Goal: Task Accomplishment & Management: Manage account settings

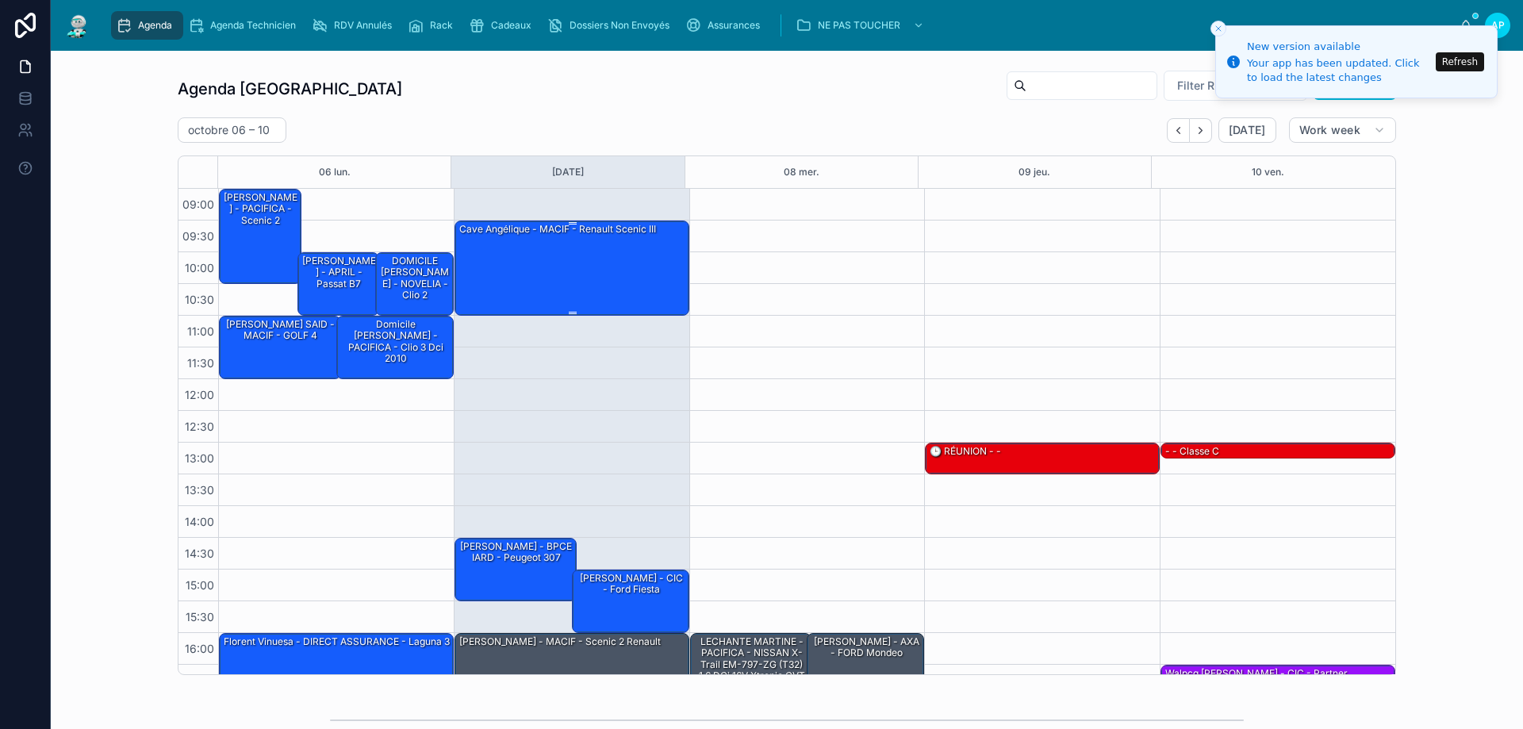
click at [582, 264] on div "Cave Angélique - MACIF - Renault scenic III" at bounding box center [573, 267] width 230 height 92
click at [652, 91] on div "Agenda Perpignan Filter RDV pris par Ajouter" at bounding box center [787, 89] width 1218 height 38
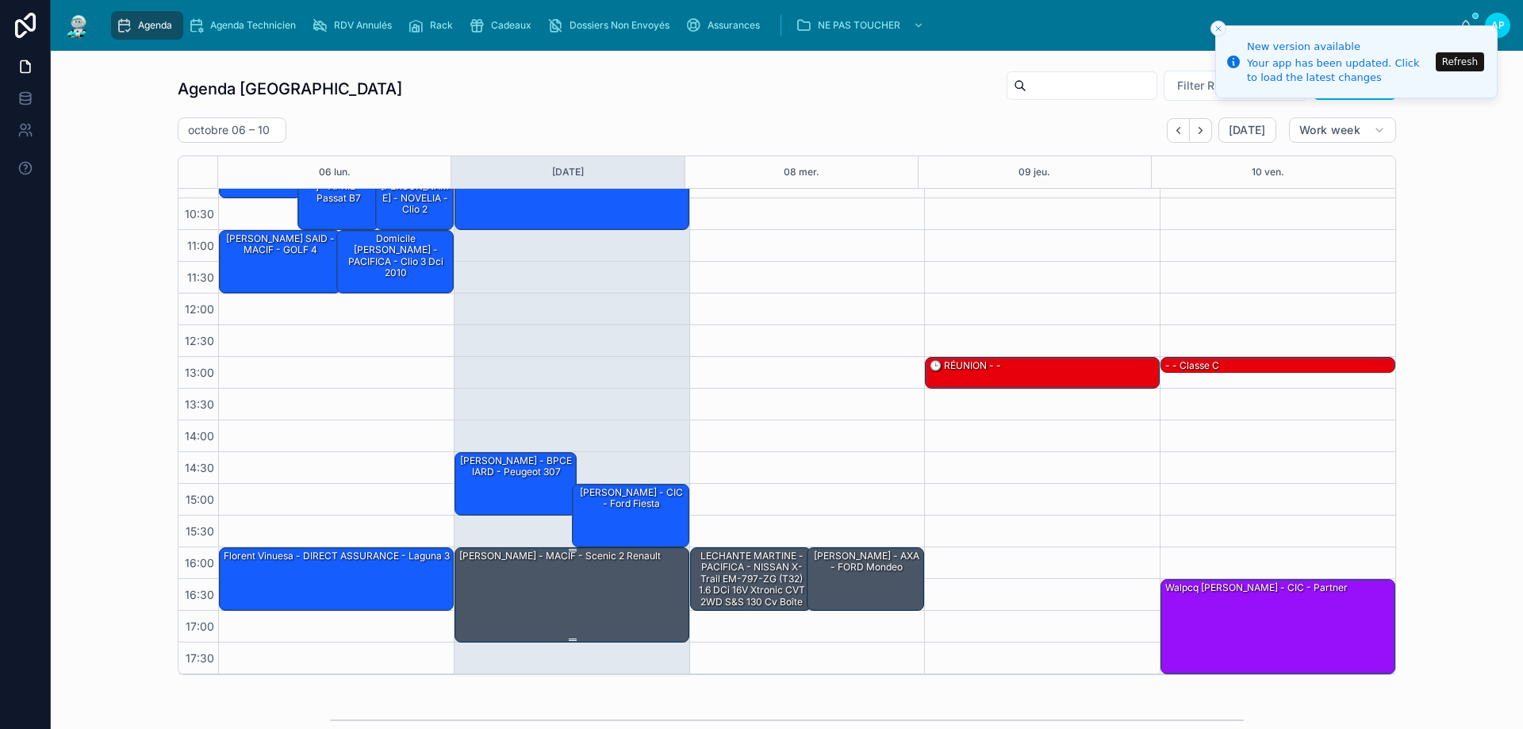
click at [561, 563] on div "CHARLES EDOUARD Karine - MACIF - scenic 2 renault" at bounding box center [560, 556] width 205 height 14
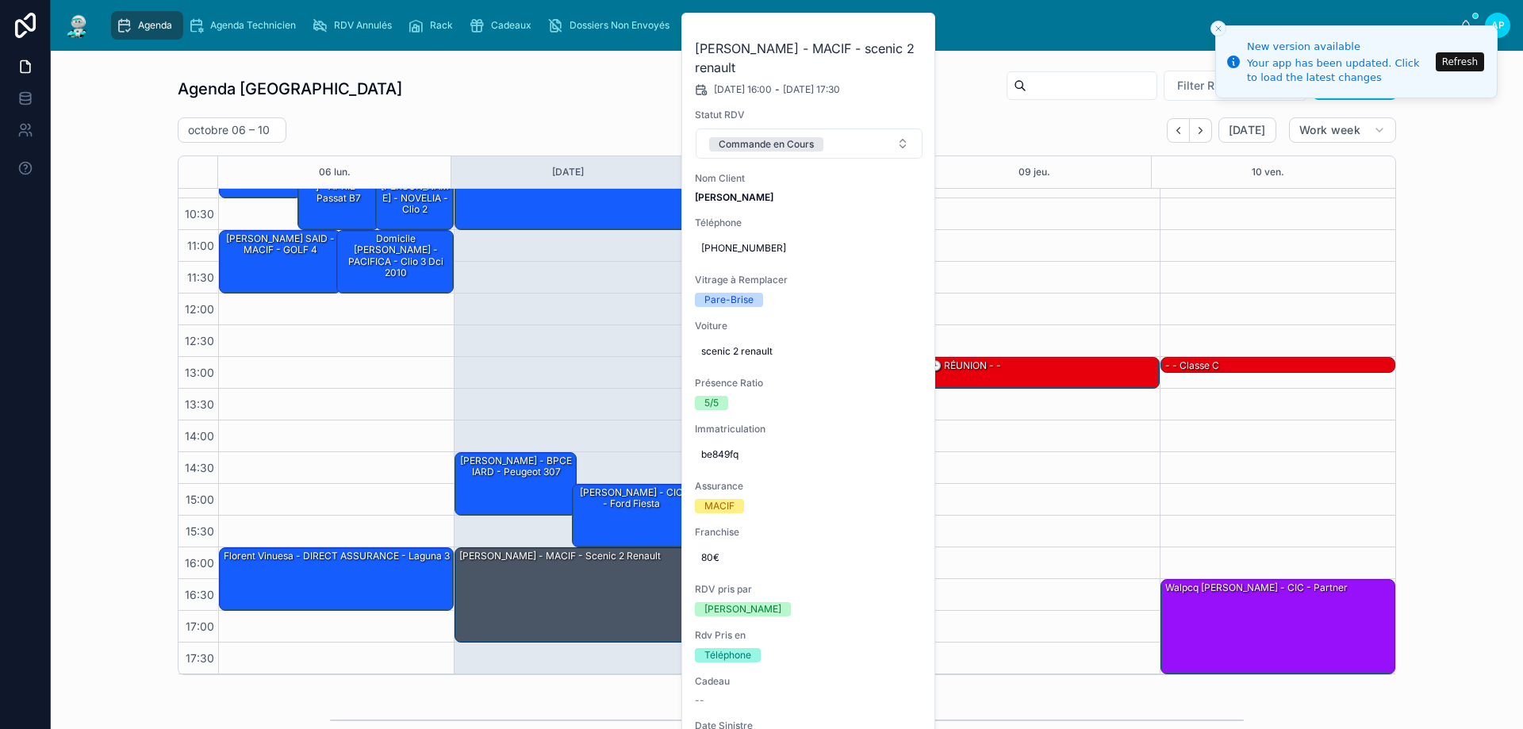
click at [1489, 257] on div "Agenda Perpignan Filter RDV pris par Ajouter octobre 06 – 10 Today Work week 06…" at bounding box center [786, 372] width 1447 height 618
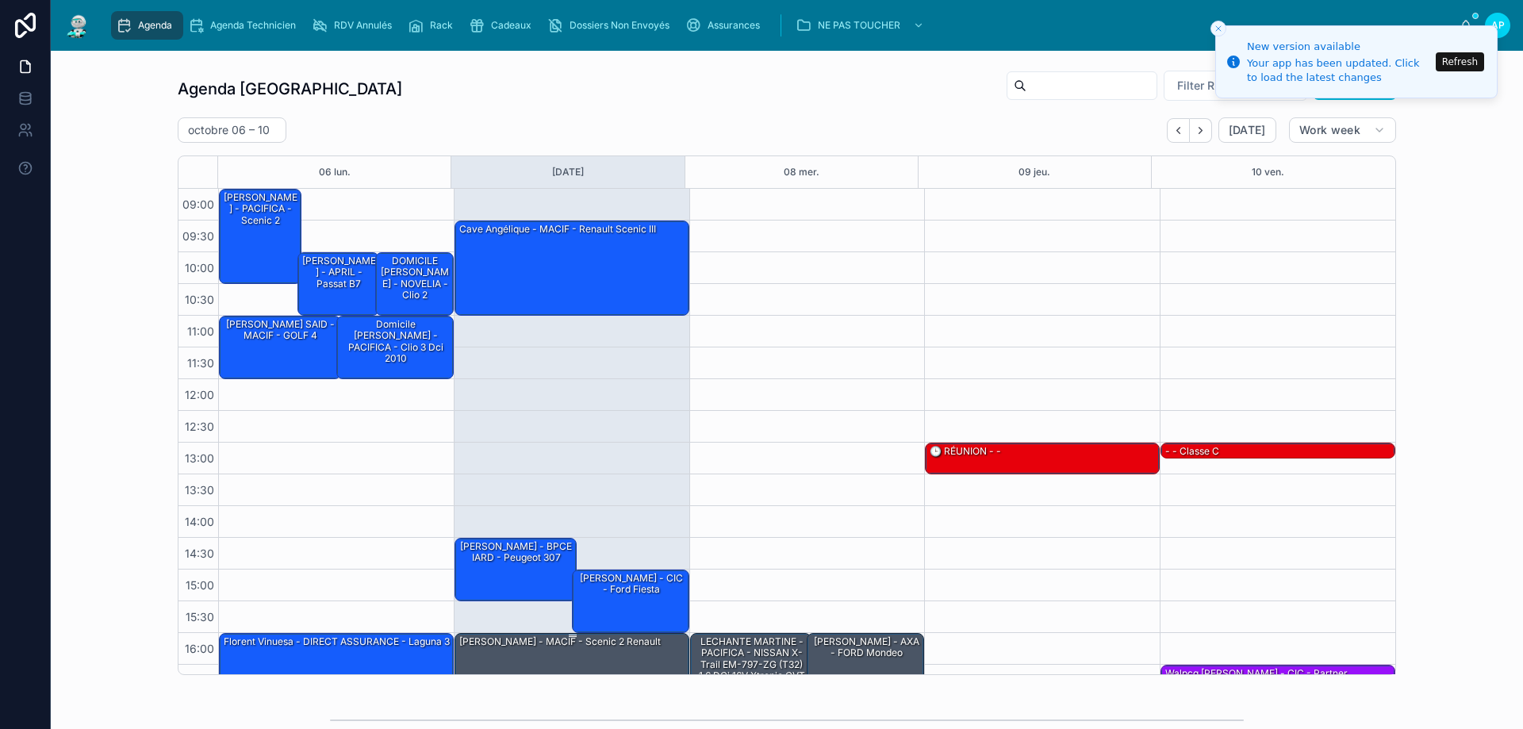
click at [637, 650] on div "CHARLES EDOUARD Karine - MACIF - scenic 2 renault" at bounding box center [560, 642] width 205 height 16
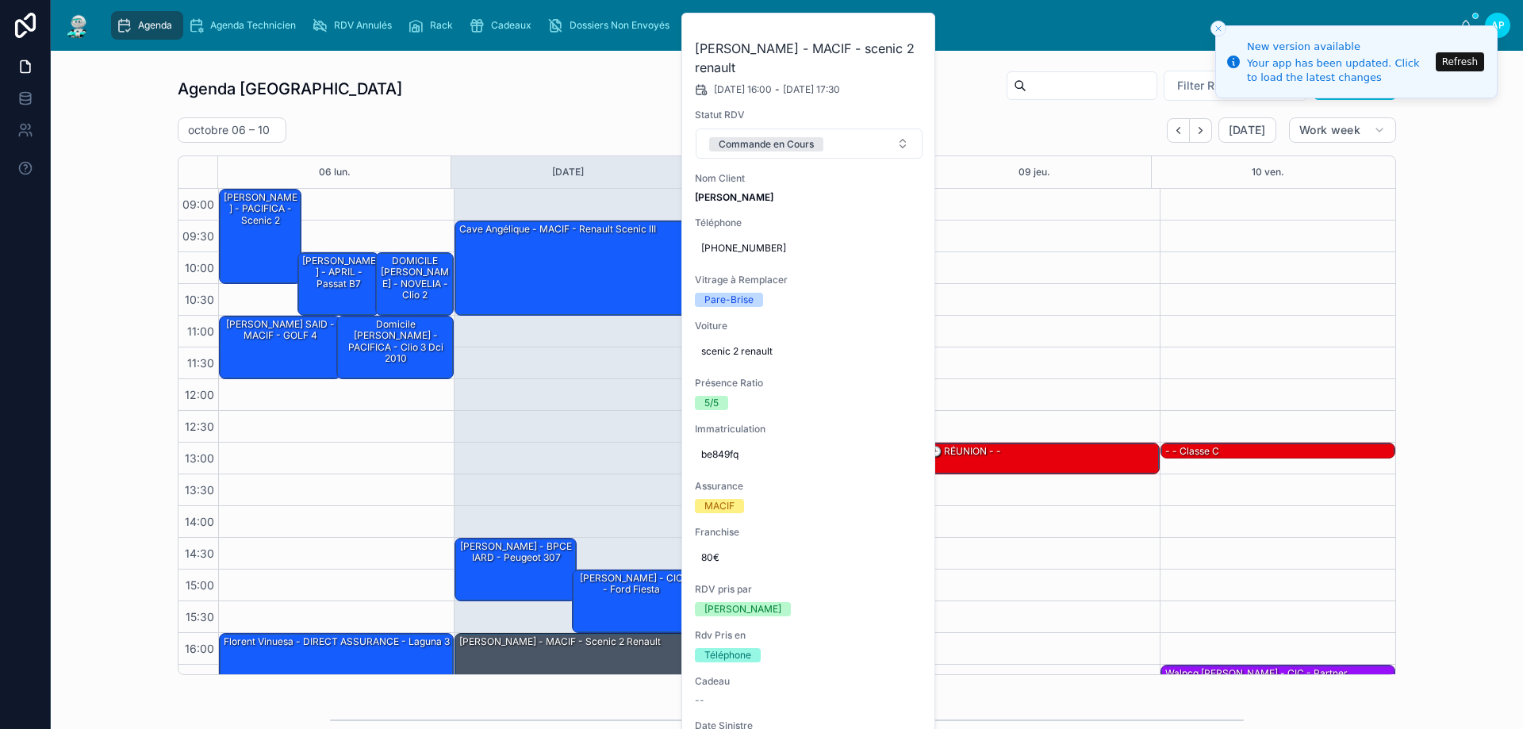
drag, startPoint x: 840, startPoint y: 143, endPoint x: 835, endPoint y: 157, distance: 15.1
click at [840, 147] on button "Commande en Cours" at bounding box center [809, 144] width 227 height 30
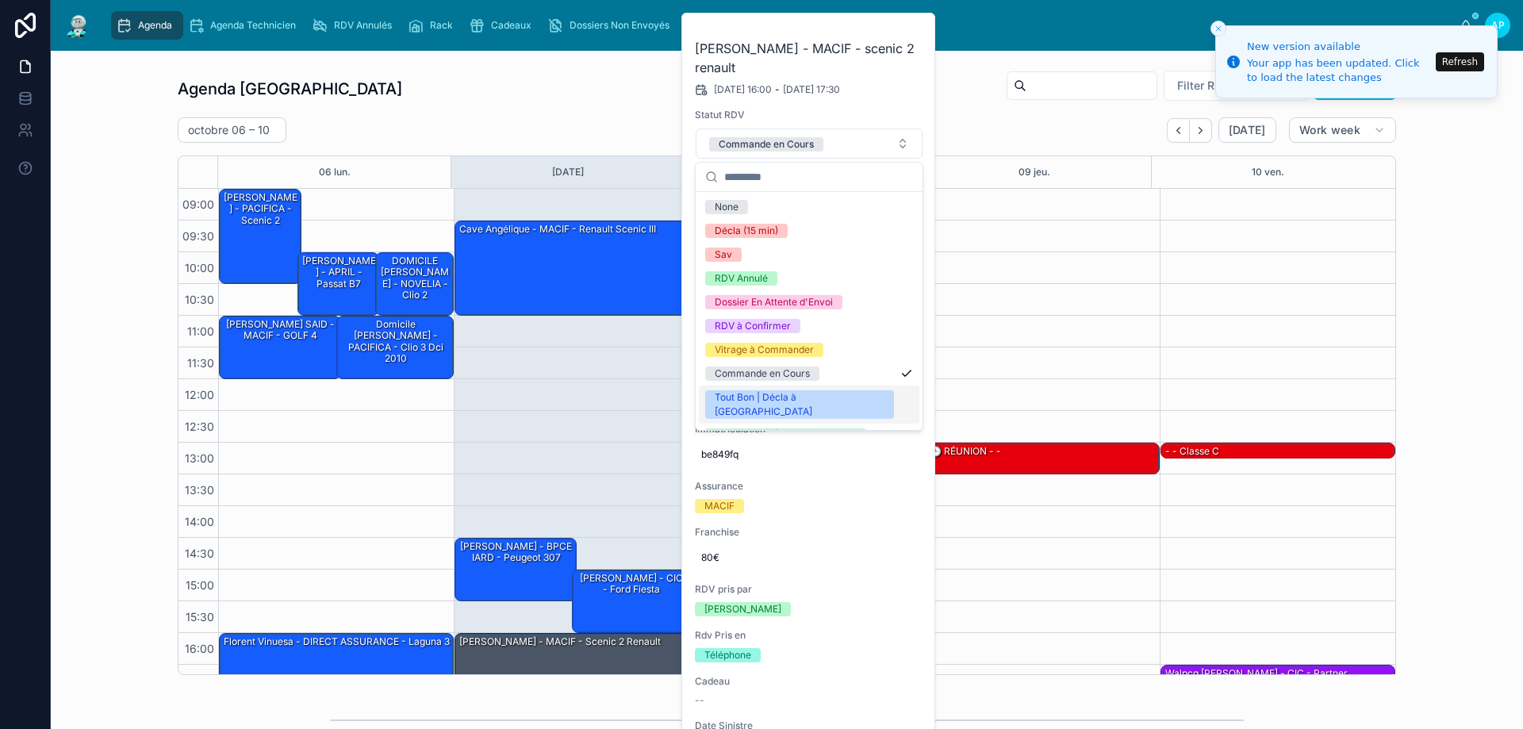
click at [790, 405] on div "Tout Bon | Décla à [GEOGRAPHIC_DATA]" at bounding box center [809, 405] width 221 height 38
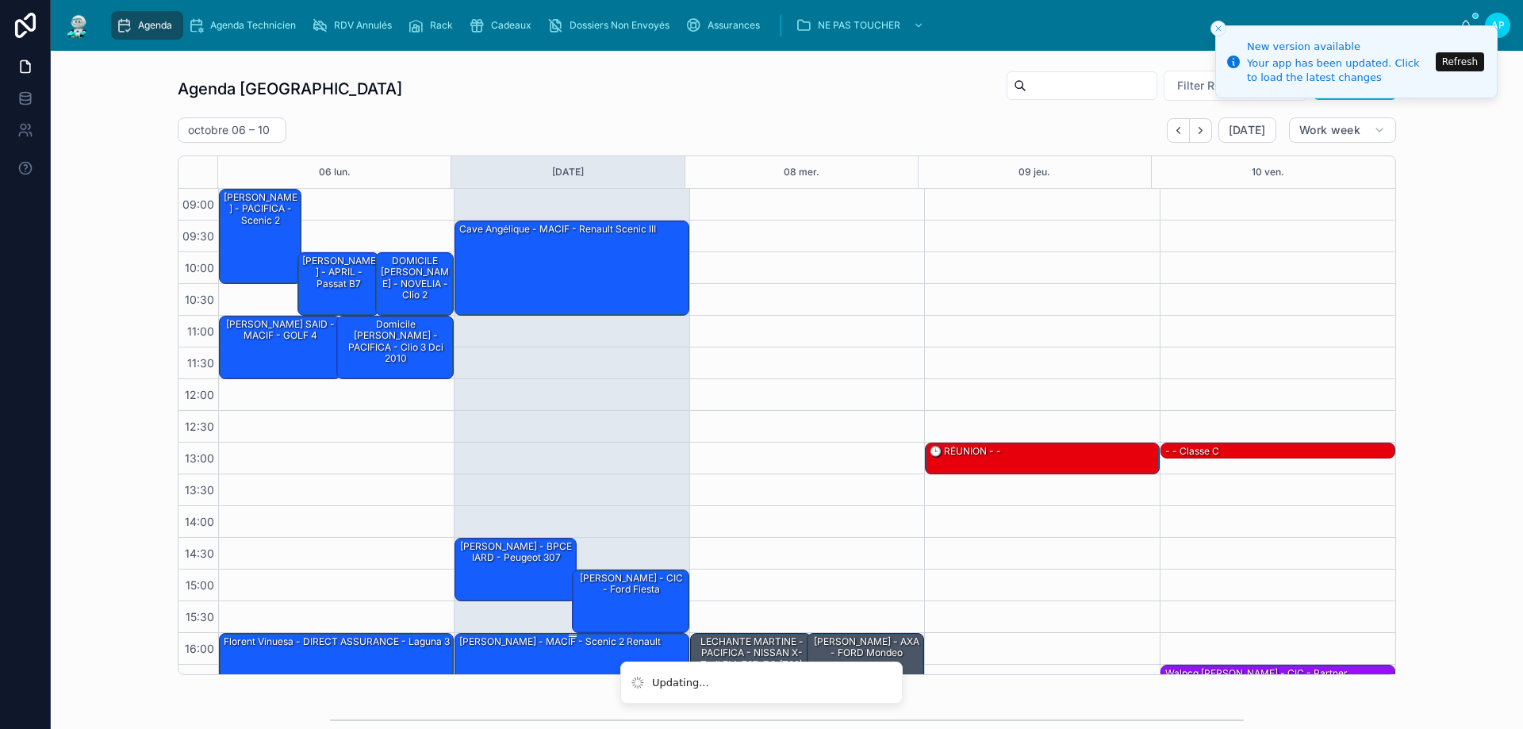
click at [589, 646] on div "CHARLES EDOUARD Karine - MACIF - scenic 2 renault" at bounding box center [560, 642] width 205 height 14
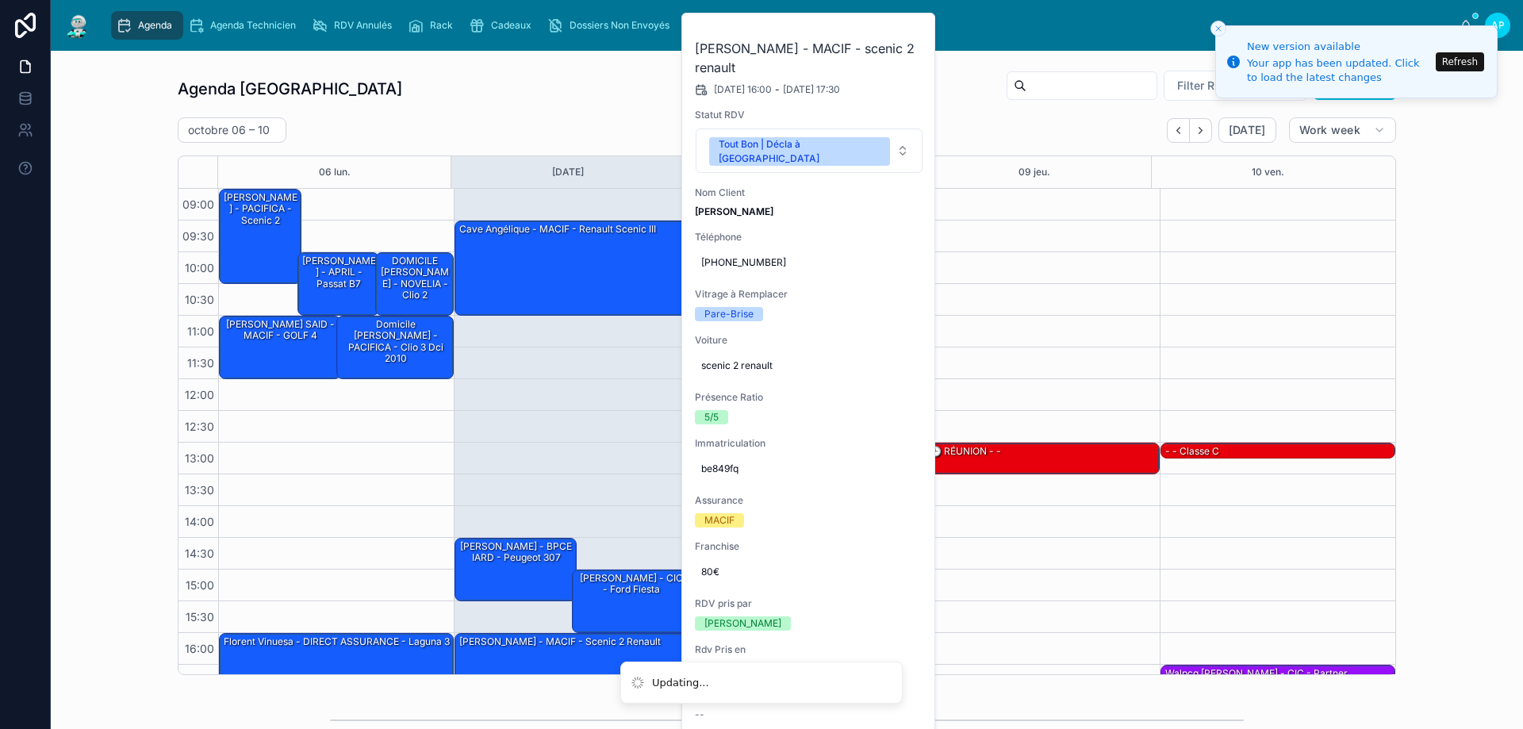
click at [0, 0] on icon at bounding box center [0, 0] width 0 height 0
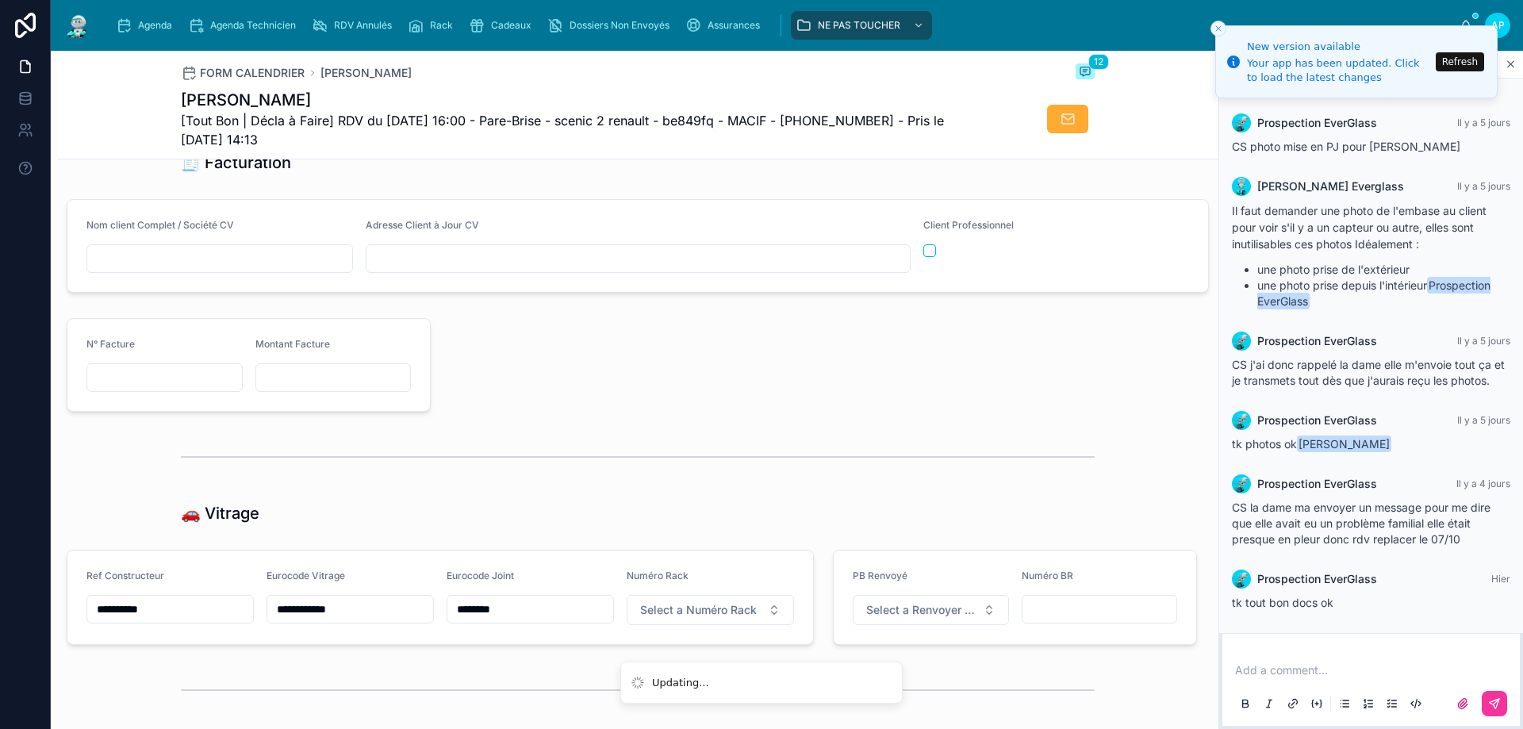
scroll to position [1824, 0]
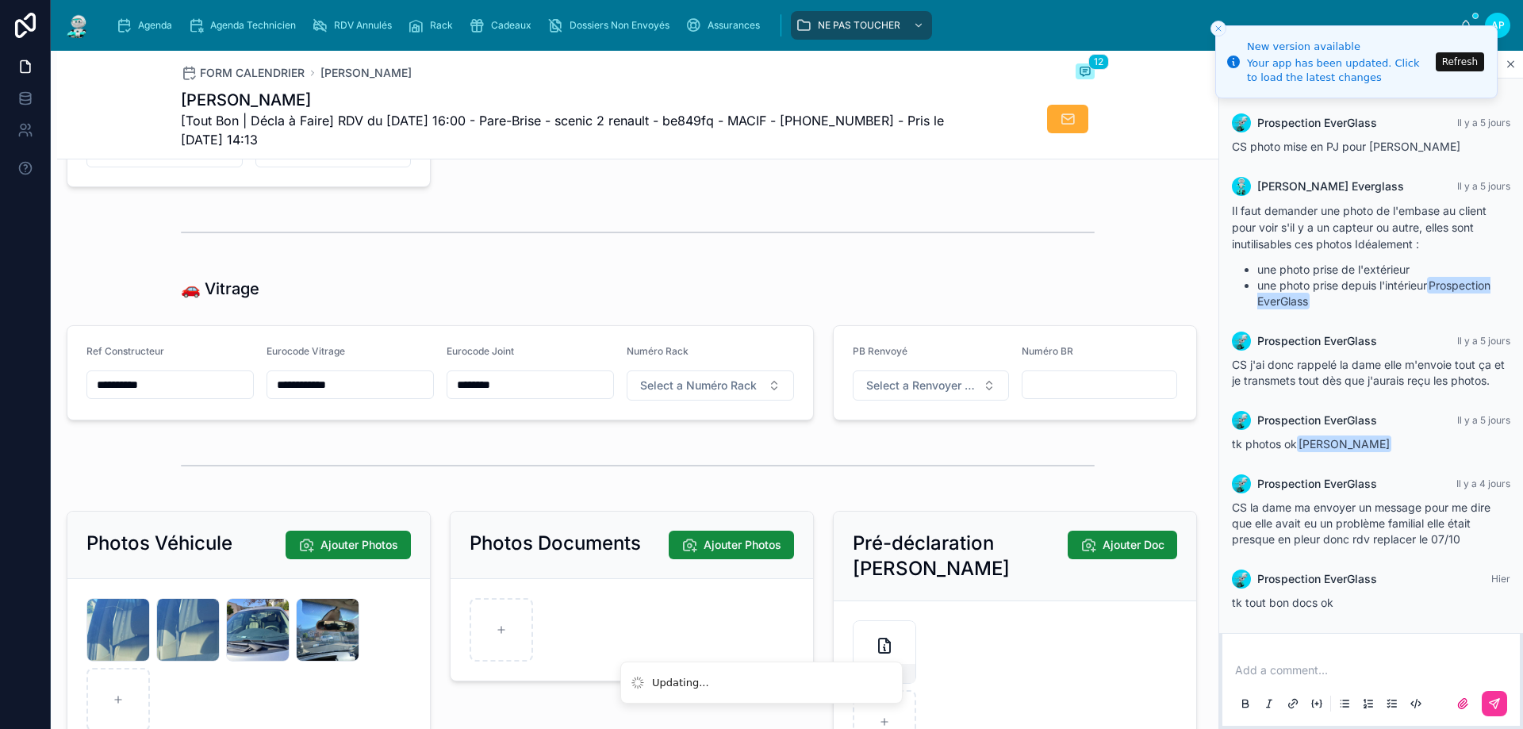
click at [746, 393] on span "Select a Numéro Rack" at bounding box center [698, 386] width 117 height 16
type input "**"
click at [652, 464] on div "44" at bounding box center [703, 460] width 221 height 22
click at [175, 33] on div "Agenda" at bounding box center [147, 25] width 63 height 25
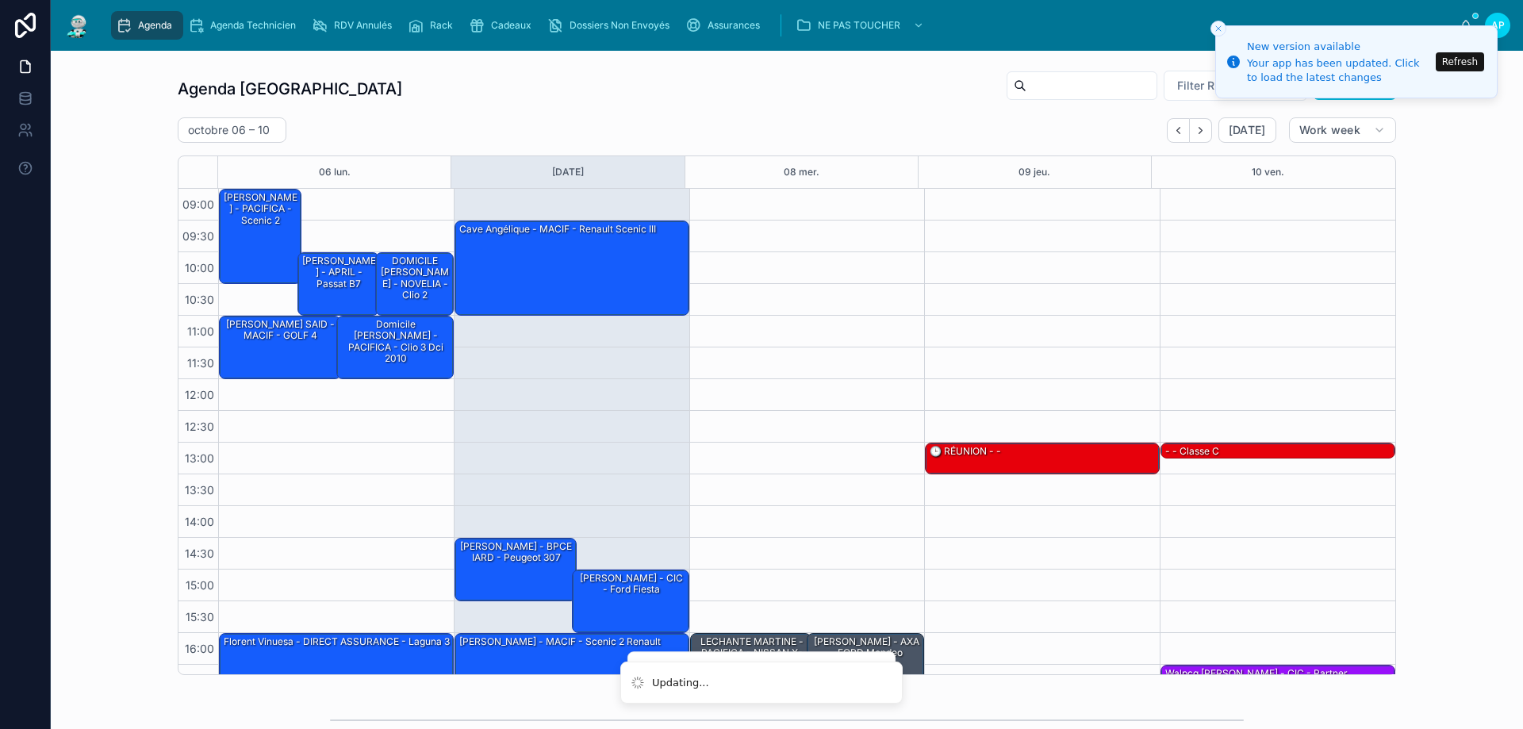
scroll to position [86, 0]
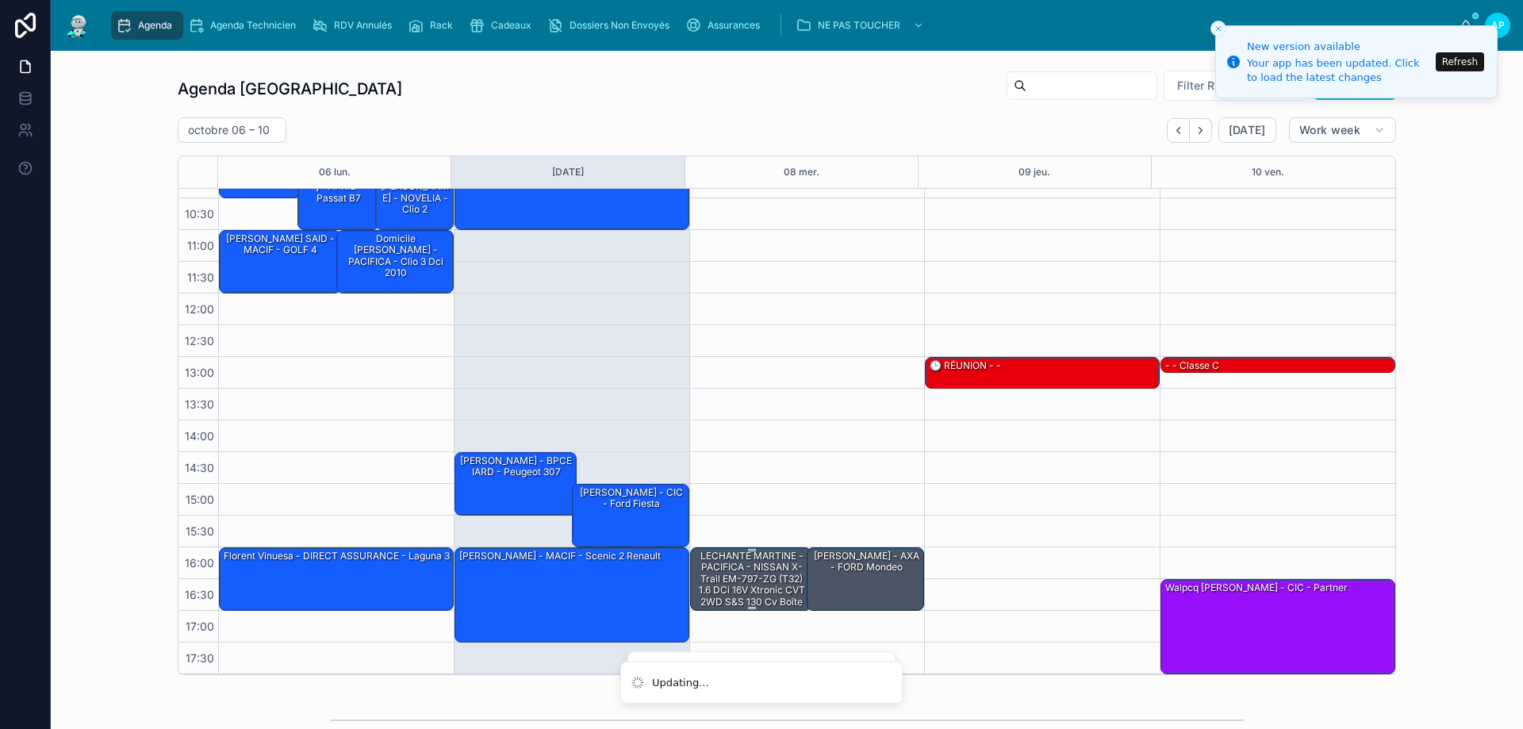
click at [719, 587] on div "LECHANTE MARTINE - PACIFICA - NISSAN X-Trail EM-797-ZG (T32) 1.6 dCi 16V Xtroni…" at bounding box center [751, 584] width 117 height 71
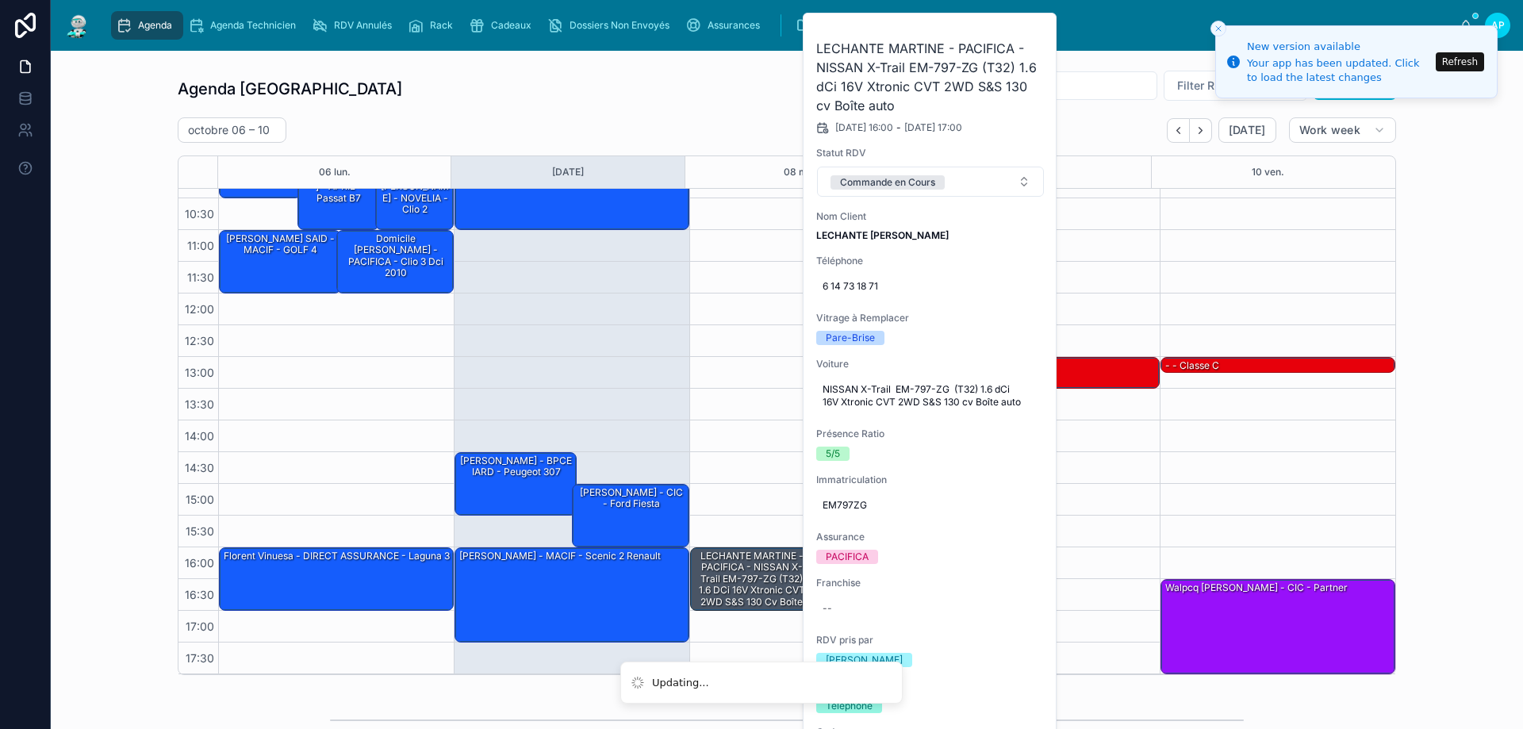
click at [939, 183] on span "Commande en Cours" at bounding box center [887, 182] width 114 height 14
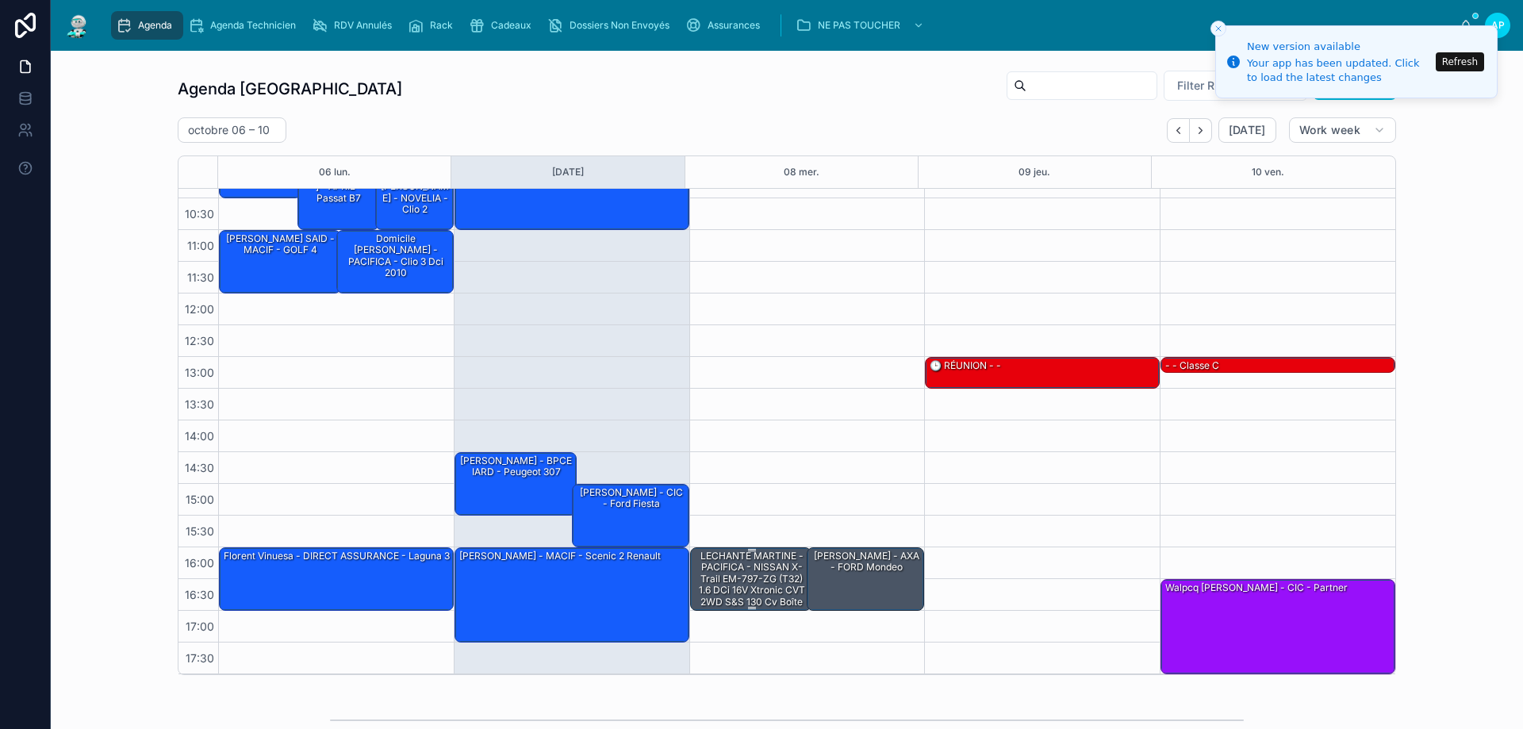
click at [756, 564] on div "LECHANTE MARTINE - PACIFICA - NISSAN X-Trail EM-797-ZG (T32) 1.6 dCi 16V Xtroni…" at bounding box center [751, 584] width 117 height 71
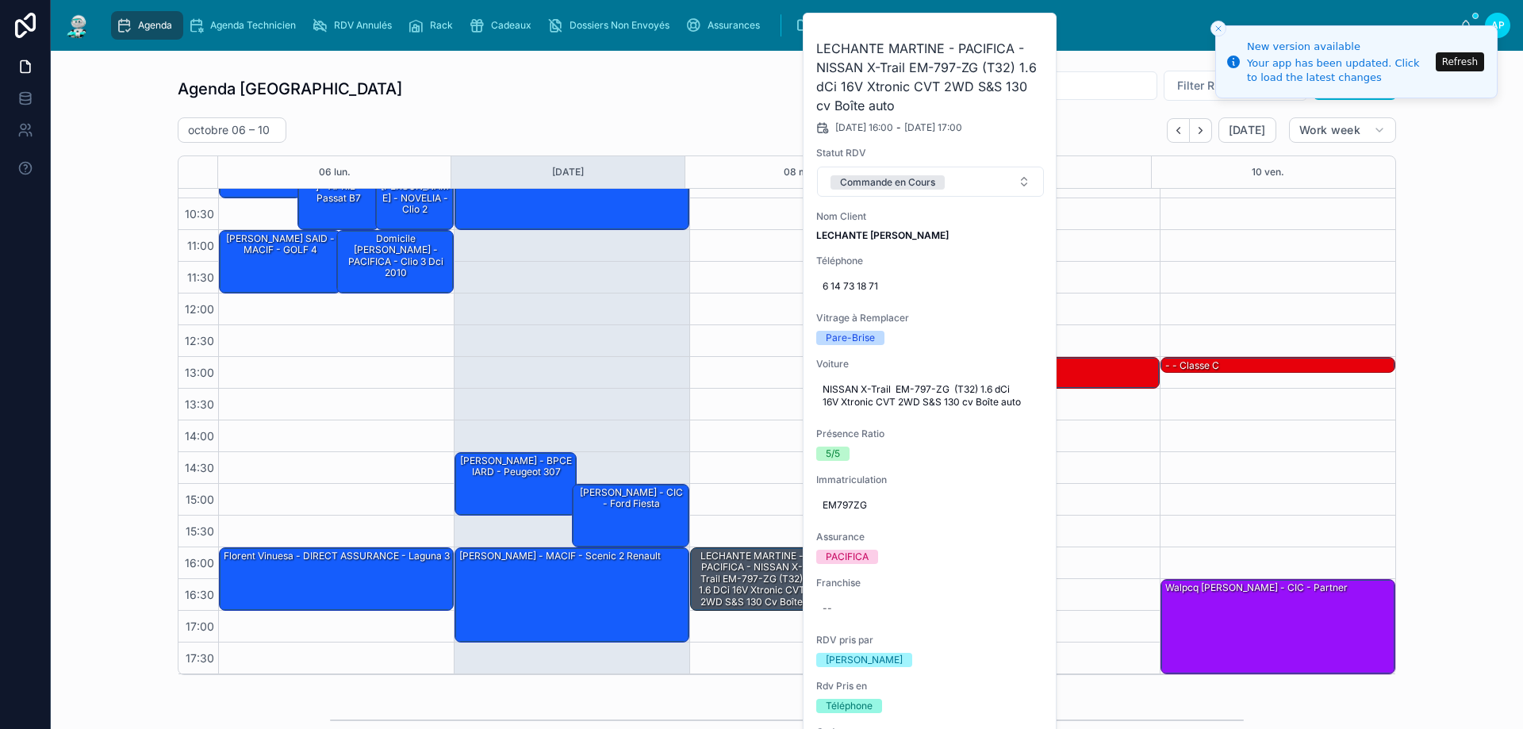
click at [936, 185] on span "Commande en Cours" at bounding box center [887, 182] width 114 height 14
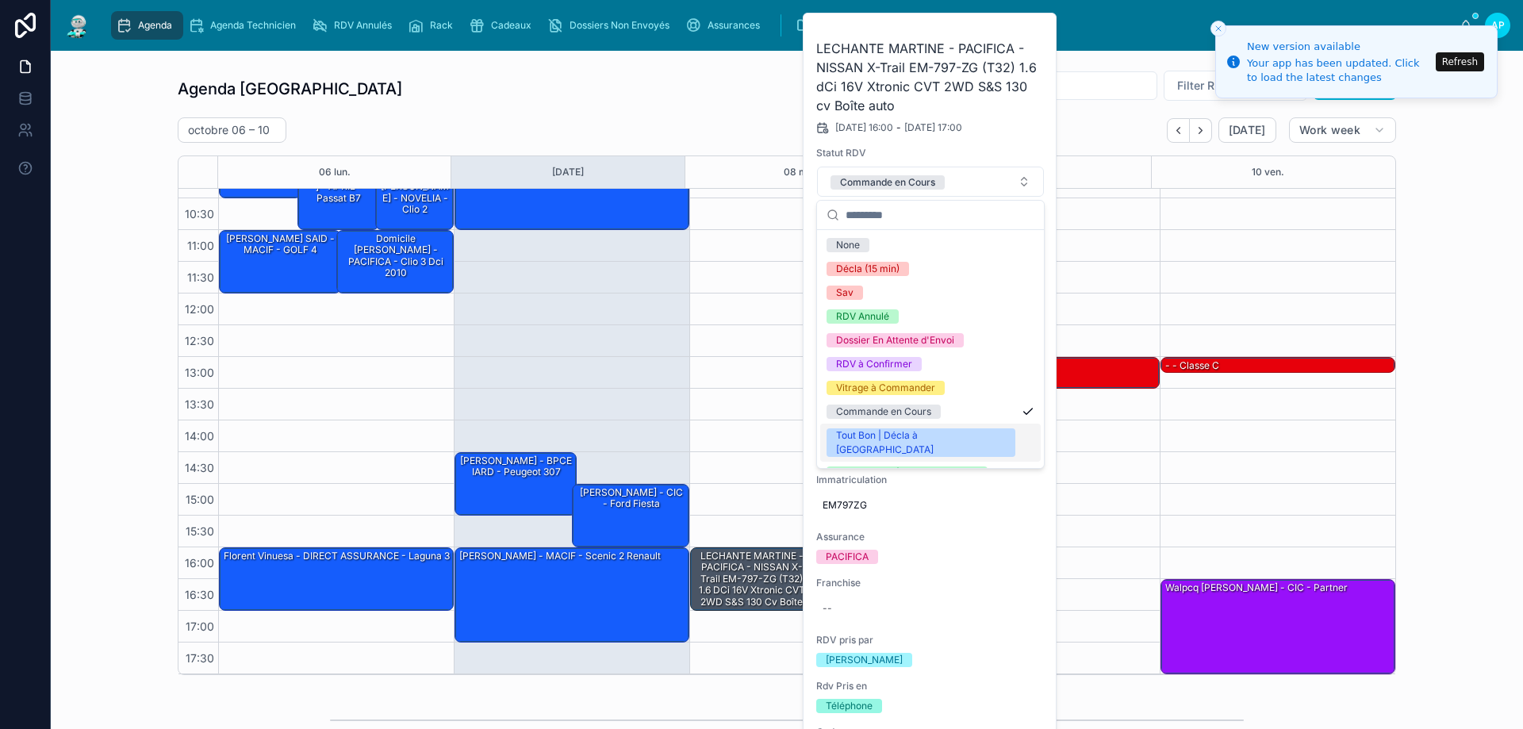
click at [880, 440] on div "Tout Bon | Décla à [GEOGRAPHIC_DATA]" at bounding box center [921, 442] width 170 height 29
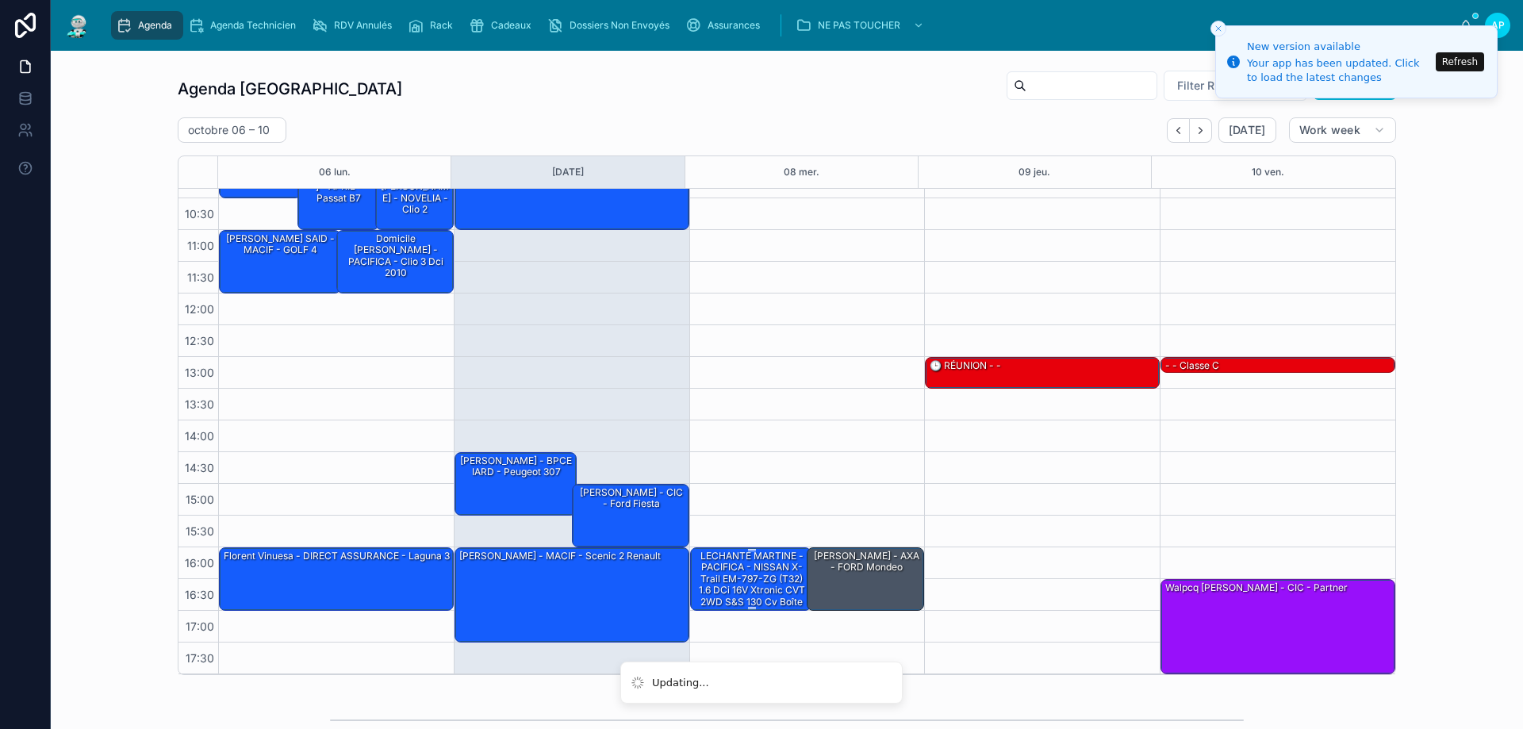
click at [746, 583] on div "LECHANTE MARTINE - PACIFICA - NISSAN X-Trail EM-797-ZG (T32) 1.6 dCi 16V Xtroni…" at bounding box center [751, 584] width 117 height 71
click at [1034, 39] on div "Agenda Agenda Technicien RDV Annulés Rack Cadeaux Dossiers Non Envoyés Assuranc…" at bounding box center [782, 25] width 1355 height 35
click at [735, 567] on div "LECHANTE MARTINE - PACIFICA - NISSAN X-Trail EM-797-ZG (T32) 1.6 dCi 16V Xtroni…" at bounding box center [751, 584] width 117 height 71
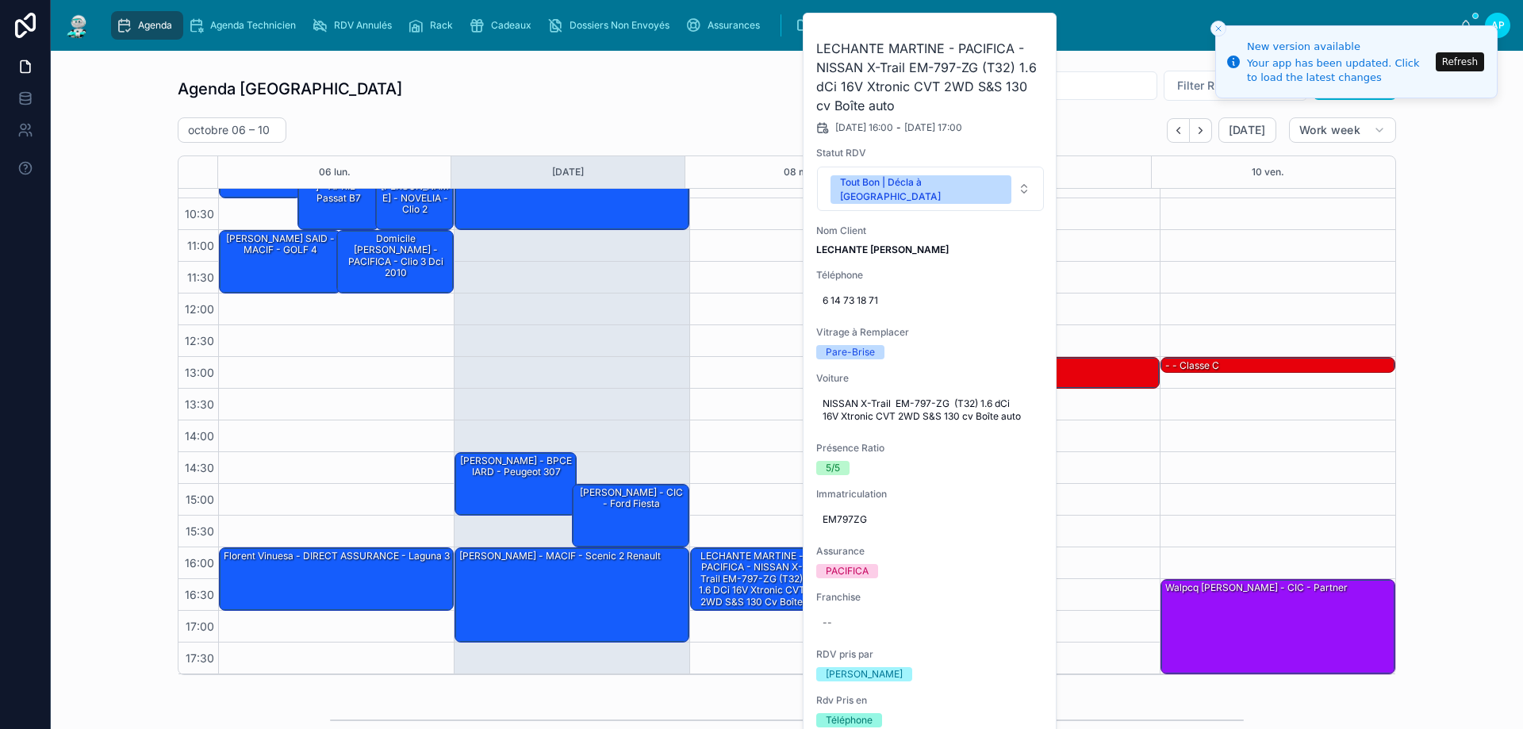
click at [0, 0] on icon at bounding box center [0, 0] width 0 height 0
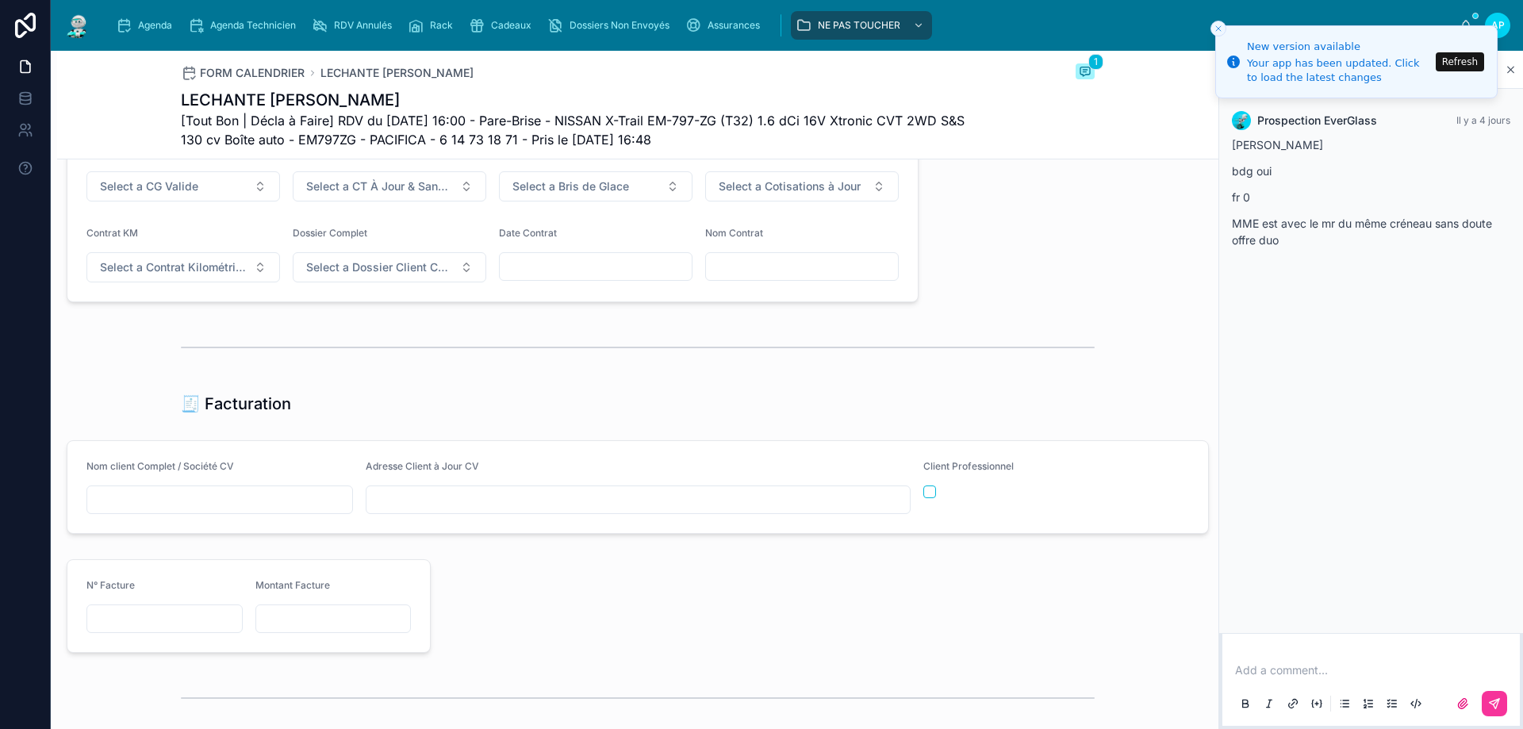
scroll to position [1586, 0]
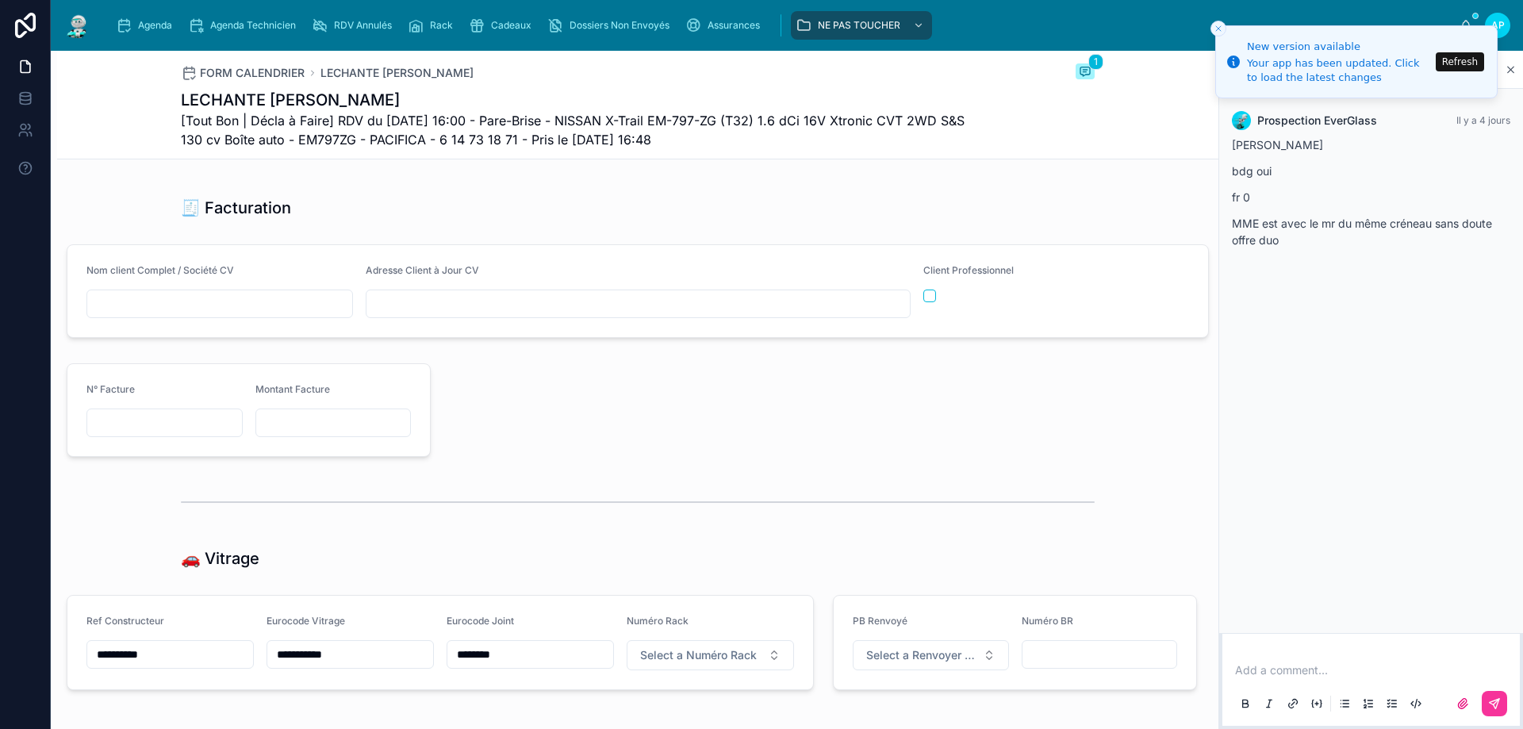
click at [694, 663] on span "Select a Numéro Rack" at bounding box center [698, 655] width 117 height 16
type input "**"
click at [623, 627] on span "65" at bounding box center [615, 633] width 30 height 13
click at [82, 22] on img at bounding box center [77, 25] width 29 height 25
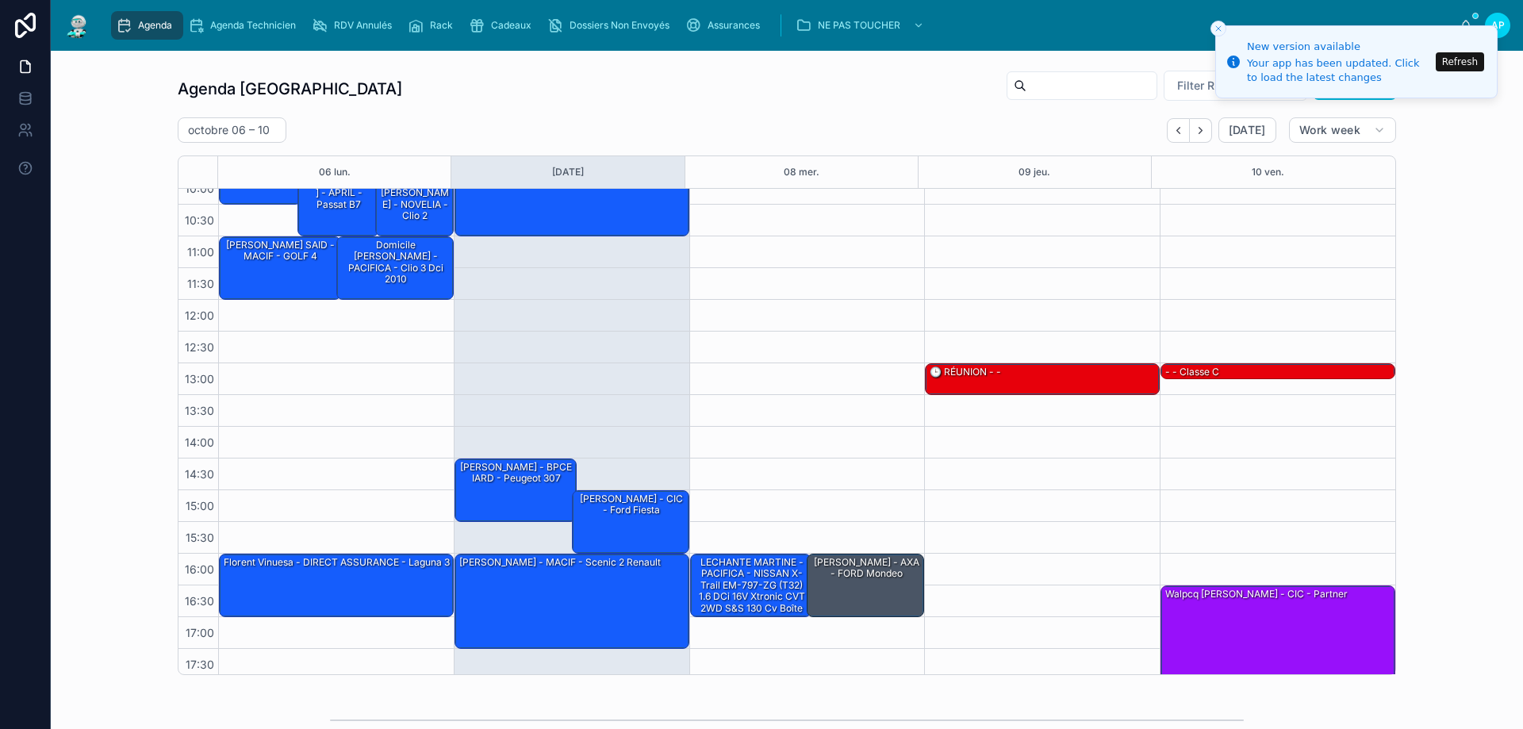
scroll to position [86, 0]
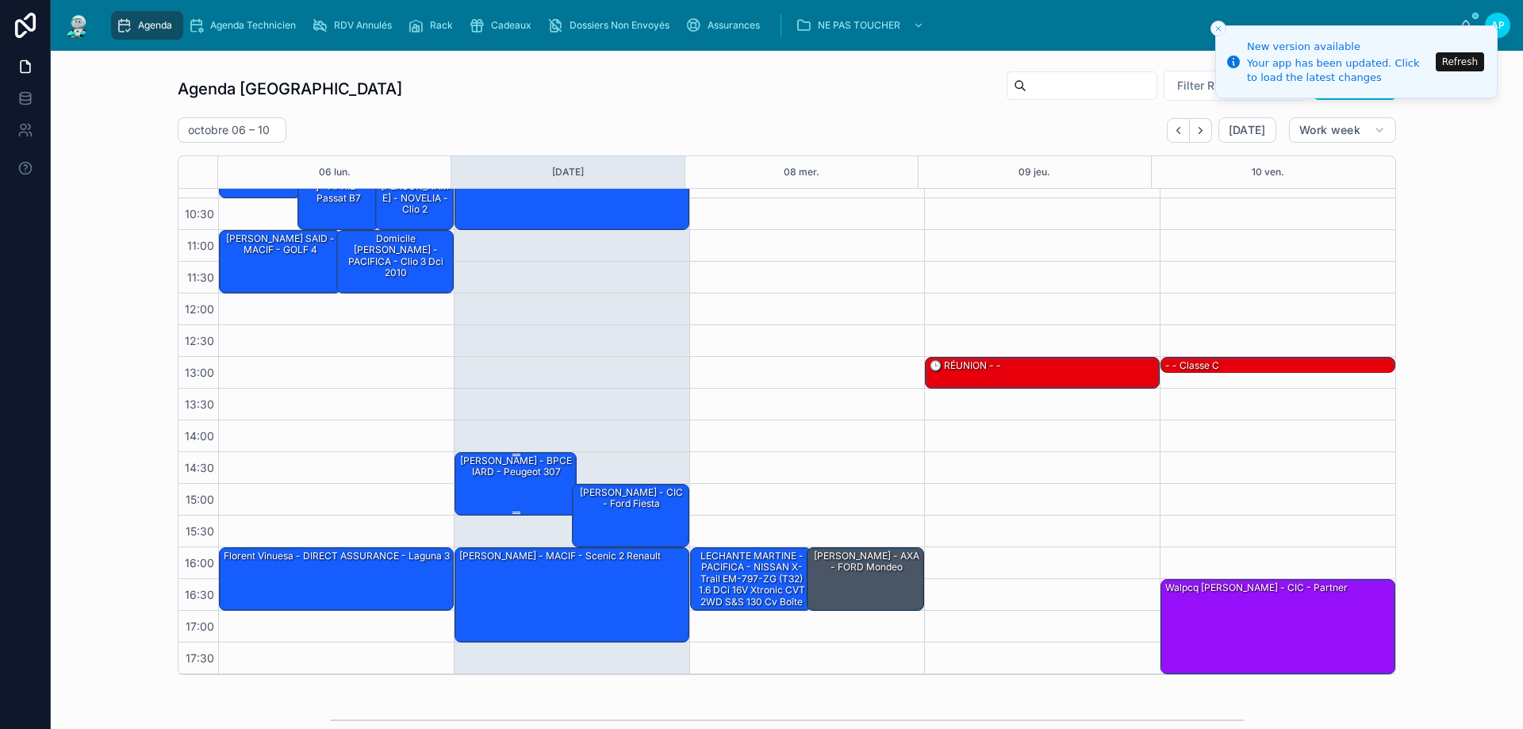
click at [507, 478] on div "Vitu Virginie - BPCE IARD - Peugeot 307" at bounding box center [516, 467] width 117 height 26
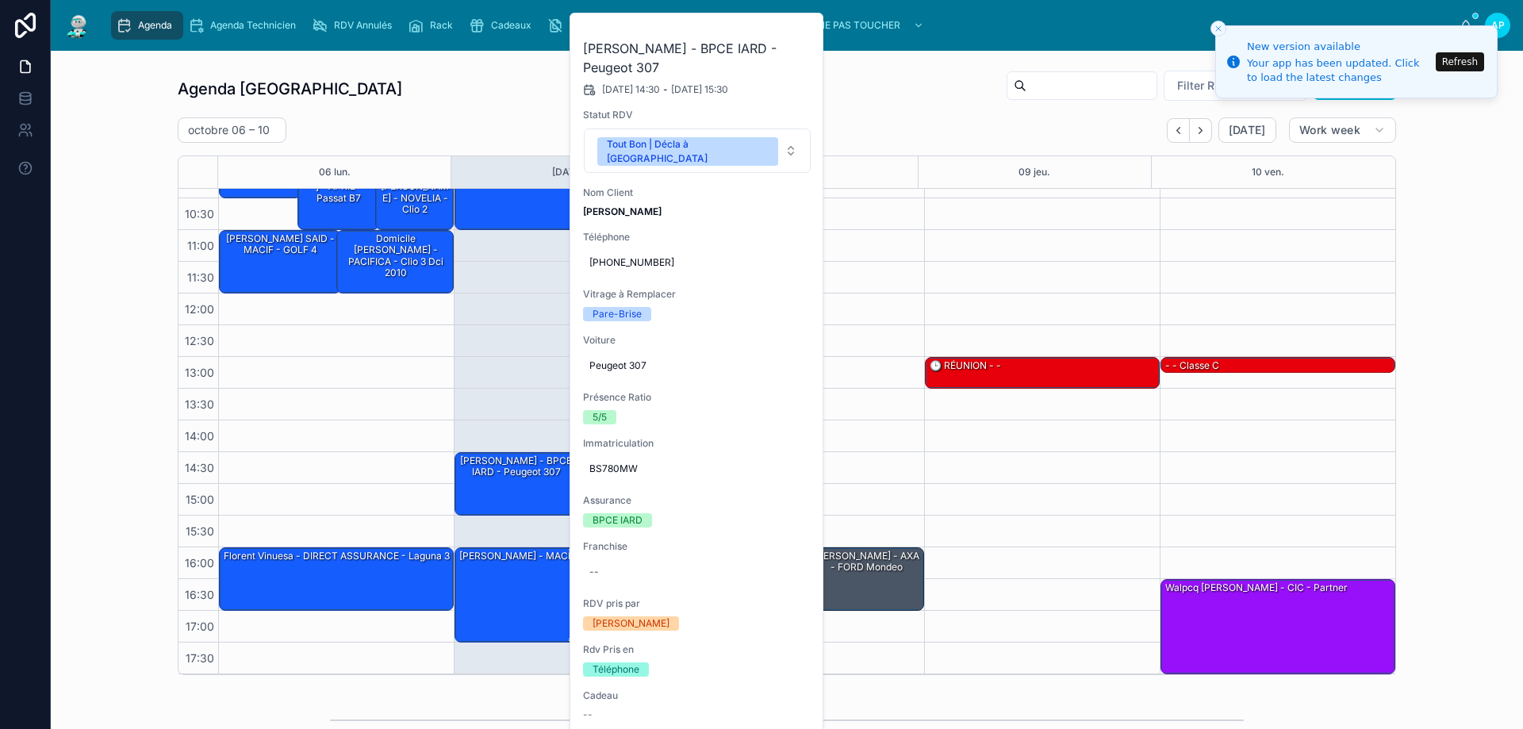
click at [508, 593] on div "CHARLES EDOUARD Karine - MACIF - scenic 2 renault" at bounding box center [573, 594] width 230 height 92
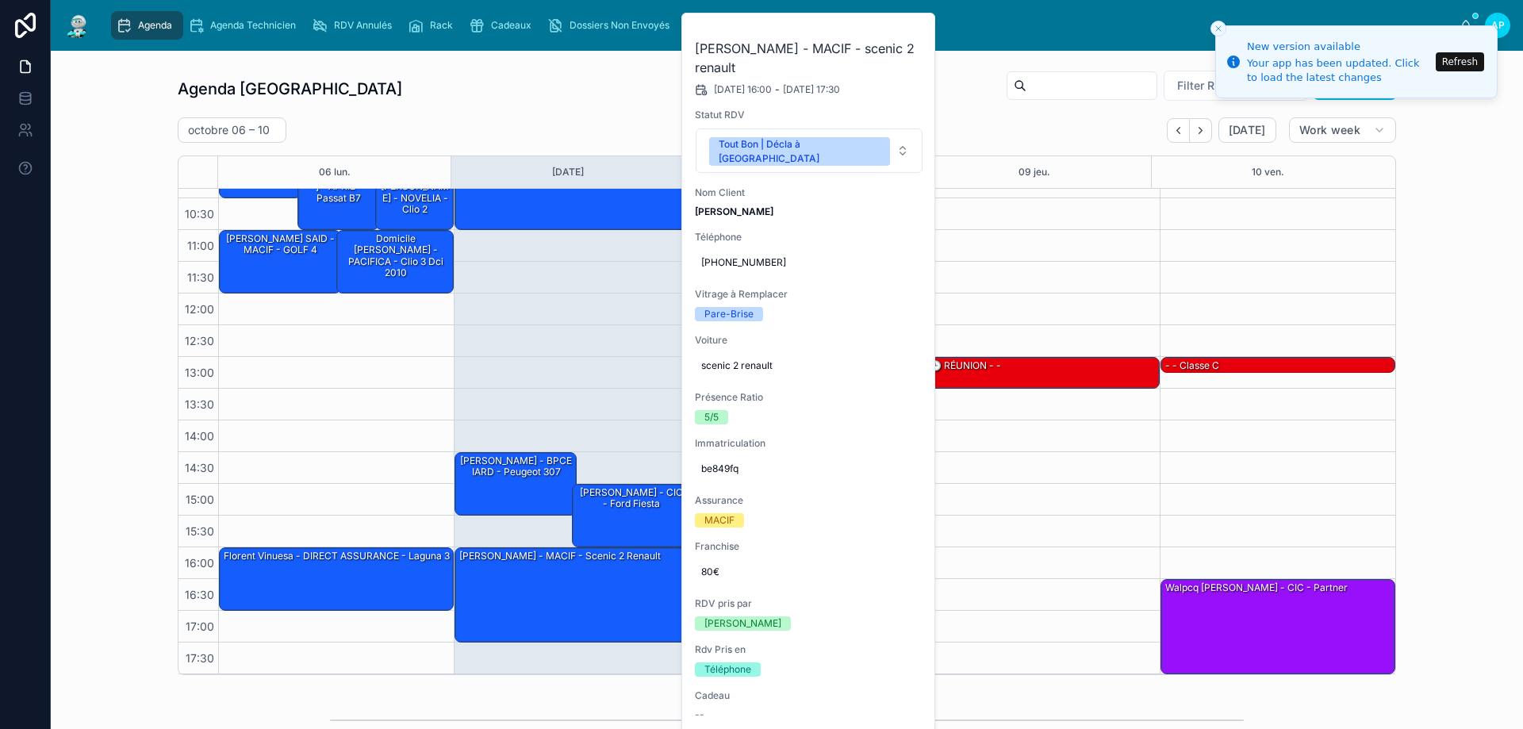
click at [636, 355] on div "09:30 – 11:00 Cave Angélique - MACIF - Renault scenic III 14:30 – 15:30 Vitu Vi…" at bounding box center [572, 388] width 236 height 571
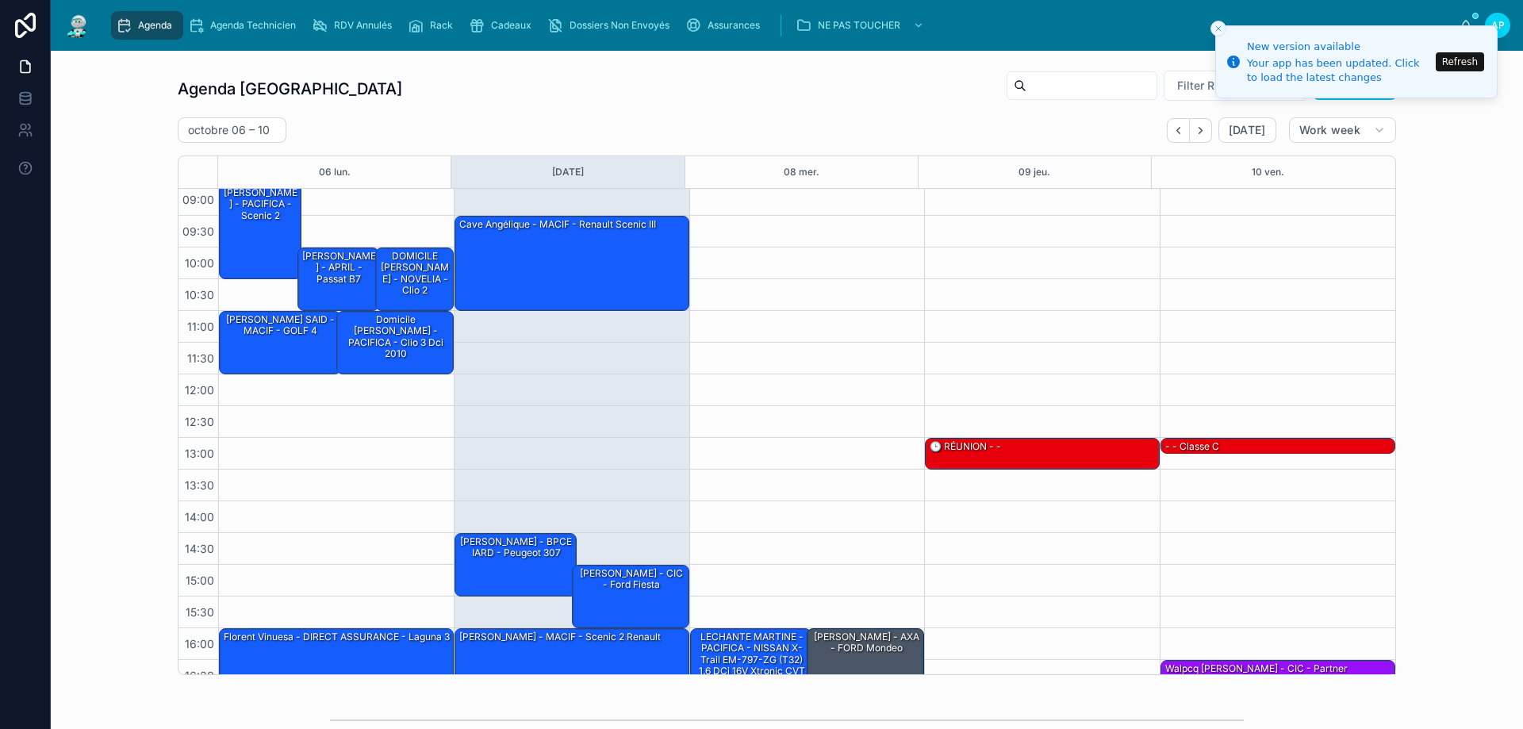
scroll to position [0, 0]
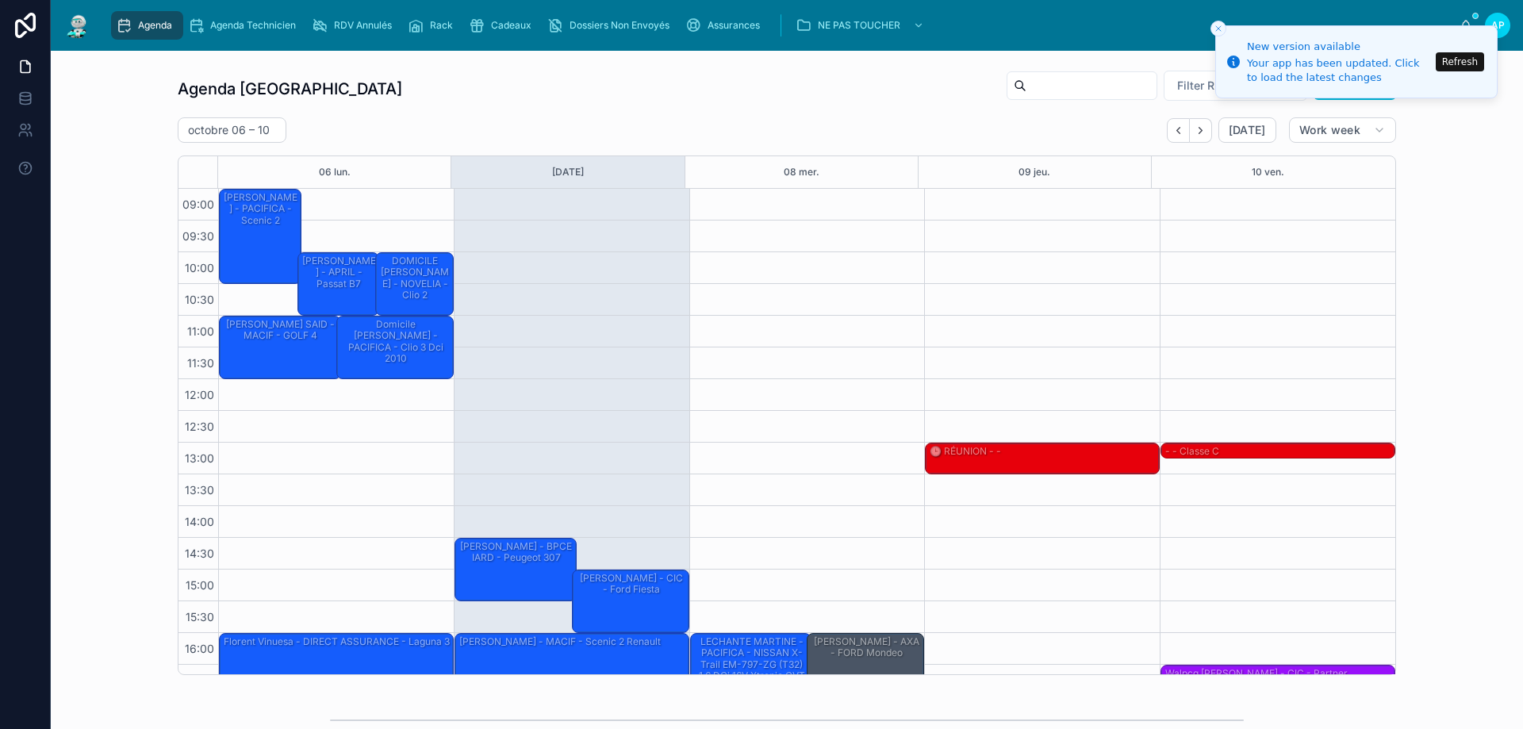
click at [512, 252] on div "Cave Angélique - MACIF - Renault scenic III" at bounding box center [573, 267] width 230 height 92
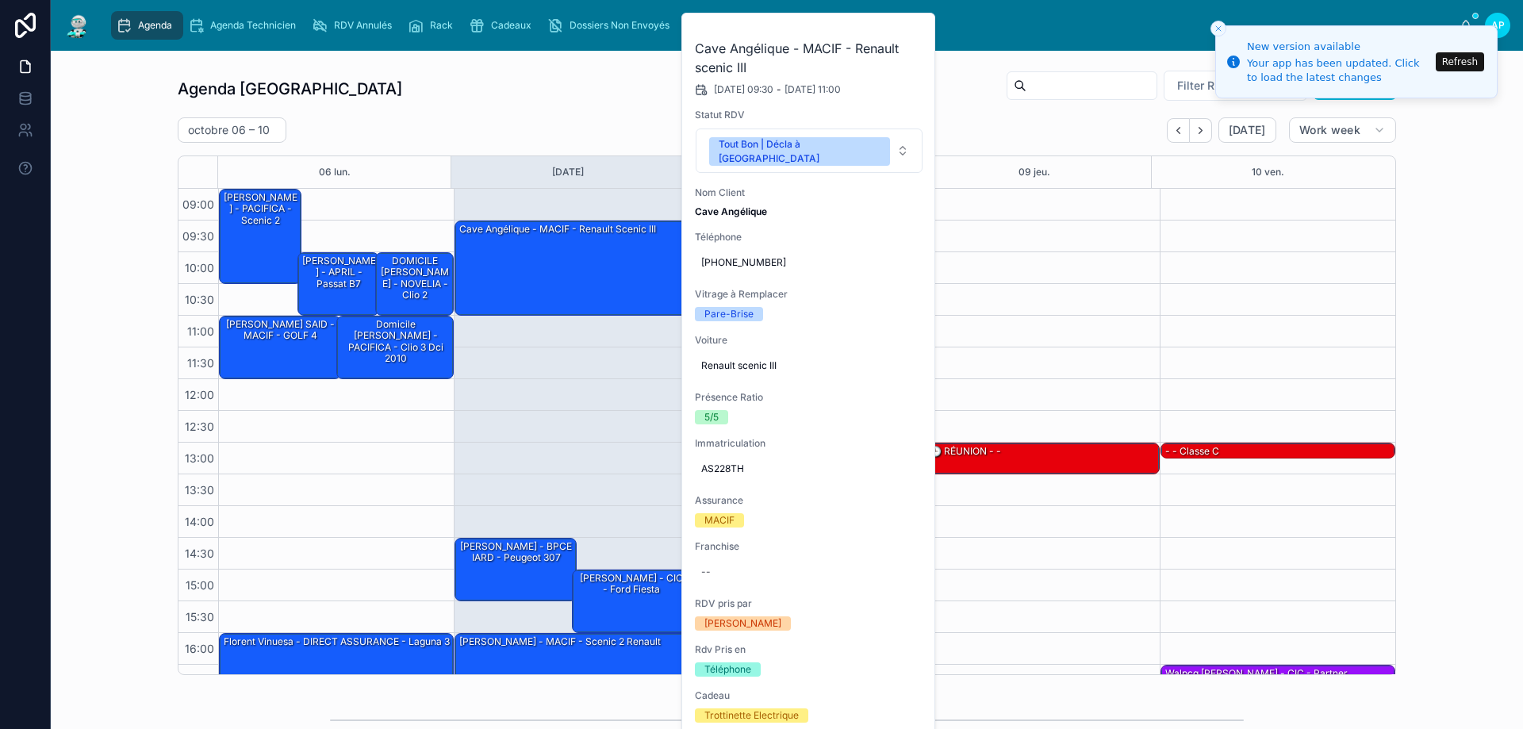
click at [1009, 224] on div "13:00 – 13:30 🕒 RÉUNION - -" at bounding box center [1042, 474] width 236 height 571
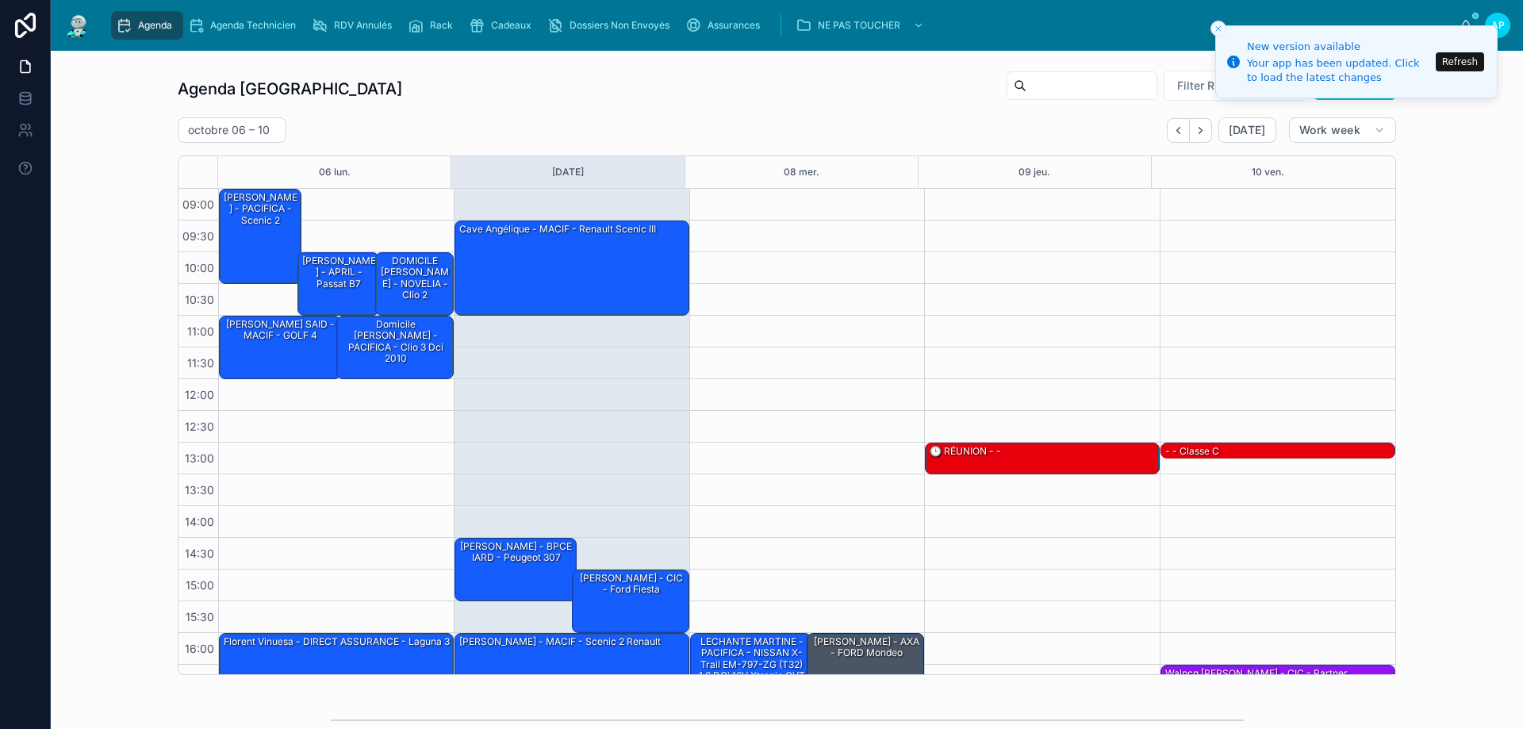
click at [1096, 315] on div "13:00 – 13:30 🕒 RÉUNION - -" at bounding box center [1042, 474] width 236 height 571
click at [556, 255] on div "Cave Angélique - MACIF - Renault scenic III" at bounding box center [573, 267] width 230 height 92
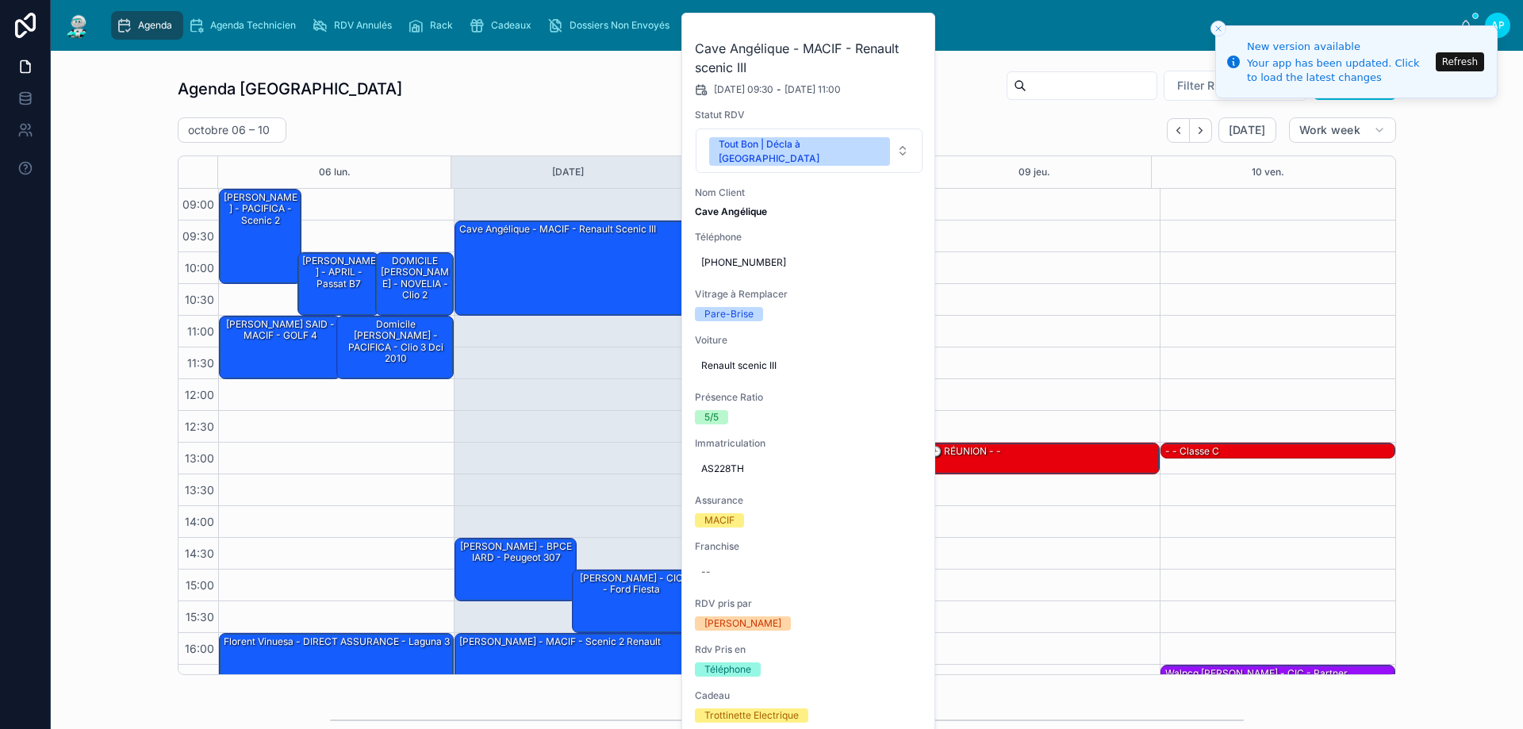
click at [0, 0] on button at bounding box center [0, 0] width 0 height 0
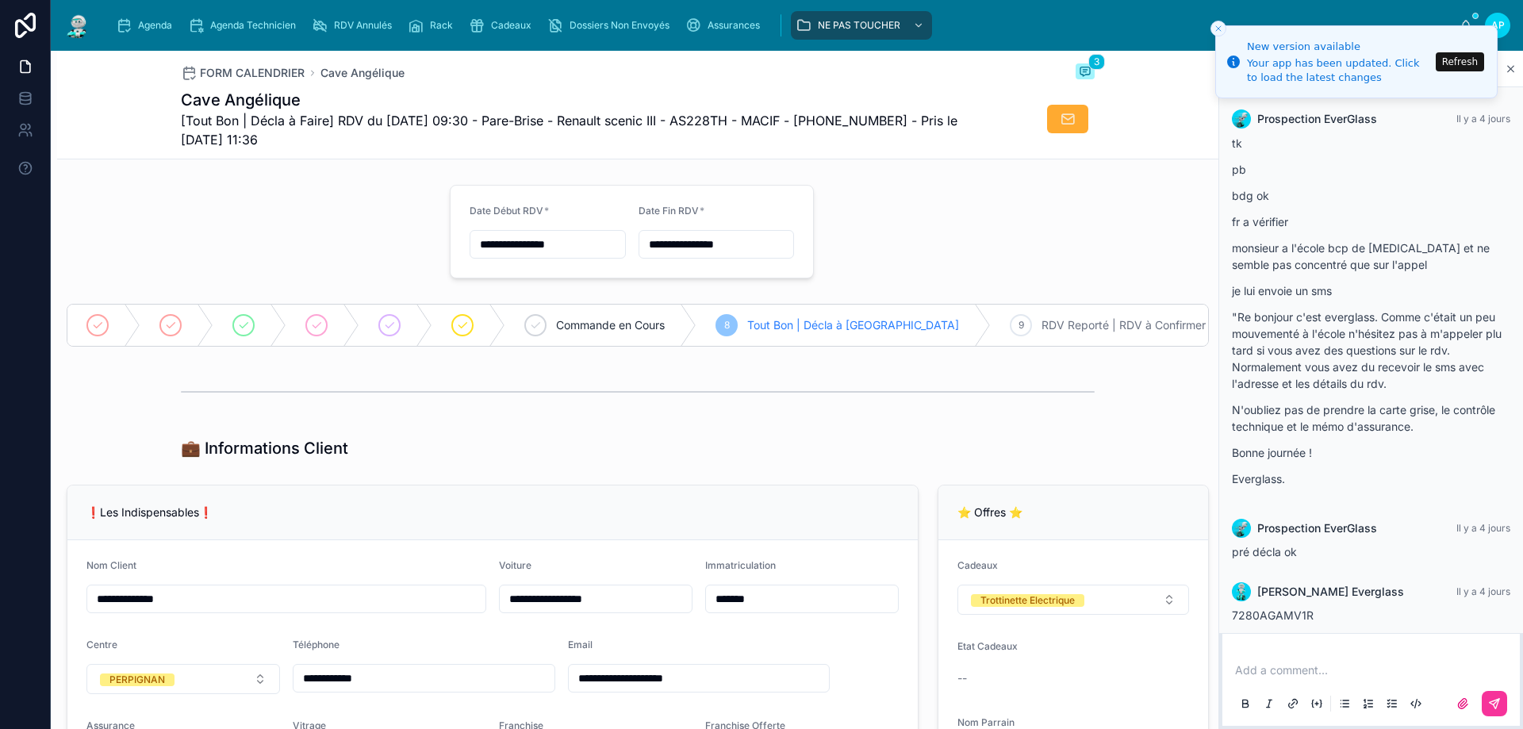
click at [138, 25] on span "Agenda" at bounding box center [155, 25] width 34 height 13
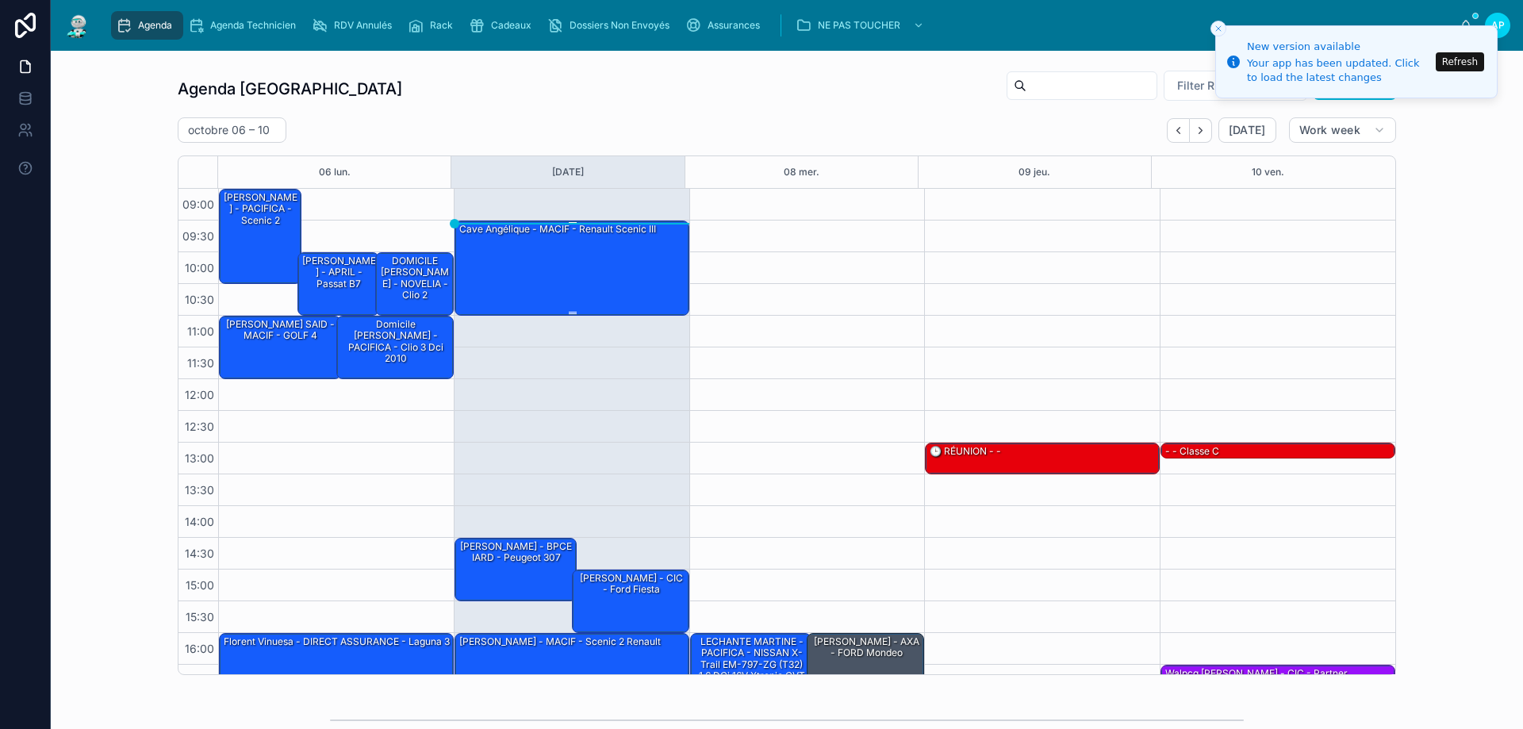
click at [526, 251] on div "Cave Angélique - MACIF - Renault scenic III" at bounding box center [573, 267] width 230 height 92
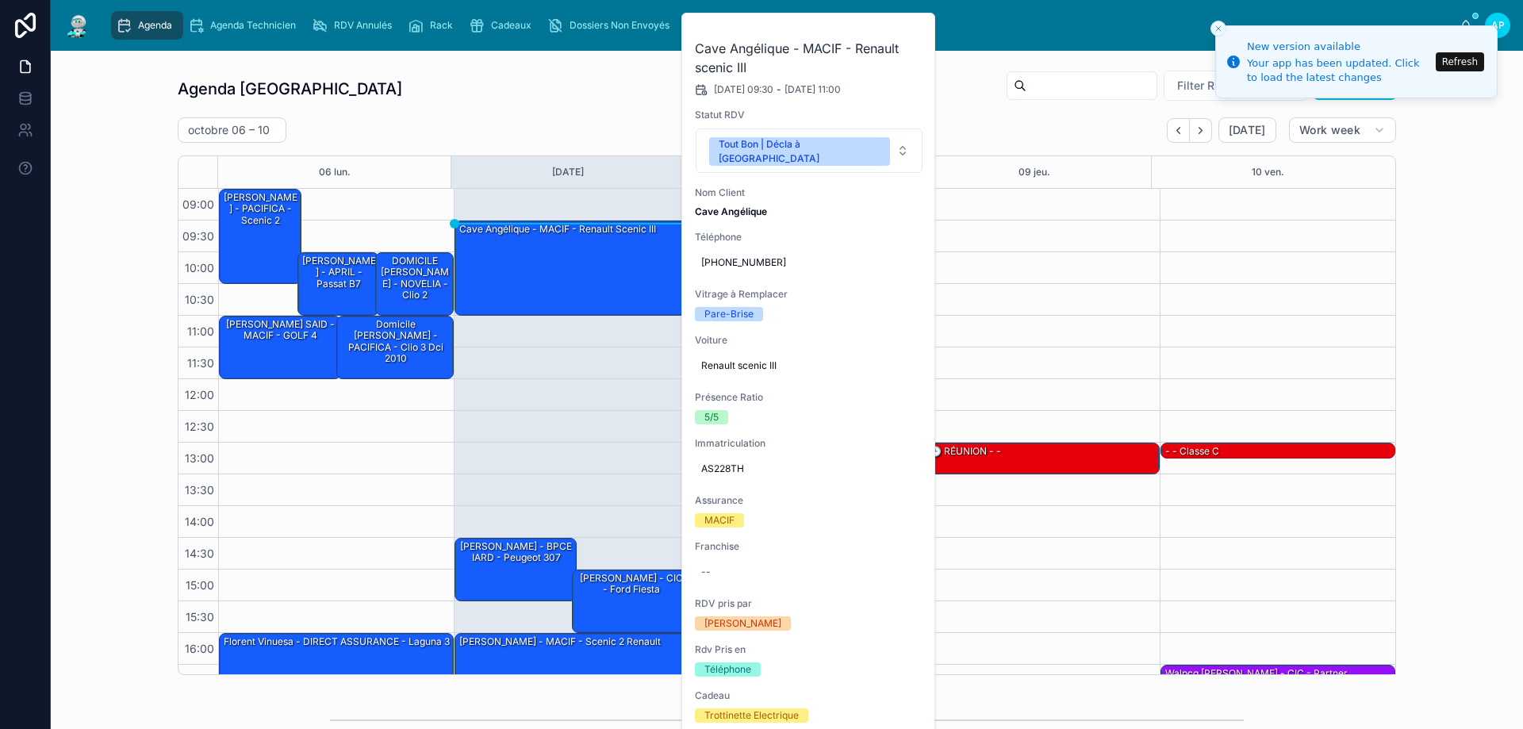
click at [0, 0] on icon at bounding box center [0, 0] width 0 height 0
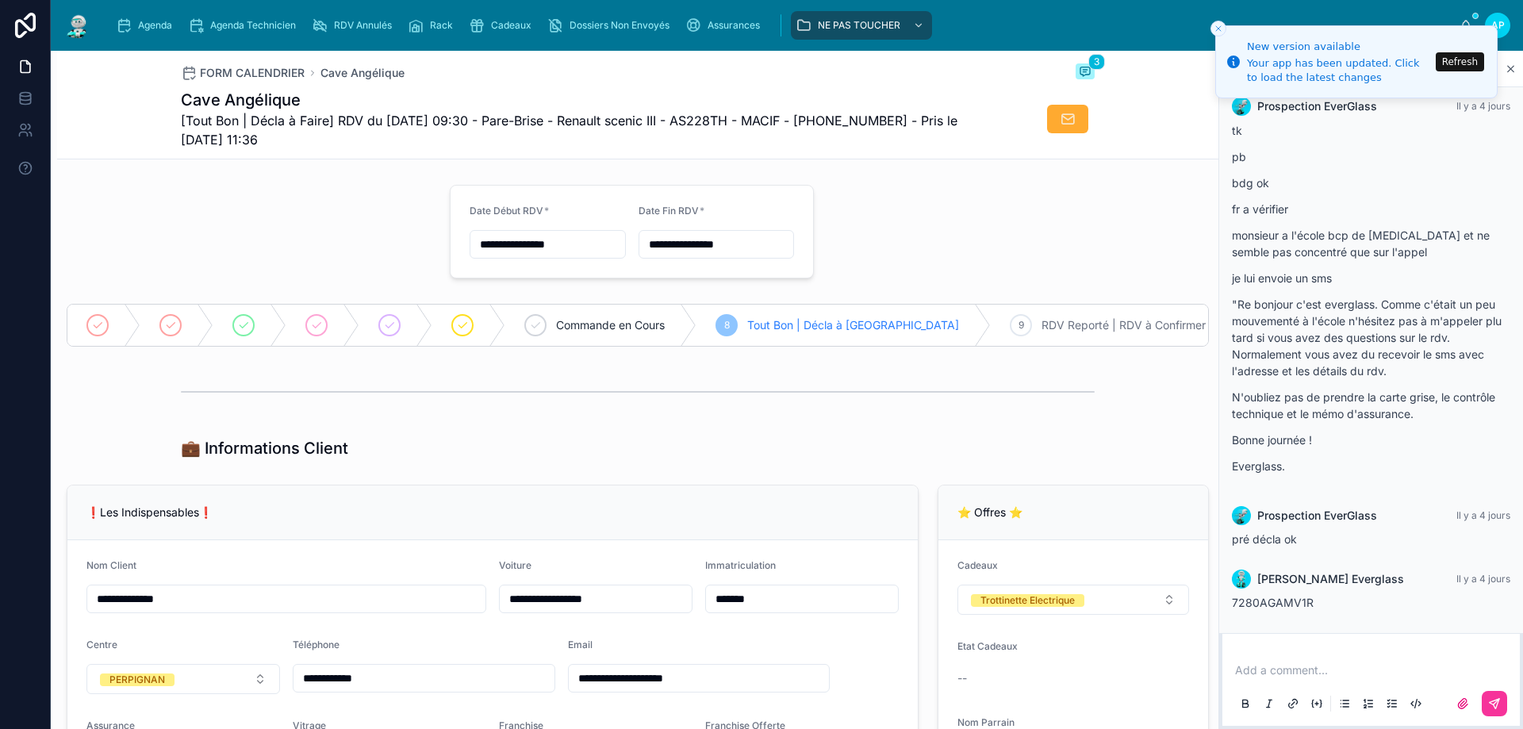
click at [69, 35] on img at bounding box center [77, 25] width 29 height 25
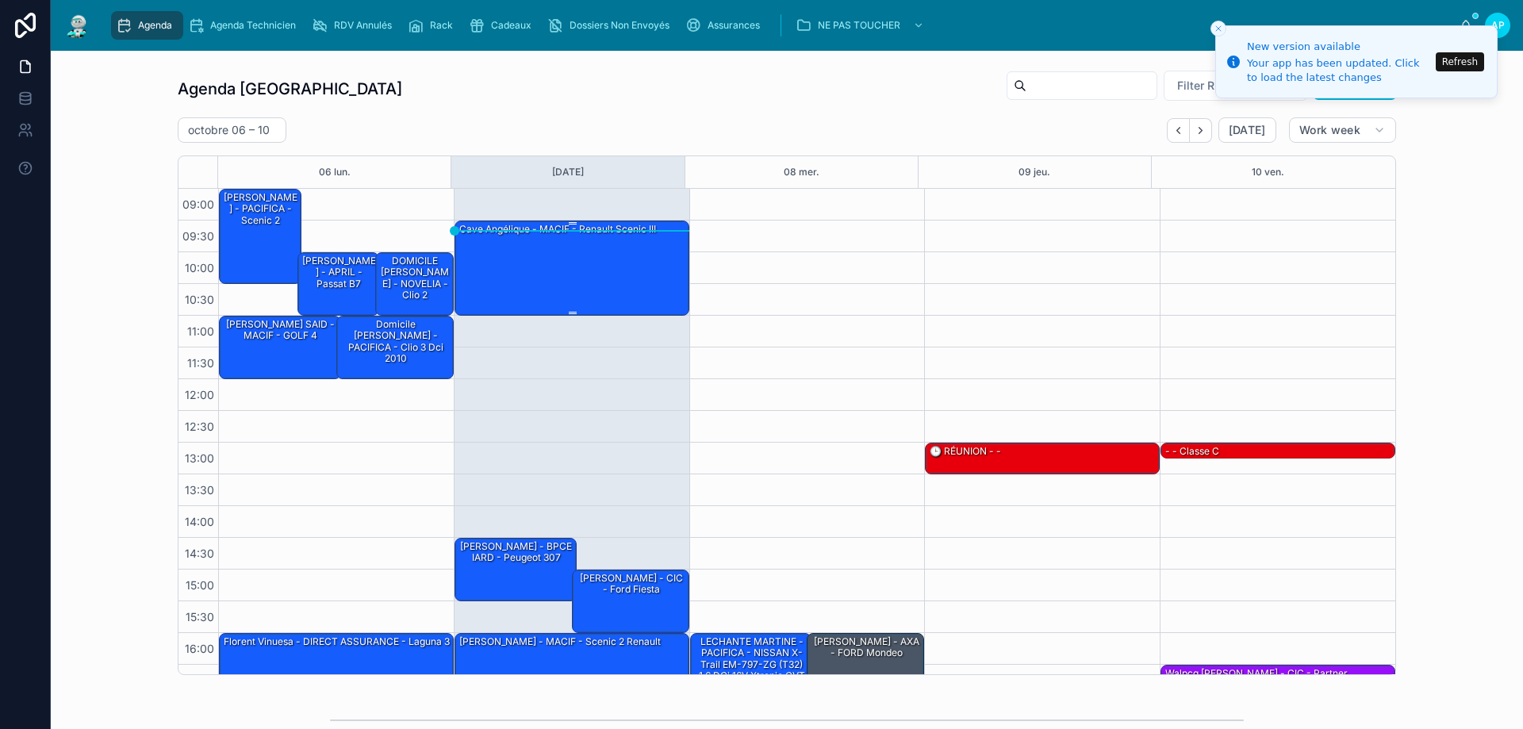
click at [643, 255] on div "Cave Angélique - MACIF - Renault scenic III" at bounding box center [573, 267] width 230 height 92
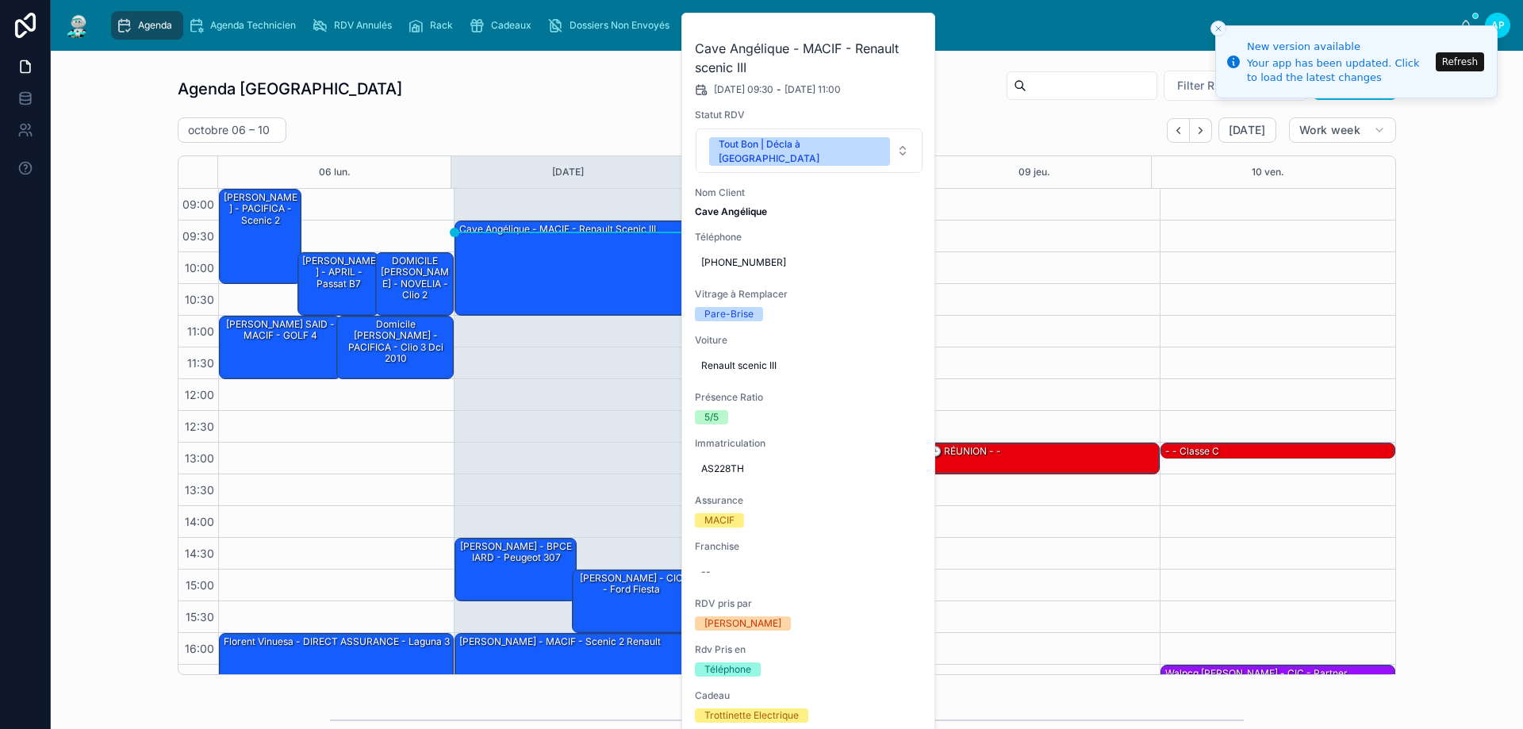
click at [0, 0] on button at bounding box center [0, 0] width 0 height 0
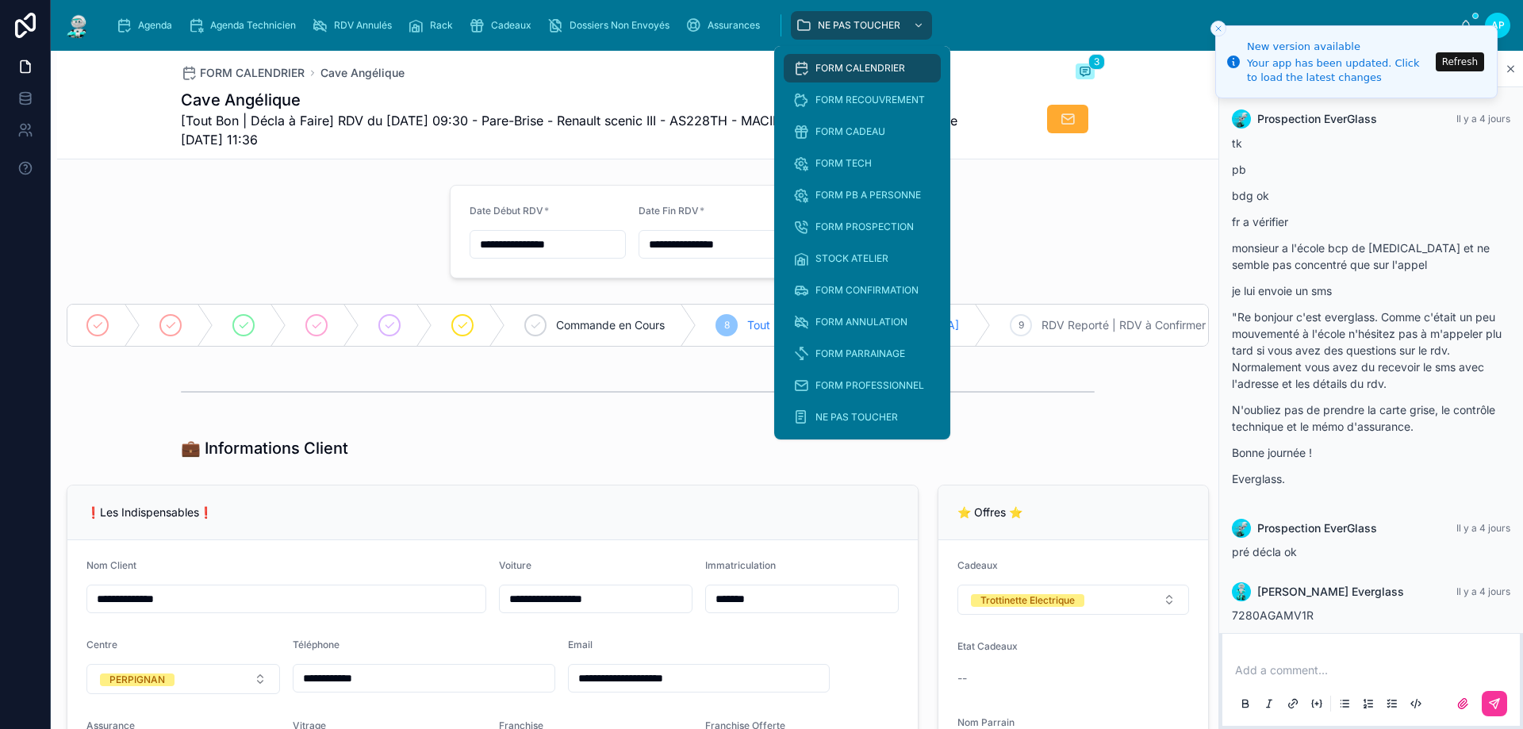
scroll to position [13, 0]
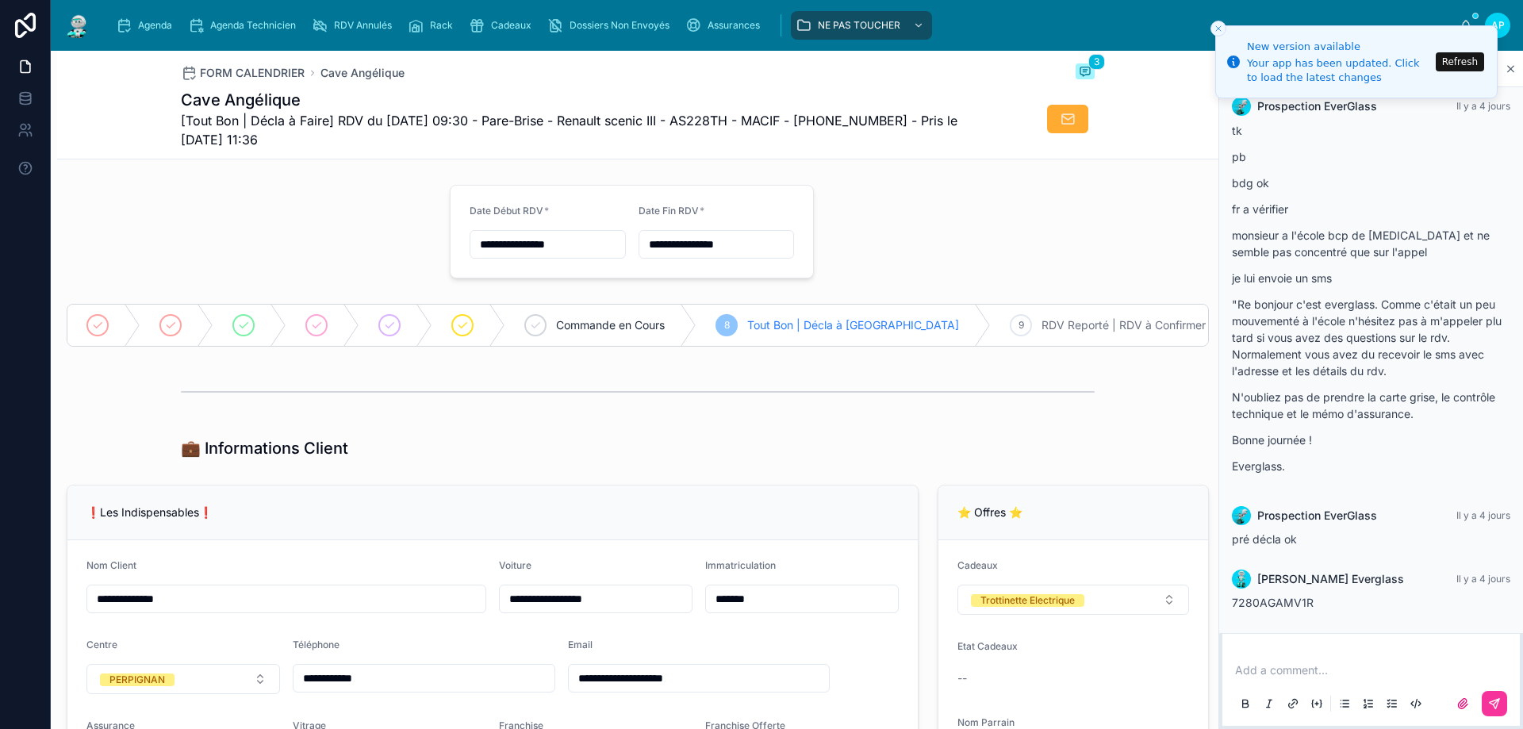
click at [1272, 677] on p at bounding box center [1374, 670] width 278 height 16
click at [1501, 710] on button at bounding box center [1494, 703] width 25 height 25
click at [154, 20] on span "Agenda" at bounding box center [155, 25] width 34 height 13
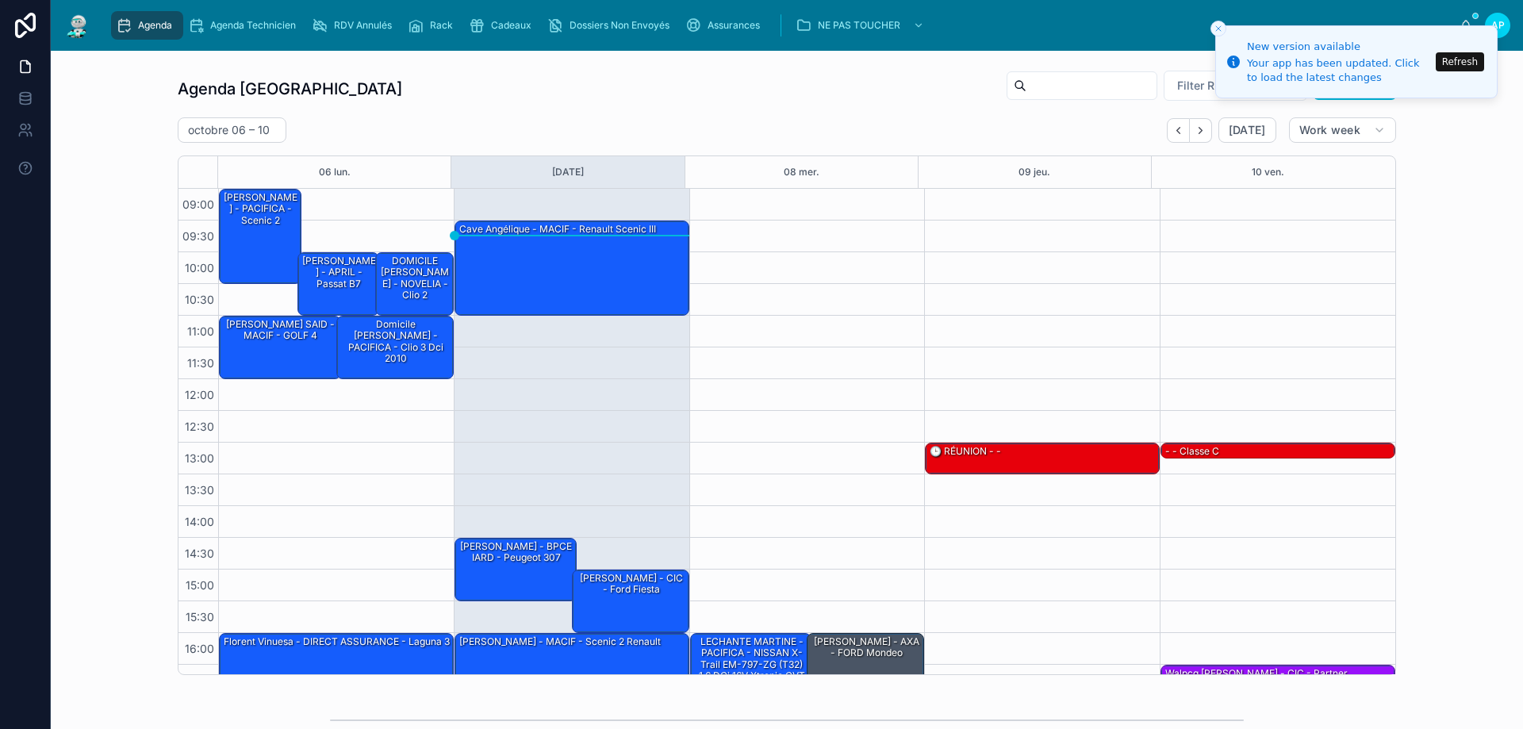
click at [623, 17] on div "Dossiers Non Envoyés" at bounding box center [611, 25] width 129 height 25
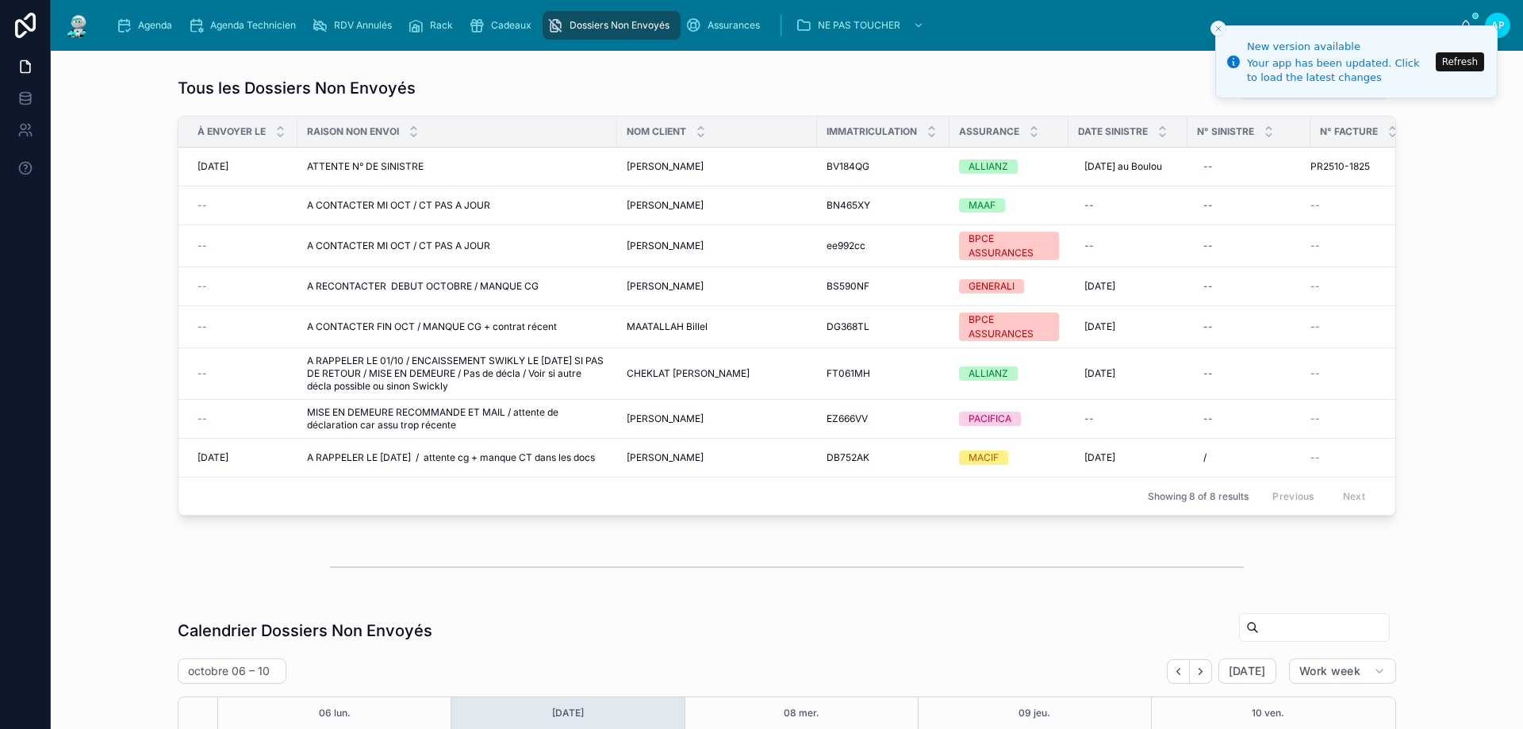
scroll to position [211, 0]
click at [445, 173] on div "ATTENTE N° DE SINISTRE ATTENTE N° DE SINISTRE" at bounding box center [457, 166] width 301 height 13
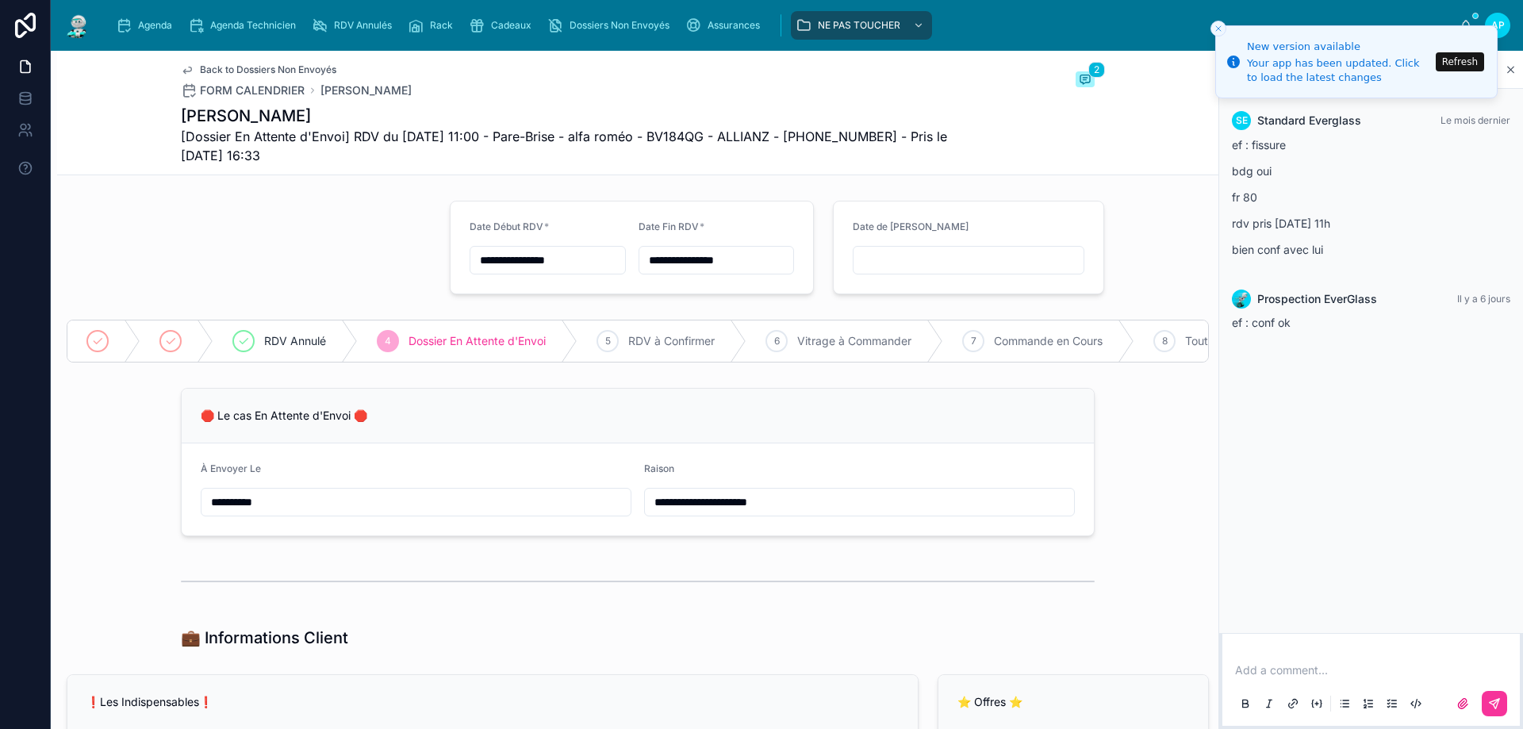
click at [1267, 666] on p at bounding box center [1374, 670] width 278 height 16
click at [1502, 704] on button at bounding box center [1494, 703] width 25 height 25
click at [574, 35] on div "Dossiers Non Envoyés" at bounding box center [611, 25] width 129 height 25
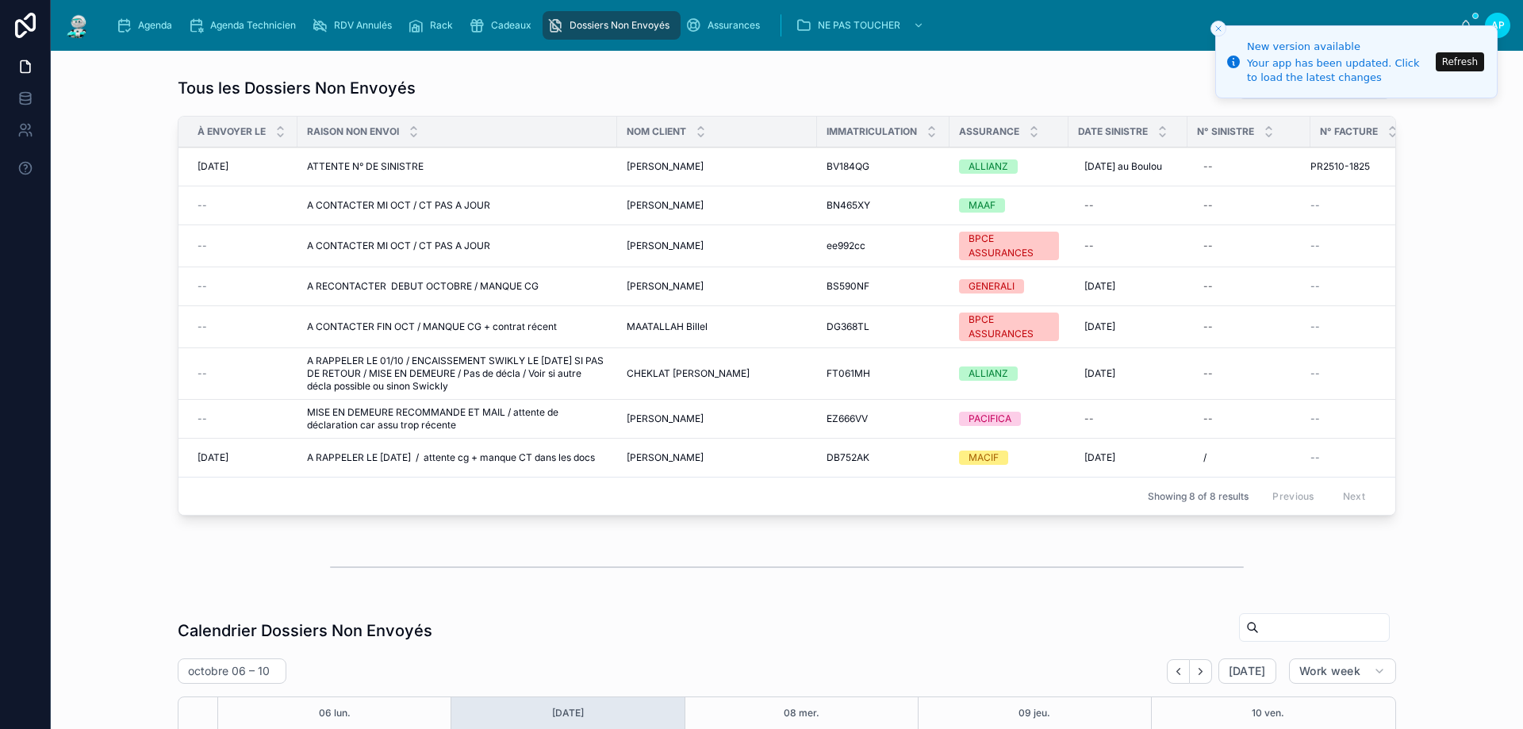
scroll to position [211, 0]
click at [487, 428] on span "MISE EN DEMEURE RECOMMANDE ET MAIL / attente de déclaration car assu trop récen…" at bounding box center [457, 418] width 301 height 25
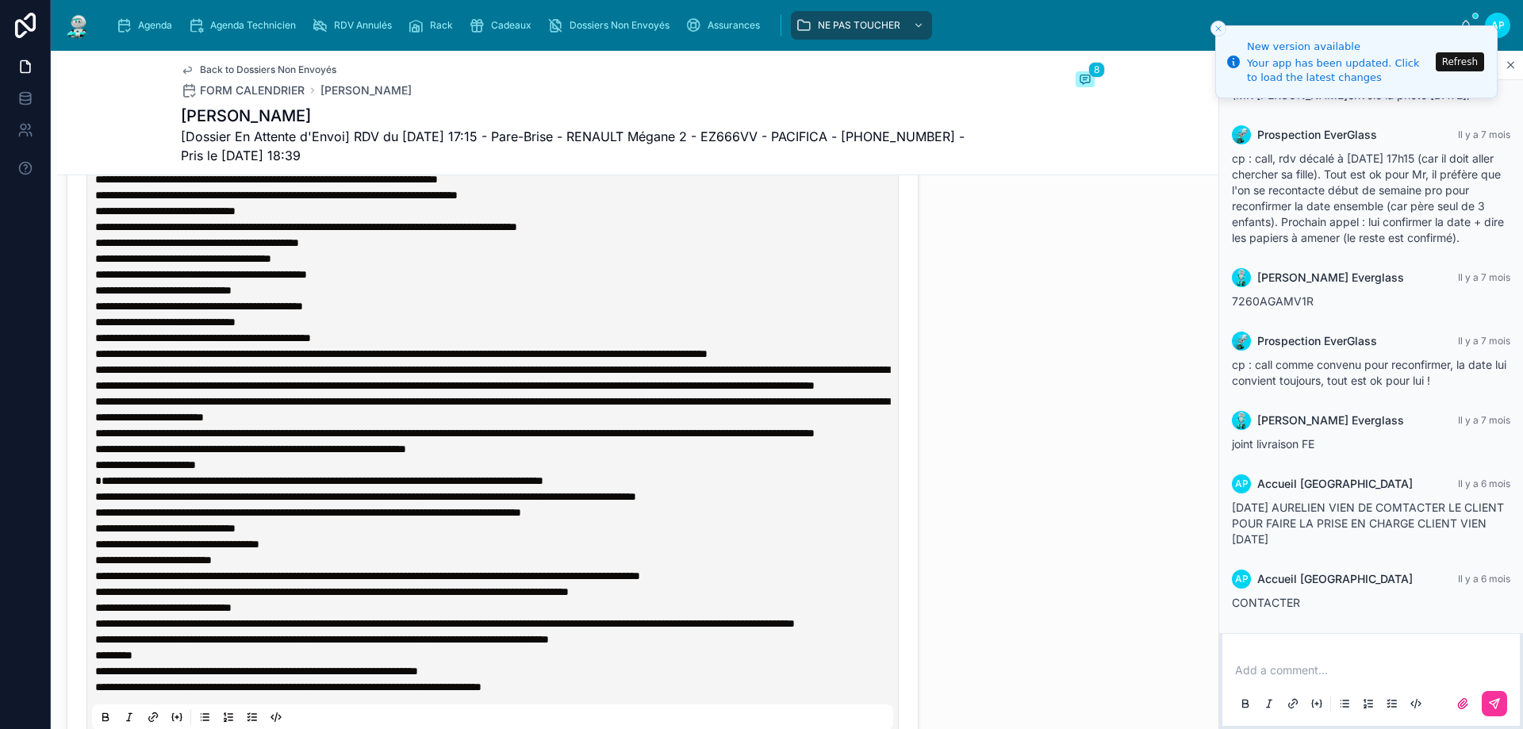
scroll to position [952, 0]
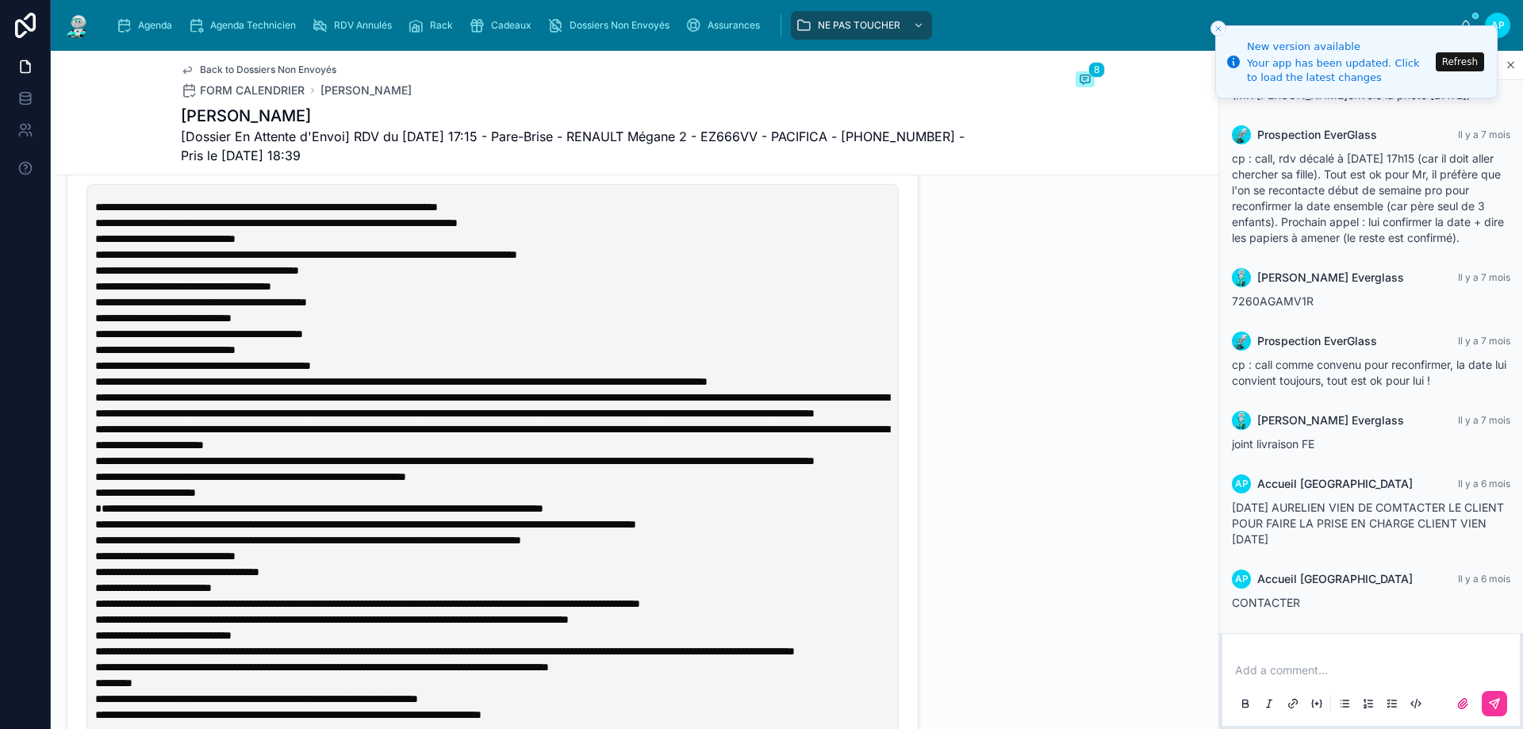
click at [567, 27] on div "Dossiers Non Envoyés" at bounding box center [611, 25] width 129 height 25
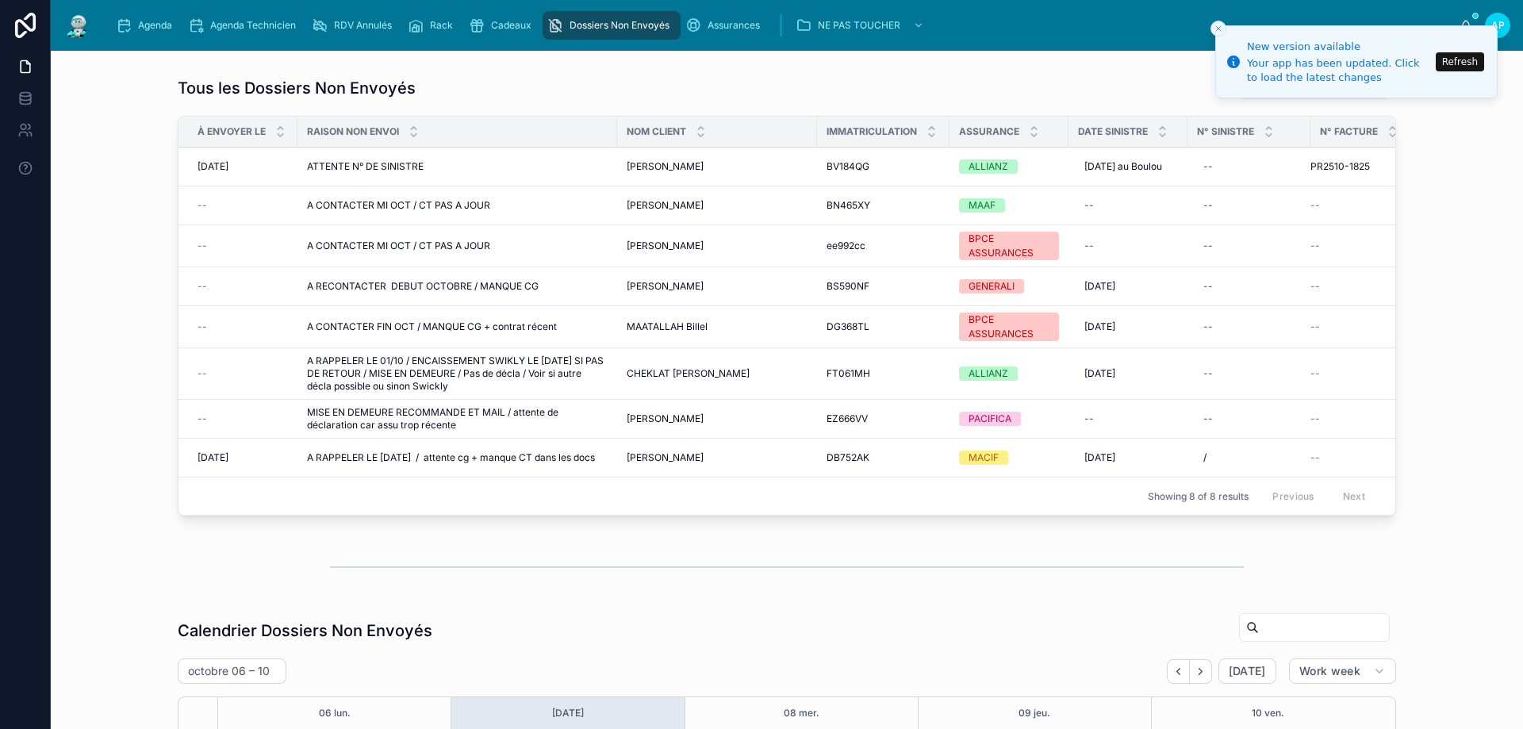
scroll to position [211, 0]
click at [468, 464] on span "A RAPPELER LE 09/10/25 / attente cg + manque CT dans les docs" at bounding box center [451, 457] width 288 height 13
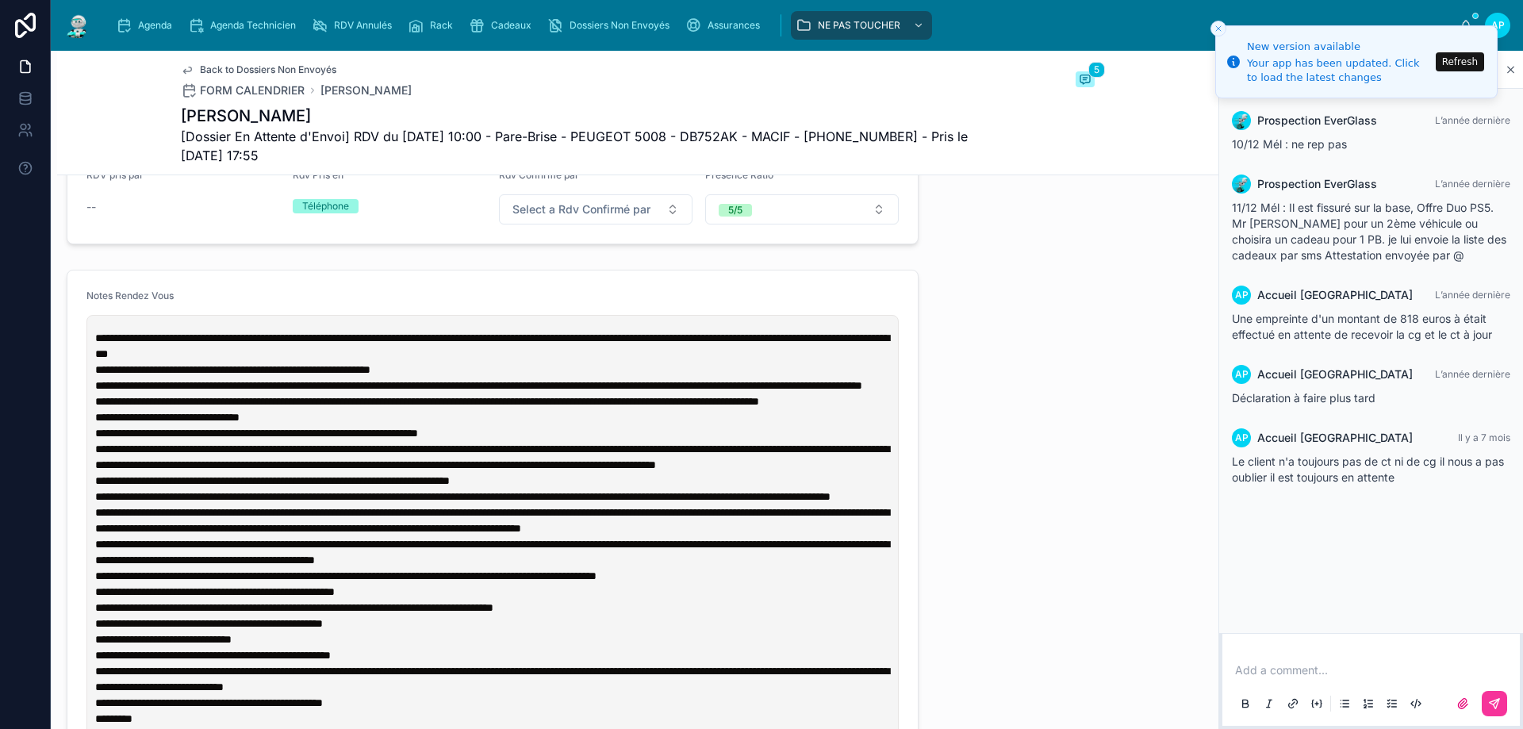
scroll to position [793, 0]
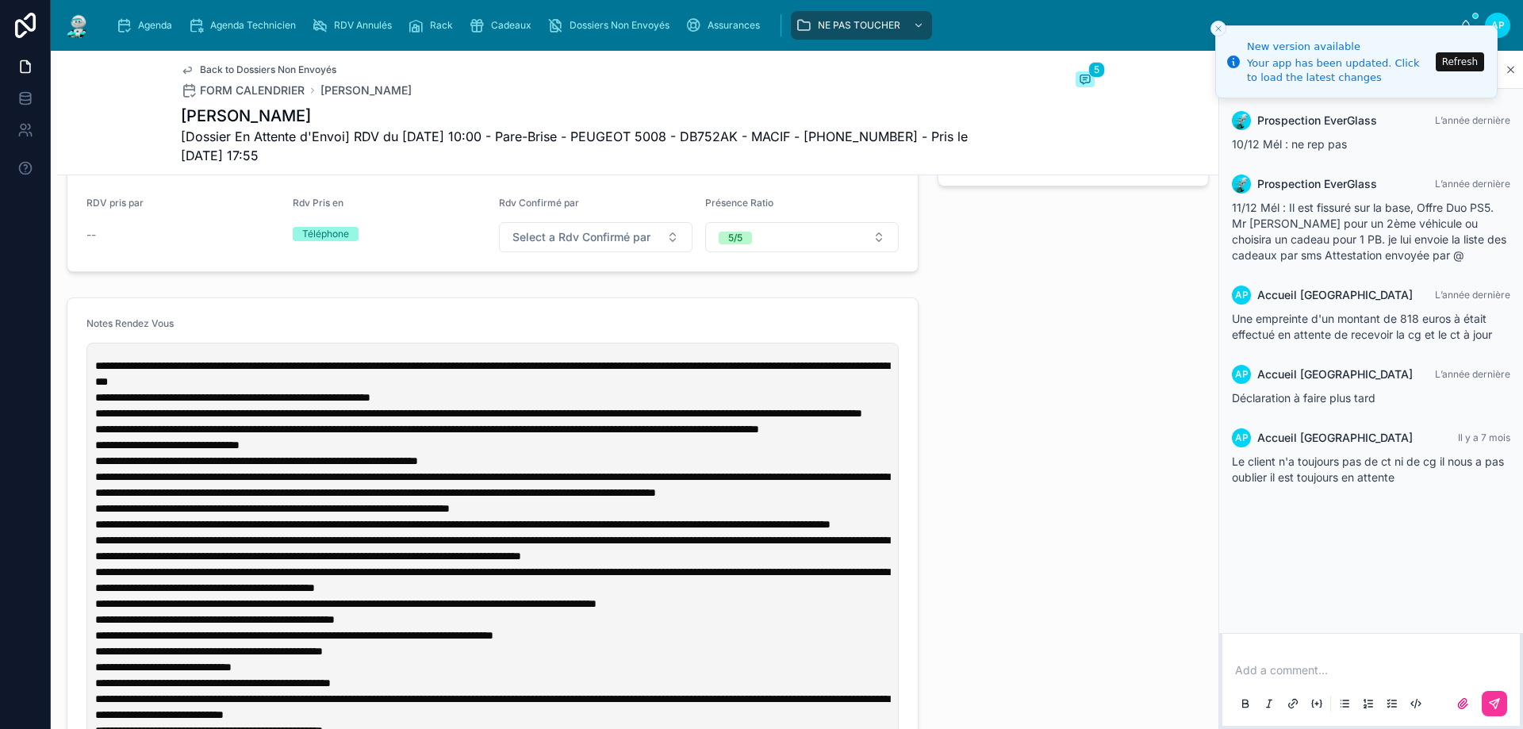
click at [543, 17] on link "Dossiers Non Envoyés" at bounding box center [612, 25] width 138 height 29
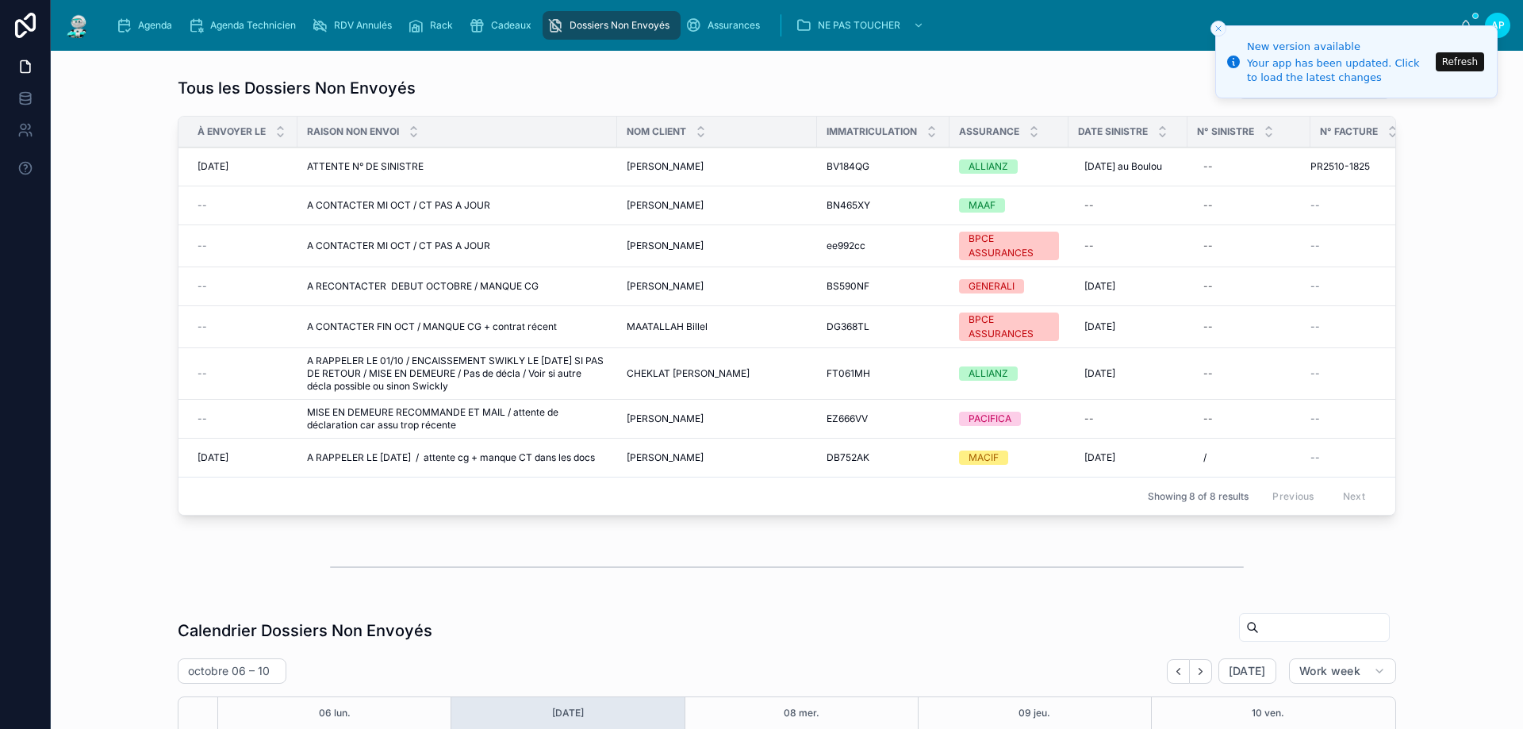
scroll to position [211, 0]
click at [400, 389] on span "A RAPPELER LE 01/10 / ENCAISSEMENT SWIKLY LE 07/10/25 SI PAS DE RETOUR / MISE E…" at bounding box center [457, 374] width 301 height 38
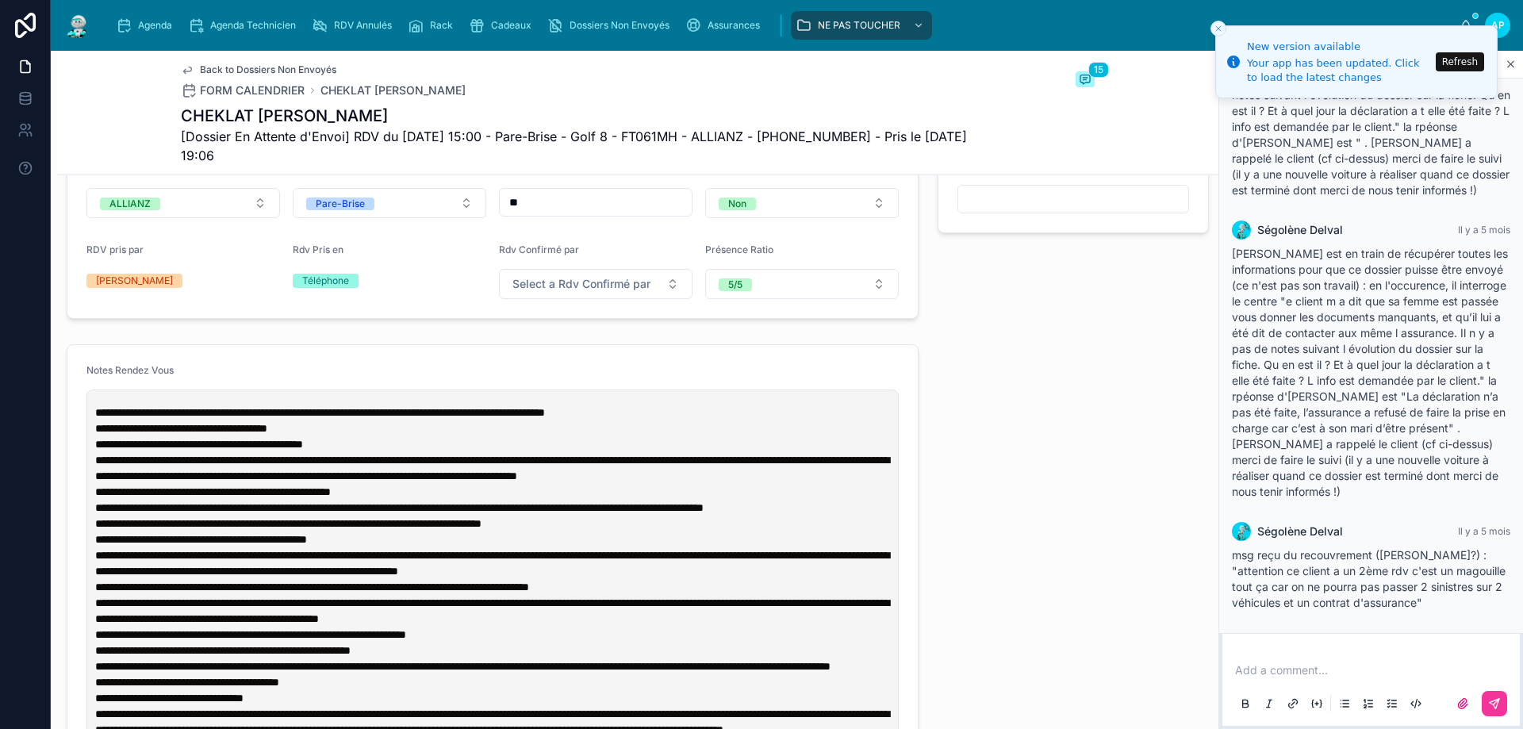
scroll to position [873, 0]
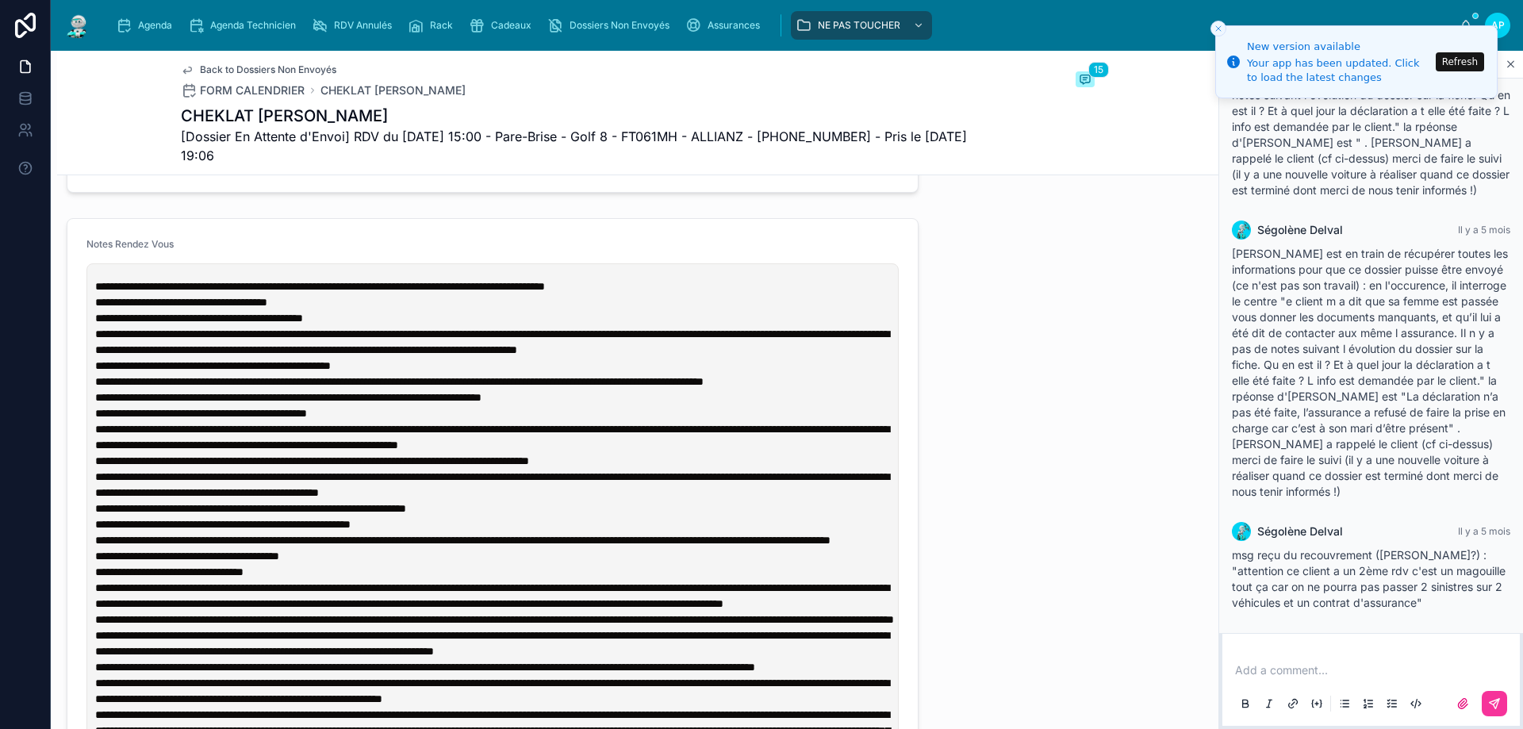
click at [562, 39] on link "Dossiers Non Envoyés" at bounding box center [612, 25] width 138 height 29
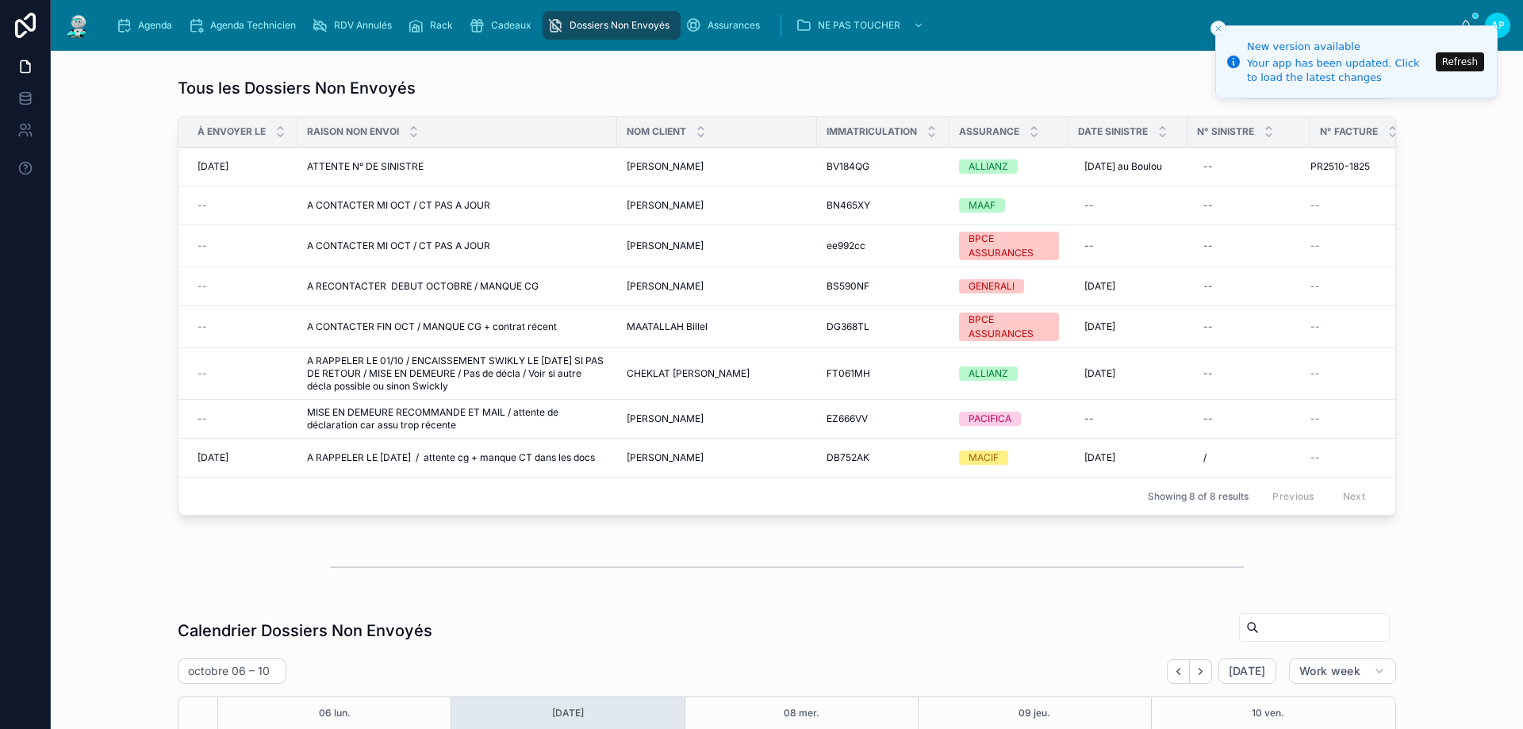
scroll to position [211, 0]
click at [367, 333] on span "A CONTACTER FIN OCT / MANQUE CG + contrat récent" at bounding box center [432, 326] width 250 height 13
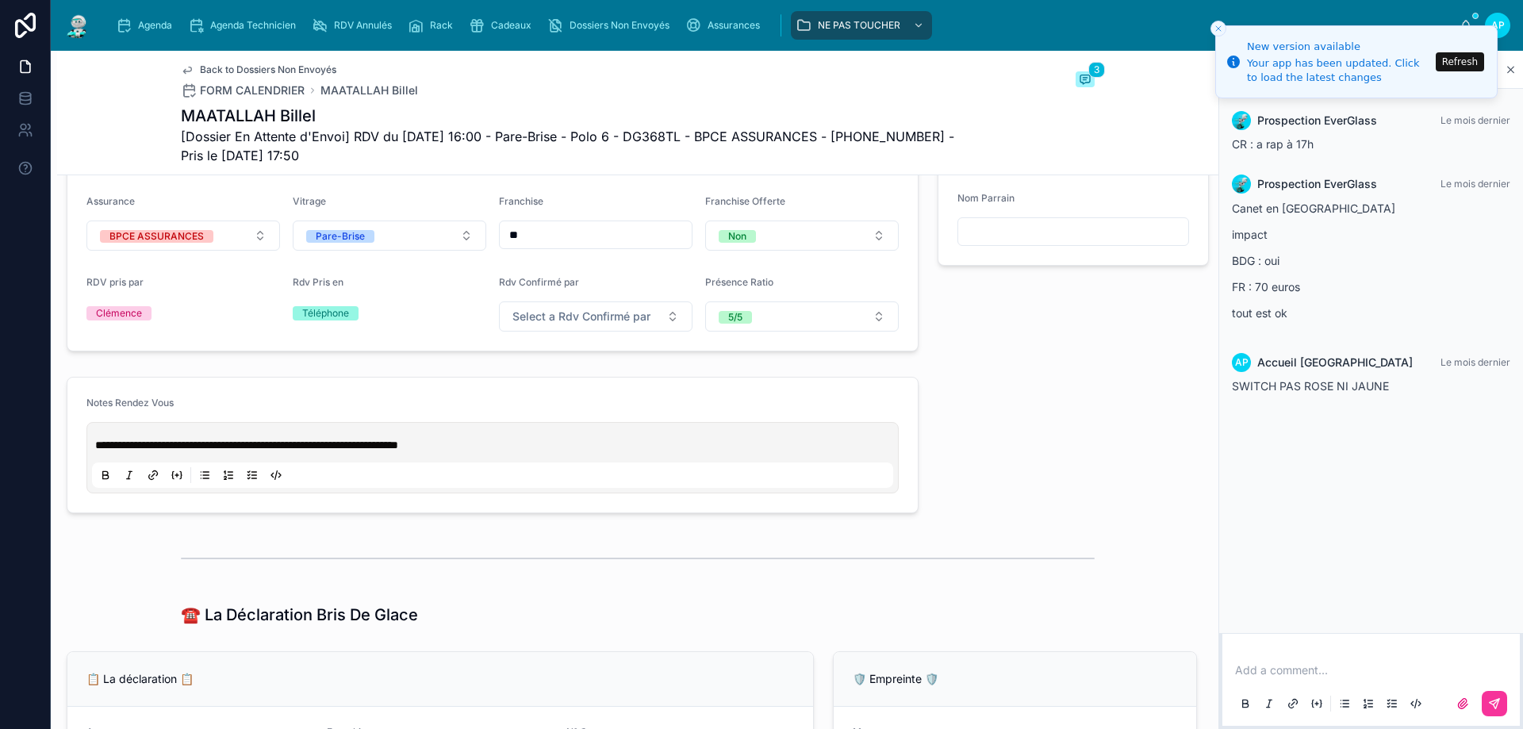
scroll to position [635, 0]
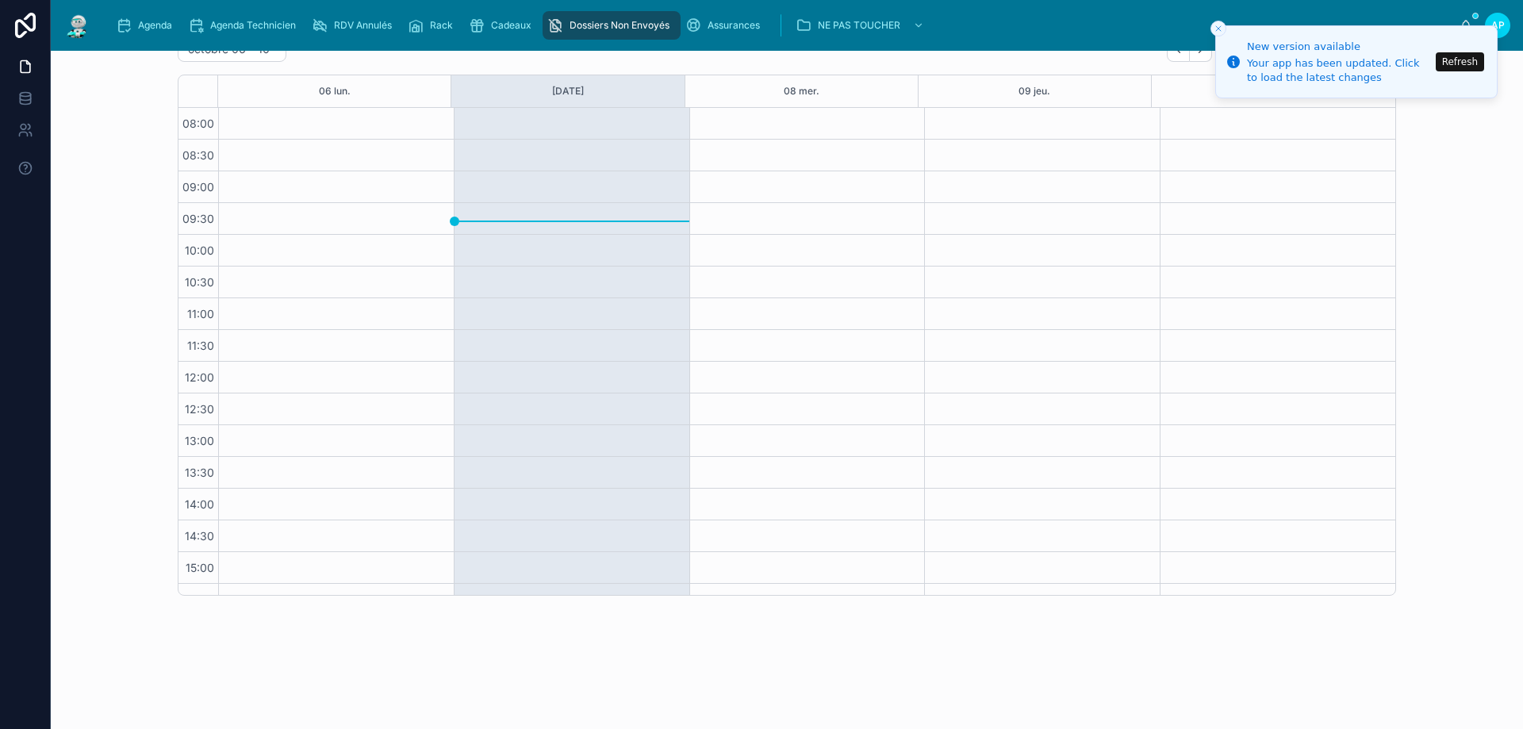
scroll to position [211, 0]
click at [612, 26] on span "Dossiers Non Envoyés" at bounding box center [620, 25] width 100 height 13
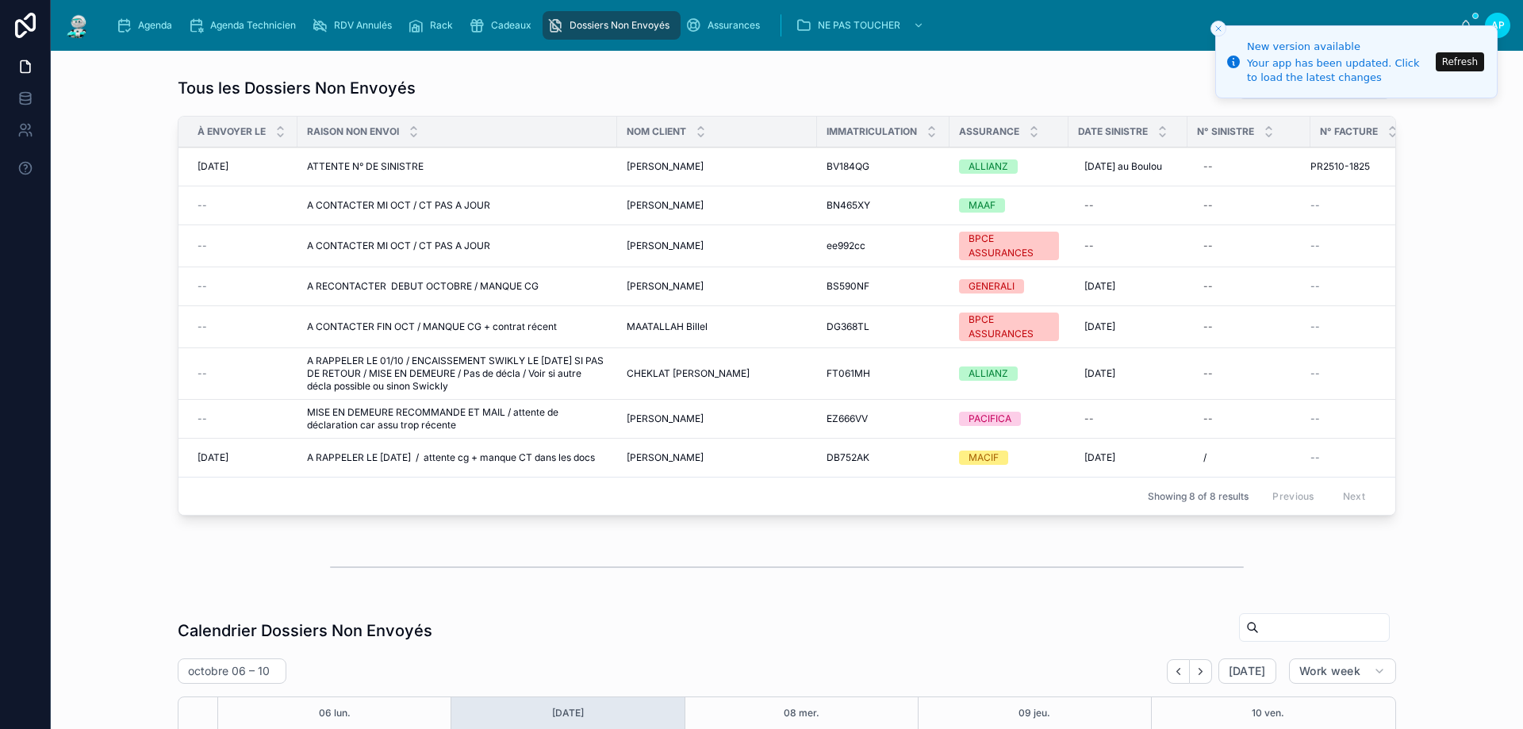
scroll to position [211, 0]
click at [425, 293] on span "A RECONTACTER DEBUT OCTOBRE / MANQUE CG" at bounding box center [423, 286] width 232 height 13
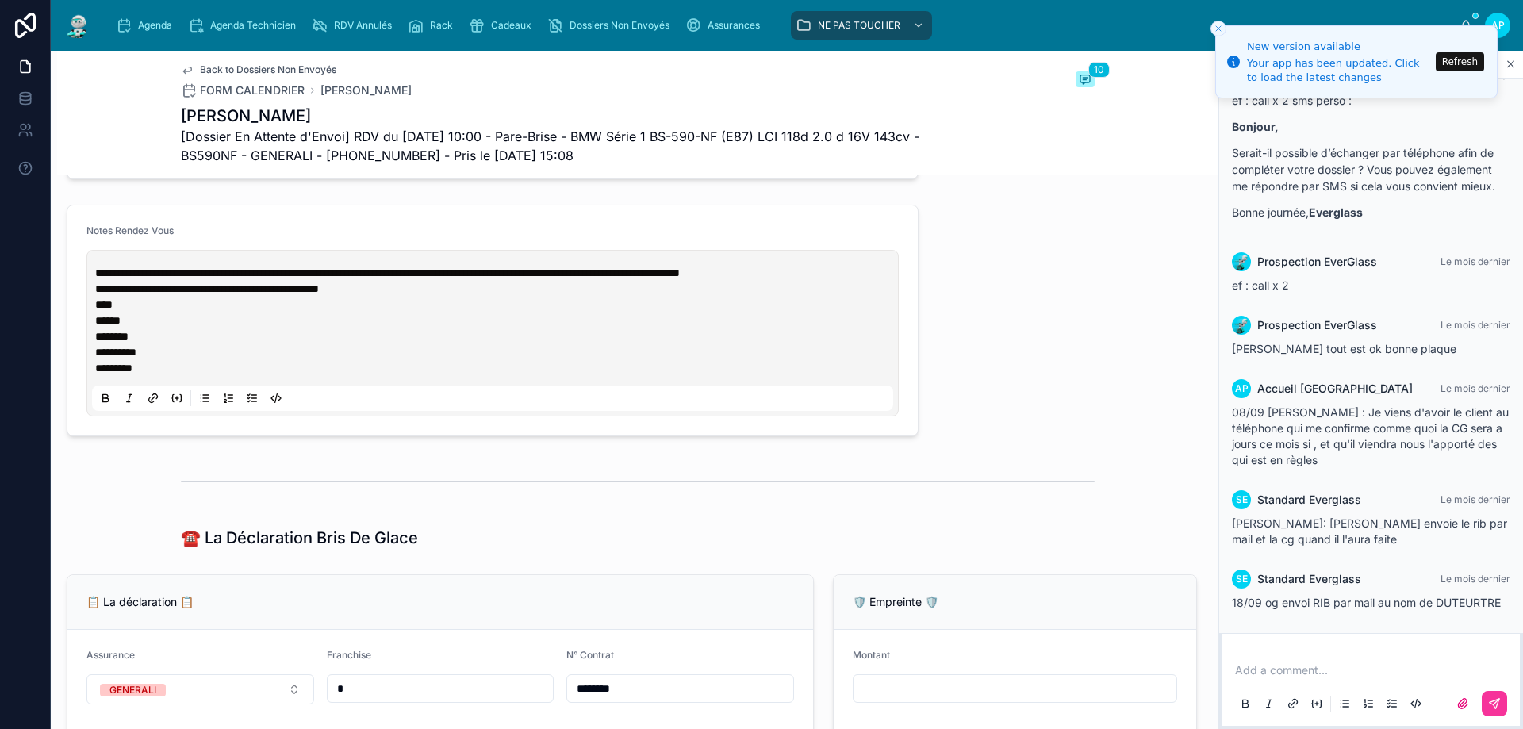
scroll to position [952, 0]
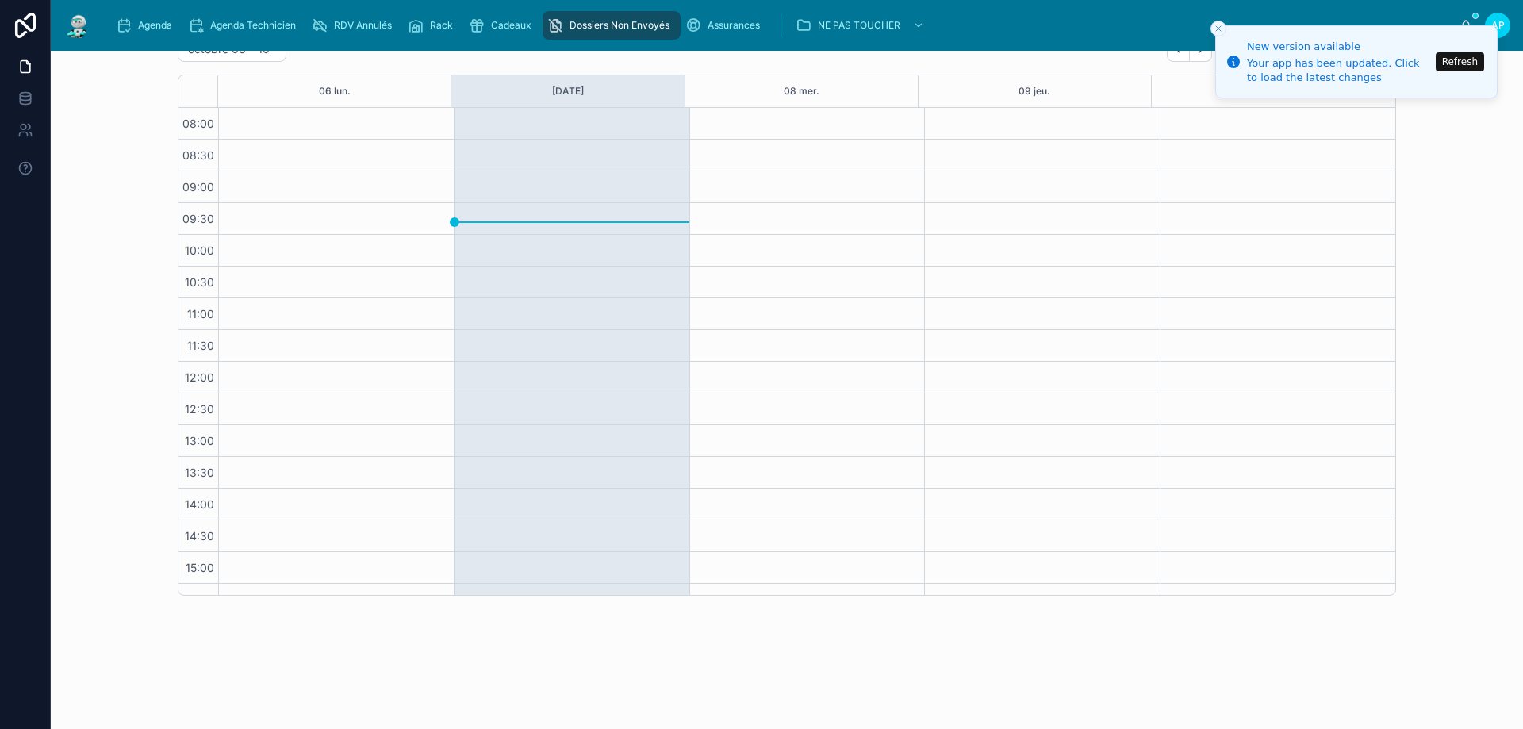
scroll to position [211, 0]
click at [597, 34] on div "Dossiers Non Envoyés" at bounding box center [611, 25] width 129 height 25
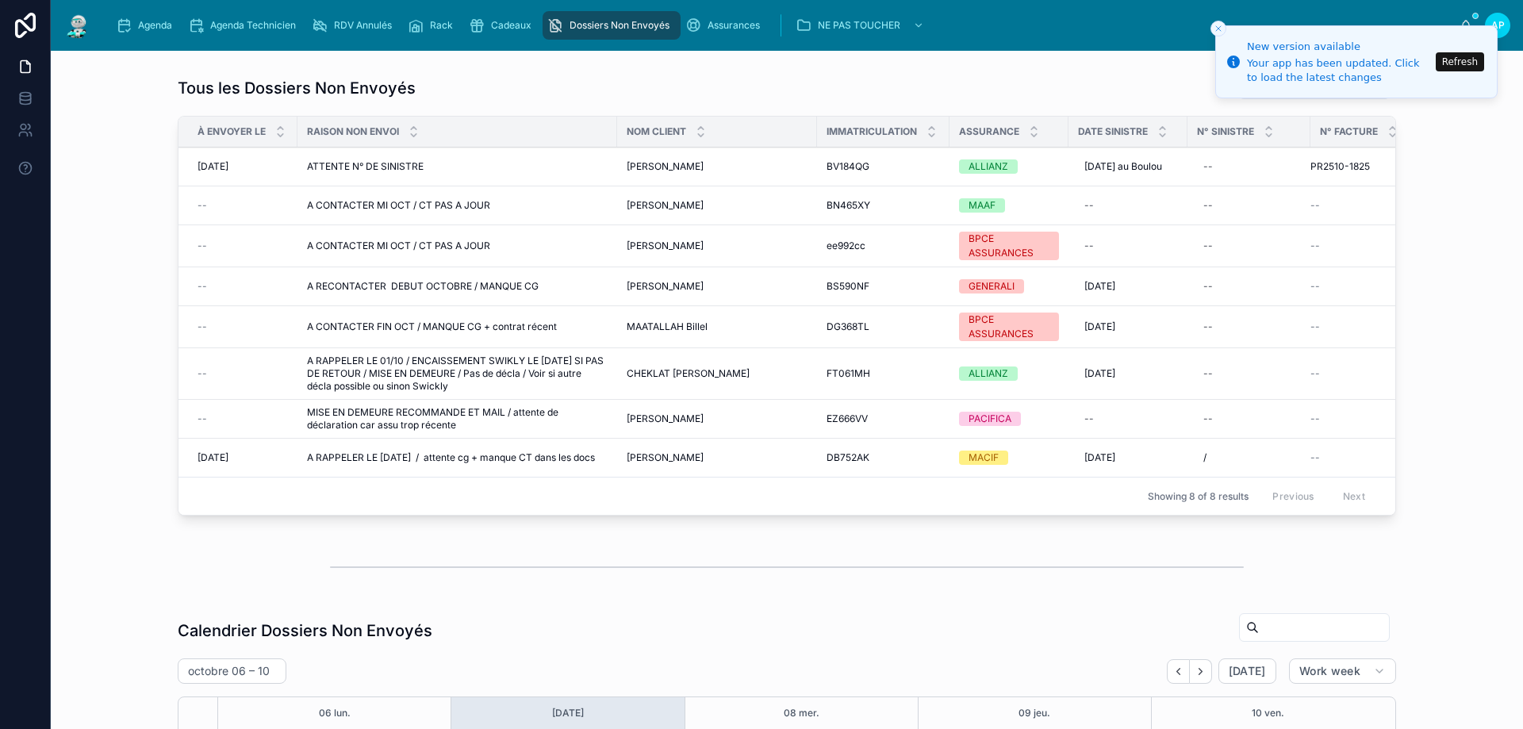
scroll to position [211, 0]
click at [426, 252] on span "A CONTACTER MI OCT / CT PAS A JOUR" at bounding box center [398, 246] width 183 height 13
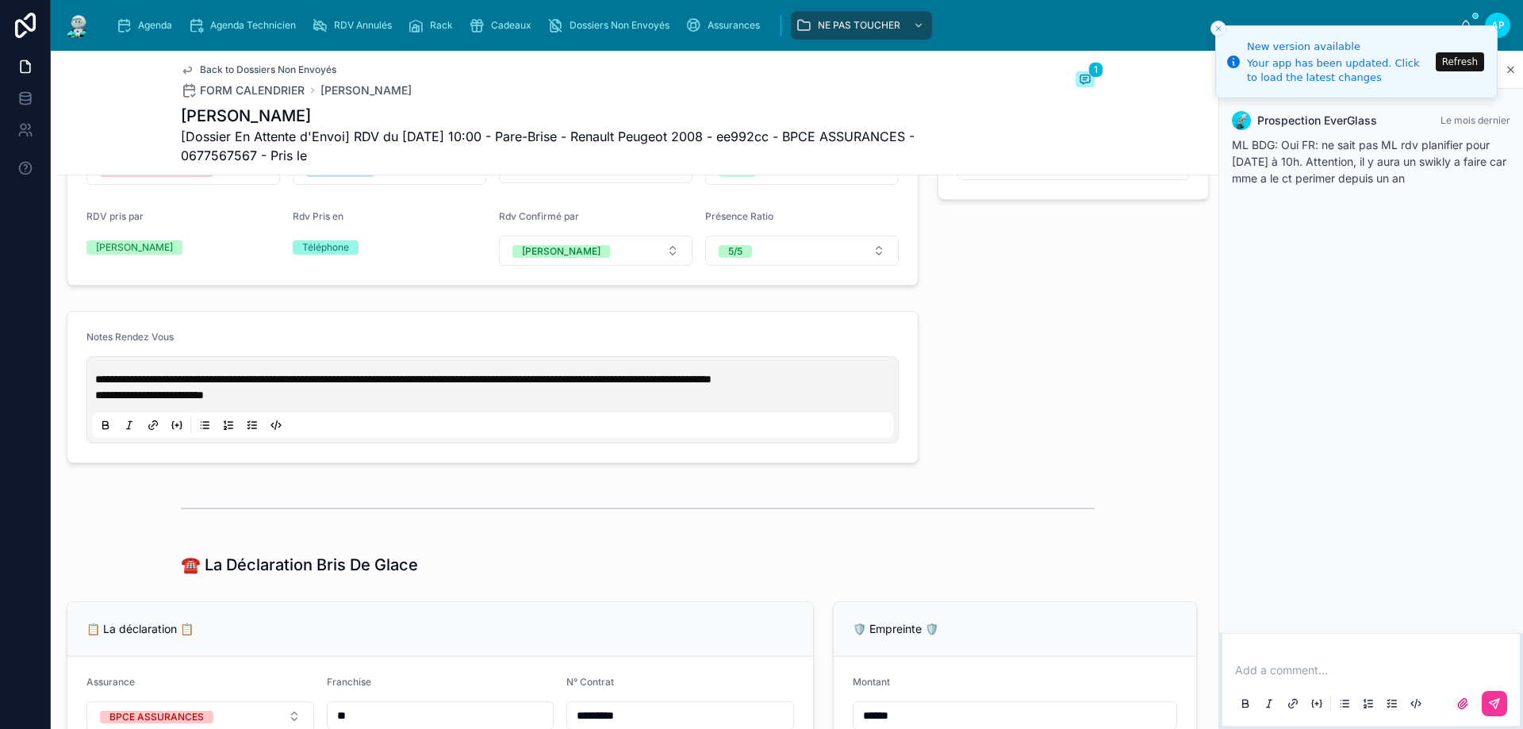
scroll to position [793, 0]
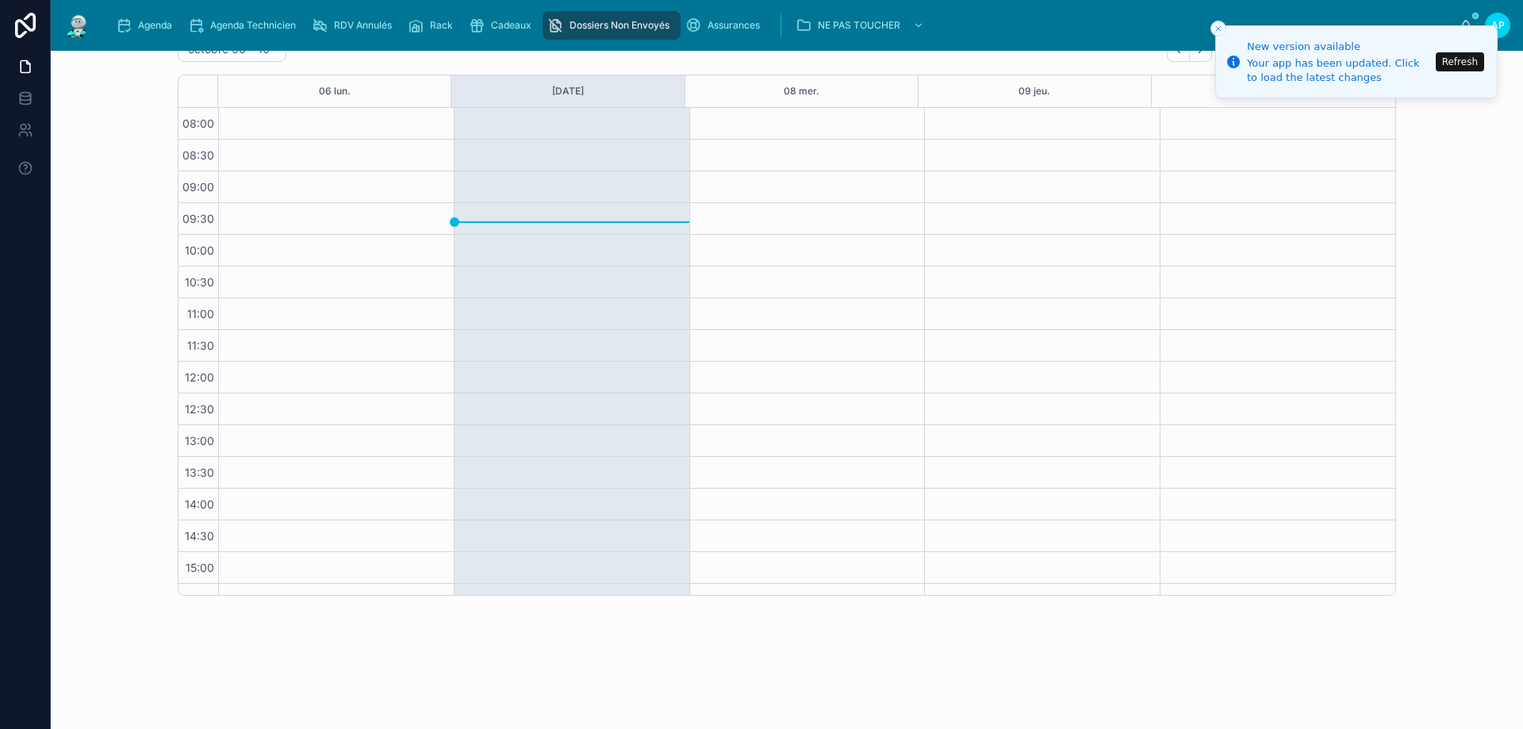
click at [162, 18] on div "Agenda" at bounding box center [147, 25] width 63 height 25
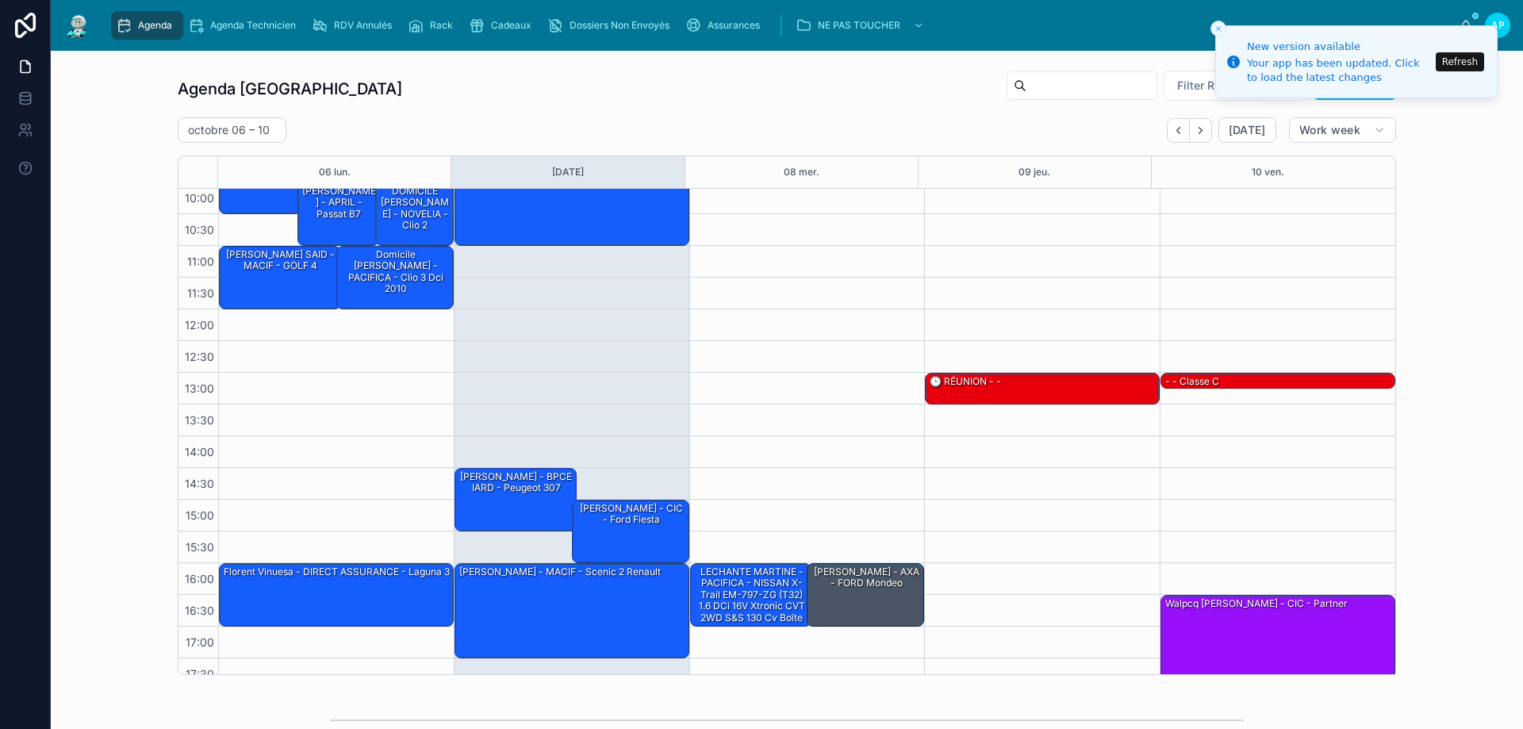
scroll to position [79, 0]
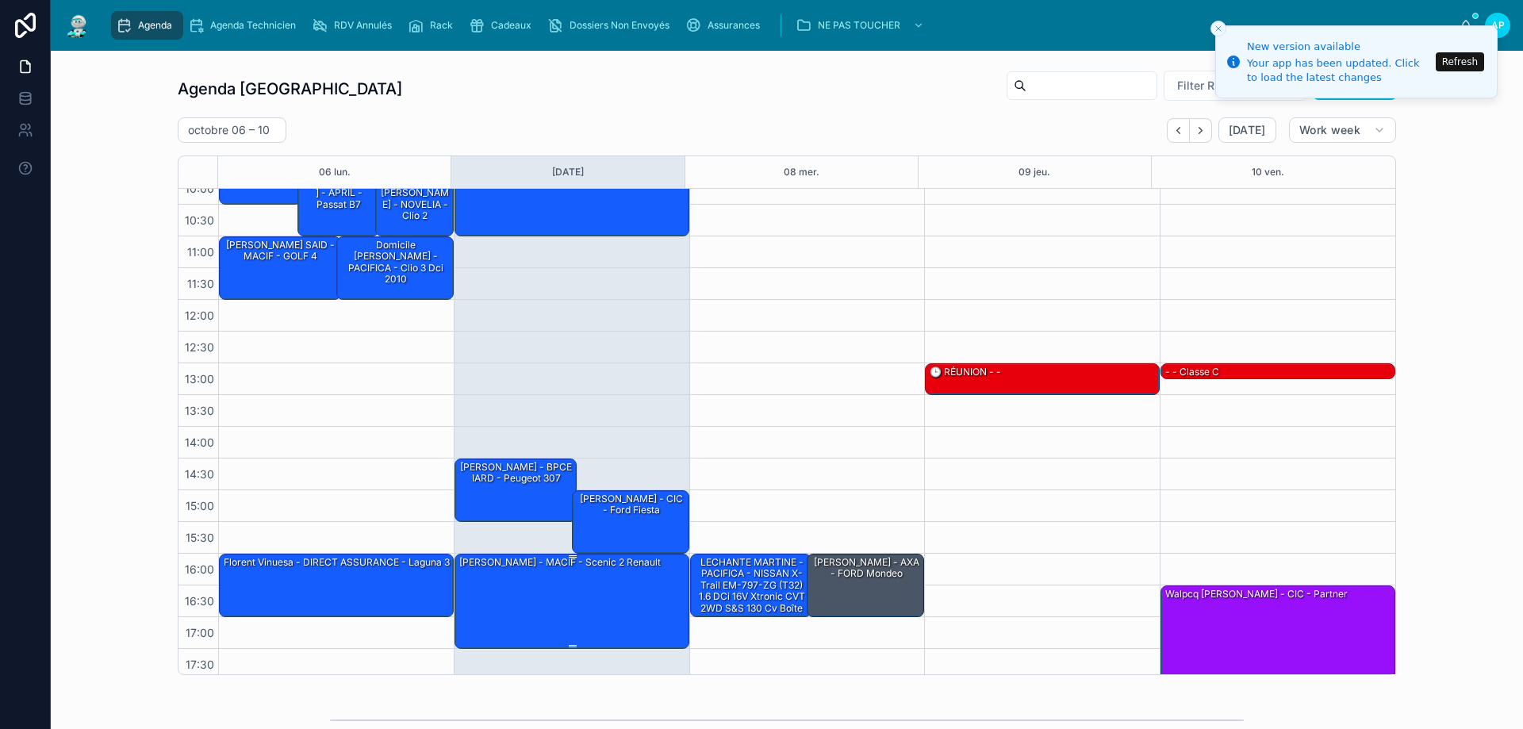
click at [554, 566] on div "[PERSON_NAME] - MACIF - scenic 2 renault" at bounding box center [560, 562] width 205 height 14
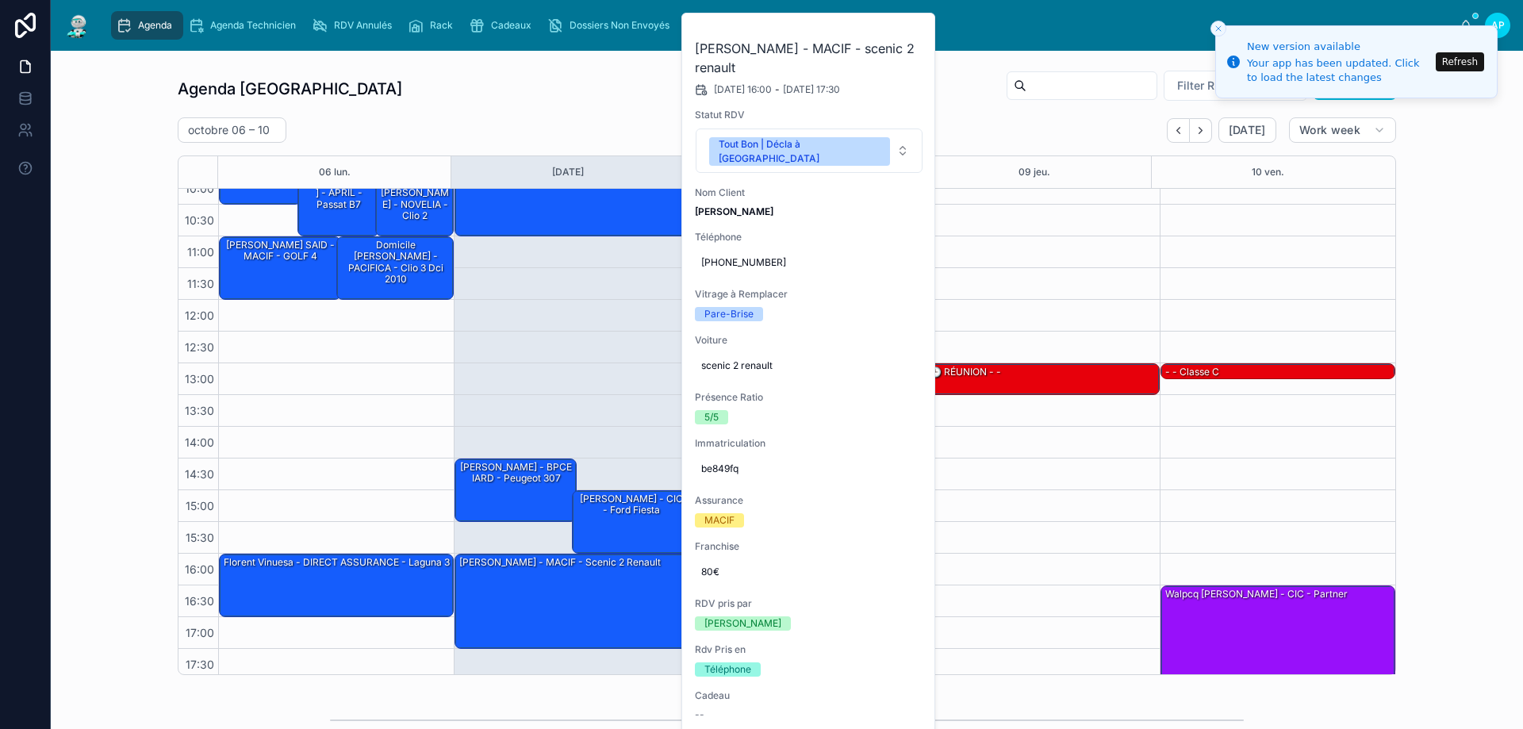
drag, startPoint x: 555, startPoint y: 350, endPoint x: 0, endPoint y: 29, distance: 641.1
click at [553, 343] on div "09:30 – 11:00 Cave Angélique - MACIF - Renault scenic III 14:30 – 15:30 Vitu Vi…" at bounding box center [572, 394] width 236 height 571
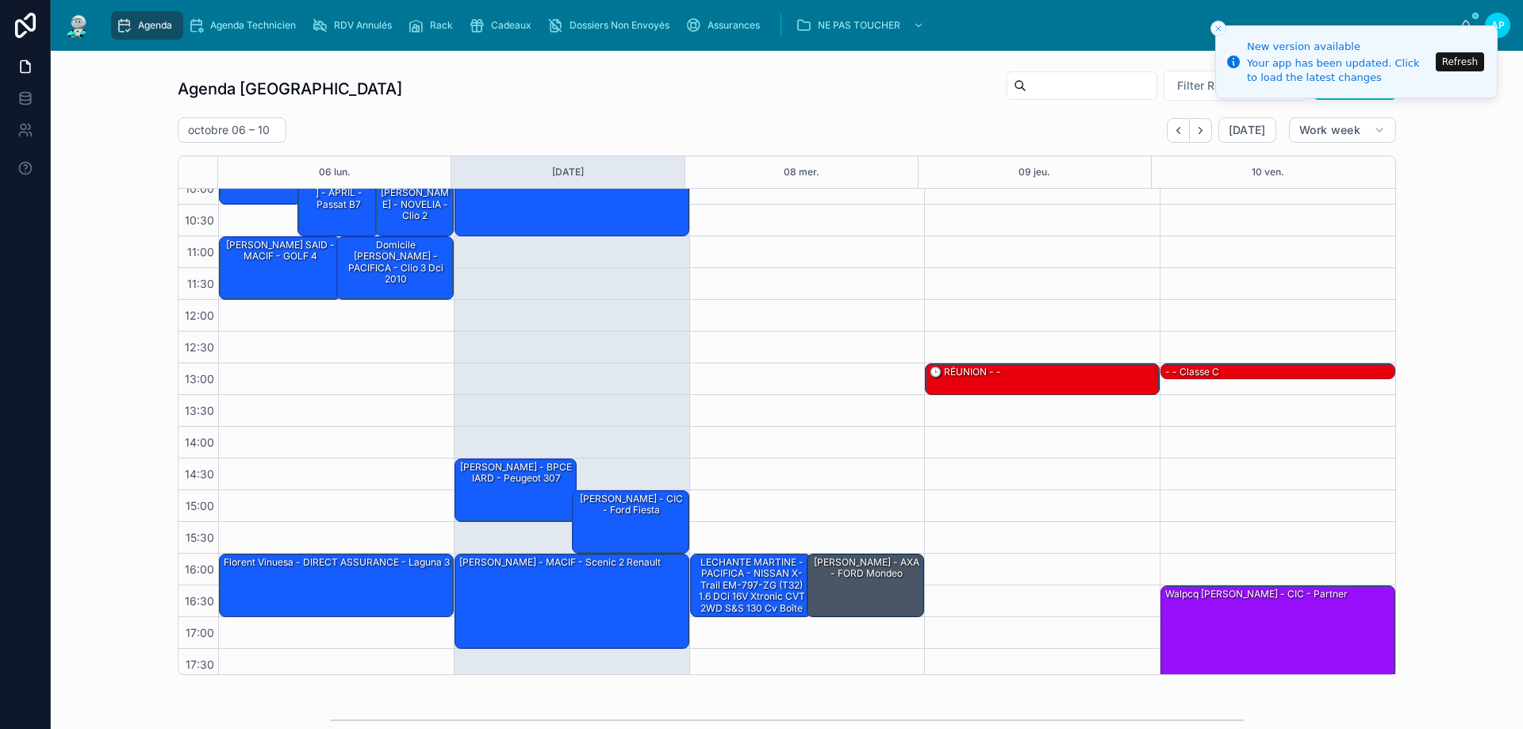
click at [424, 22] on icon "scrollable content" at bounding box center [416, 25] width 16 height 16
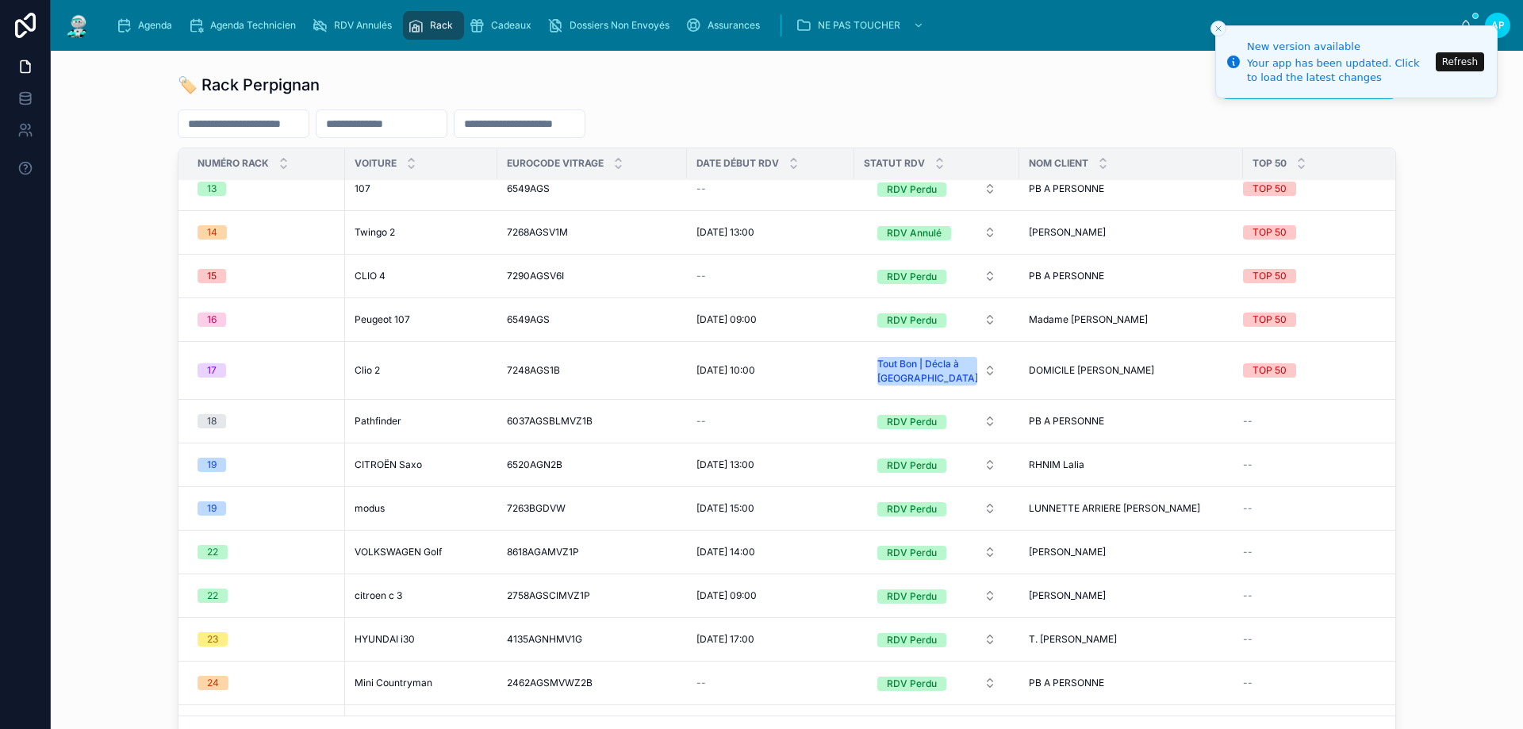
scroll to position [1507, 0]
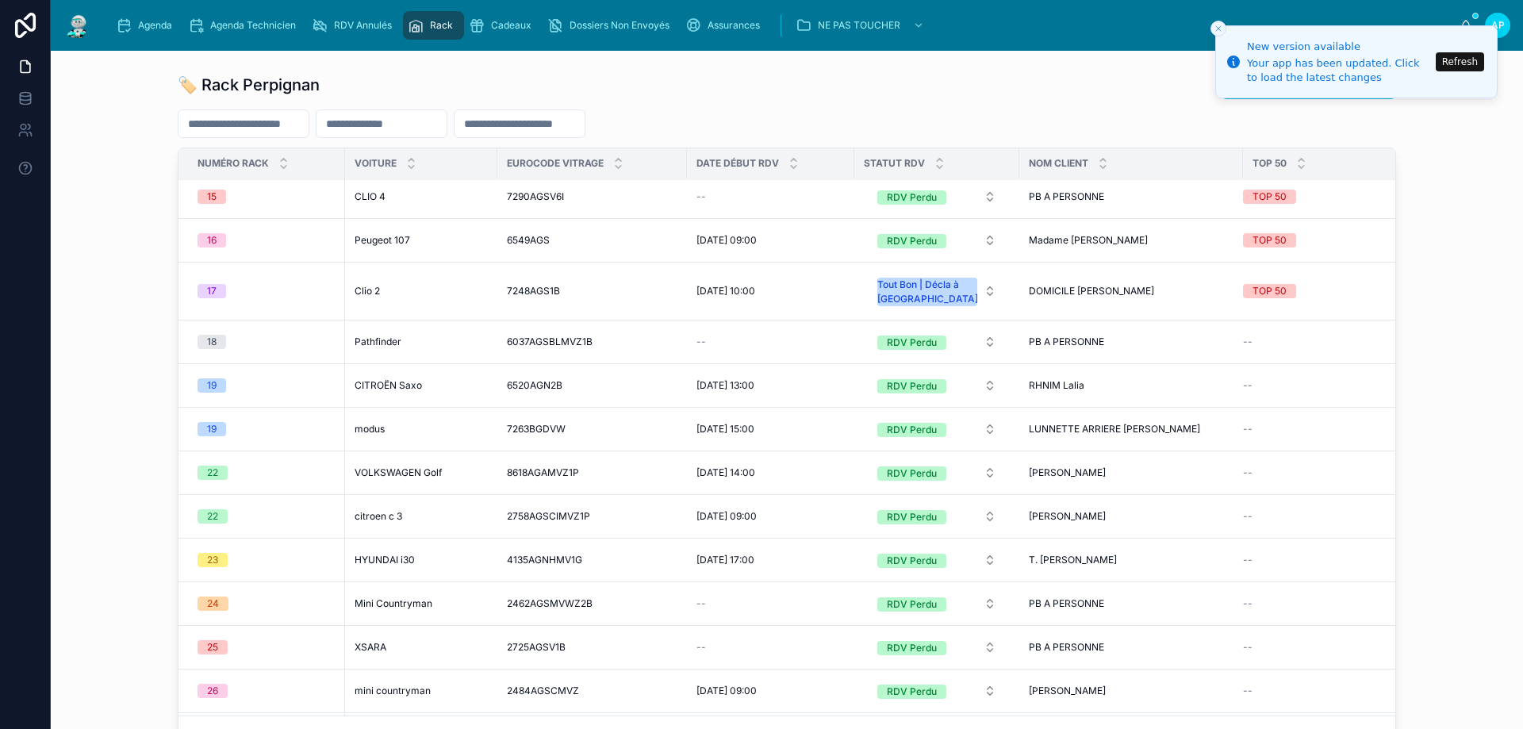
click at [519, 426] on span "7263BGDVW" at bounding box center [536, 429] width 59 height 13
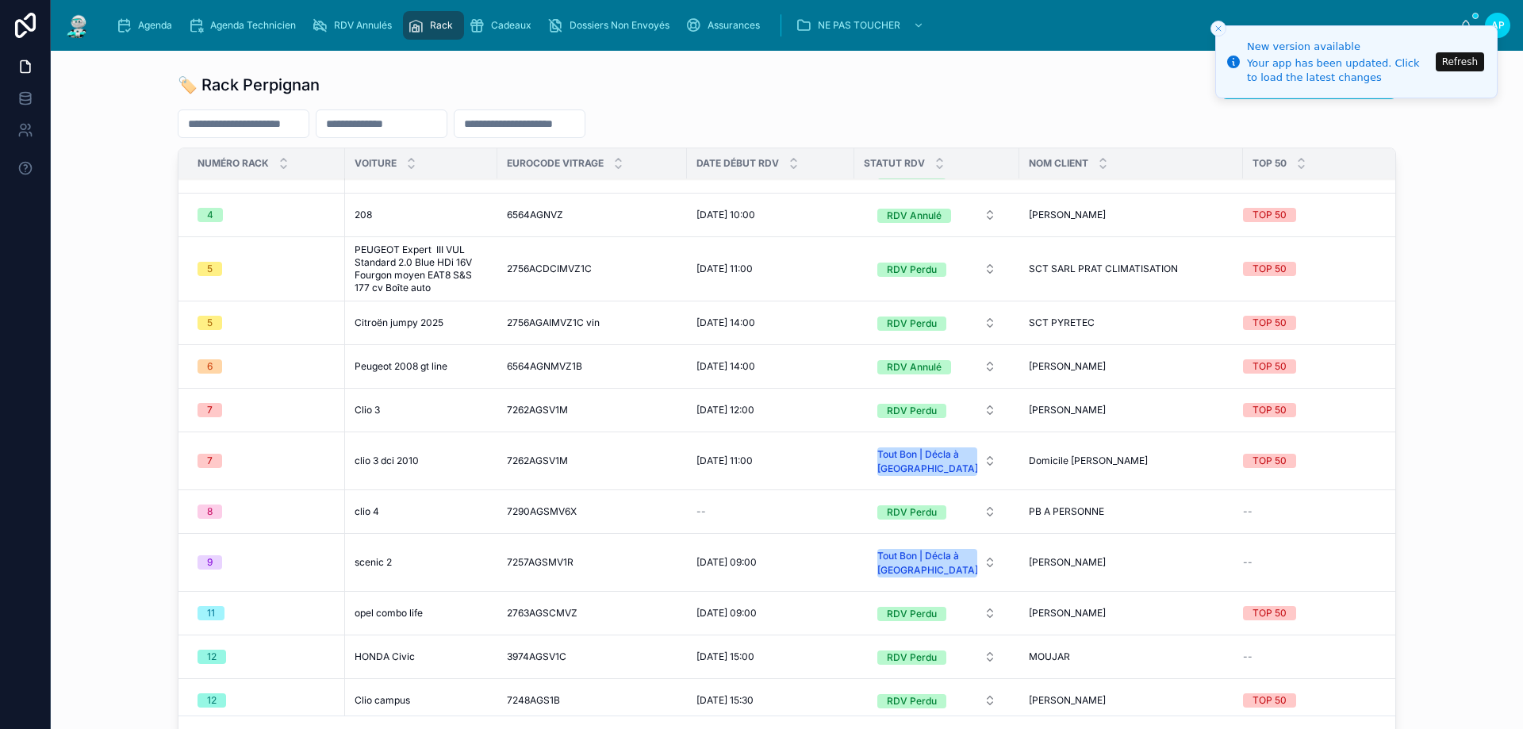
scroll to position [1031, 0]
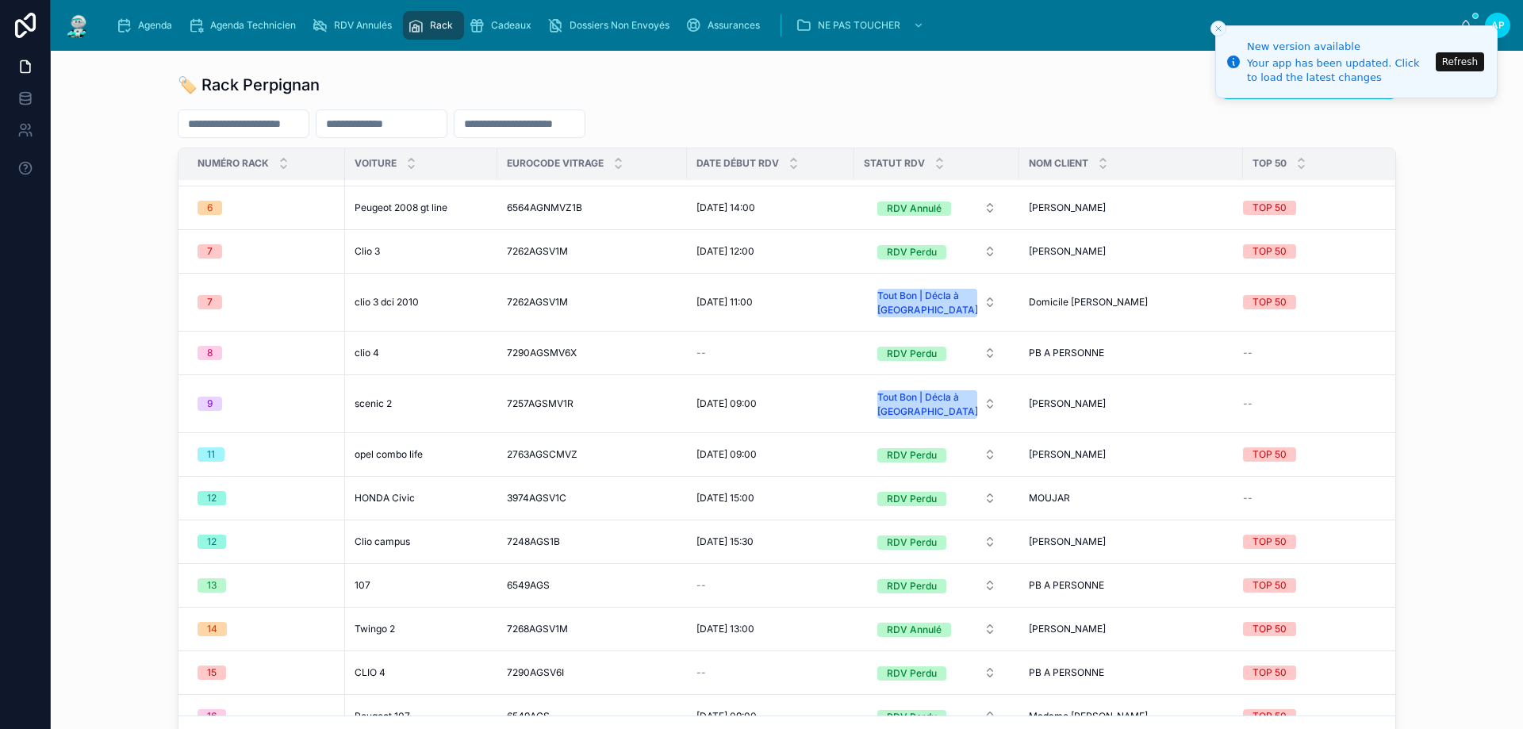
click at [547, 501] on span "3974AGSV1C" at bounding box center [536, 498] width 59 height 13
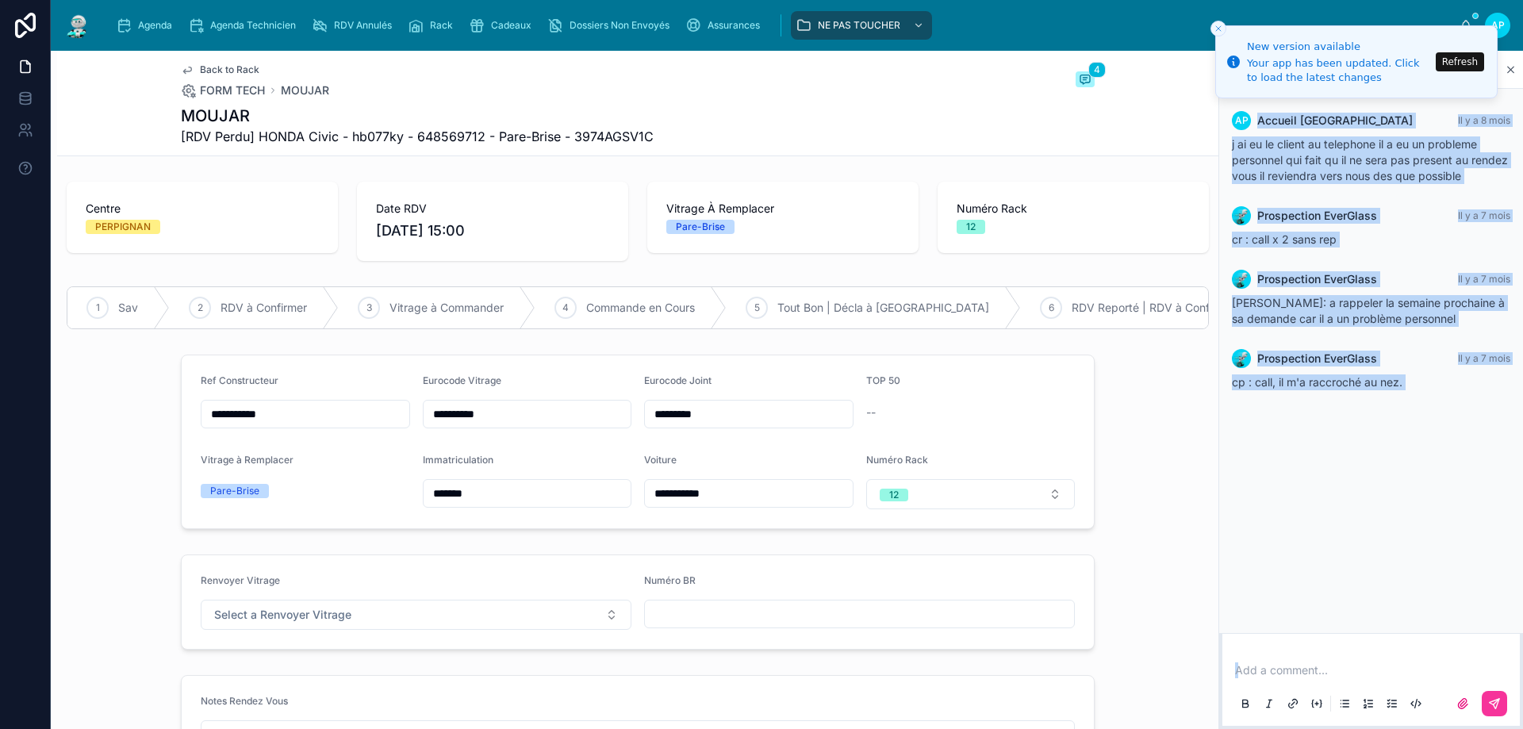
scroll to position [159, 0]
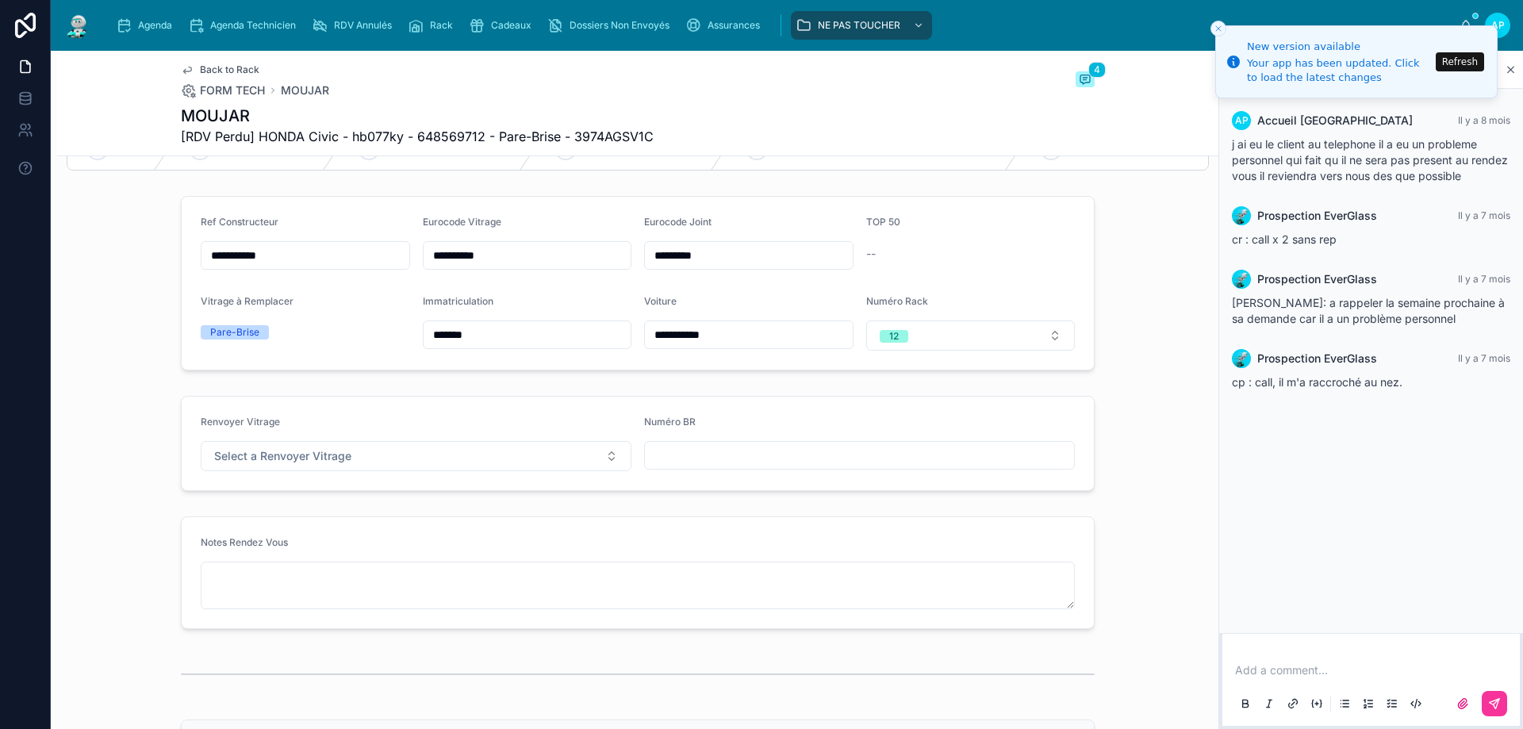
click at [530, 267] on input "**********" at bounding box center [528, 255] width 208 height 22
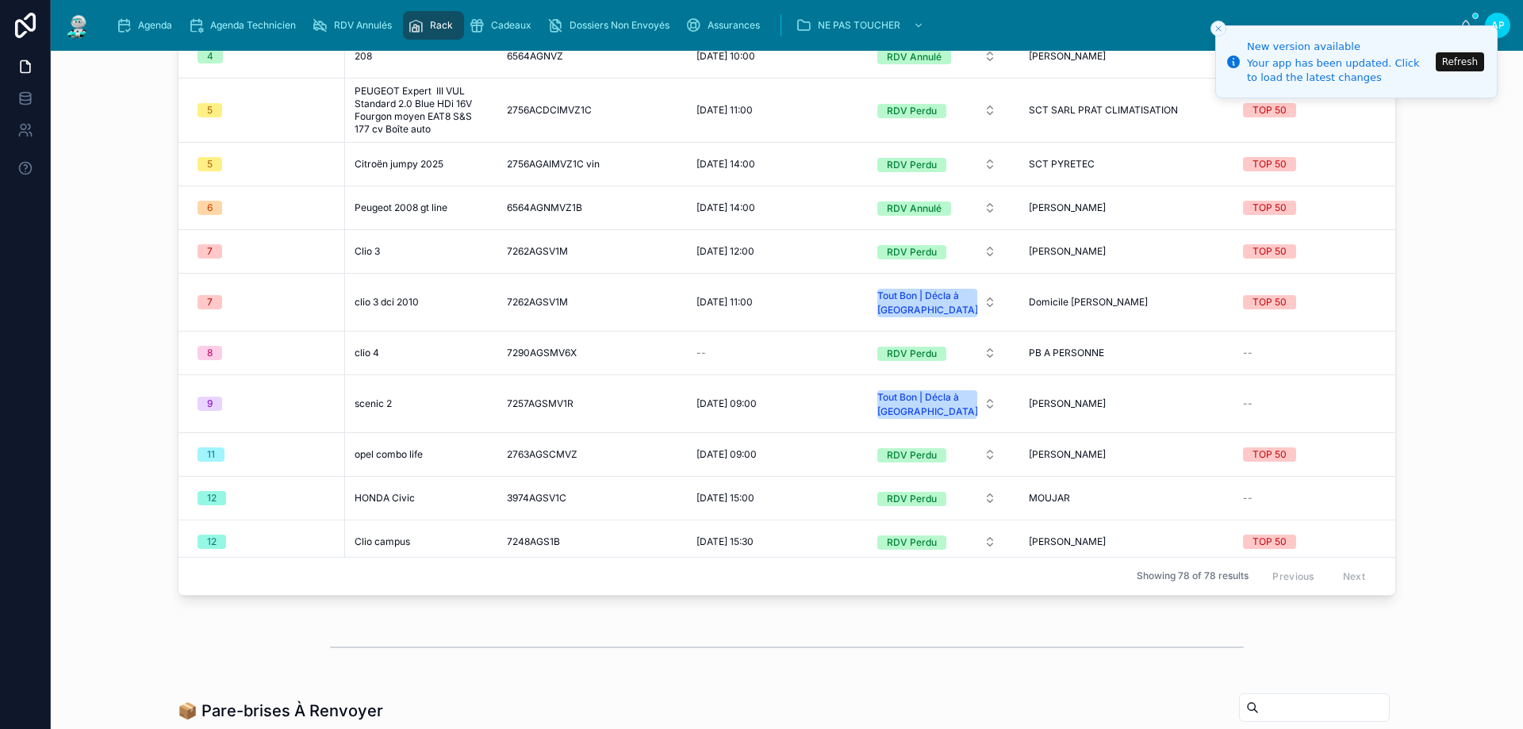
scroll to position [952, 0]
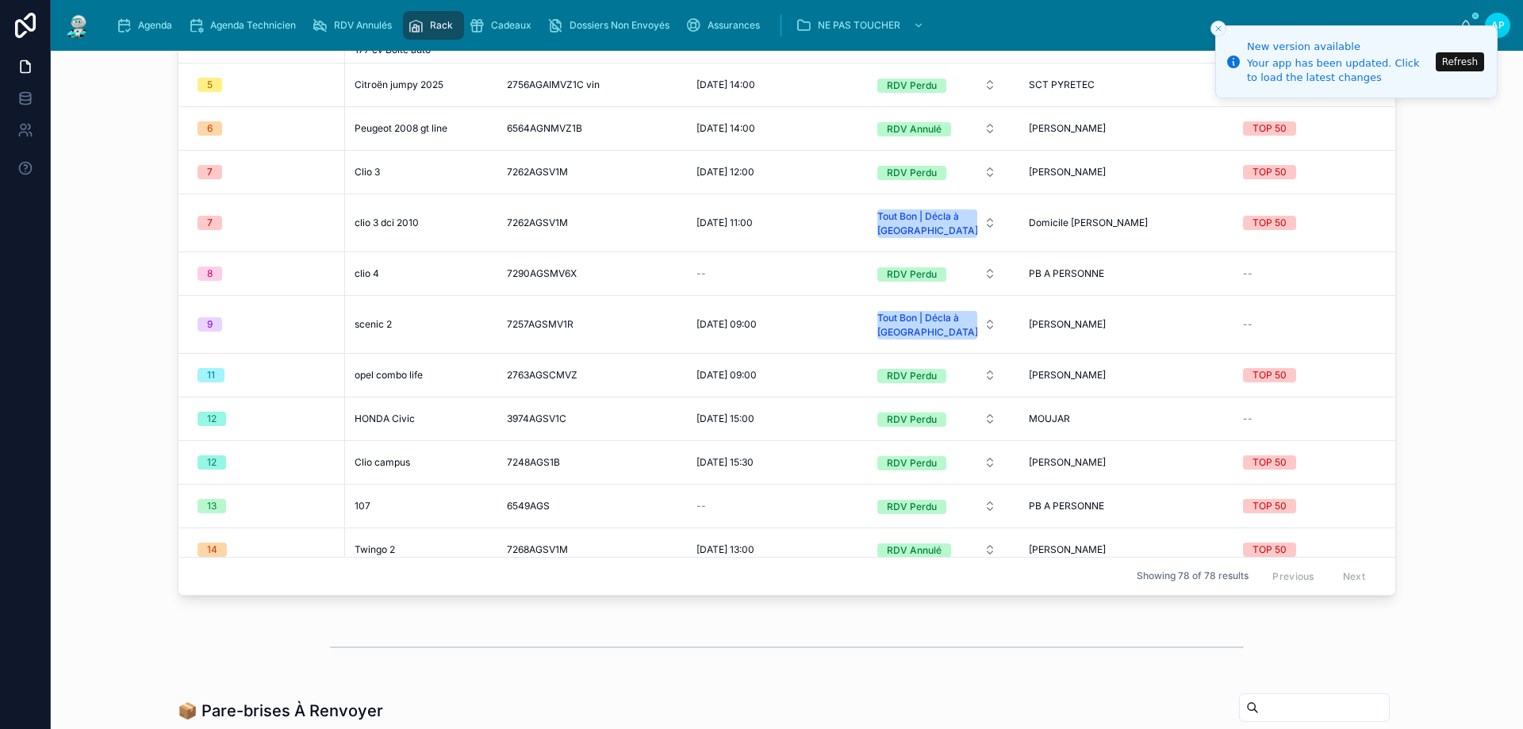
click at [401, 415] on span "HONDA Civic" at bounding box center [385, 418] width 60 height 13
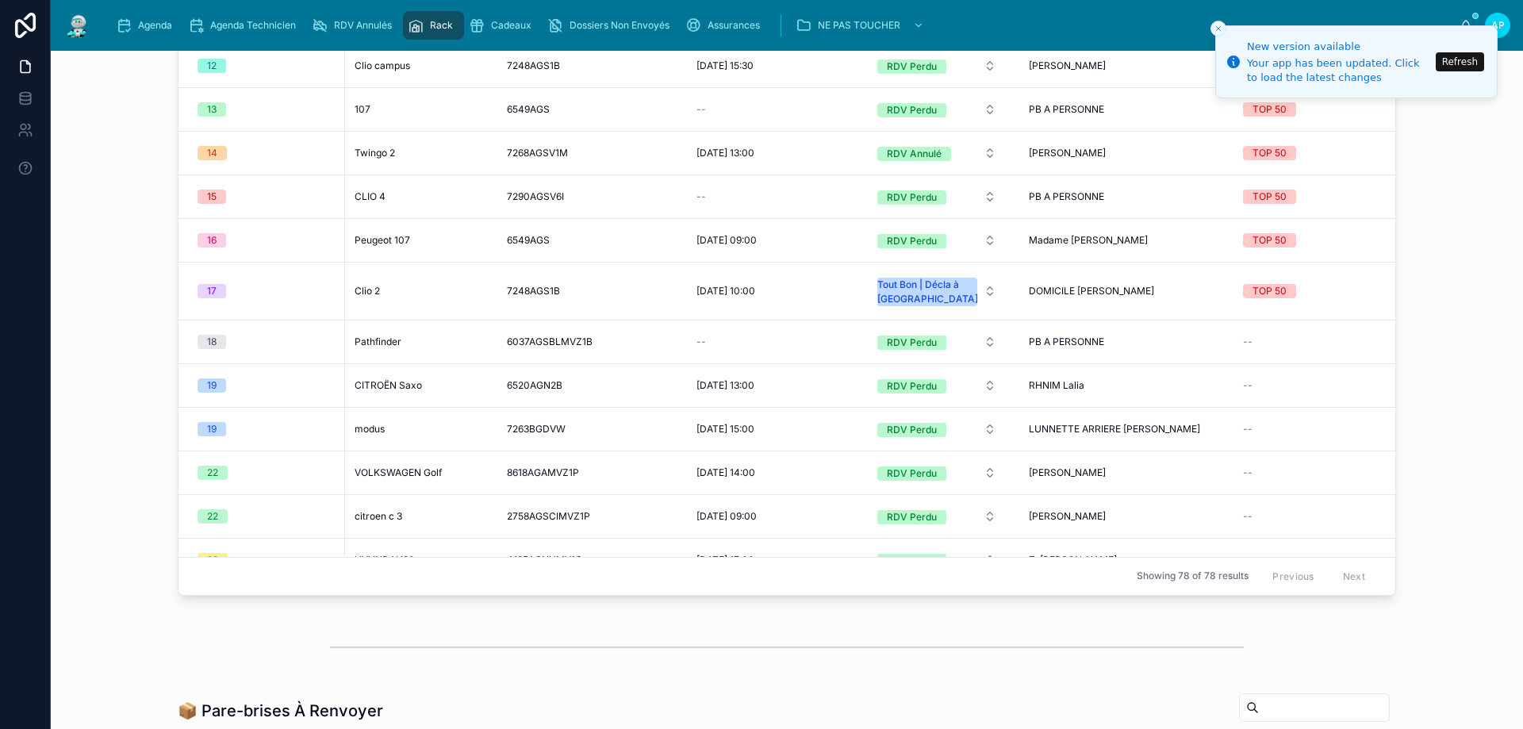
scroll to position [1507, 0]
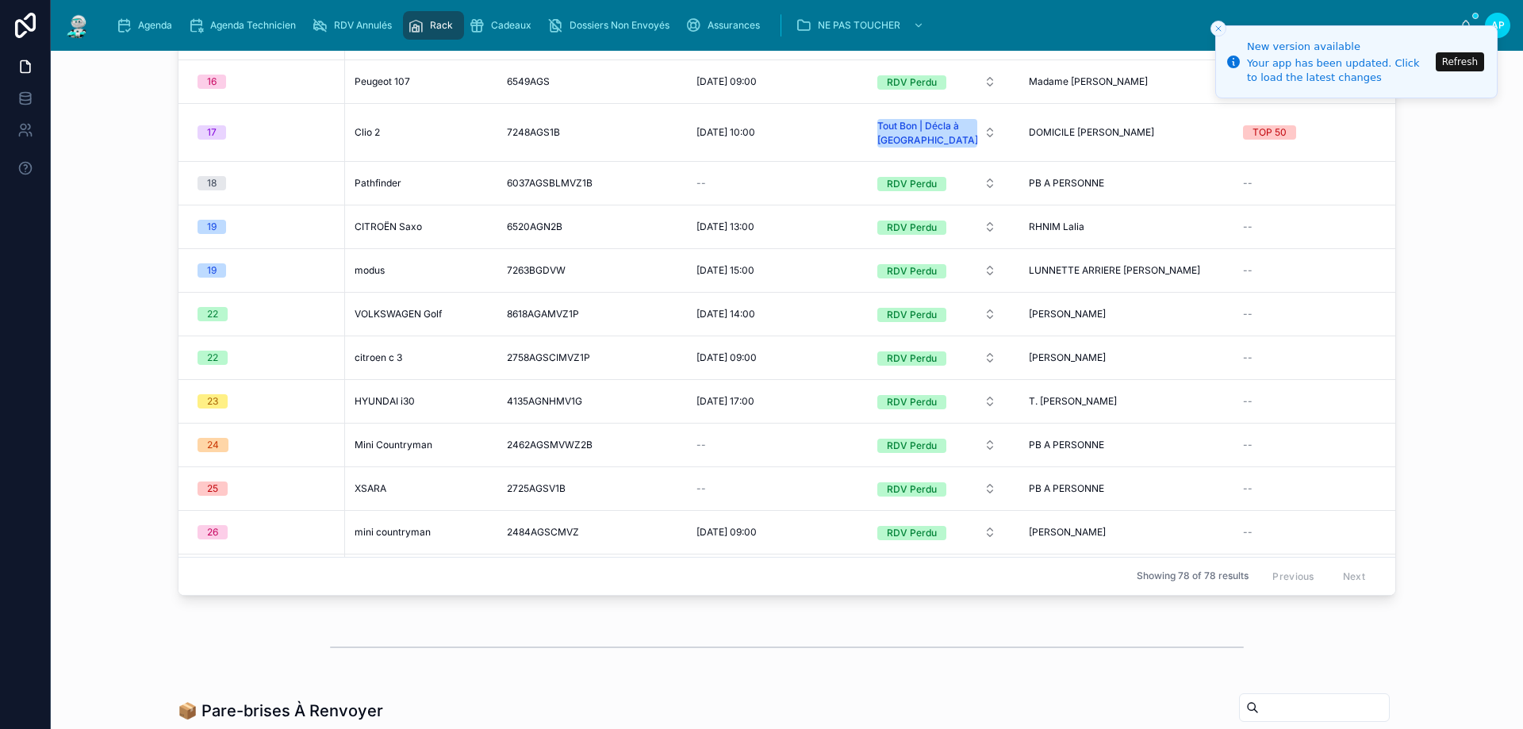
drag, startPoint x: 402, startPoint y: 392, endPoint x: 397, endPoint y: 399, distance: 9.0
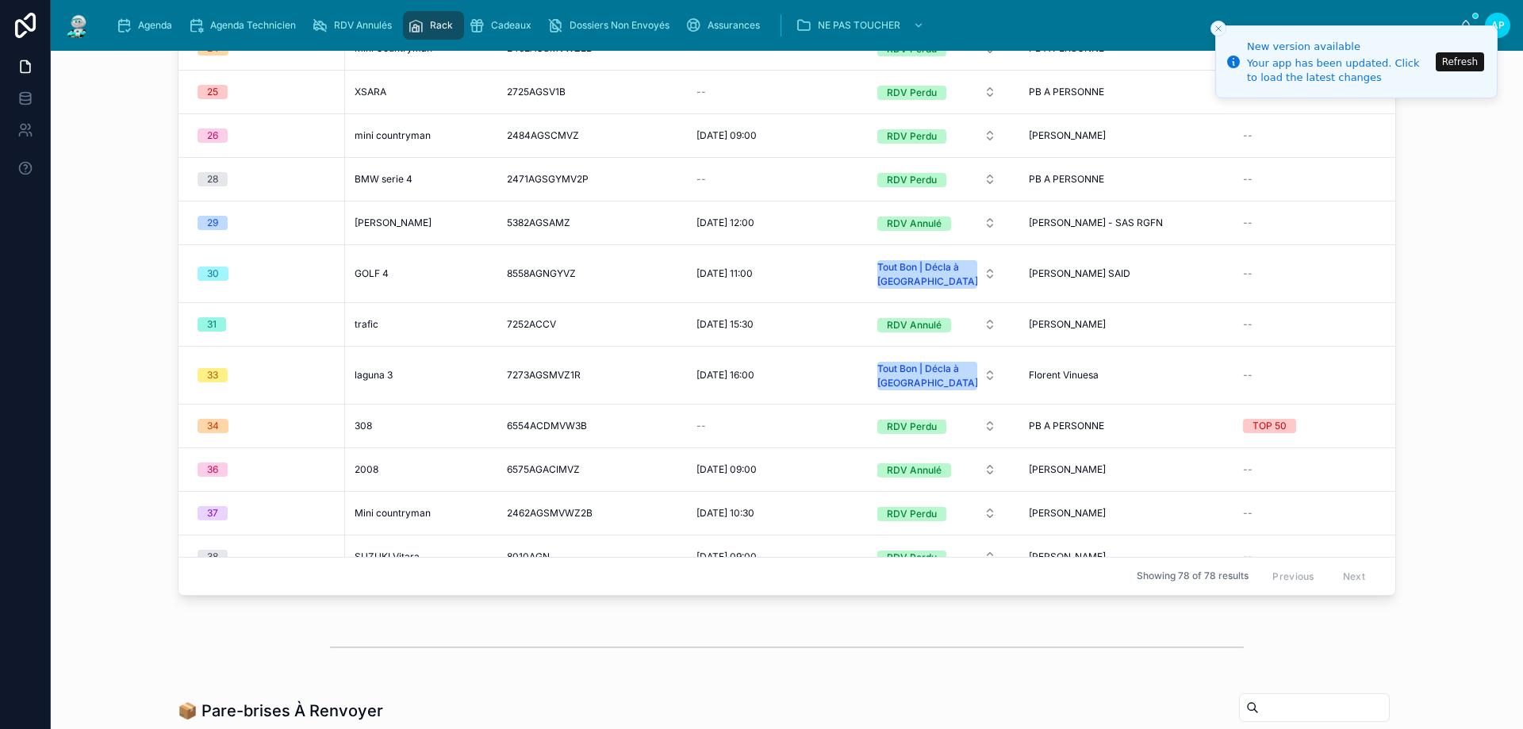
scroll to position [1983, 0]
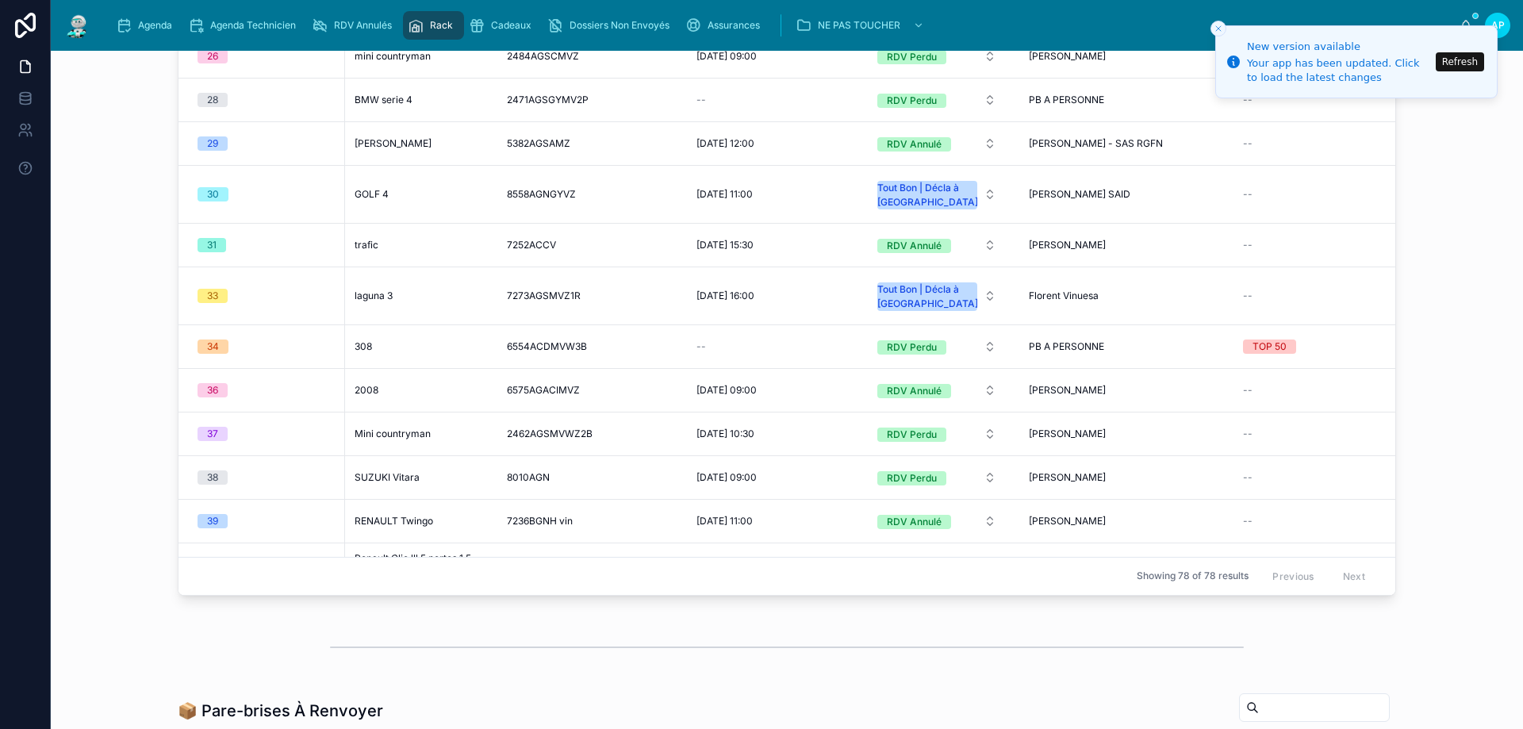
drag, startPoint x: 361, startPoint y: 249, endPoint x: 144, endPoint y: 213, distance: 219.5
click at [144, 213] on div "🏷️ Rack Perpignan Ajouter PB À PERSONNE Numéro Rack Voiture Eurocode Vitrage Da…" at bounding box center [786, 257] width 1447 height 704
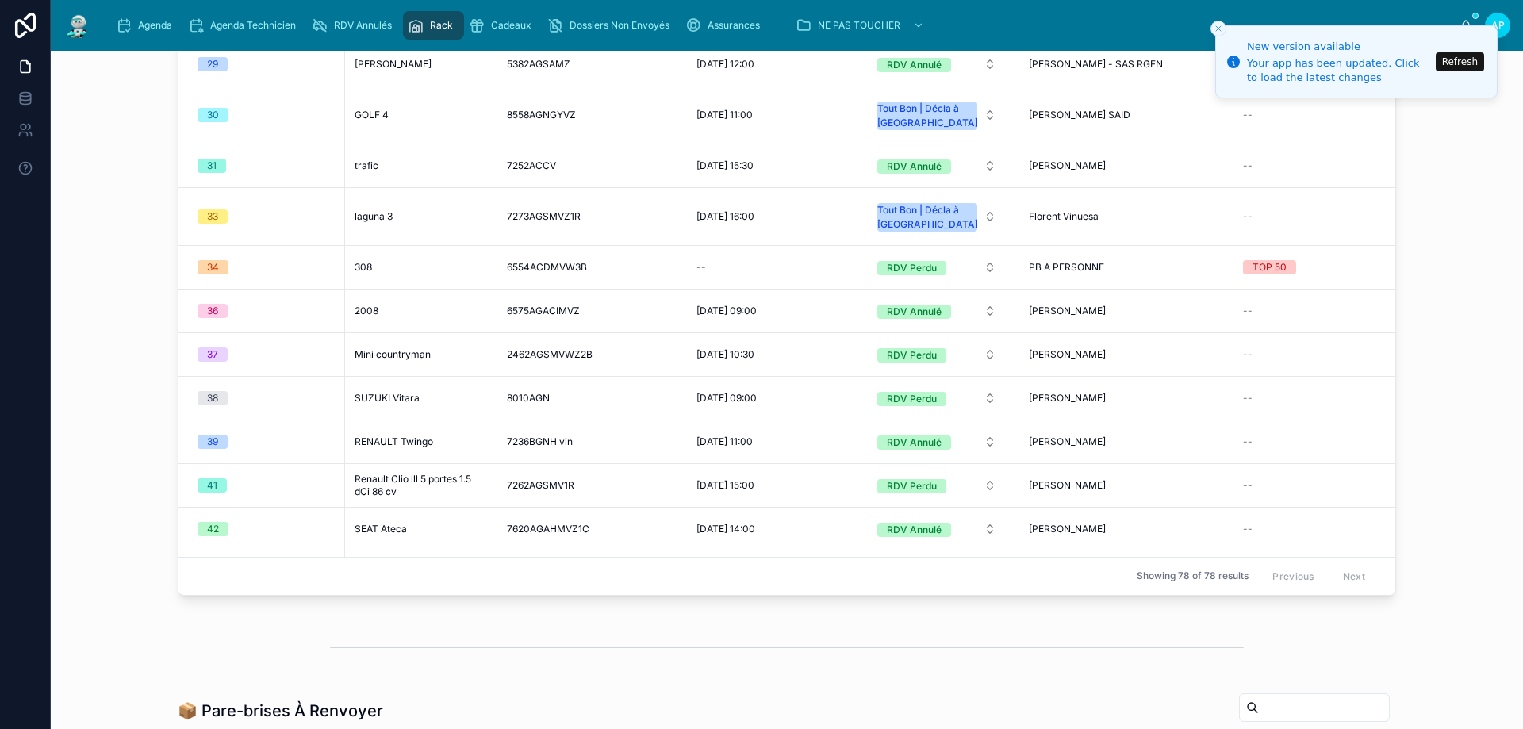
drag, startPoint x: 378, startPoint y: 401, endPoint x: 112, endPoint y: 347, distance: 272.1
click at [112, 347] on div "🏷️ Rack Perpignan Ajouter PB À PERSONNE Numéro Rack Voiture Eurocode Vitrage Da…" at bounding box center [786, 257] width 1447 height 704
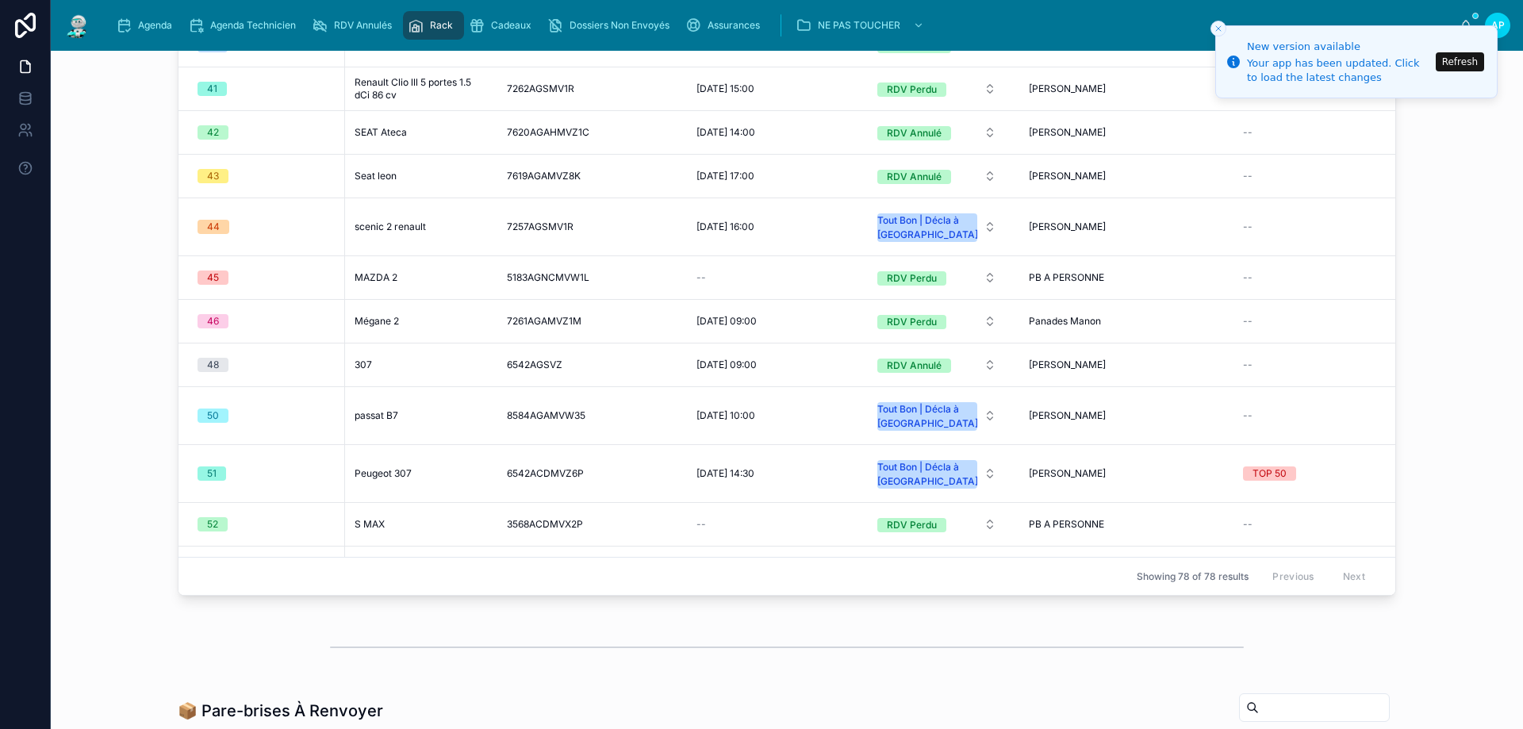
scroll to position [2538, 0]
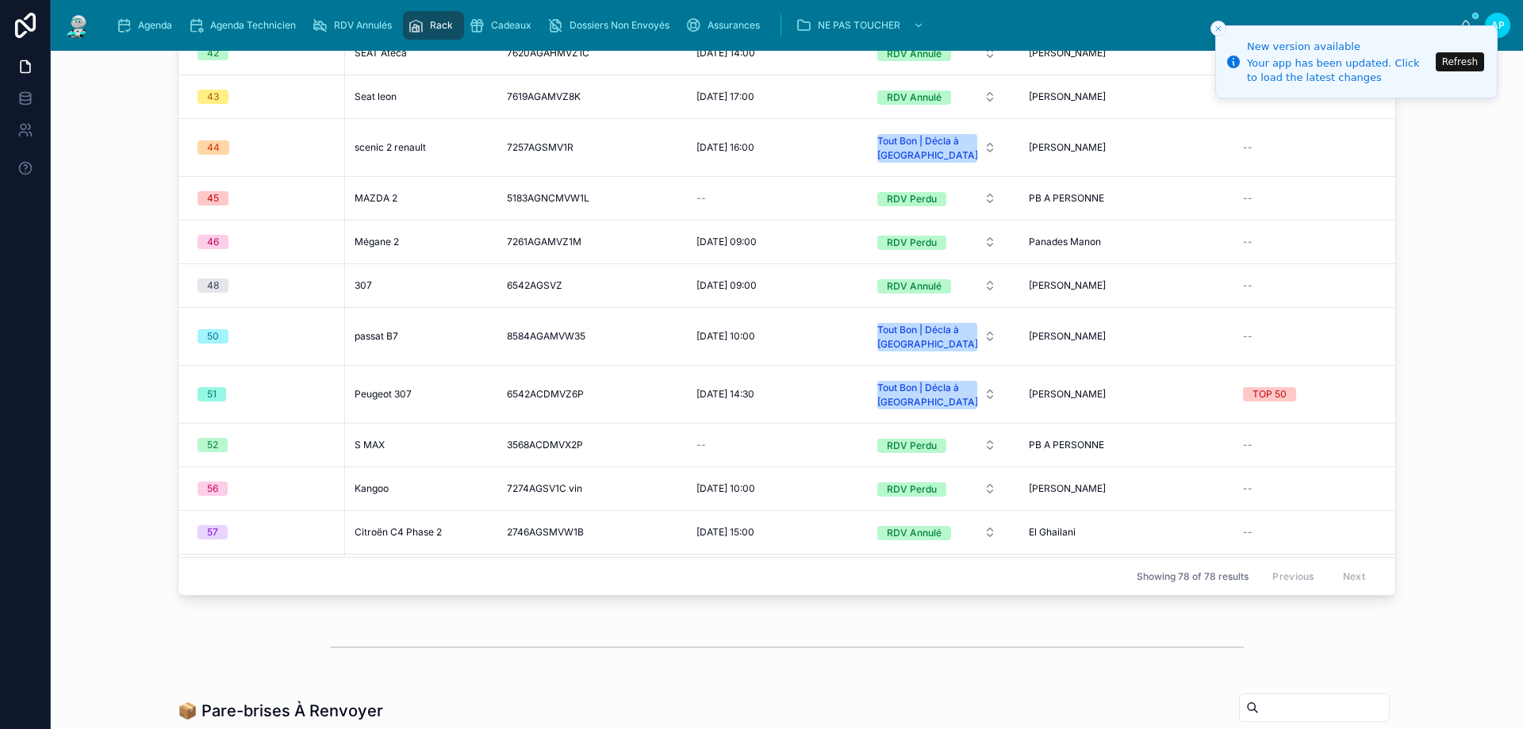
drag, startPoint x: 372, startPoint y: 197, endPoint x: 385, endPoint y: 209, distance: 17.9
drag, startPoint x: 385, startPoint y: 209, endPoint x: 367, endPoint y: 195, distance: 22.5
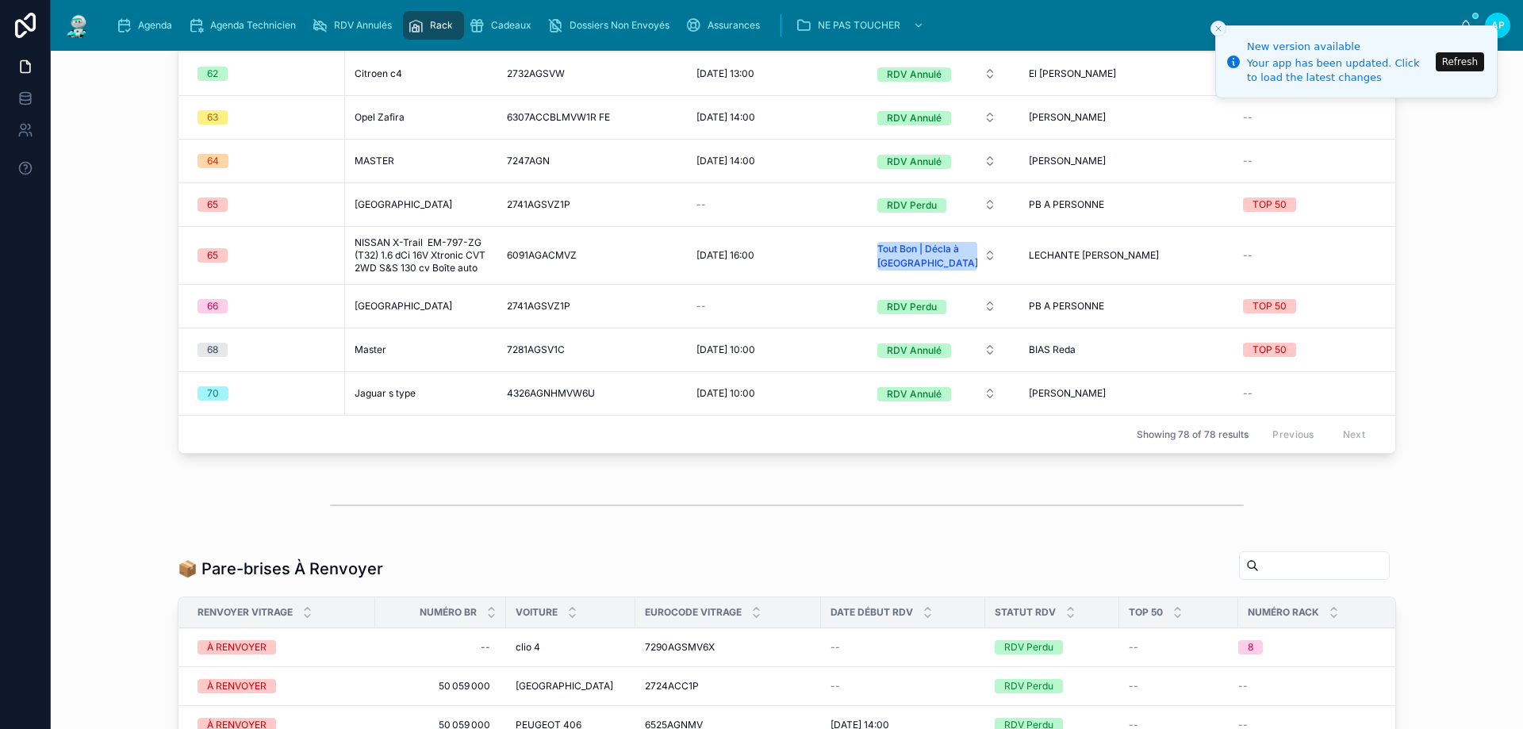
scroll to position [317, 0]
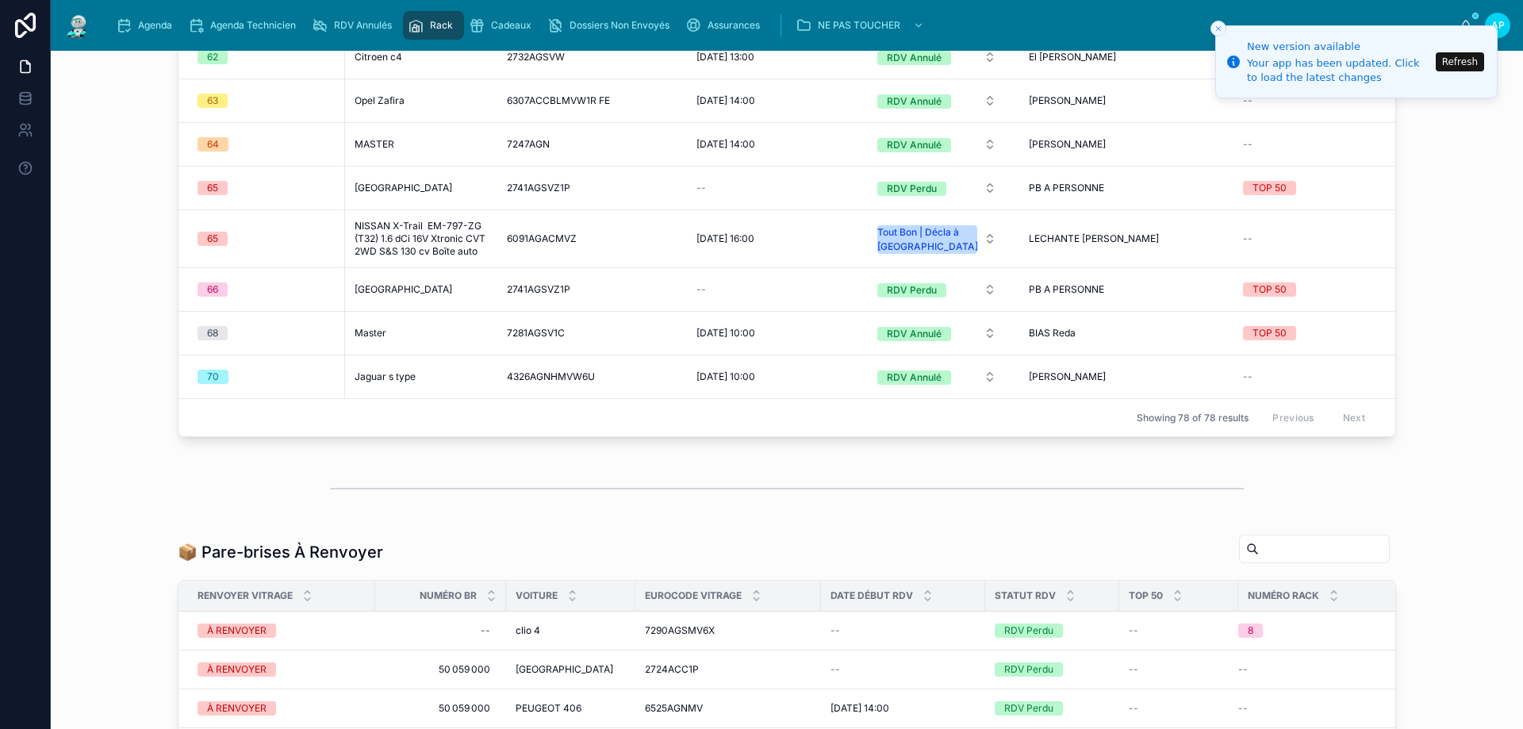
click at [147, 25] on span "Agenda" at bounding box center [155, 25] width 34 height 13
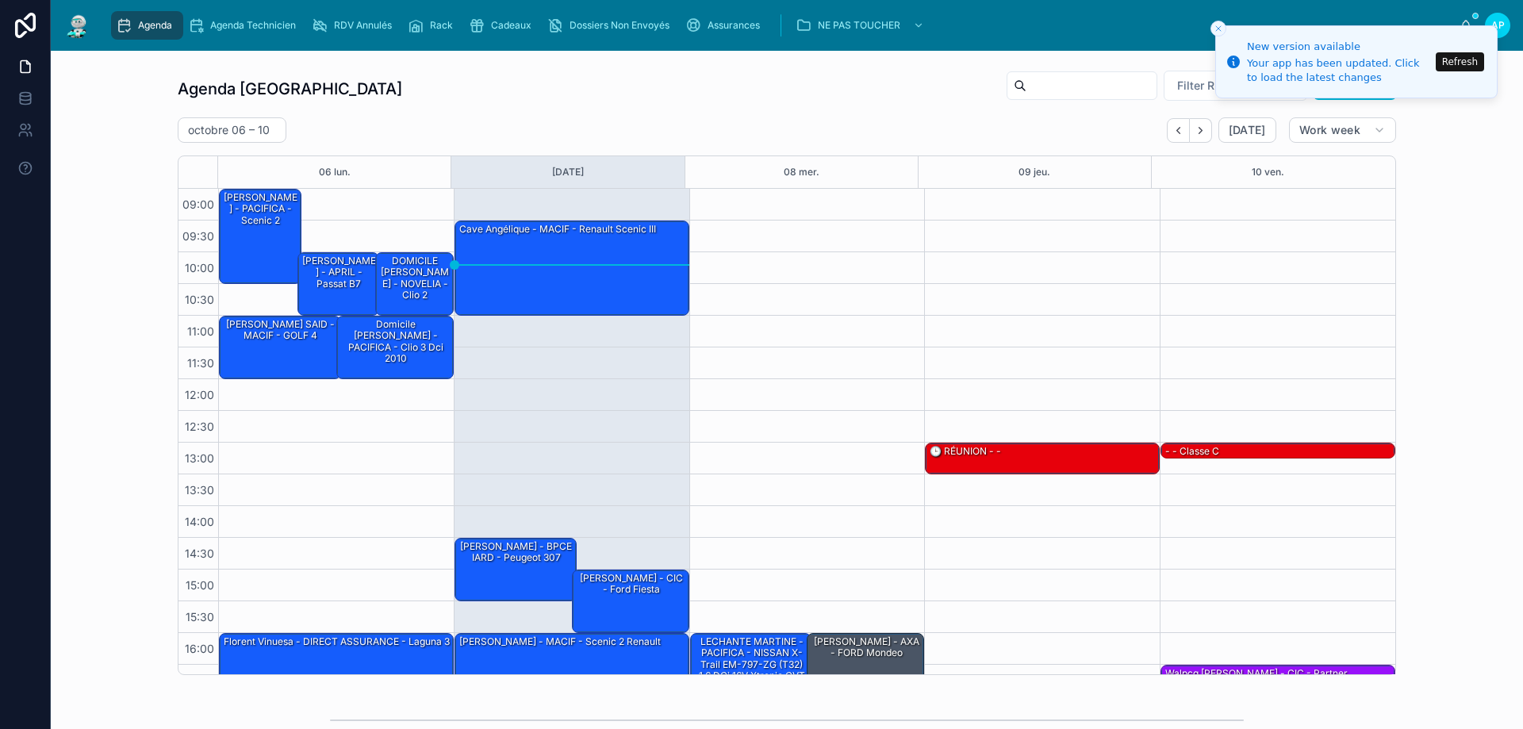
scroll to position [86, 0]
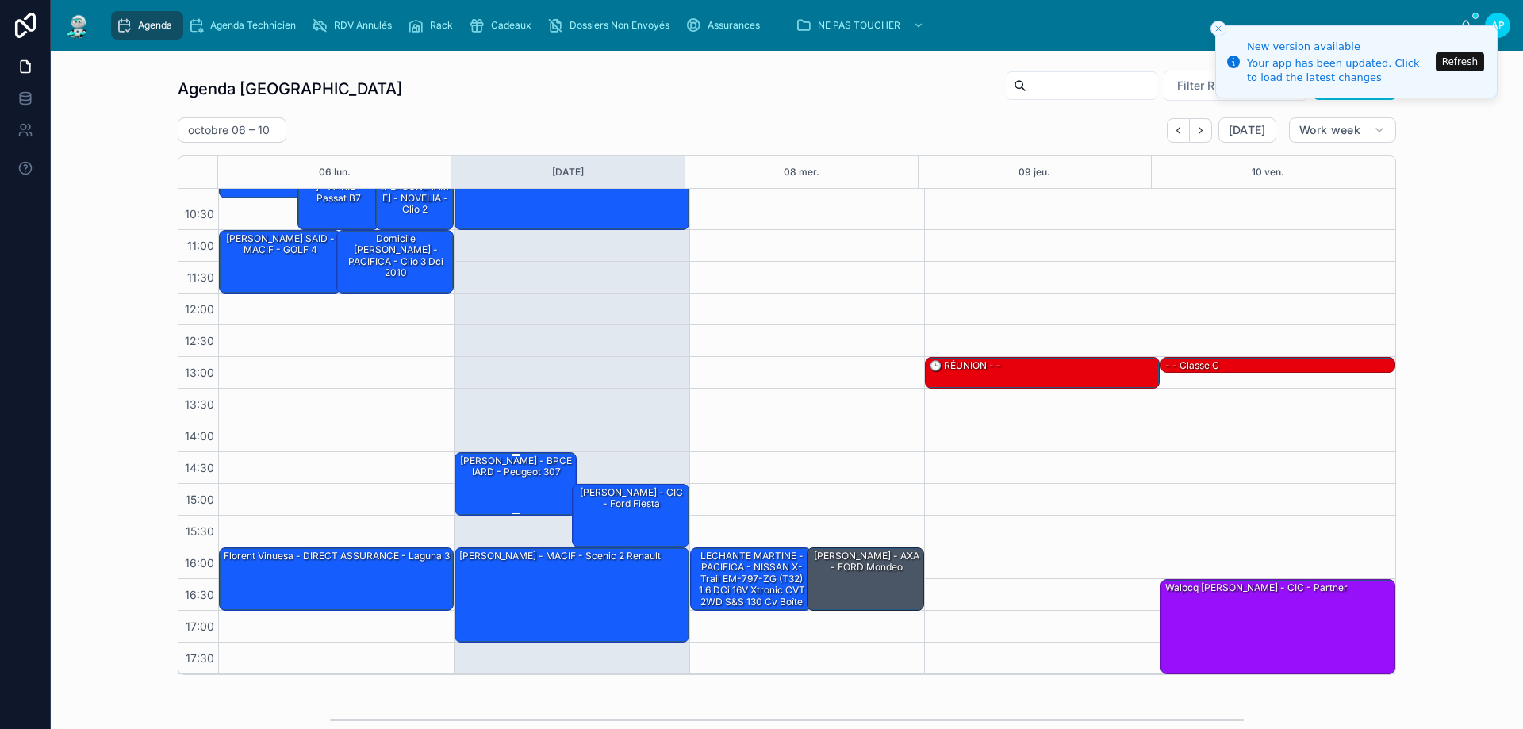
click at [506, 490] on div "Vitu Virginie - BPCE IARD - Peugeot 307" at bounding box center [516, 483] width 117 height 60
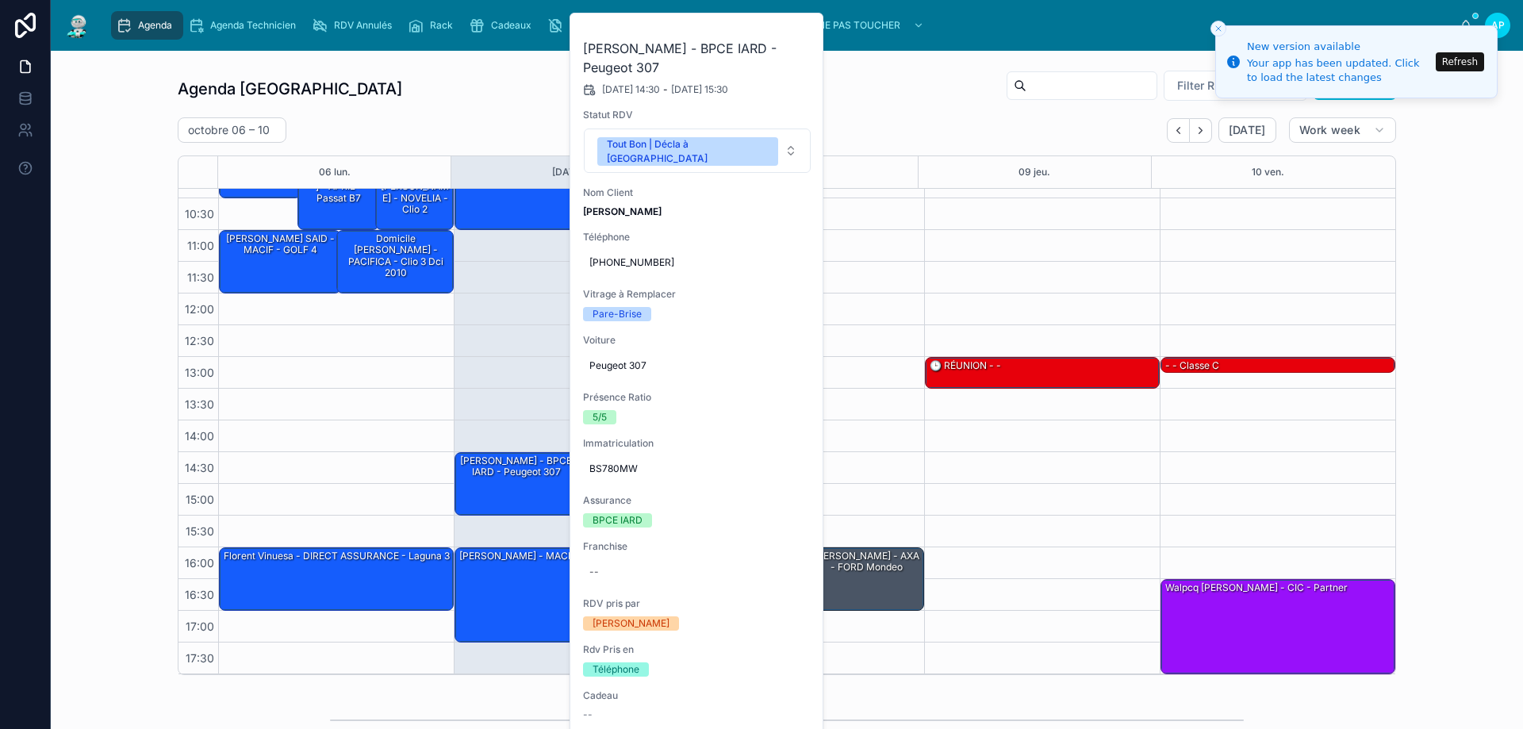
click at [0, 0] on icon at bounding box center [0, 0] width 0 height 0
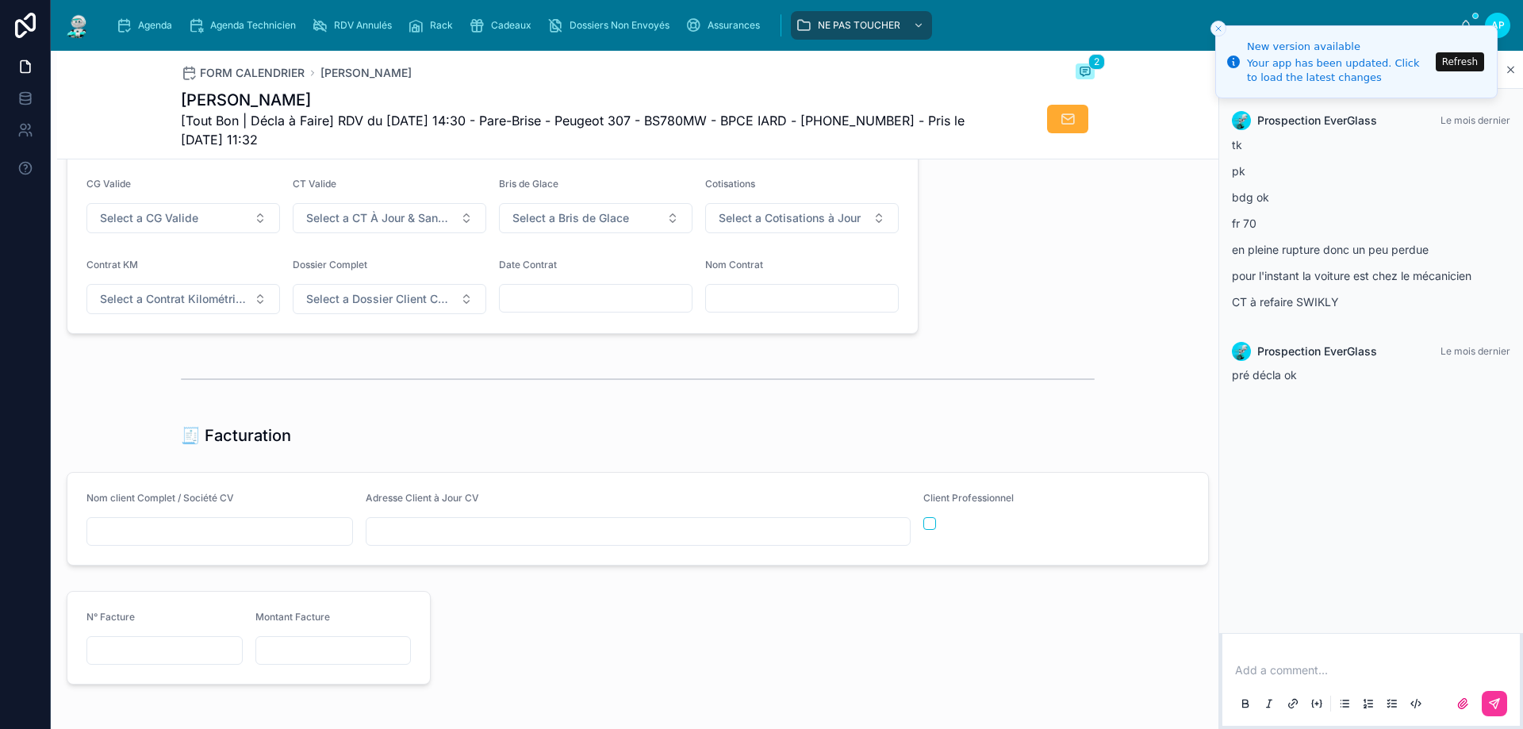
scroll to position [1586, 0]
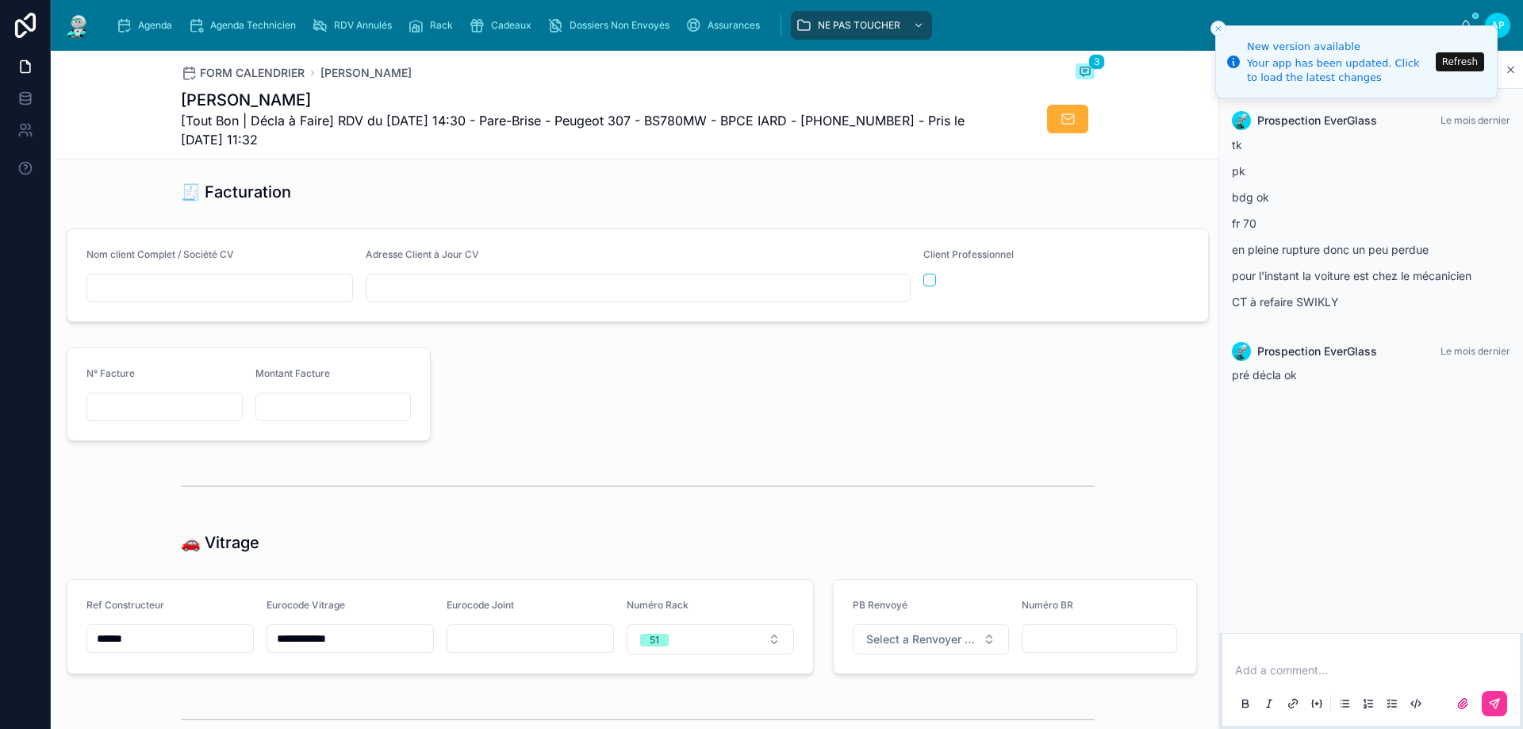
click at [159, 31] on span "Agenda" at bounding box center [155, 25] width 34 height 13
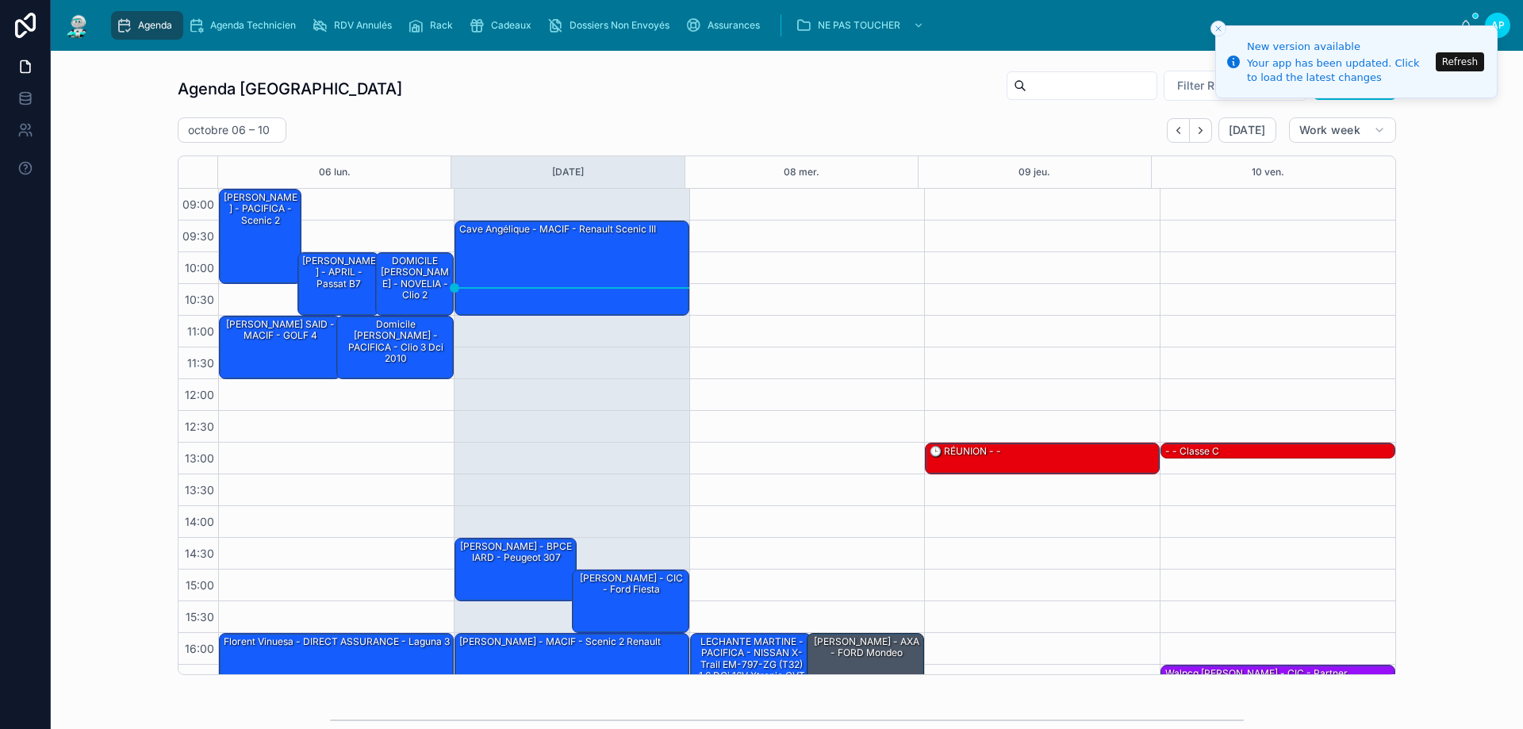
click at [541, 248] on div "Cave Angélique - MACIF - Renault scenic III" at bounding box center [573, 267] width 230 height 92
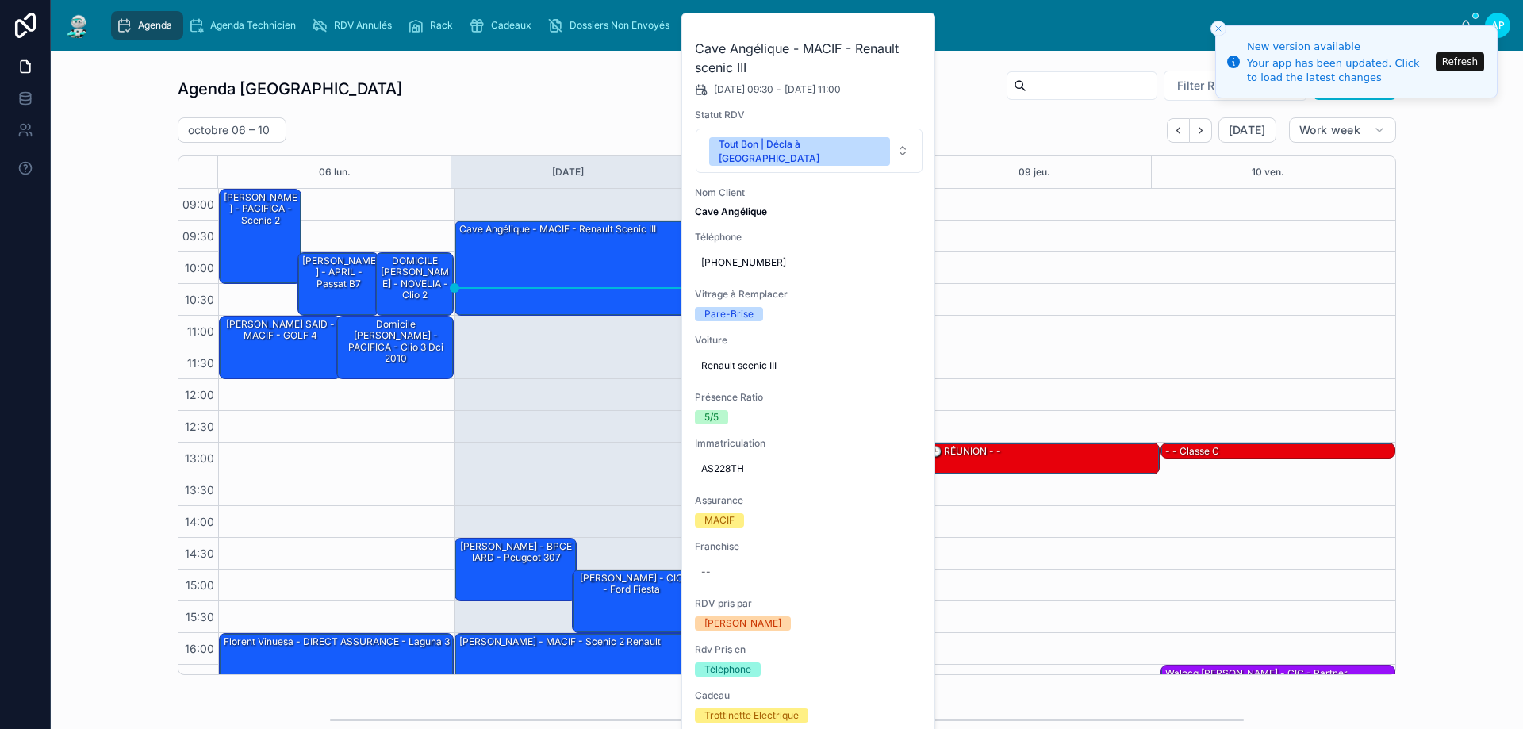
click at [570, 398] on div "09:30 – 11:00 Cave Angélique - MACIF - Renault scenic III 14:30 – 15:30 Vitu Vi…" at bounding box center [572, 474] width 236 height 571
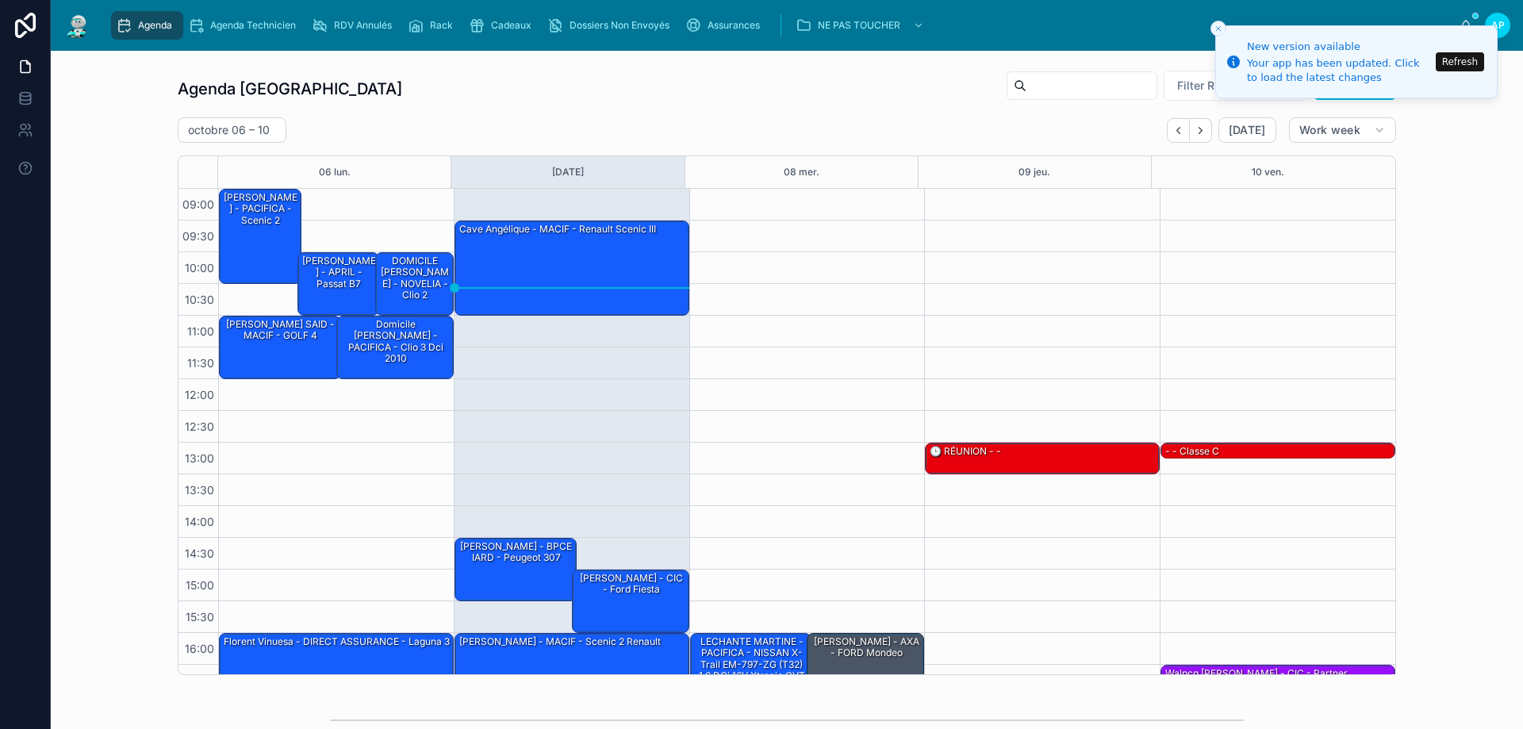
scroll to position [86, 0]
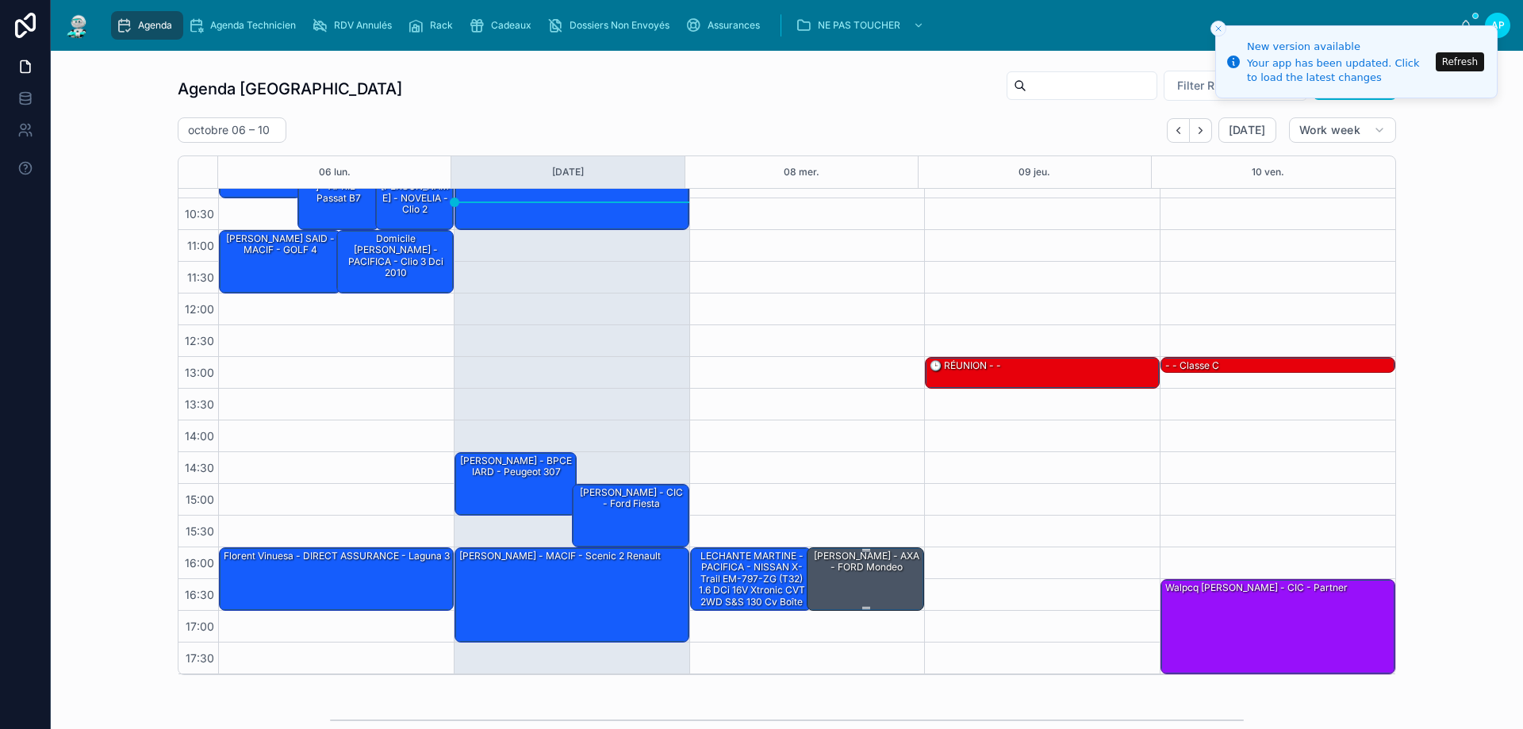
click at [865, 554] on div "[PERSON_NAME] - AXA - FORD mondeo" at bounding box center [866, 562] width 113 height 26
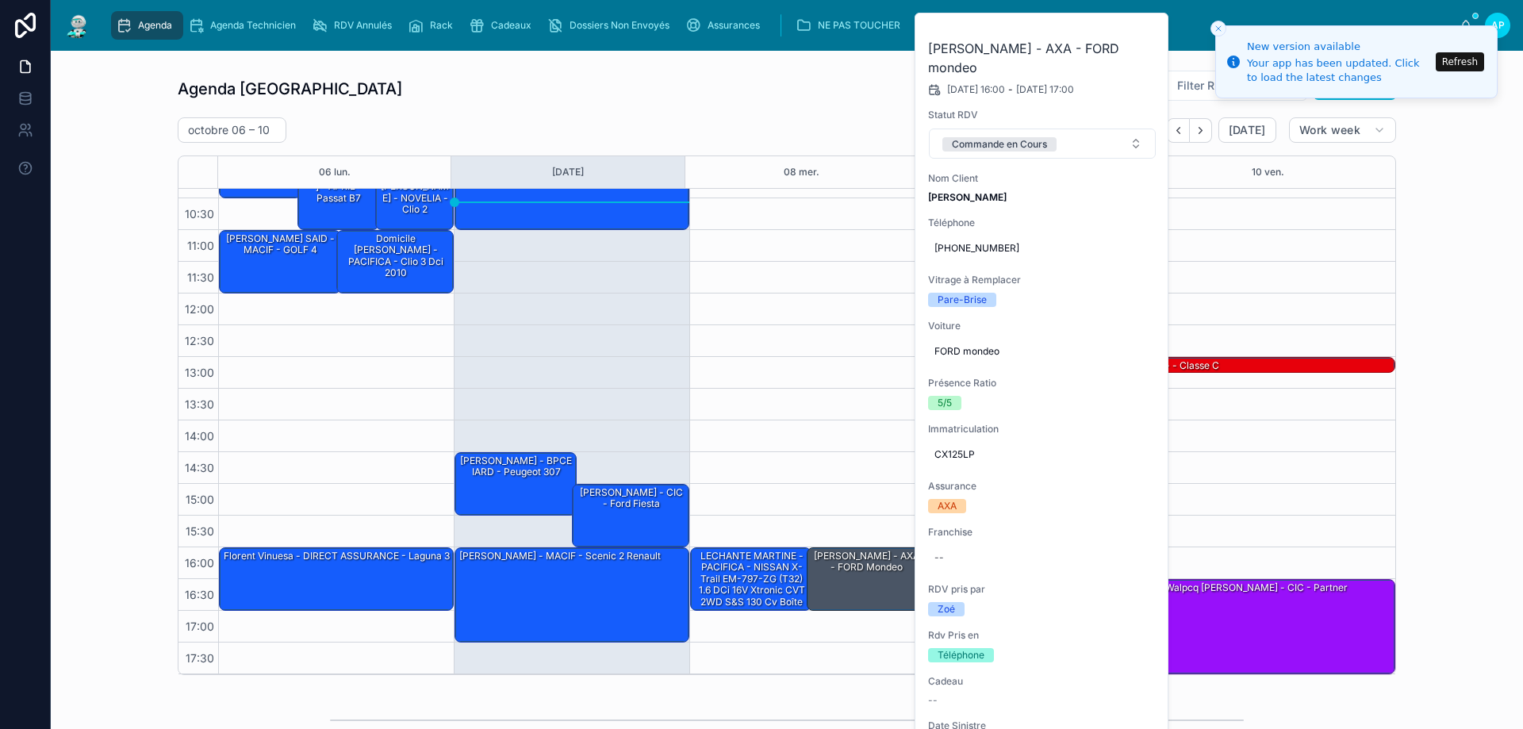
click at [1099, 136] on button "Commande en Cours" at bounding box center [1042, 144] width 227 height 30
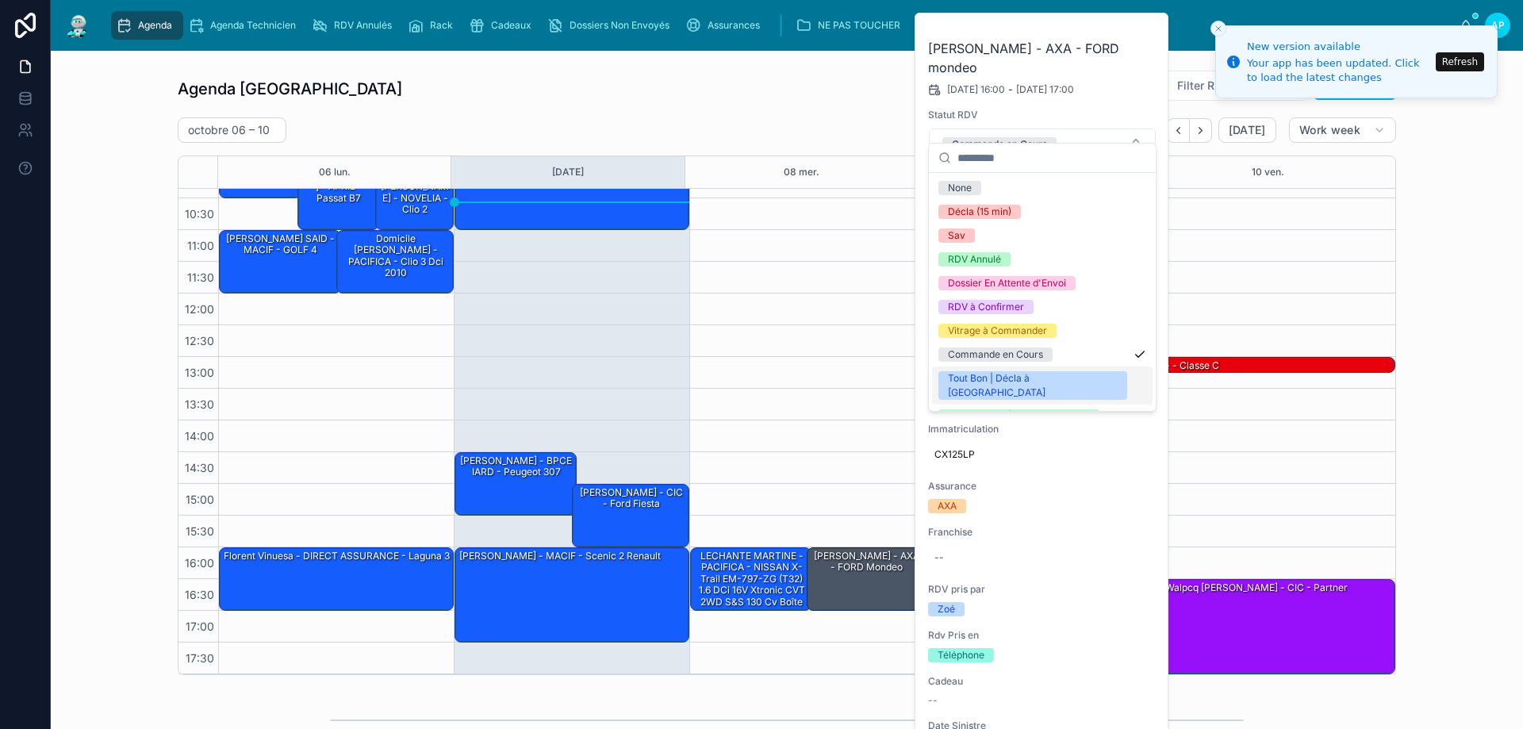
click at [1005, 374] on div "Tout Bon | Décla à [GEOGRAPHIC_DATA]" at bounding box center [1033, 385] width 170 height 29
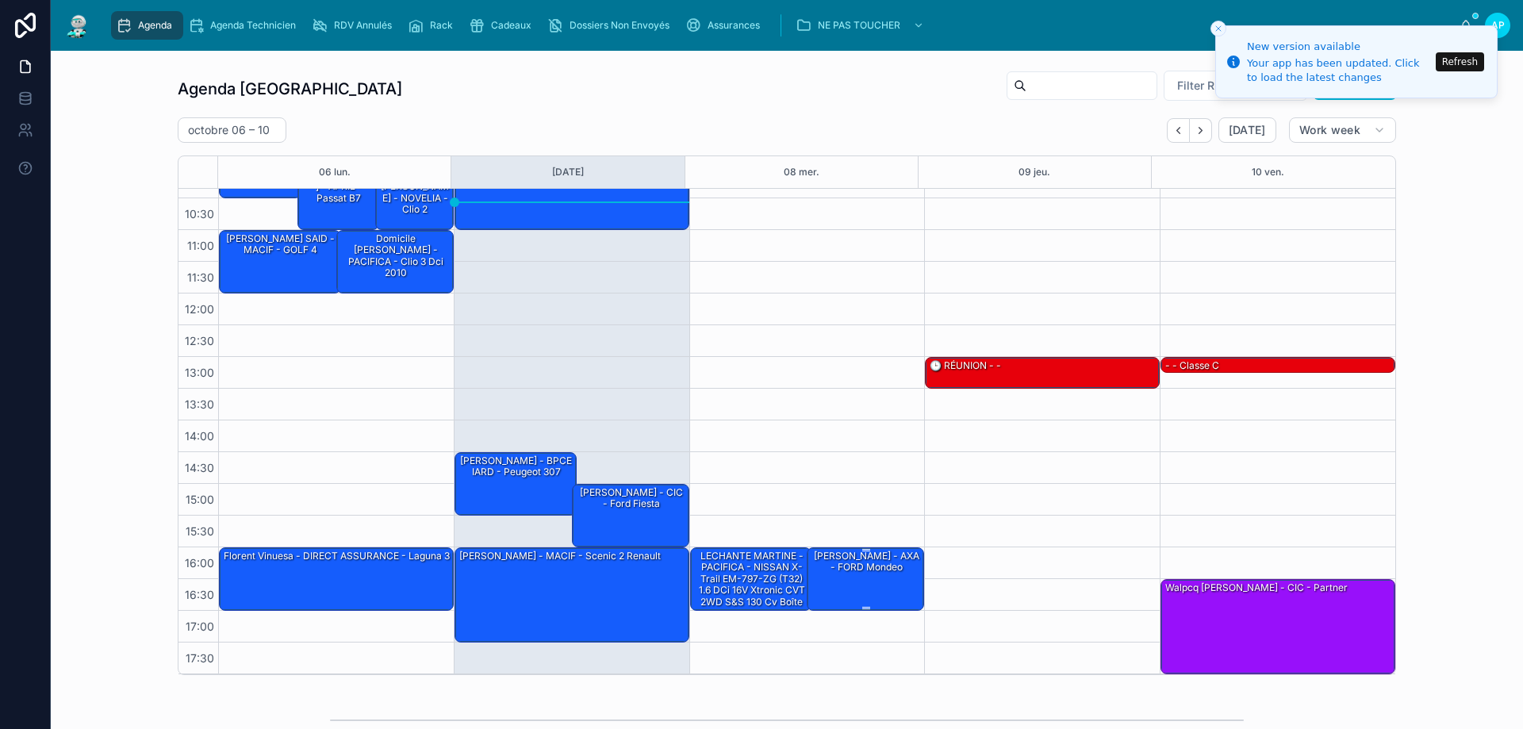
click at [851, 566] on div "[PERSON_NAME] - AXA - FORD mondeo" at bounding box center [866, 562] width 113 height 26
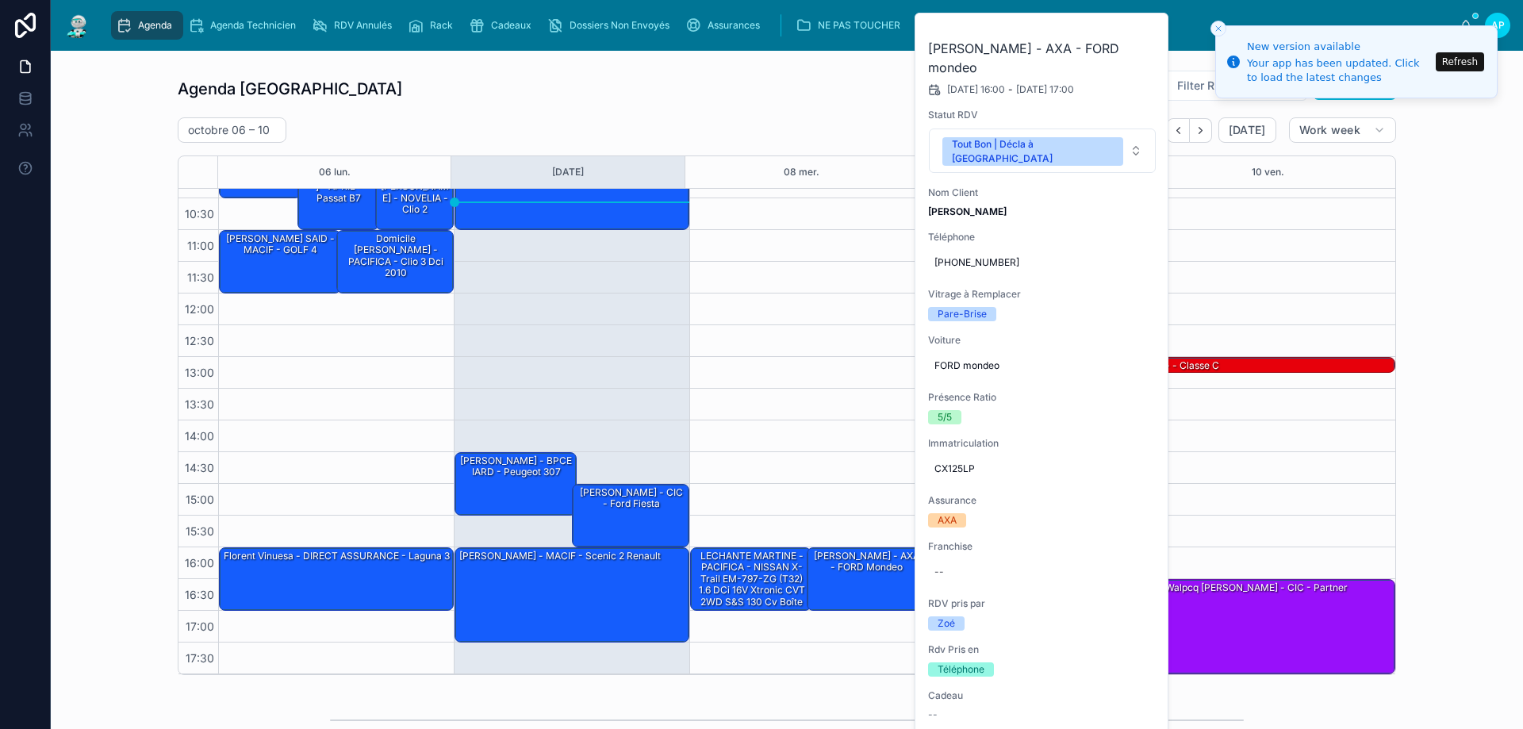
click at [0, 0] on icon at bounding box center [0, 0] width 0 height 0
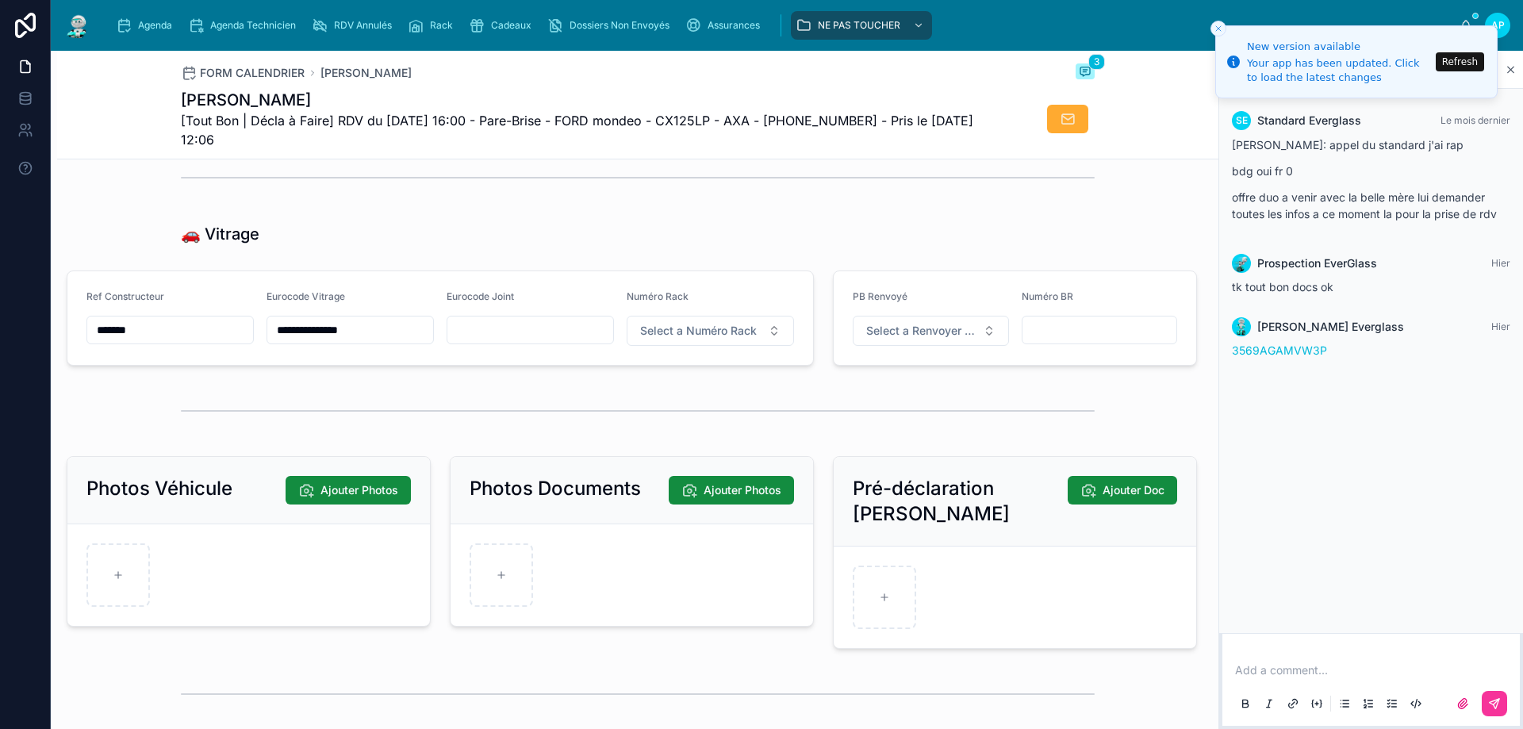
scroll to position [1983, 0]
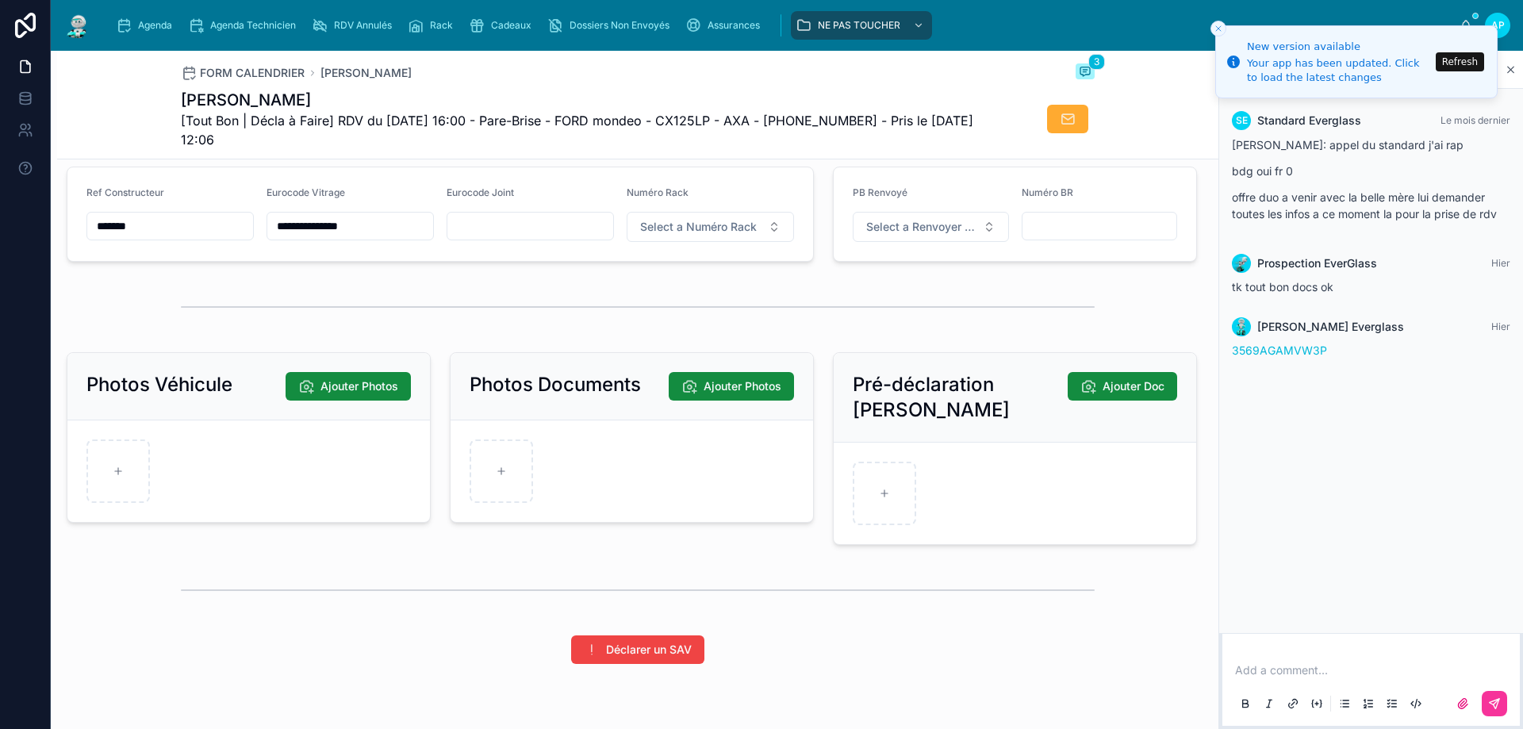
click at [679, 231] on span "Select a Numéro Rack" at bounding box center [698, 227] width 117 height 16
type input "**"
click at [630, 297] on span "66" at bounding box center [615, 301] width 30 height 13
click at [141, 16] on div "Agenda" at bounding box center [147, 25] width 63 height 25
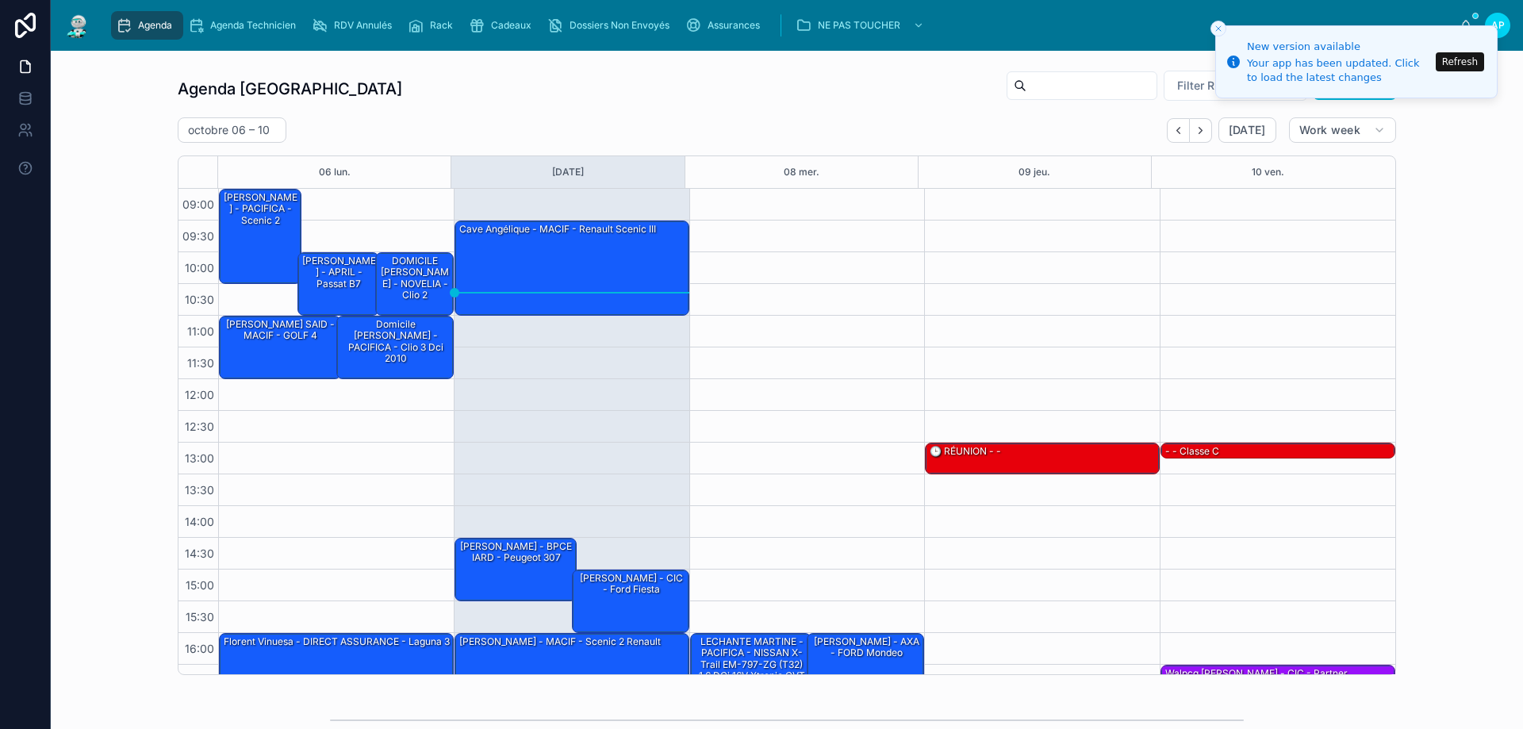
click at [417, 32] on icon "scrollable content" at bounding box center [416, 25] width 16 height 16
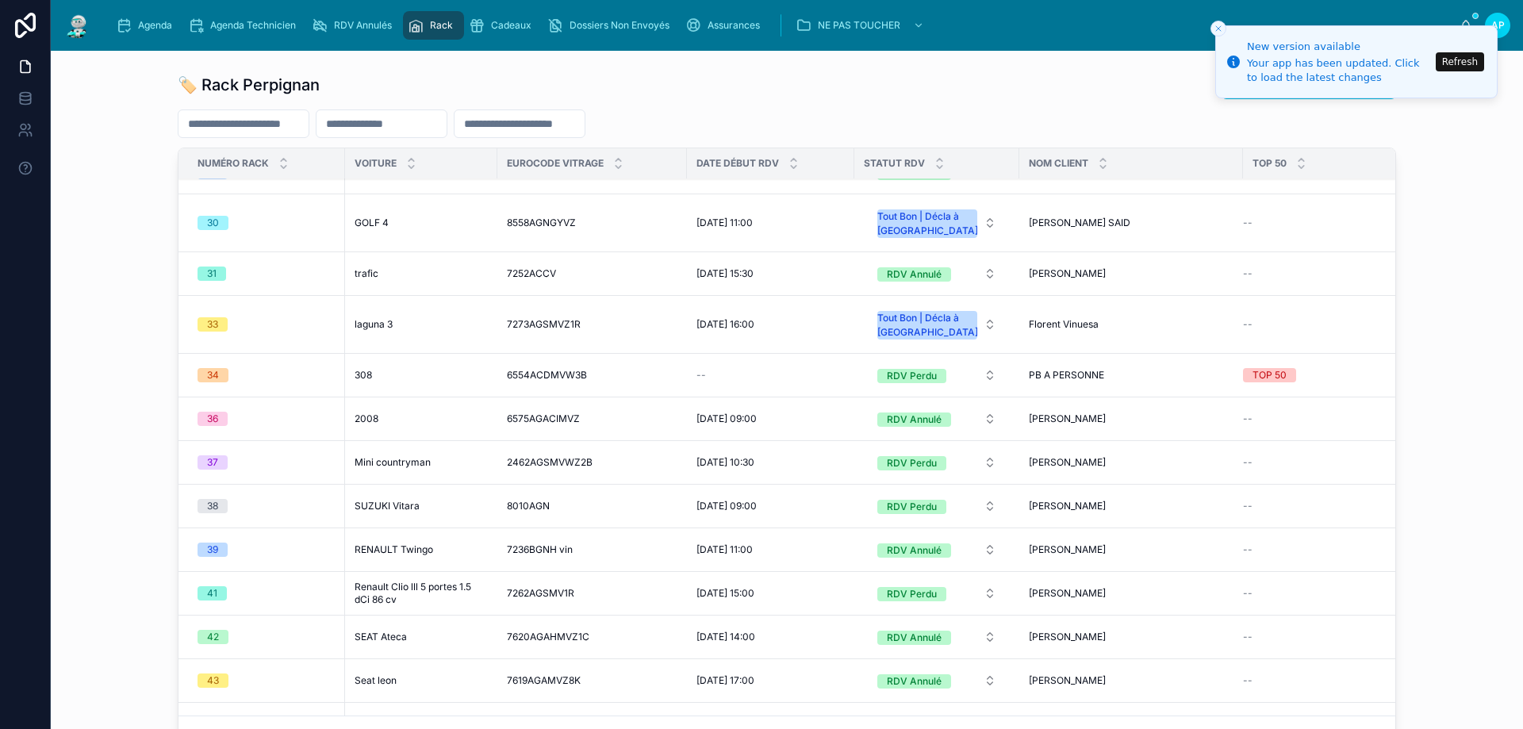
scroll to position [2221, 0]
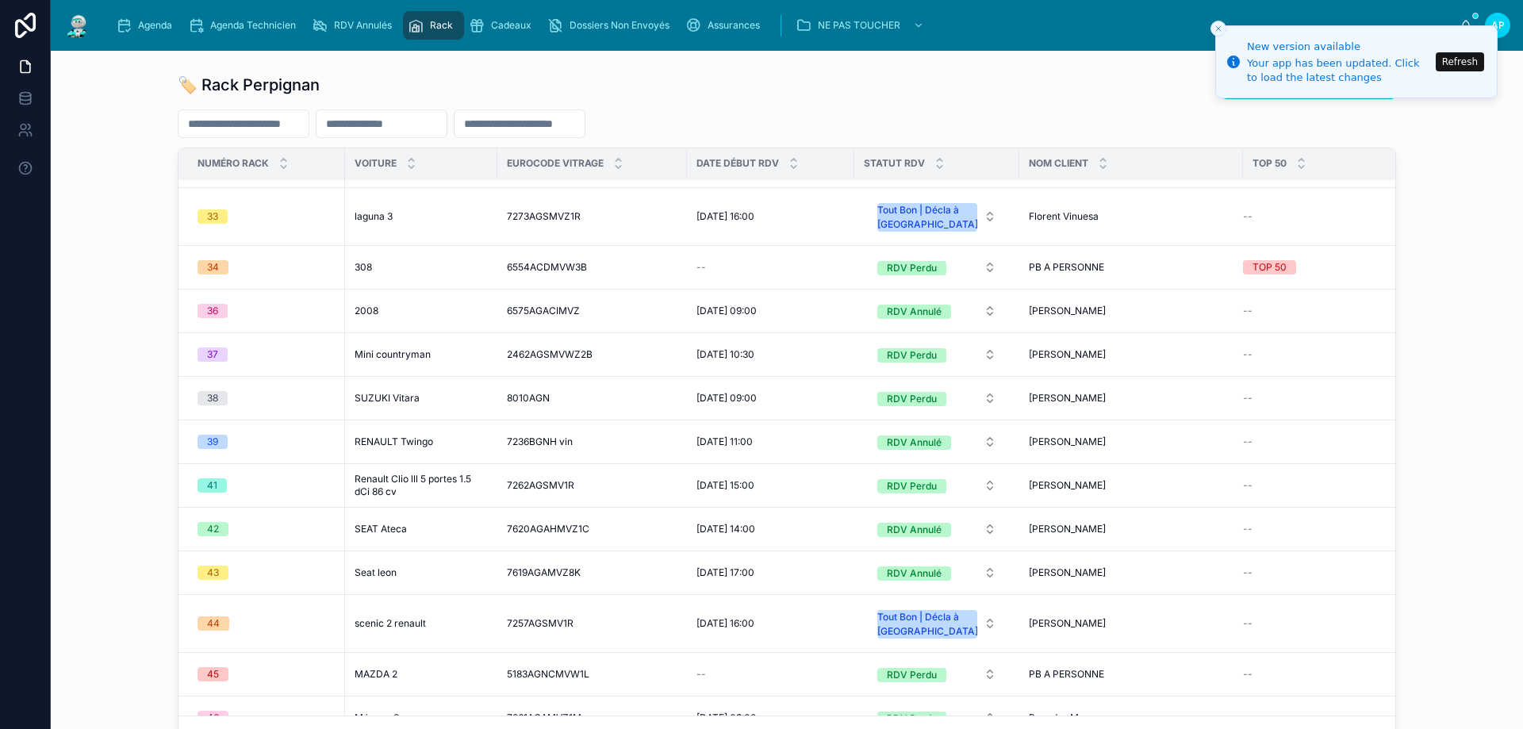
click at [217, 439] on span "39" at bounding box center [213, 442] width 30 height 14
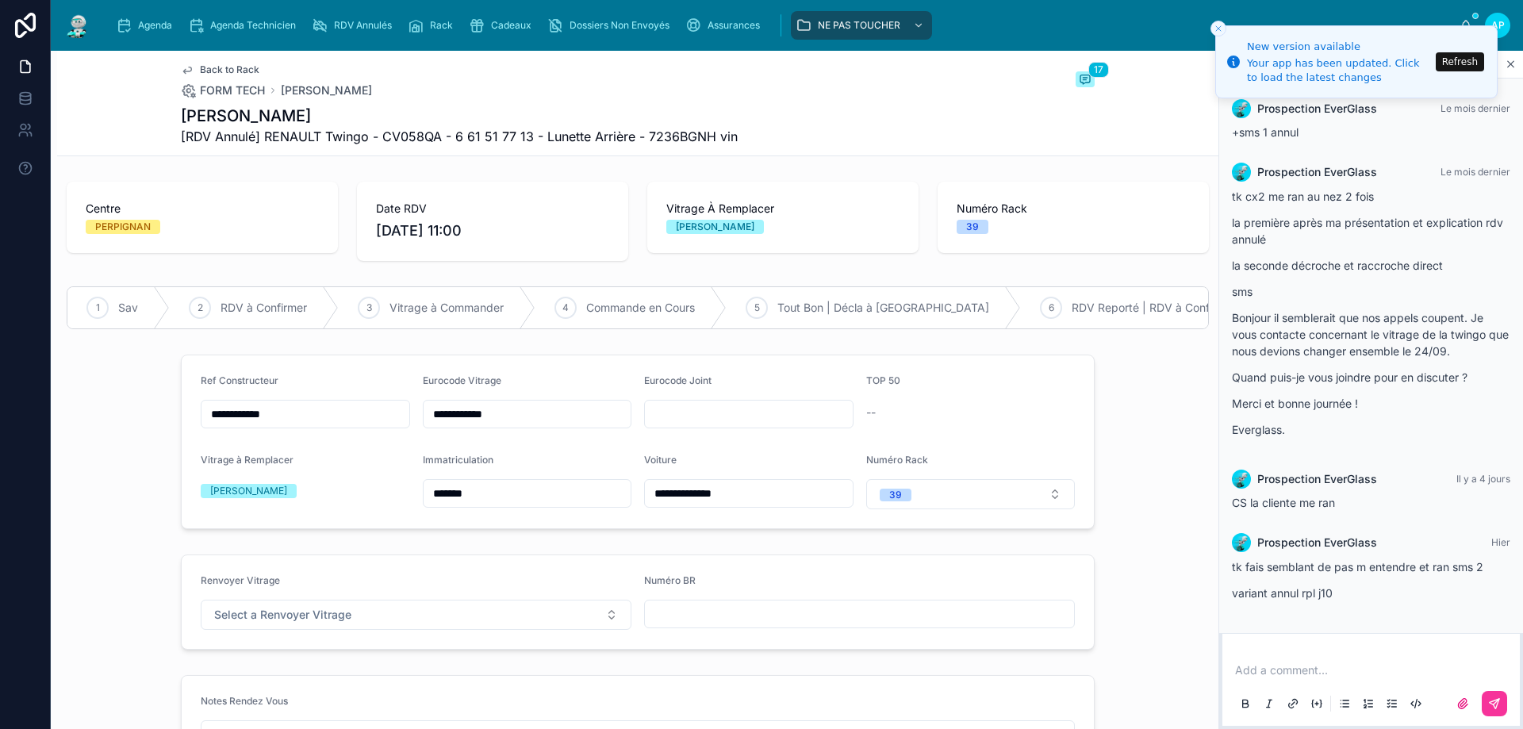
click at [439, 628] on button "Select a Renvoyer Vitrage" at bounding box center [416, 615] width 431 height 30
click at [359, 593] on div "RENVOYÉ" at bounding box center [338, 592] width 44 height 14
drag, startPoint x: 674, startPoint y: 627, endPoint x: 700, endPoint y: 620, distance: 26.4
click at [674, 625] on input "text" at bounding box center [859, 614] width 429 height 22
click at [981, 506] on button "39" at bounding box center [970, 494] width 209 height 30
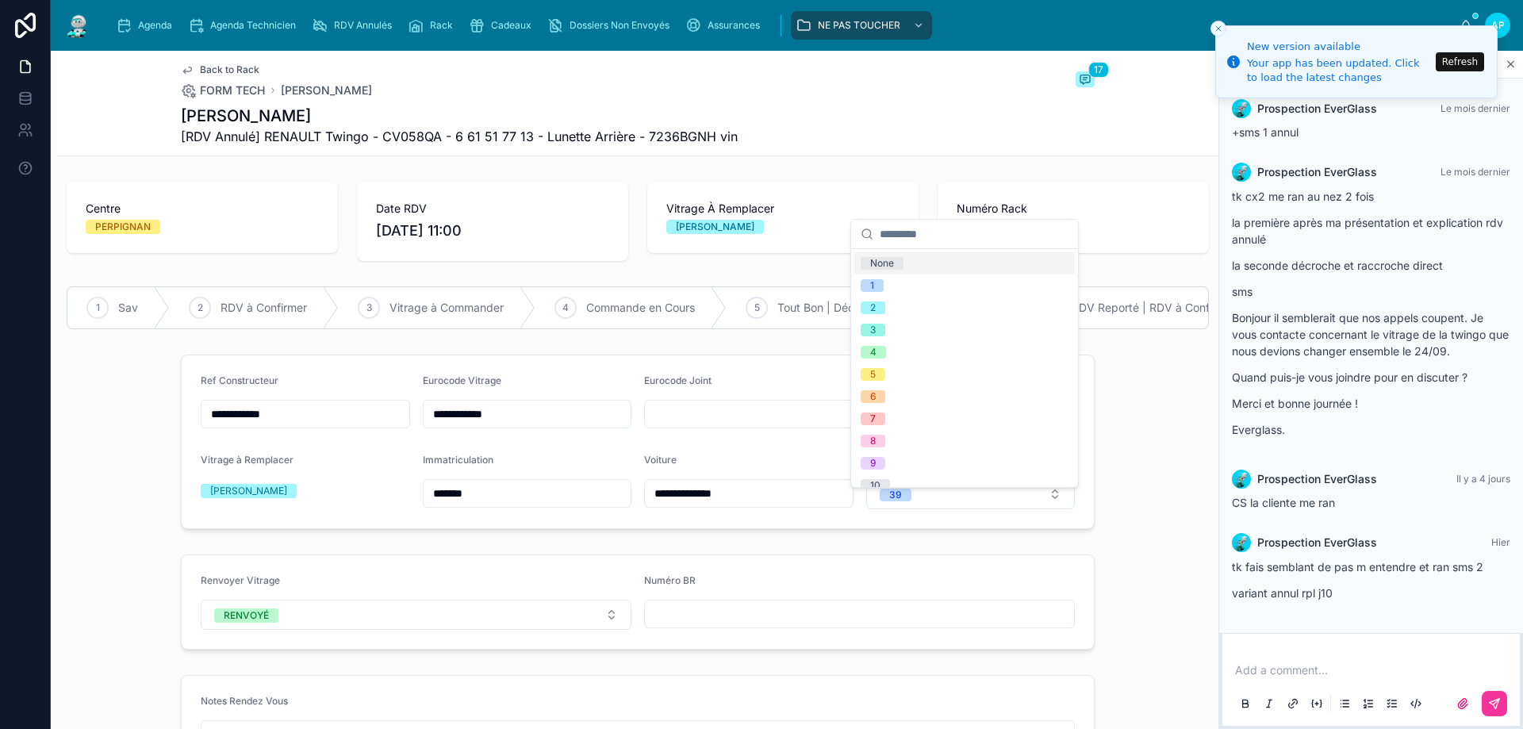
click at [907, 261] on div "None" at bounding box center [964, 263] width 221 height 22
drag, startPoint x: 823, startPoint y: 602, endPoint x: 820, endPoint y: 617, distance: 15.4
click at [823, 593] on div "Numéro BR" at bounding box center [859, 583] width 431 height 19
click at [821, 625] on input "text" at bounding box center [859, 614] width 429 height 22
click at [688, 618] on input "**********" at bounding box center [859, 614] width 429 height 22
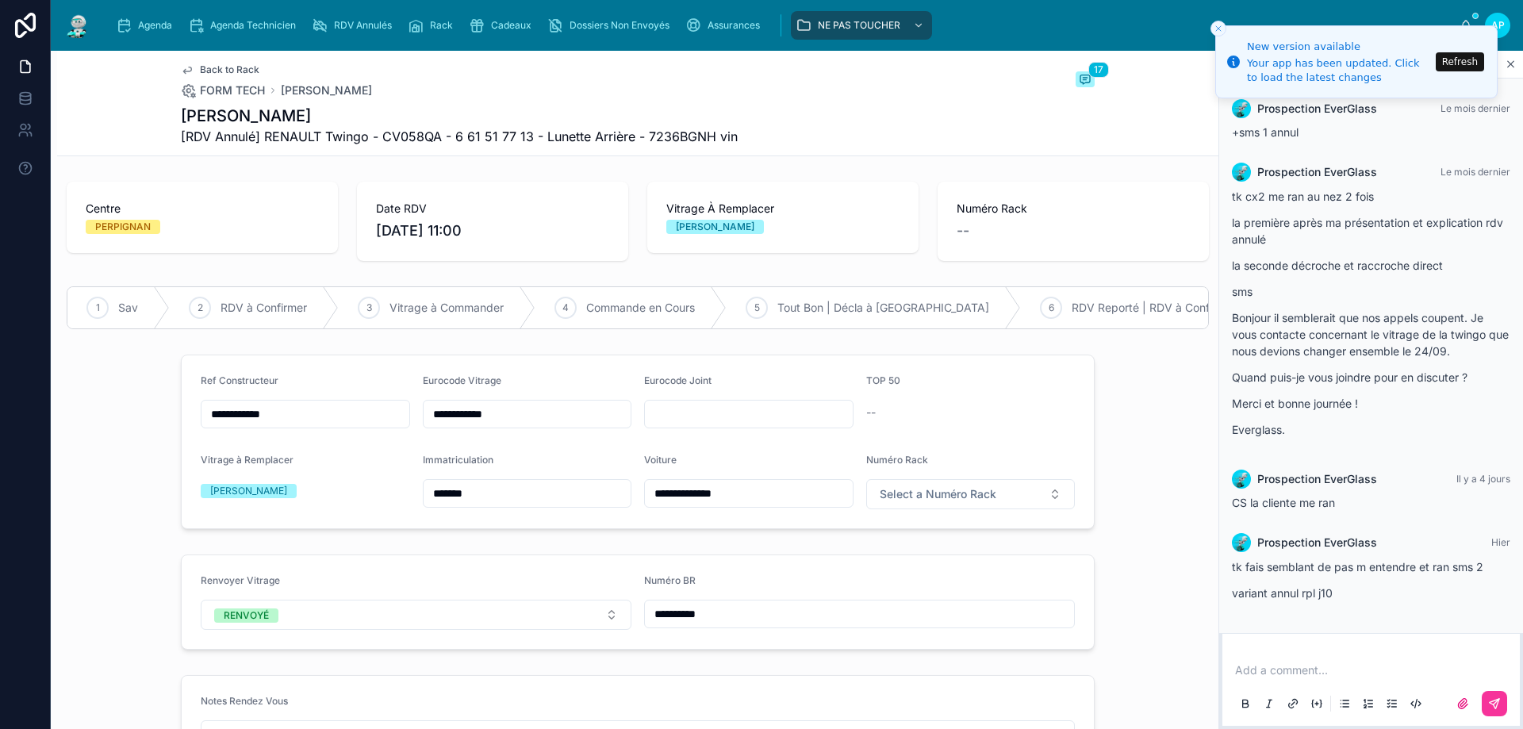
click at [688, 618] on input "**********" at bounding box center [859, 614] width 429 height 22
type input "**********"
click at [76, 24] on img at bounding box center [77, 25] width 29 height 25
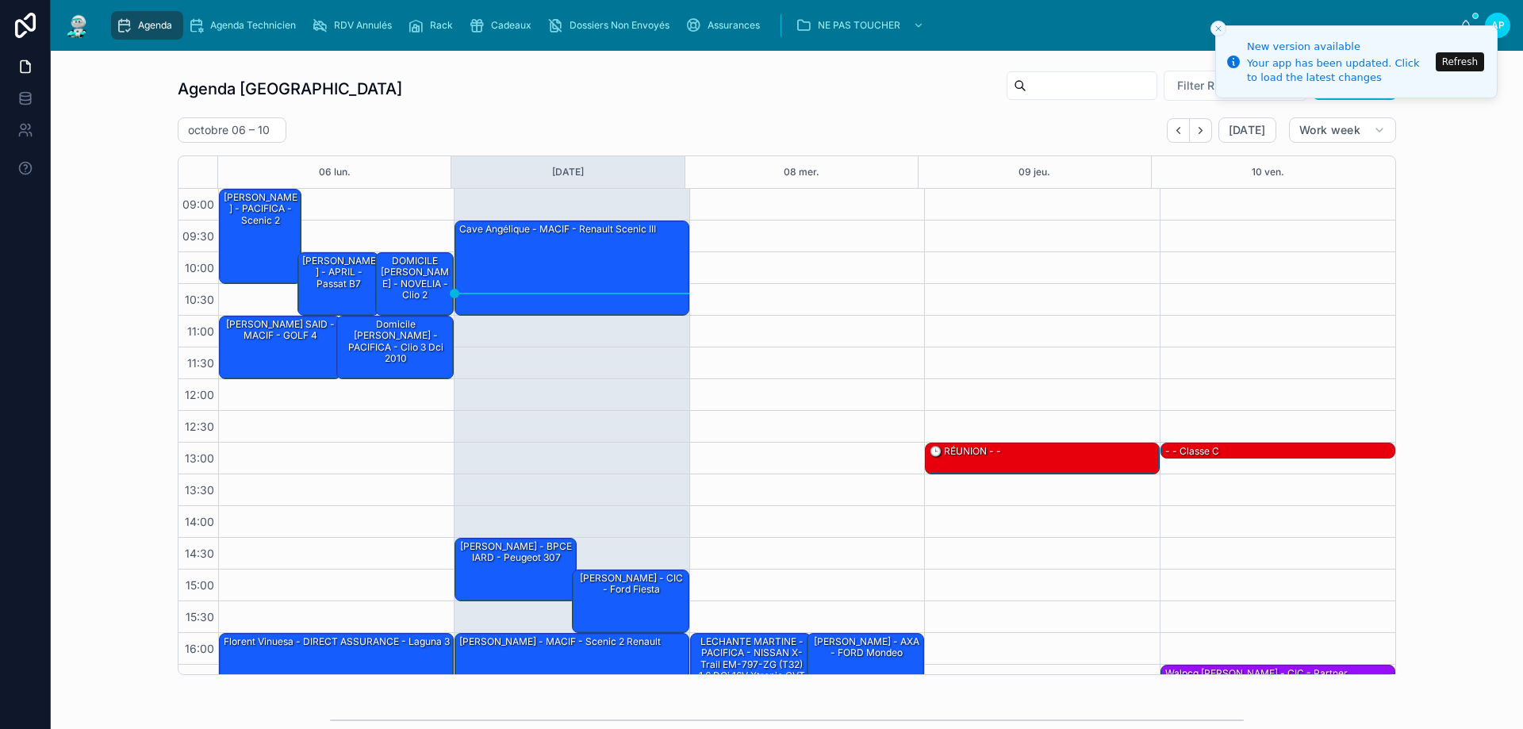
scroll to position [86, 0]
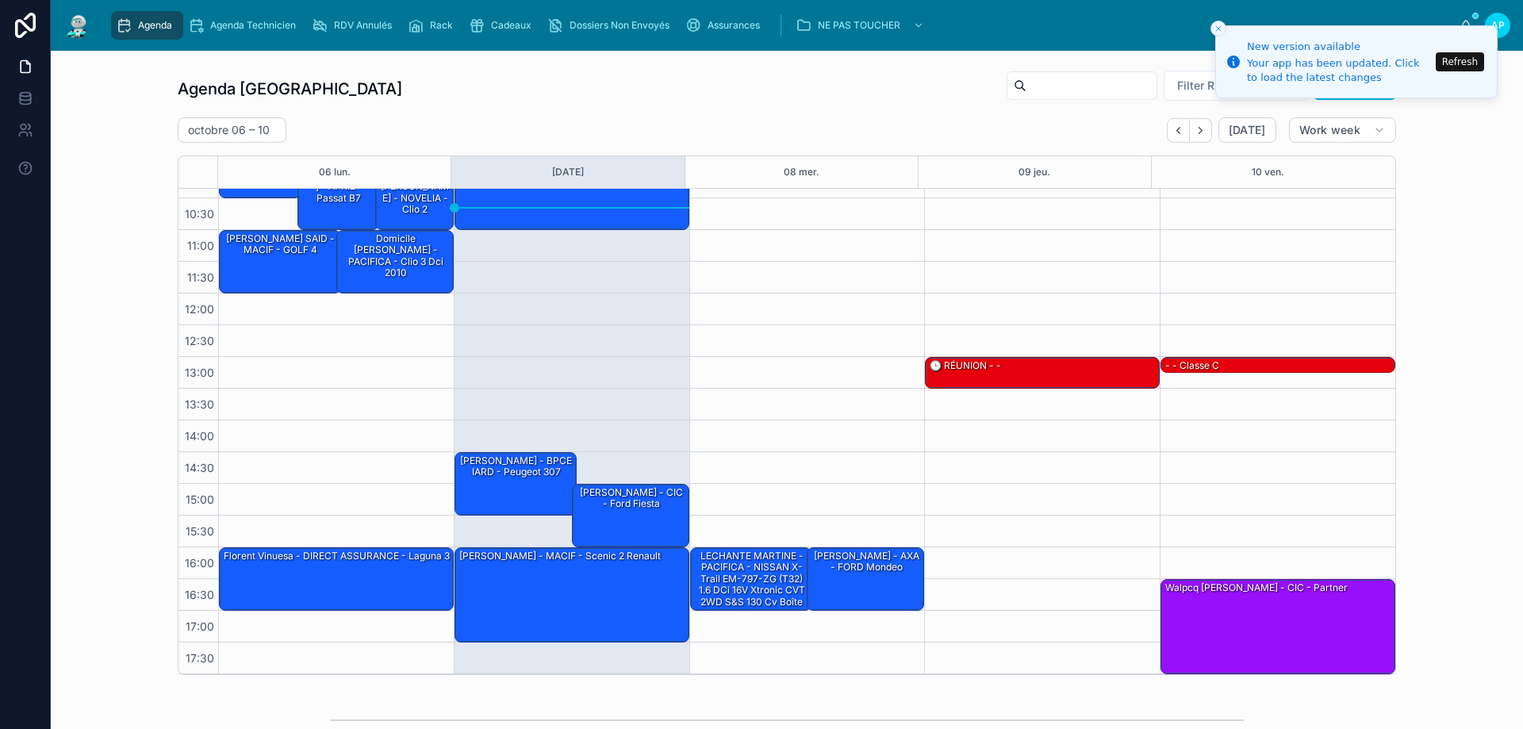
click at [427, 21] on div "Rack" at bounding box center [434, 25] width 52 height 25
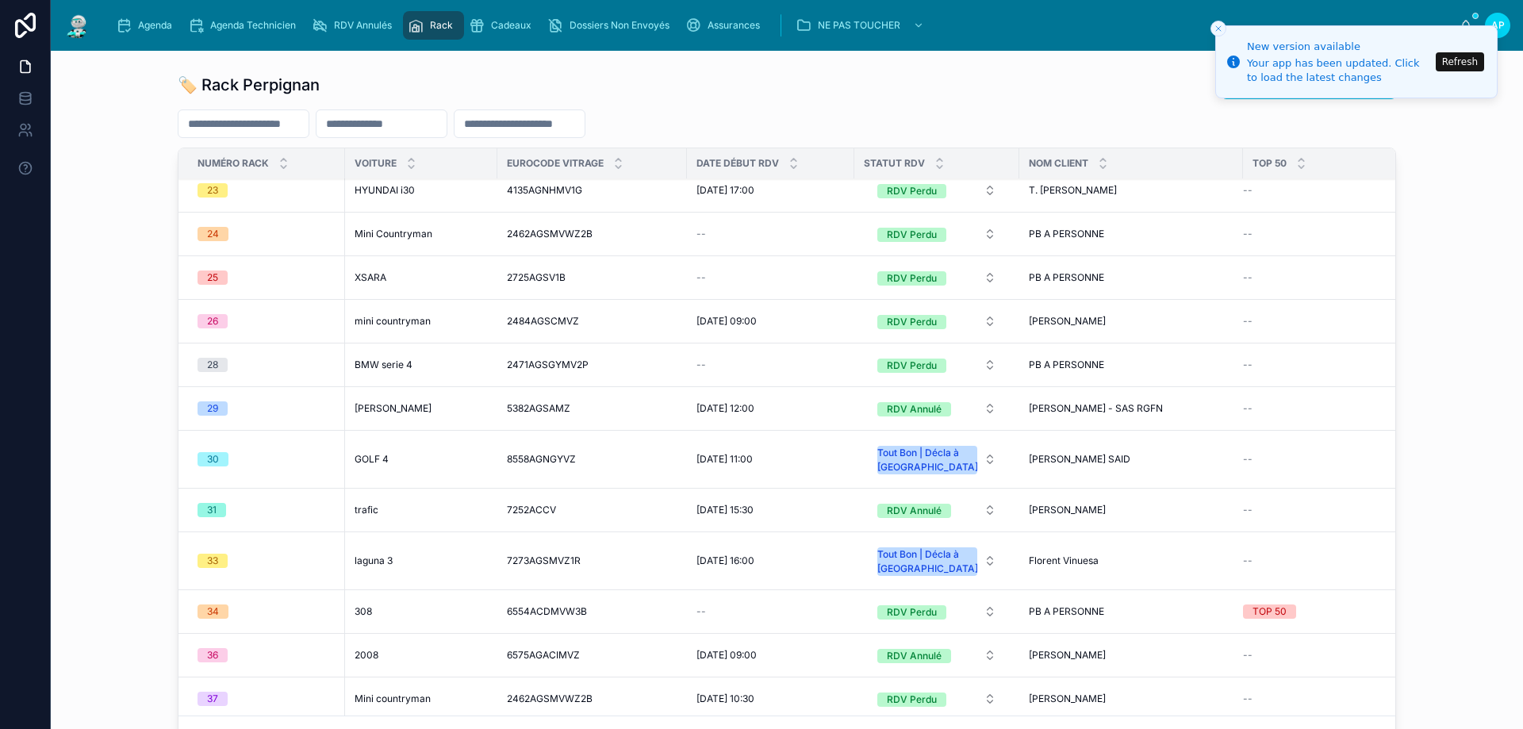
scroll to position [2300, 0]
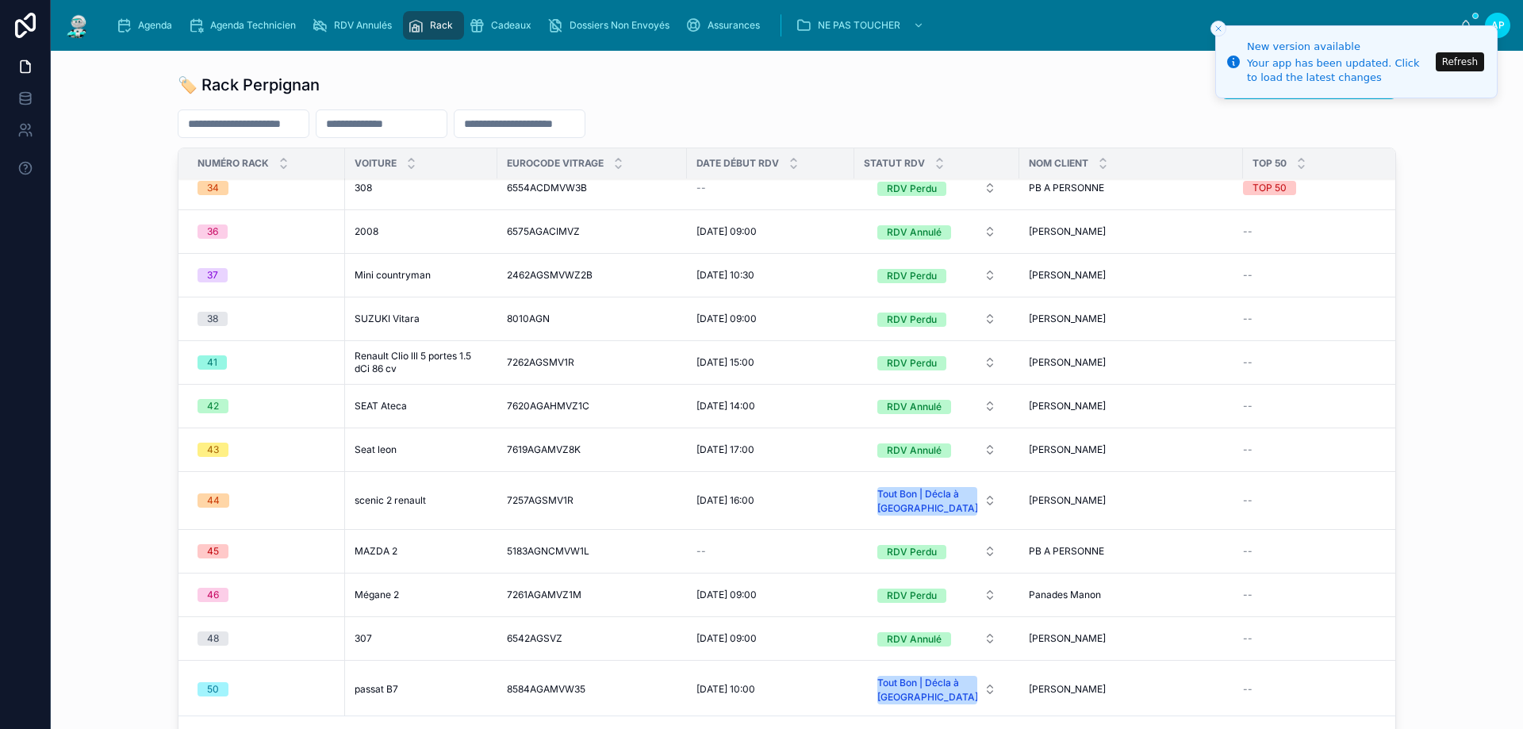
click at [218, 405] on span "42" at bounding box center [213, 406] width 31 height 14
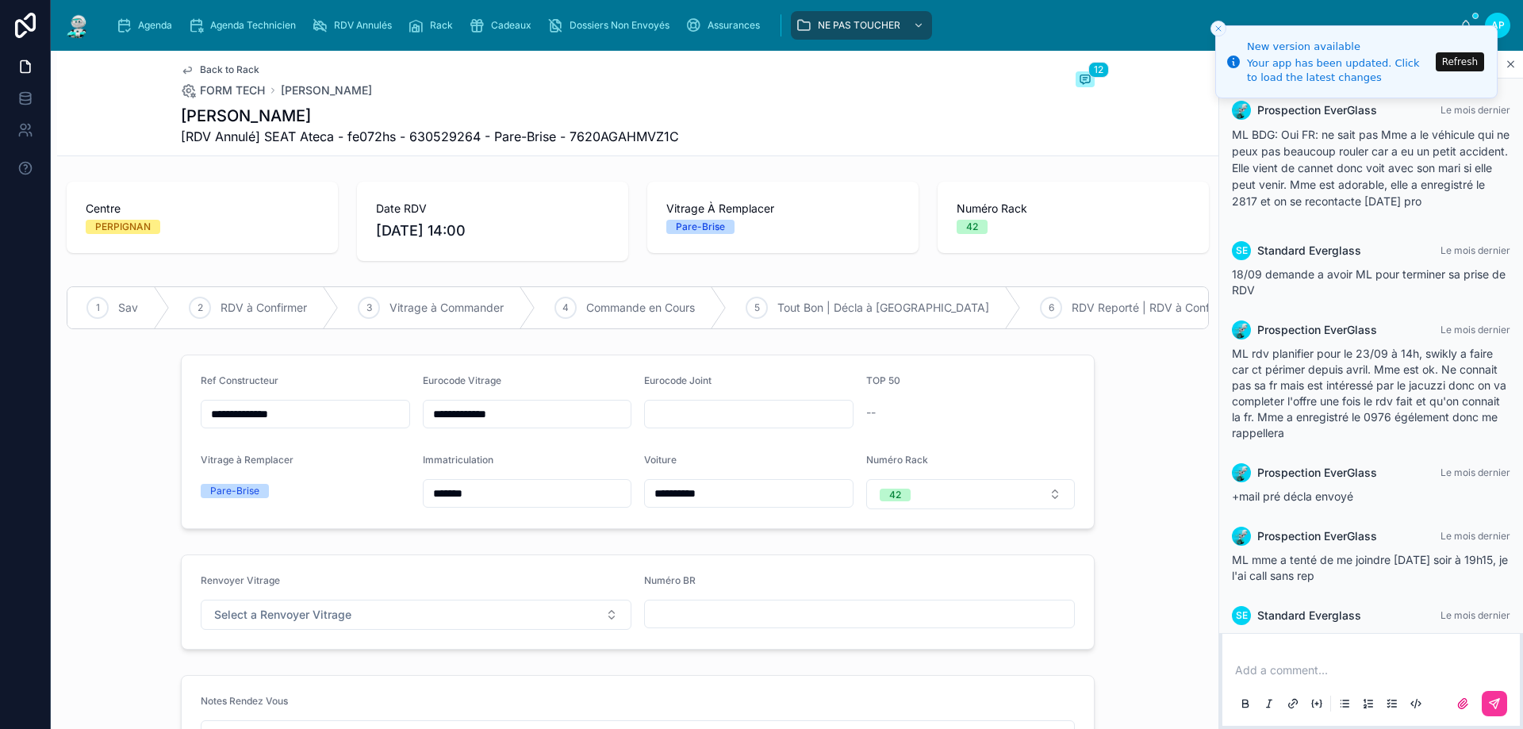
scroll to position [975, 0]
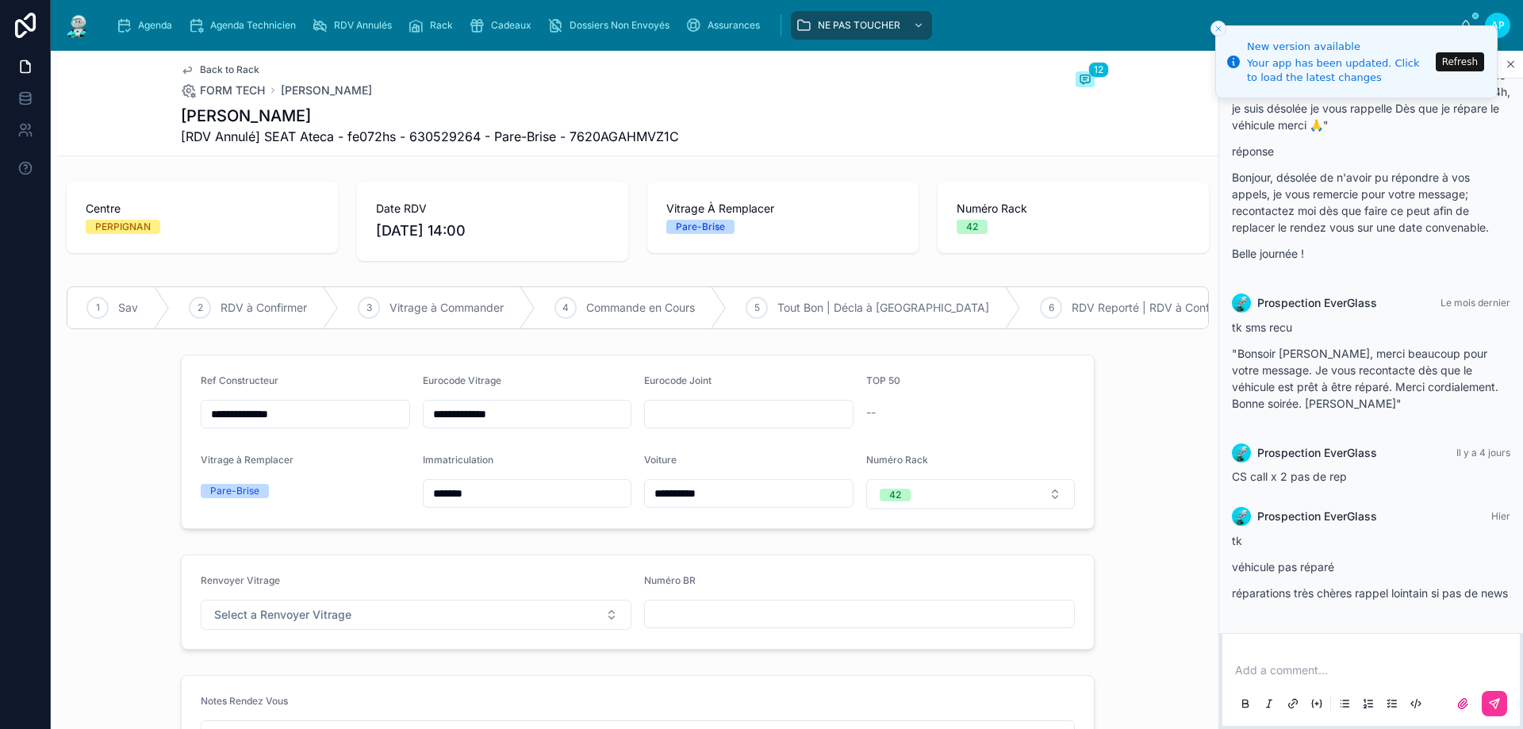
click at [897, 501] on span "42" at bounding box center [895, 495] width 31 height 13
click at [873, 266] on div "None" at bounding box center [882, 263] width 24 height 13
click at [573, 630] on button "Select a Renvoyer Vitrage" at bounding box center [416, 615] width 431 height 30
click at [362, 586] on span "RENVOYÉ" at bounding box center [337, 592] width 63 height 14
click at [789, 625] on input "text" at bounding box center [859, 614] width 429 height 22
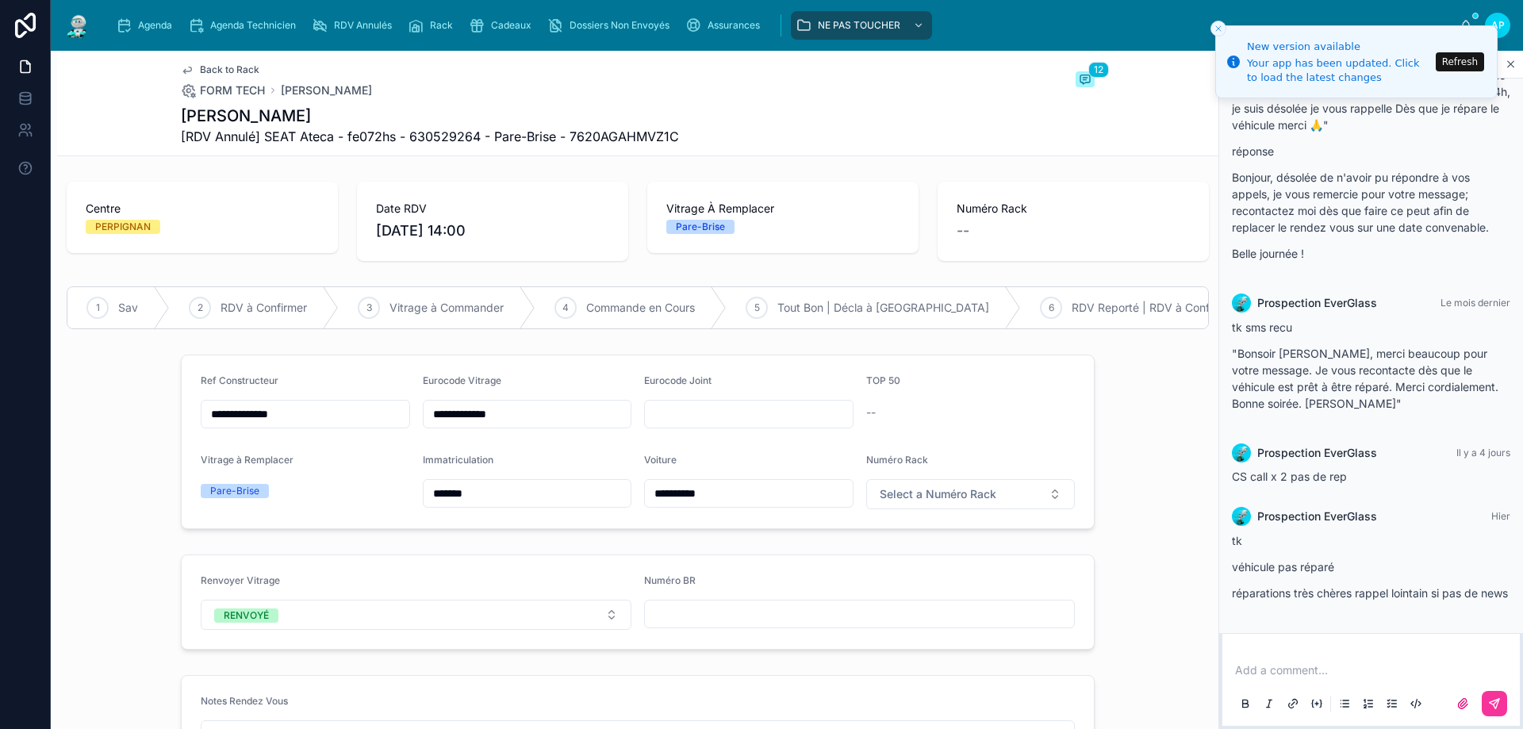
paste input "**********"
type input "**********"
click at [82, 25] on img at bounding box center [77, 25] width 29 height 25
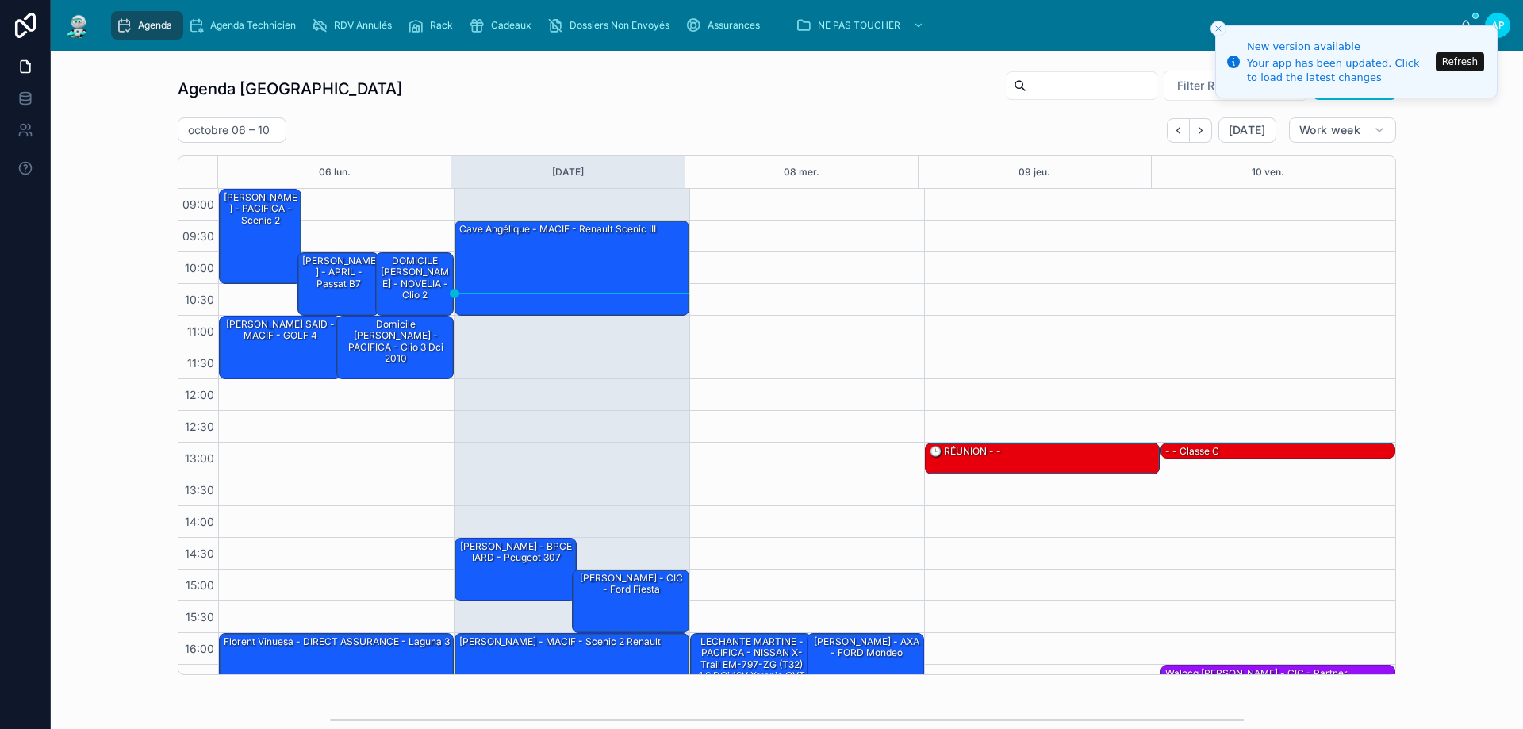
scroll to position [86, 0]
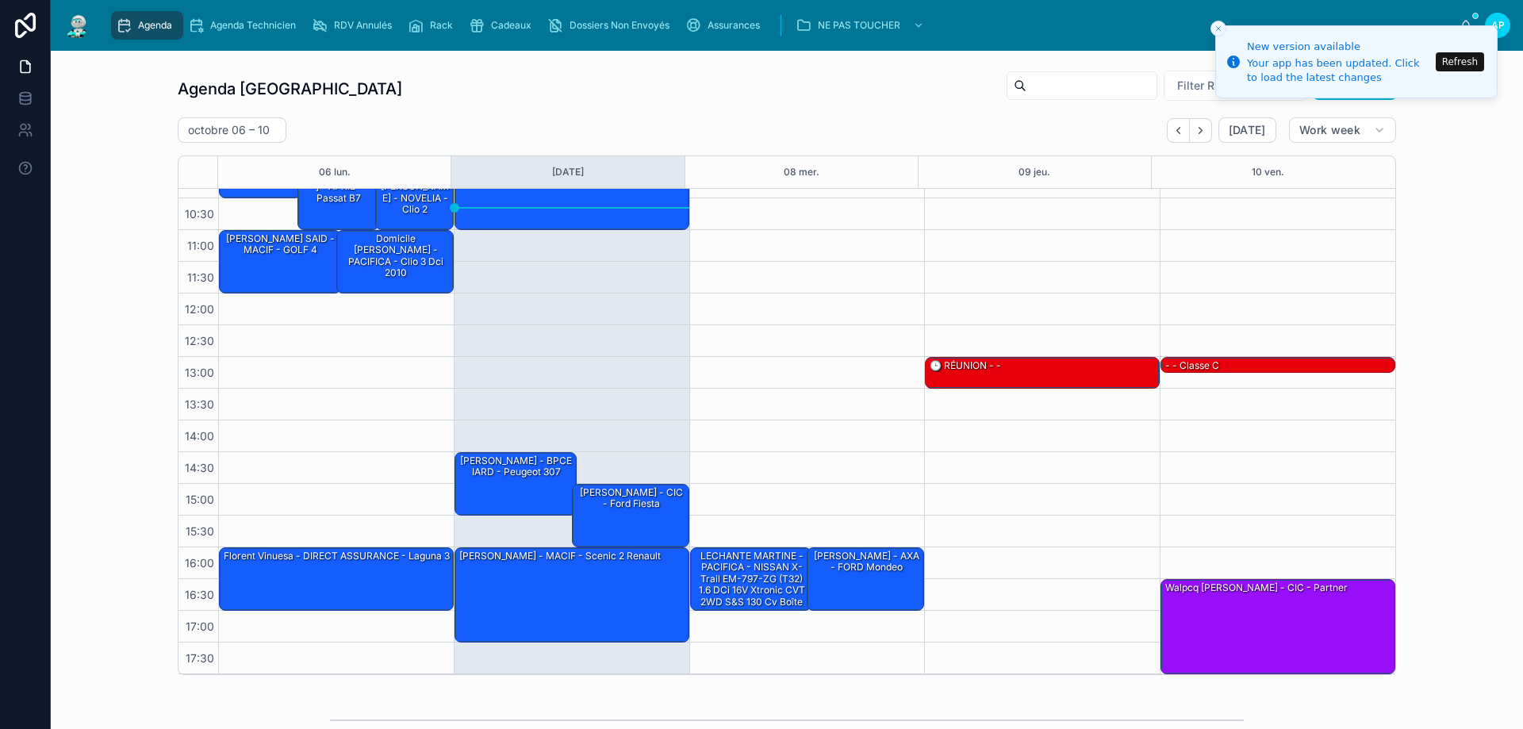
click at [424, 21] on icon "scrollable content" at bounding box center [416, 25] width 16 height 16
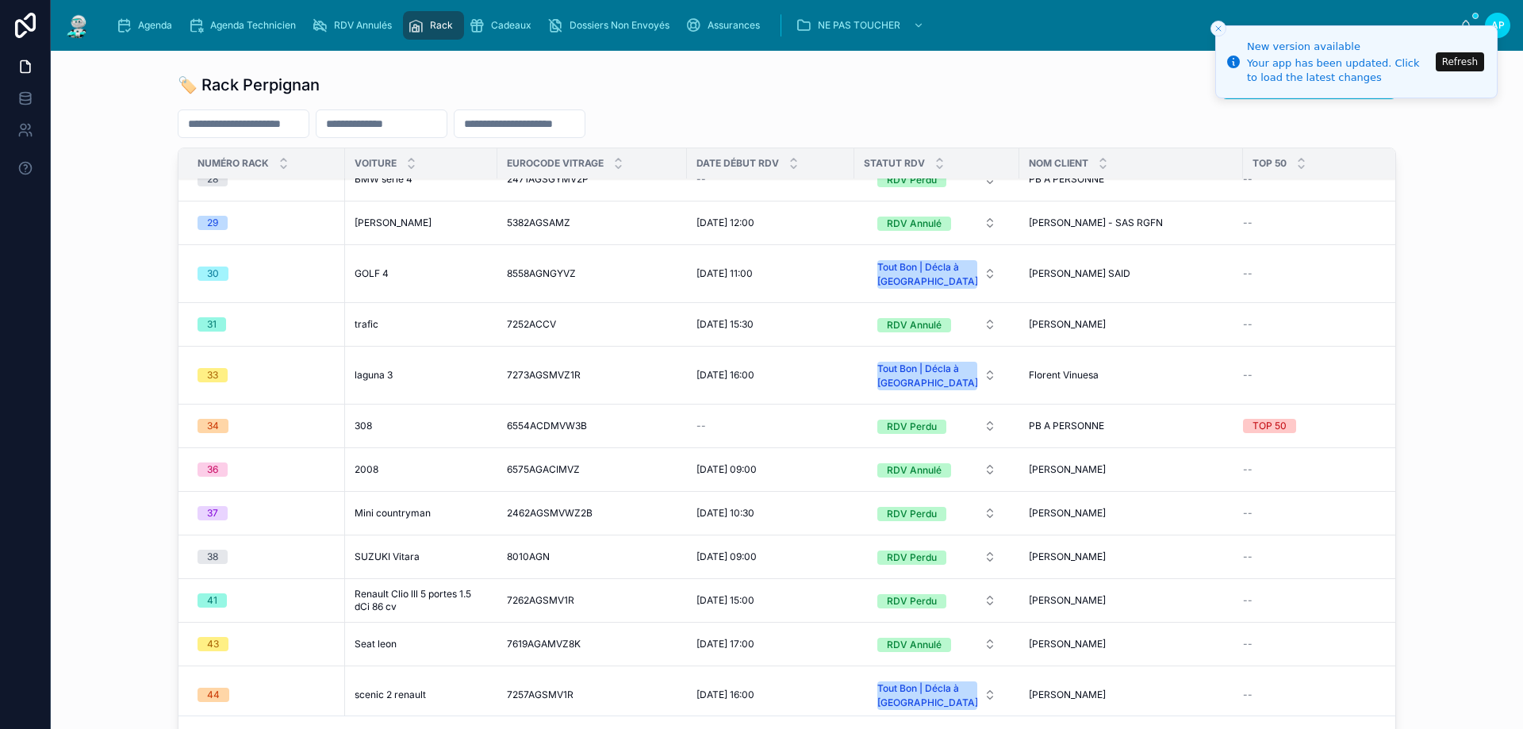
scroll to position [2380, 0]
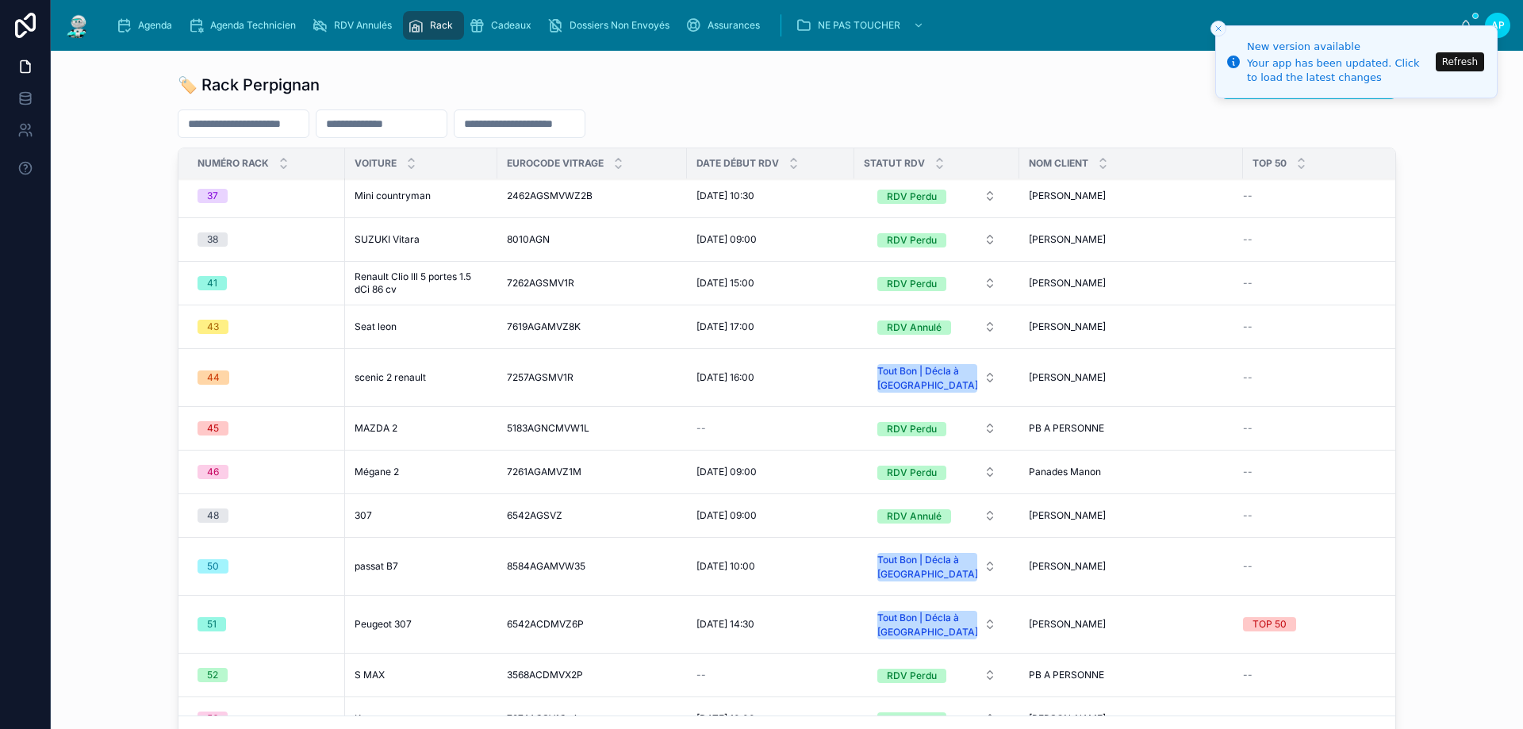
click at [224, 513] on div "48" at bounding box center [267, 515] width 138 height 14
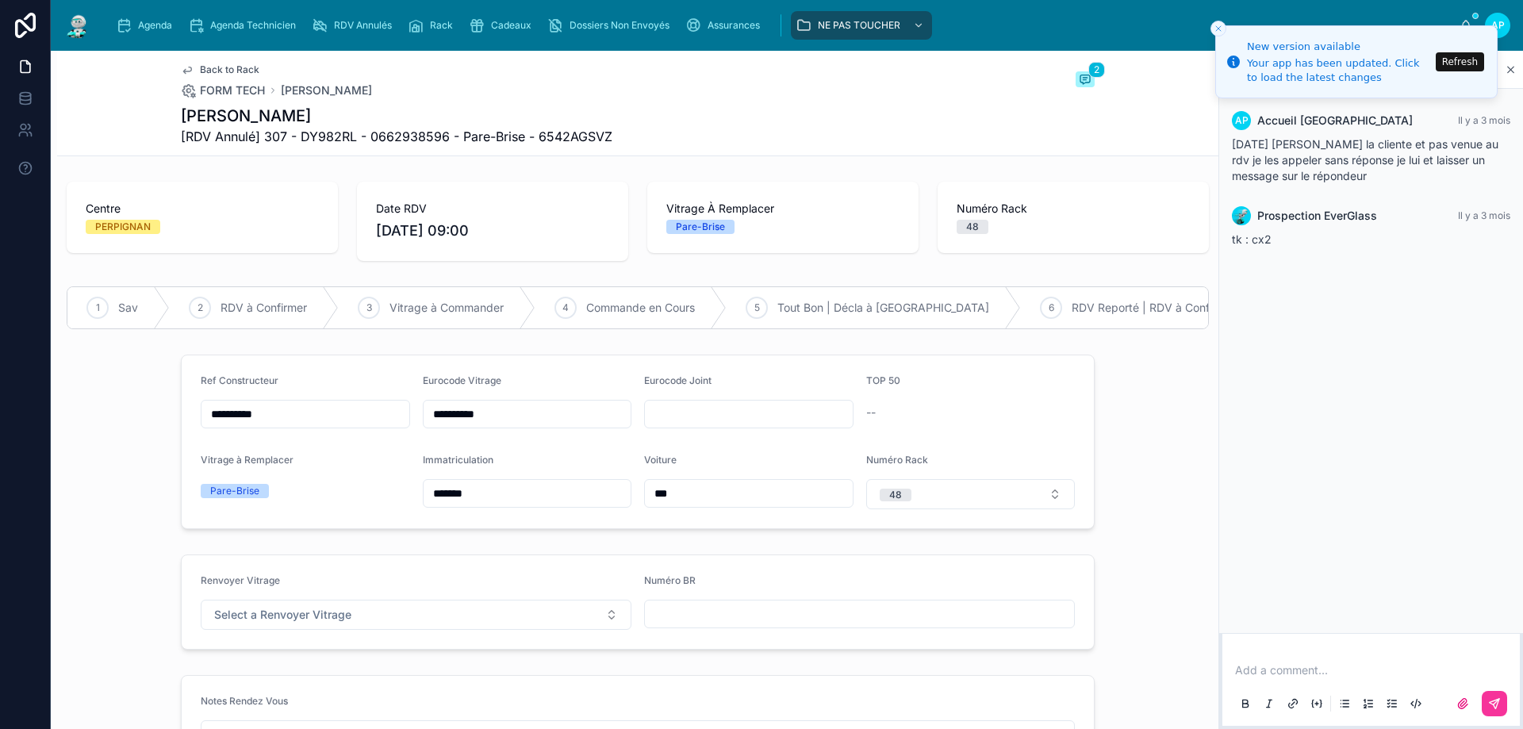
click at [900, 502] on span "48" at bounding box center [896, 494] width 32 height 16
click at [882, 266] on div "None" at bounding box center [882, 263] width 24 height 13
click at [535, 620] on button "Select a Renvoyer Vitrage" at bounding box center [416, 615] width 431 height 30
click at [344, 596] on div "RENVOYÉ" at bounding box center [338, 592] width 44 height 14
click at [769, 621] on input "text" at bounding box center [859, 614] width 429 height 22
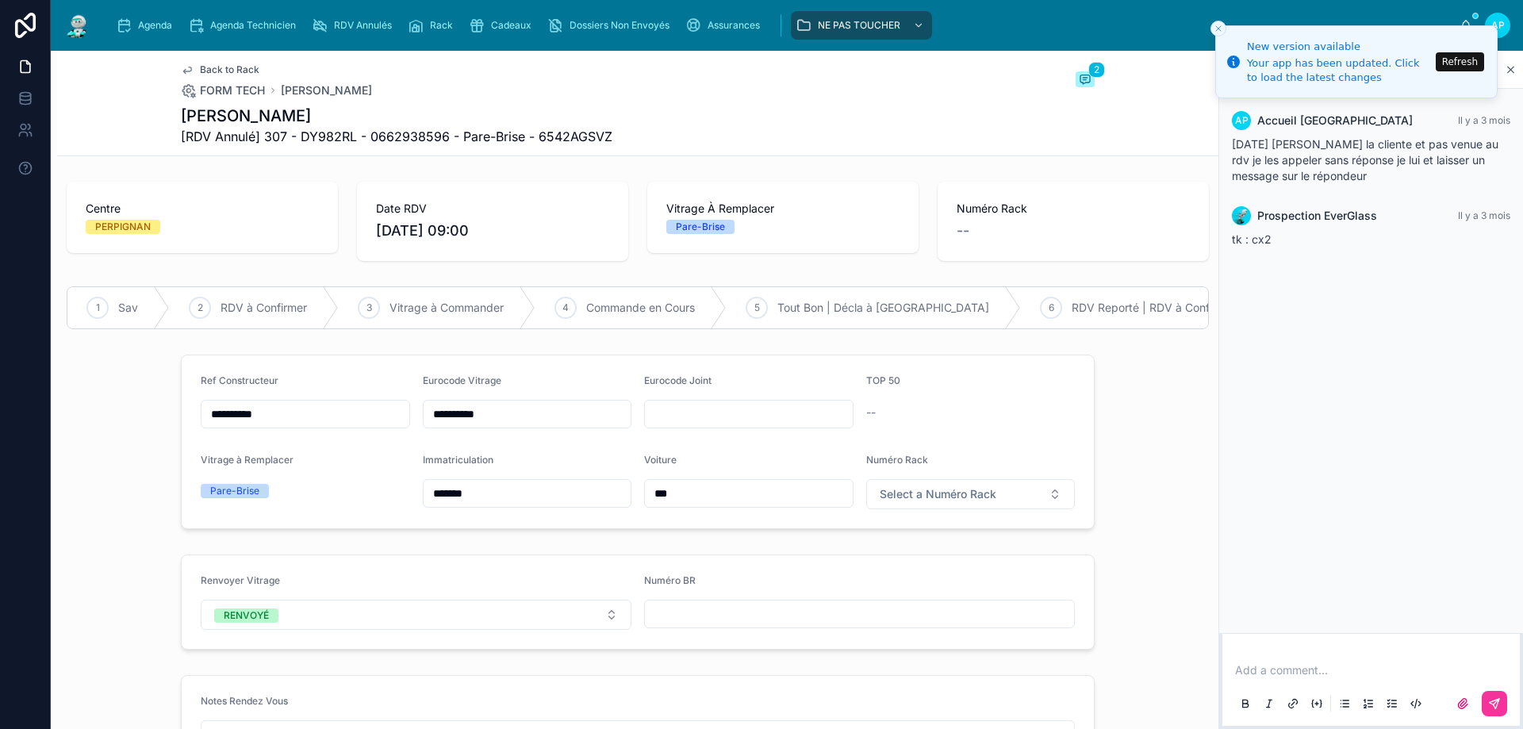
paste input "**********"
type input "**********"
click at [86, 29] on img at bounding box center [77, 25] width 29 height 25
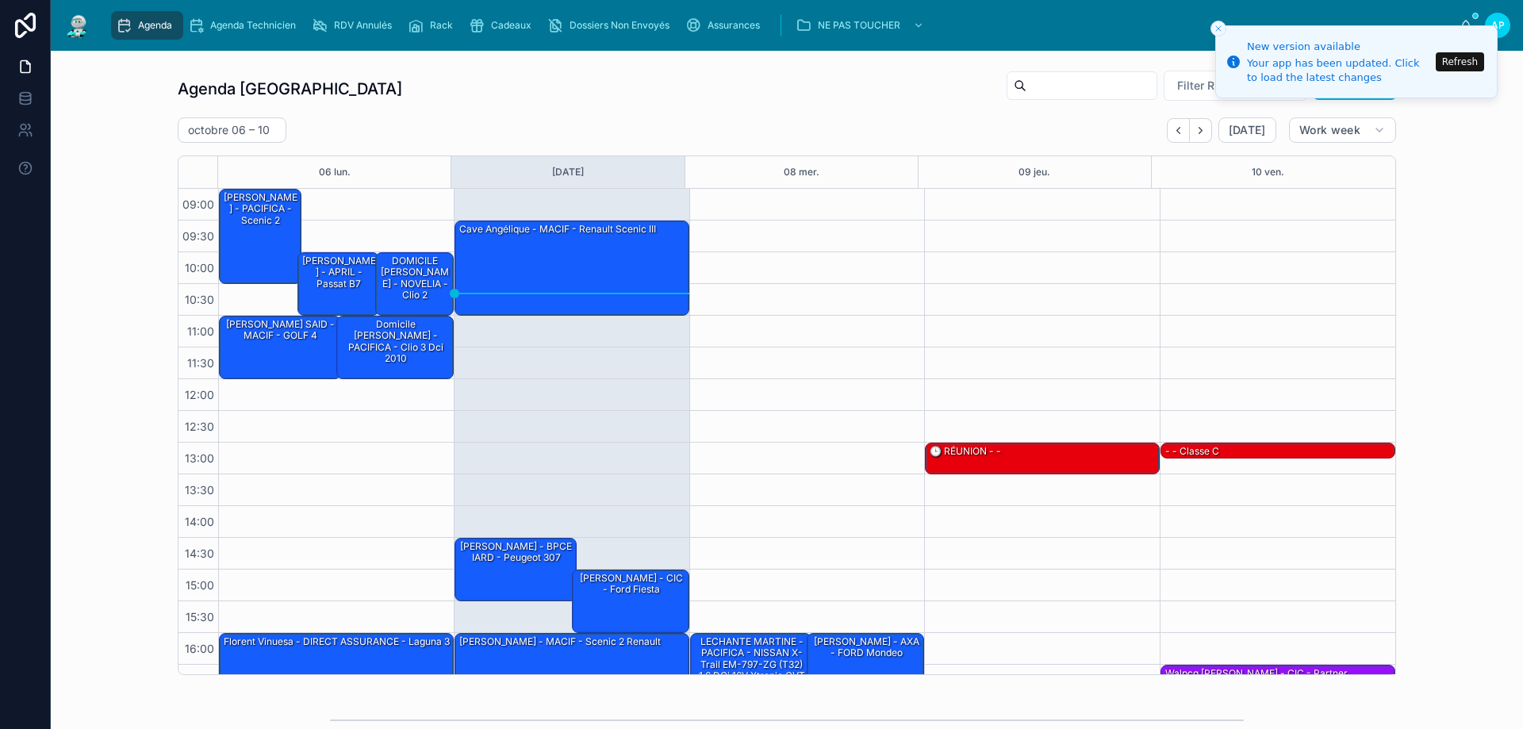
scroll to position [86, 0]
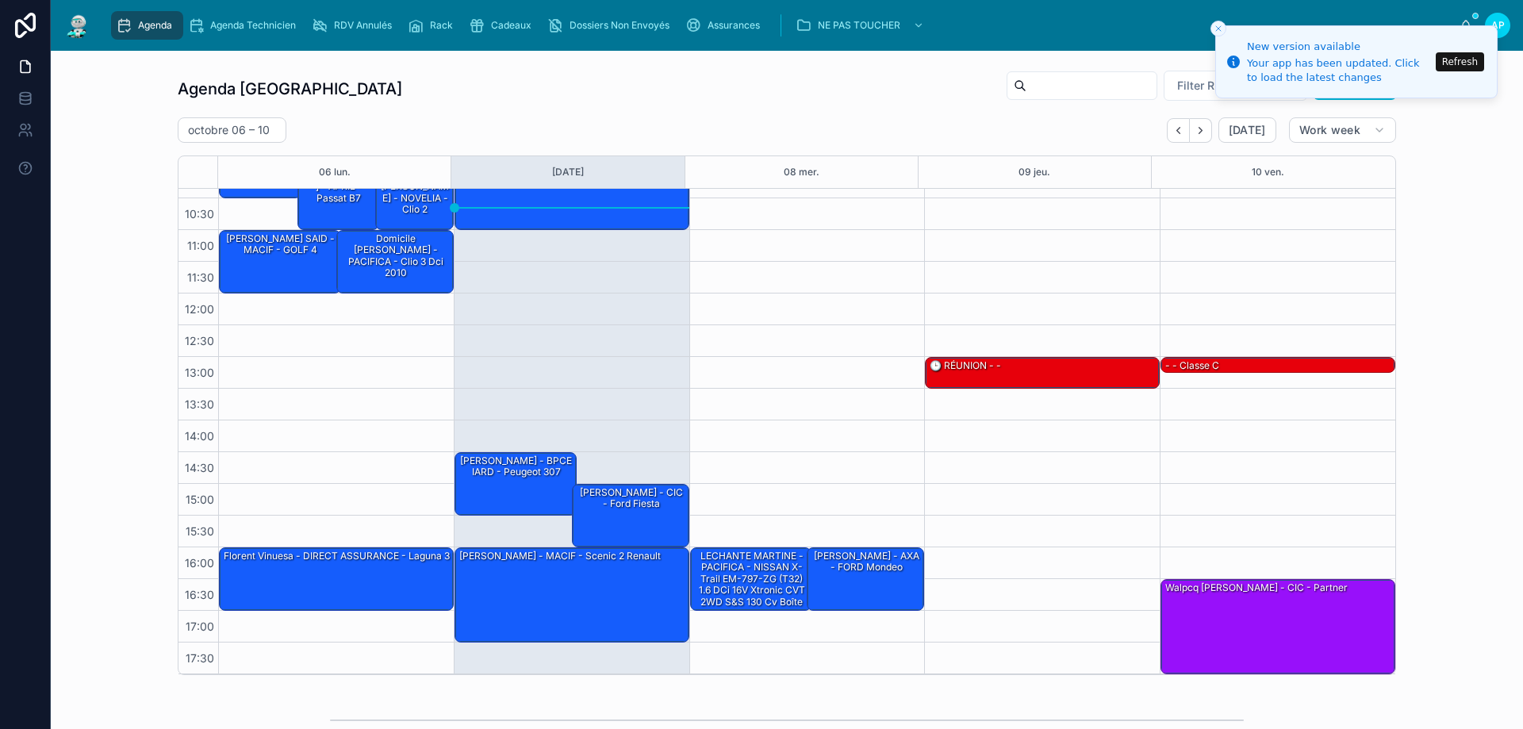
click at [417, 16] on div "Rack" at bounding box center [434, 25] width 52 height 25
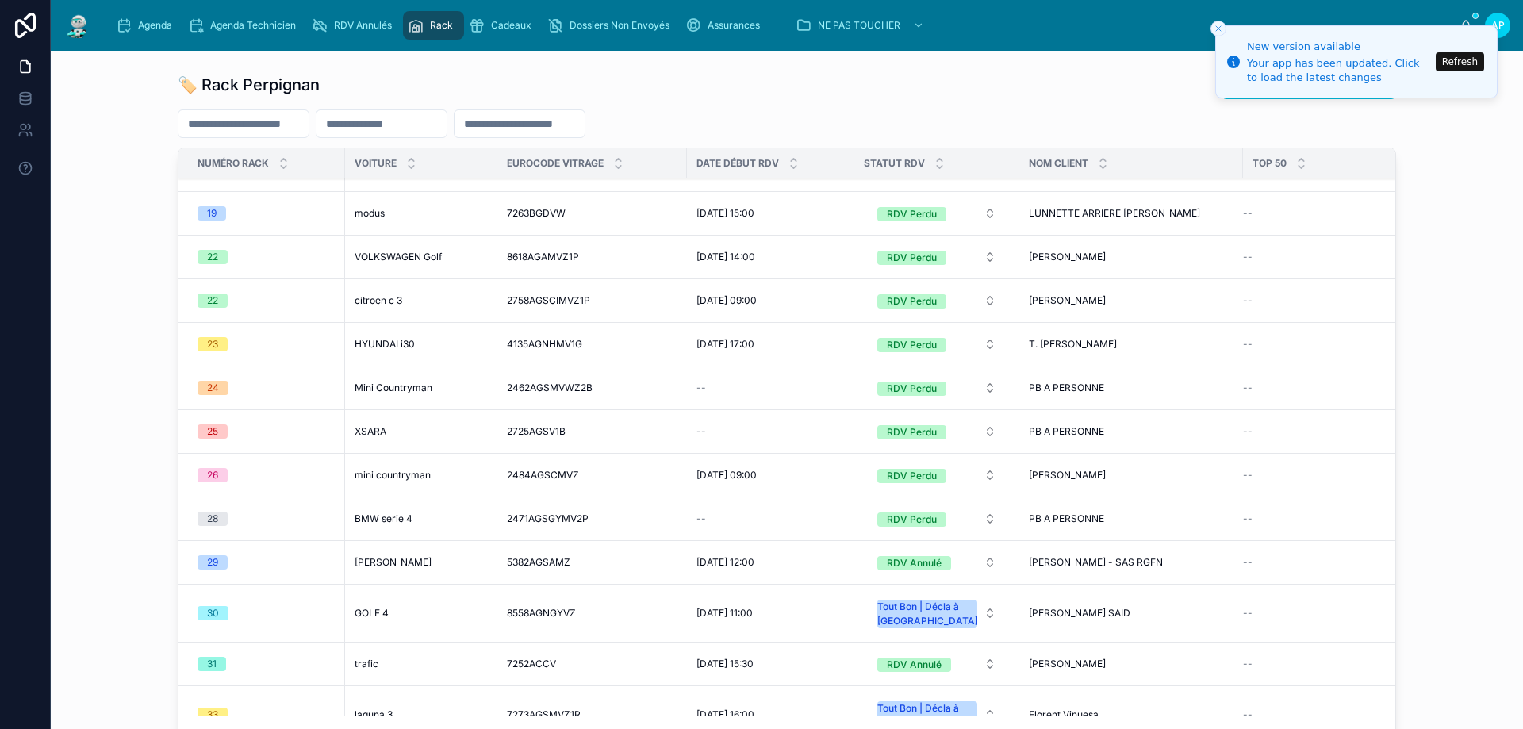
scroll to position [2618, 0]
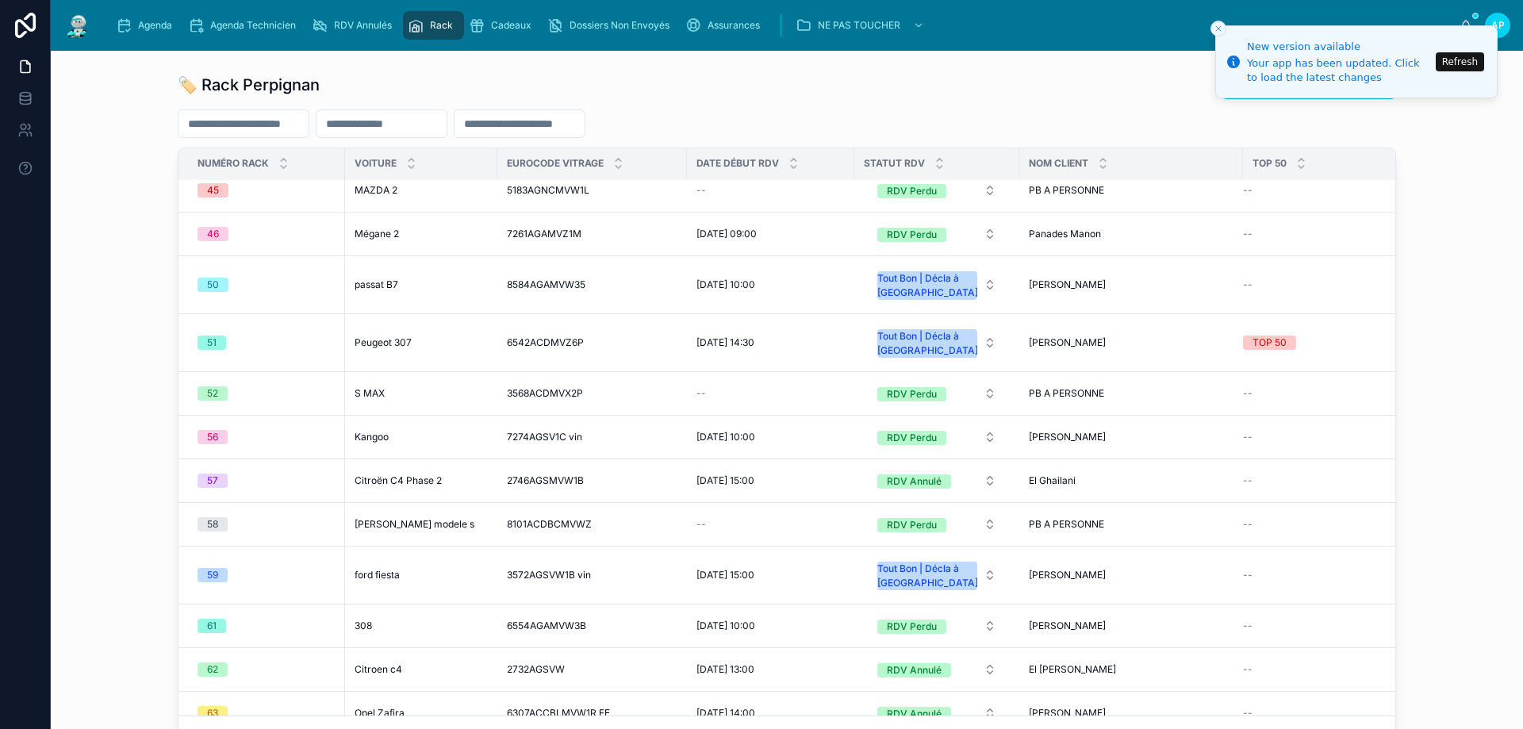
click at [207, 480] on div "57" at bounding box center [212, 481] width 11 height 14
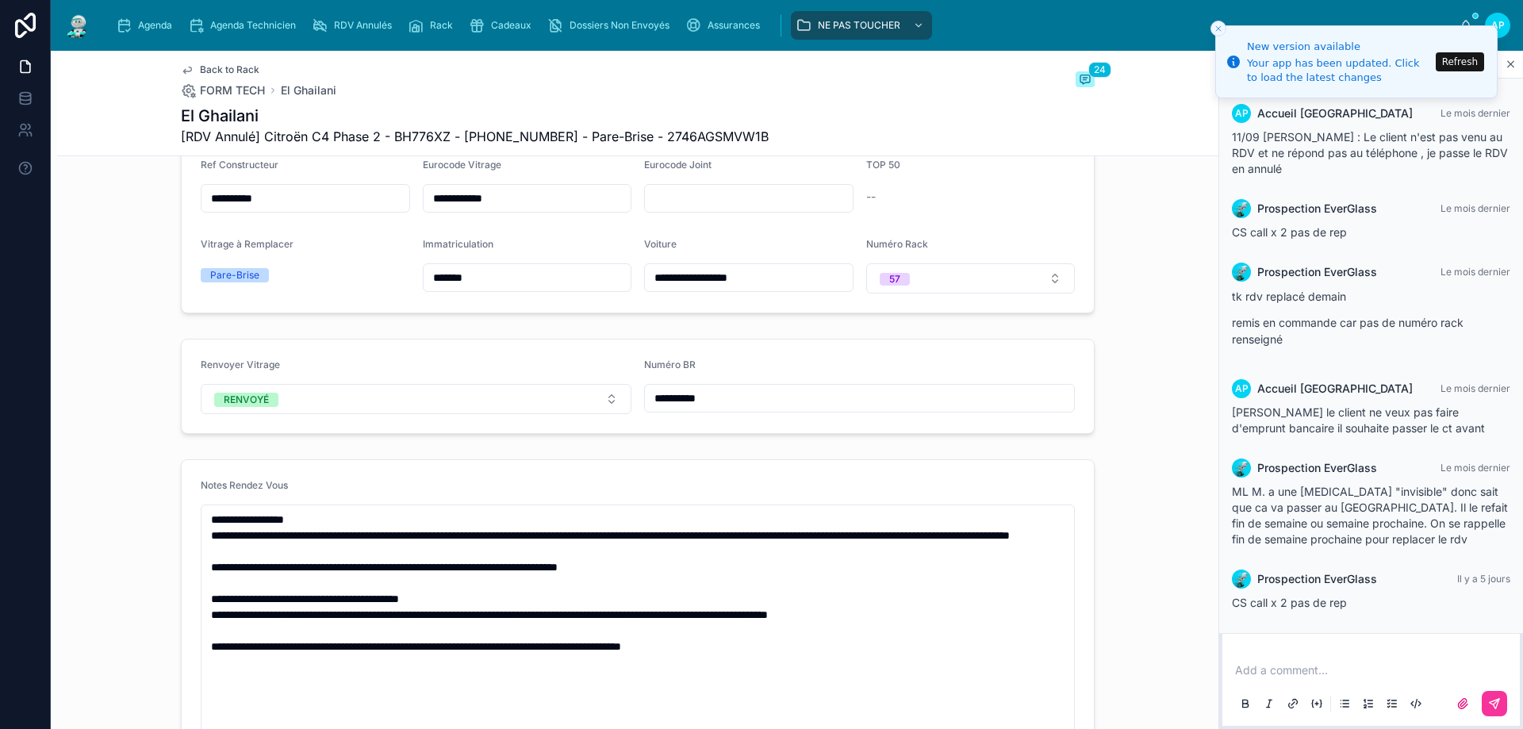
scroll to position [79, 0]
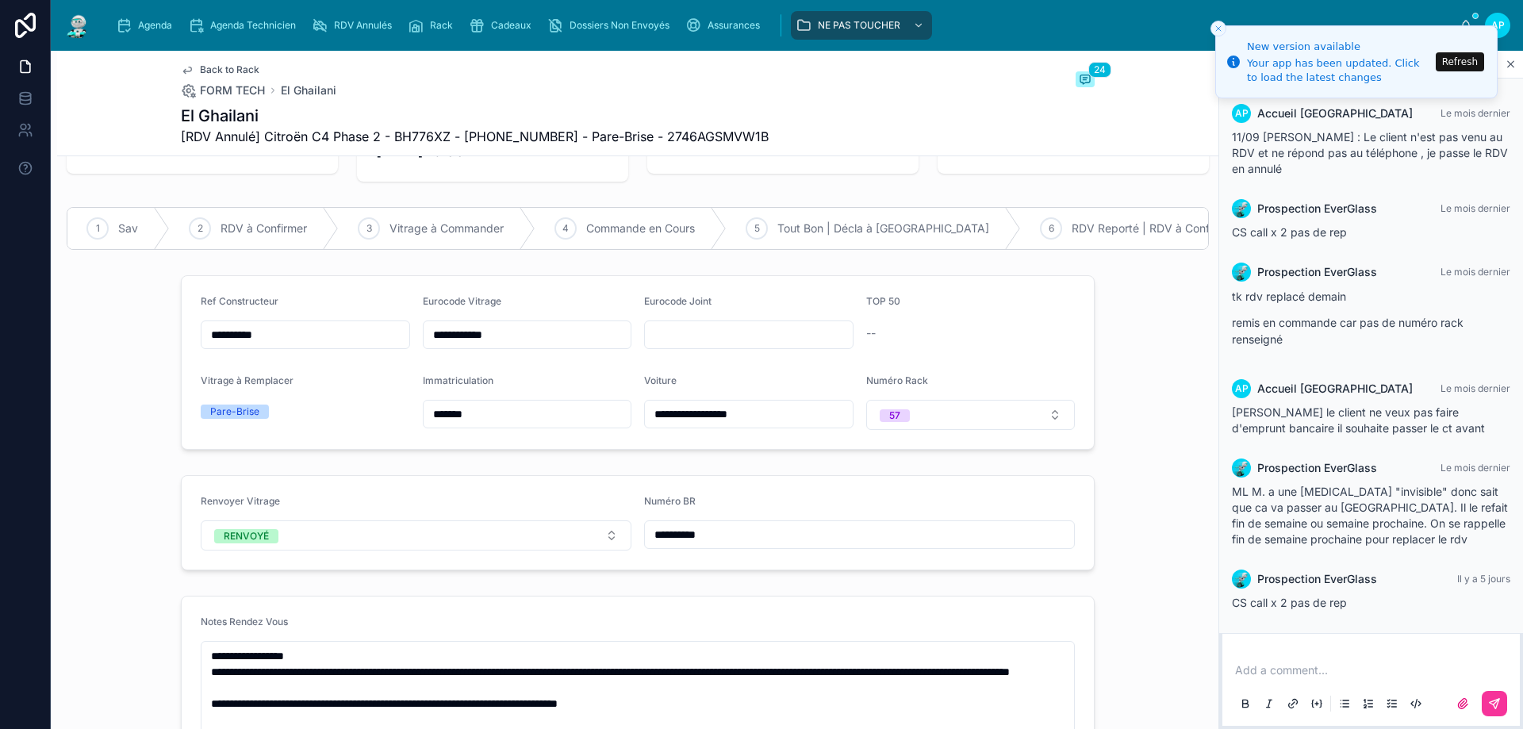
click at [418, 14] on div "Rack" at bounding box center [434, 25] width 52 height 25
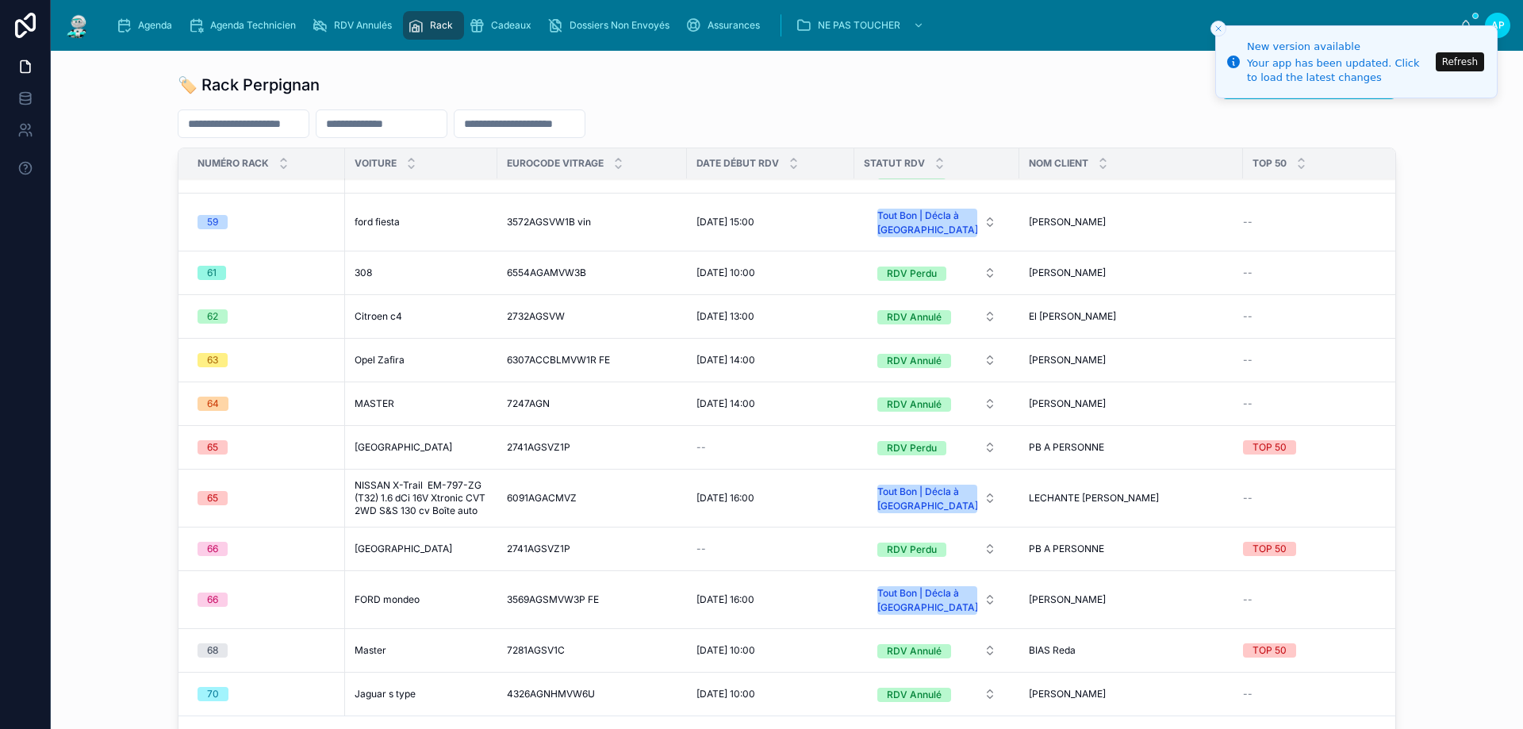
scroll to position [2737, 0]
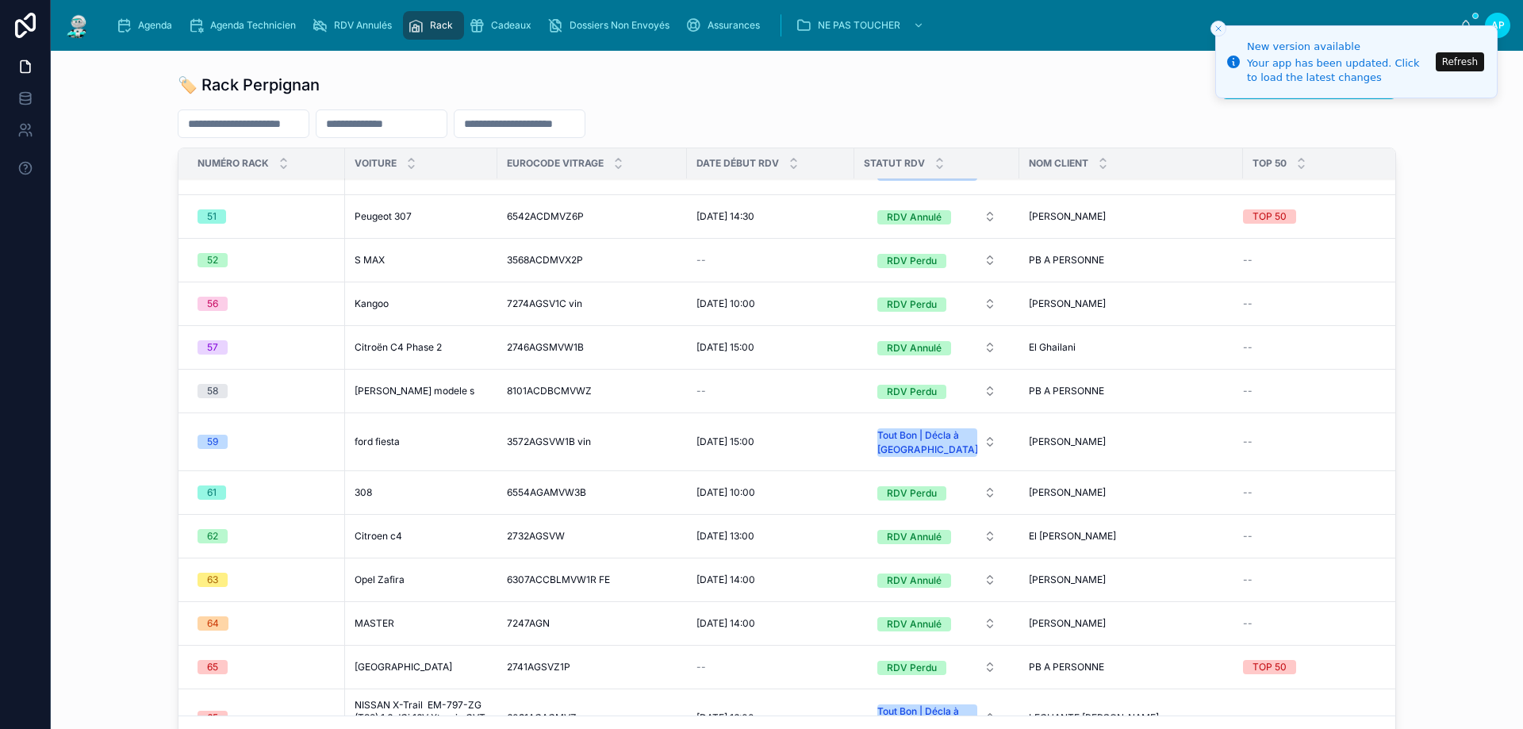
click at [403, 347] on span "Citroën C4 Phase 2" at bounding box center [398, 347] width 87 height 13
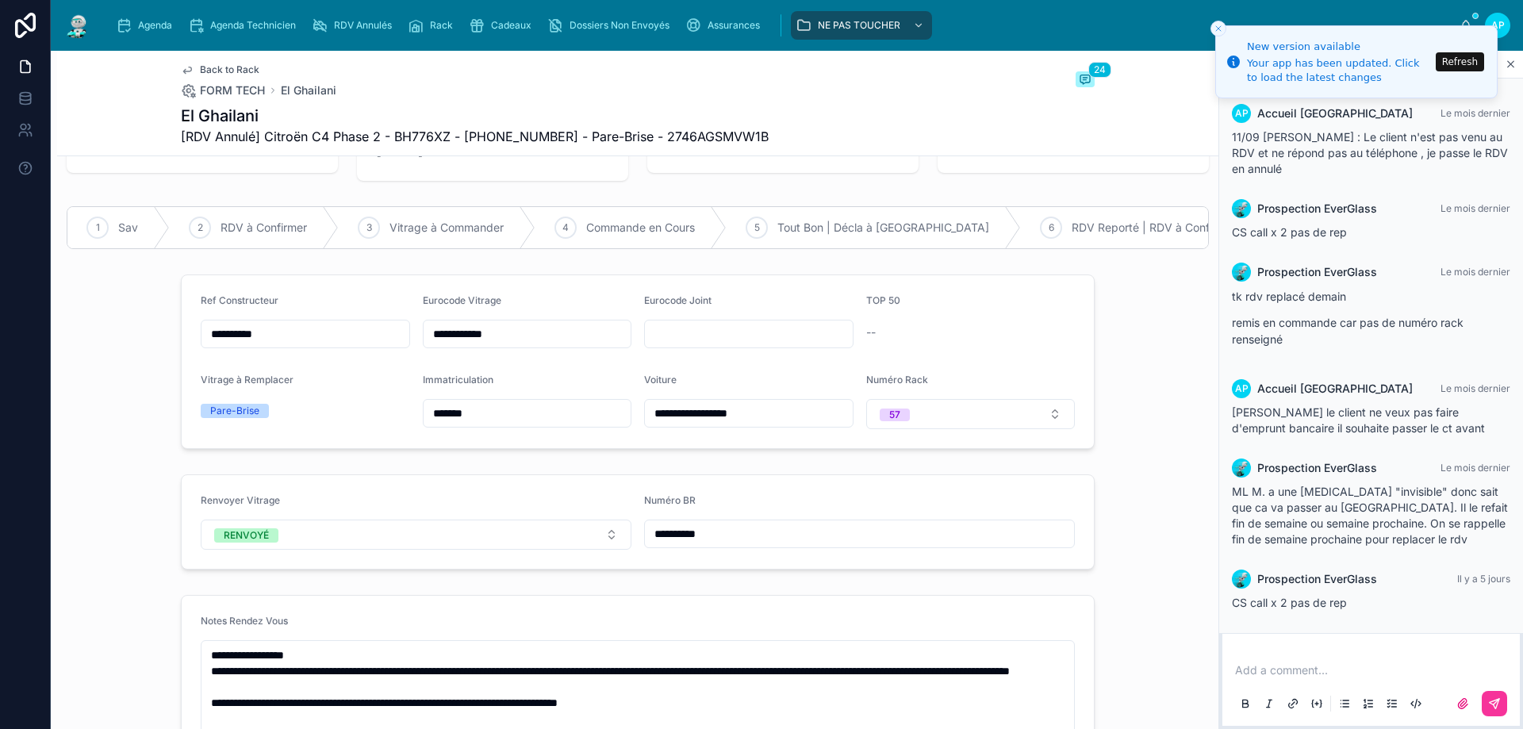
scroll to position [238, 0]
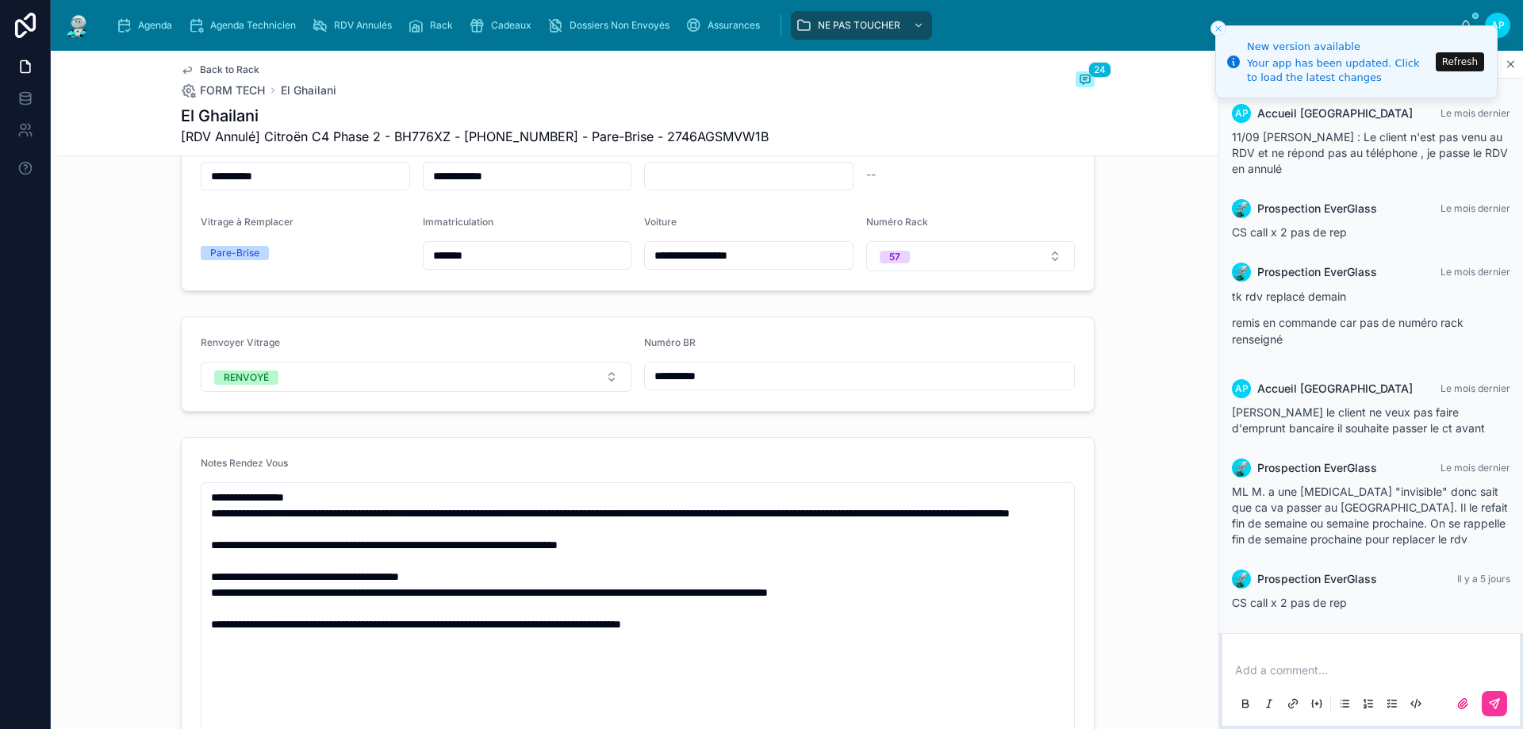
click at [711, 387] on input "**********" at bounding box center [859, 376] width 429 height 22
paste input "text"
type input "**********"
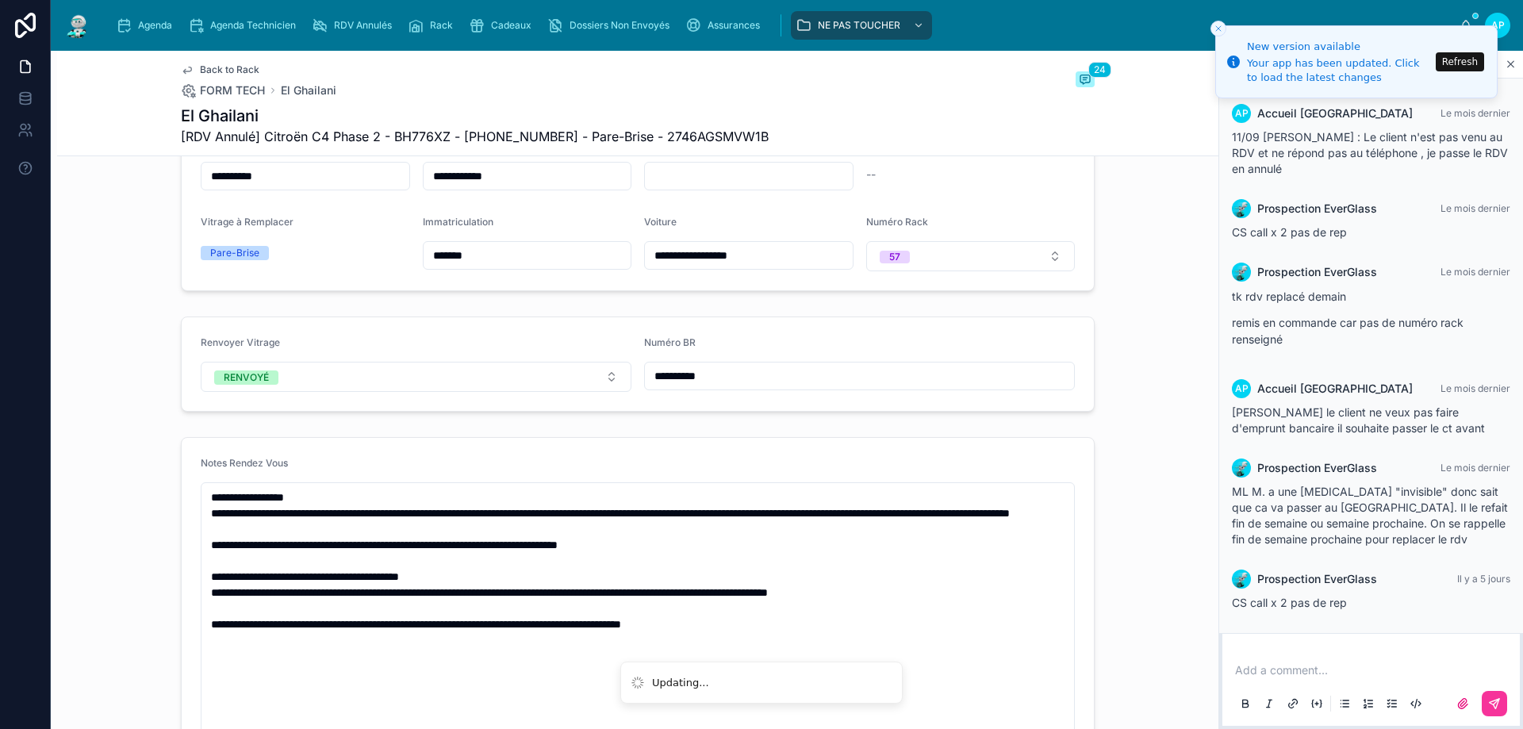
click at [889, 263] on div "57" at bounding box center [894, 257] width 11 height 13
click at [900, 322] on div "None" at bounding box center [964, 331] width 221 height 22
click at [432, 26] on span "Rack" at bounding box center [441, 25] width 23 height 13
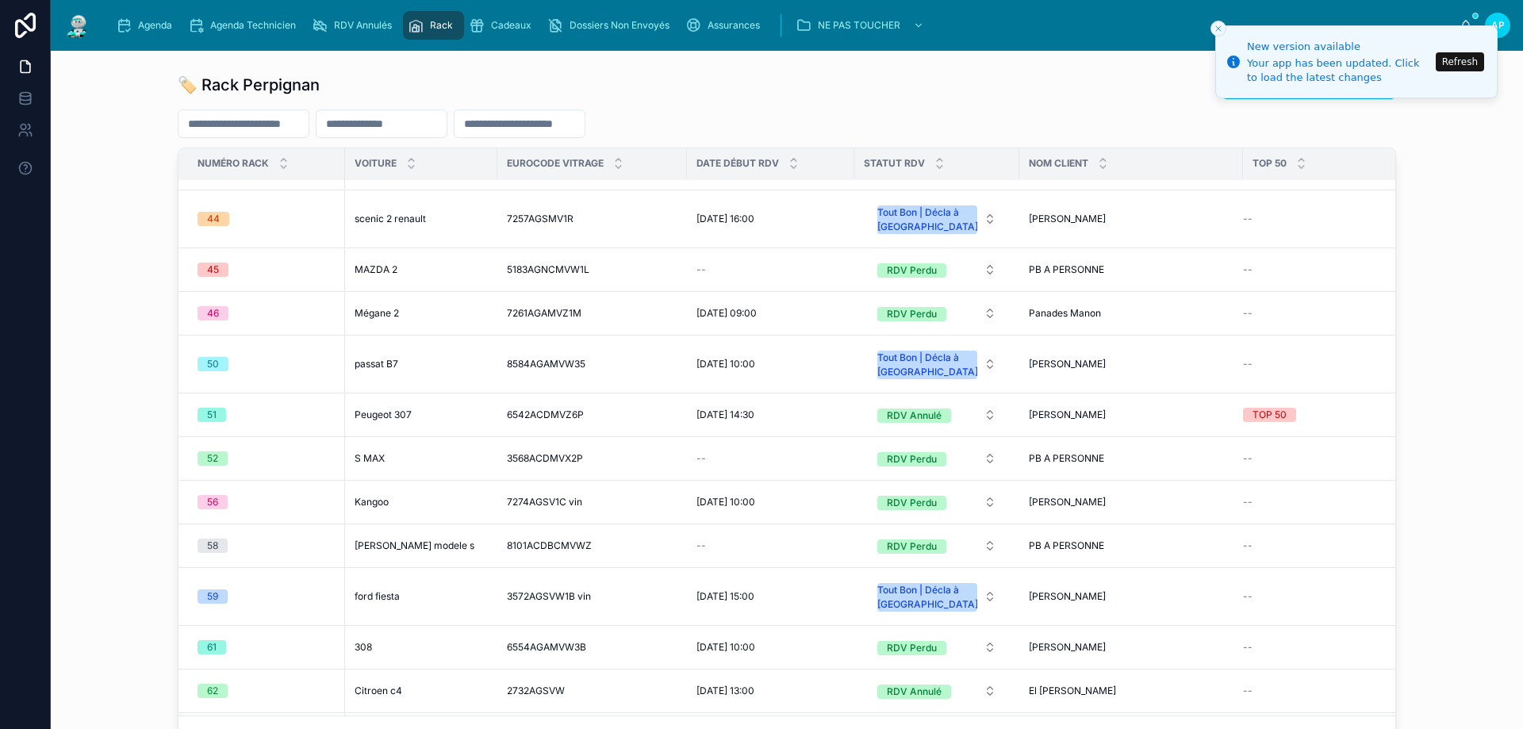
scroll to position [2618, 0]
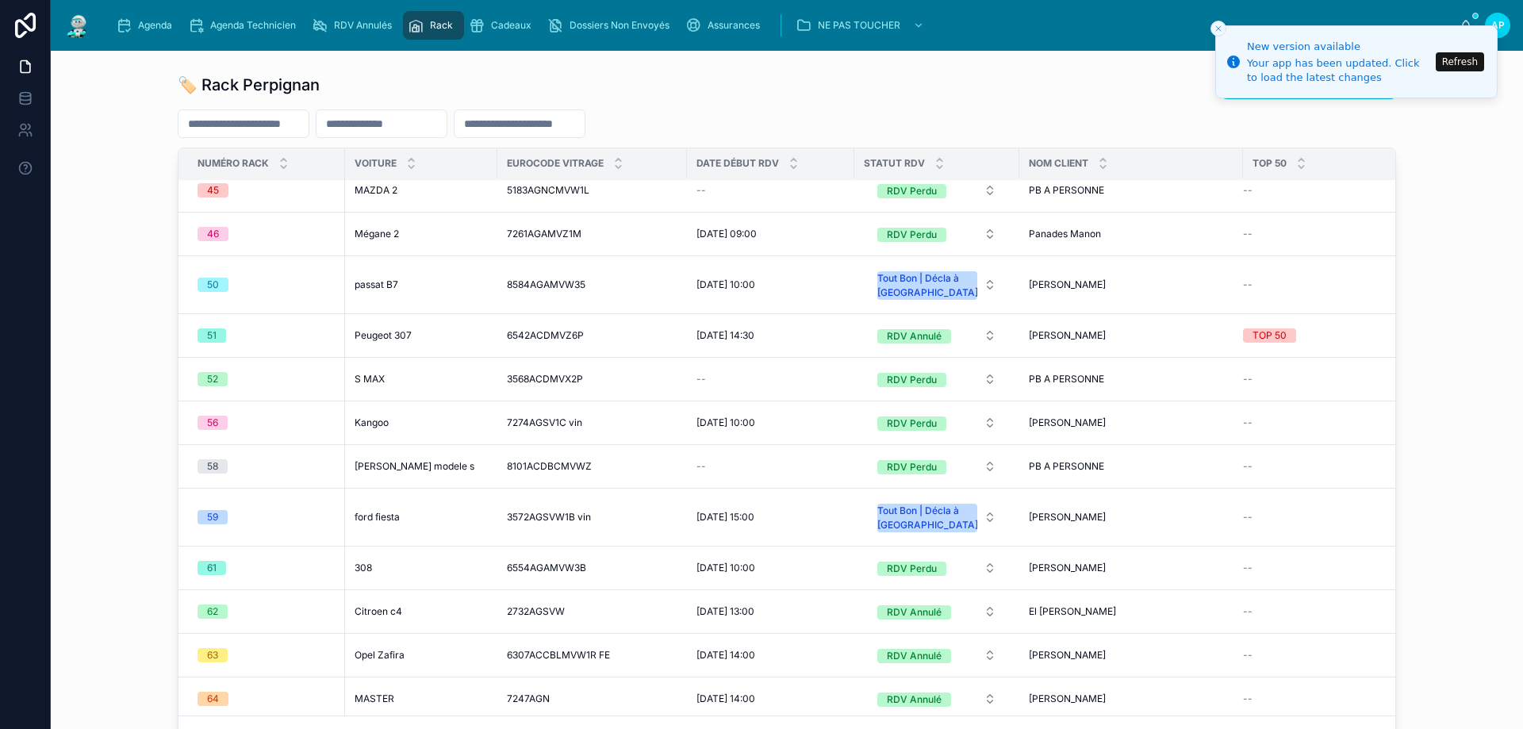
click at [225, 566] on div "61" at bounding box center [267, 568] width 138 height 14
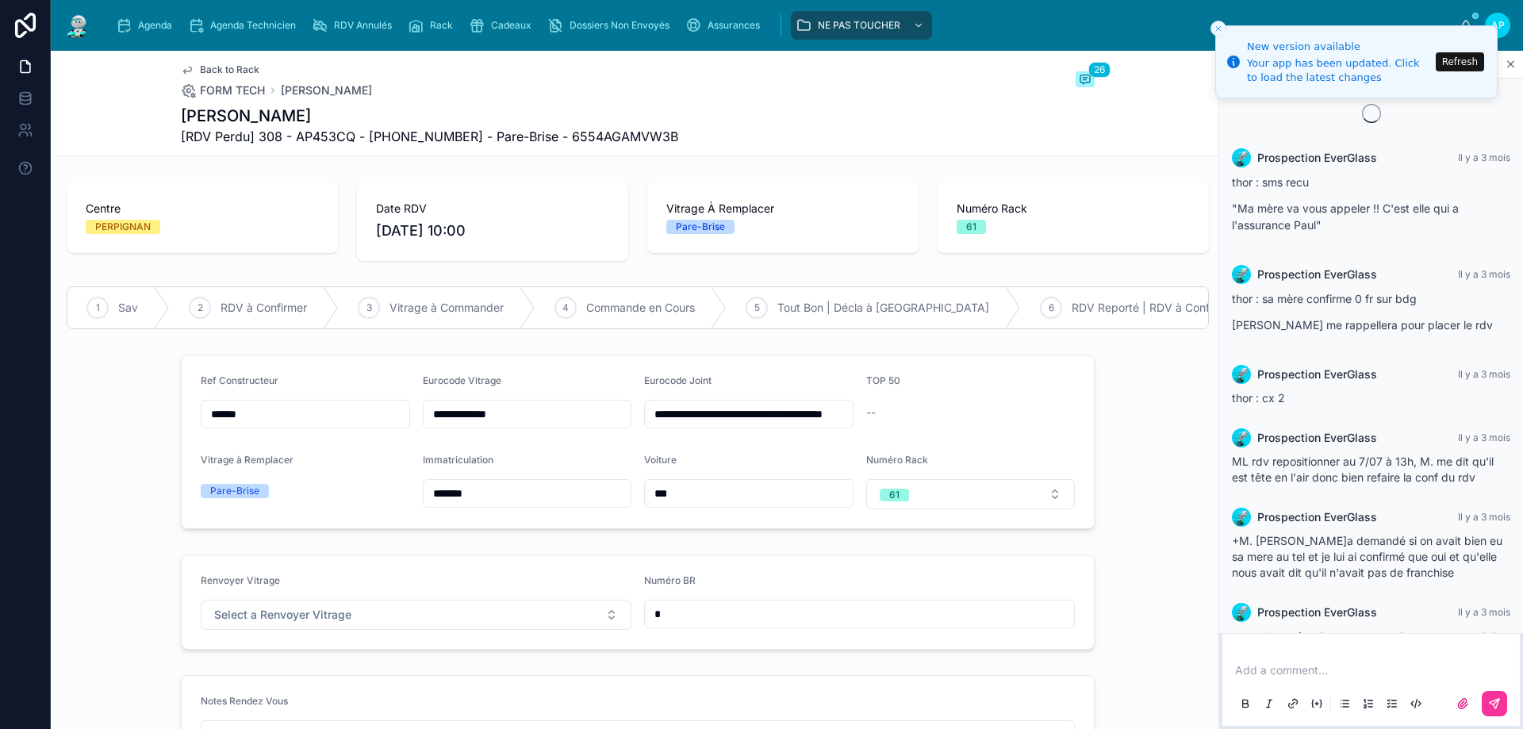
scroll to position [1280, 0]
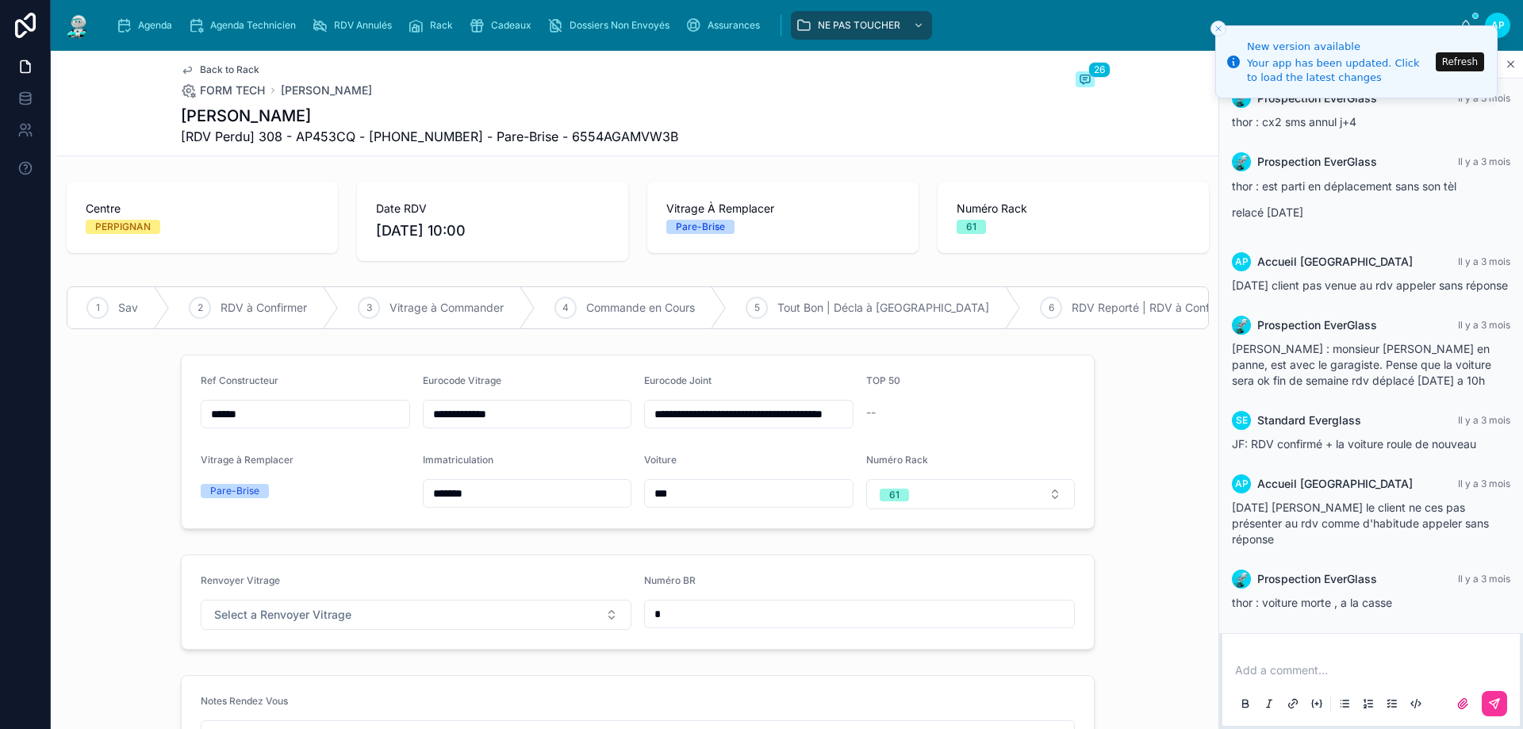
click at [889, 501] on div "61" at bounding box center [894, 495] width 10 height 13
click at [913, 261] on div "None" at bounding box center [964, 263] width 221 height 22
drag, startPoint x: 681, startPoint y: 635, endPoint x: 574, endPoint y: 607, distance: 110.6
click at [579, 609] on form "Renvoyer Vitrage Select a Renvoyer Vitrage Numéro BR *" at bounding box center [638, 602] width 912 height 94
paste input "*********"
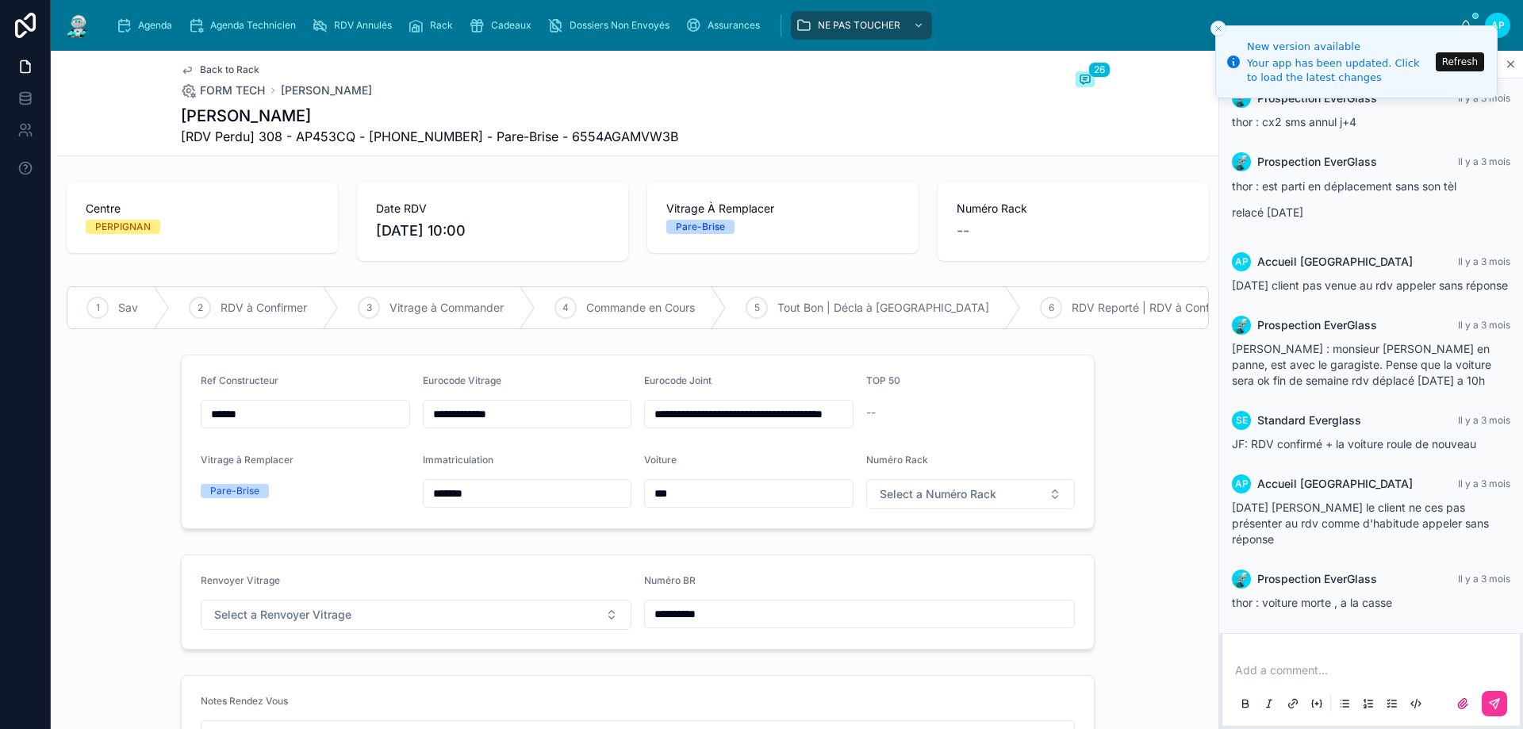
type input "**********"
click at [527, 630] on button "Select a Renvoyer Vitrage" at bounding box center [416, 615] width 431 height 30
click at [363, 593] on span "RENVOYÉ" at bounding box center [337, 592] width 63 height 14
click at [84, 26] on img at bounding box center [77, 25] width 29 height 25
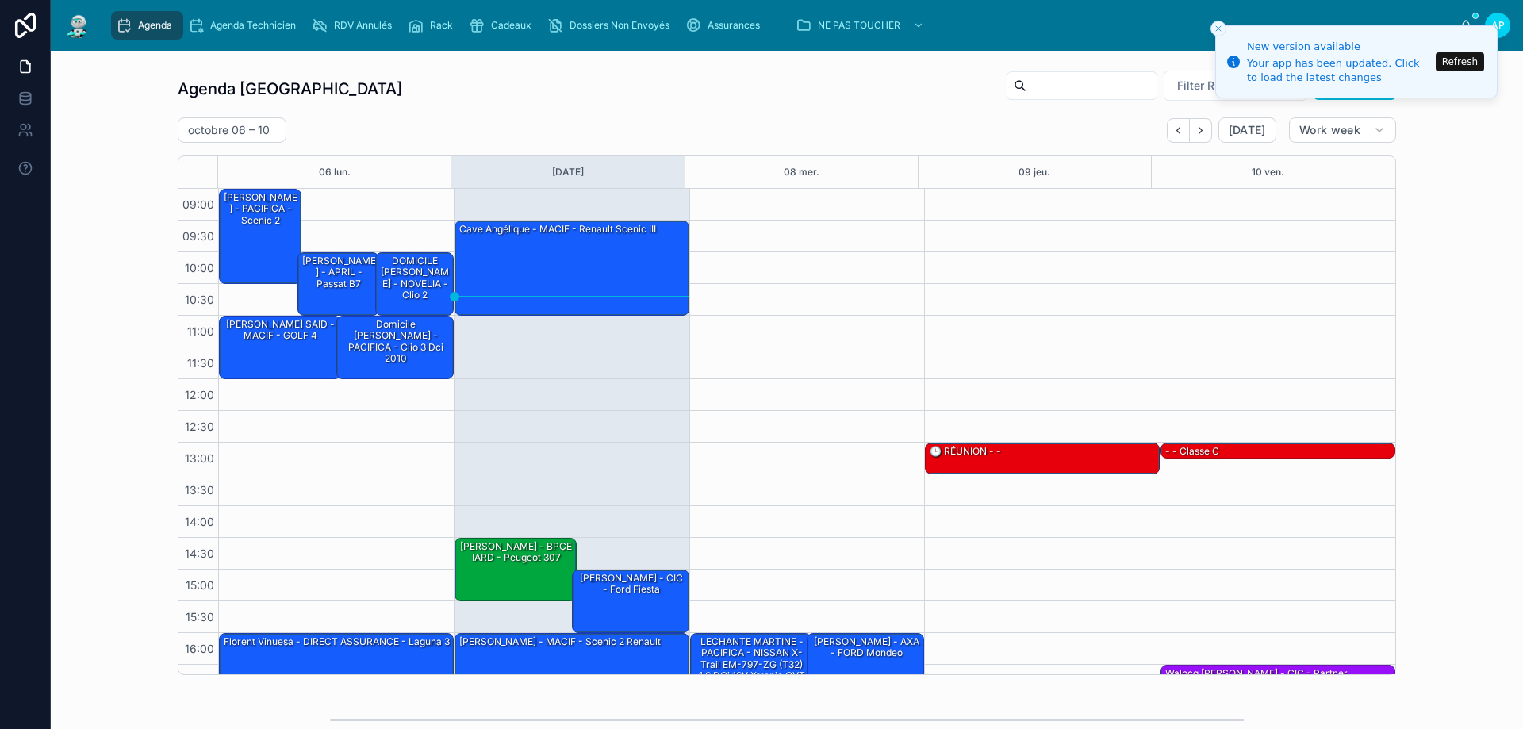
scroll to position [86, 0]
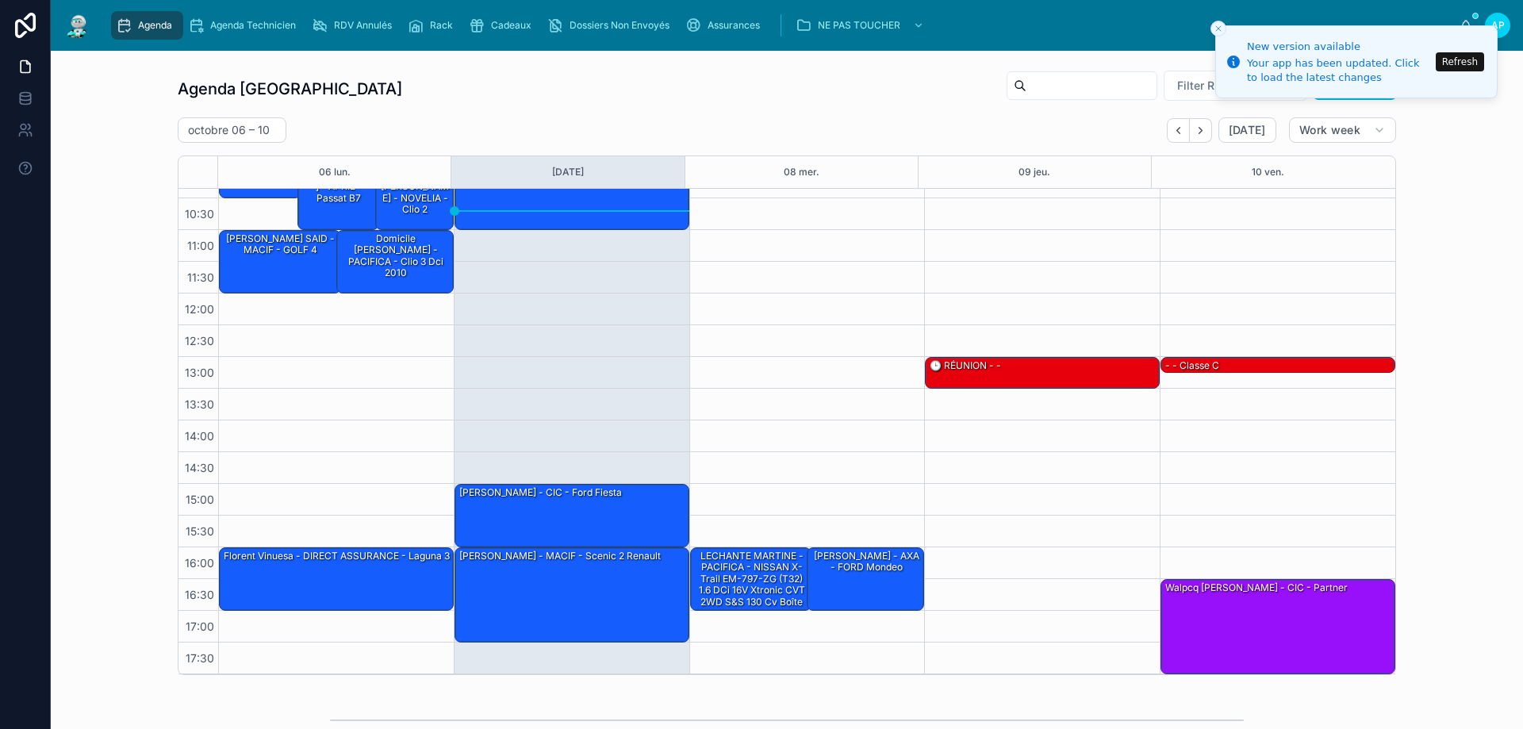
click at [443, 34] on div "Rack" at bounding box center [434, 25] width 52 height 25
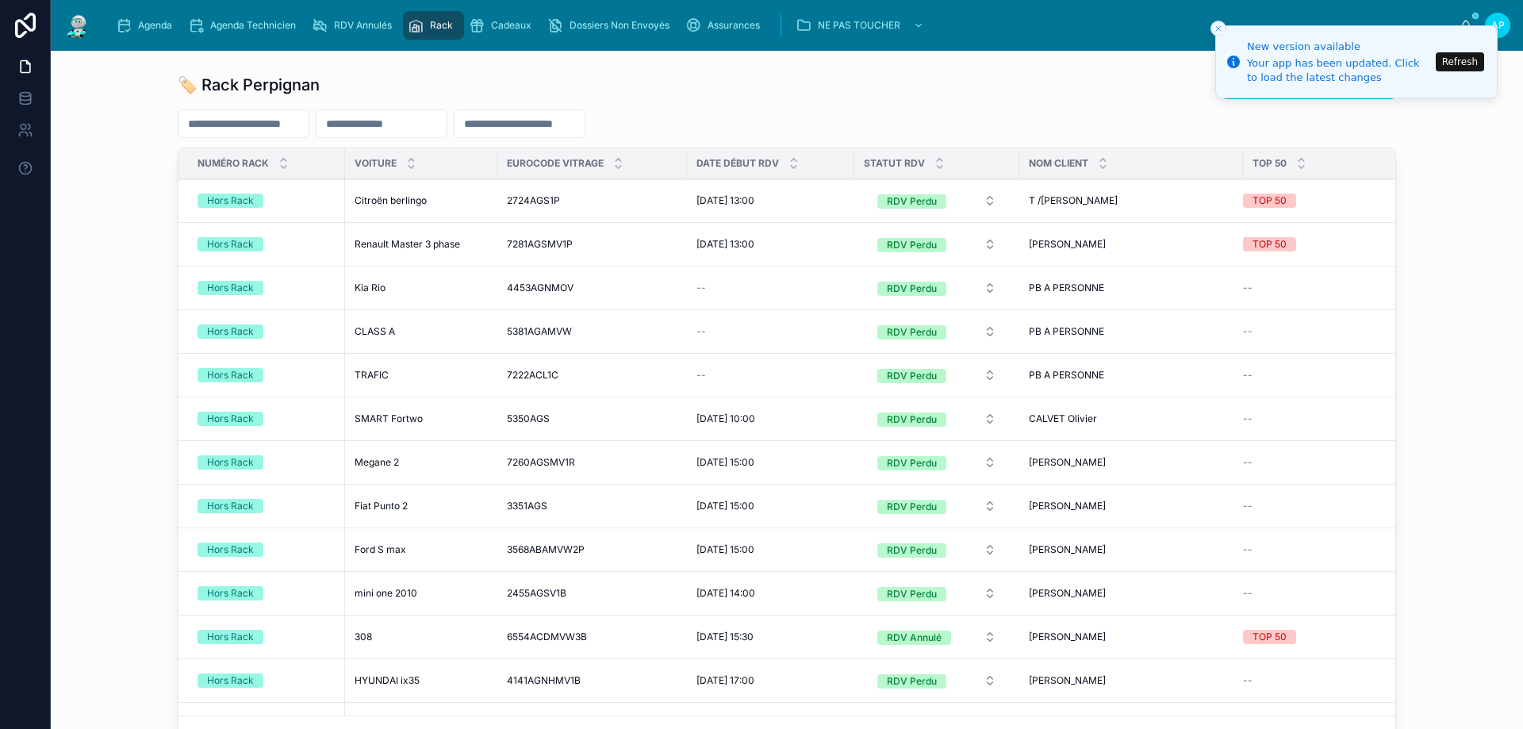
click at [86, 20] on img at bounding box center [77, 25] width 29 height 25
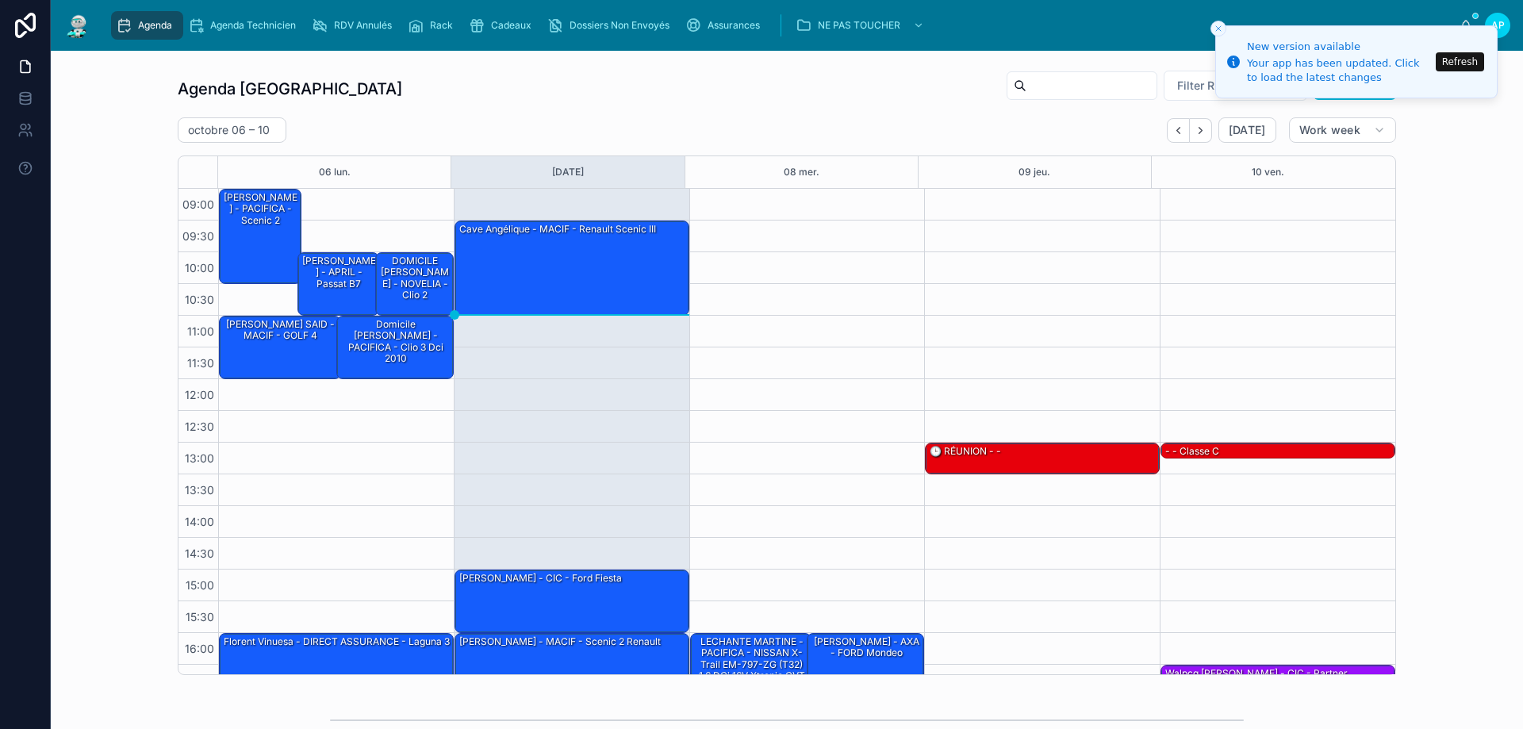
click at [1176, 130] on icon "Back" at bounding box center [1177, 130] width 3 height 6
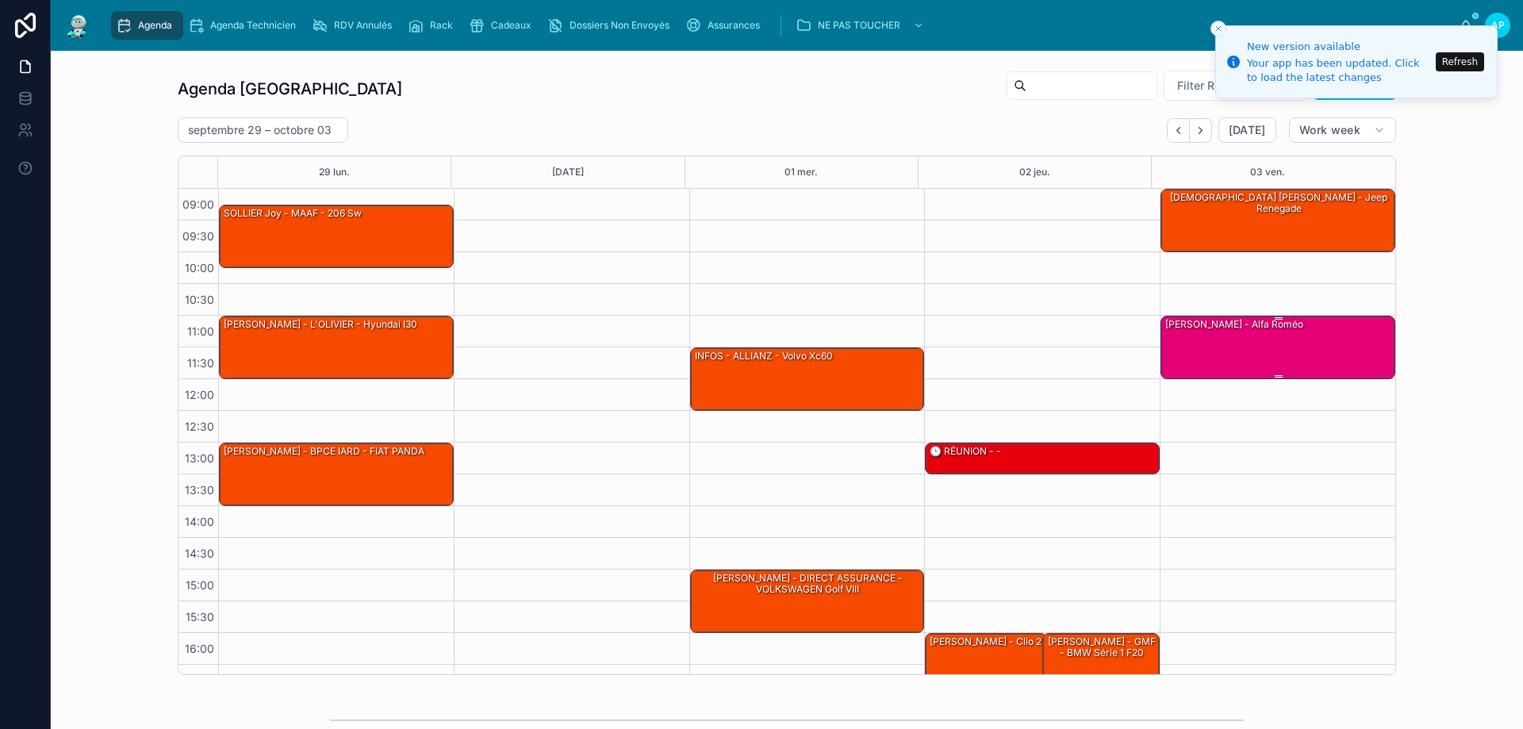
click at [1260, 344] on div "[PERSON_NAME] - alfa roméo" at bounding box center [1279, 346] width 230 height 60
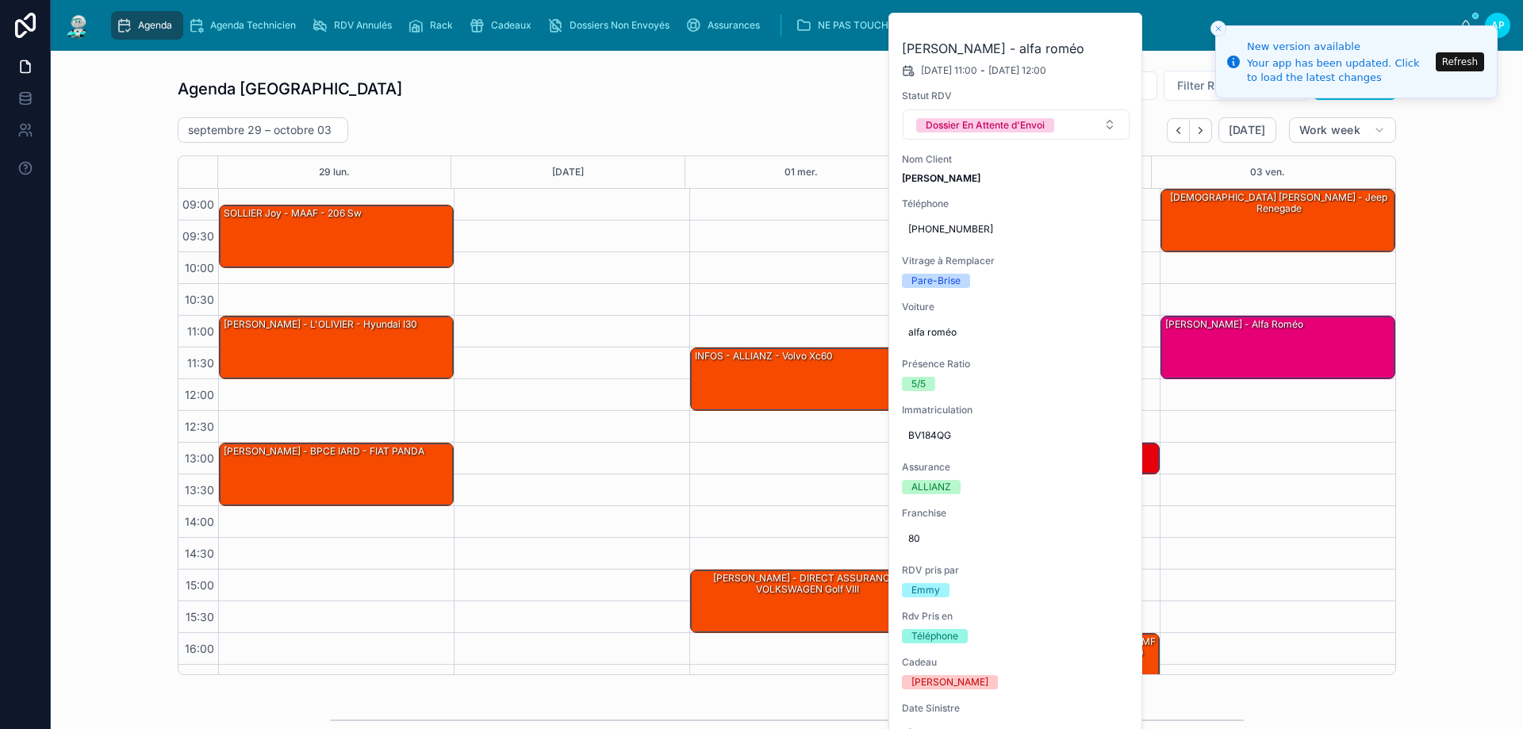
click at [0, 0] on icon at bounding box center [0, 0] width 0 height 0
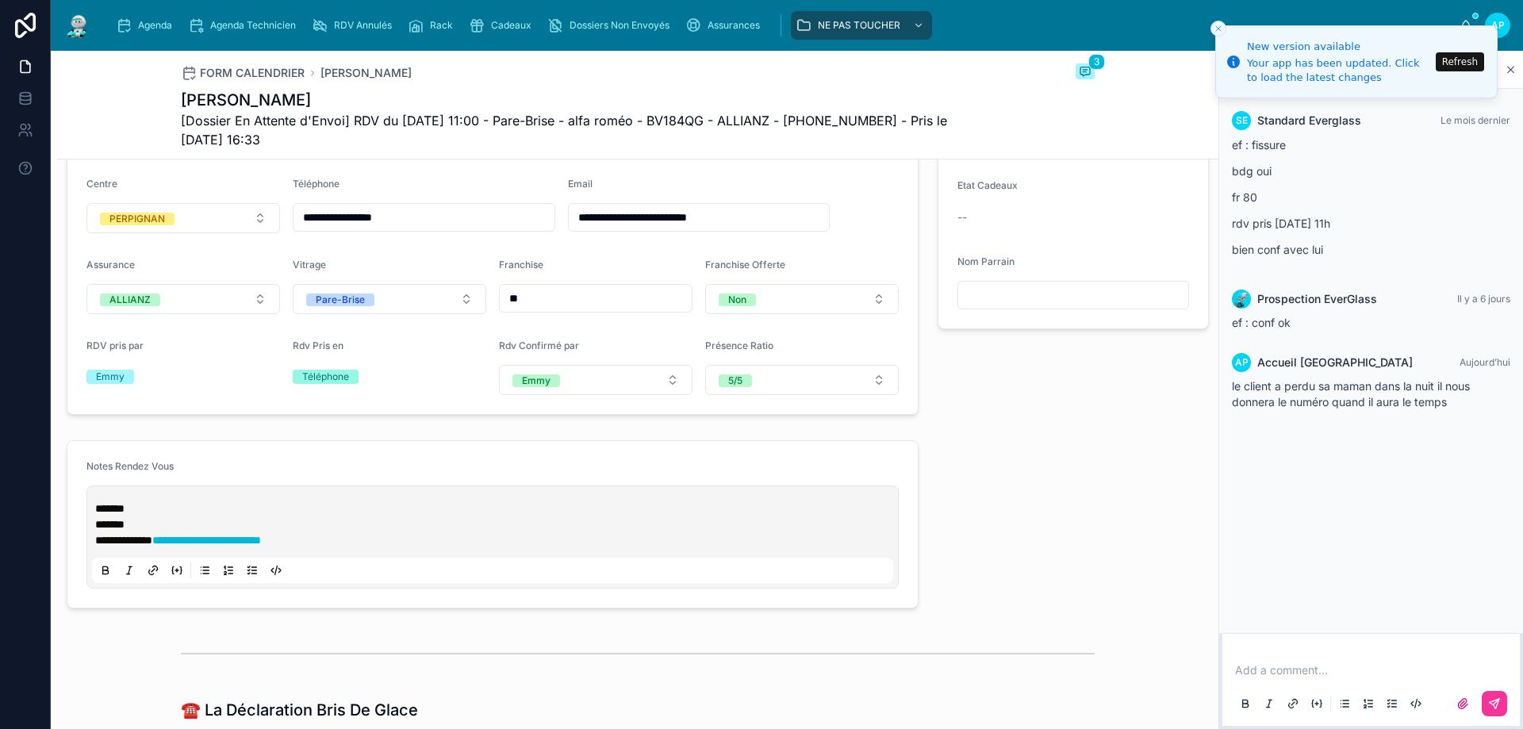
scroll to position [1031, 0]
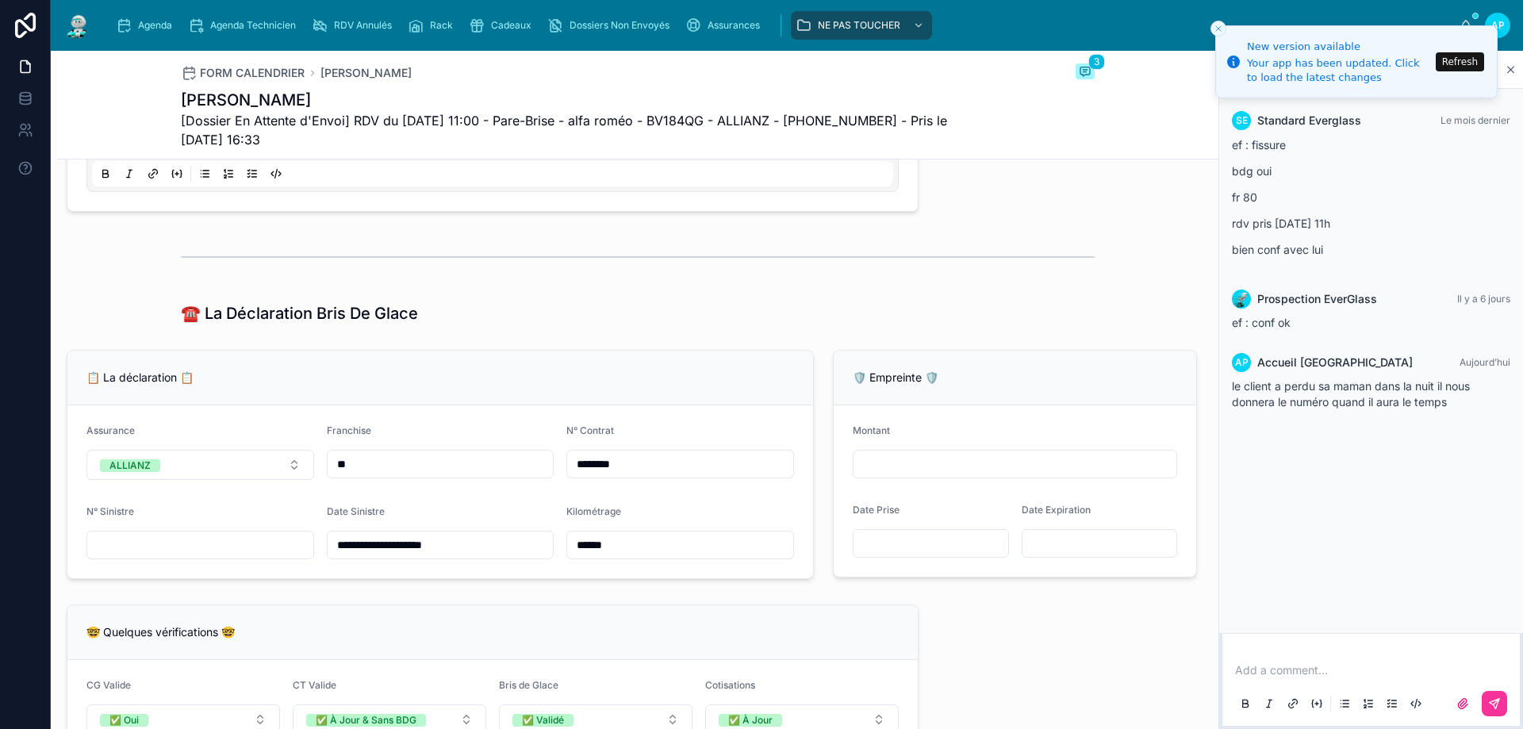
click at [180, 556] on input "text" at bounding box center [200, 545] width 226 height 22
type input "**********"
click at [382, 368] on div "📋 La déclaration 📋" at bounding box center [440, 378] width 746 height 55
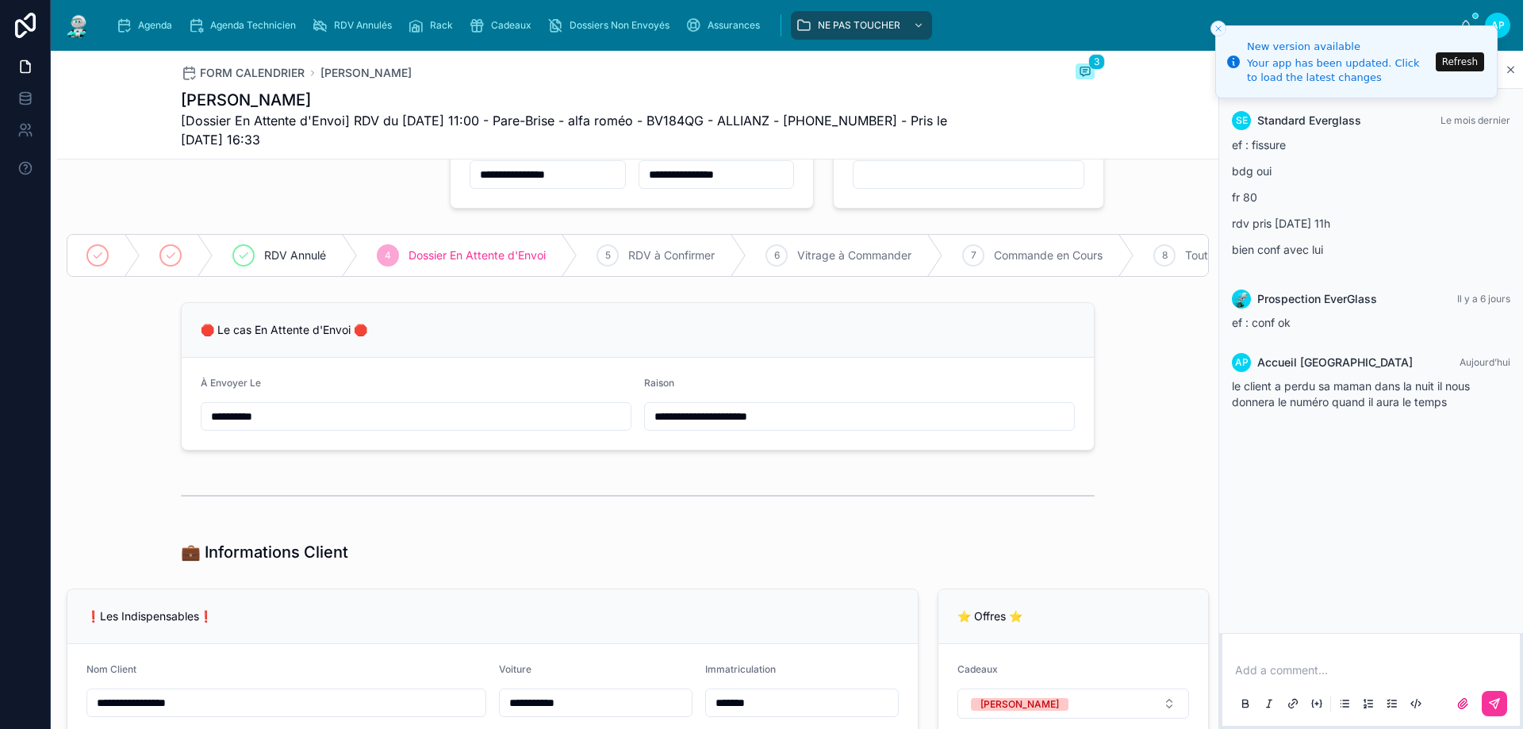
scroll to position [79, 0]
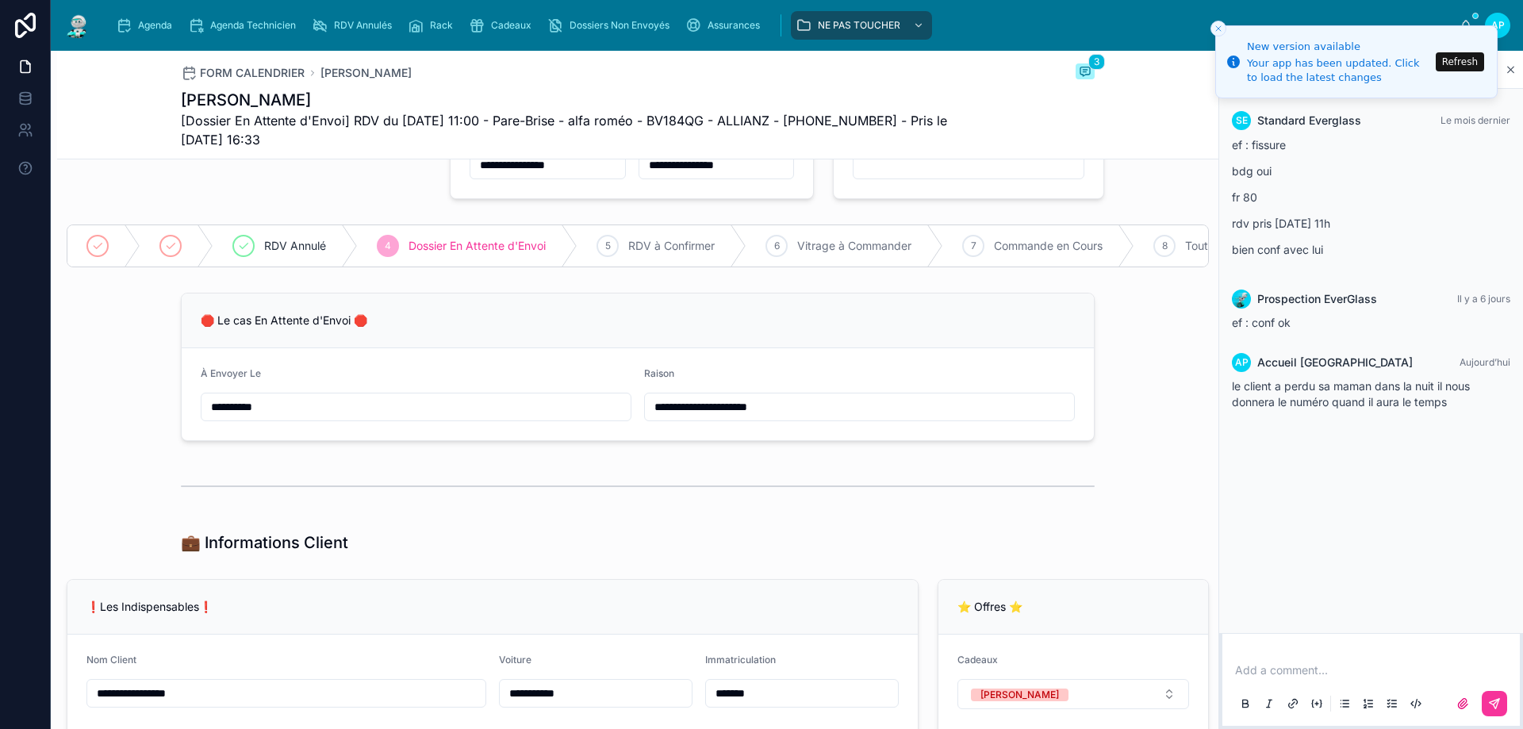
drag, startPoint x: 817, startPoint y: 426, endPoint x: 535, endPoint y: 387, distance: 284.3
click at [535, 387] on form "**********" at bounding box center [638, 394] width 912 height 92
click at [542, 506] on div at bounding box center [638, 486] width 914 height 40
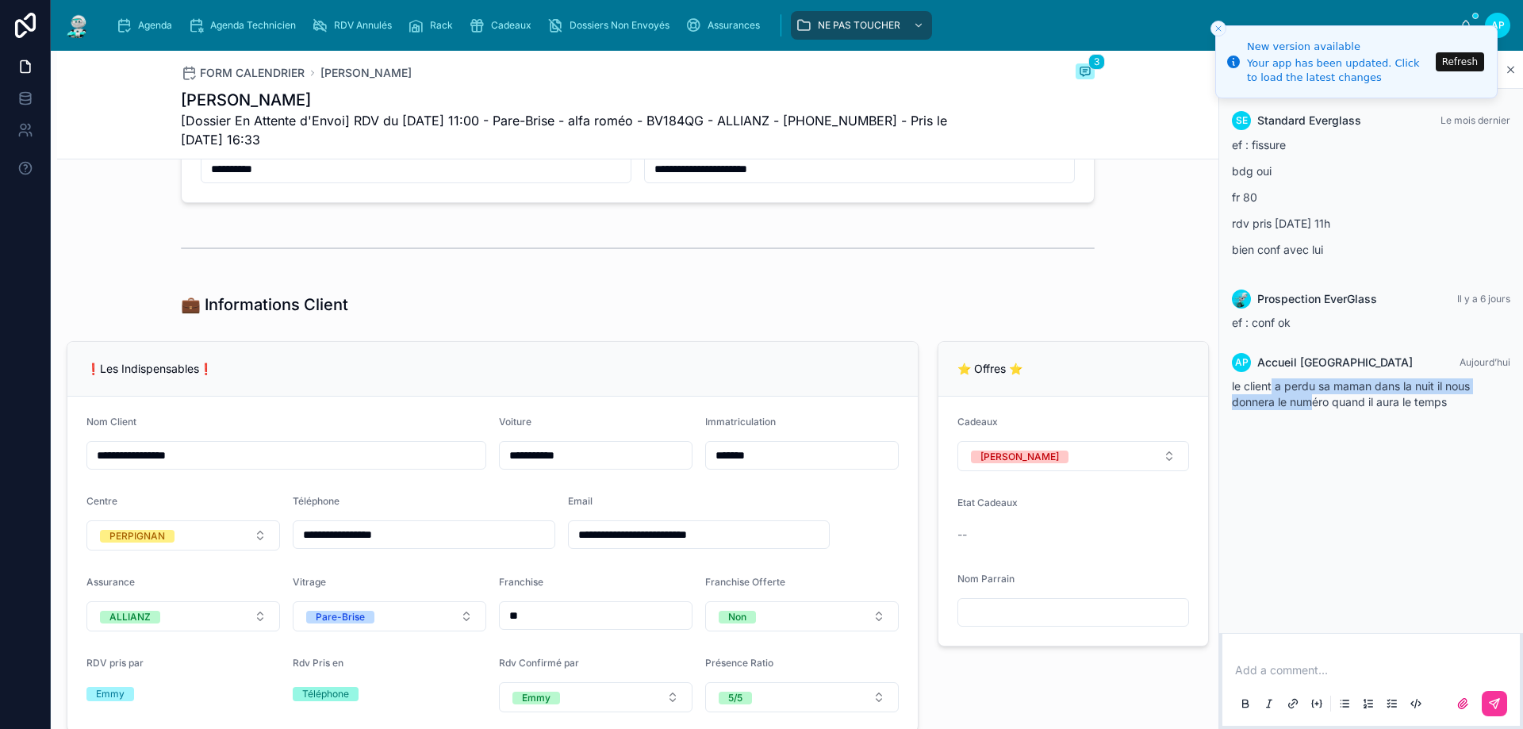
drag, startPoint x: 1272, startPoint y: 386, endPoint x: 1311, endPoint y: 397, distance: 40.4
click at [1311, 397] on span "le client a perdu sa maman dans la nuit il nous donnera le numéro quand il aura…" at bounding box center [1351, 393] width 238 height 29
click at [1340, 405] on span "le client a perdu sa maman dans la nuit il nous donnera le numéro quand il aura…" at bounding box center [1351, 393] width 238 height 29
drag, startPoint x: 1463, startPoint y: 409, endPoint x: 1324, endPoint y: 374, distance: 143.7
click at [1306, 376] on div "AP Accueil Perpignan Aujourd’hui le client a perdu sa maman dans la nuit il nou…" at bounding box center [1370, 381] width 297 height 76
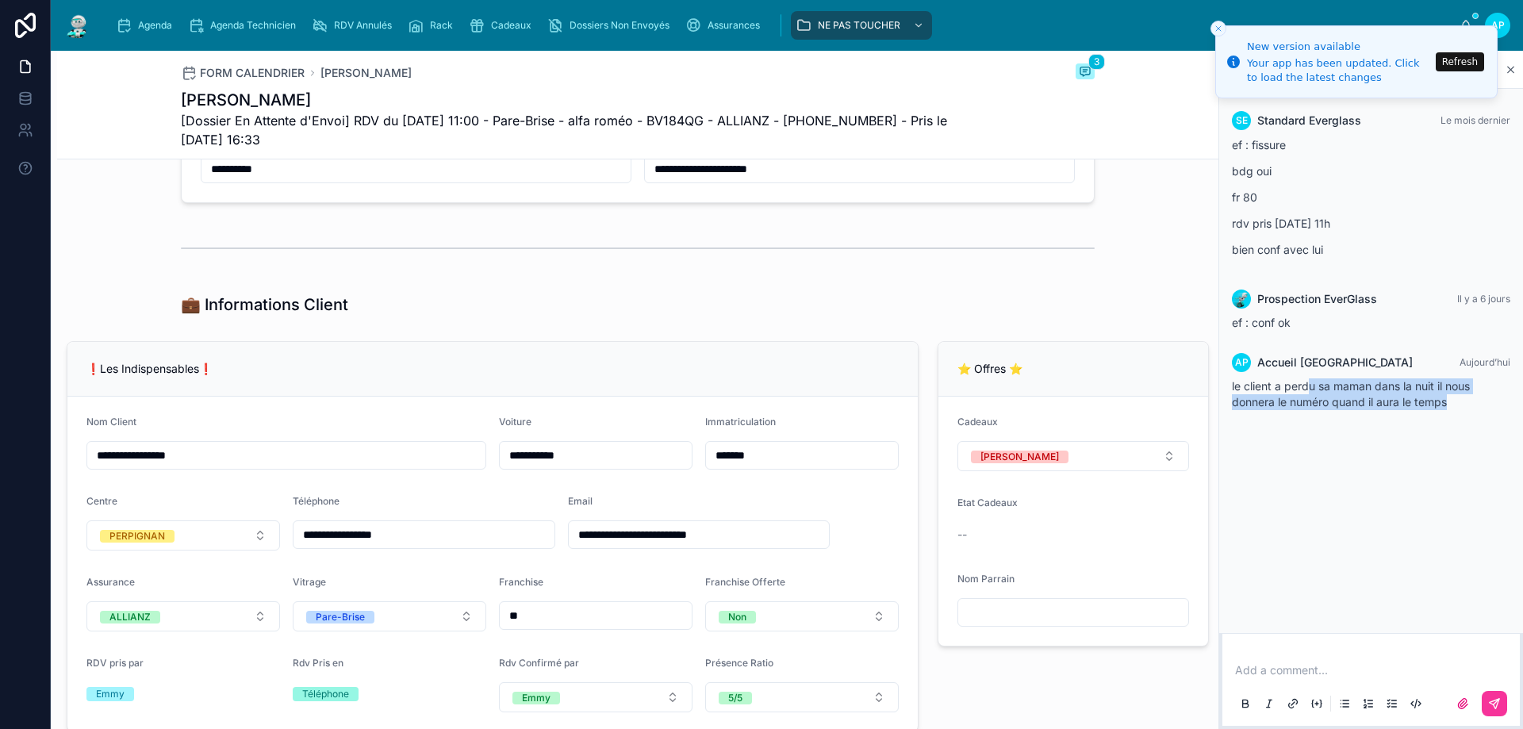
scroll to position [0, 0]
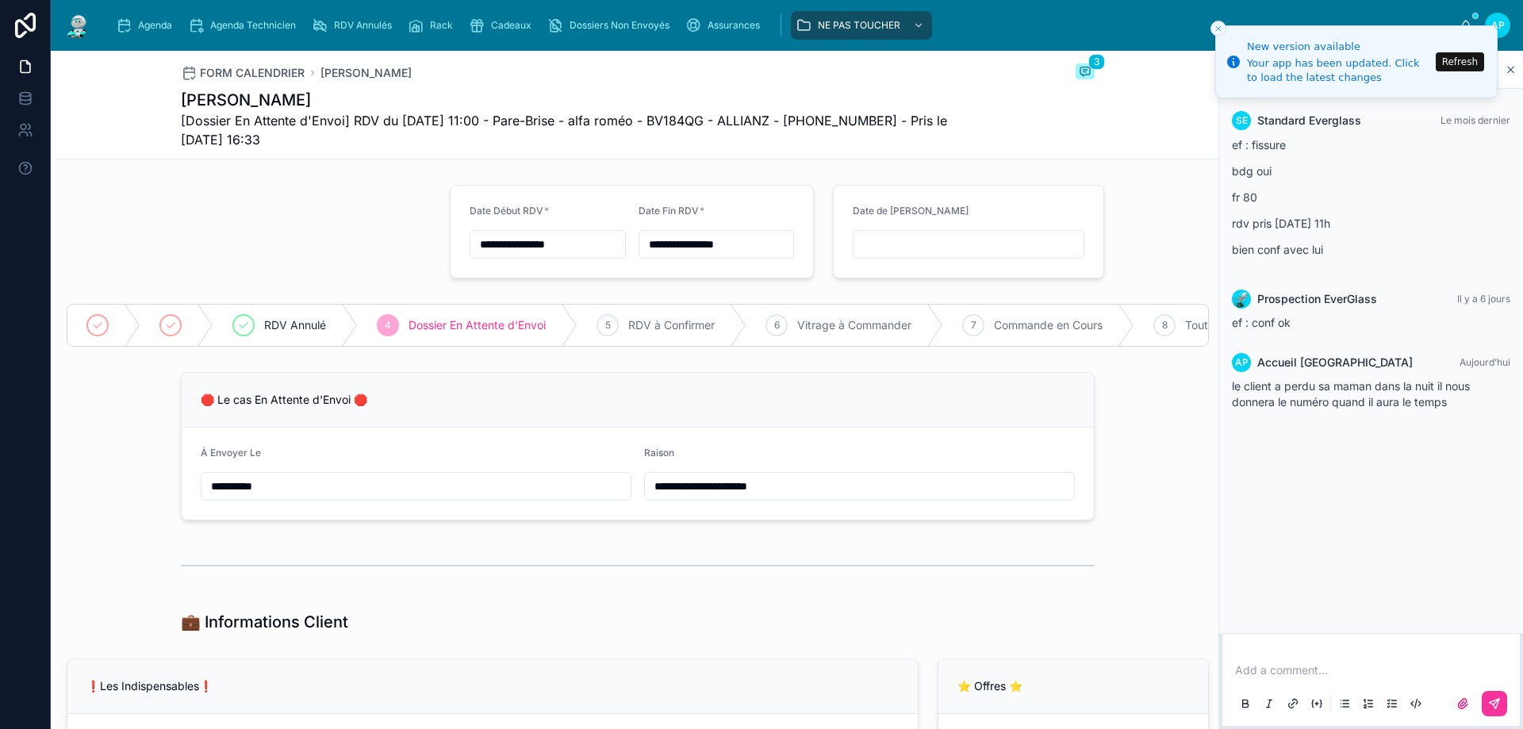
click at [750, 460] on div "Raison" at bounding box center [859, 456] width 431 height 19
drag, startPoint x: 248, startPoint y: 412, endPoint x: 728, endPoint y: 450, distance: 481.4
click at [550, 451] on div "**********" at bounding box center [638, 446] width 914 height 148
click at [783, 406] on div "🛑 Le cas En Attente d'Envoi 🛑" at bounding box center [638, 400] width 874 height 16
click at [1267, 666] on p at bounding box center [1374, 670] width 278 height 16
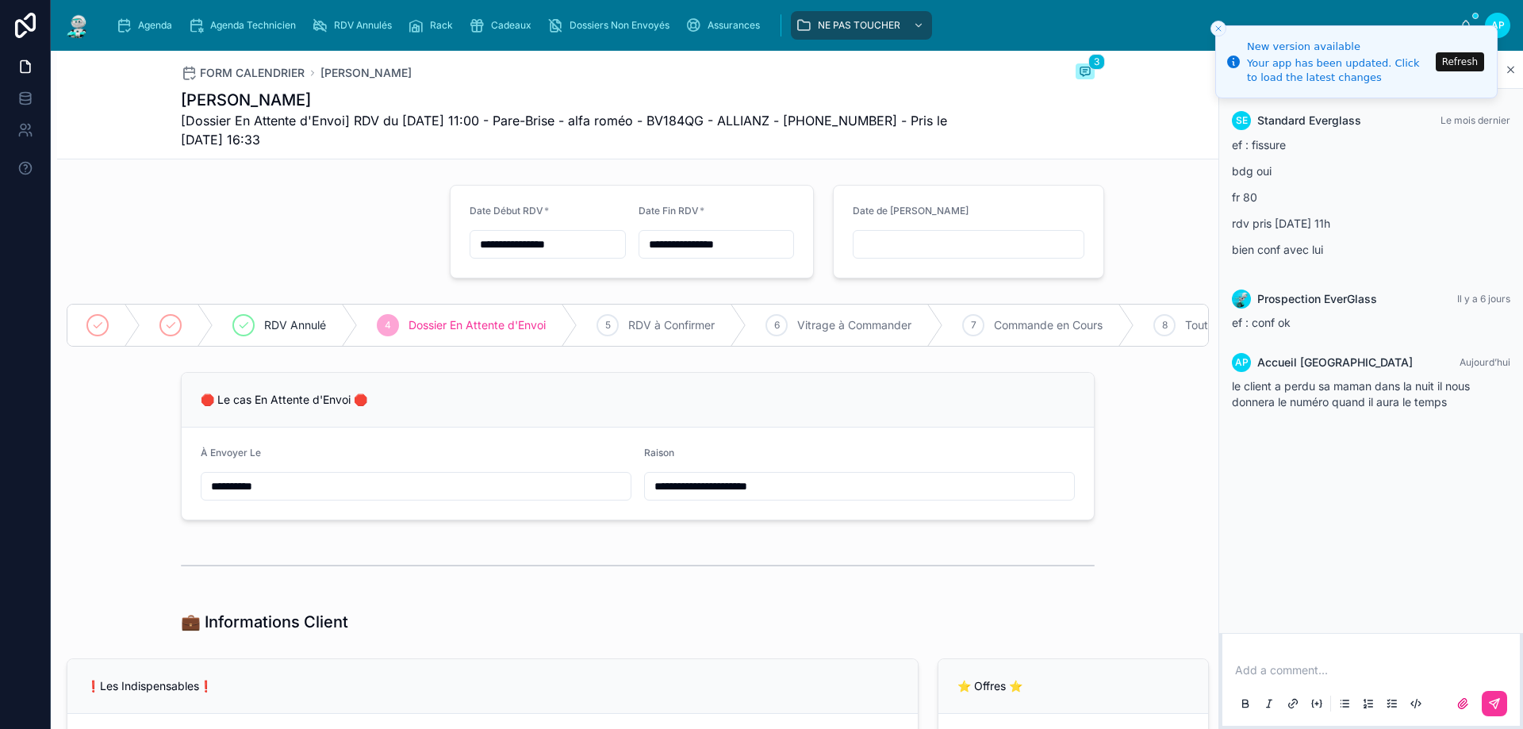
click at [283, 428] on div "🛑 Le cas En Attente d'Envoi 🛑" at bounding box center [638, 400] width 912 height 55
click at [76, 28] on img at bounding box center [77, 25] width 29 height 25
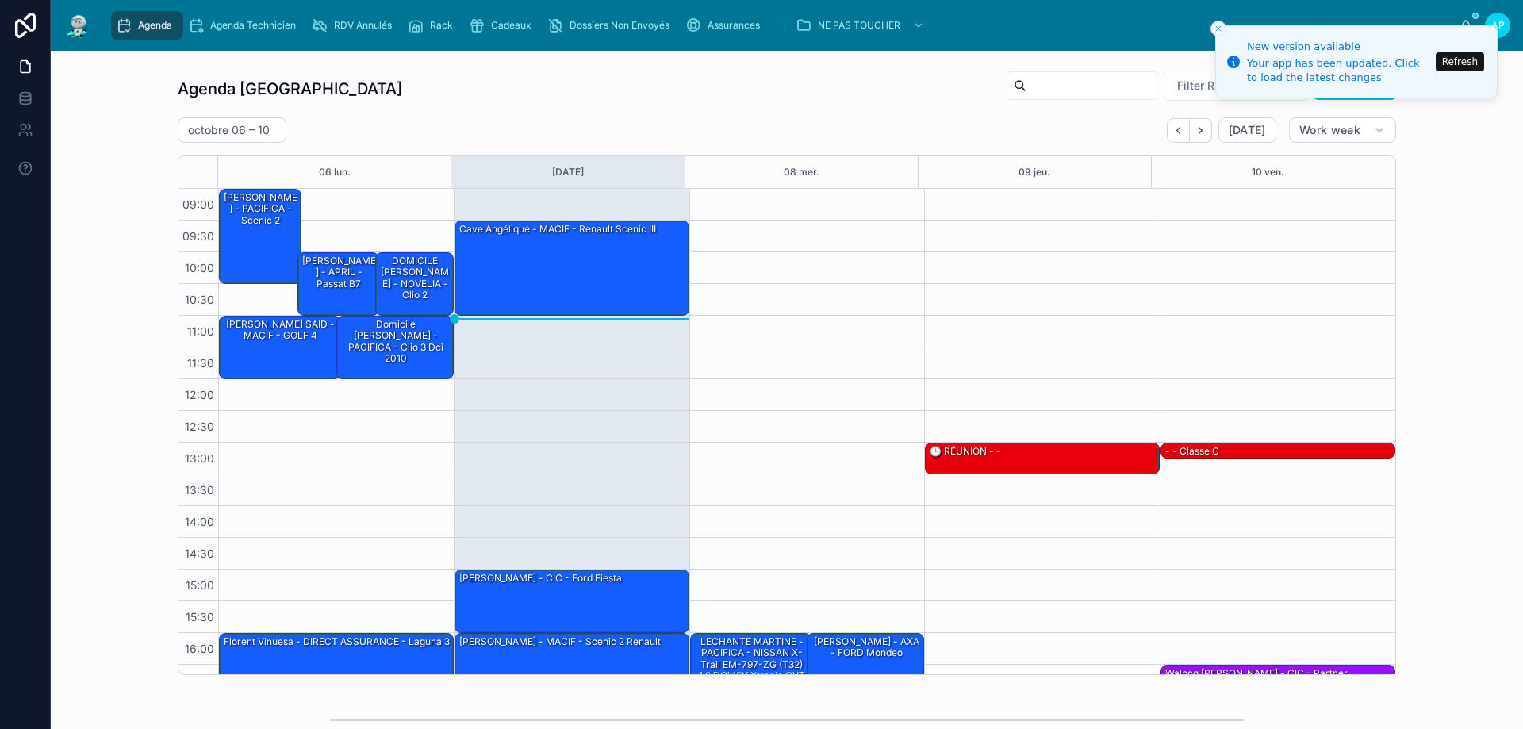
scroll to position [86, 0]
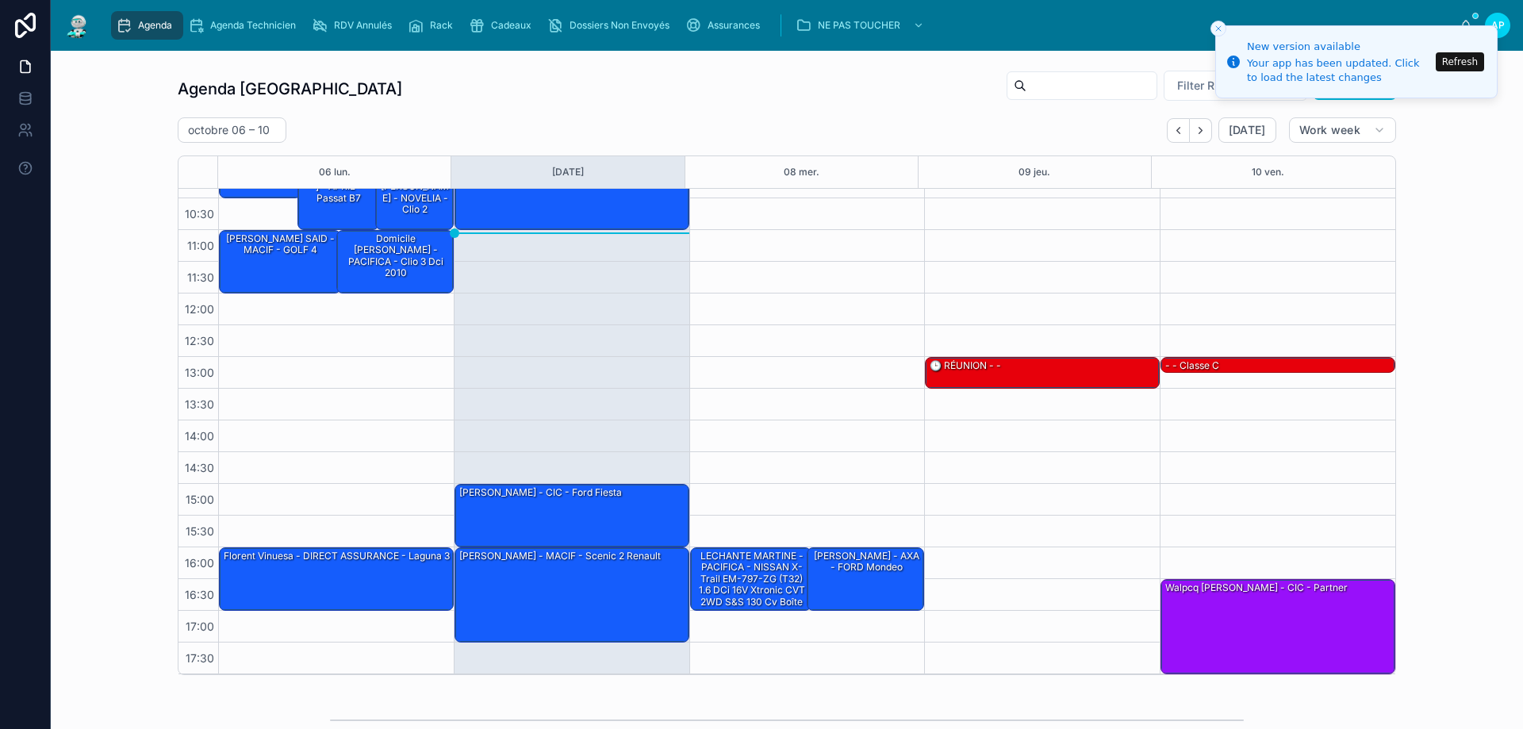
click at [1026, 91] on input "text" at bounding box center [1091, 86] width 130 height 22
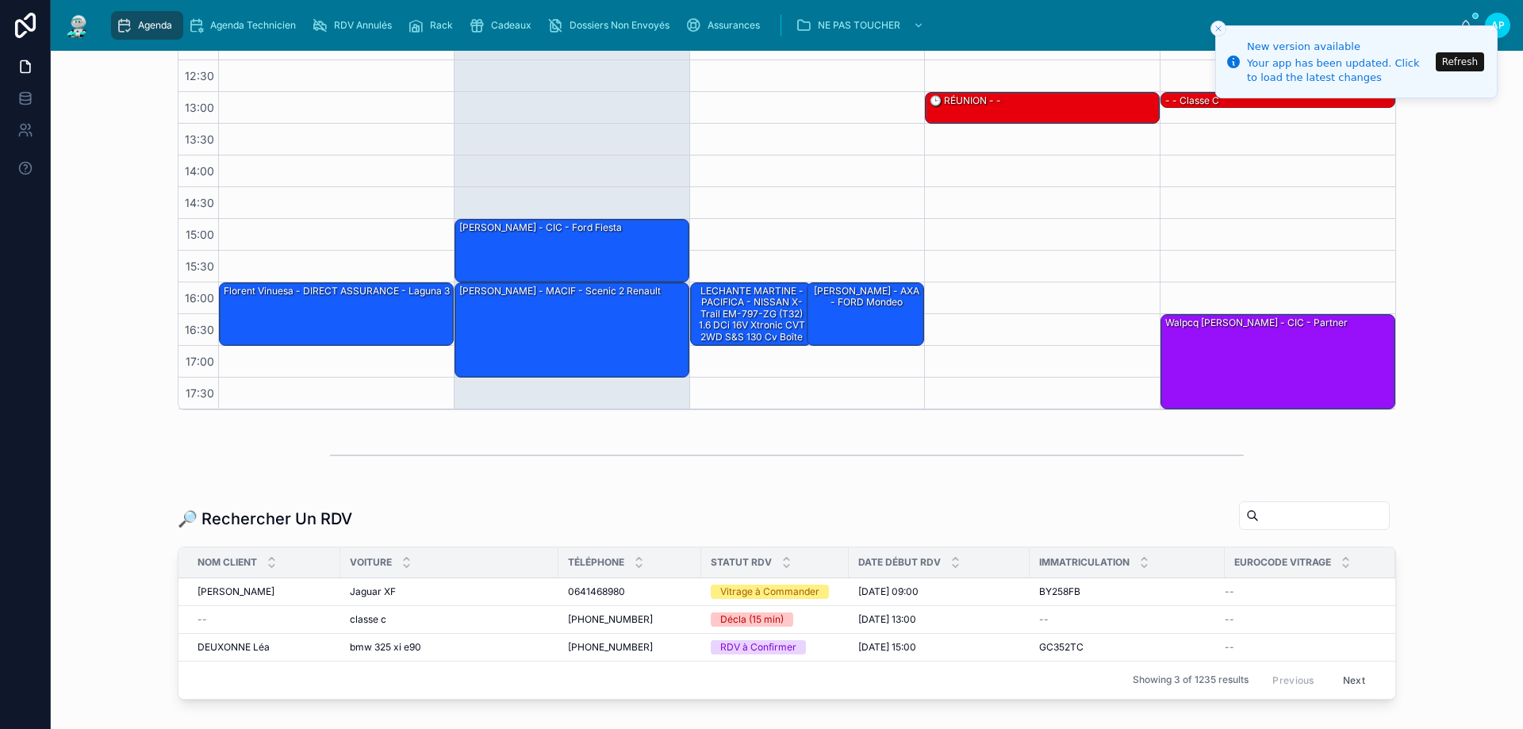
scroll to position [375, 0]
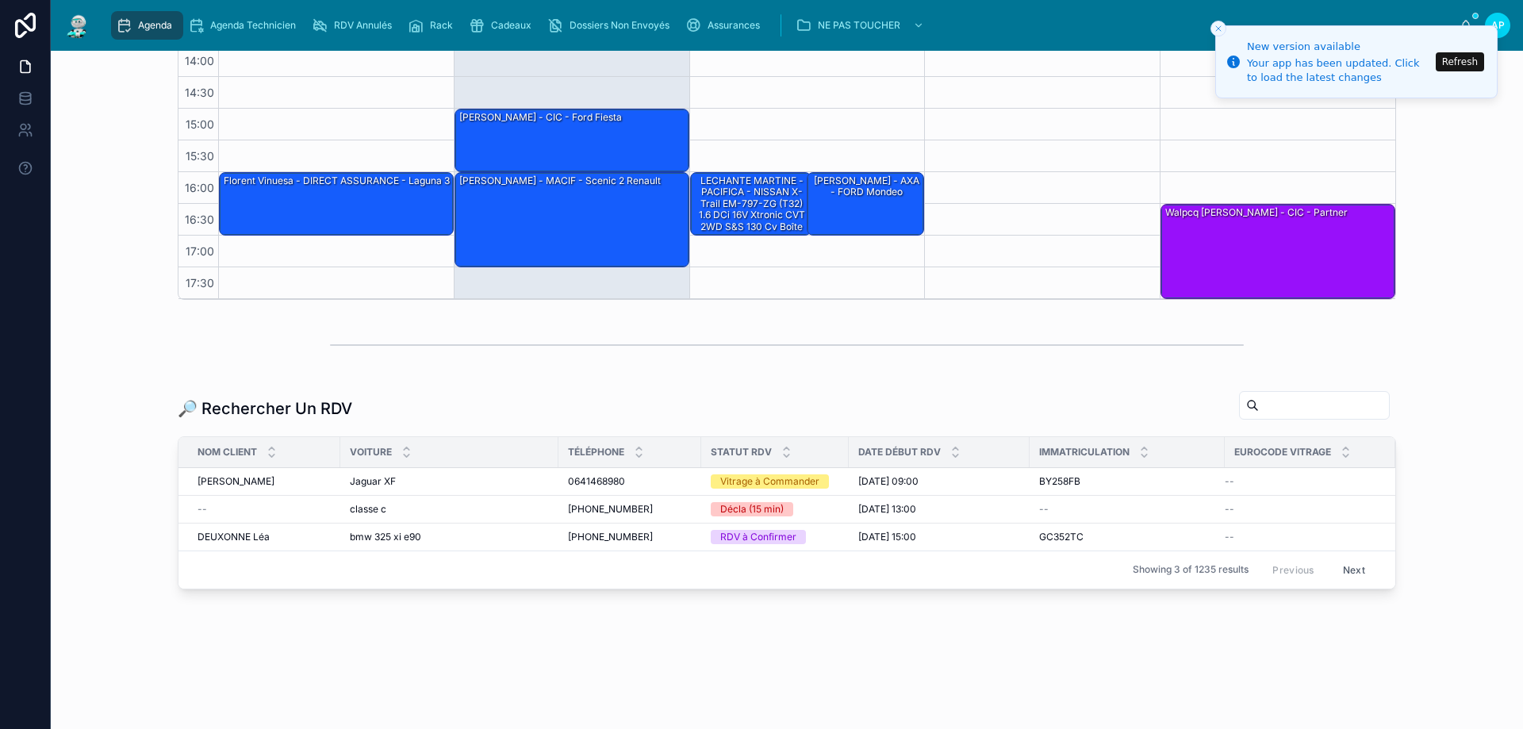
click at [1249, 421] on div "🔎 Rechercher Un RDV" at bounding box center [787, 408] width 1218 height 36
click at [1259, 412] on input "text" at bounding box center [1324, 405] width 130 height 22
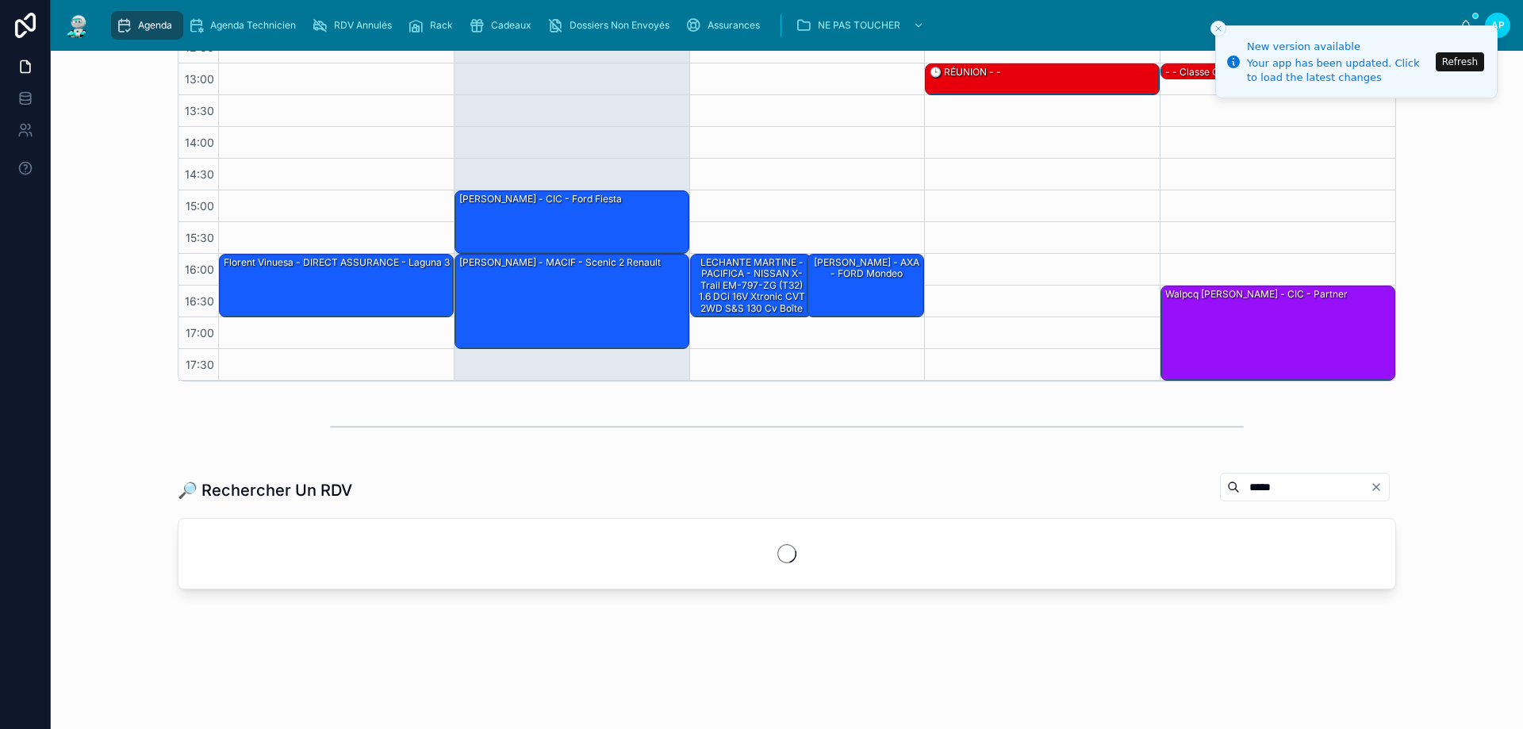
scroll to position [293, 0]
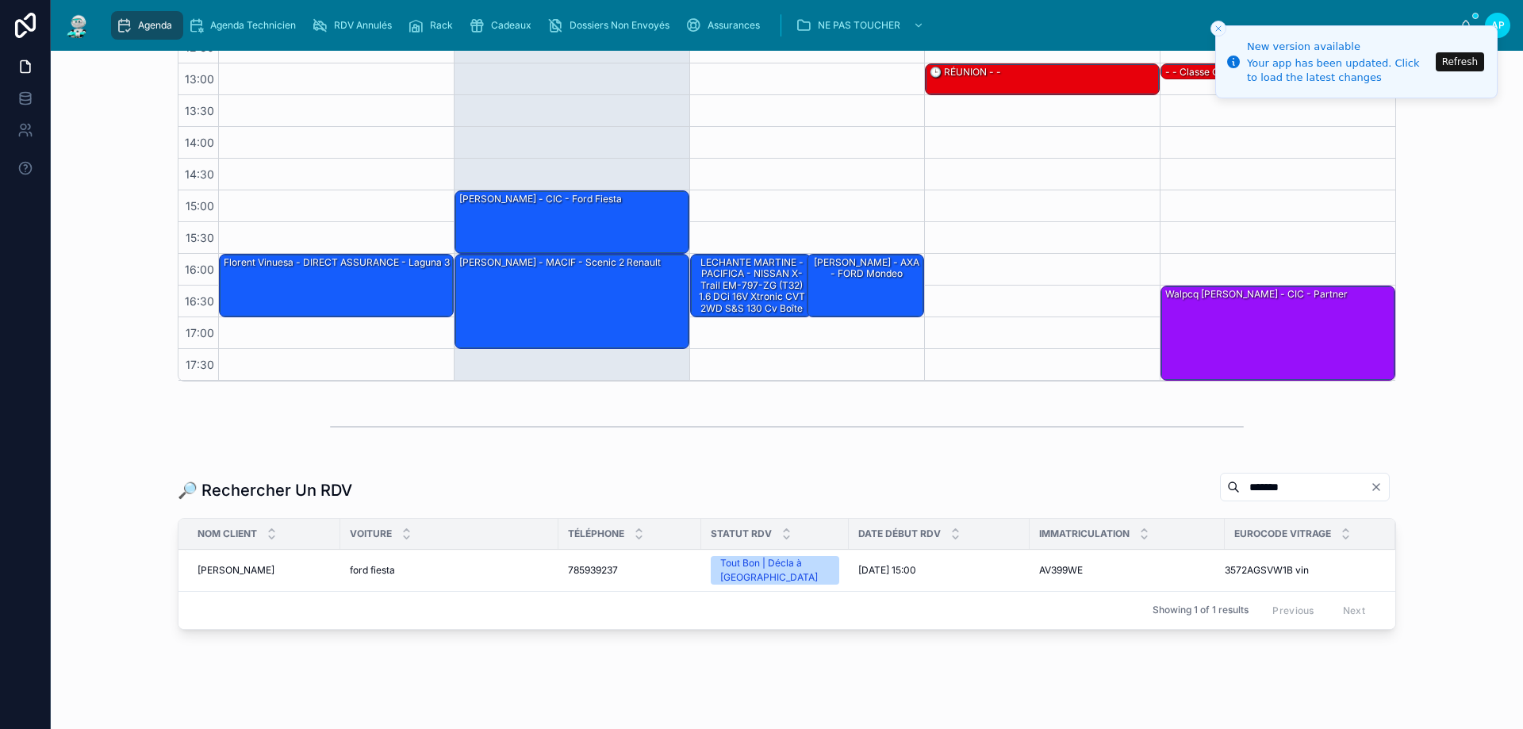
scroll to position [320, 0]
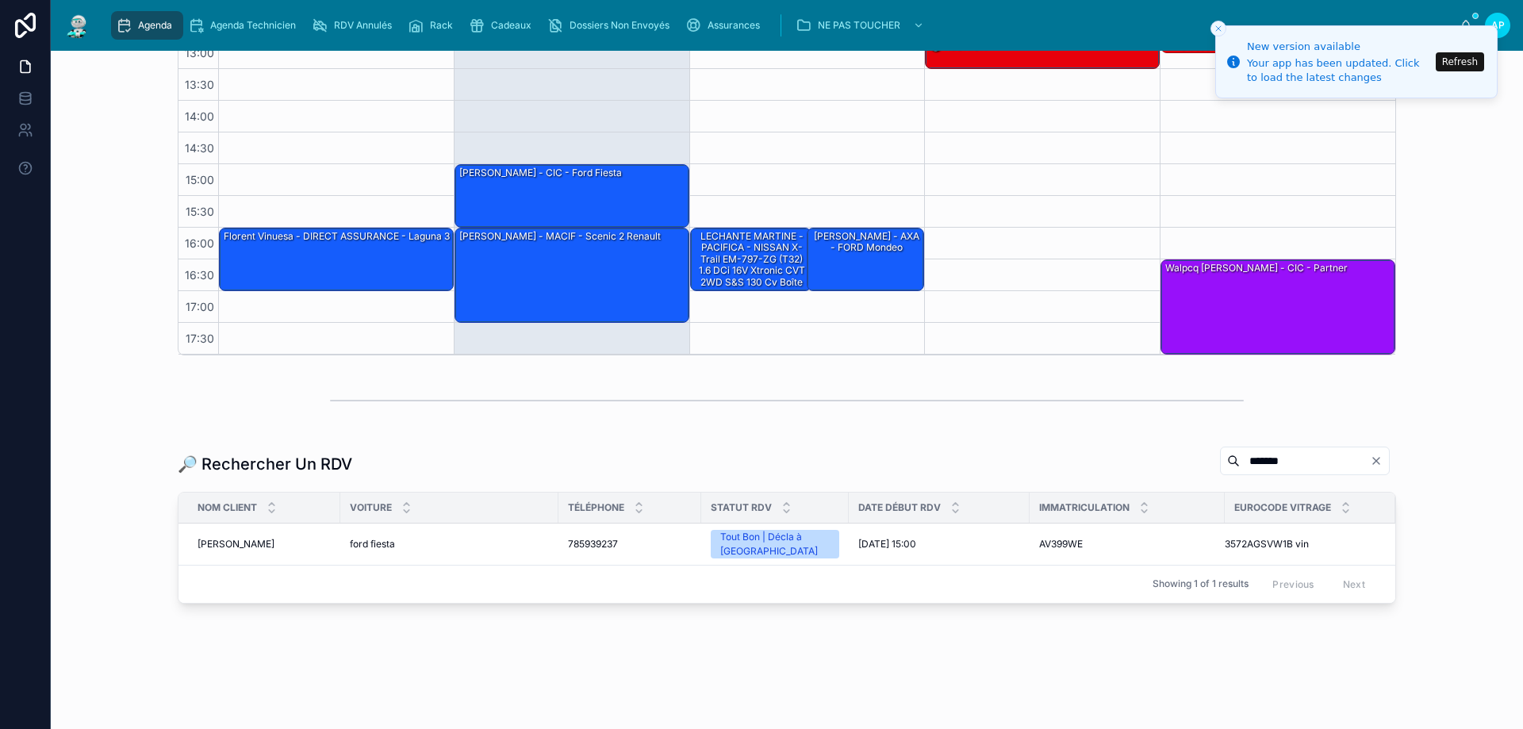
type input "*******"
click at [263, 538] on span "[PERSON_NAME]" at bounding box center [236, 544] width 77 height 13
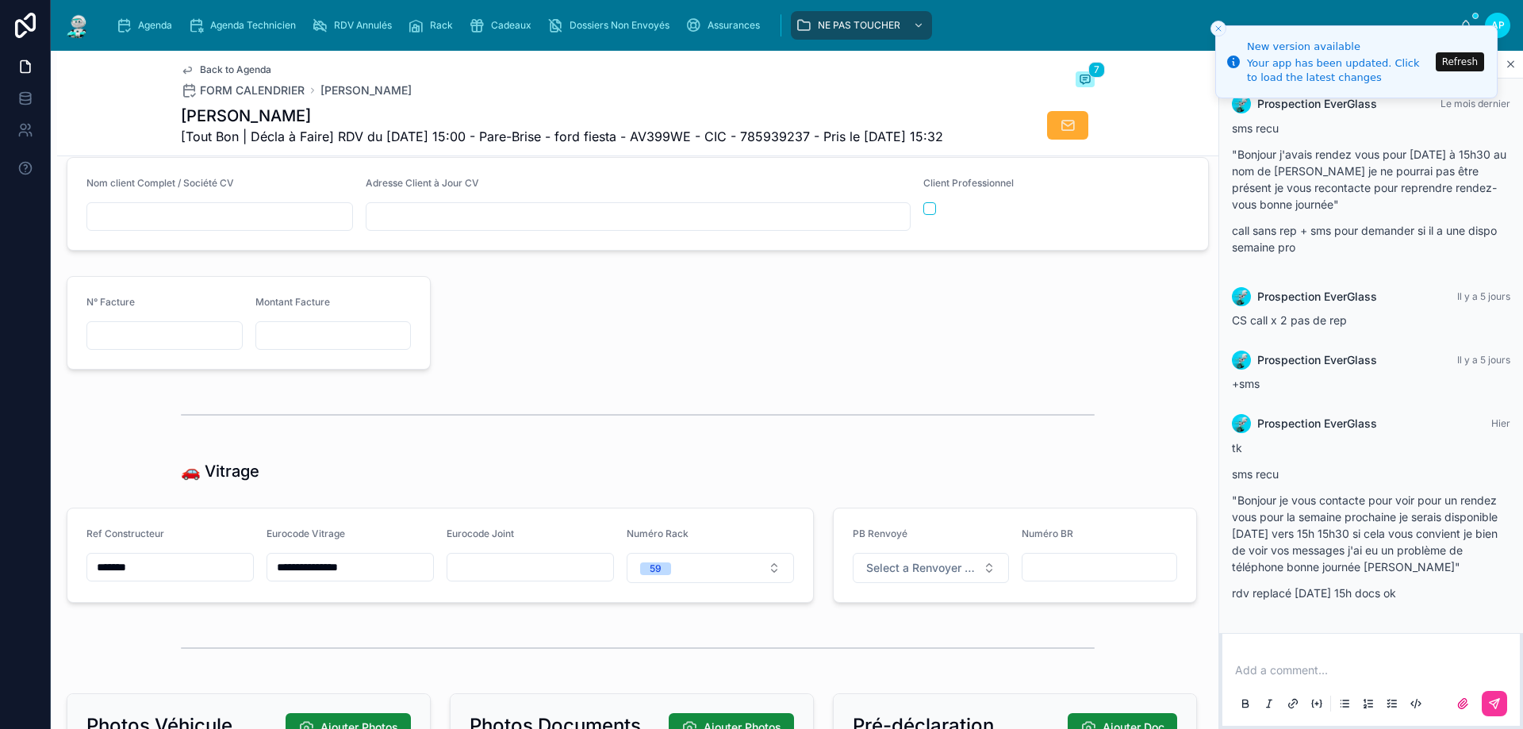
scroll to position [1745, 0]
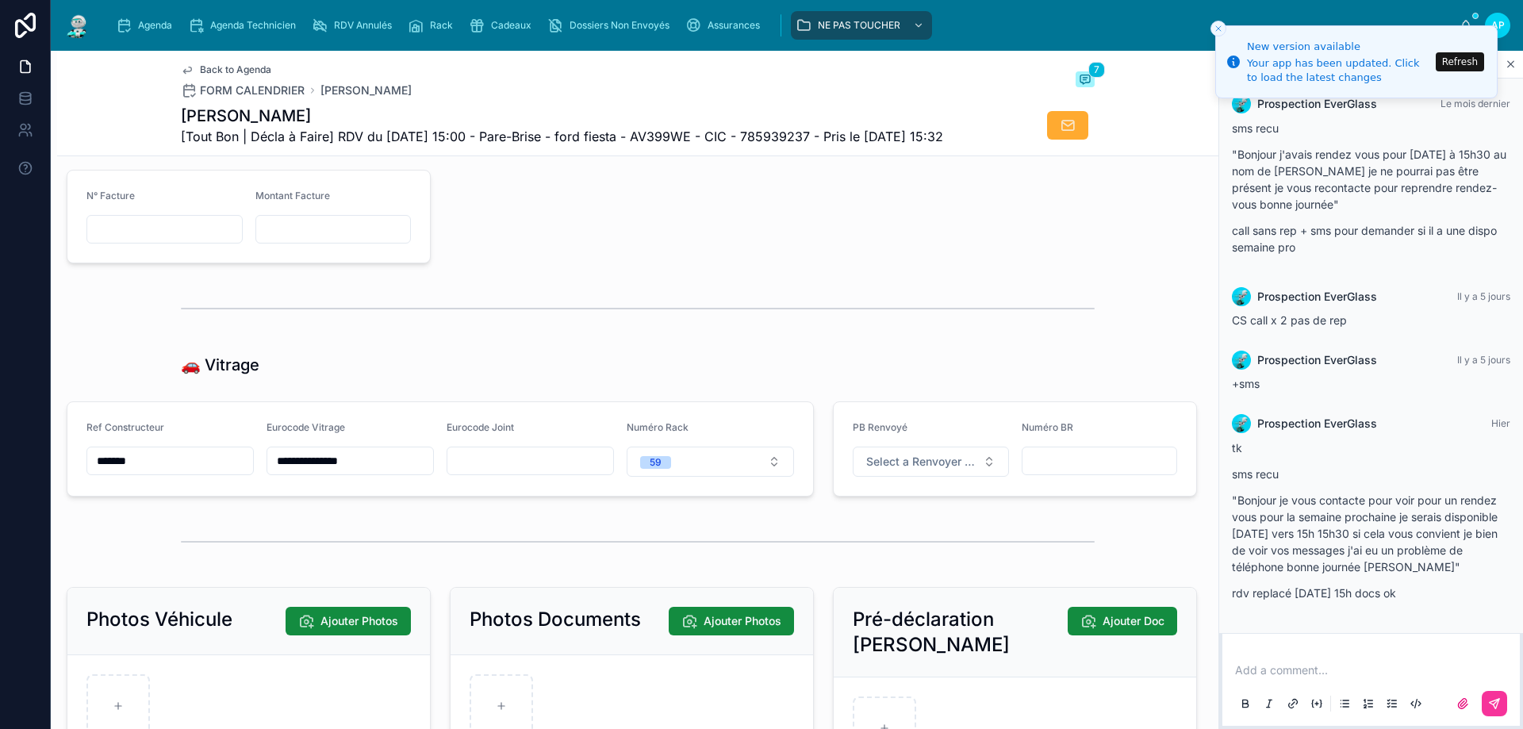
click at [69, 21] on img at bounding box center [77, 25] width 29 height 25
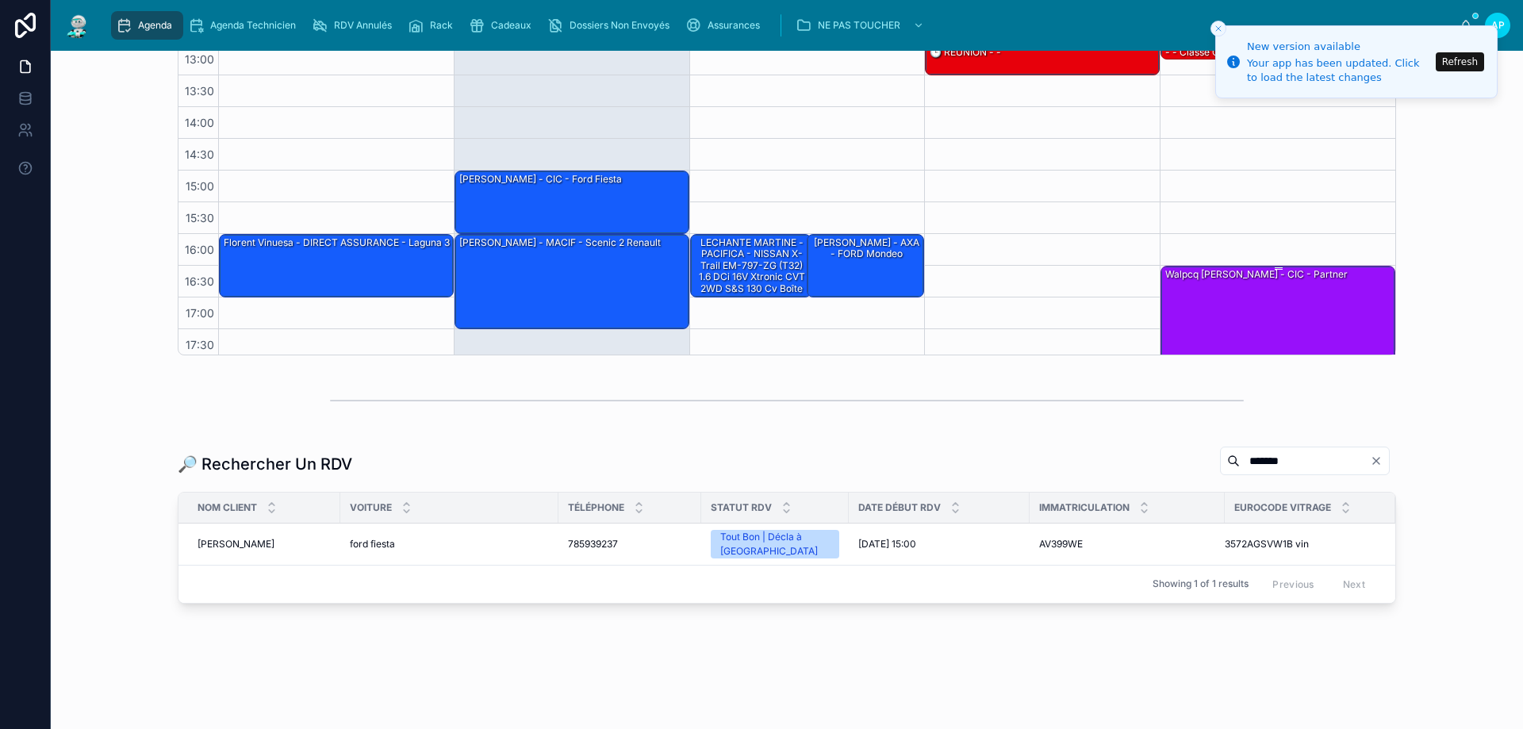
scroll to position [86, 0]
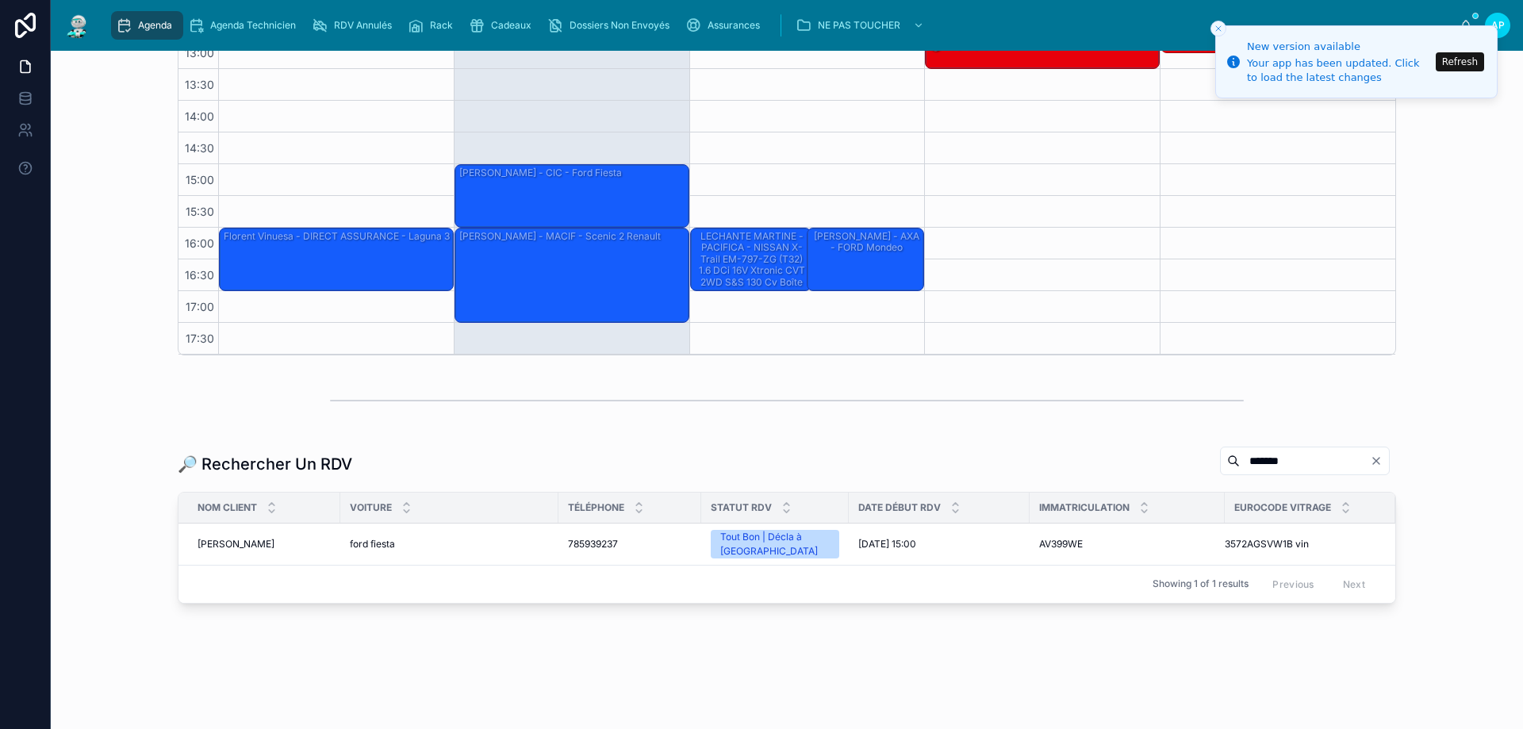
click at [1220, 291] on div "walpcq [PERSON_NAME] - CIC - Partner" at bounding box center [1279, 306] width 230 height 92
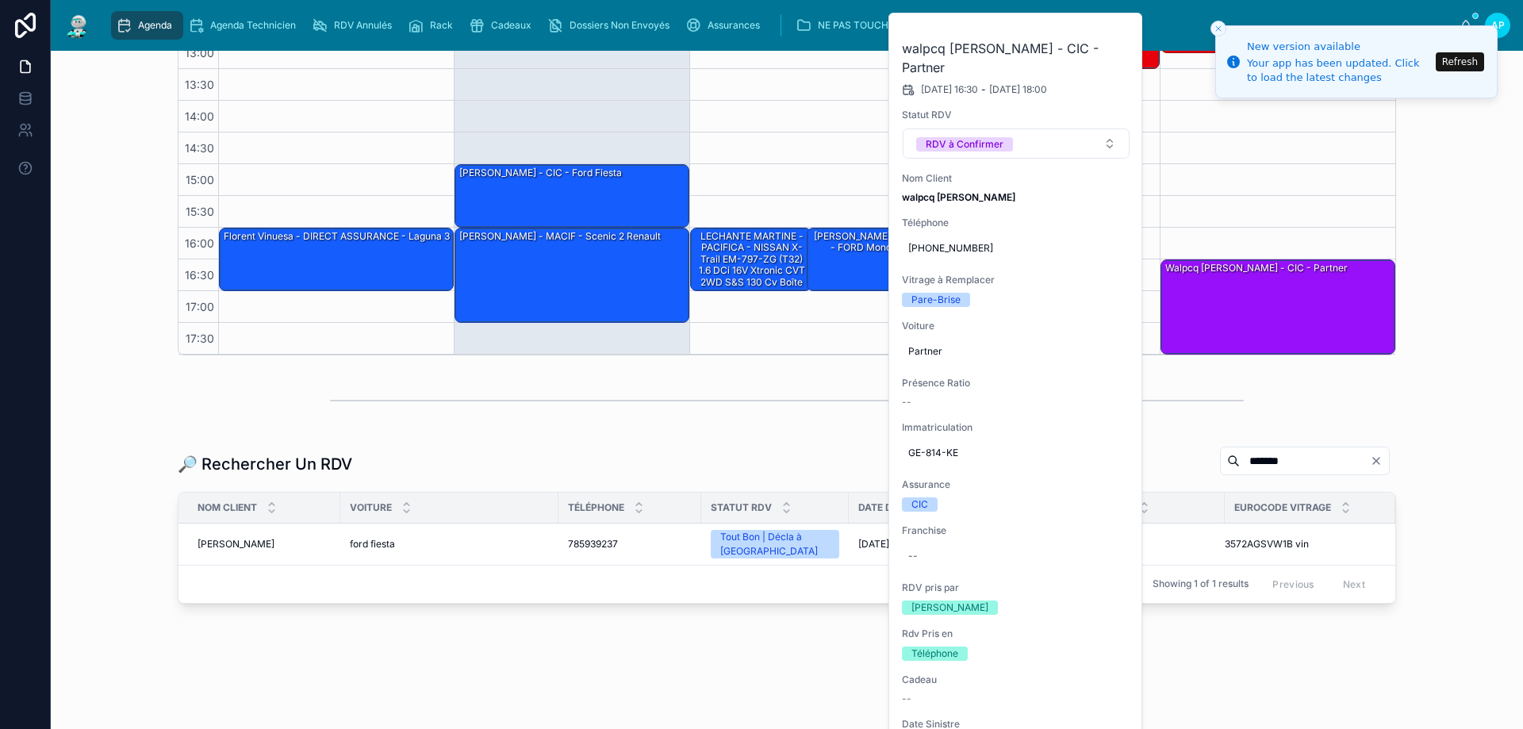
click at [1457, 290] on div "Agenda Perpignan Filter RDV pris par Ajouter octobre 06 – 10 Today Work week 06…" at bounding box center [786, 53] width 1447 height 618
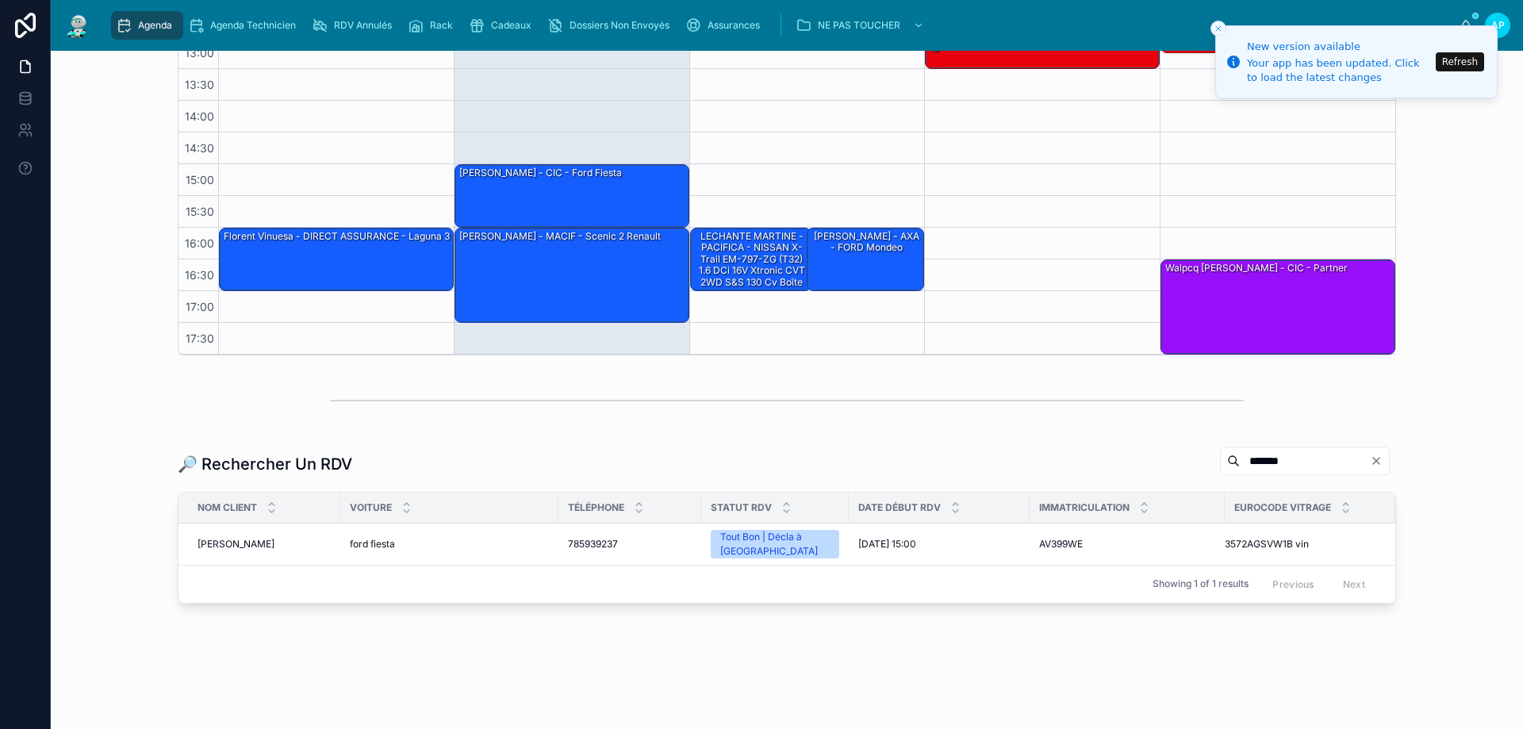
scroll to position [161, 0]
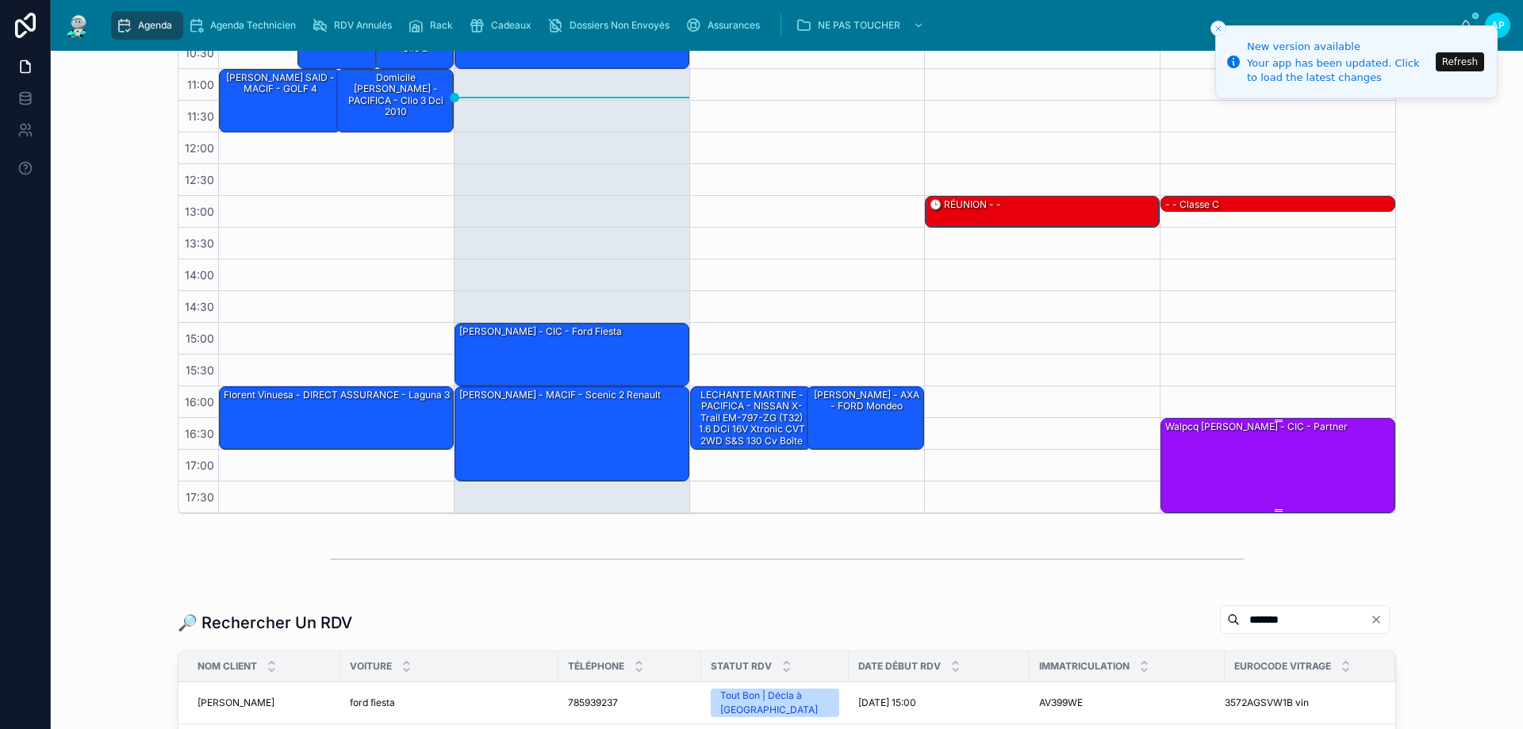
click at [1321, 470] on div "walpcq [PERSON_NAME] - CIC - Partner" at bounding box center [1279, 465] width 230 height 92
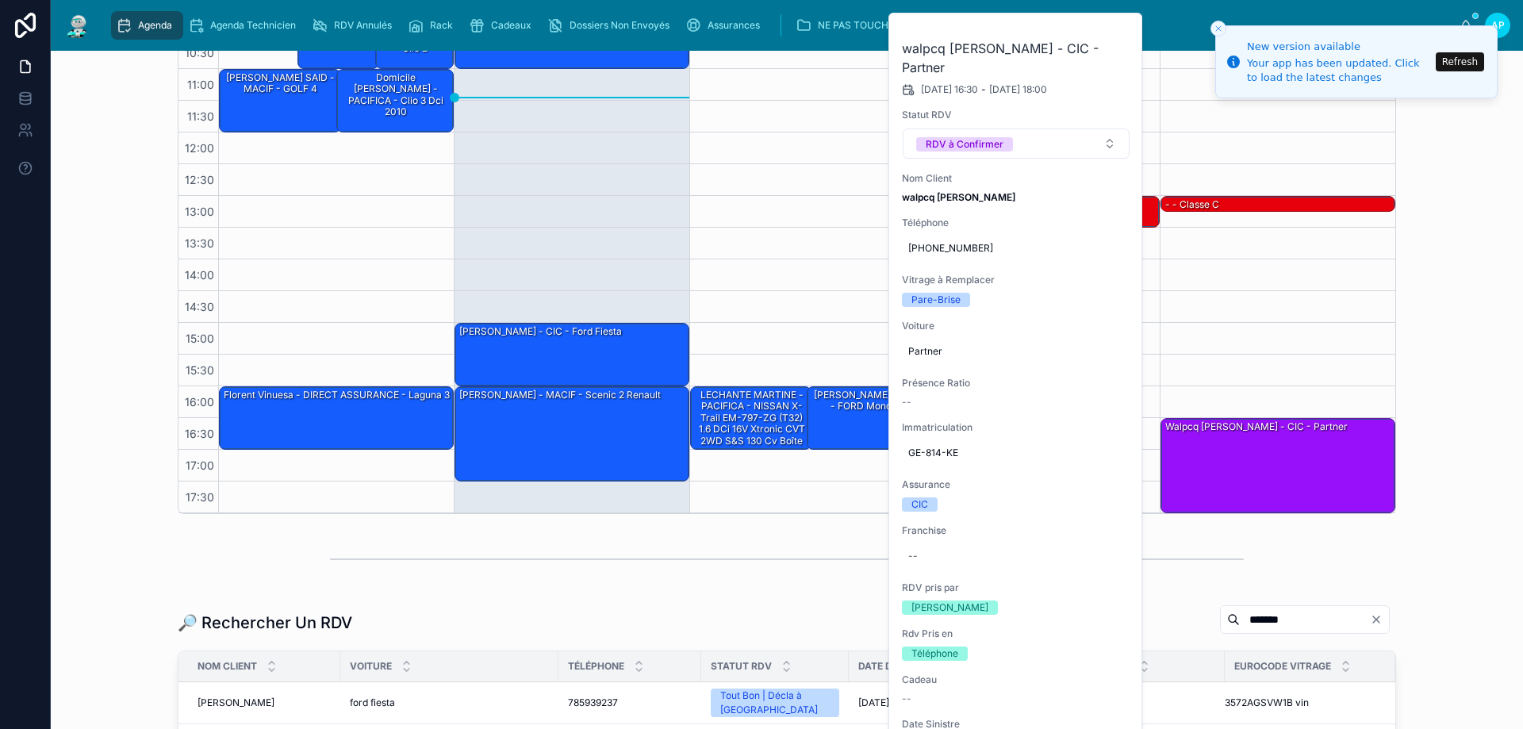
click at [1253, 374] on div "13:00 – 13:15 - - classe c 16:30 – 18:00 walpcq julien - CIC - Partner" at bounding box center [1278, 227] width 236 height 571
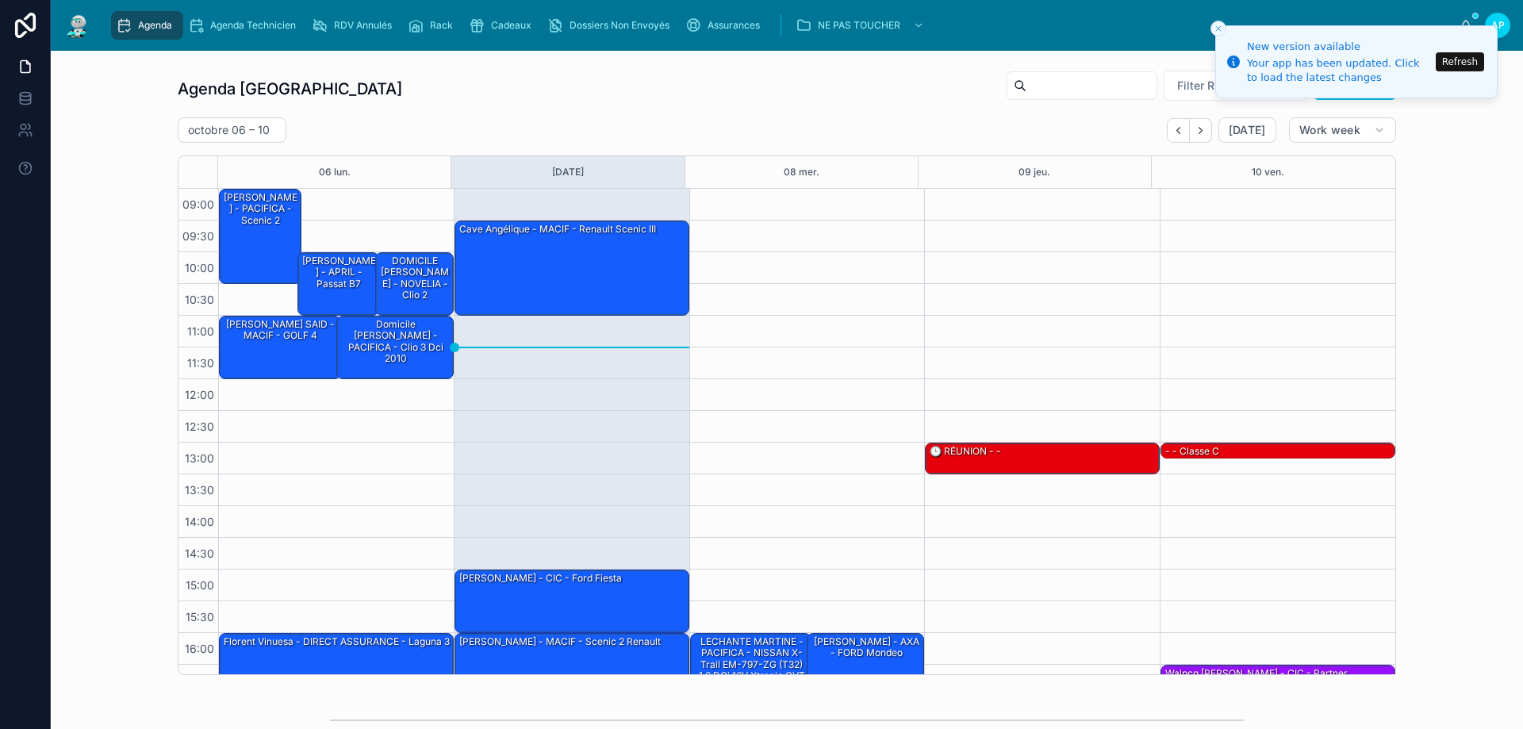
scroll to position [320, 0]
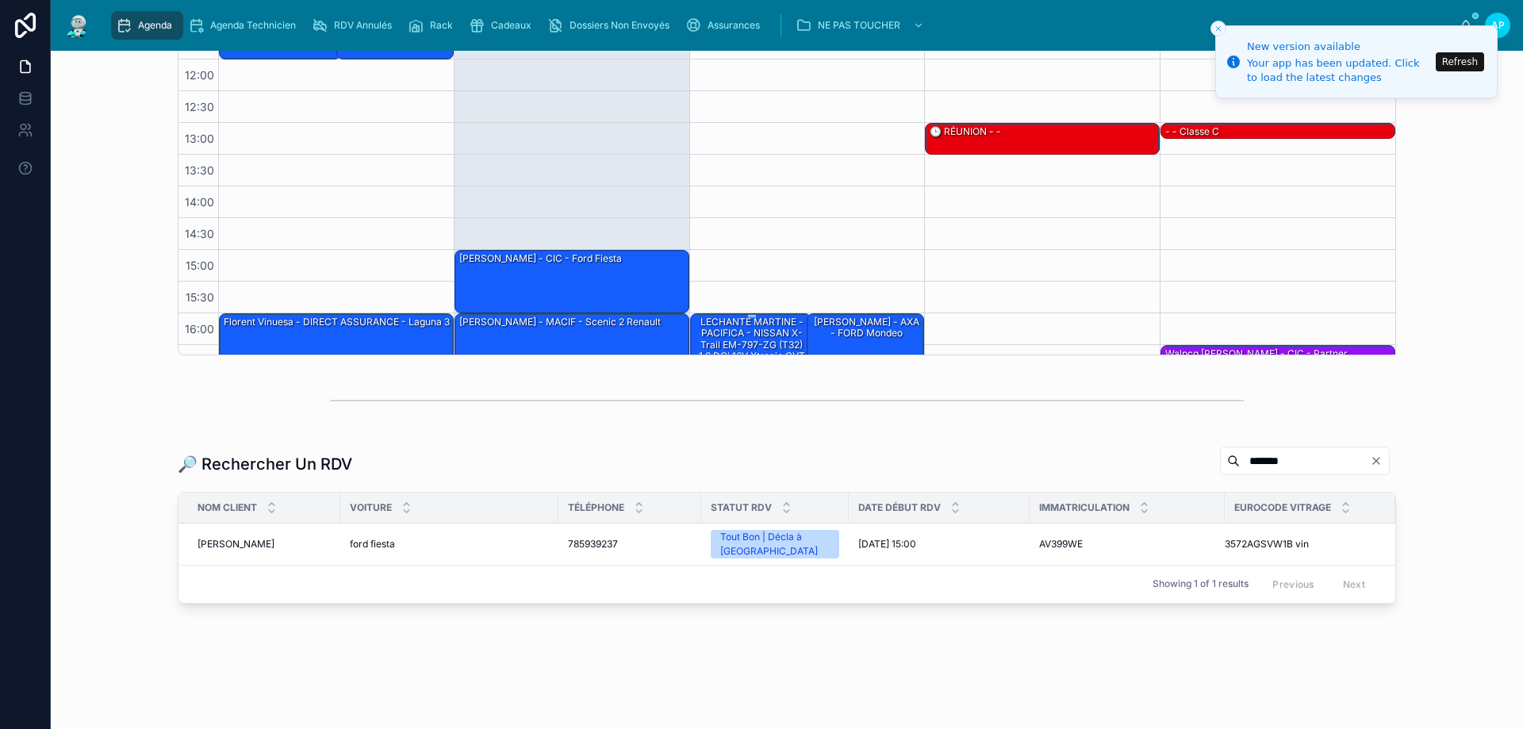
drag, startPoint x: 1172, startPoint y: 430, endPoint x: 681, endPoint y: 341, distance: 499.8
click at [791, 362] on div "Agenda Perpignan Filter RDV pris par Ajouter octobre 06 – 10 Today Work week 06…" at bounding box center [787, 224] width 1472 height 987
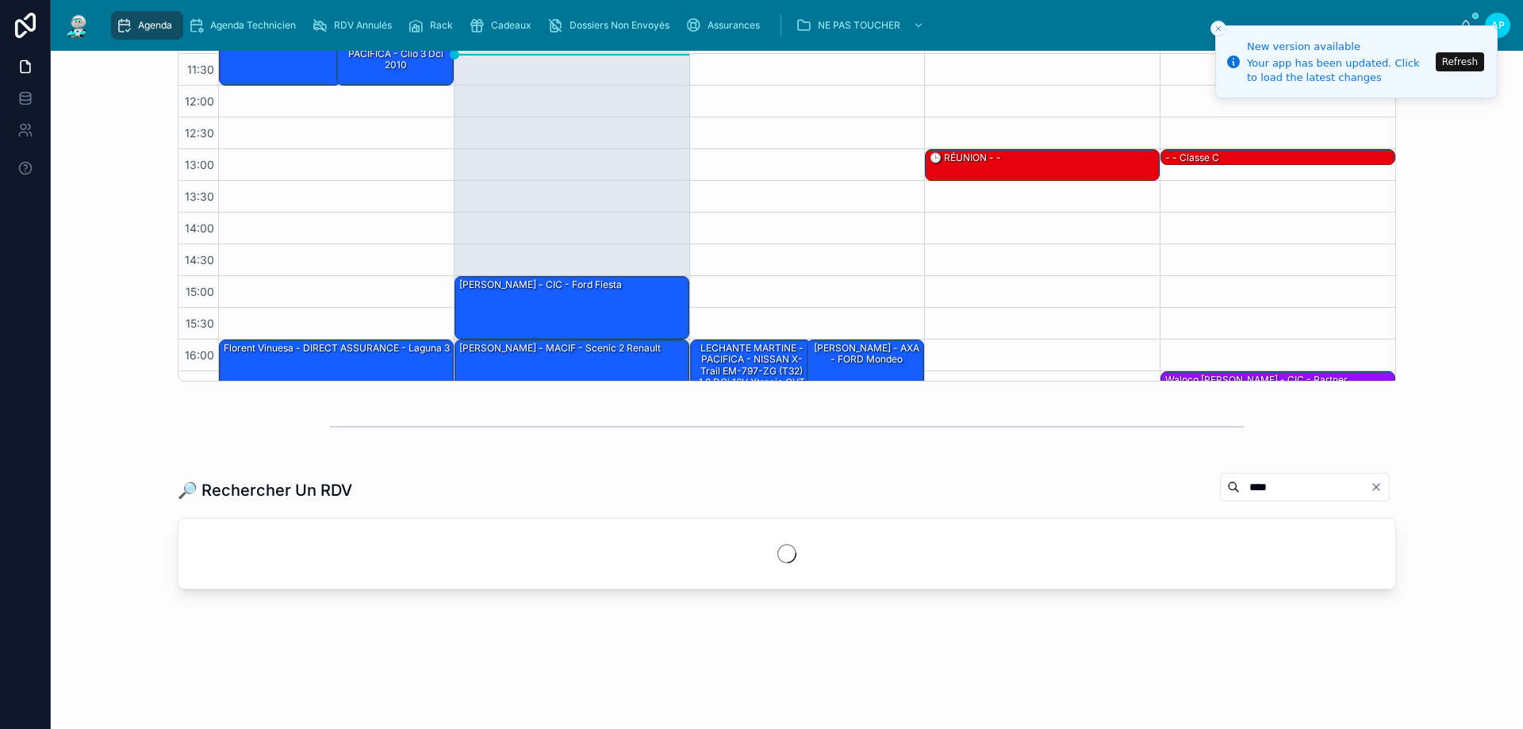
scroll to position [320, 0]
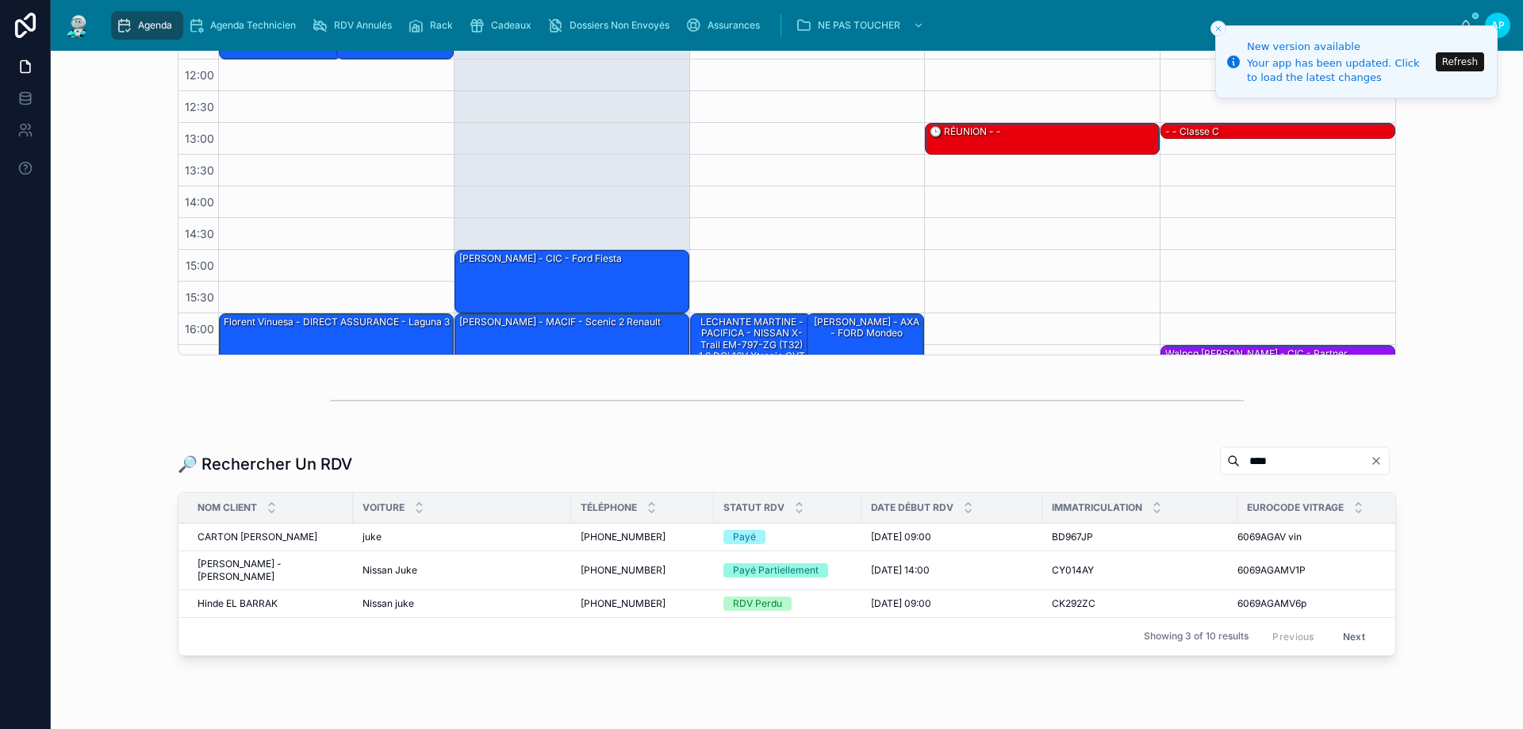
type input "****"
click at [277, 541] on span "CARTON Béatrice - GHYS Rémy" at bounding box center [258, 537] width 120 height 13
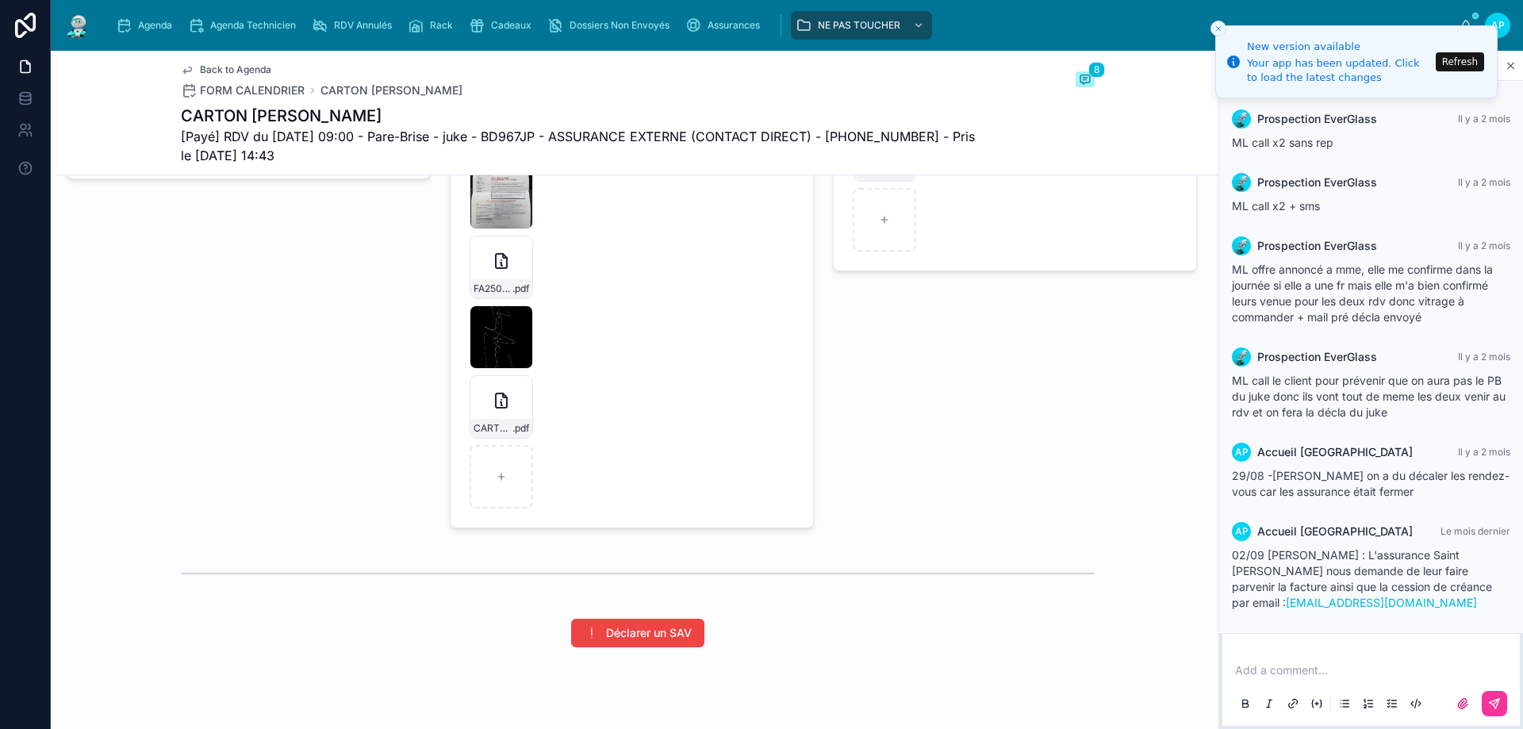
scroll to position [2096, 0]
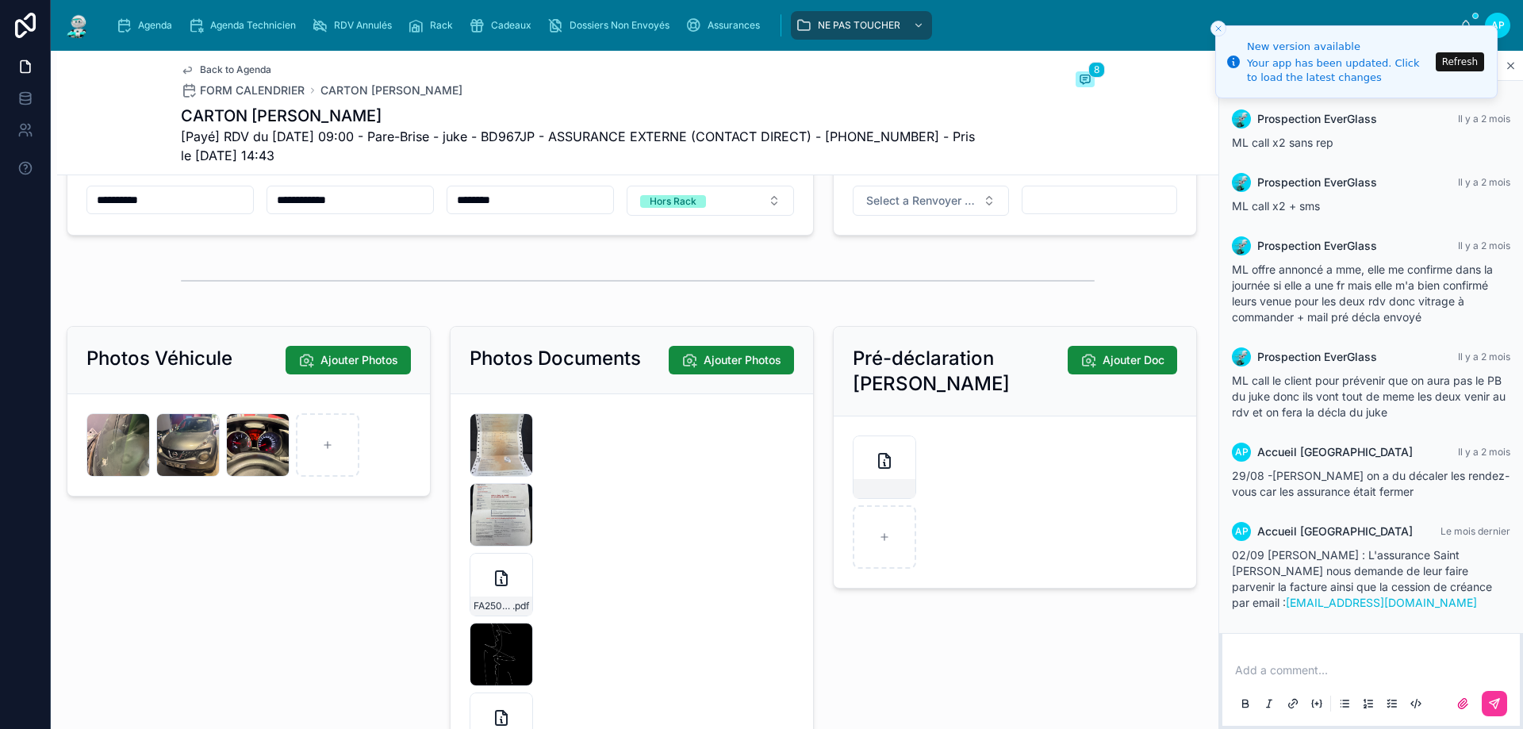
click at [493, 477] on div "IMG_5006 .jpeg" at bounding box center [501, 444] width 63 height 63
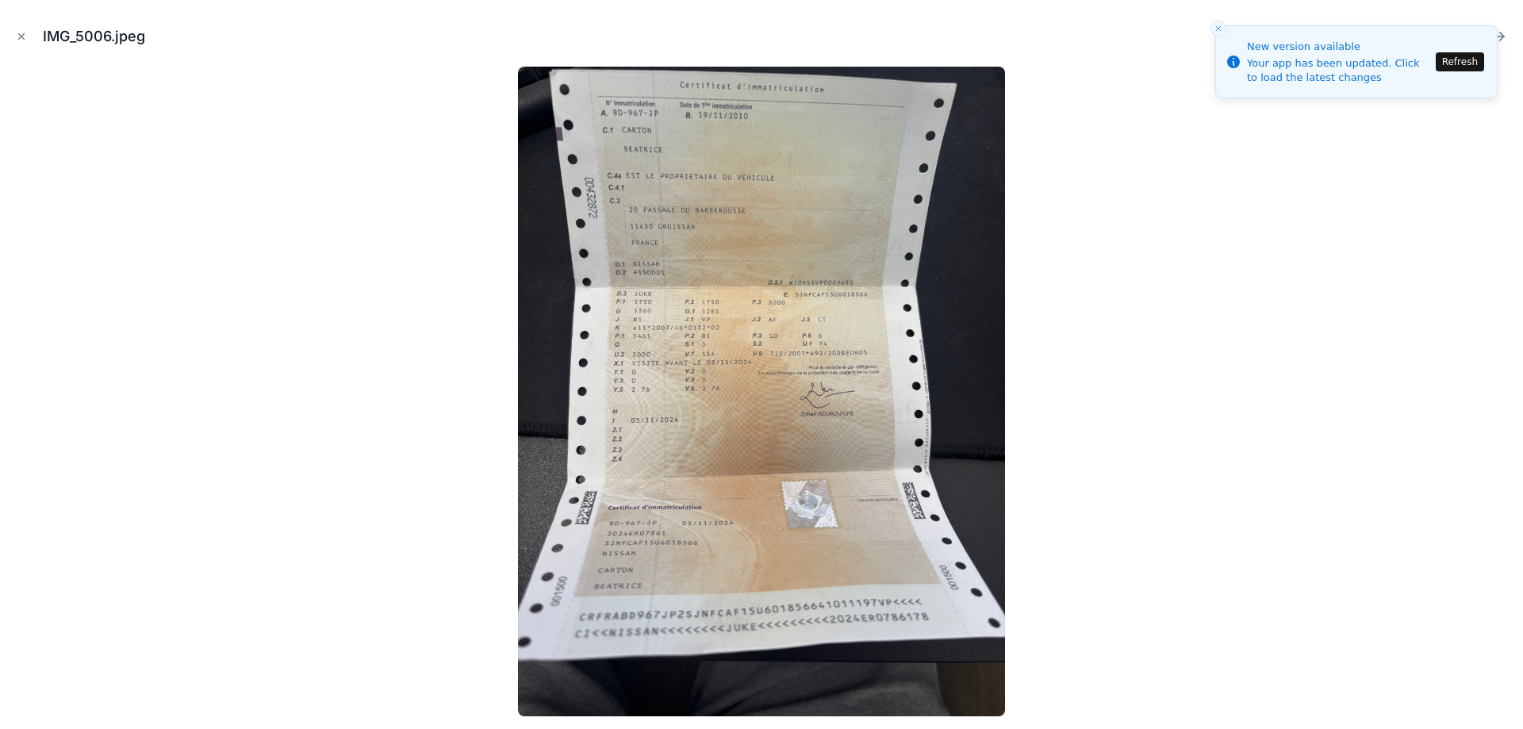
click at [24, 27] on div "IMG_5006.jpeg" at bounding box center [762, 37] width 1498 height 48
click at [25, 30] on button "Close modal" at bounding box center [21, 36] width 17 height 17
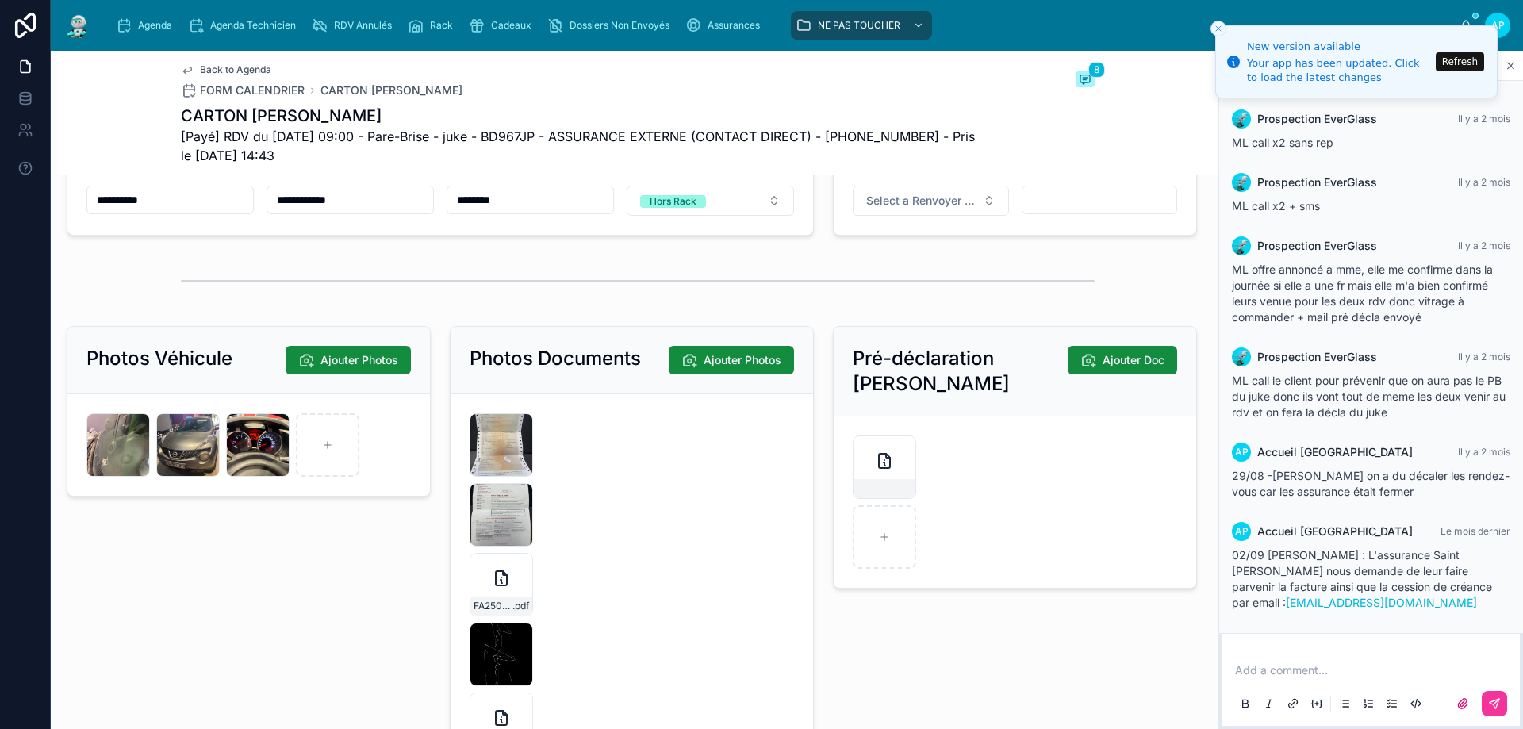
click at [482, 604] on div "FA2509-7487 .pdf" at bounding box center [501, 584] width 63 height 63
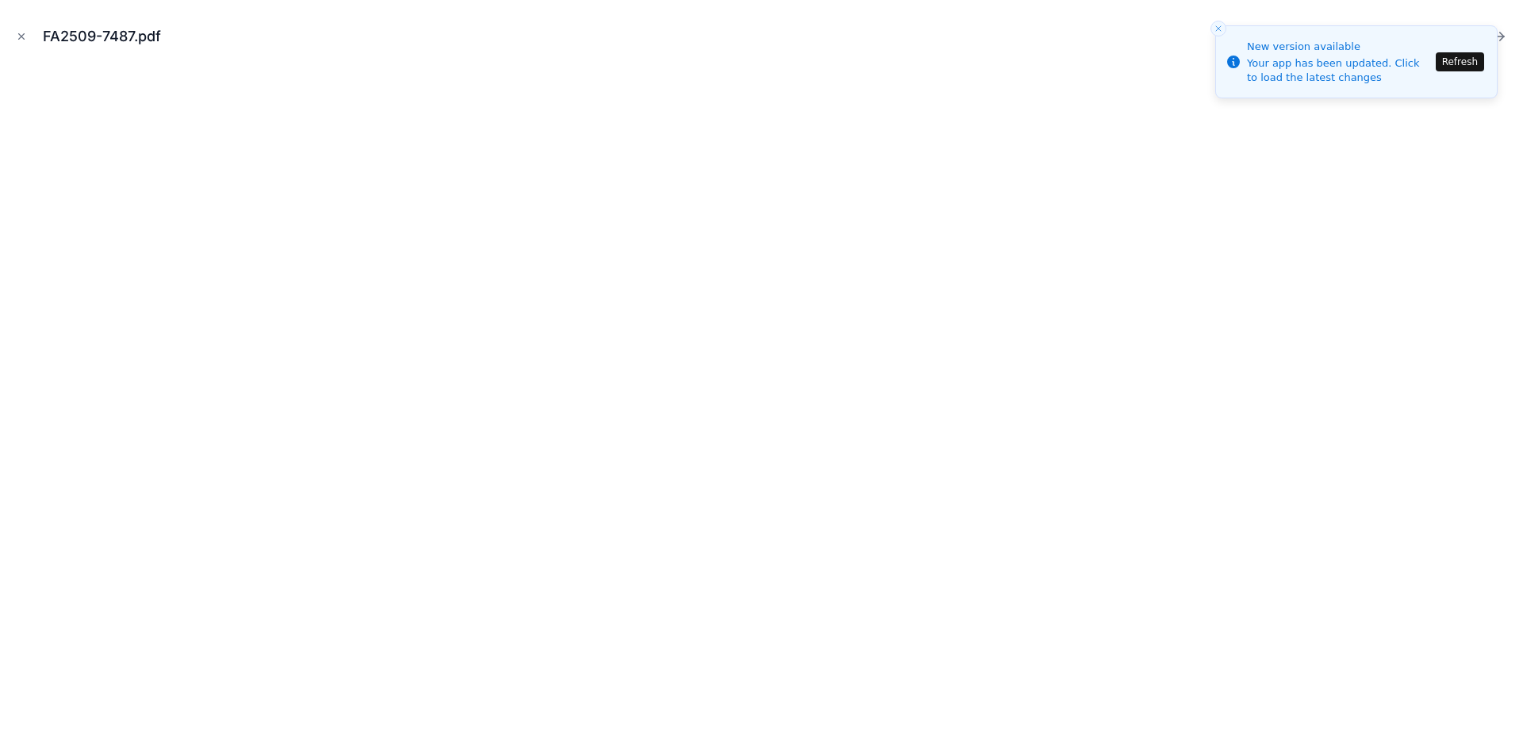
click at [24, 33] on icon "Close modal" at bounding box center [21, 36] width 11 height 11
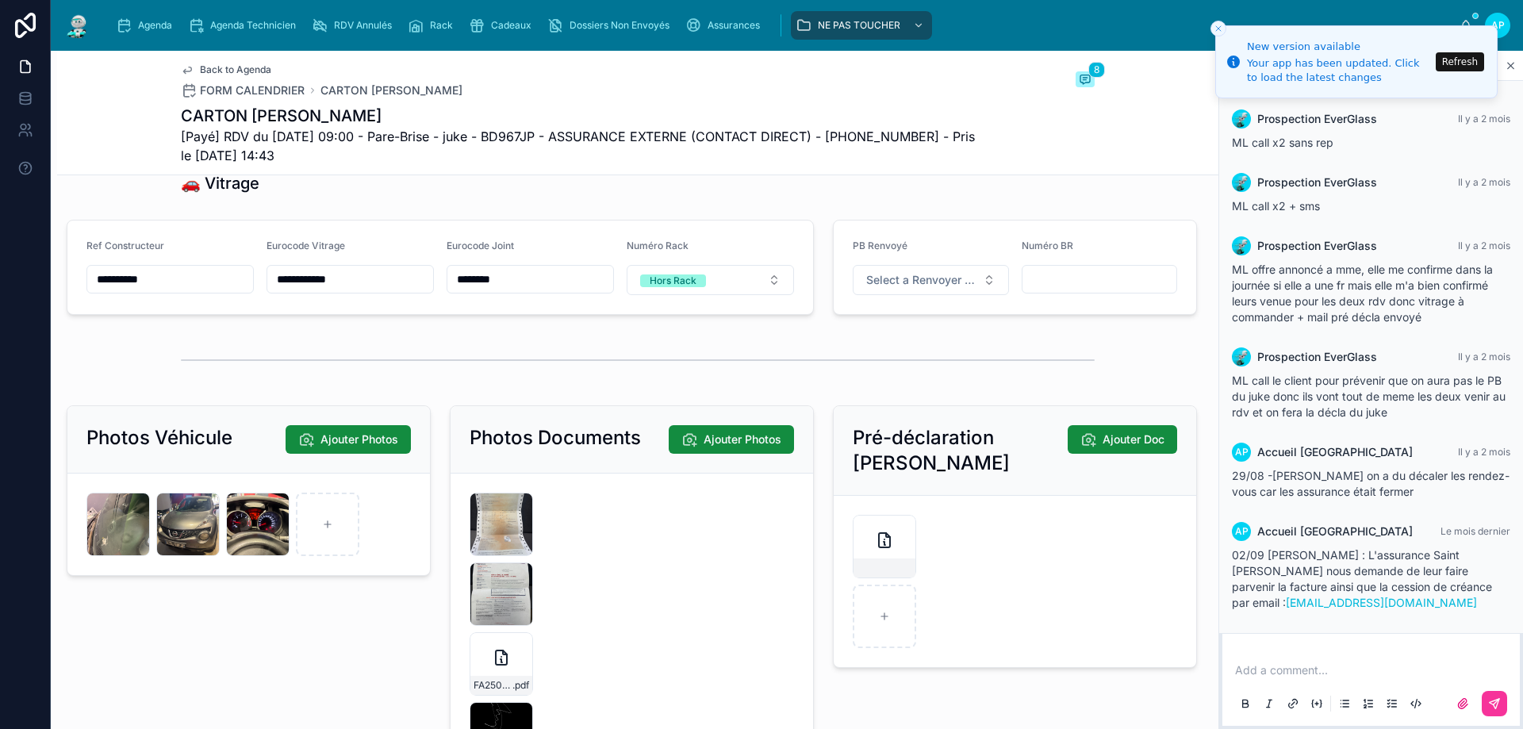
scroll to position [2176, 0]
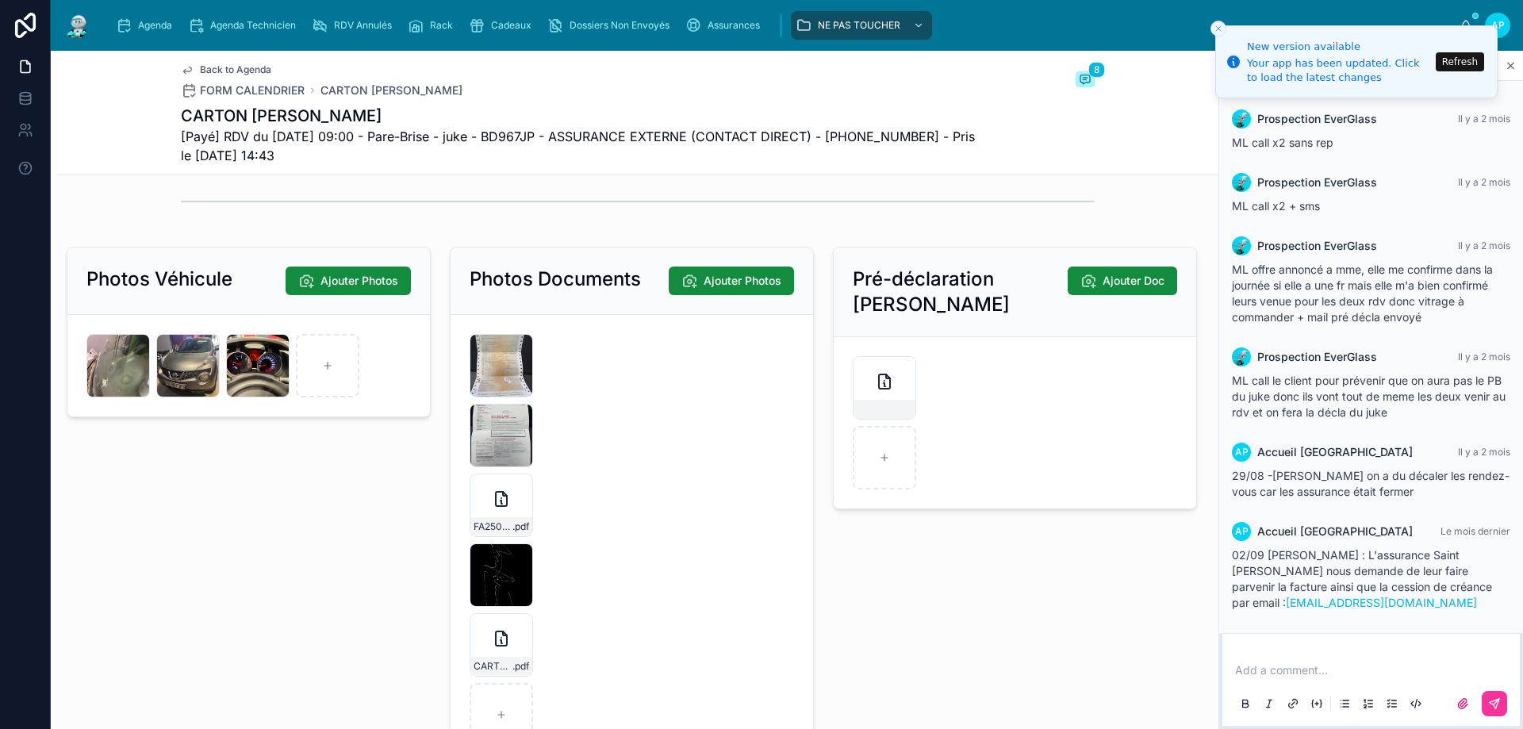
click at [496, 506] on icon at bounding box center [501, 499] width 11 height 14
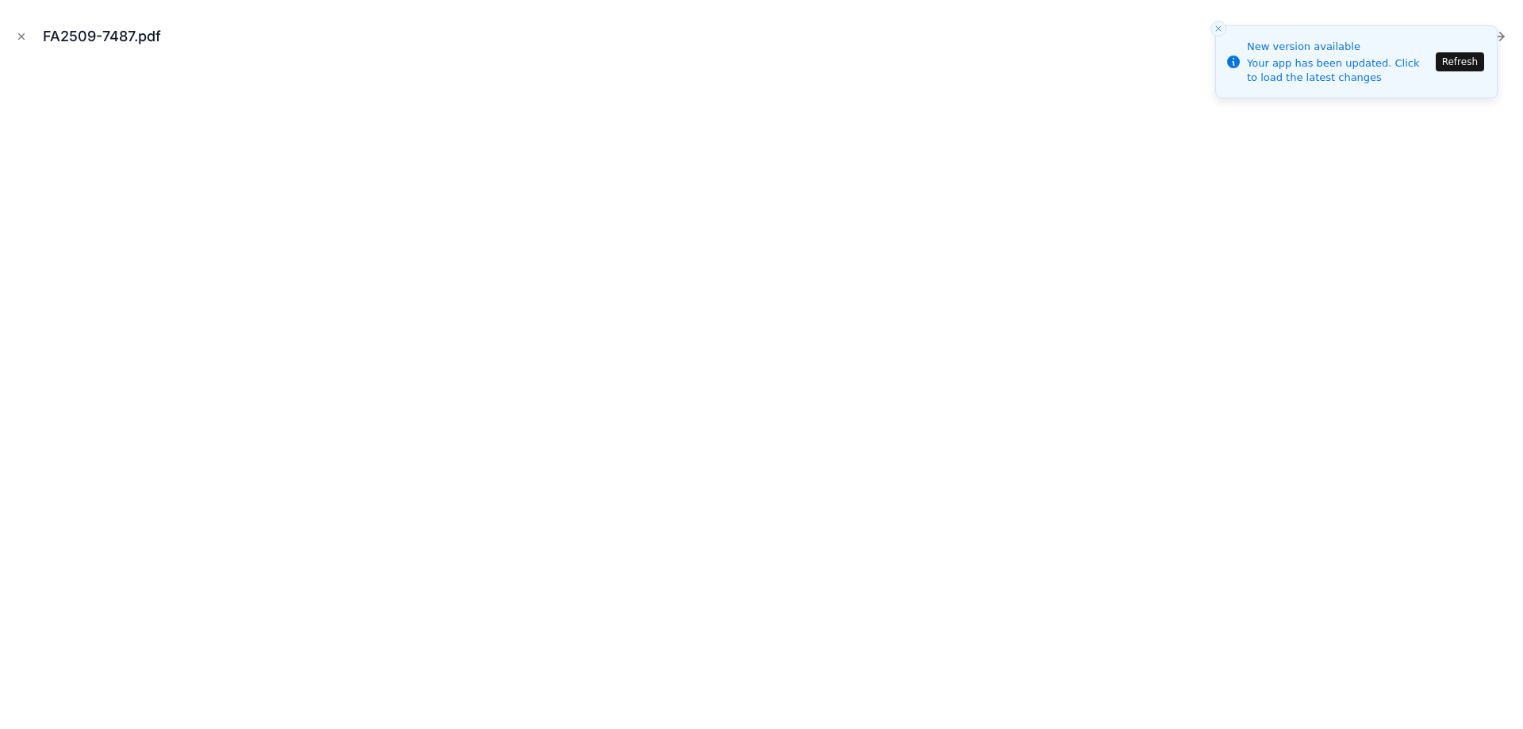
click at [16, 33] on icon "Close modal" at bounding box center [21, 36] width 11 height 11
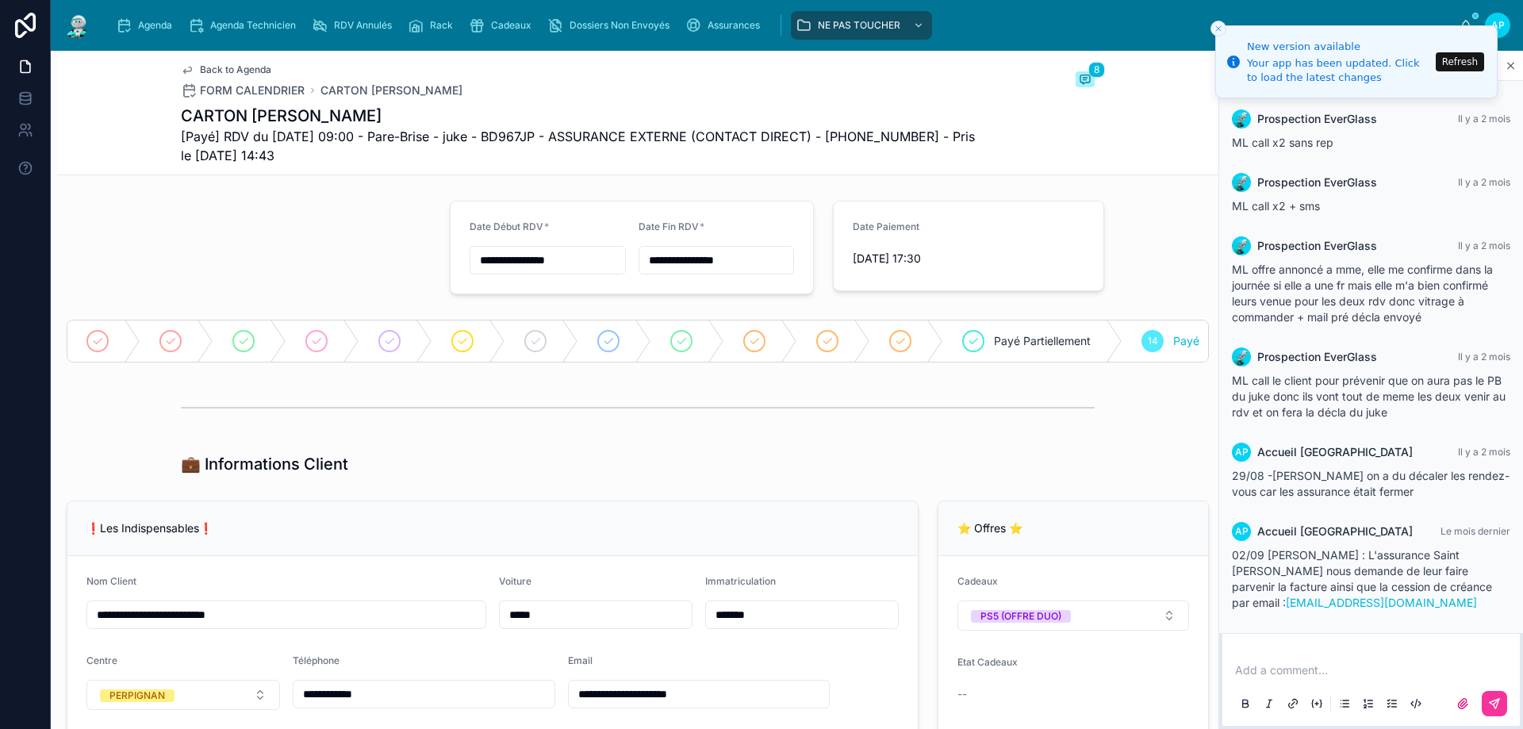
click at [1214, 24] on icon "Close toast" at bounding box center [1219, 29] width 10 height 10
click at [443, 19] on span "Rack" at bounding box center [441, 25] width 23 height 13
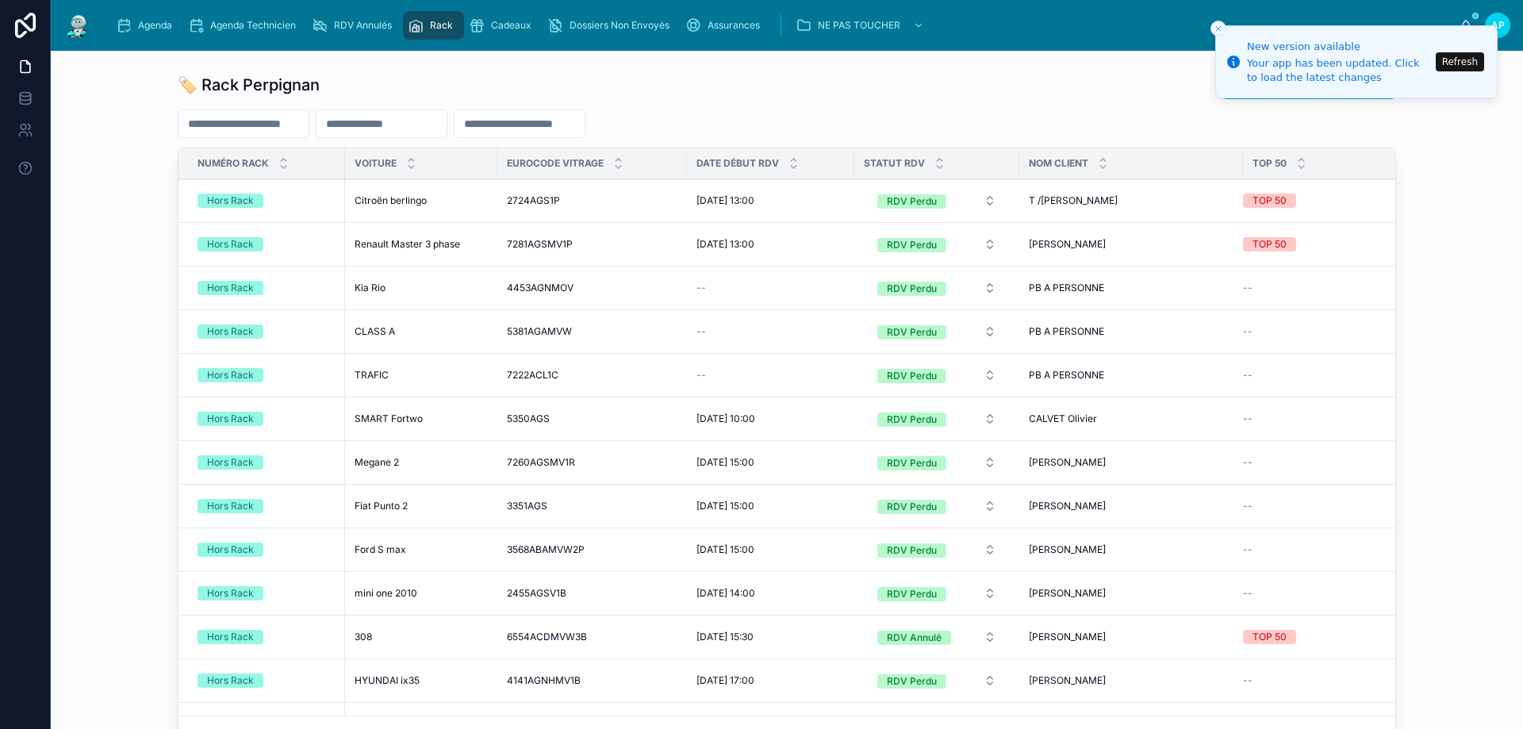
click at [711, 23] on span "Assurances" at bounding box center [734, 25] width 52 height 13
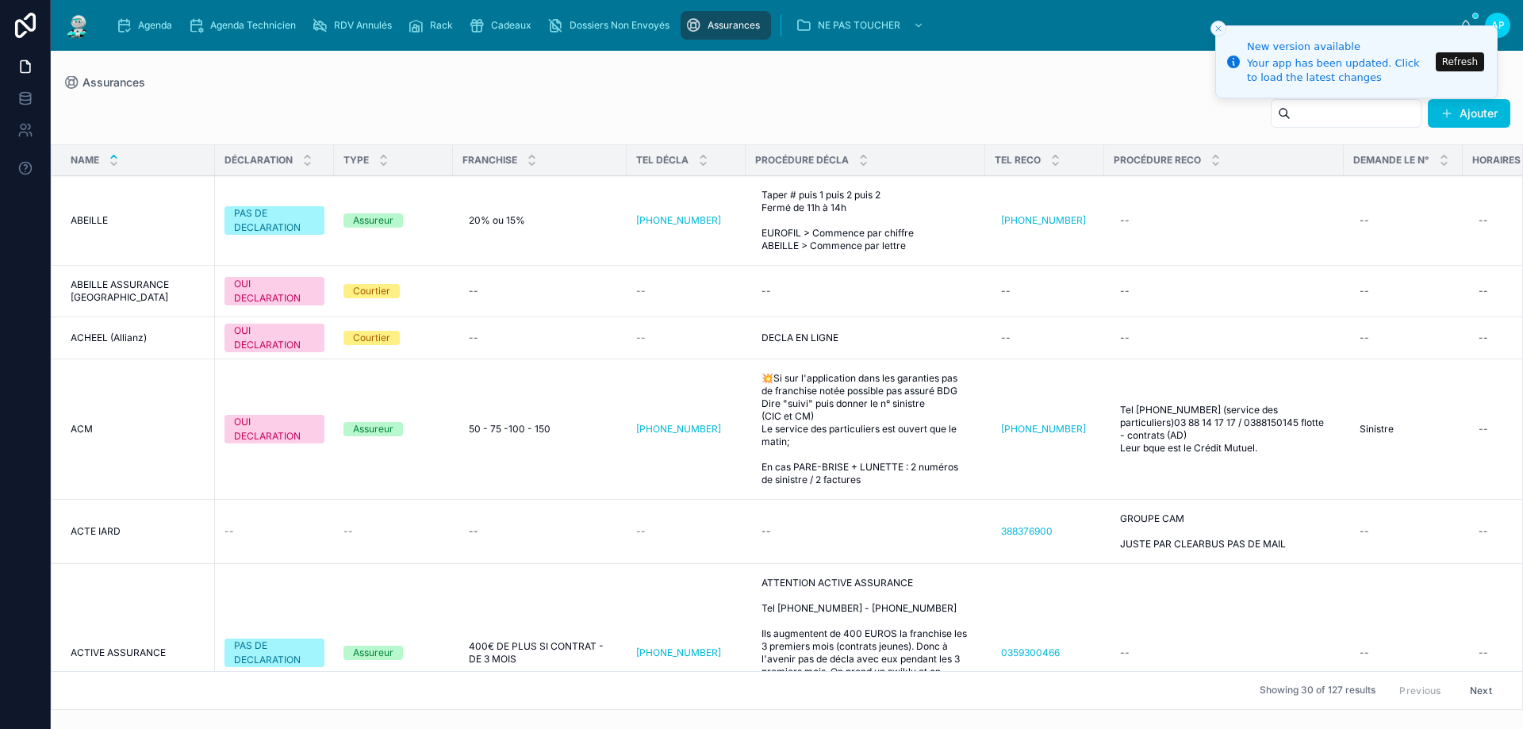
click at [1291, 121] on input "text" at bounding box center [1356, 113] width 130 height 22
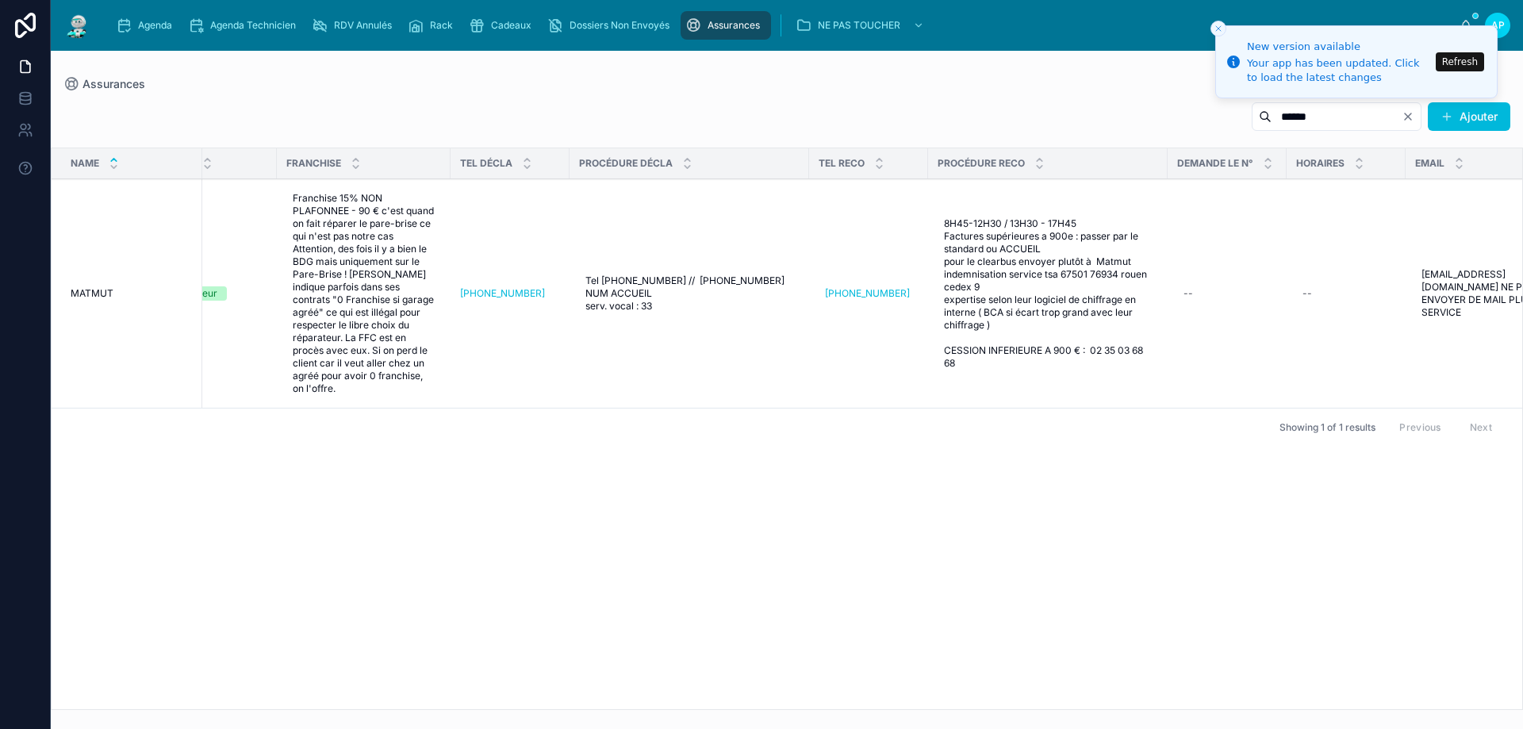
scroll to position [0, 325]
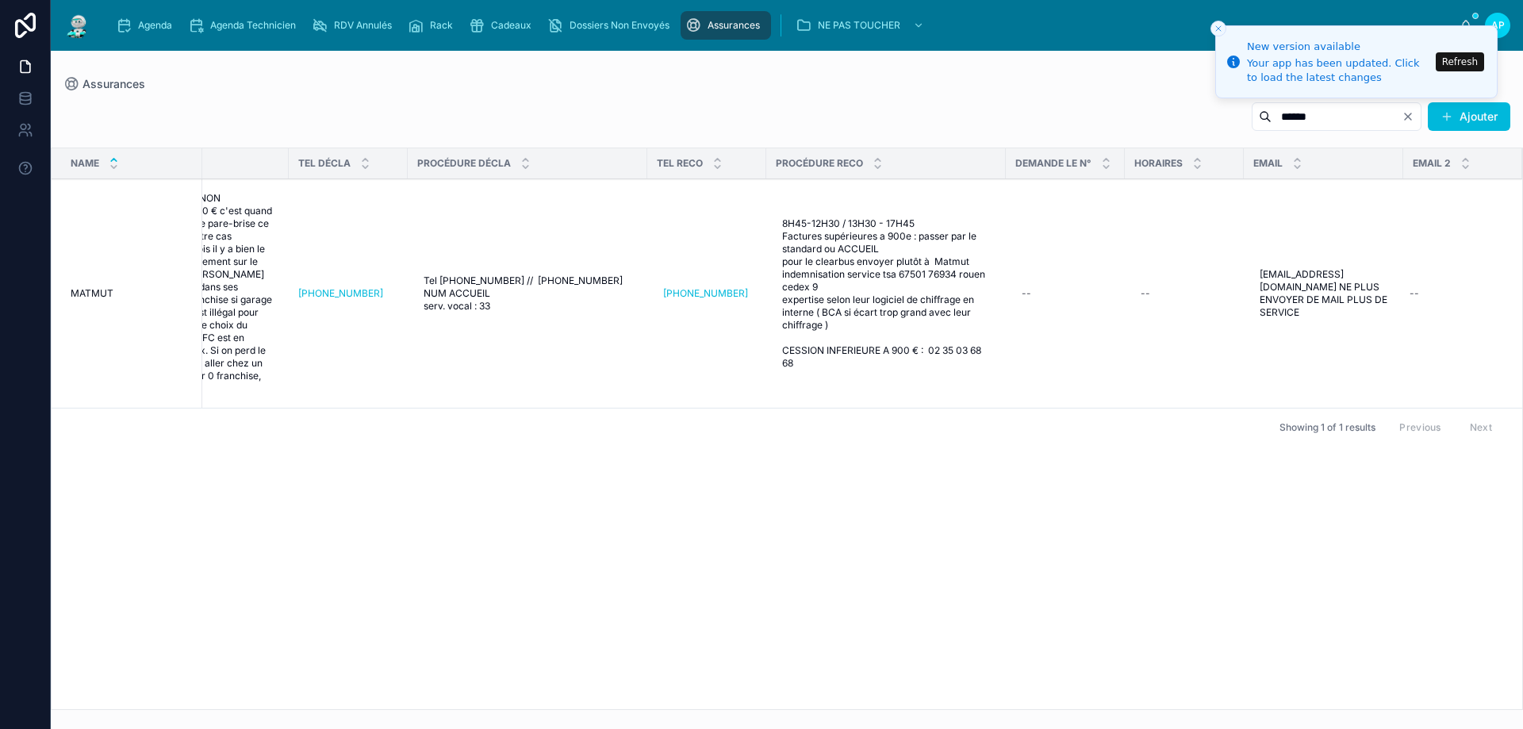
type input "******"
click at [68, 27] on img at bounding box center [77, 25] width 29 height 25
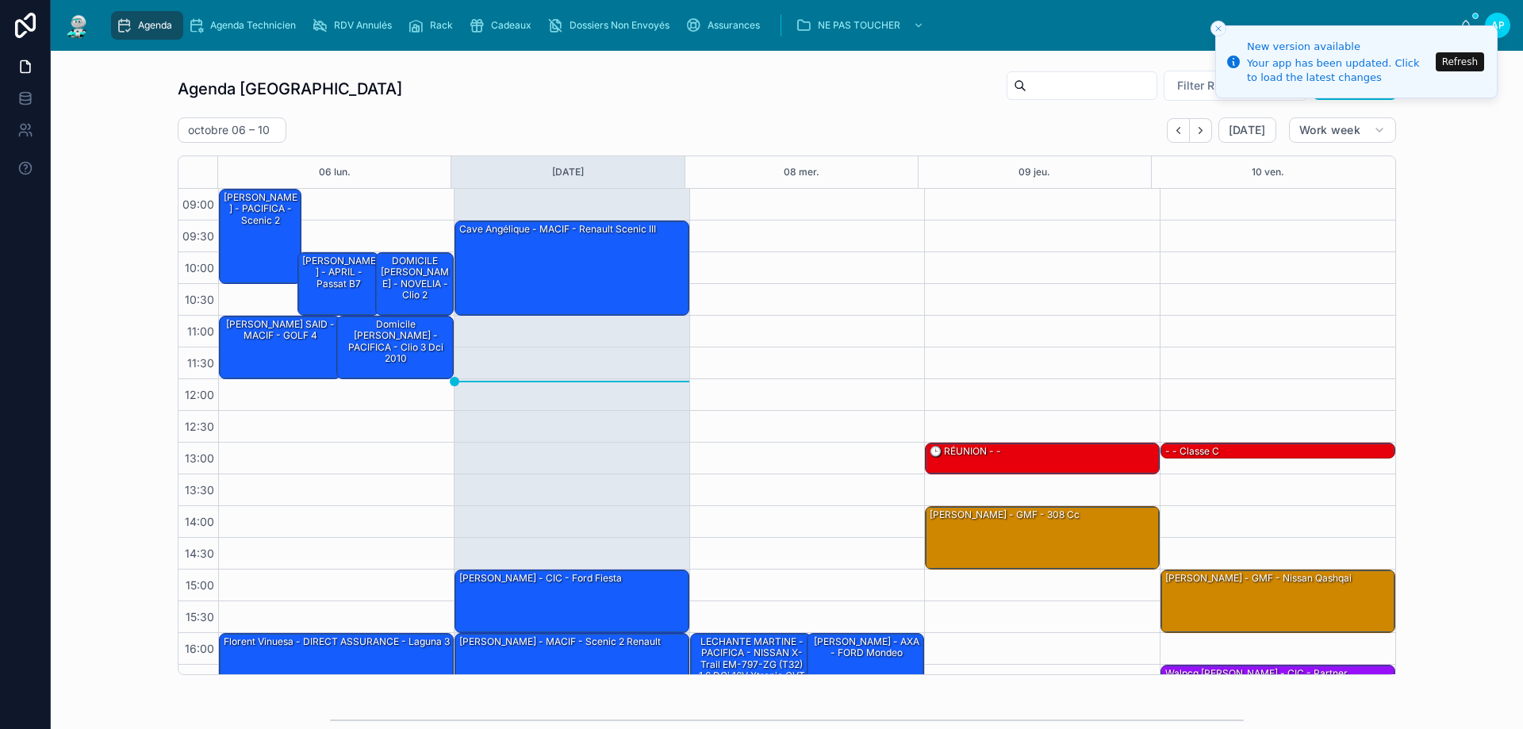
click at [131, 20] on icon "scrollable content" at bounding box center [124, 25] width 16 height 16
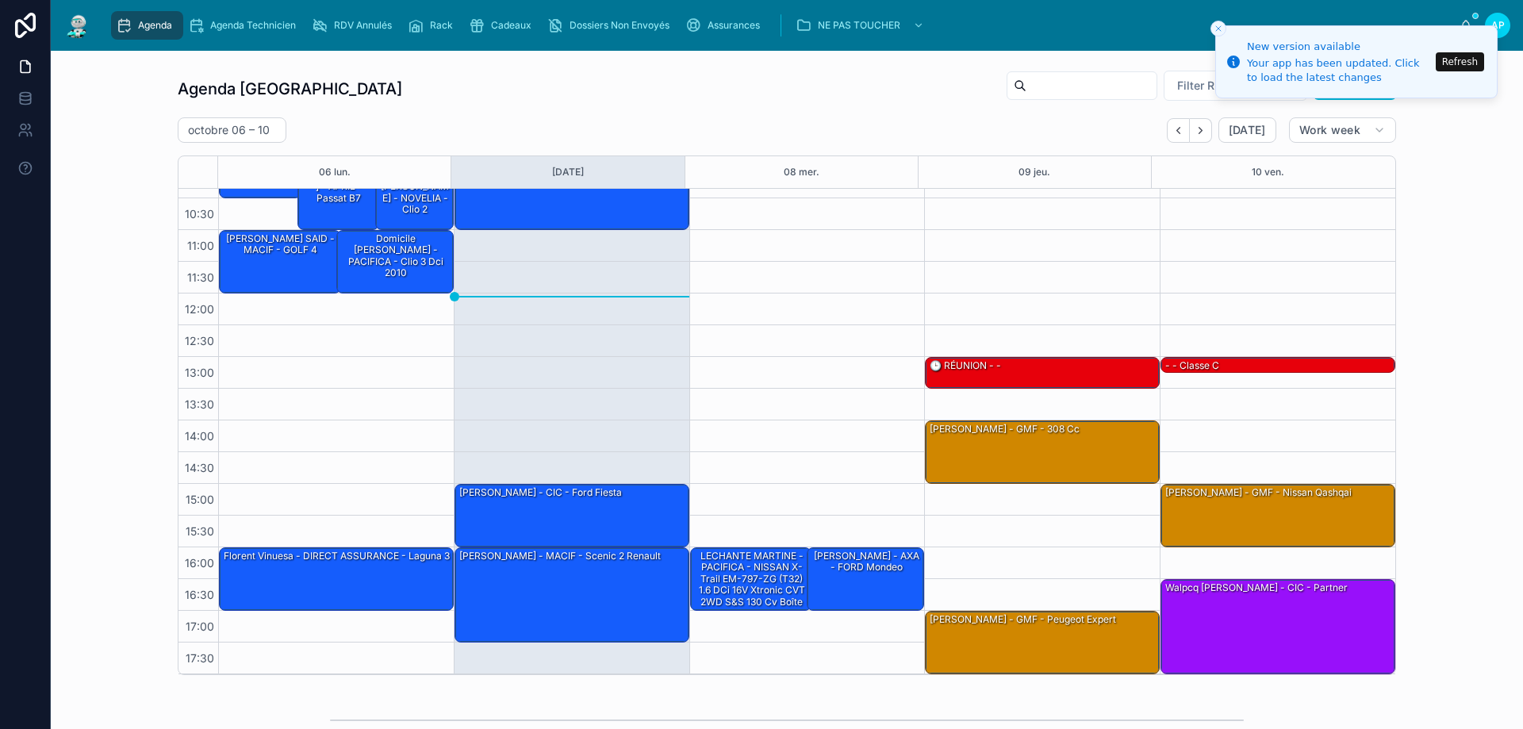
click at [530, 95] on div "Agenda Perpignan Filter RDV pris par [PERSON_NAME]" at bounding box center [787, 89] width 1218 height 38
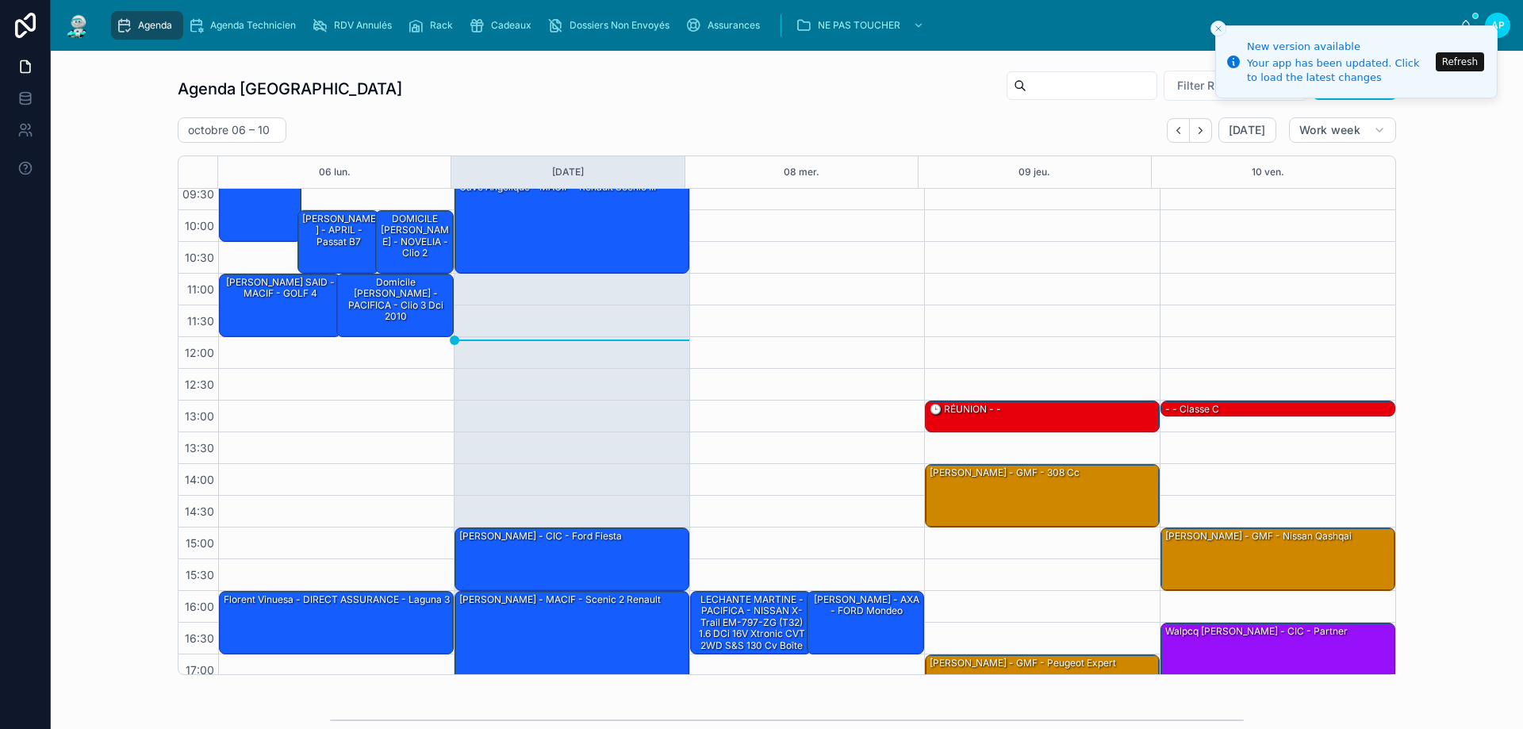
scroll to position [0, 0]
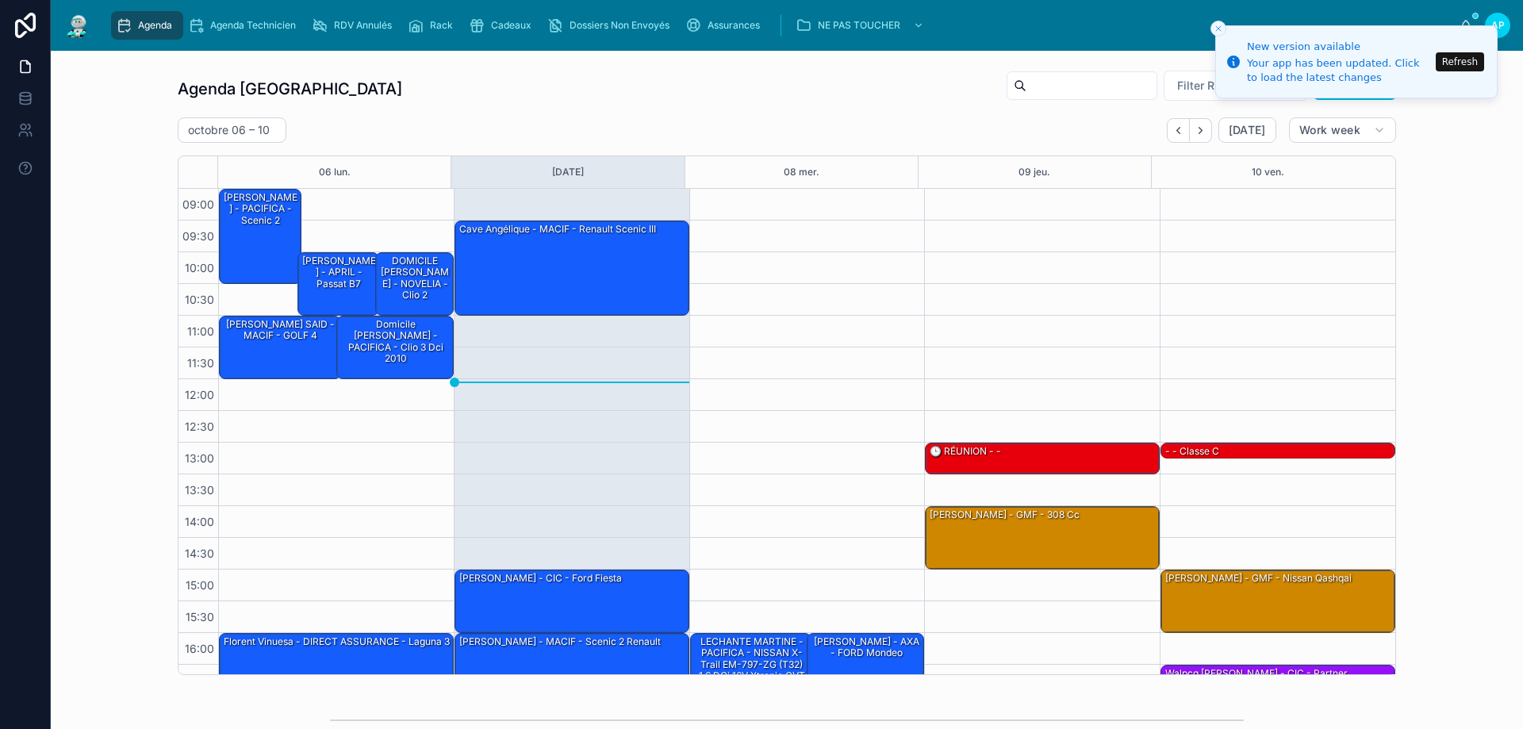
click at [142, 18] on div "Agenda" at bounding box center [147, 25] width 63 height 25
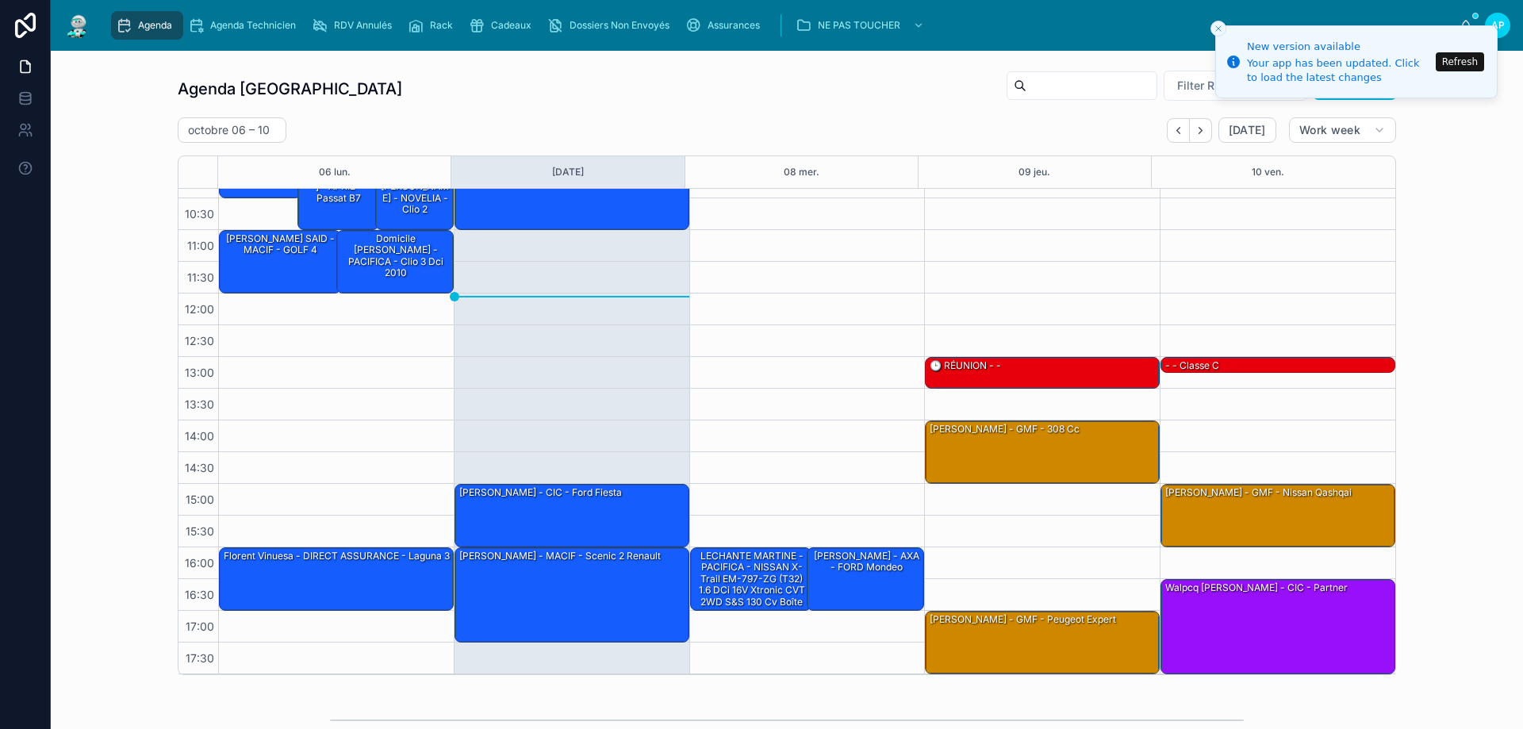
click at [1220, 21] on button "Close toast" at bounding box center [1218, 29] width 16 height 16
click at [1218, 30] on icon "Close toast" at bounding box center [1219, 29] width 10 height 10
click at [1455, 56] on button "Refresh" at bounding box center [1460, 61] width 48 height 19
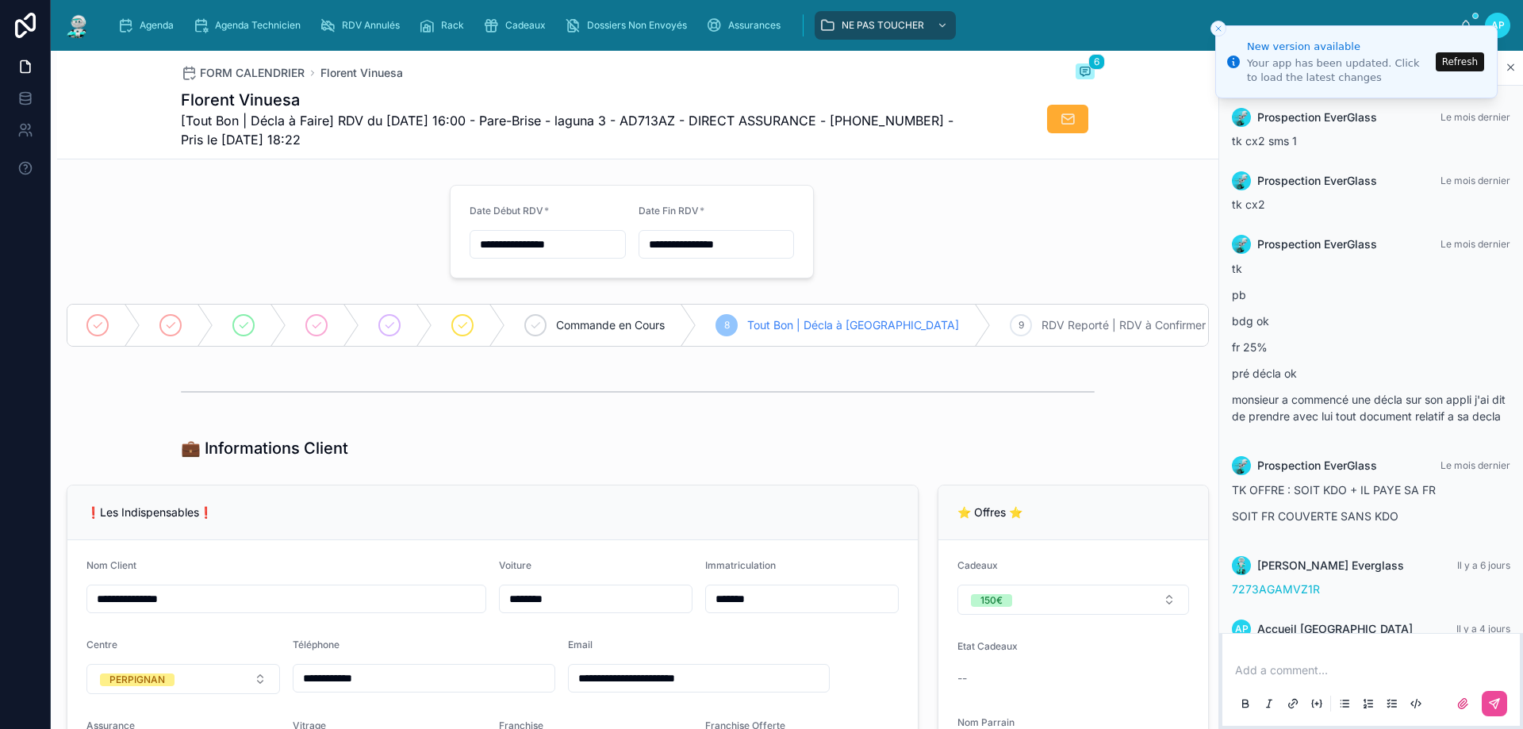
scroll to position [66, 0]
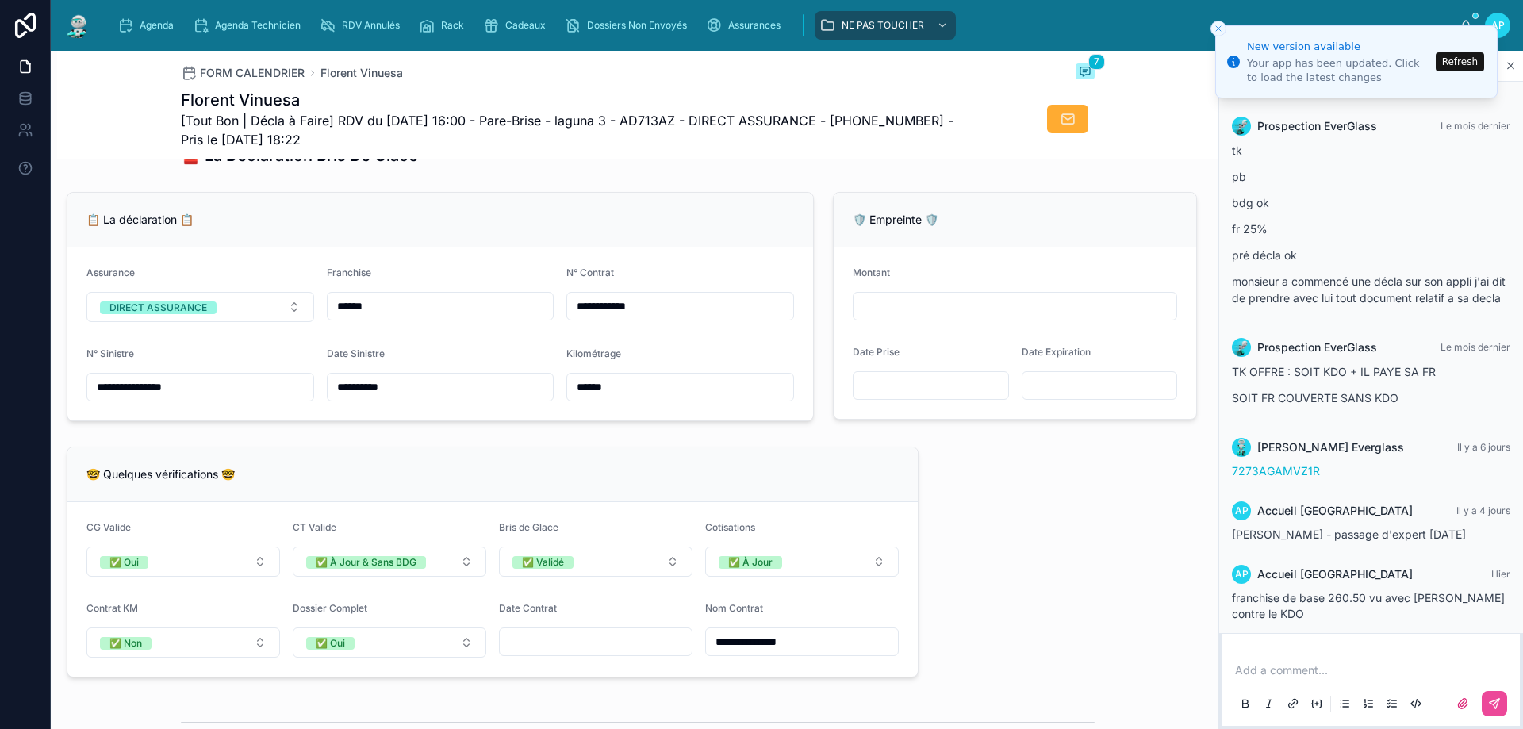
scroll to position [141, 0]
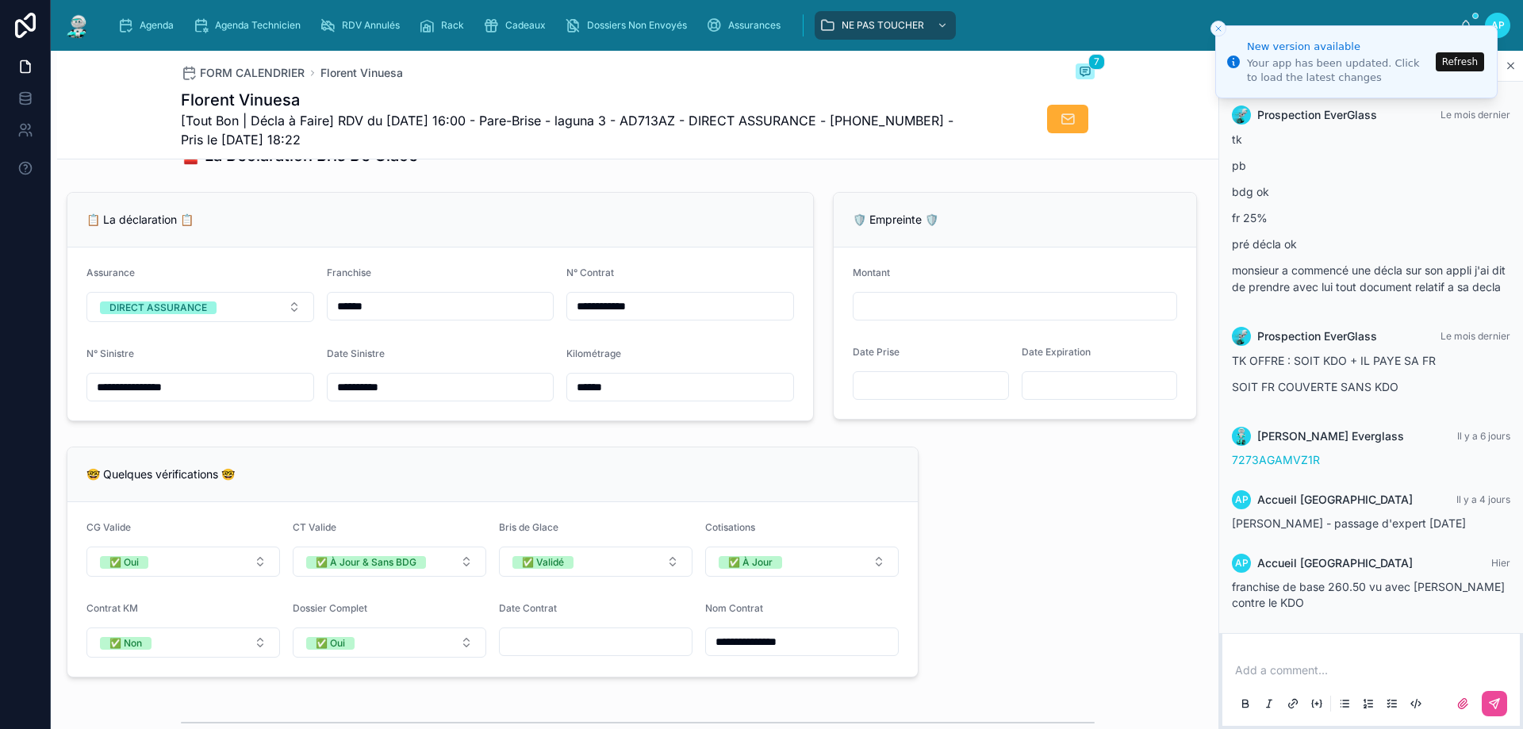
click at [82, 24] on img at bounding box center [77, 25] width 29 height 25
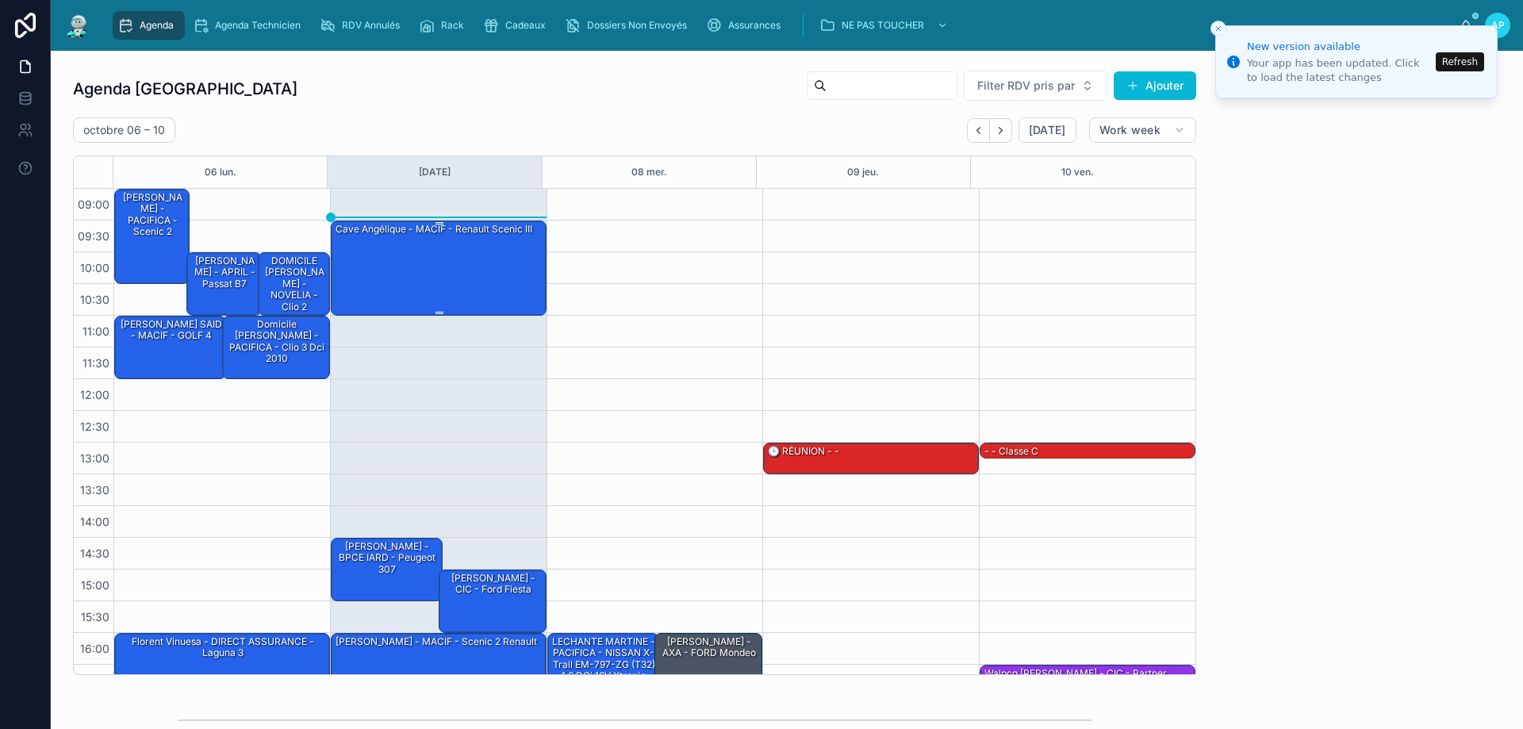
click at [416, 273] on div "Cave Angélique - MACIF - Renault scenic III" at bounding box center [439, 267] width 211 height 92
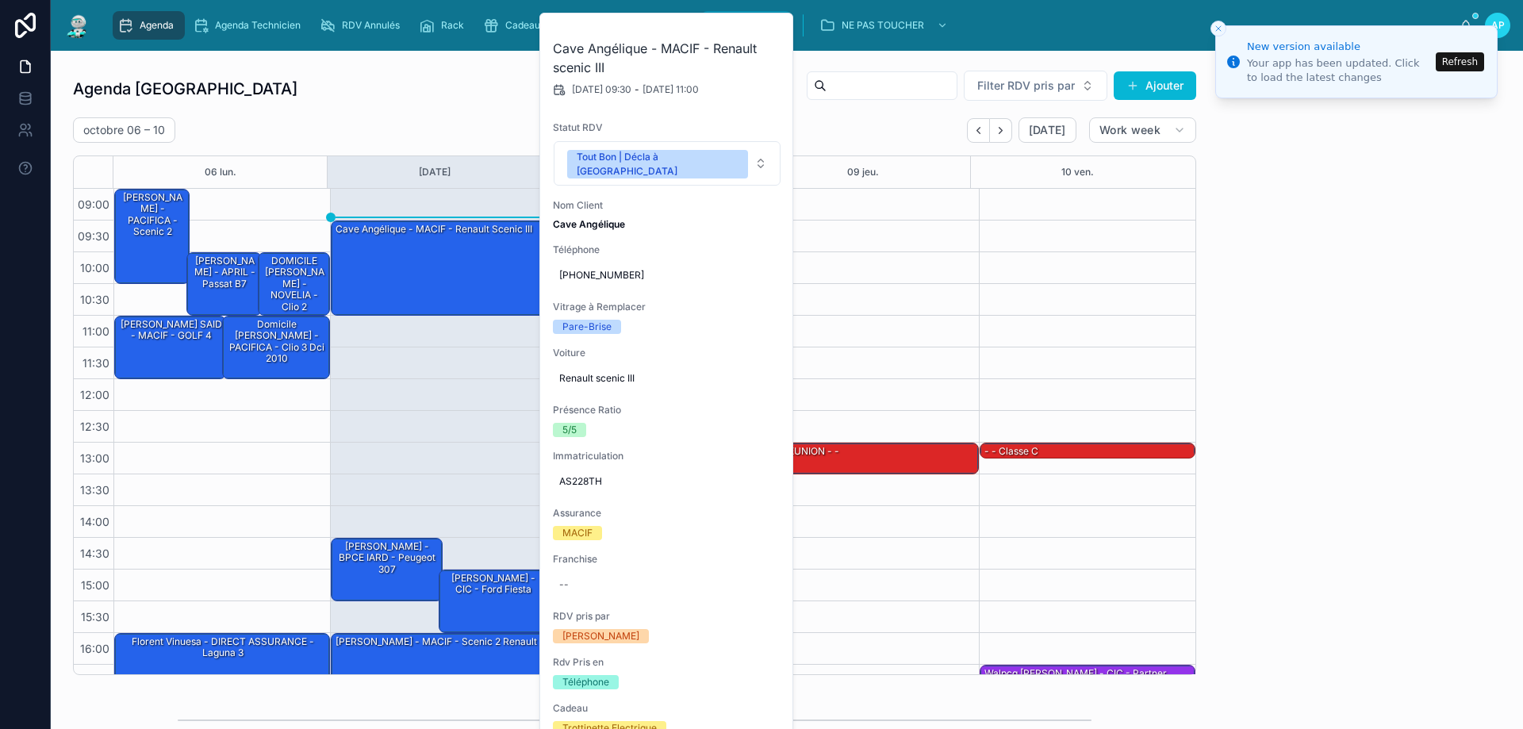
click at [0, 0] on button at bounding box center [0, 0] width 0 height 0
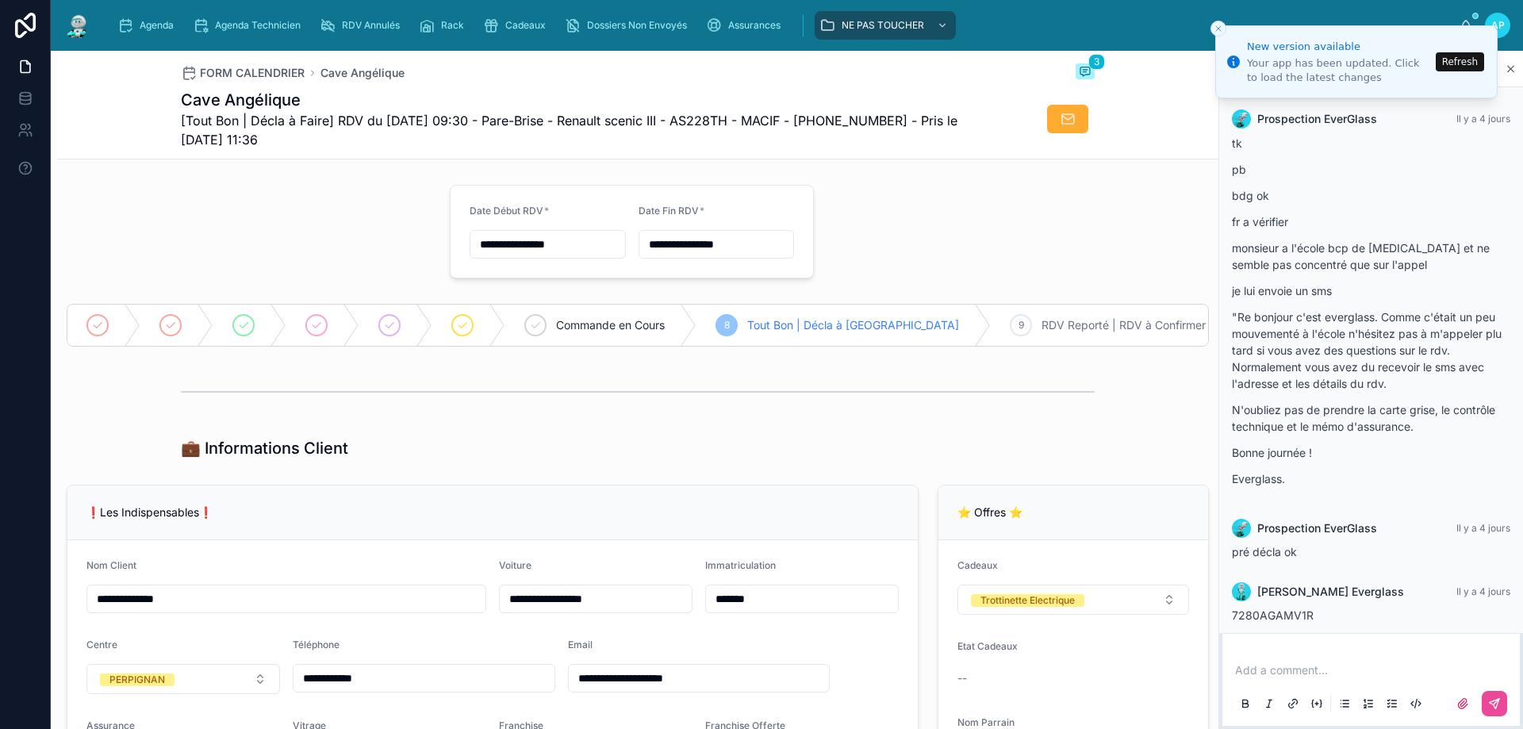
click at [144, 14] on div "Agenda" at bounding box center [148, 25] width 63 height 25
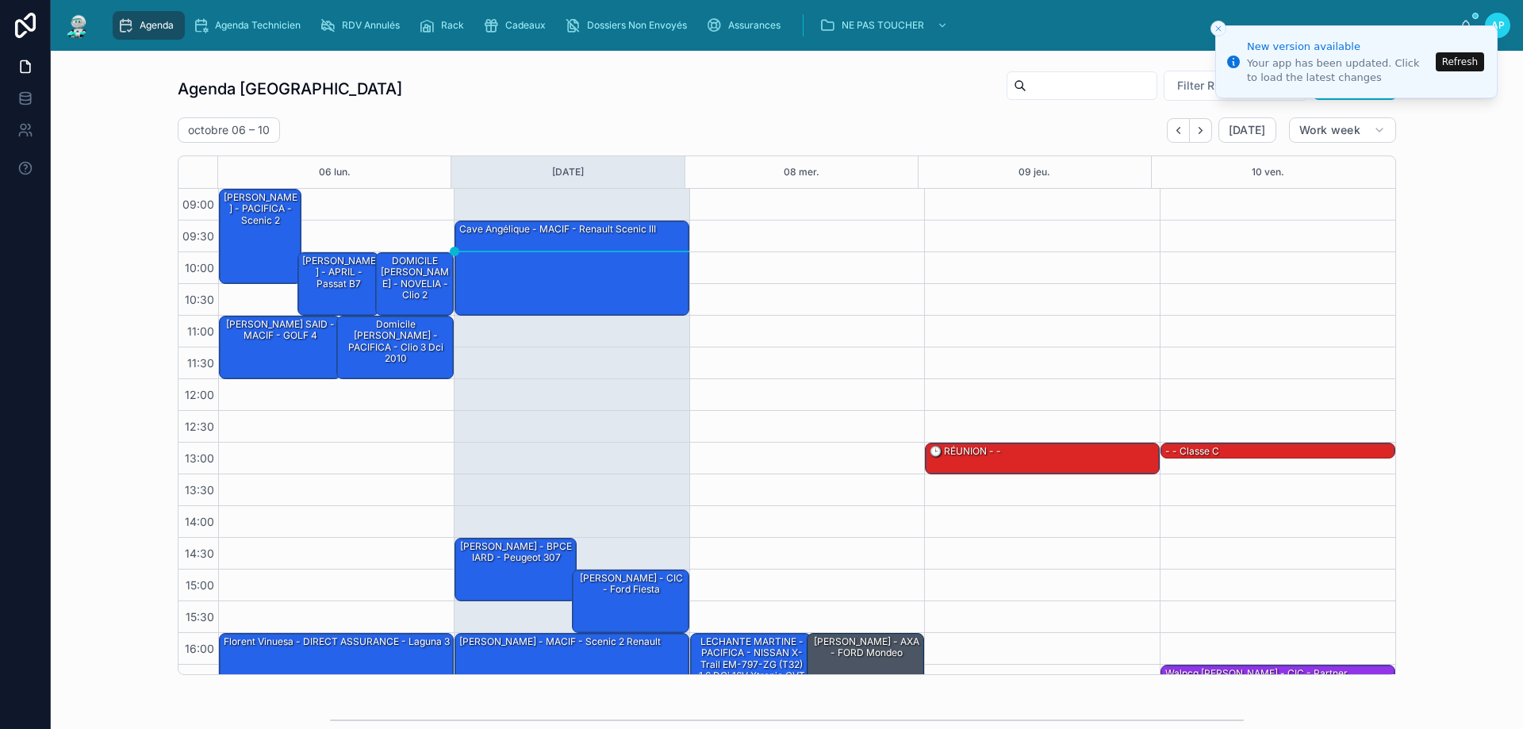
scroll to position [86, 0]
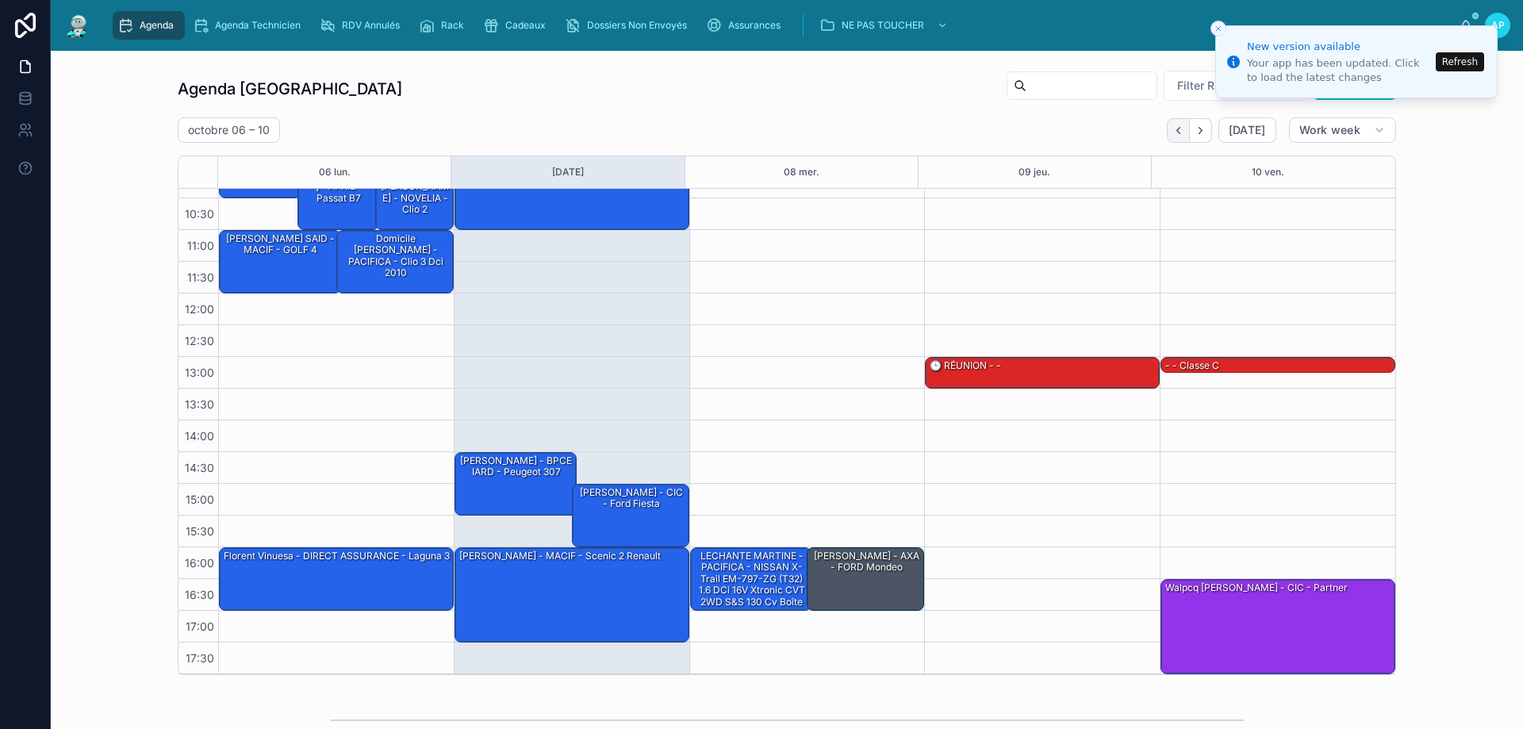
click at [1167, 122] on button "Back" at bounding box center [1178, 130] width 23 height 25
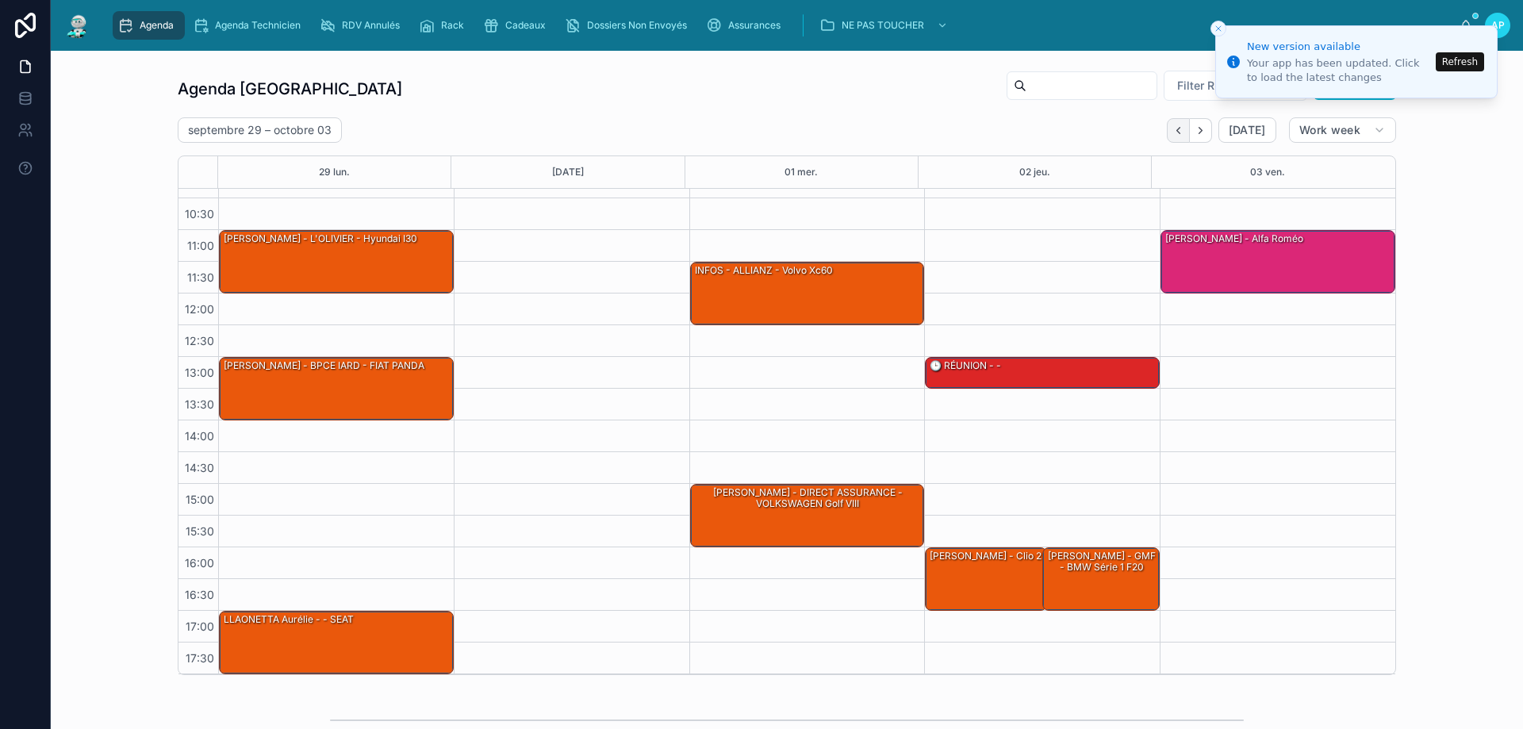
click at [1168, 123] on button "Back" at bounding box center [1178, 130] width 23 height 25
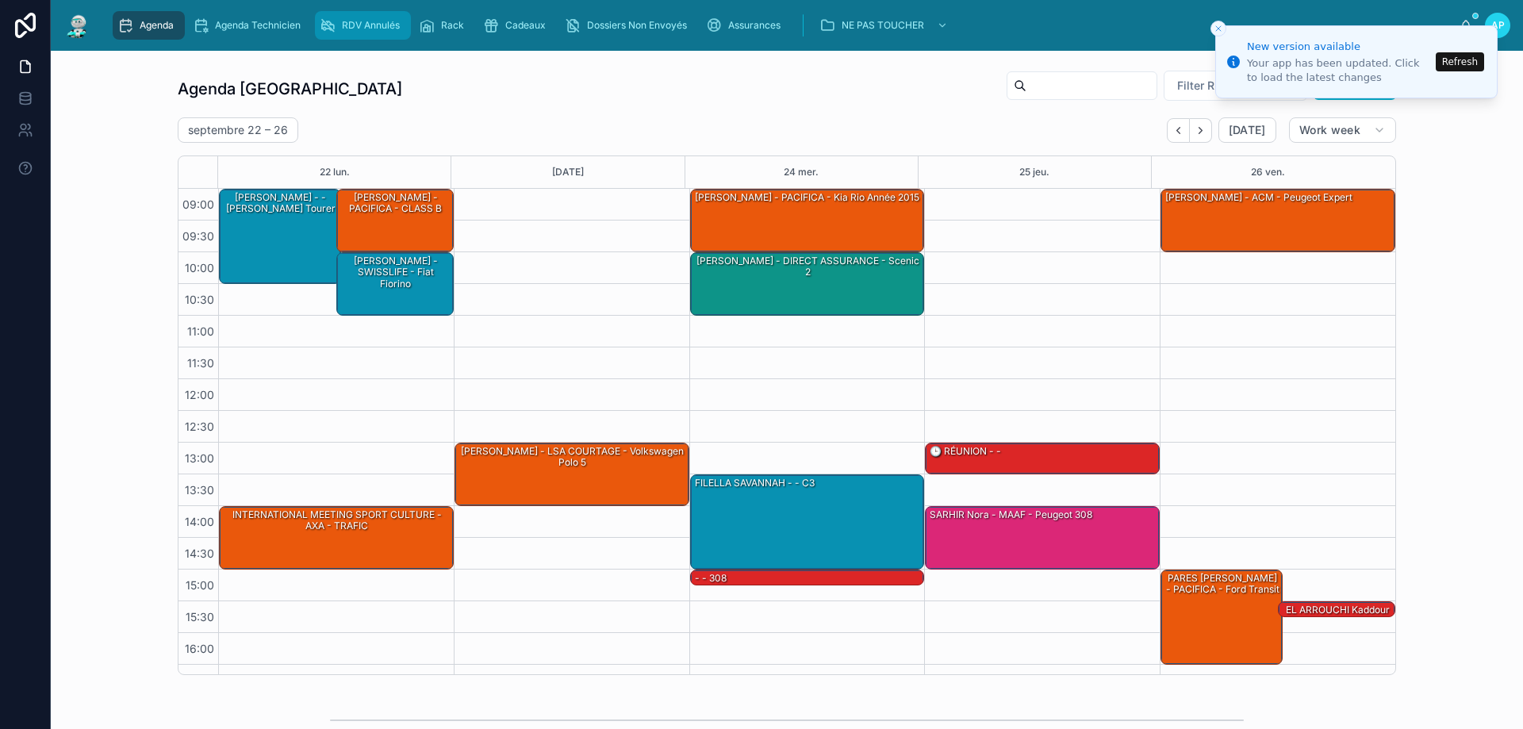
click at [350, 21] on span "RDV Annulés" at bounding box center [371, 25] width 58 height 13
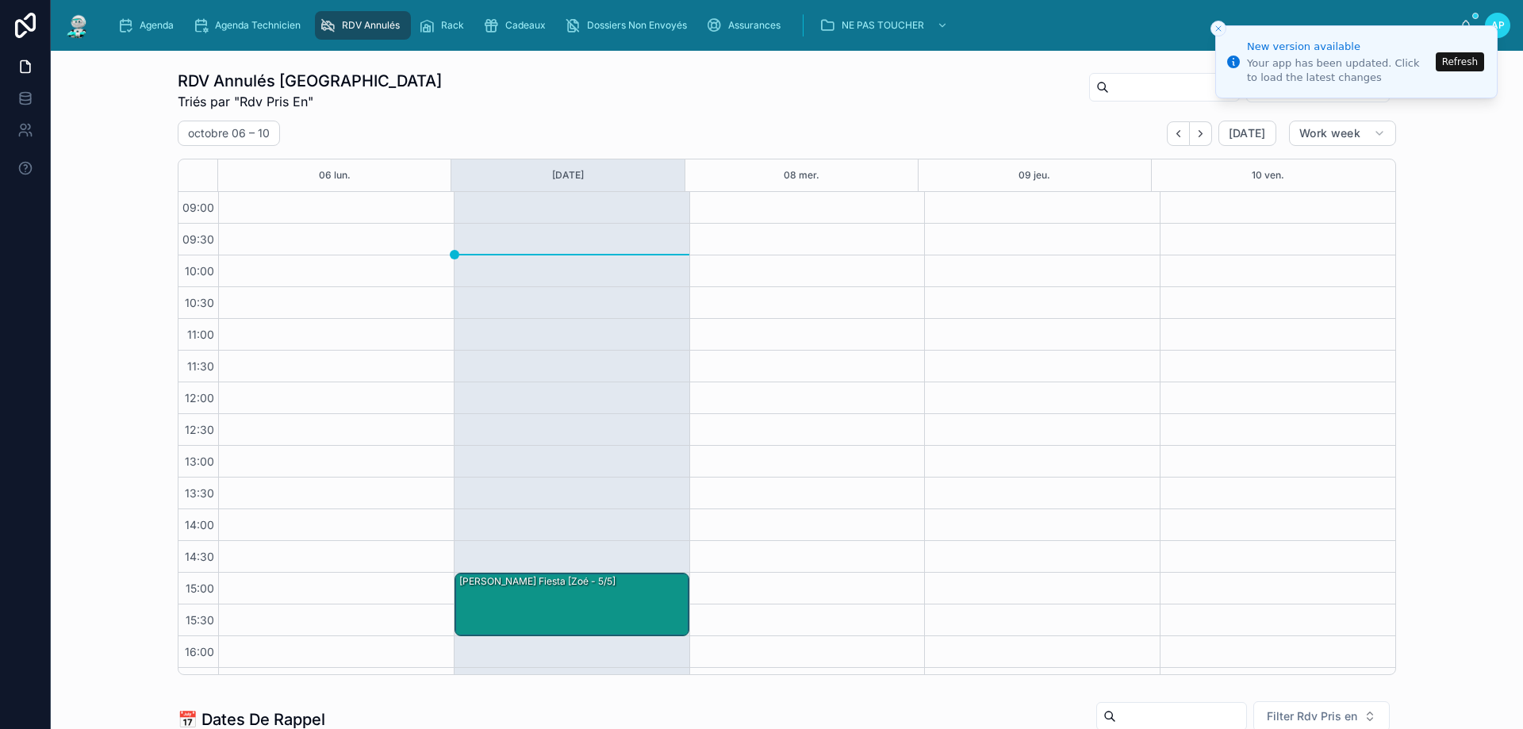
scroll to position [89, 0]
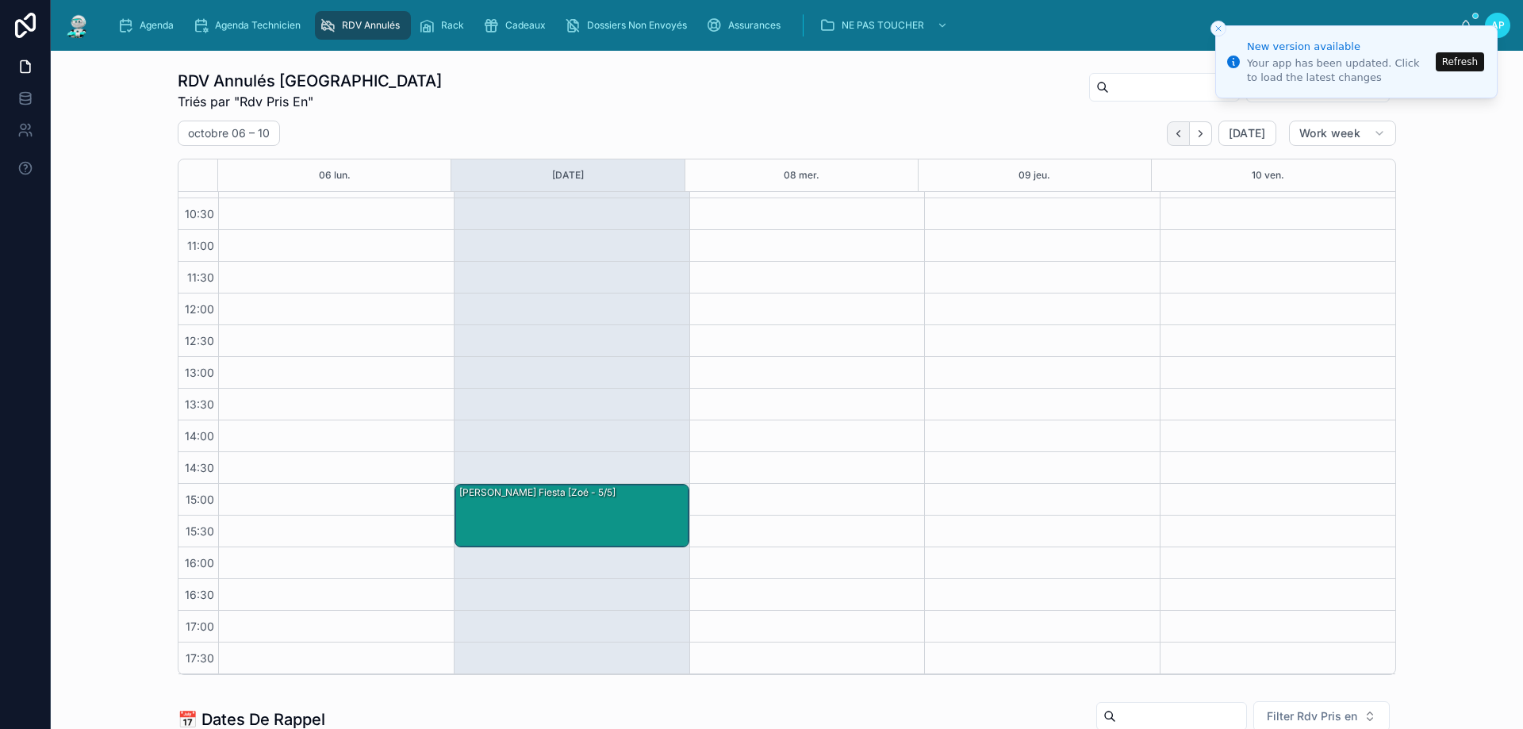
click at [1173, 132] on icon "Back" at bounding box center [1178, 134] width 12 height 12
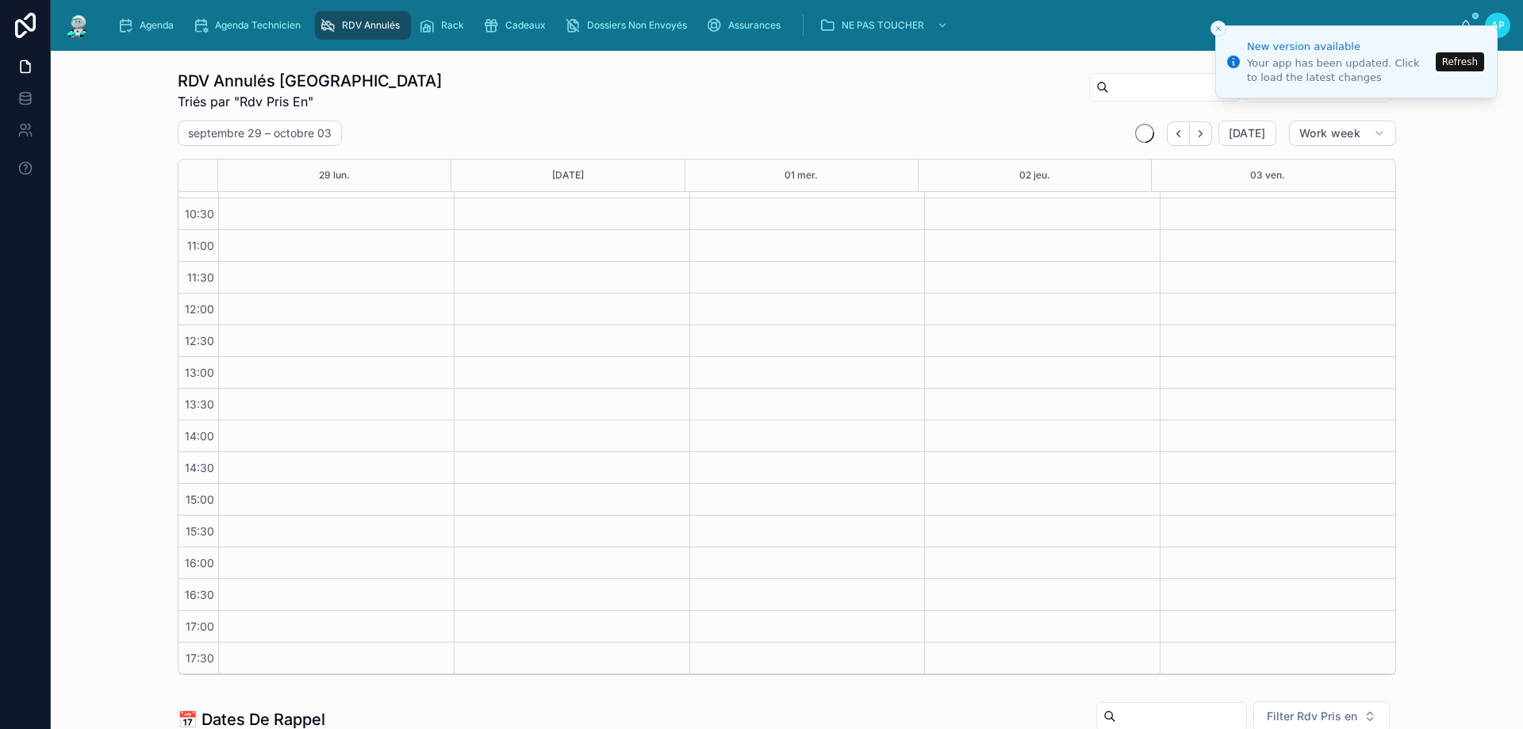
click at [1173, 132] on icon "Back" at bounding box center [1178, 134] width 12 height 12
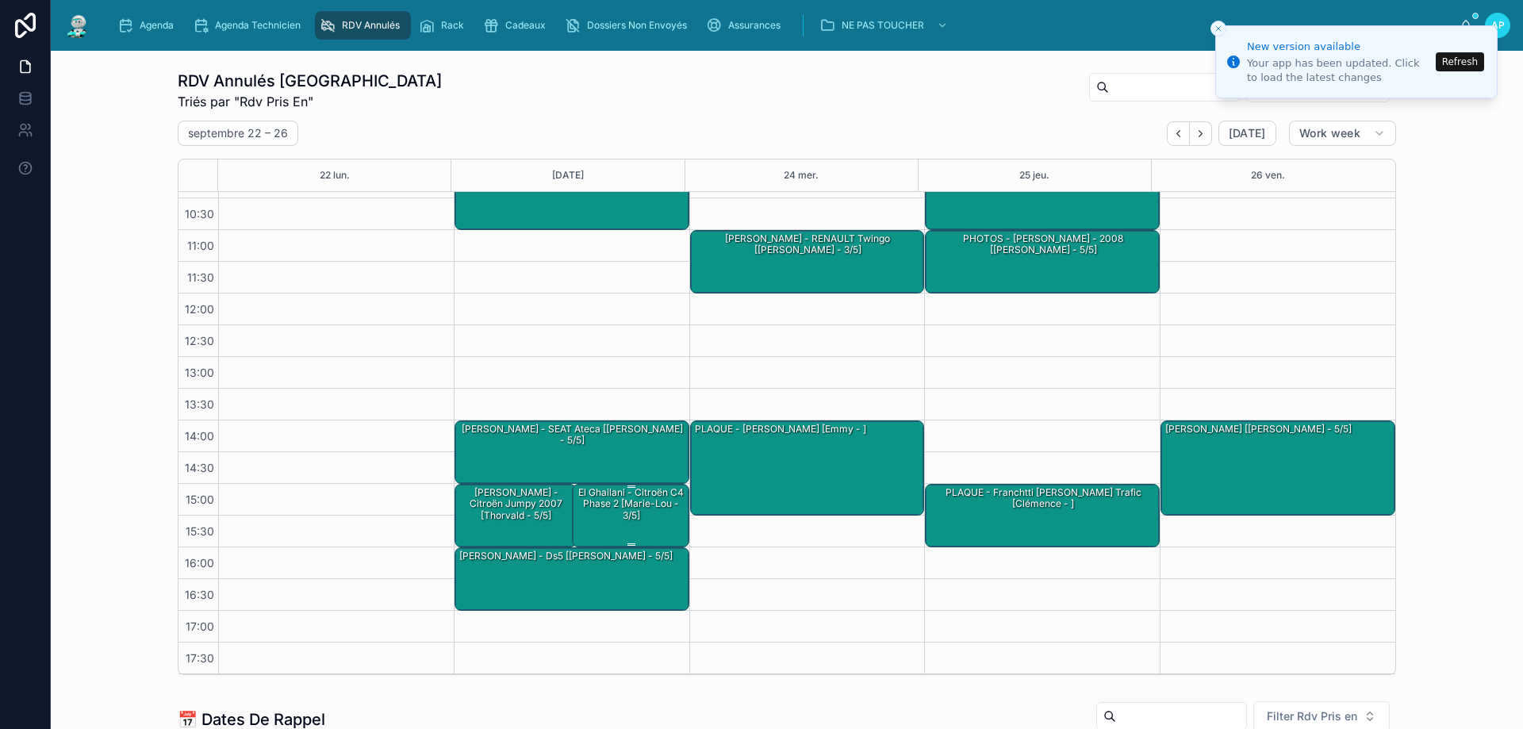
scroll to position [10, 0]
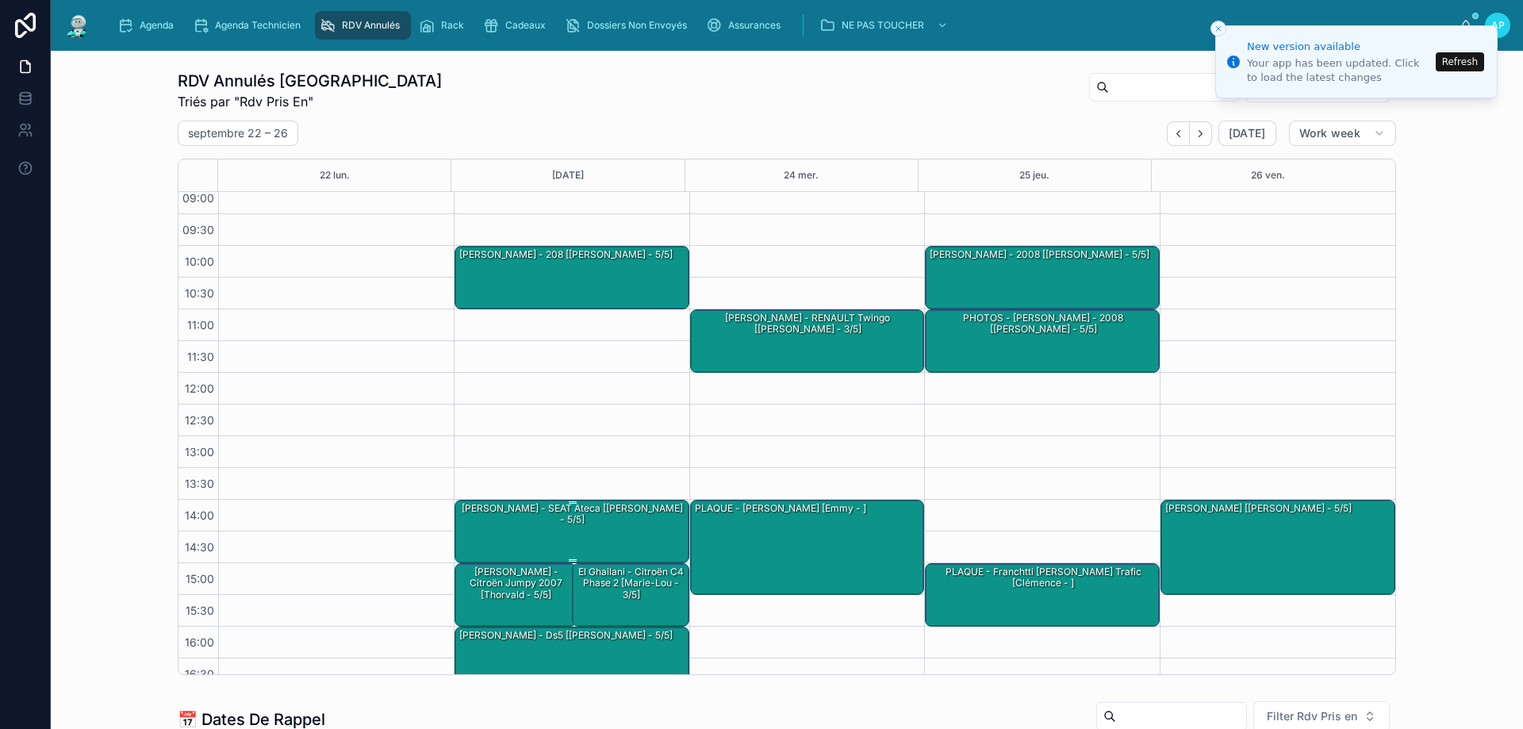
click at [583, 524] on div "MARCHAIS FLAVIA - SEAT Ateca [Marie-Lou - 5/5]" at bounding box center [573, 514] width 230 height 26
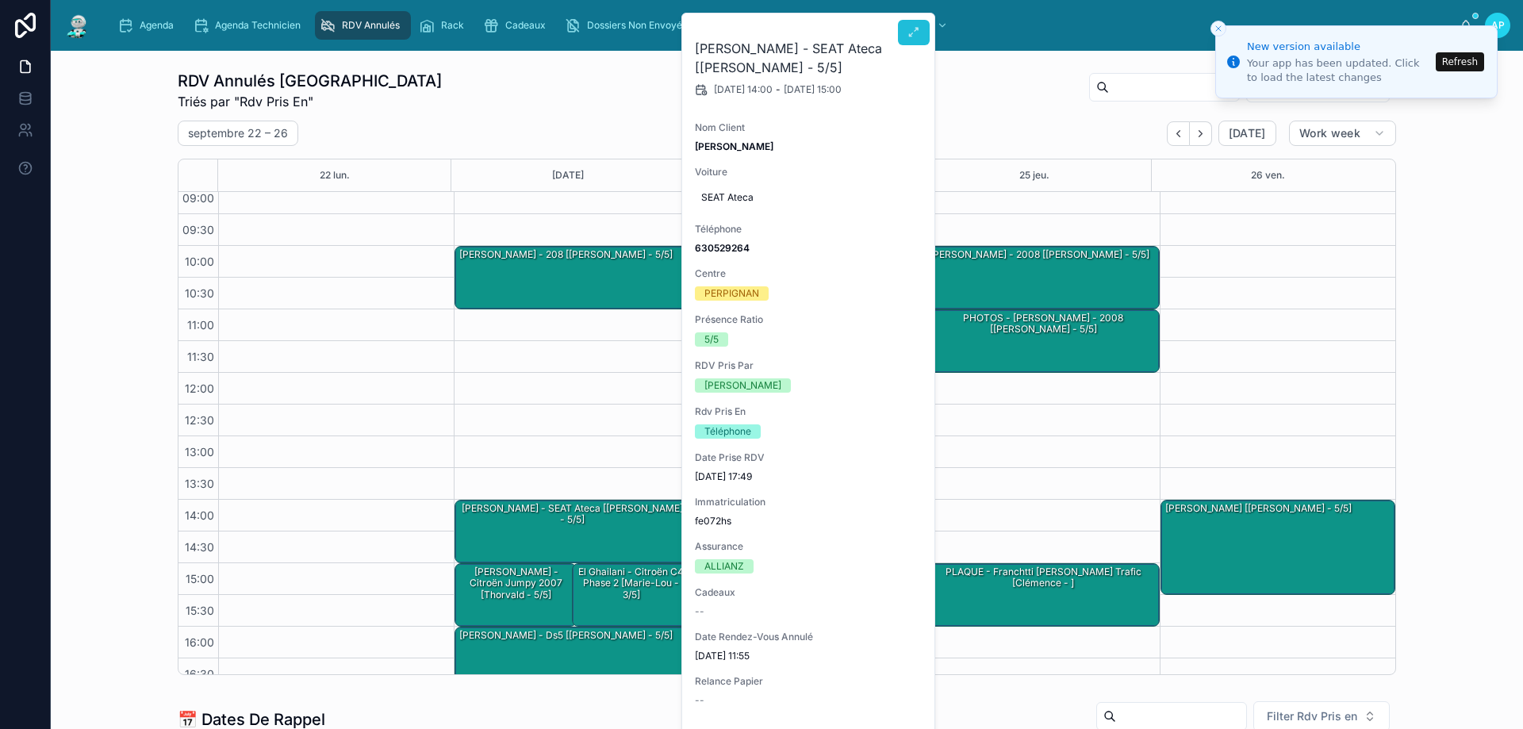
click at [911, 37] on icon at bounding box center [913, 32] width 13 height 13
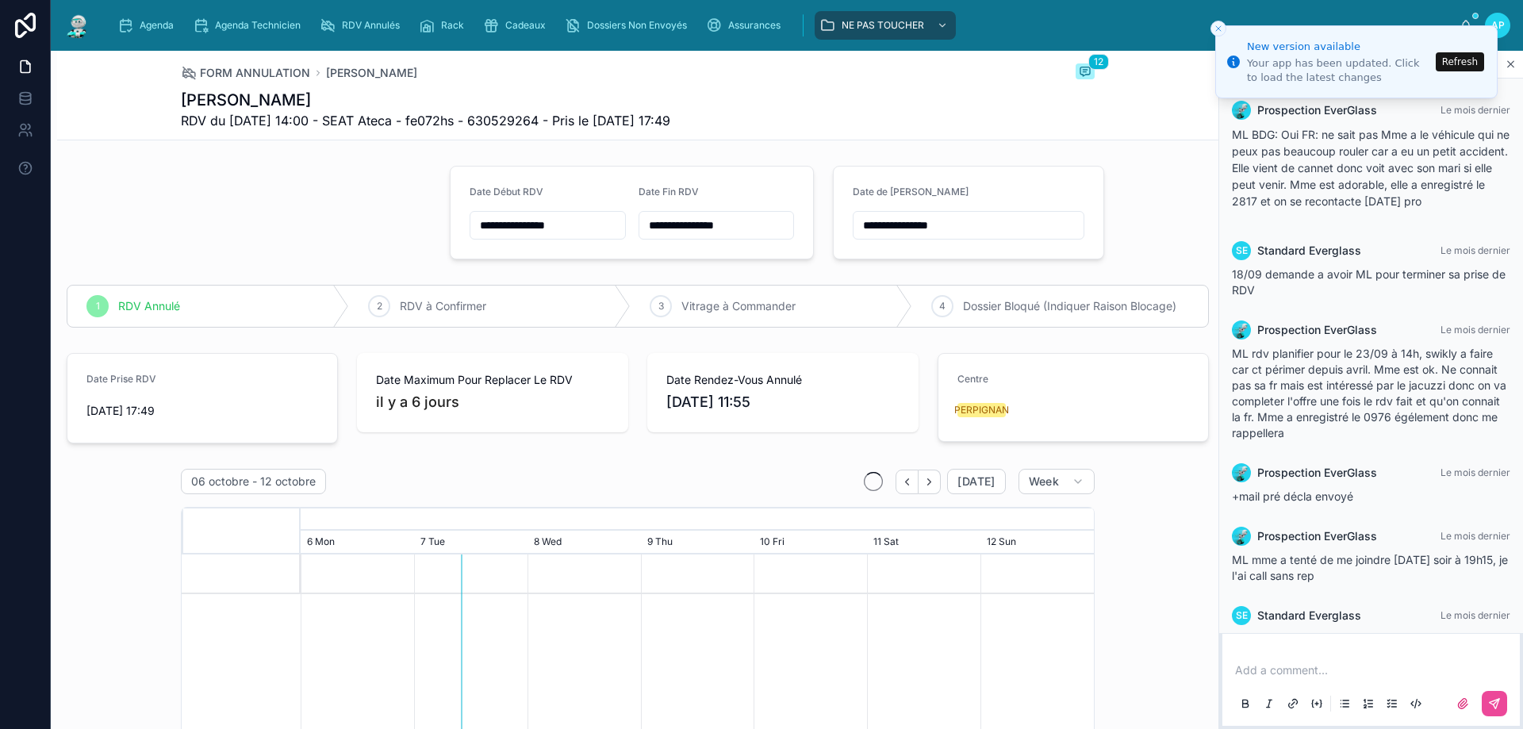
scroll to position [975, 0]
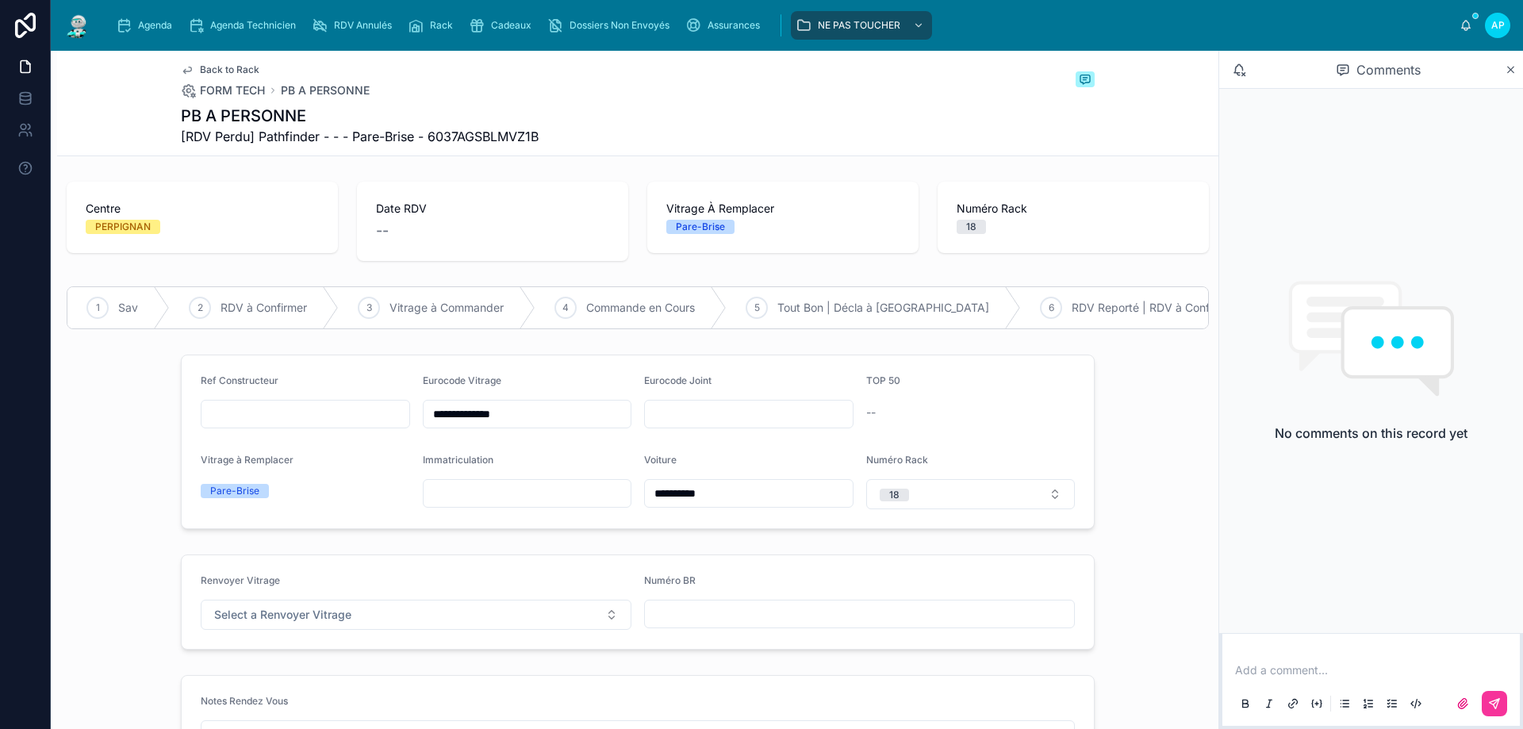
click at [539, 424] on input "**********" at bounding box center [528, 414] width 208 height 22
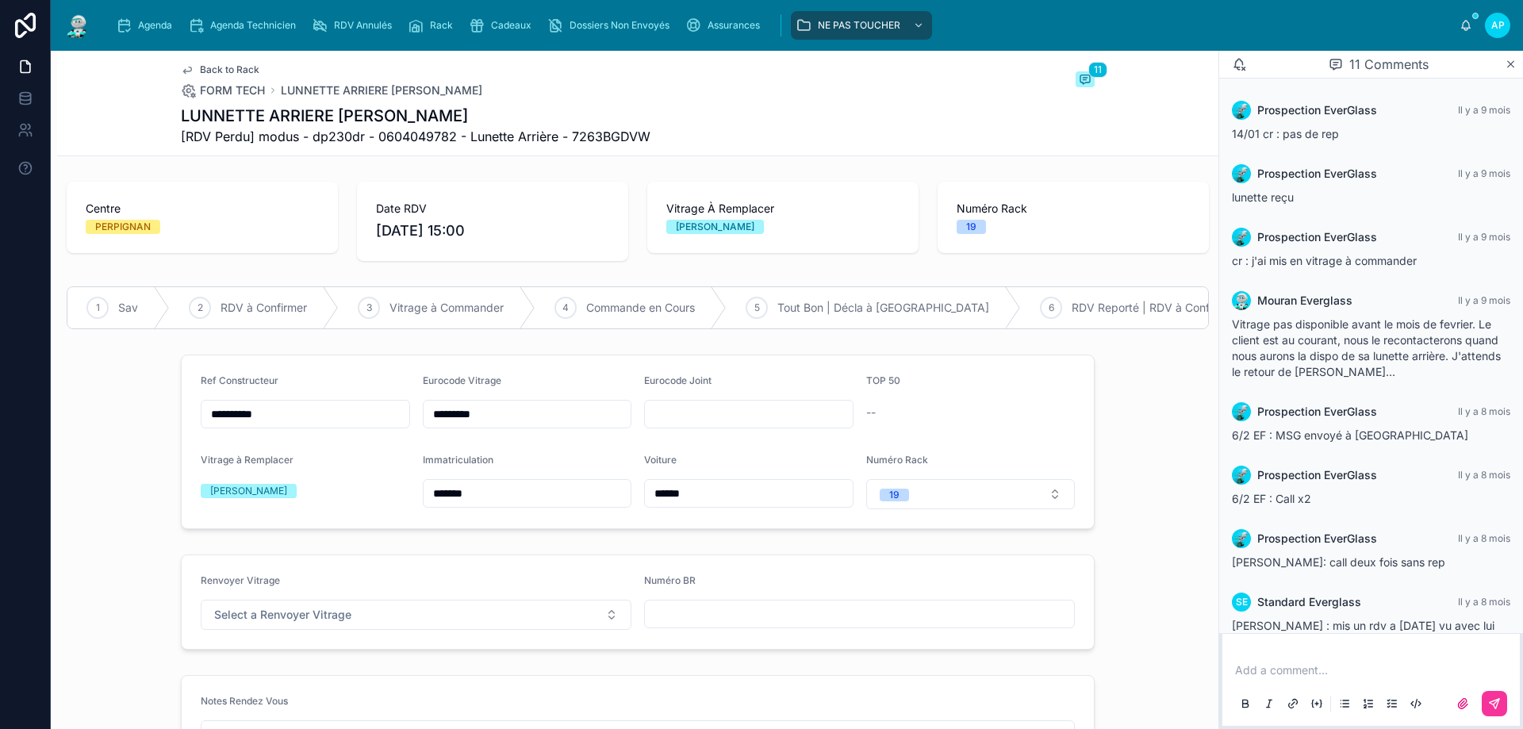
scroll to position [261, 0]
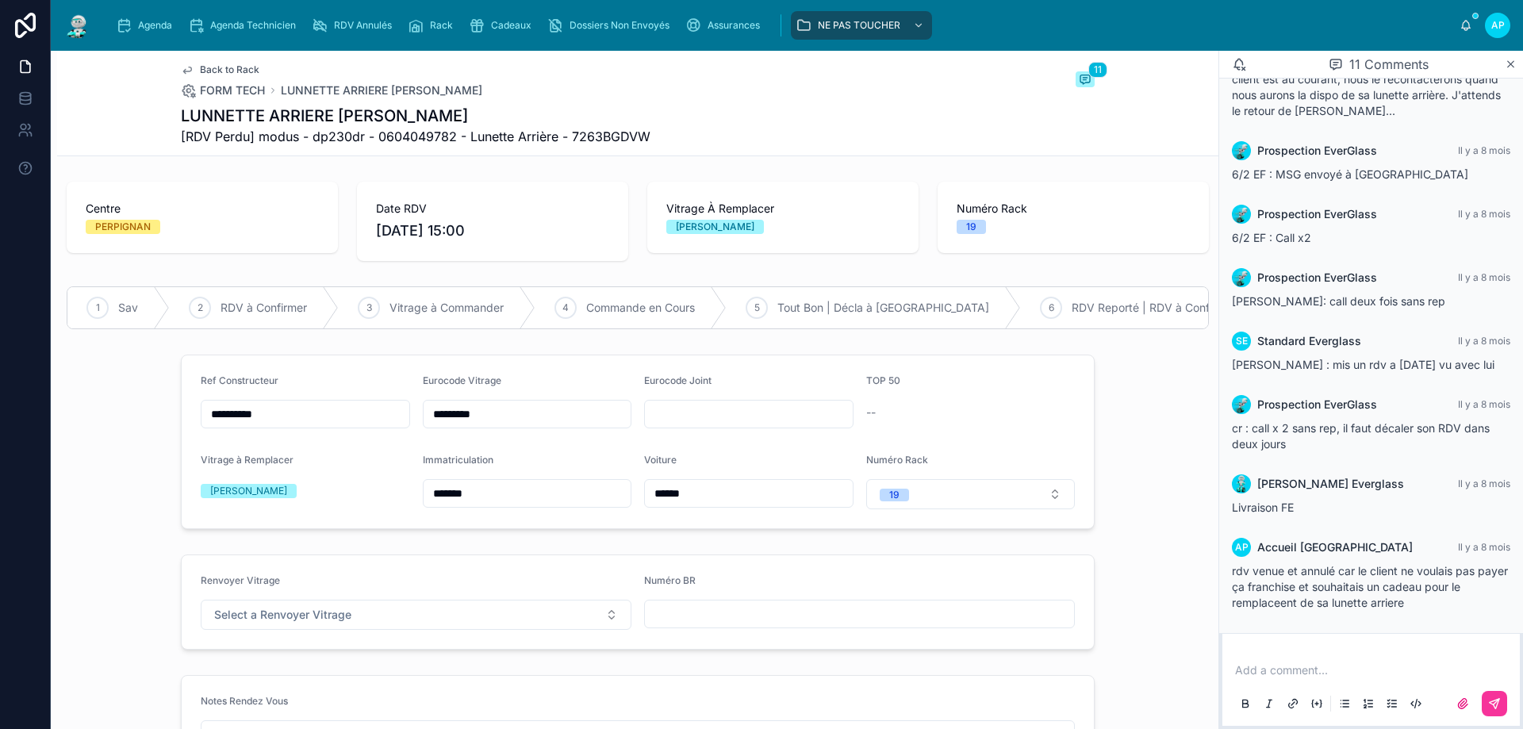
click at [491, 425] on input "*********" at bounding box center [528, 414] width 208 height 22
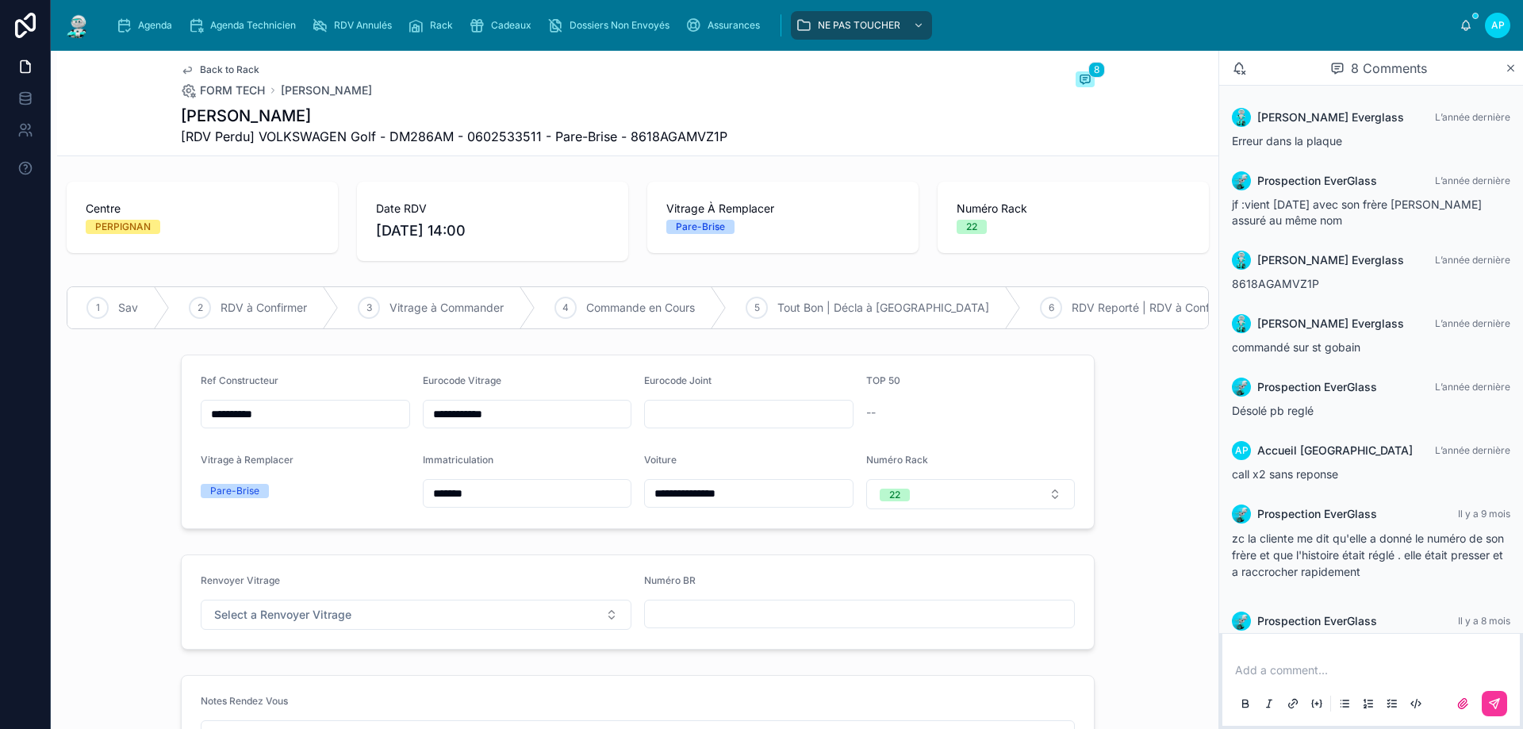
scroll to position [42, 0]
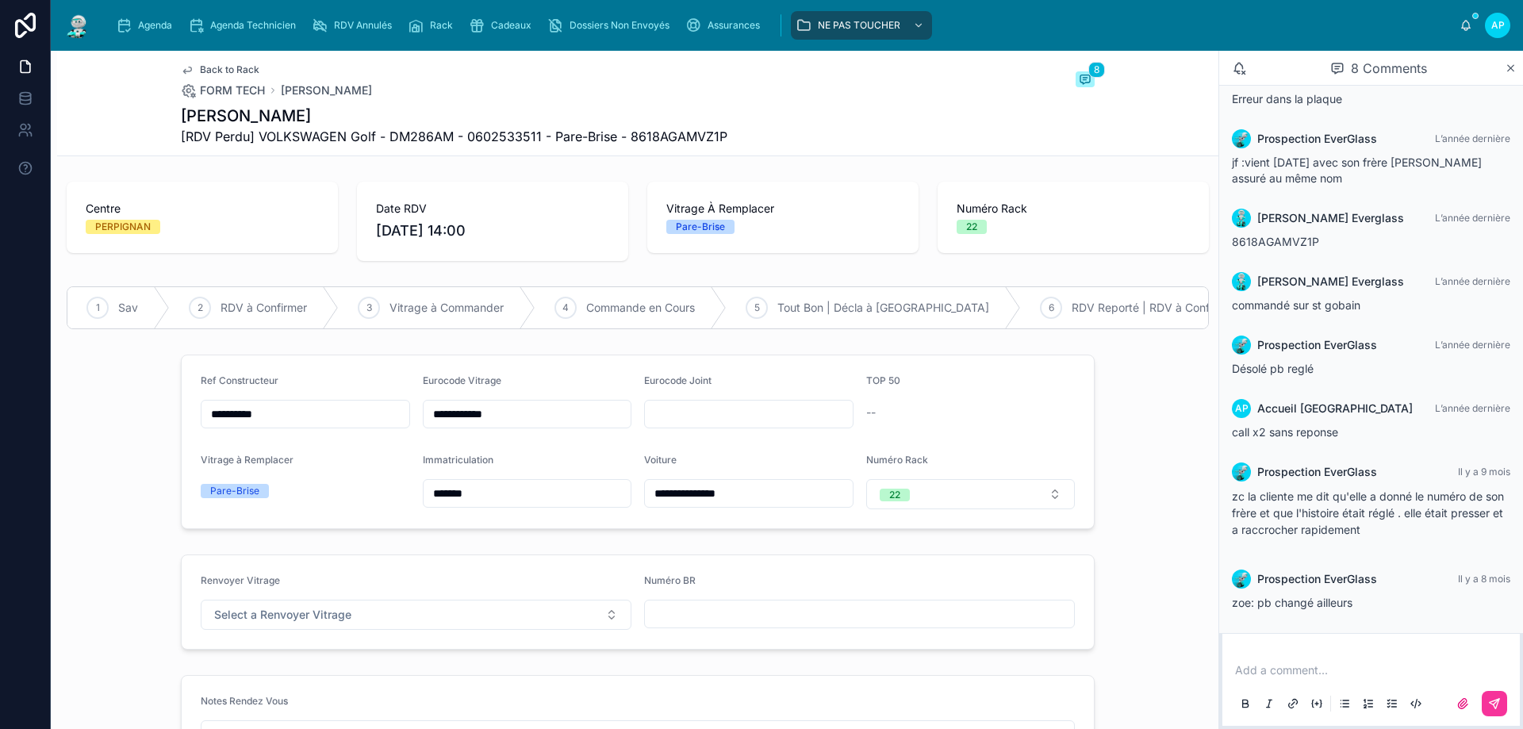
click at [476, 425] on input "**********" at bounding box center [528, 414] width 208 height 22
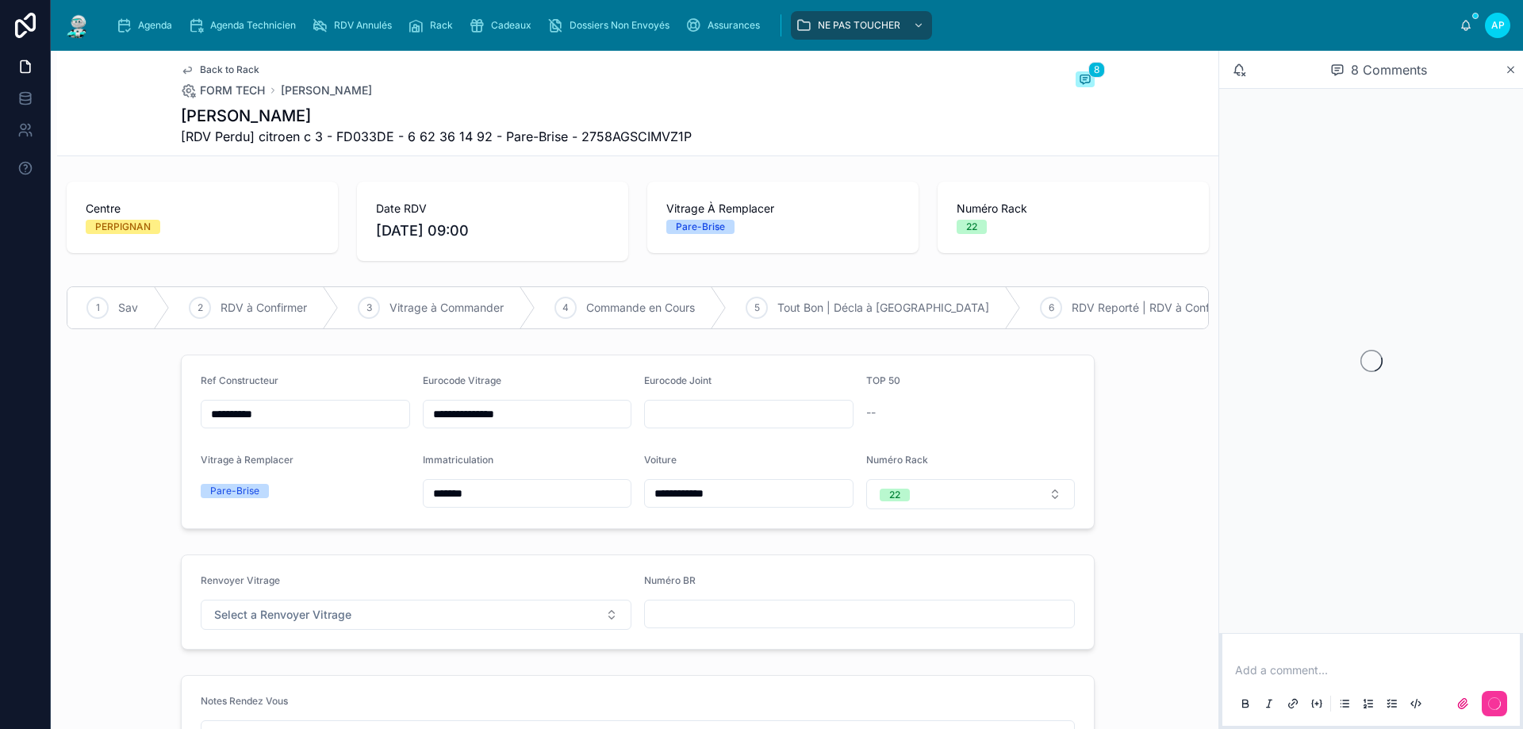
click at [559, 421] on input "**********" at bounding box center [528, 414] width 208 height 22
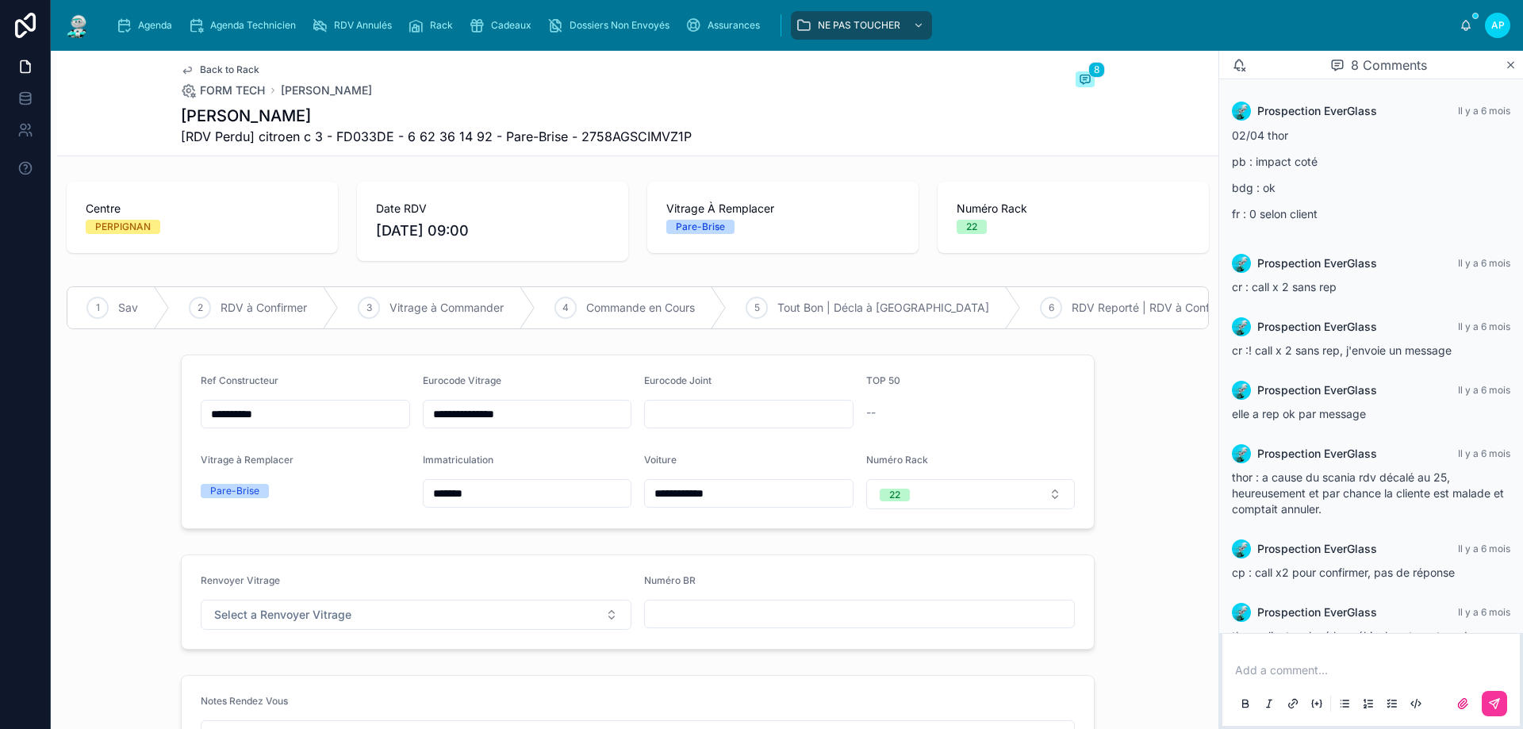
click at [559, 421] on input "**********" at bounding box center [528, 414] width 208 height 22
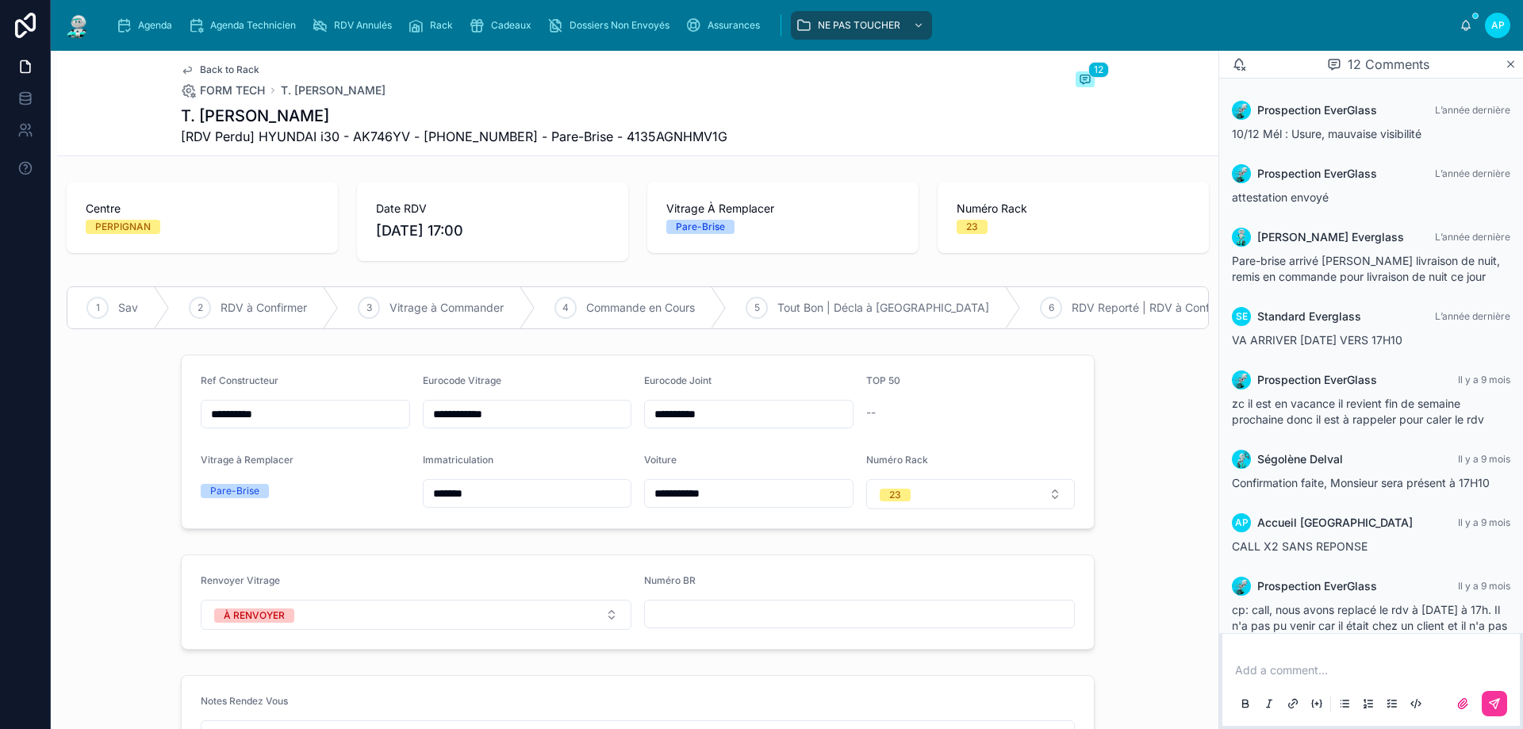
scroll to position [451, 0]
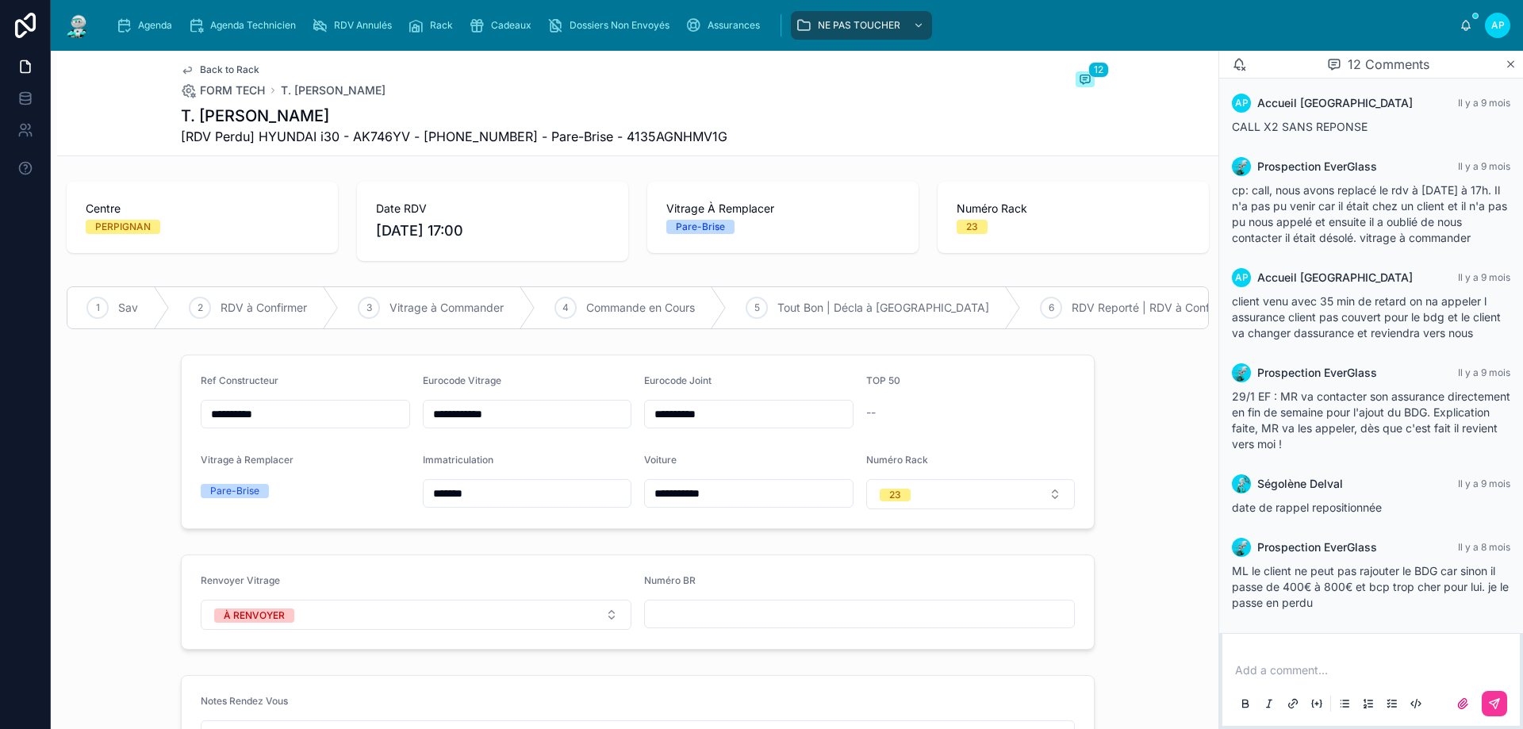
click at [519, 416] on input "**********" at bounding box center [528, 414] width 208 height 22
click at [520, 416] on input "**********" at bounding box center [528, 414] width 208 height 22
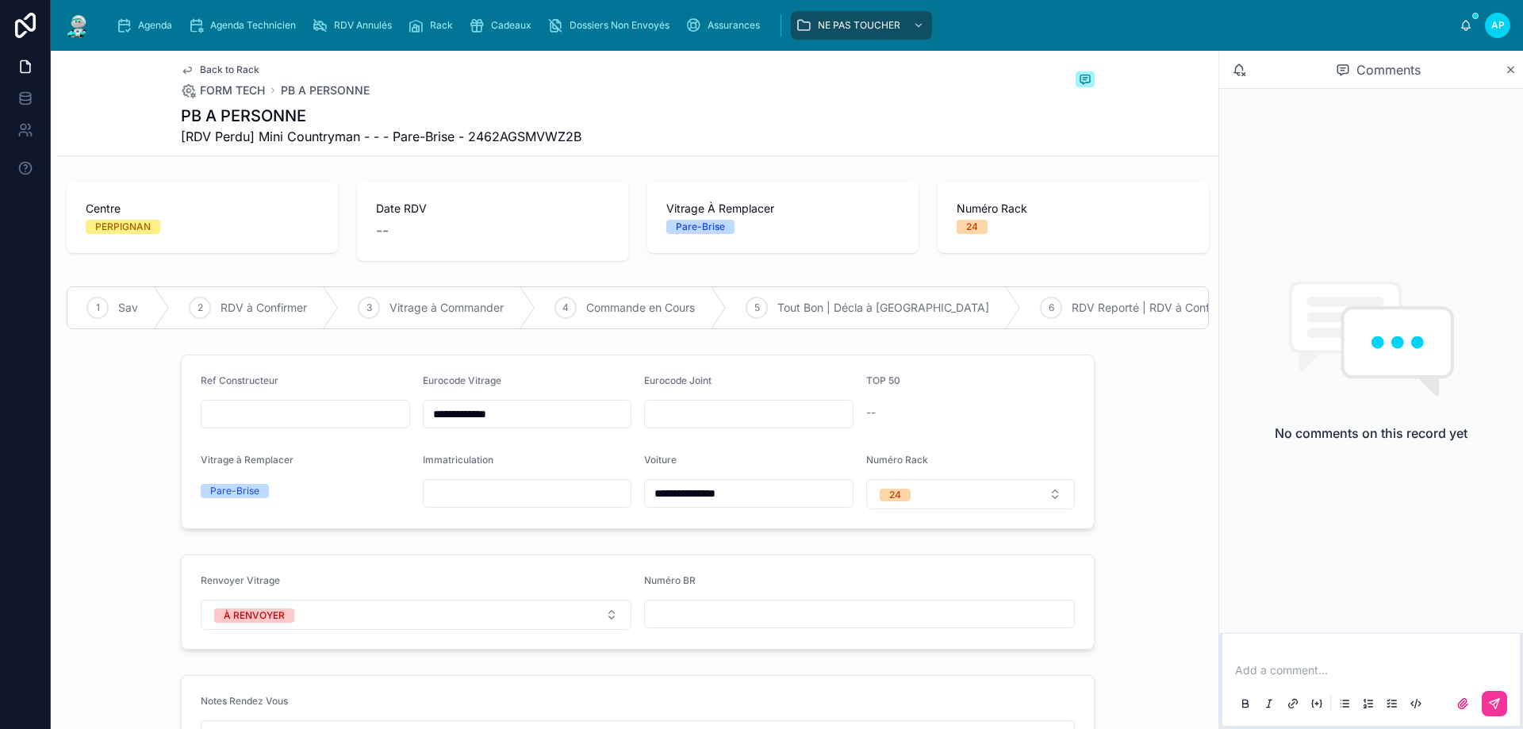
click at [541, 422] on input "**********" at bounding box center [528, 414] width 208 height 22
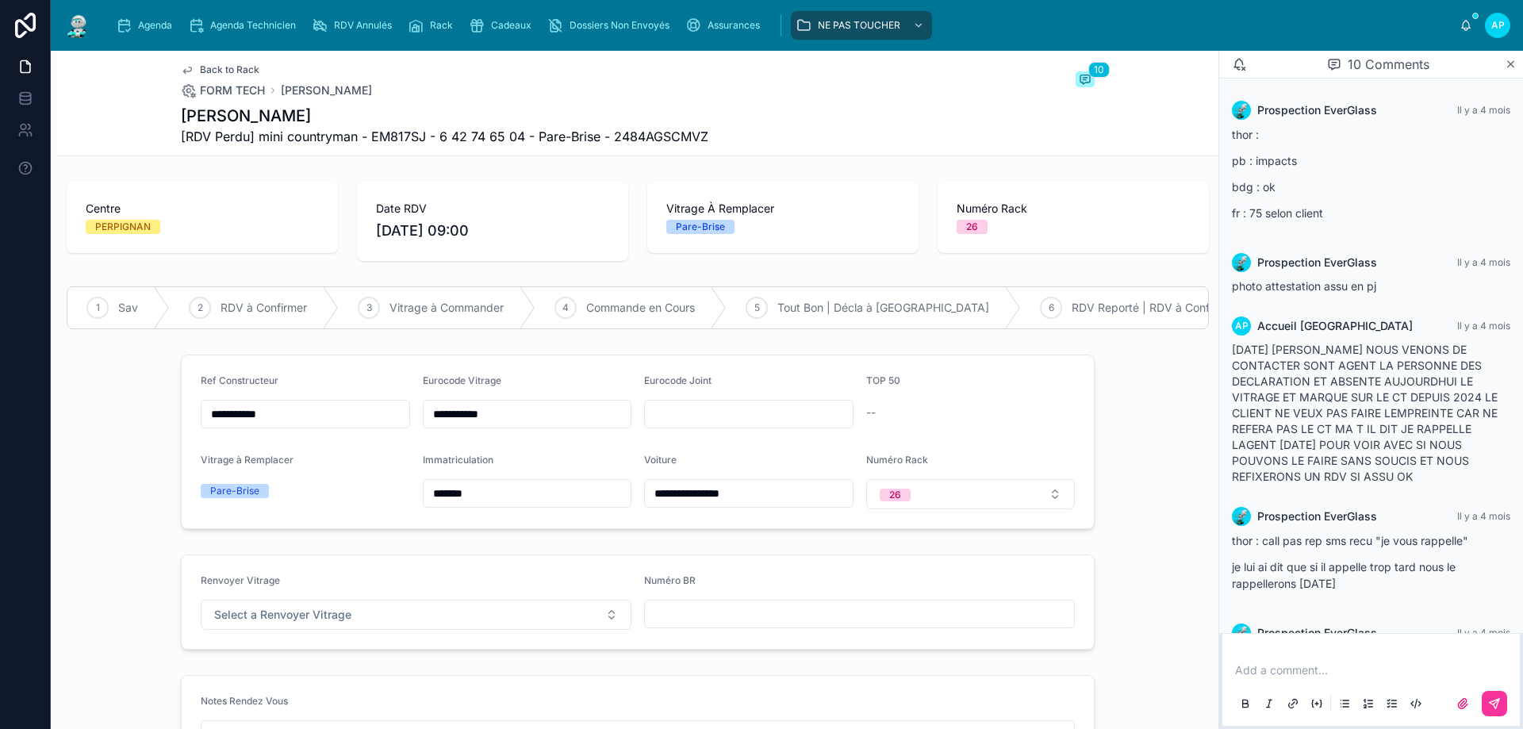
scroll to position [994, 0]
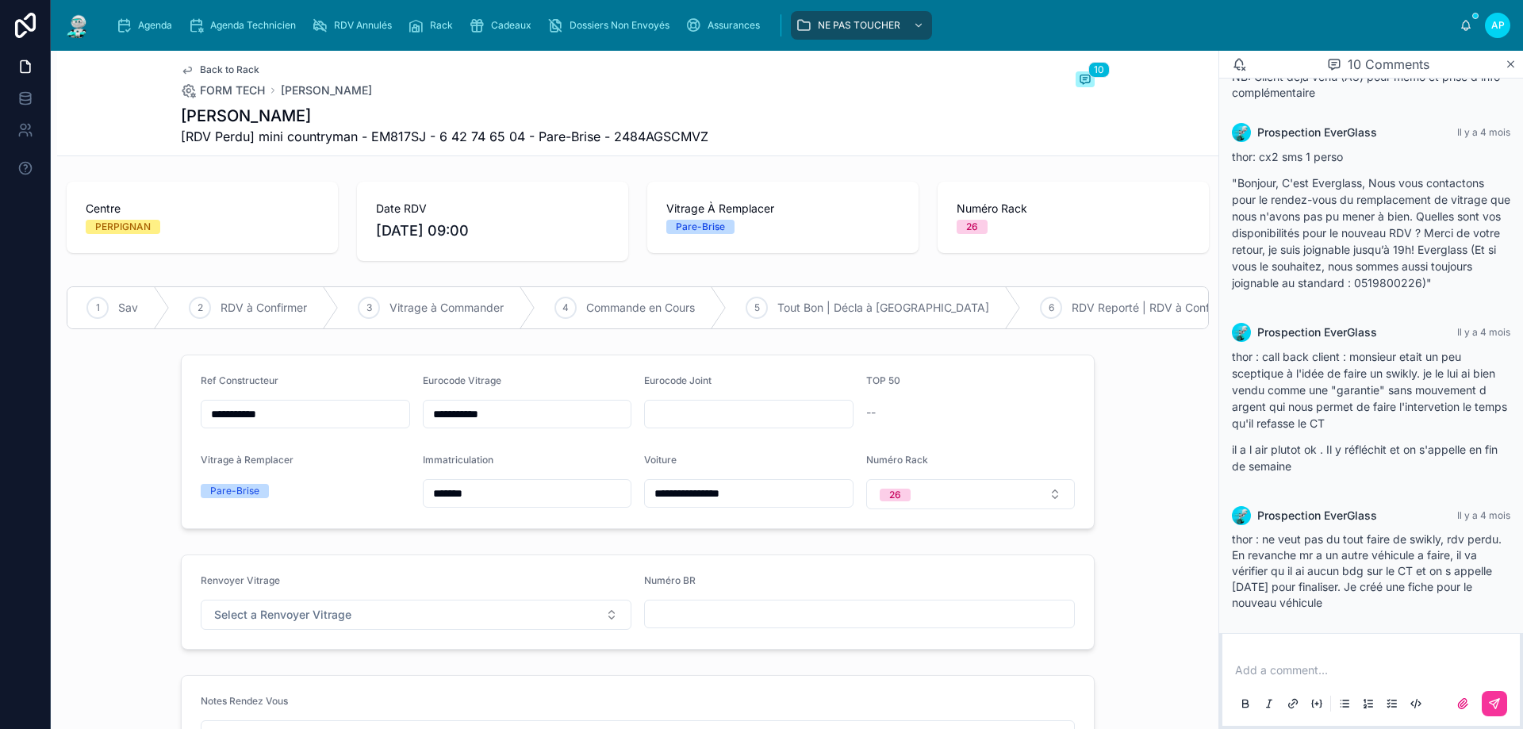
click at [489, 421] on input "**********" at bounding box center [528, 414] width 208 height 22
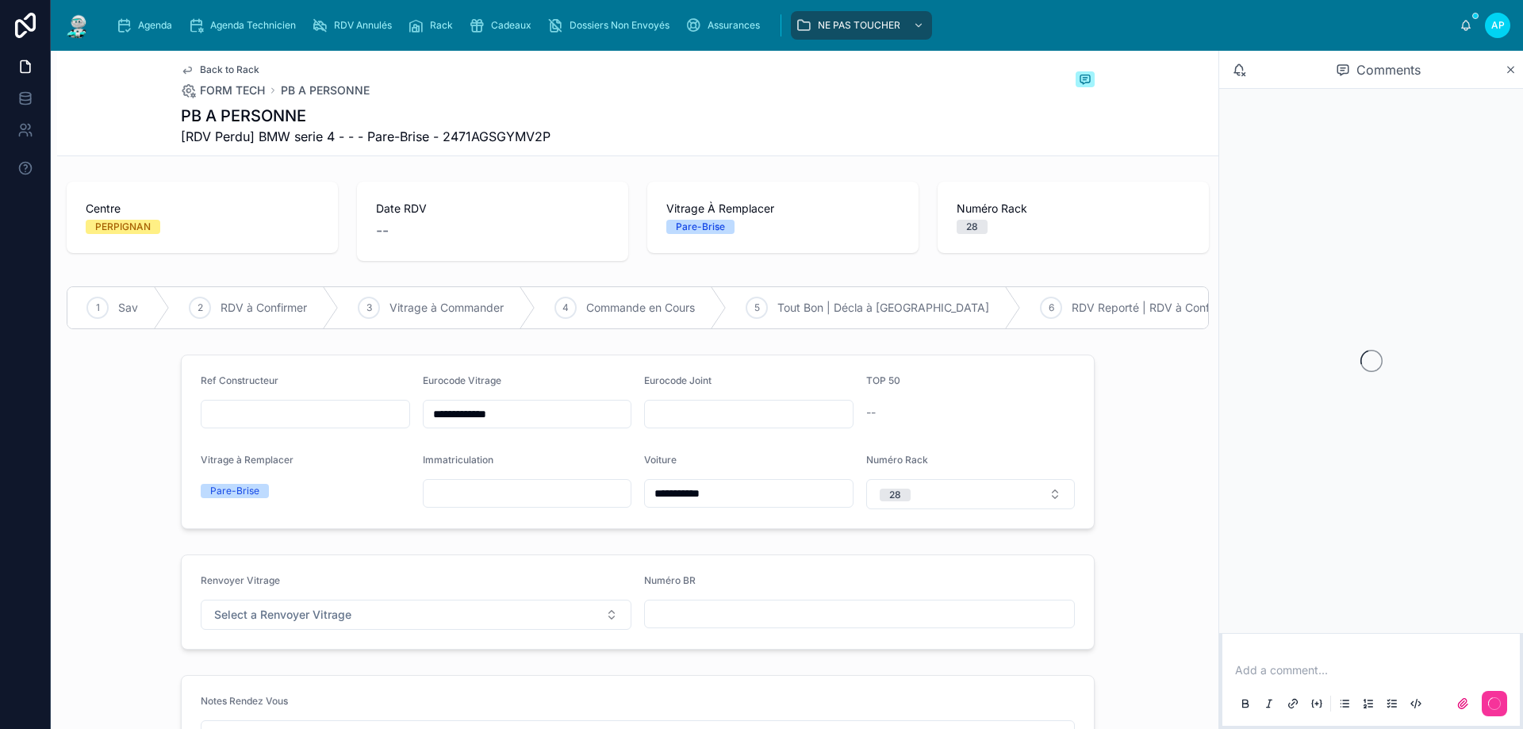
click at [533, 416] on input "**********" at bounding box center [528, 414] width 208 height 22
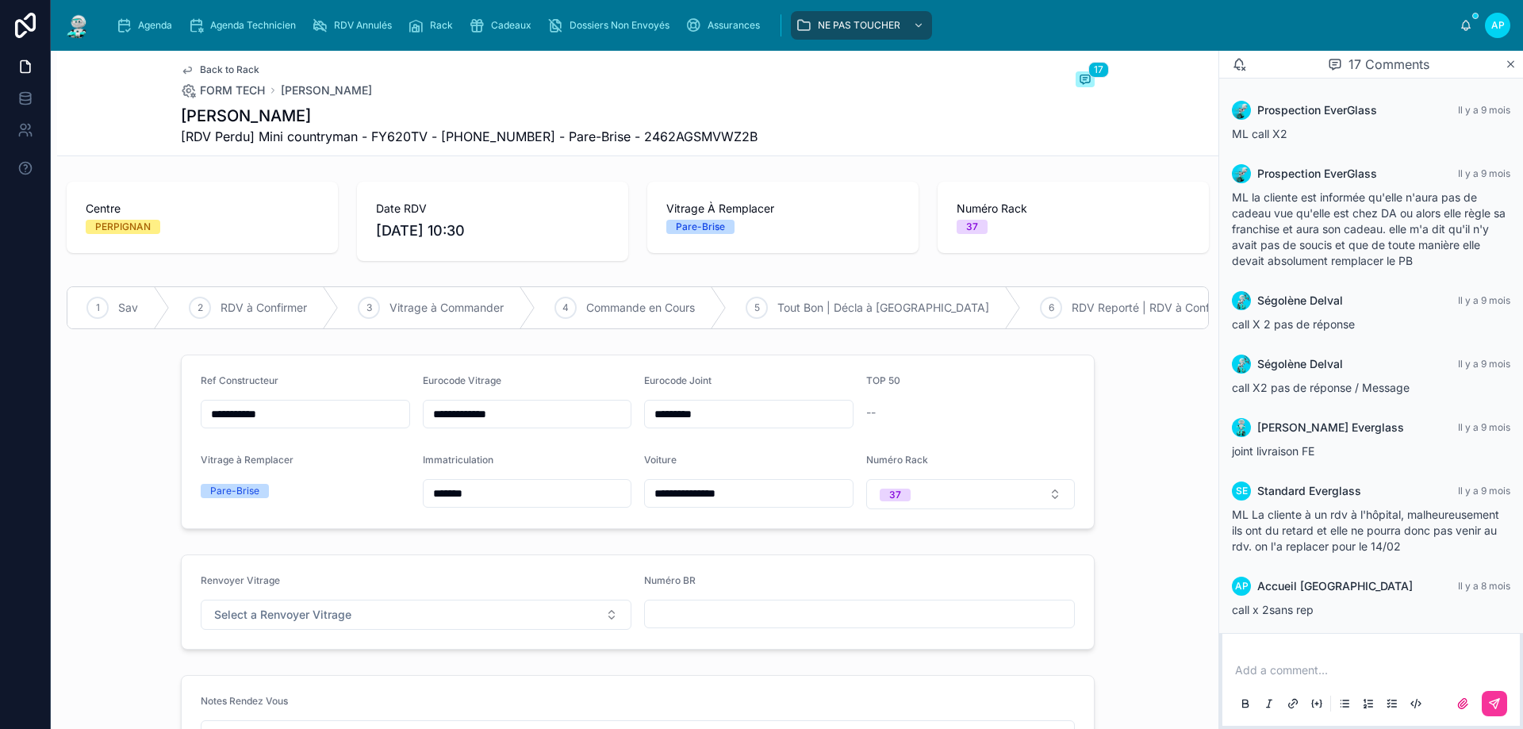
scroll to position [705, 0]
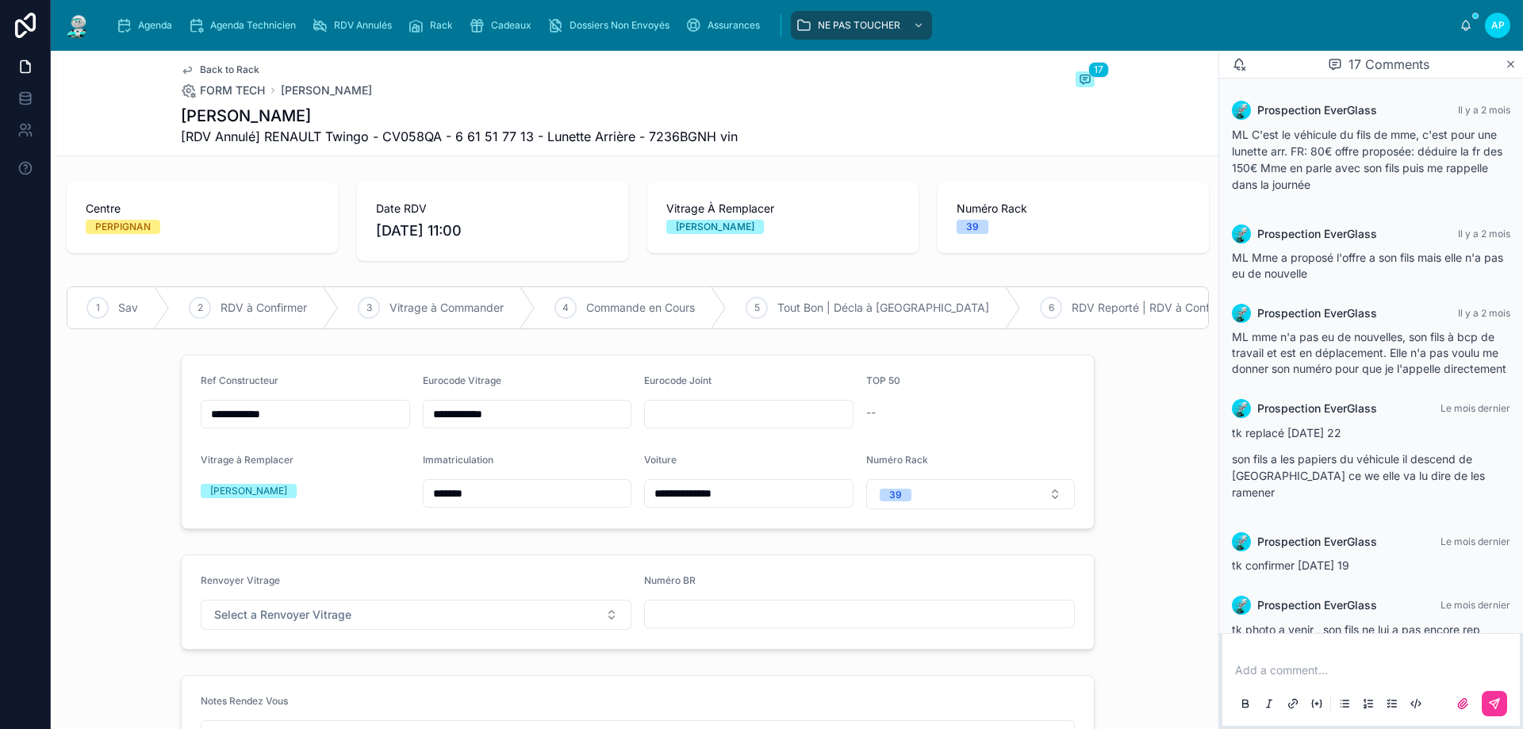
scroll to position [1204, 0]
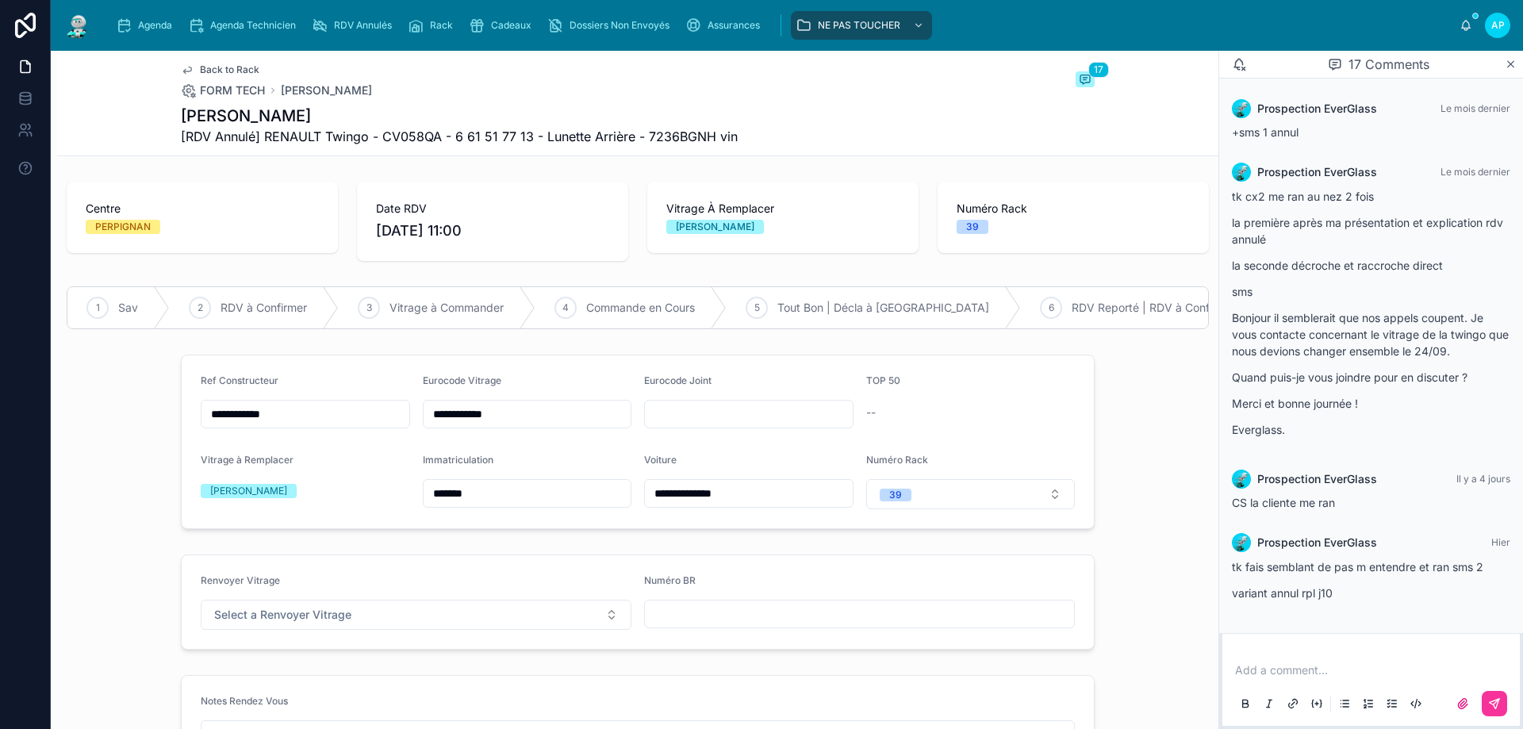
click at [466, 425] on input "**********" at bounding box center [528, 414] width 208 height 22
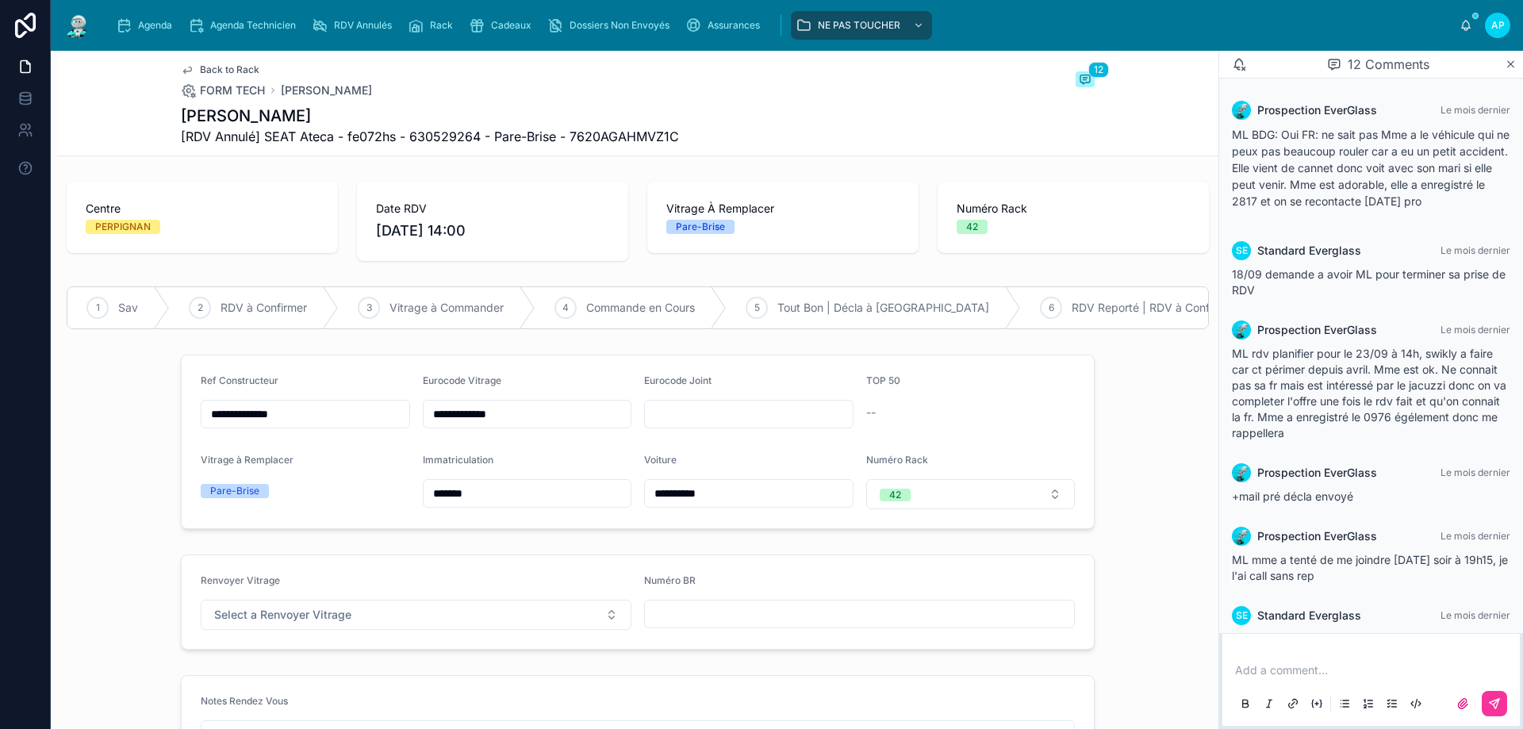
scroll to position [975, 0]
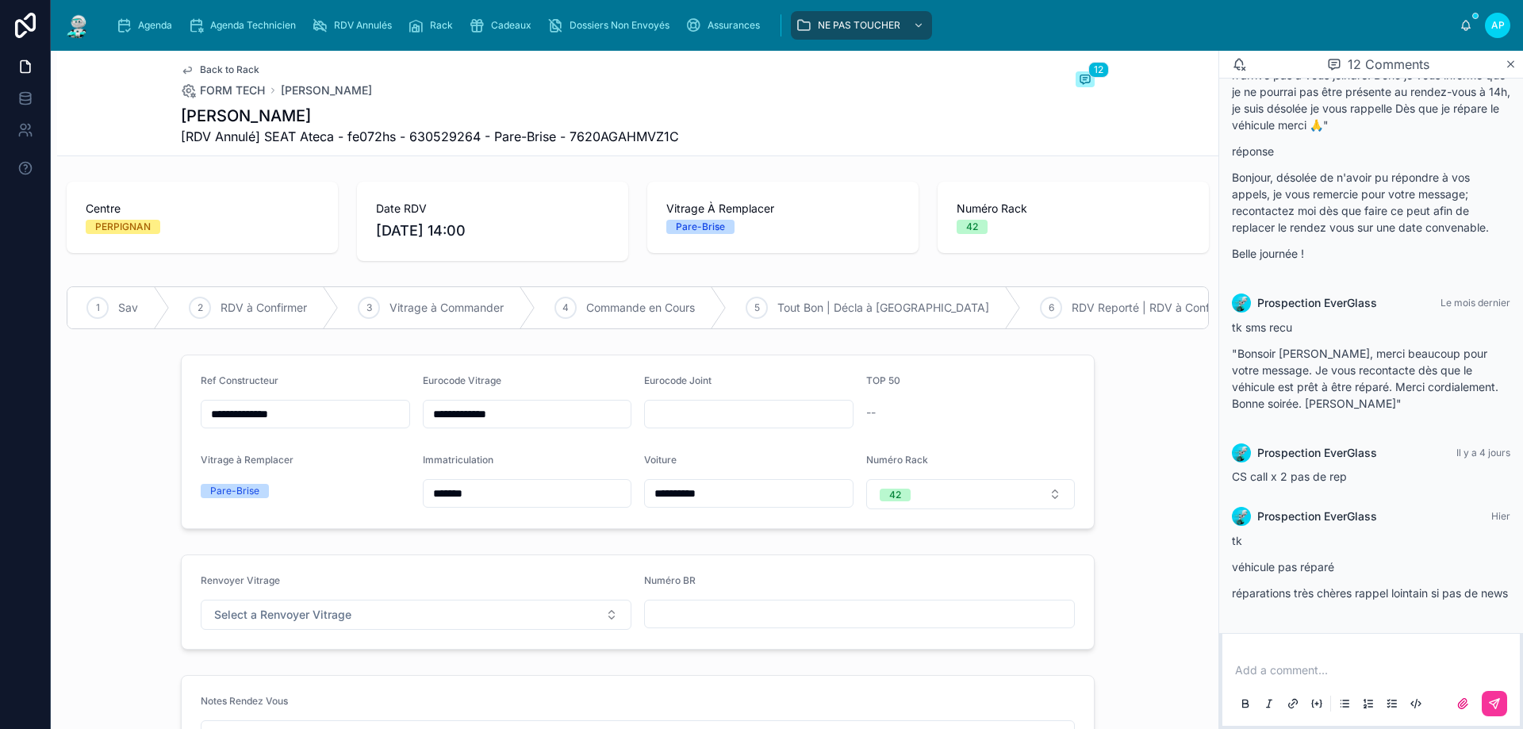
click at [473, 425] on input "**********" at bounding box center [528, 414] width 208 height 22
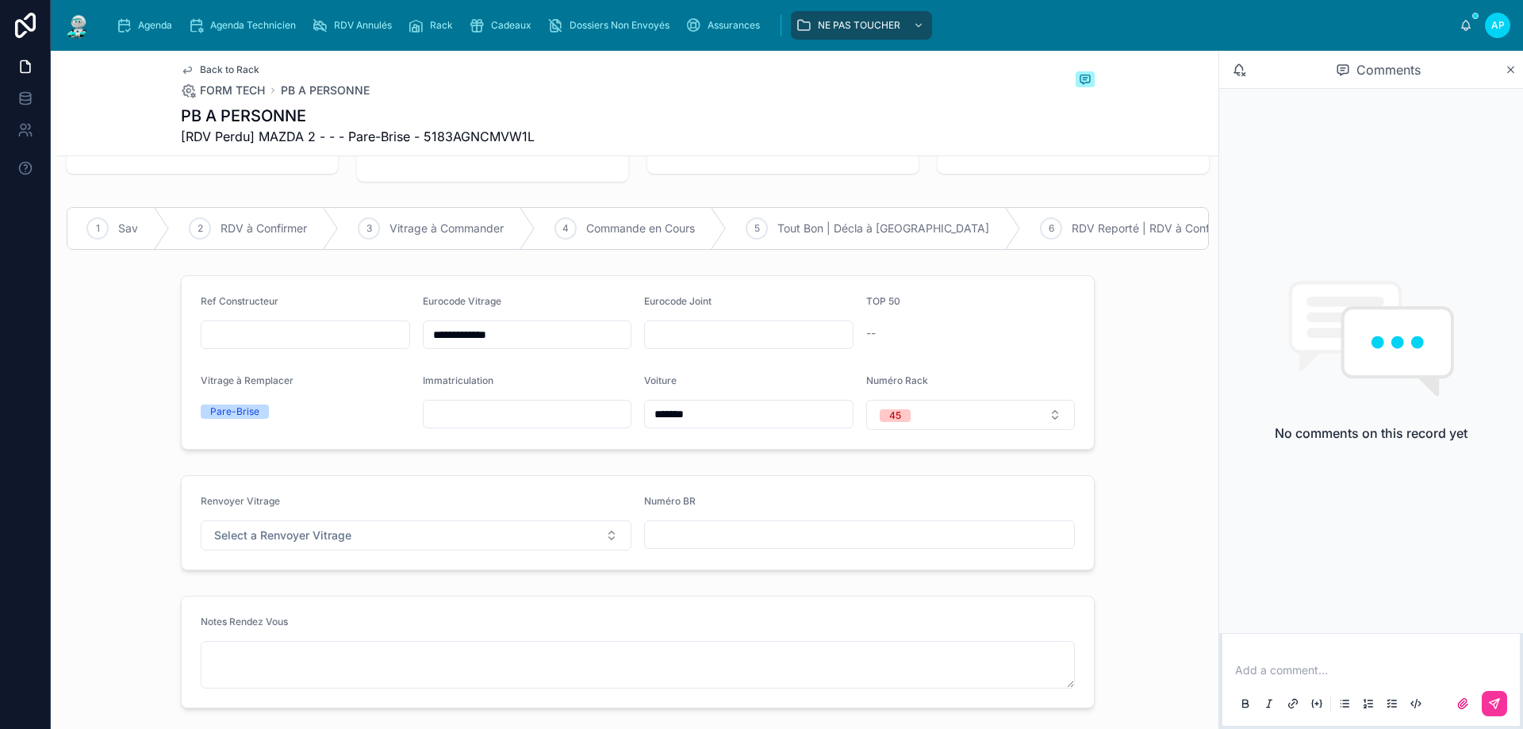
scroll to position [159, 0]
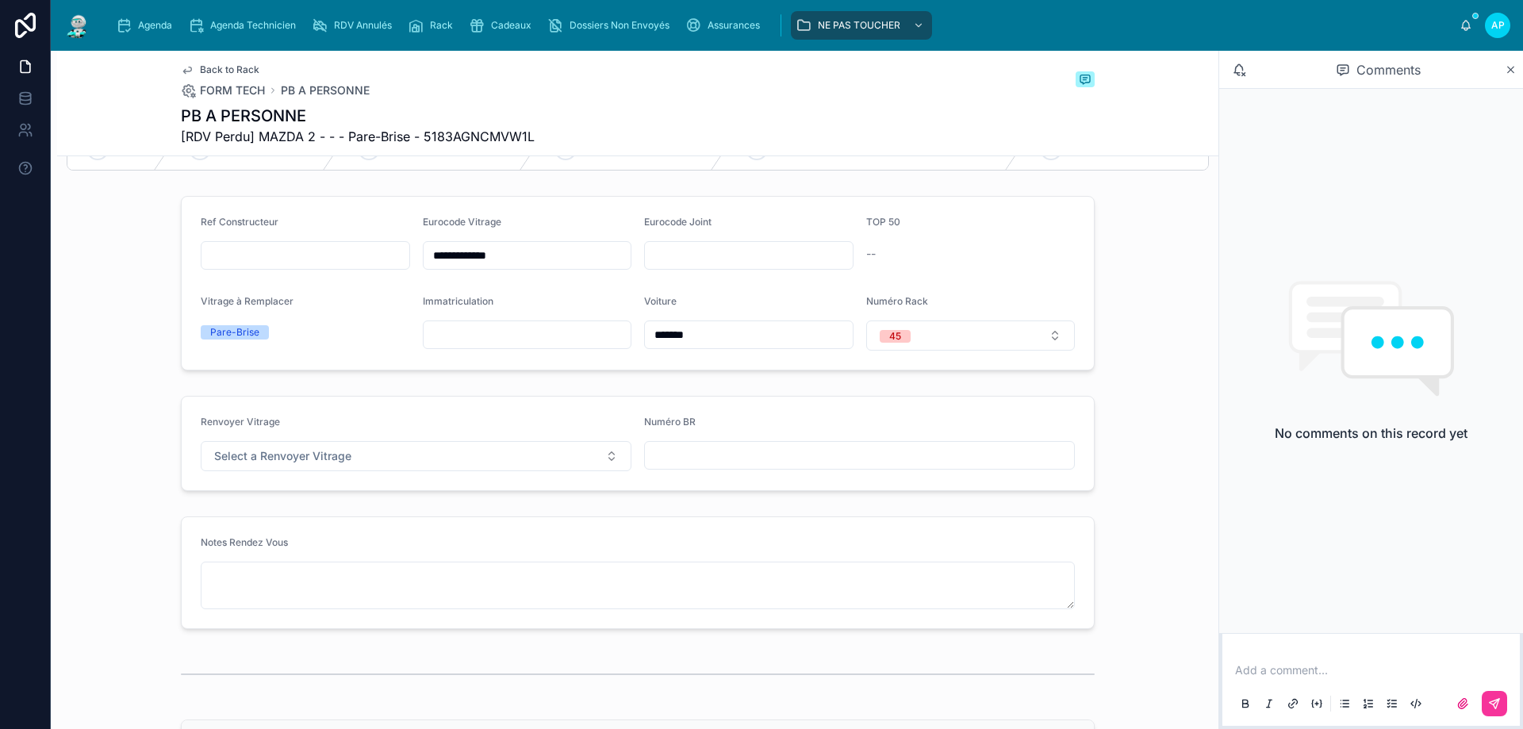
click at [507, 263] on input "**********" at bounding box center [528, 255] width 208 height 22
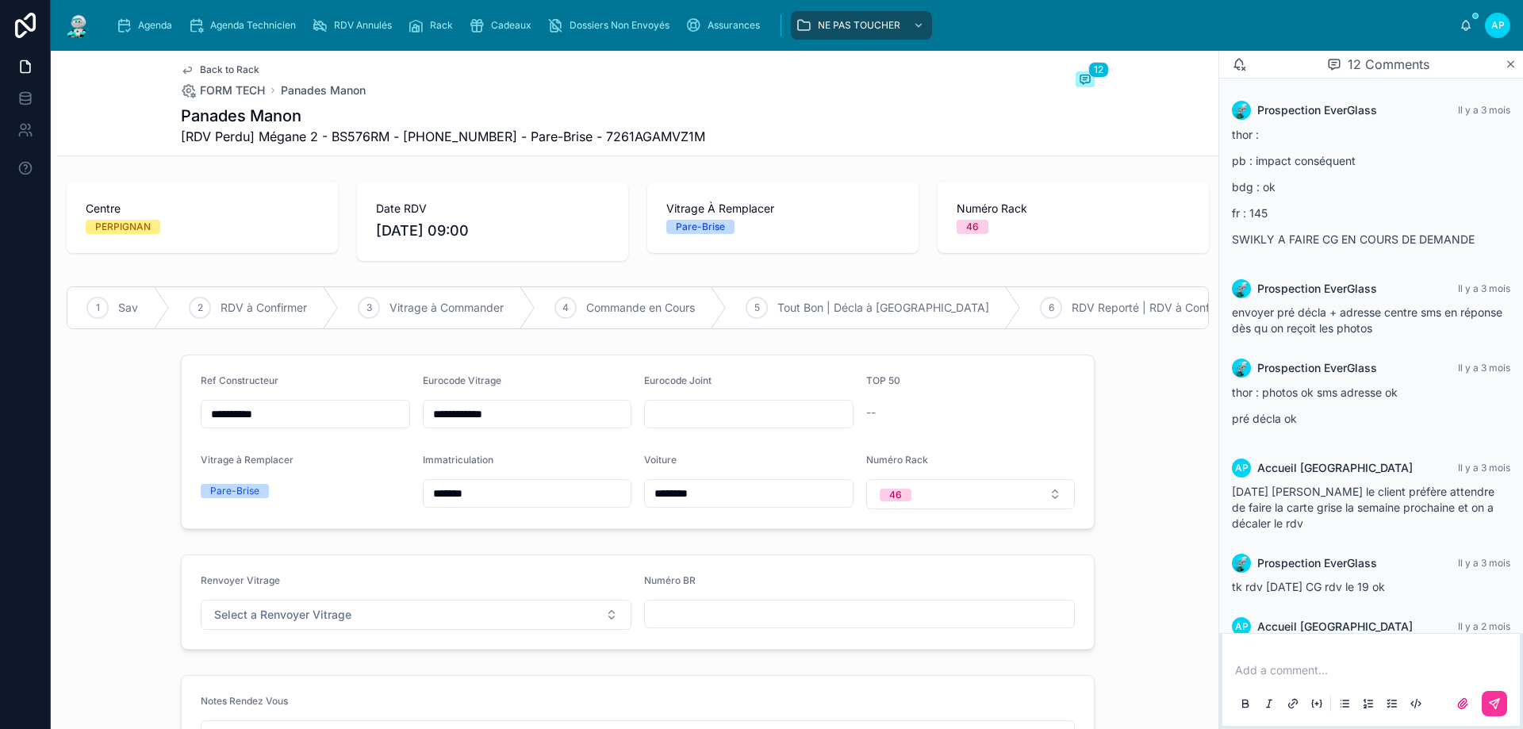
scroll to position [492, 0]
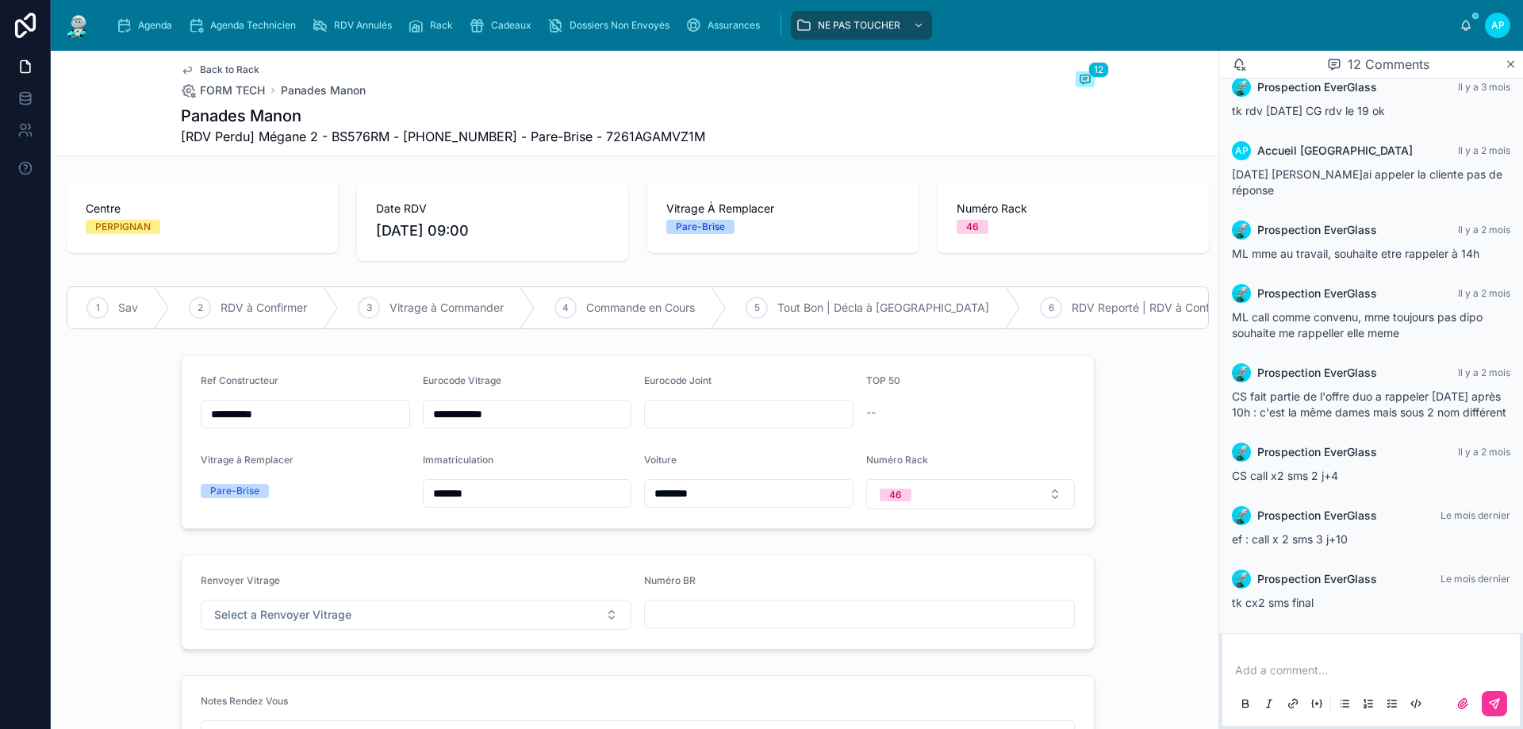
click at [508, 425] on input "**********" at bounding box center [528, 414] width 208 height 22
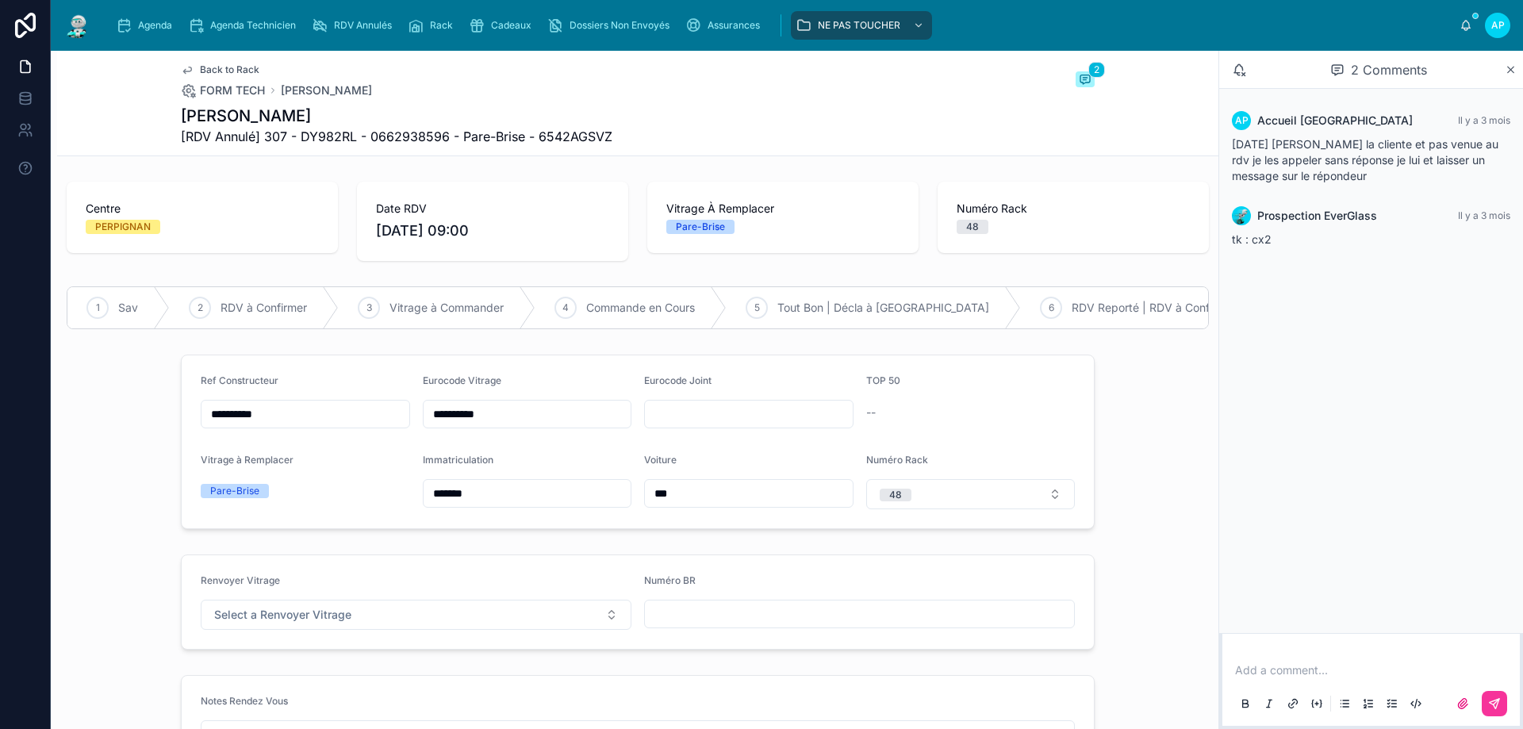
click at [477, 424] on input "*********" at bounding box center [528, 414] width 208 height 22
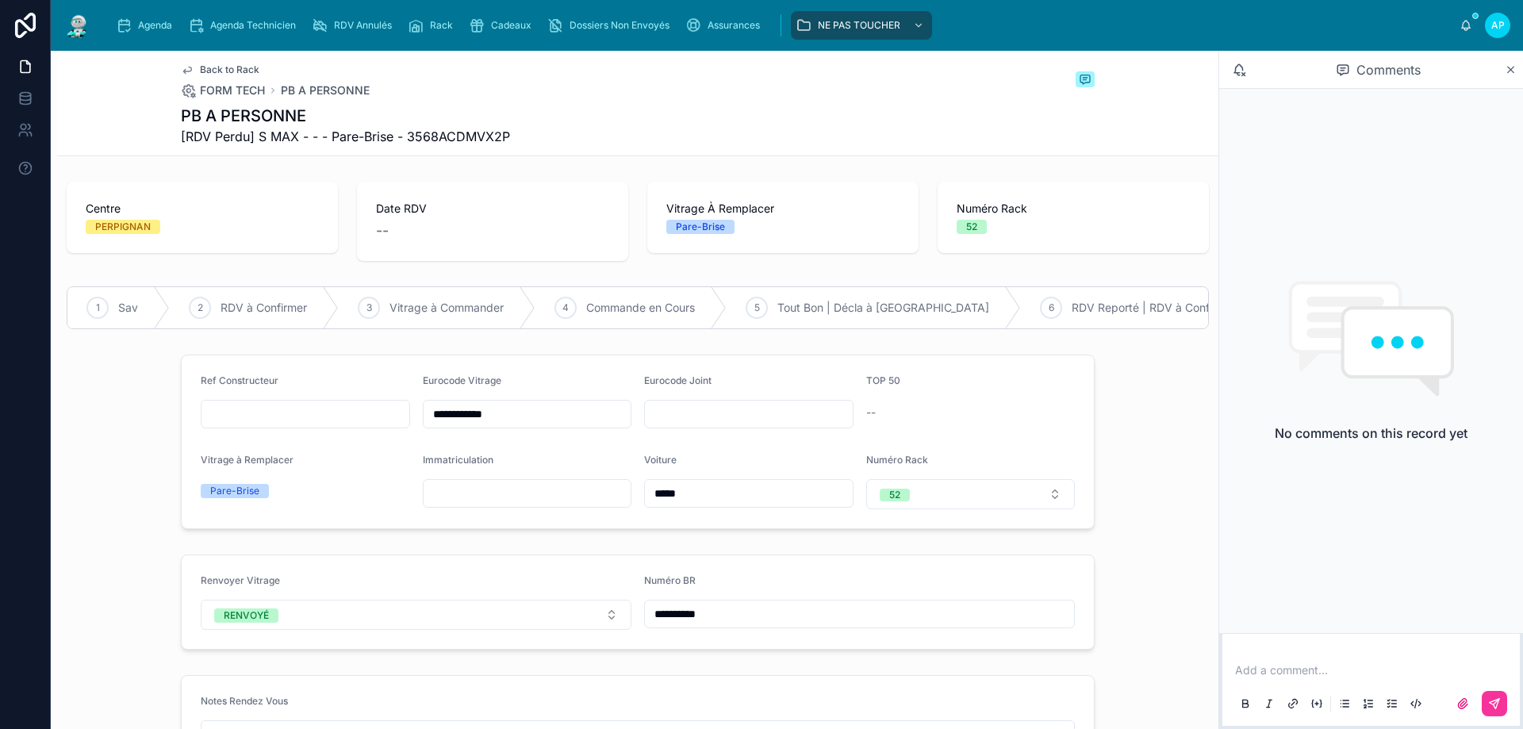
click at [480, 422] on input "**********" at bounding box center [528, 414] width 208 height 22
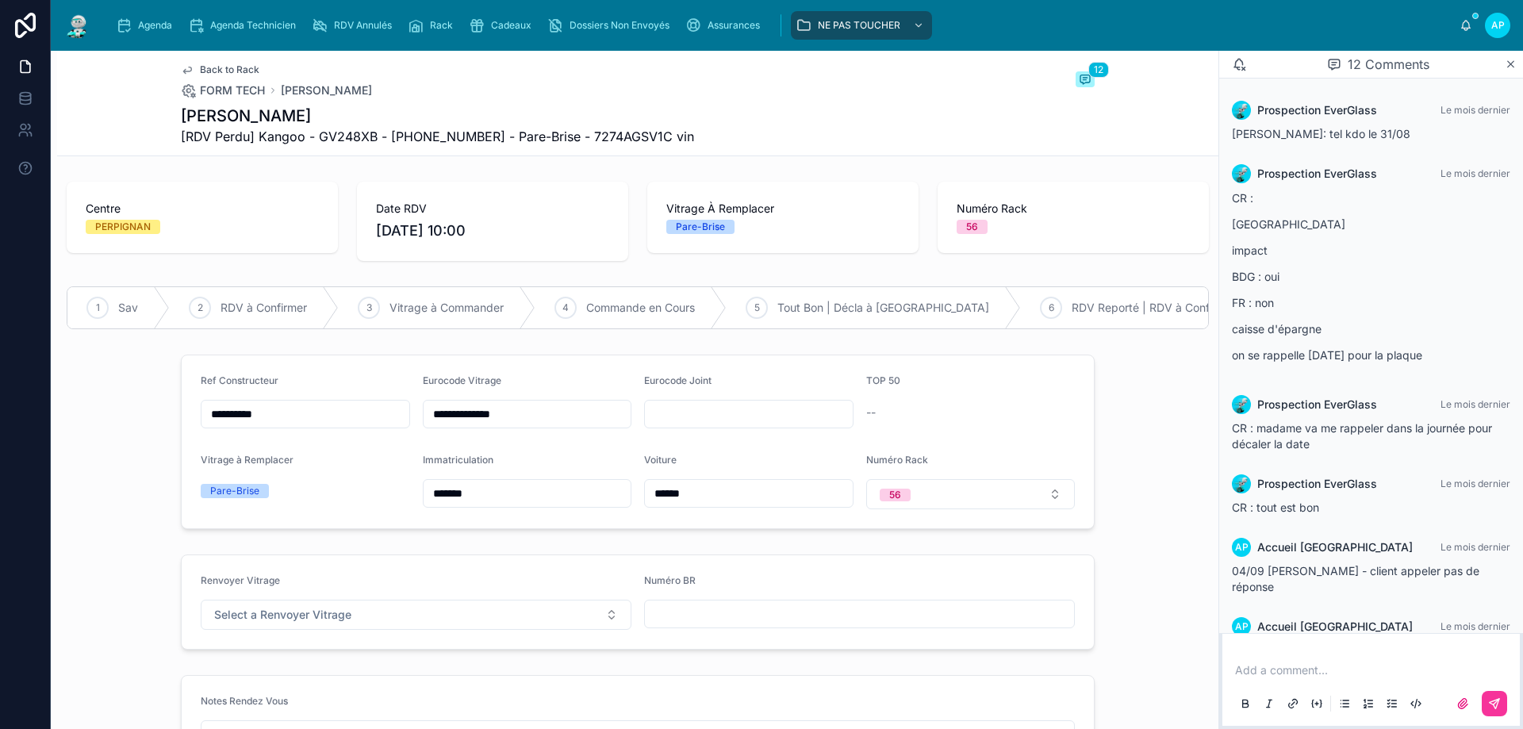
scroll to position [524, 0]
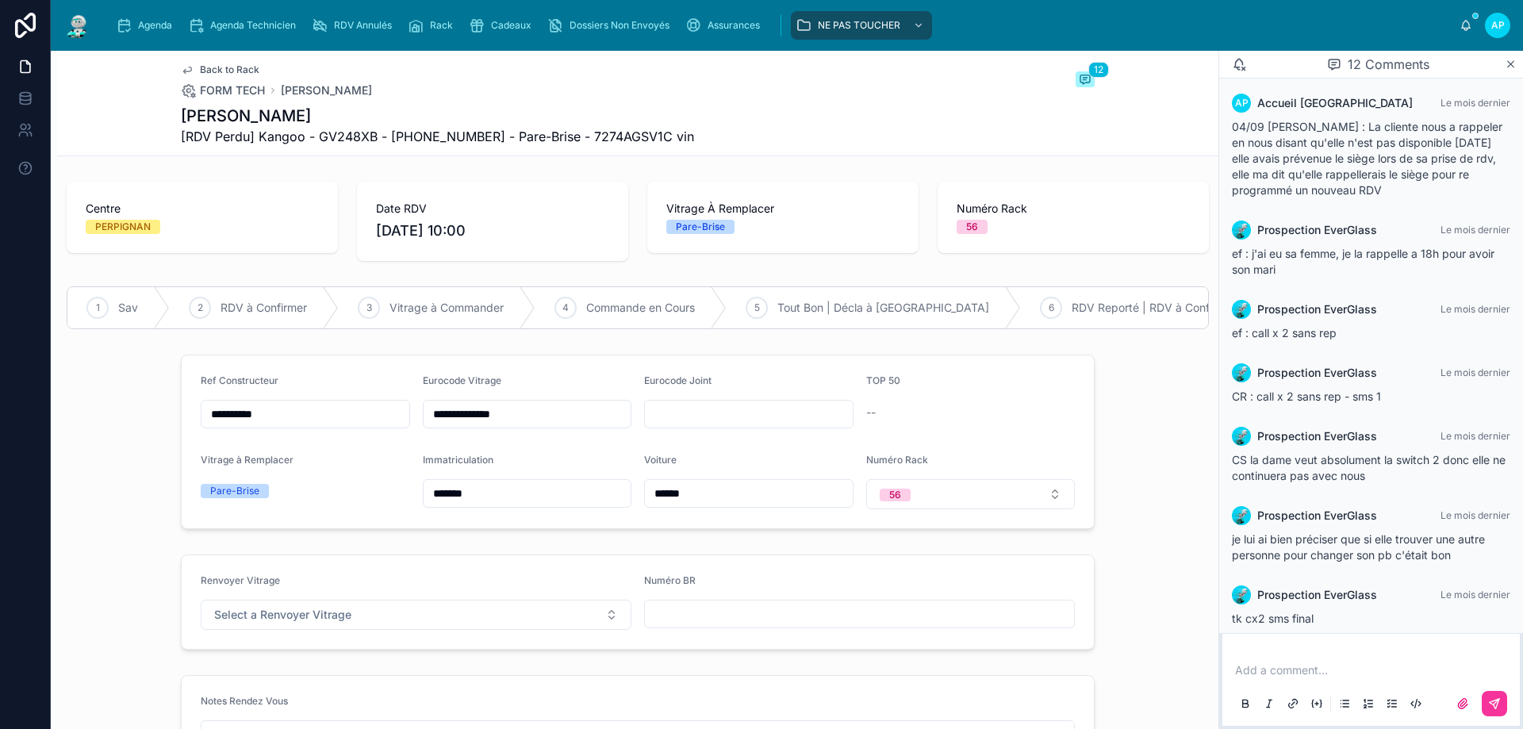
click at [497, 425] on input "**********" at bounding box center [528, 414] width 208 height 22
drag, startPoint x: 494, startPoint y: 424, endPoint x: 407, endPoint y: 424, distance: 87.3
click at [407, 424] on form "**********" at bounding box center [638, 441] width 912 height 173
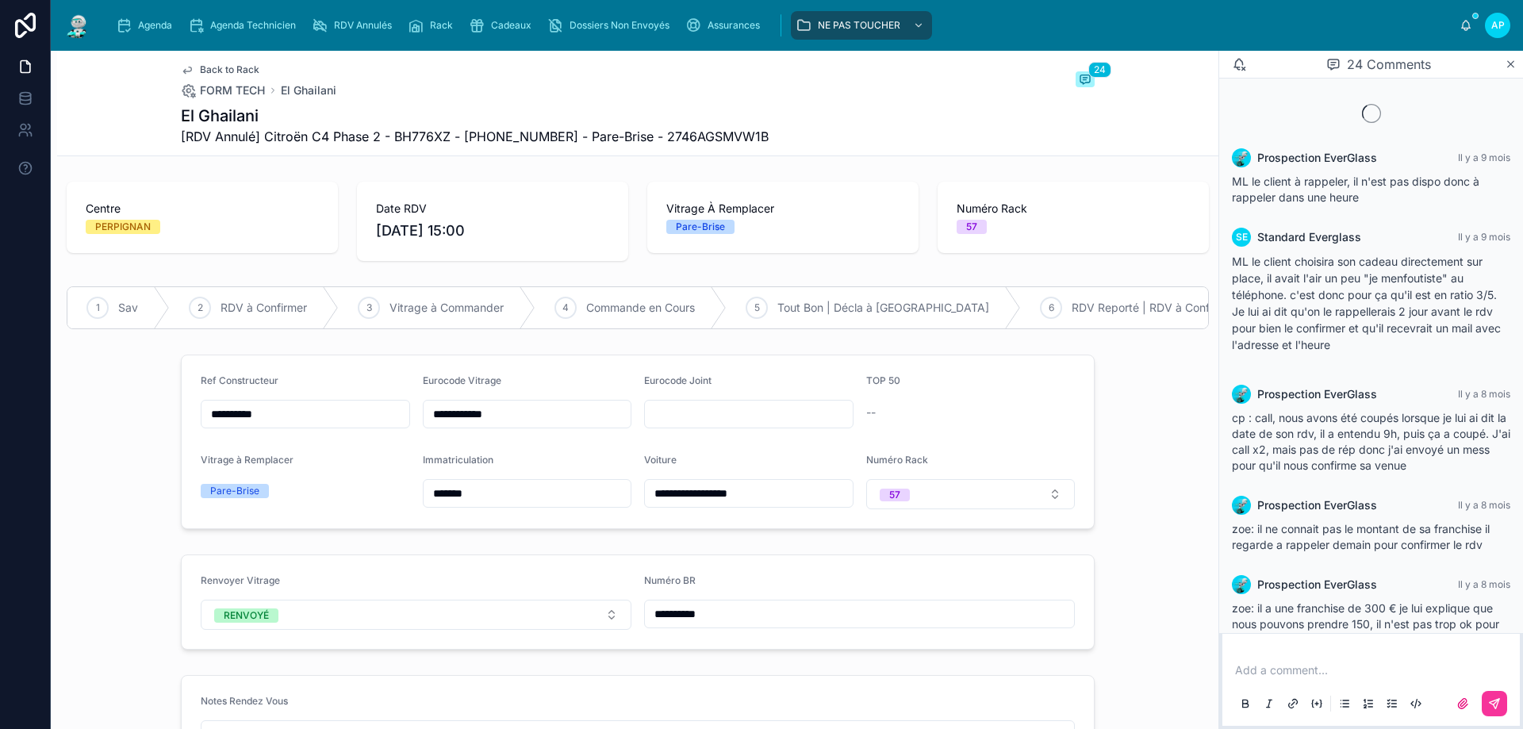
scroll to position [1430, 0]
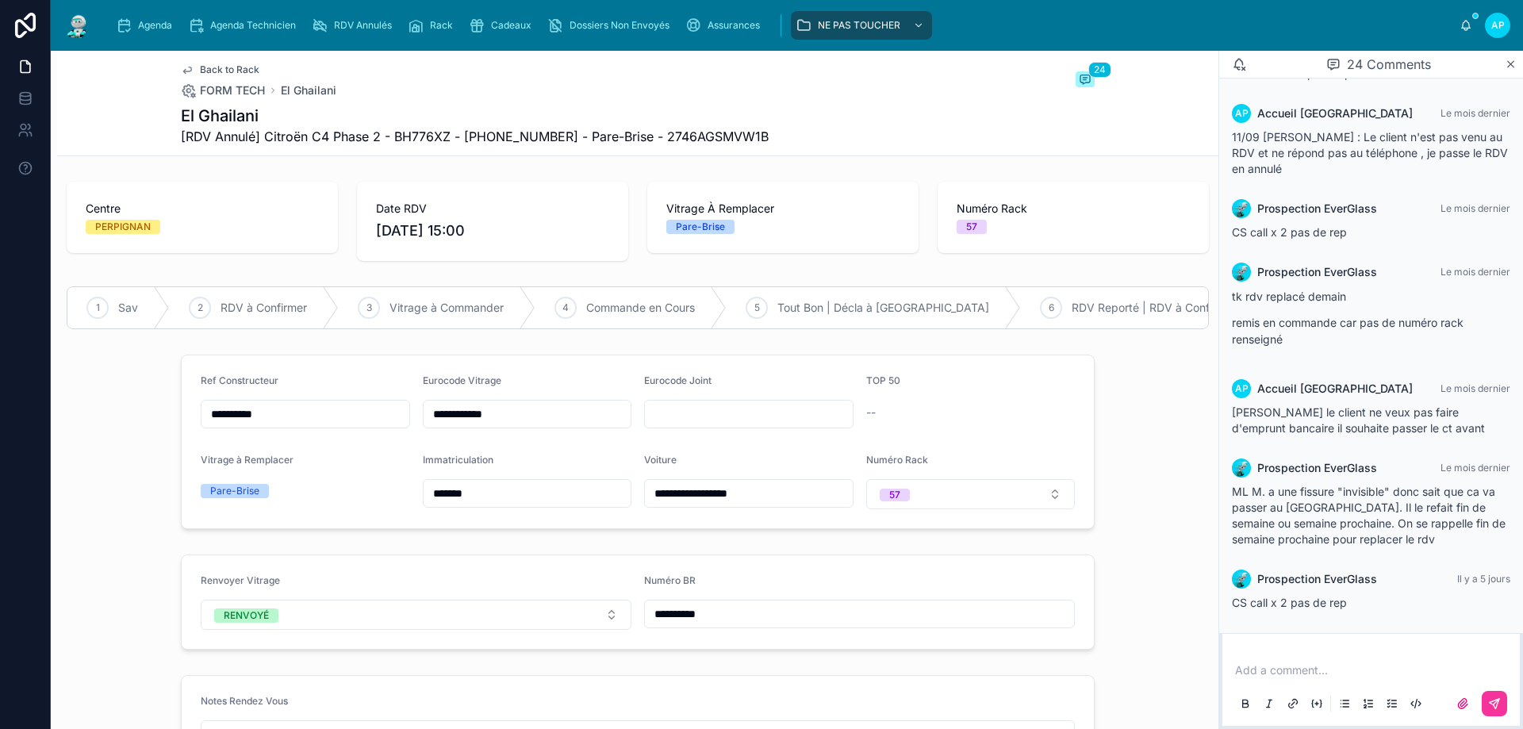
click at [497, 425] on input "**********" at bounding box center [528, 414] width 208 height 22
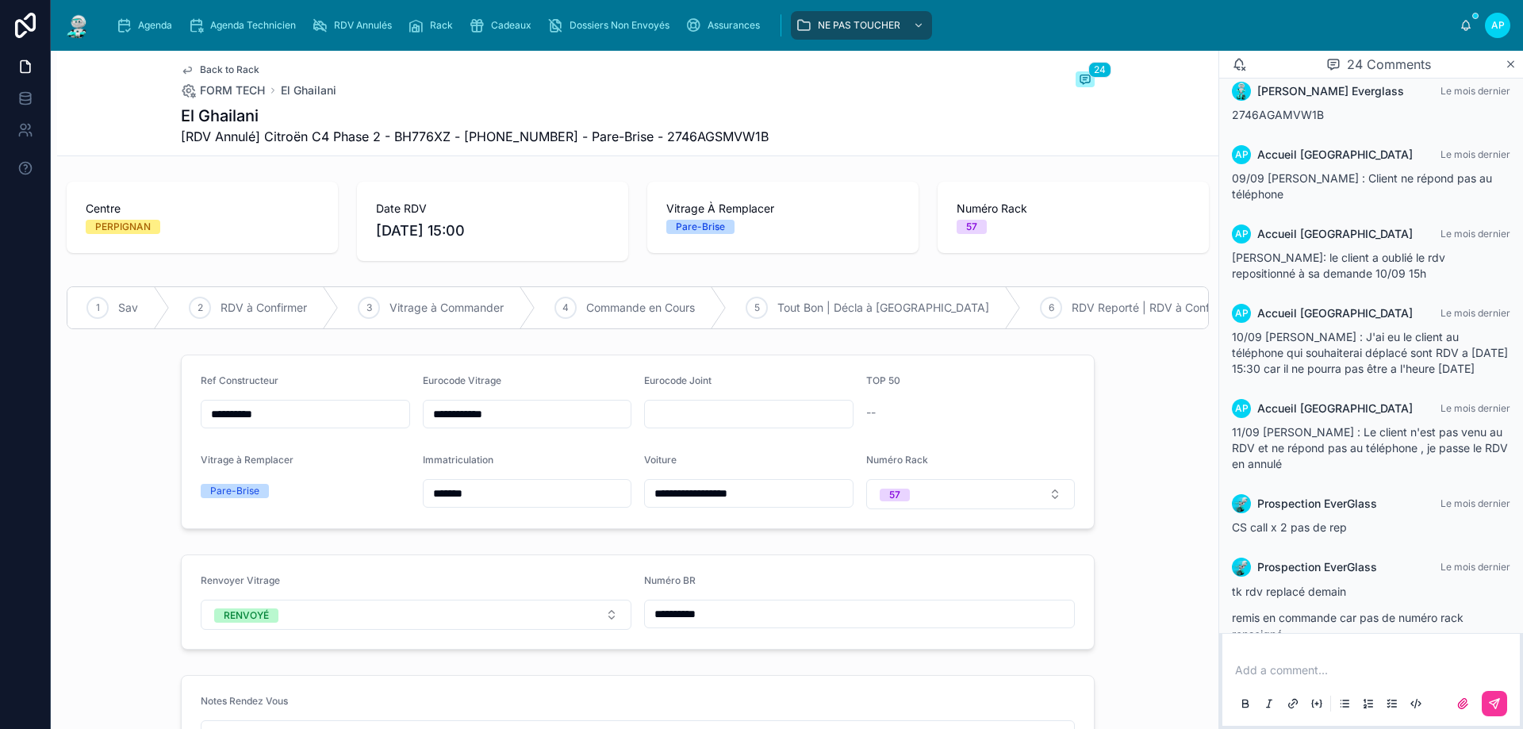
scroll to position [1335, 0]
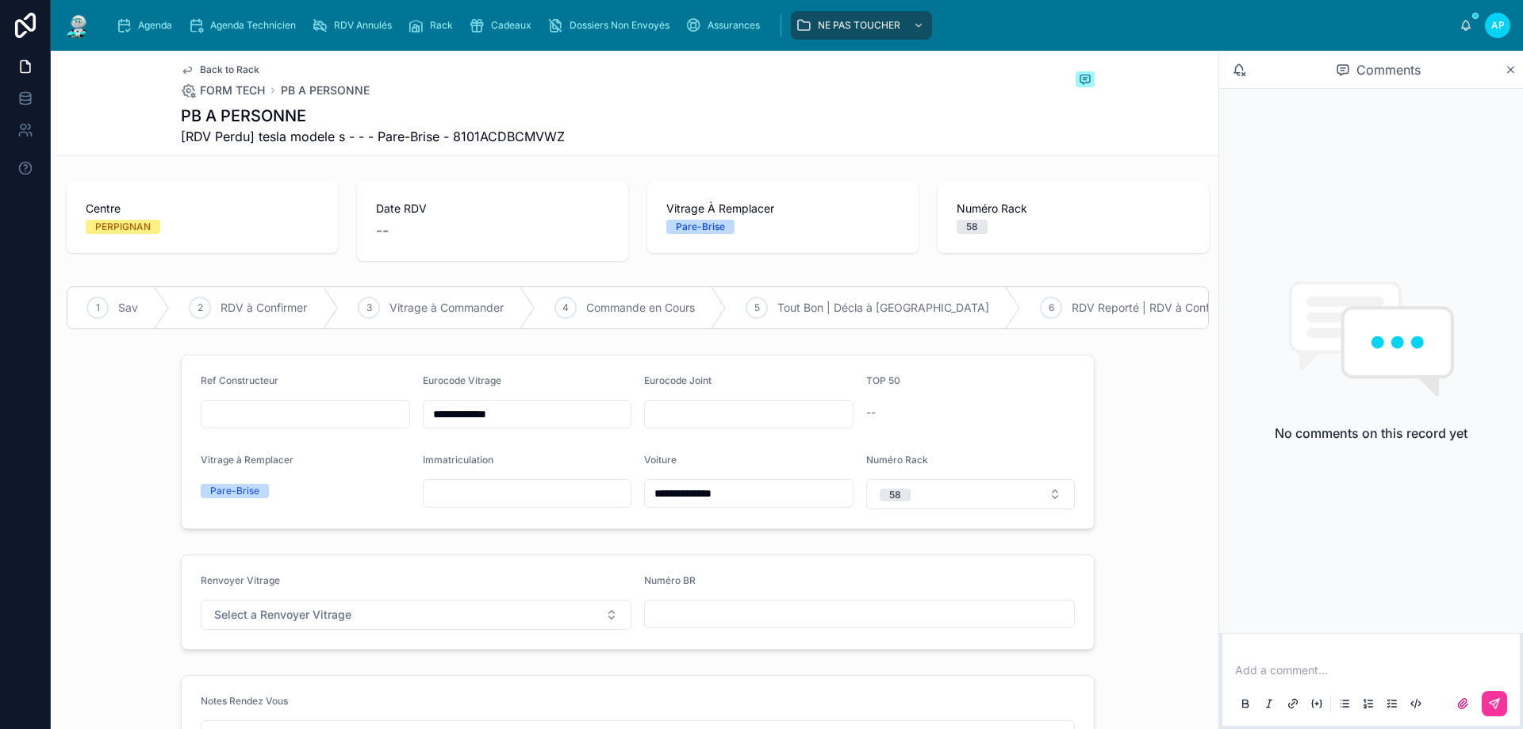
click at [508, 424] on input "**********" at bounding box center [528, 414] width 208 height 22
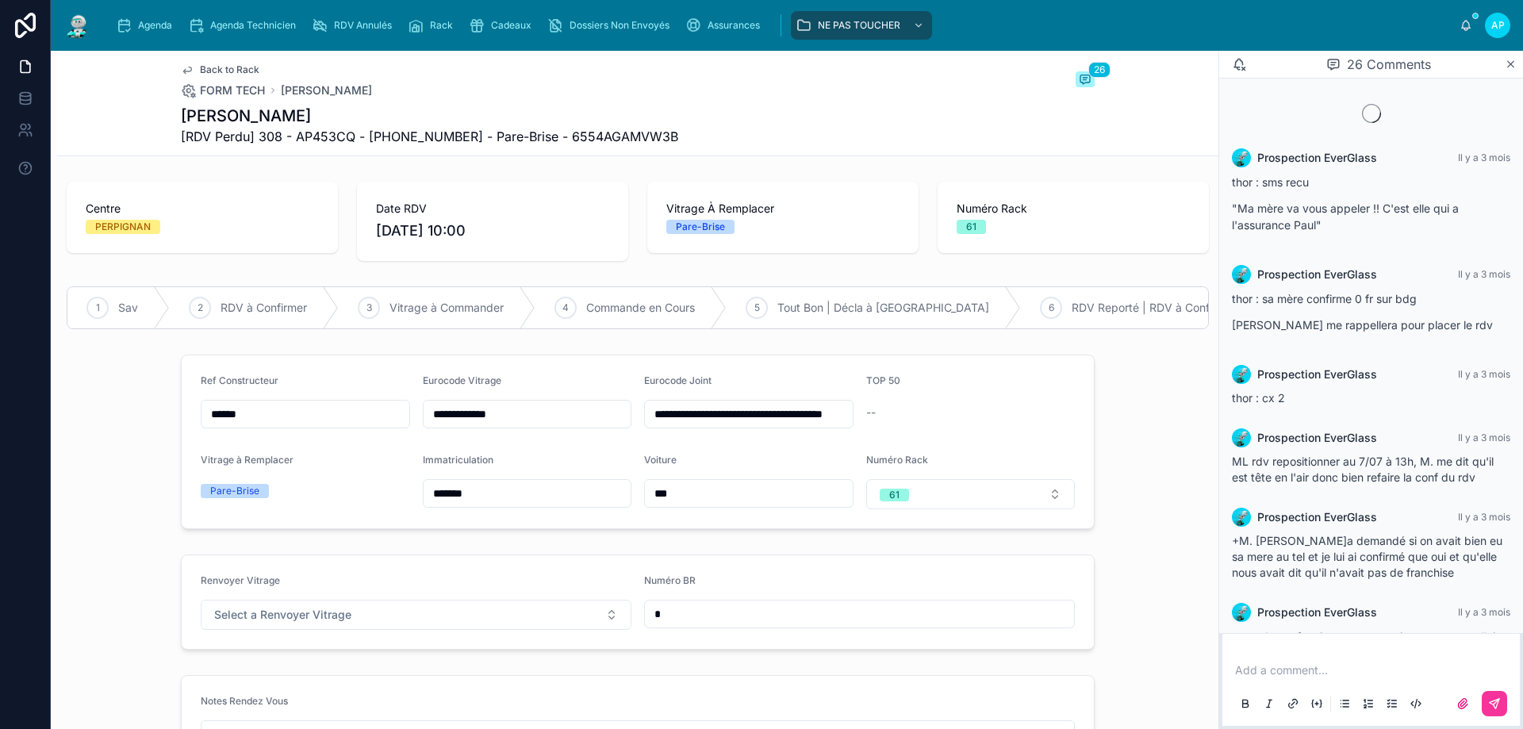
scroll to position [1280, 0]
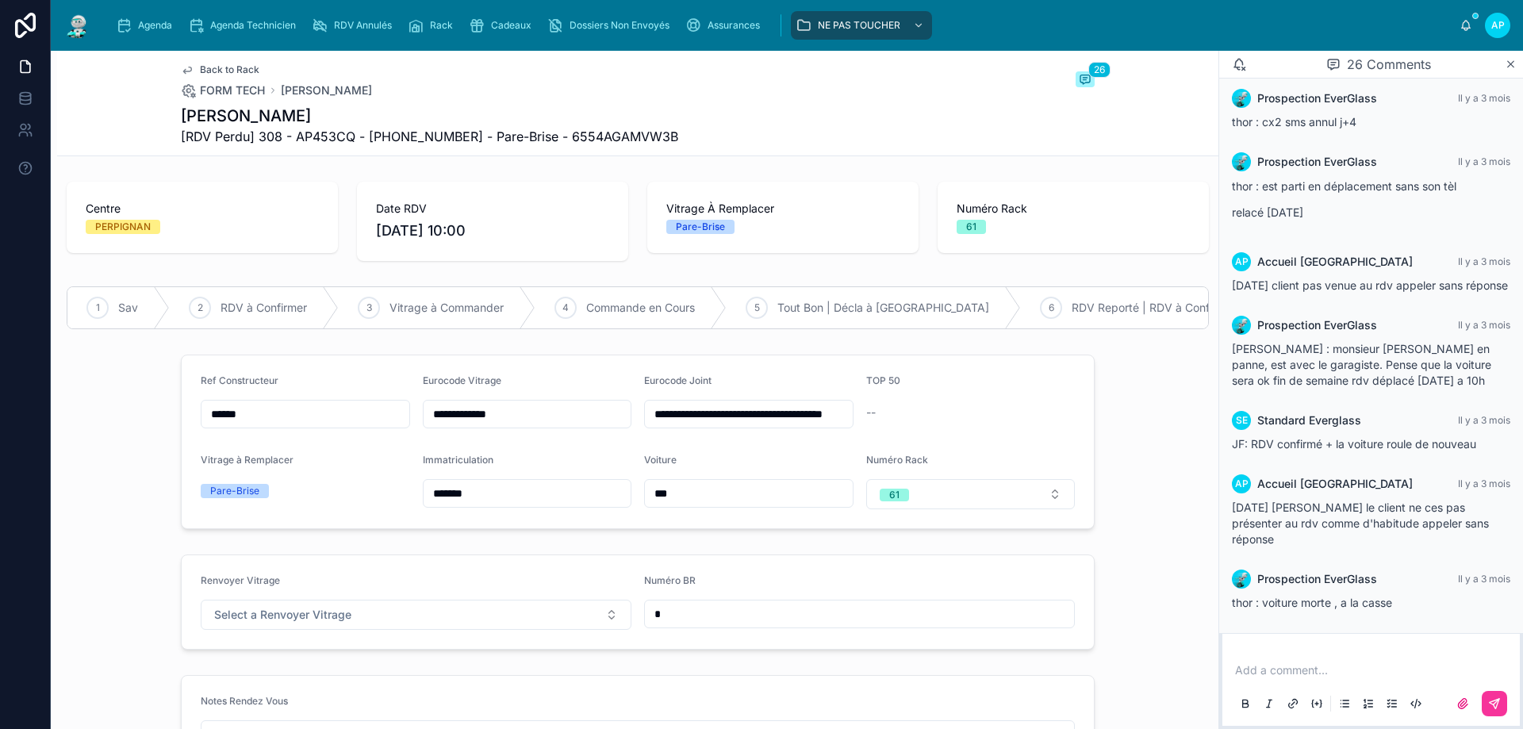
click at [472, 424] on input "**********" at bounding box center [528, 414] width 208 height 22
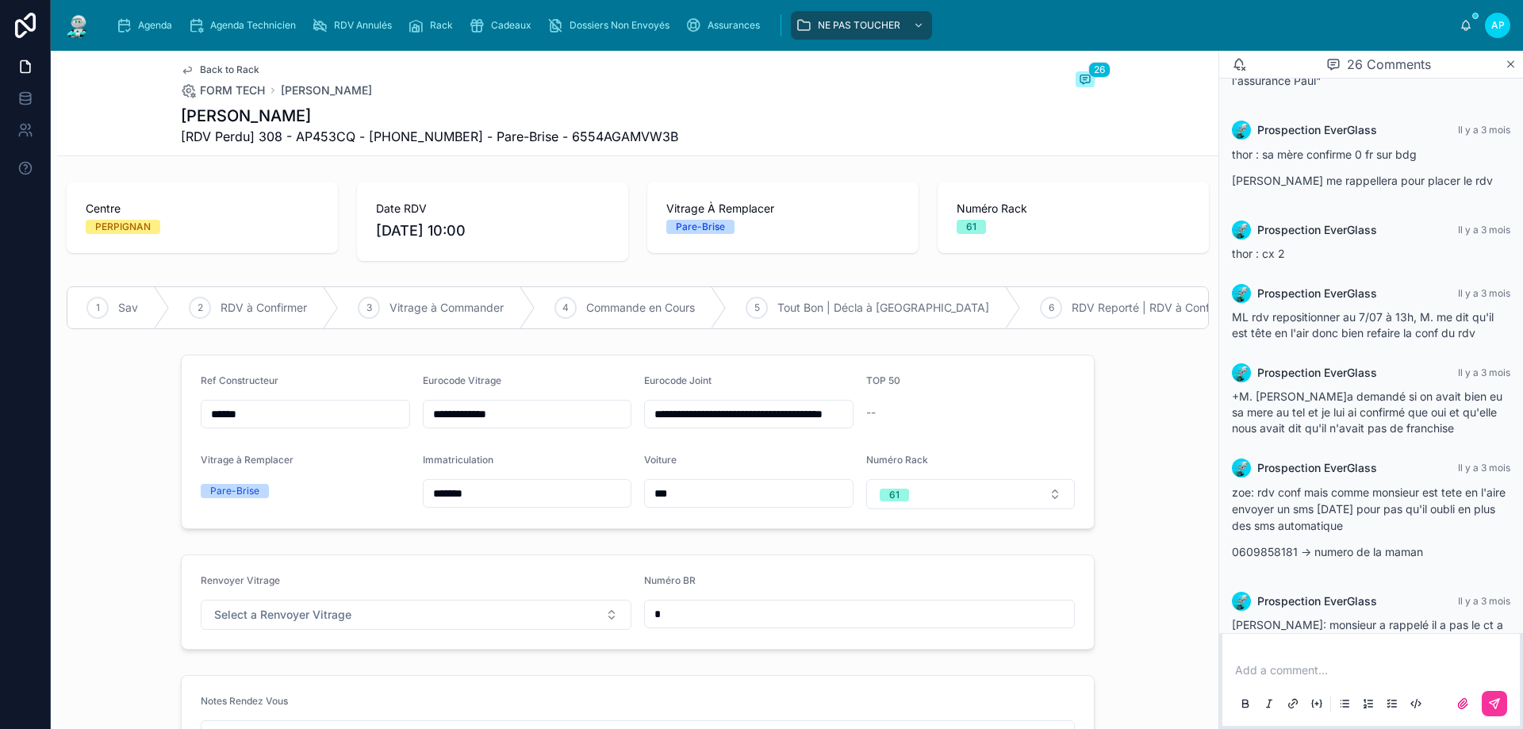
scroll to position [0, 0]
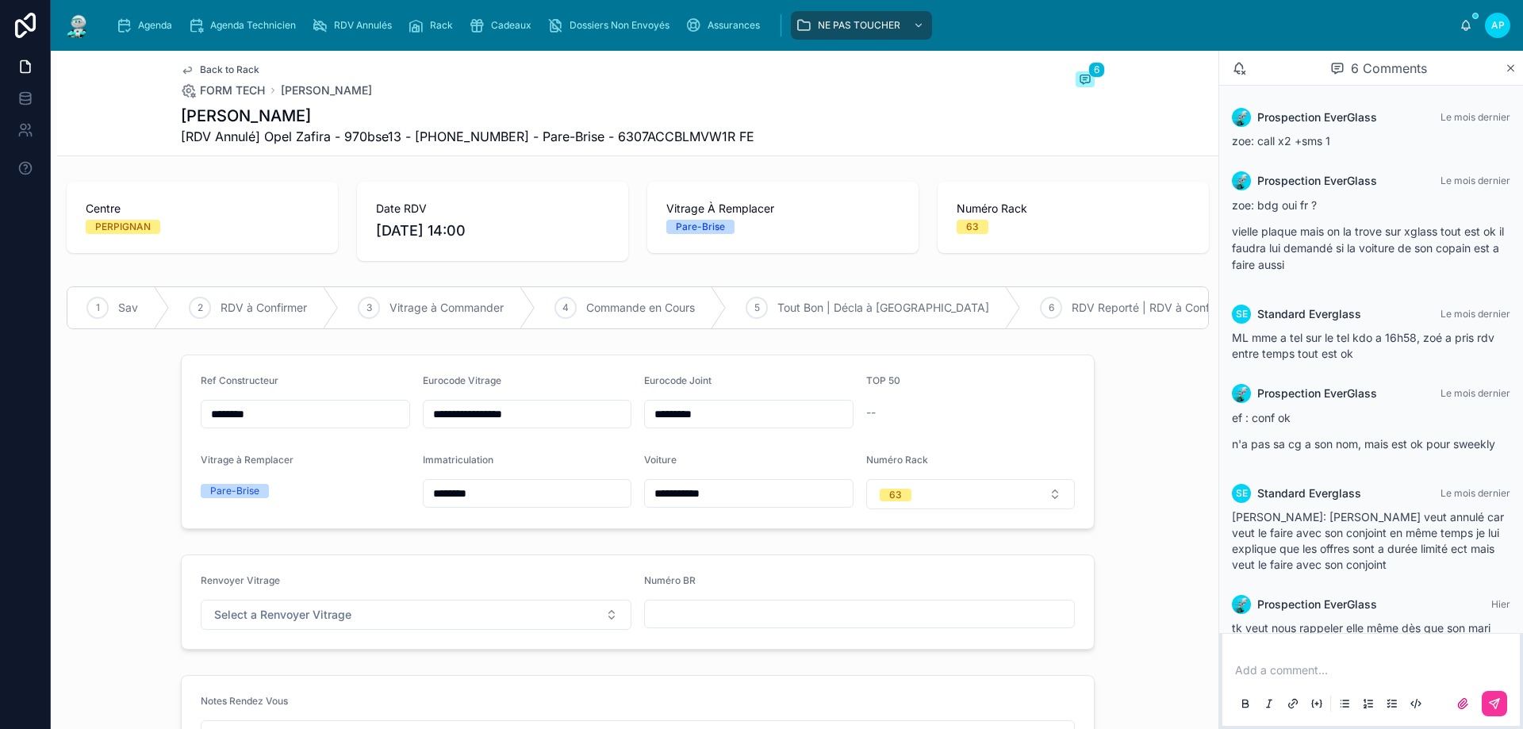
scroll to position [41, 0]
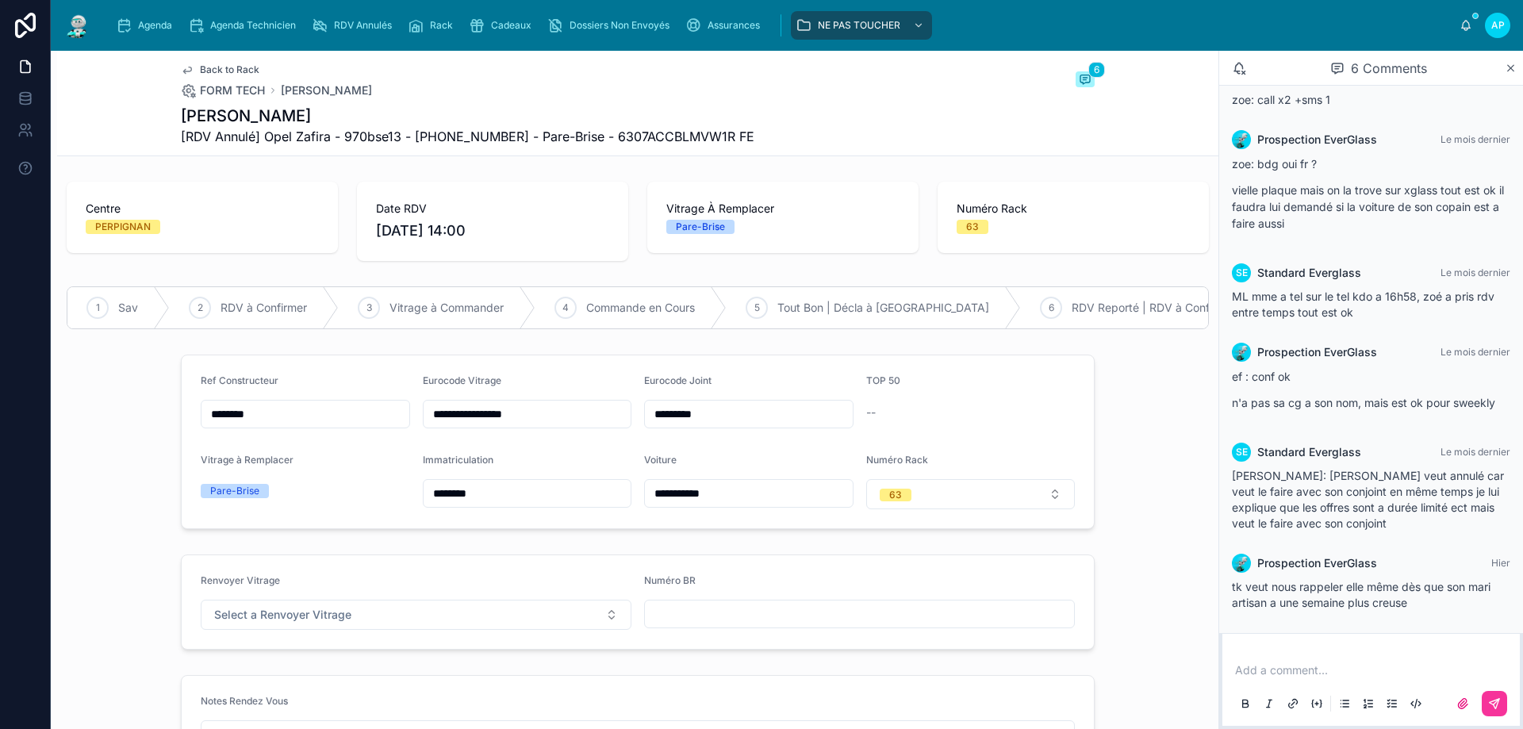
drag, startPoint x: 526, startPoint y: 427, endPoint x: 505, endPoint y: 428, distance: 20.6
click at [448, 425] on input "**********" at bounding box center [528, 414] width 208 height 22
drag, startPoint x: 527, startPoint y: 428, endPoint x: 424, endPoint y: 427, distance: 103.9
click at [424, 425] on input "**********" at bounding box center [528, 414] width 208 height 22
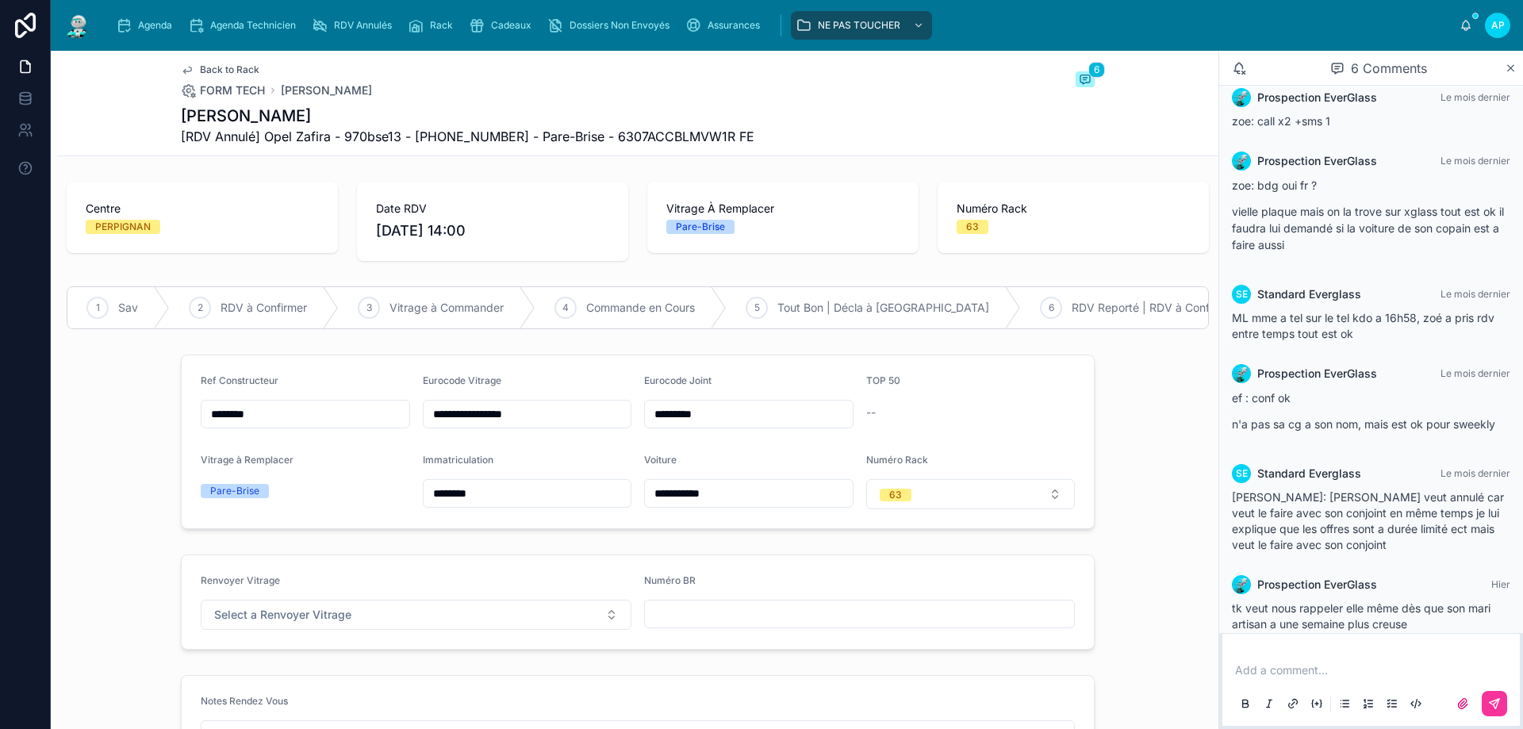
scroll to position [0, 0]
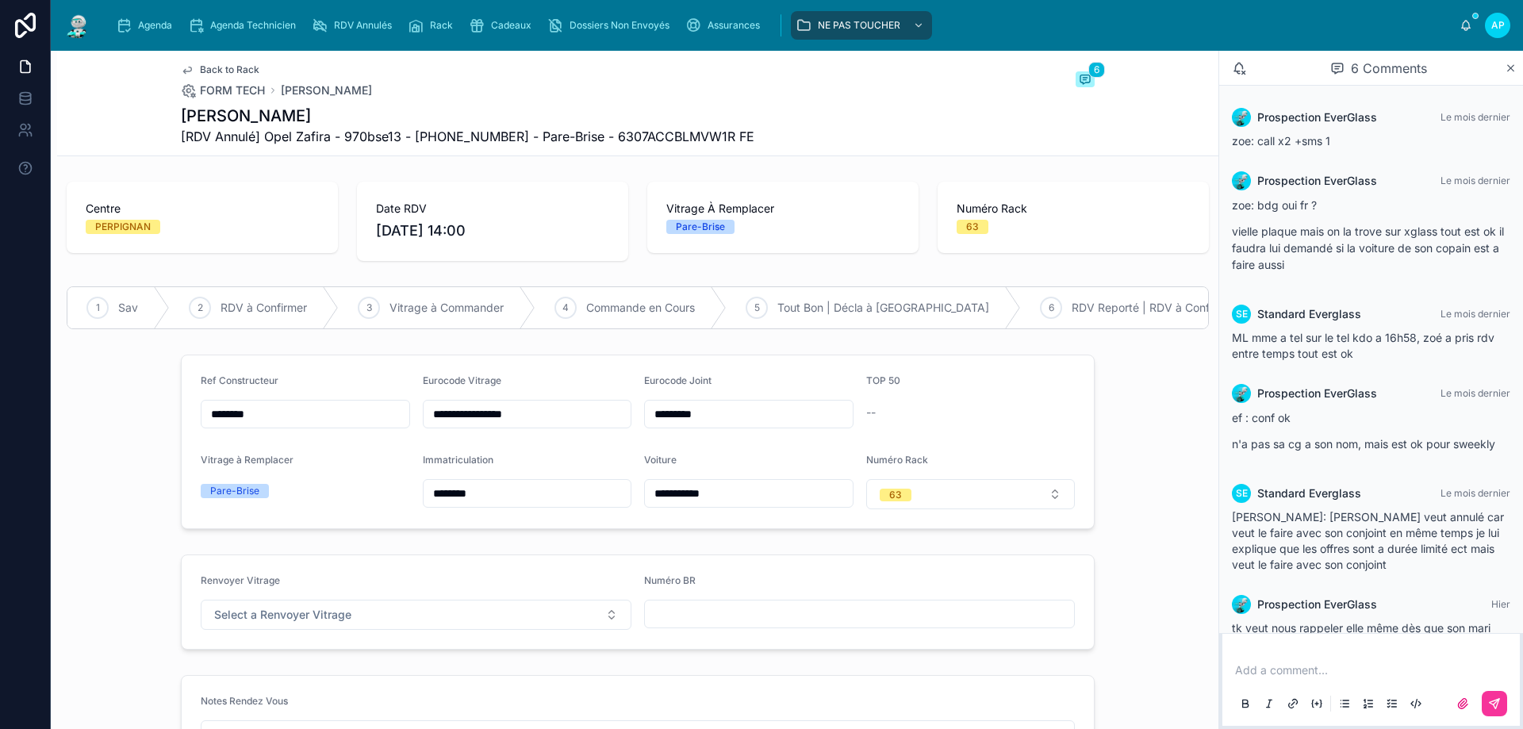
click at [786, 104] on div "Back to Rack FORM TECH Laura PEGUEYRAL 6 Laura PEGUEYRAL [RDV Annulé] Opel Zafi…" at bounding box center [638, 103] width 914 height 105
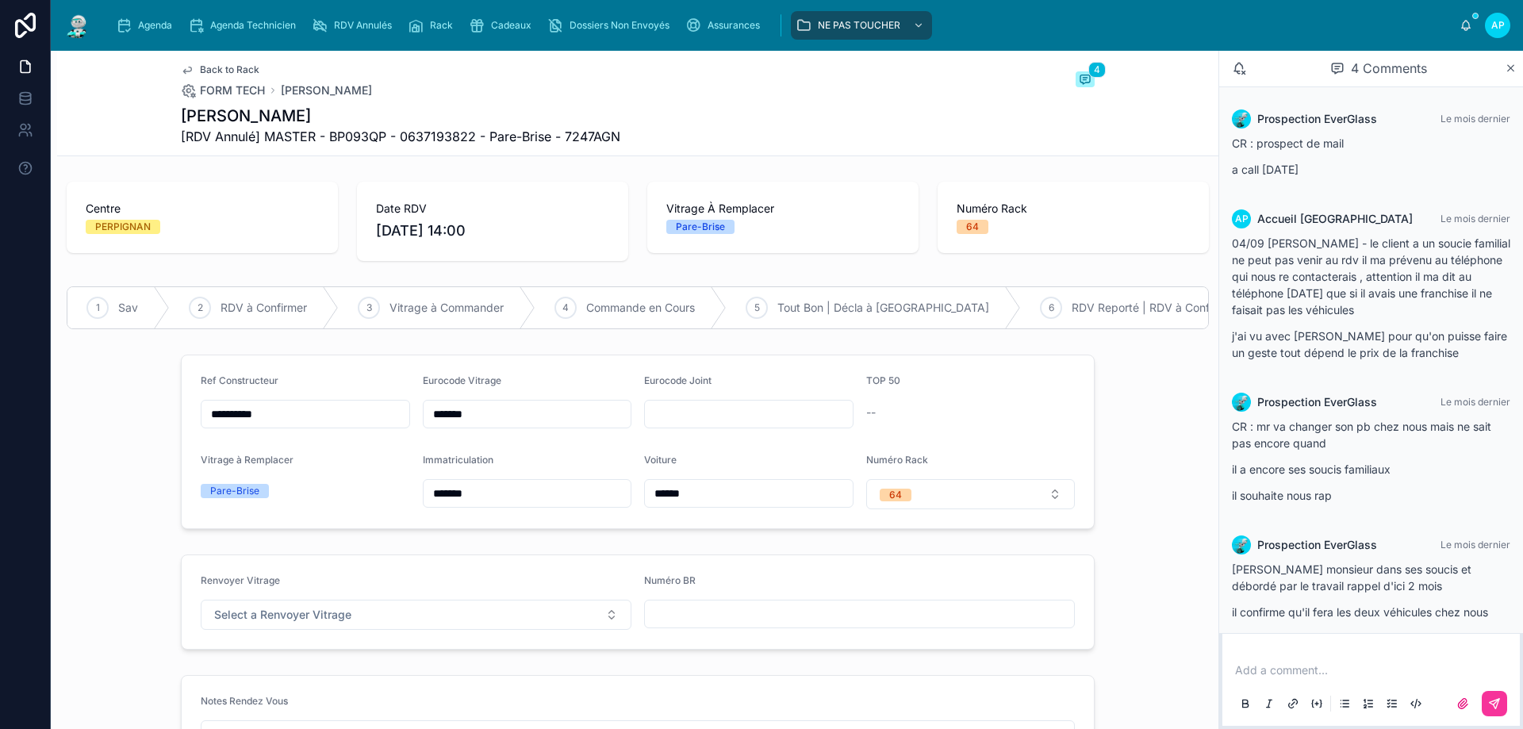
scroll to position [19, 0]
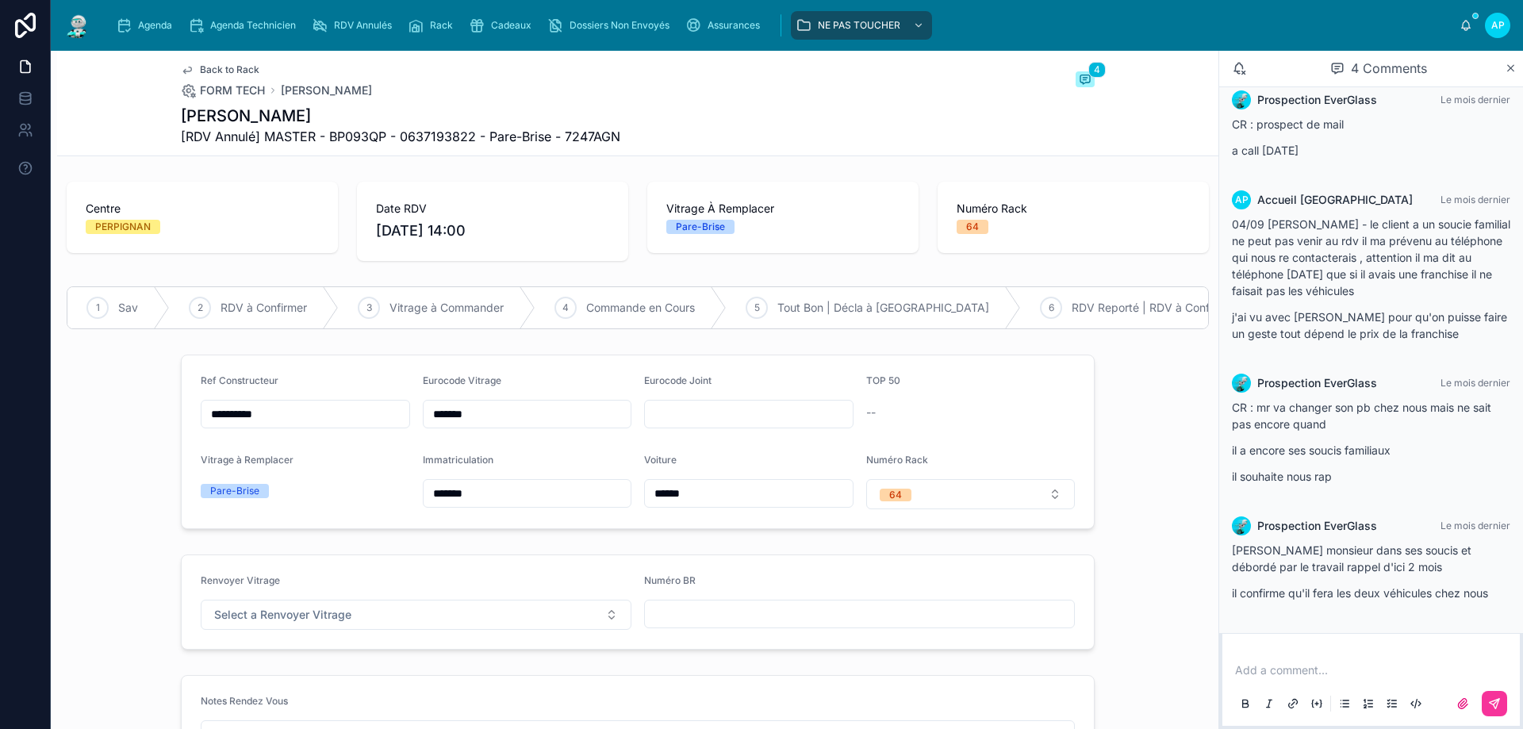
click at [437, 424] on input "*******" at bounding box center [528, 414] width 208 height 22
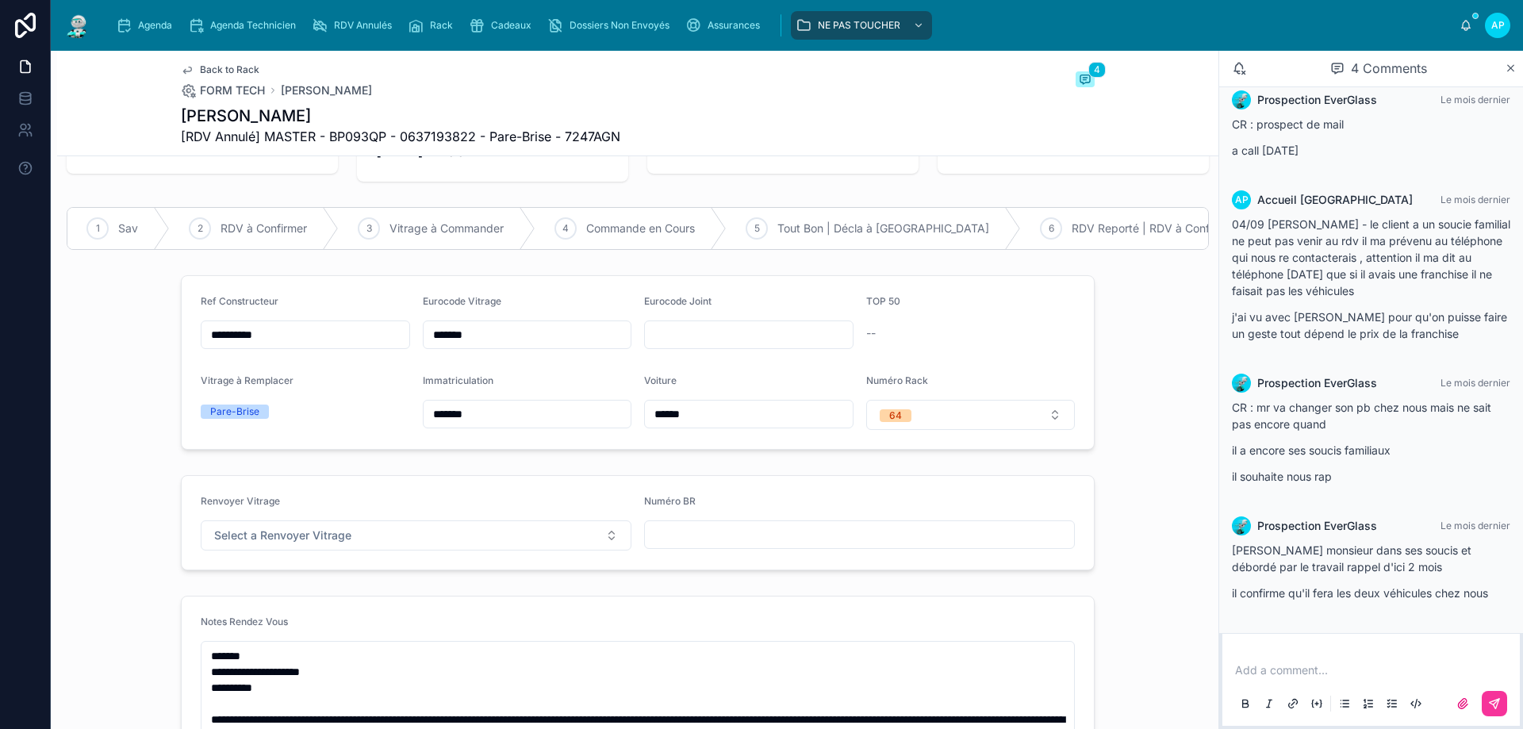
scroll to position [0, 0]
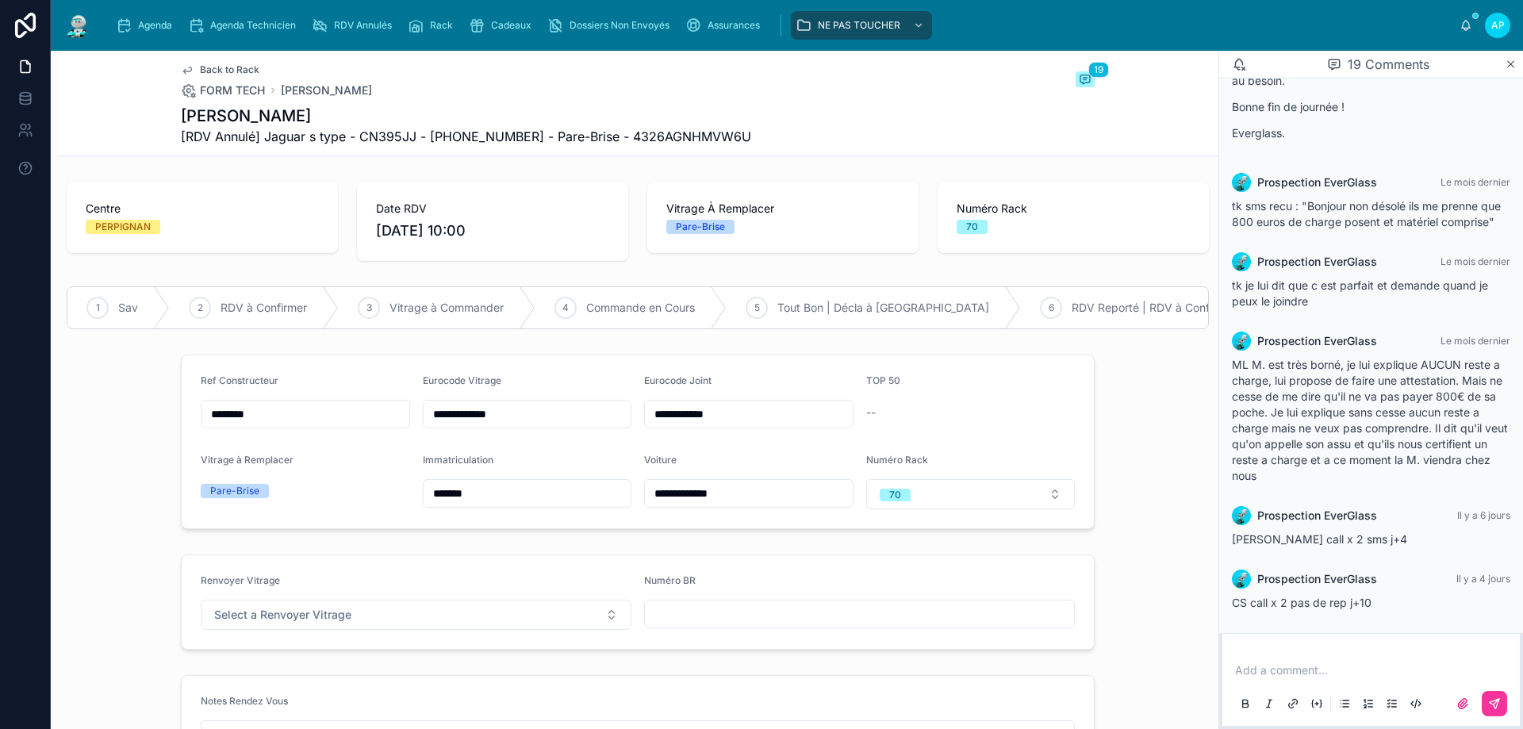
click at [459, 421] on input "**********" at bounding box center [528, 414] width 208 height 22
drag, startPoint x: 459, startPoint y: 421, endPoint x: 274, endPoint y: 372, distance: 191.3
click at [274, 372] on form "**********" at bounding box center [638, 441] width 912 height 173
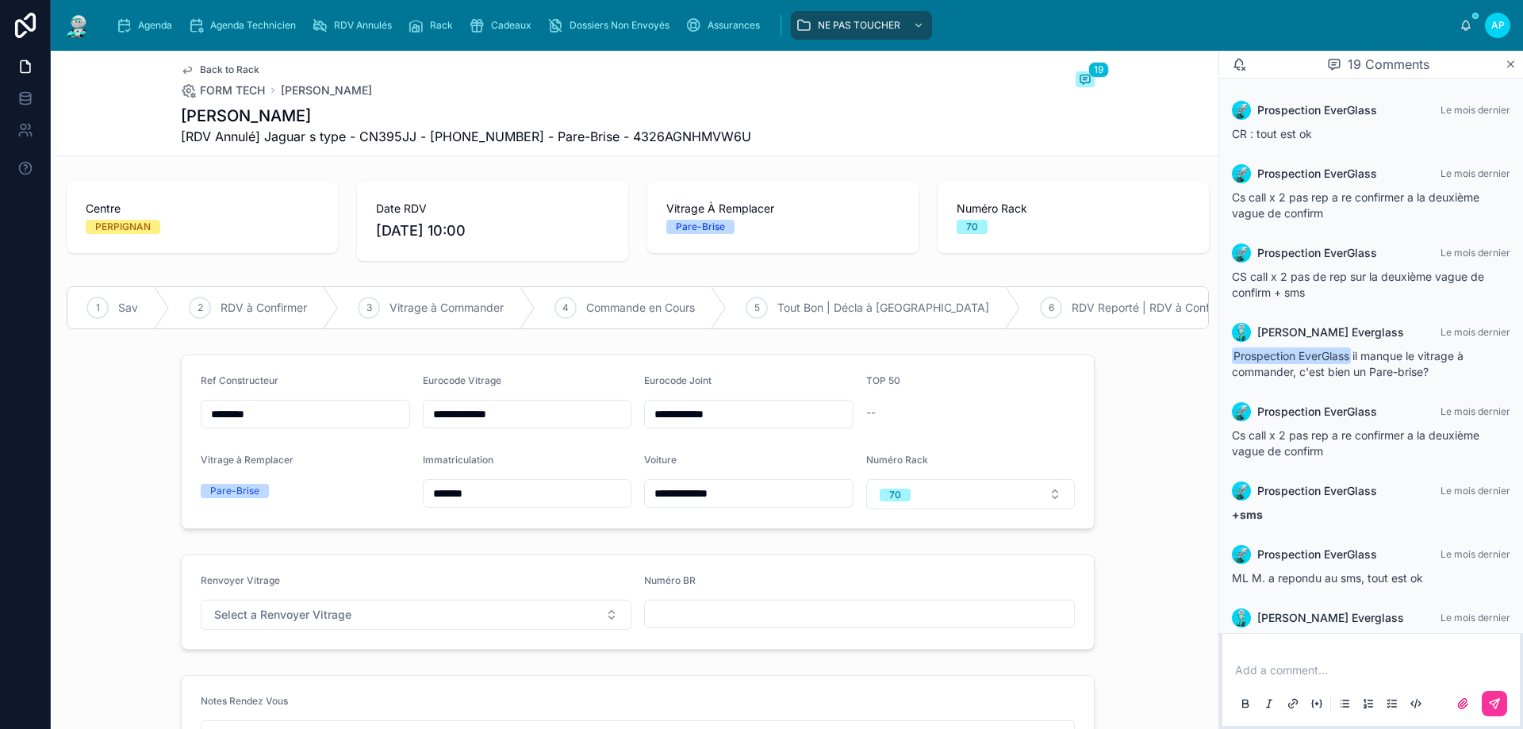
scroll to position [1383, 0]
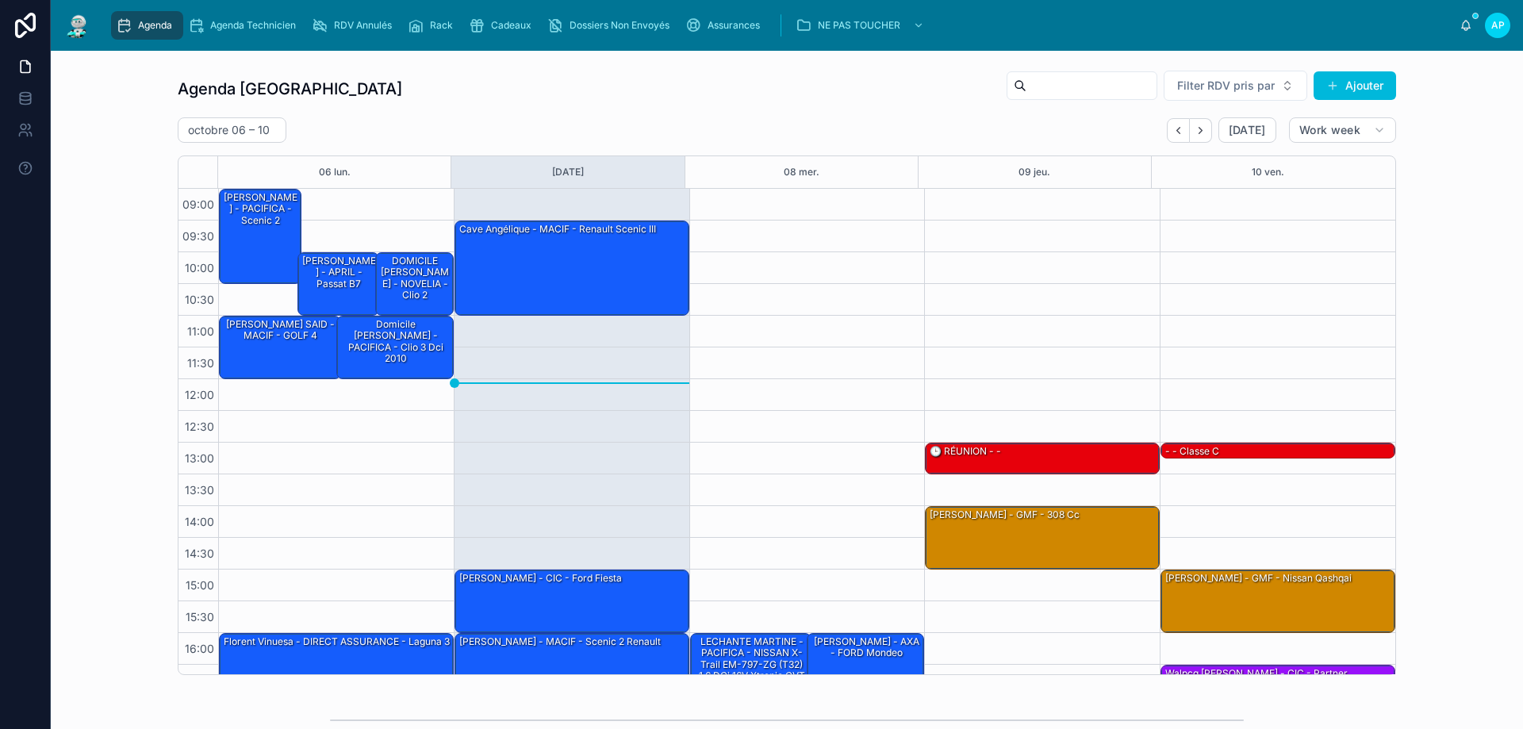
click at [584, 389] on div "09:30 – 11:00 Cave Angélique - MACIF - Renault scenic III 15:00 – 16:00 Romain …" at bounding box center [572, 474] width 236 height 571
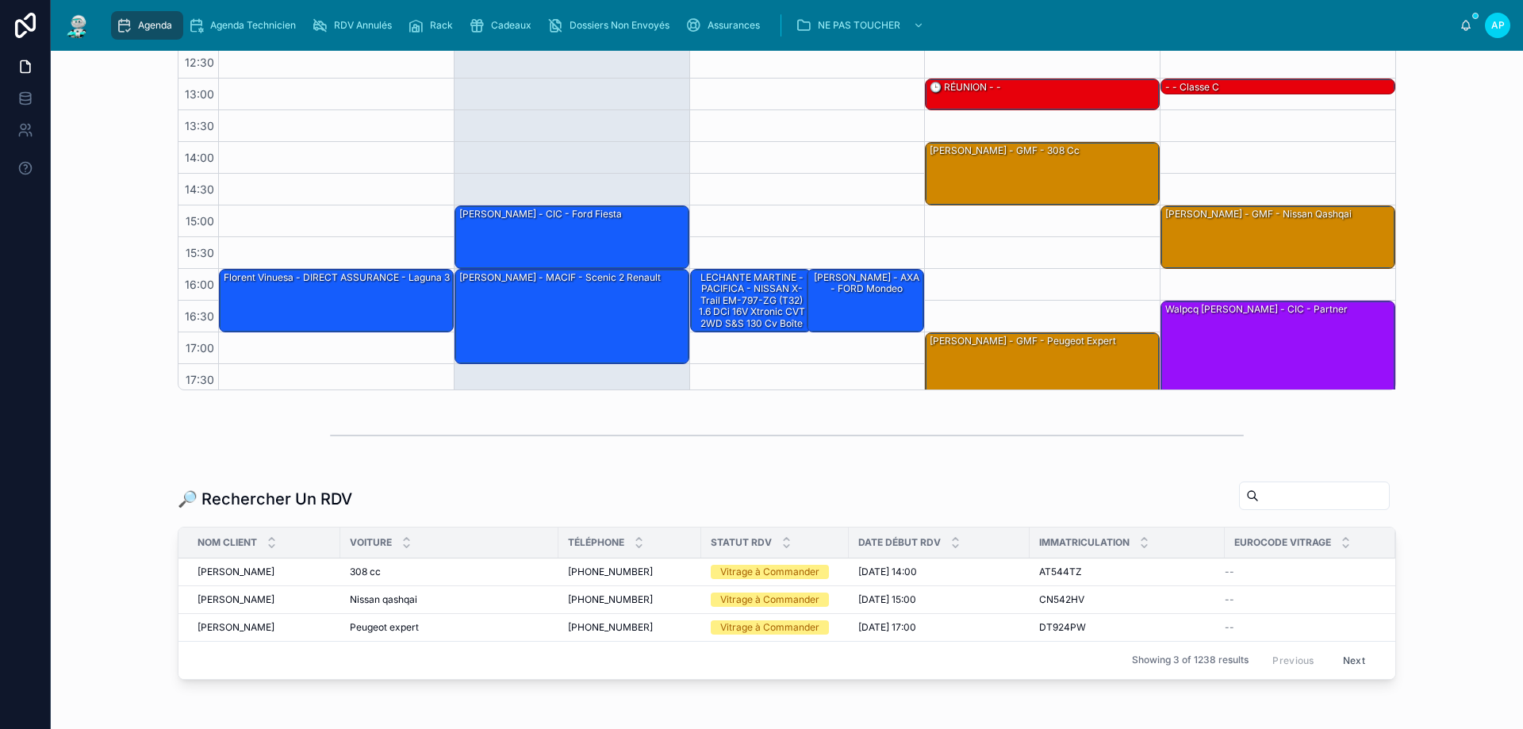
scroll to position [375, 0]
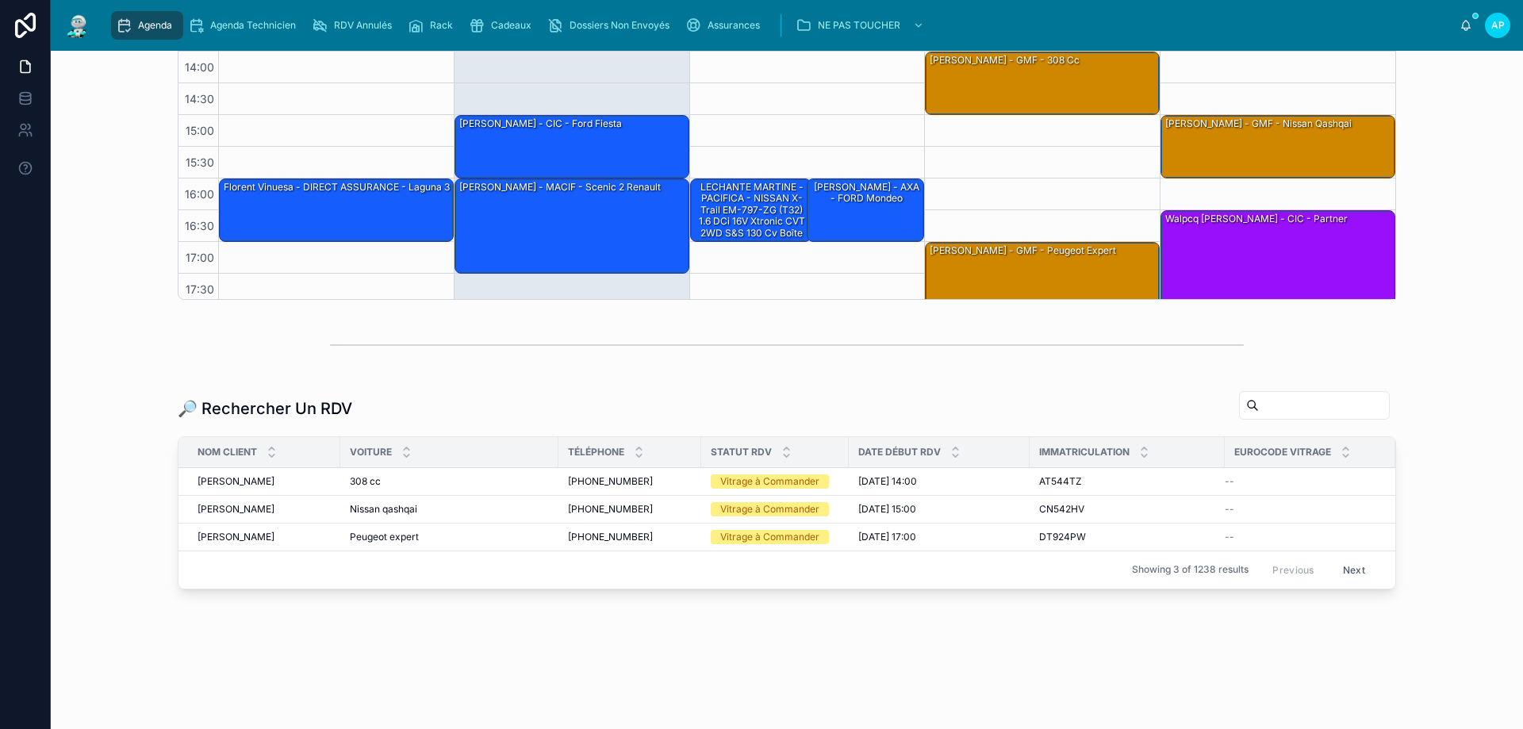
click at [1347, 394] on input "text" at bounding box center [1324, 405] width 130 height 22
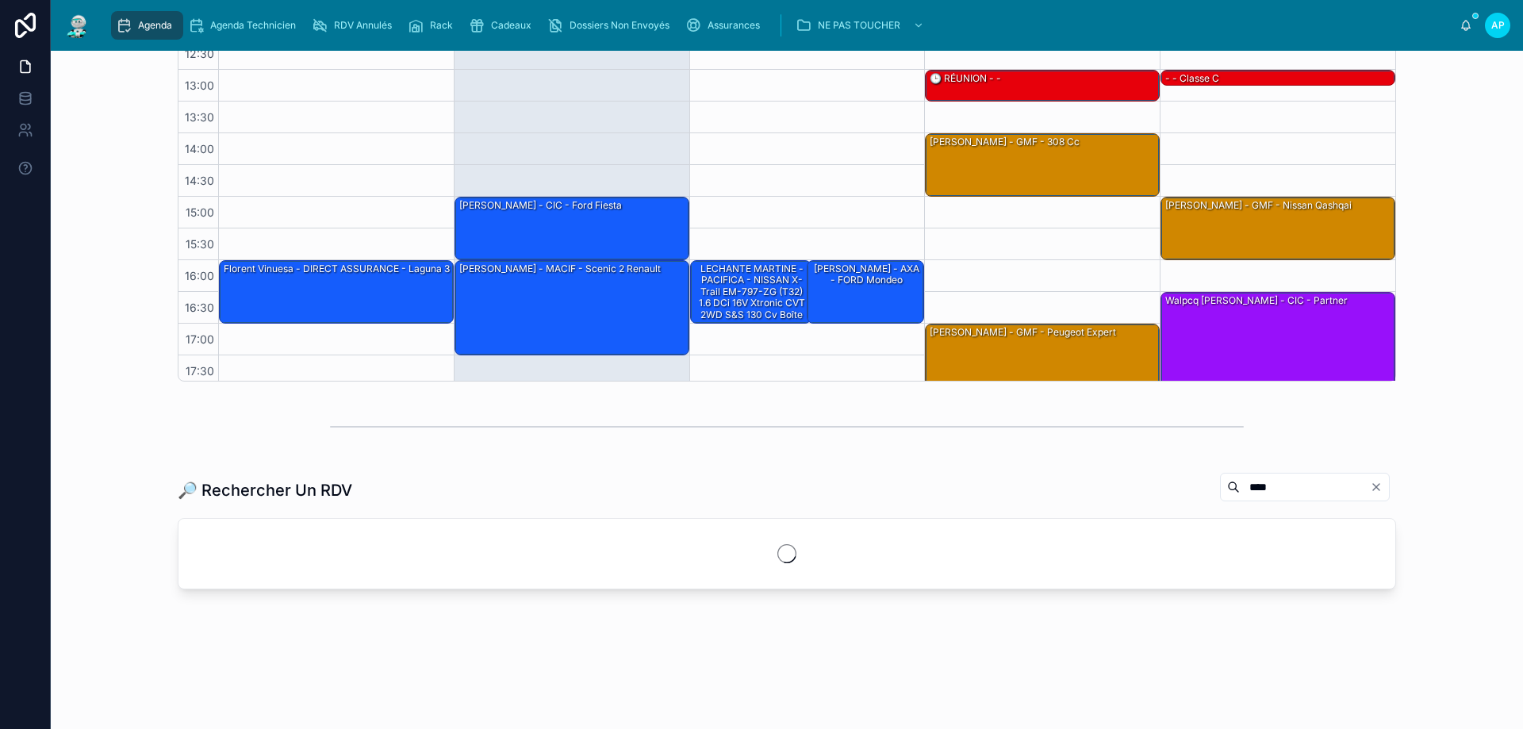
type input "****"
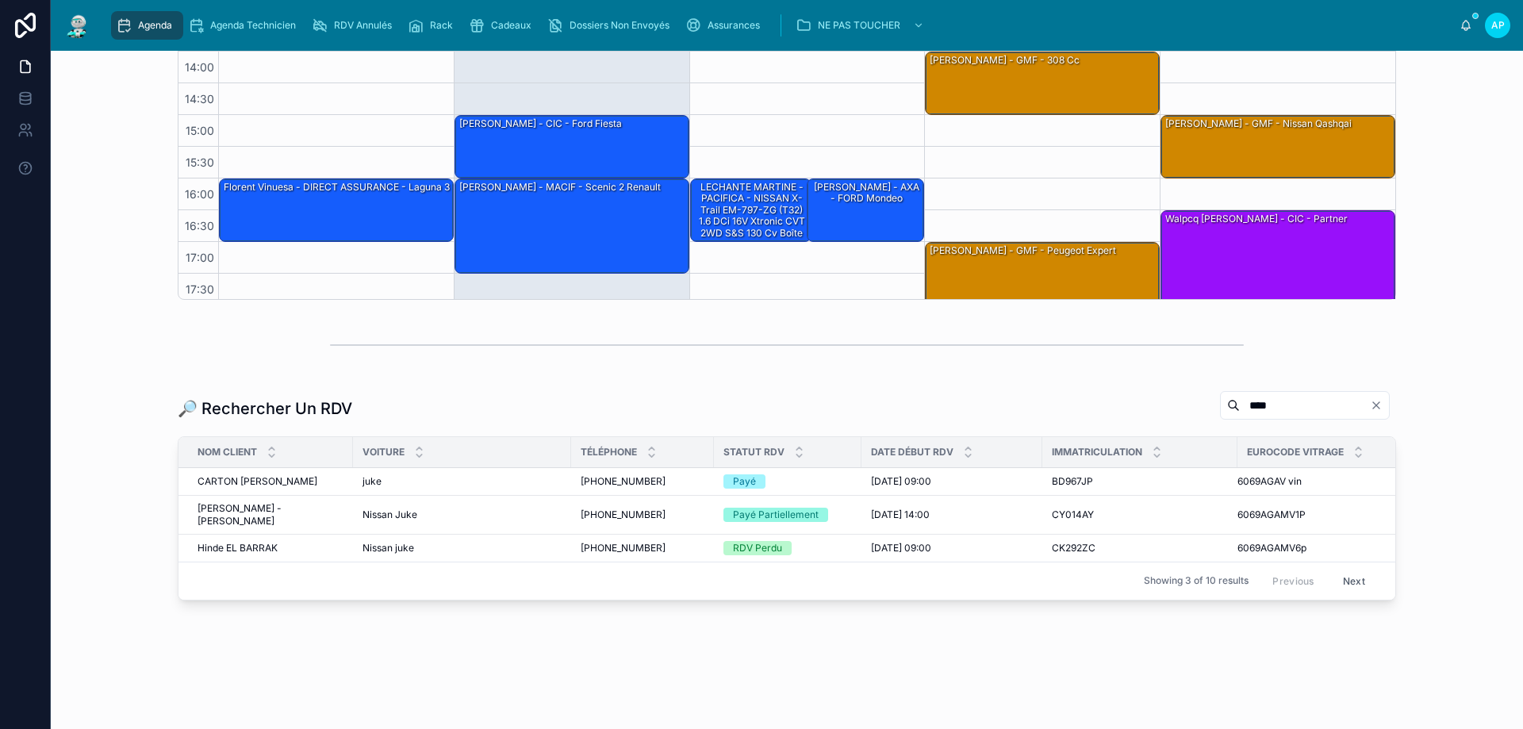
click at [300, 483] on span "CARTON Béatrice - GHYS Rémy" at bounding box center [258, 481] width 120 height 13
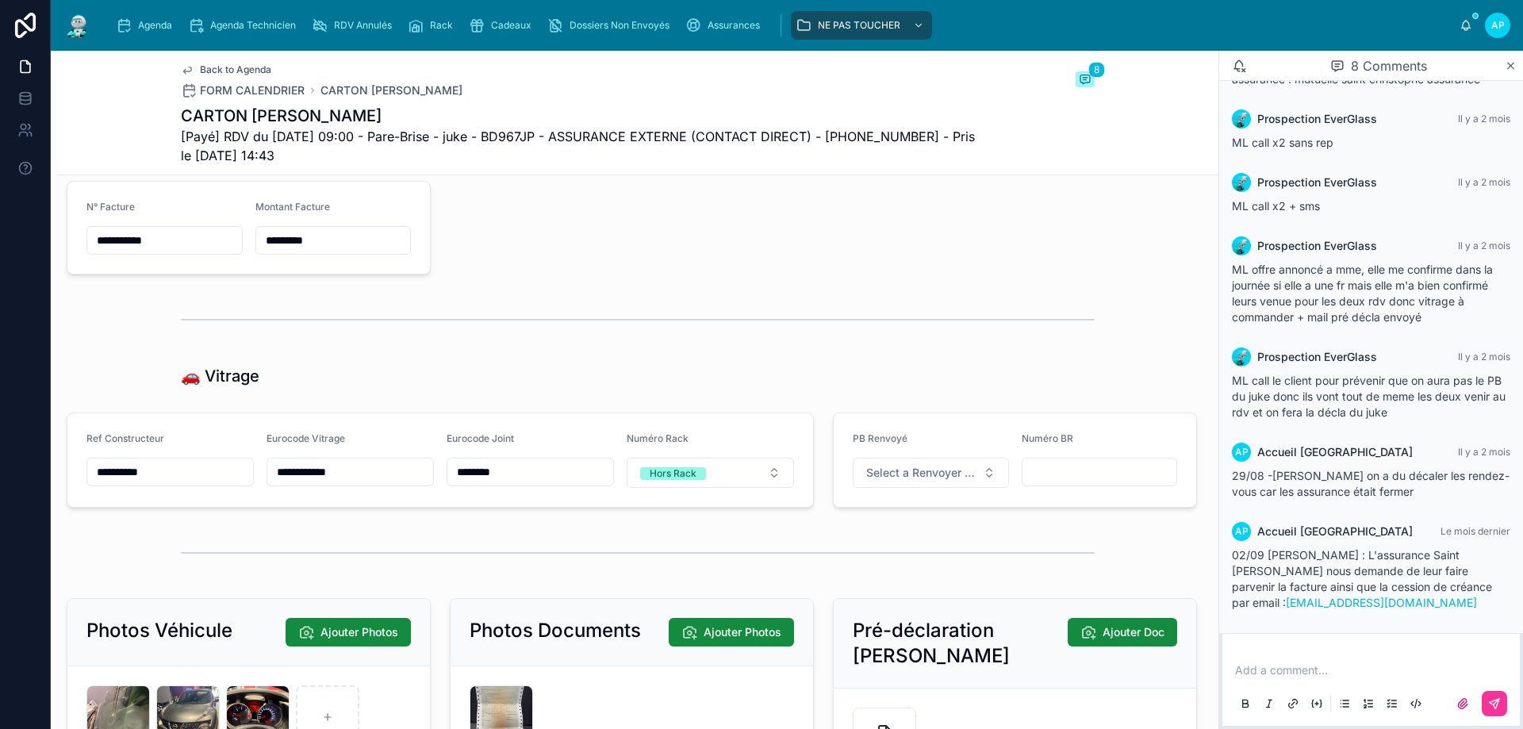
scroll to position [2300, 0]
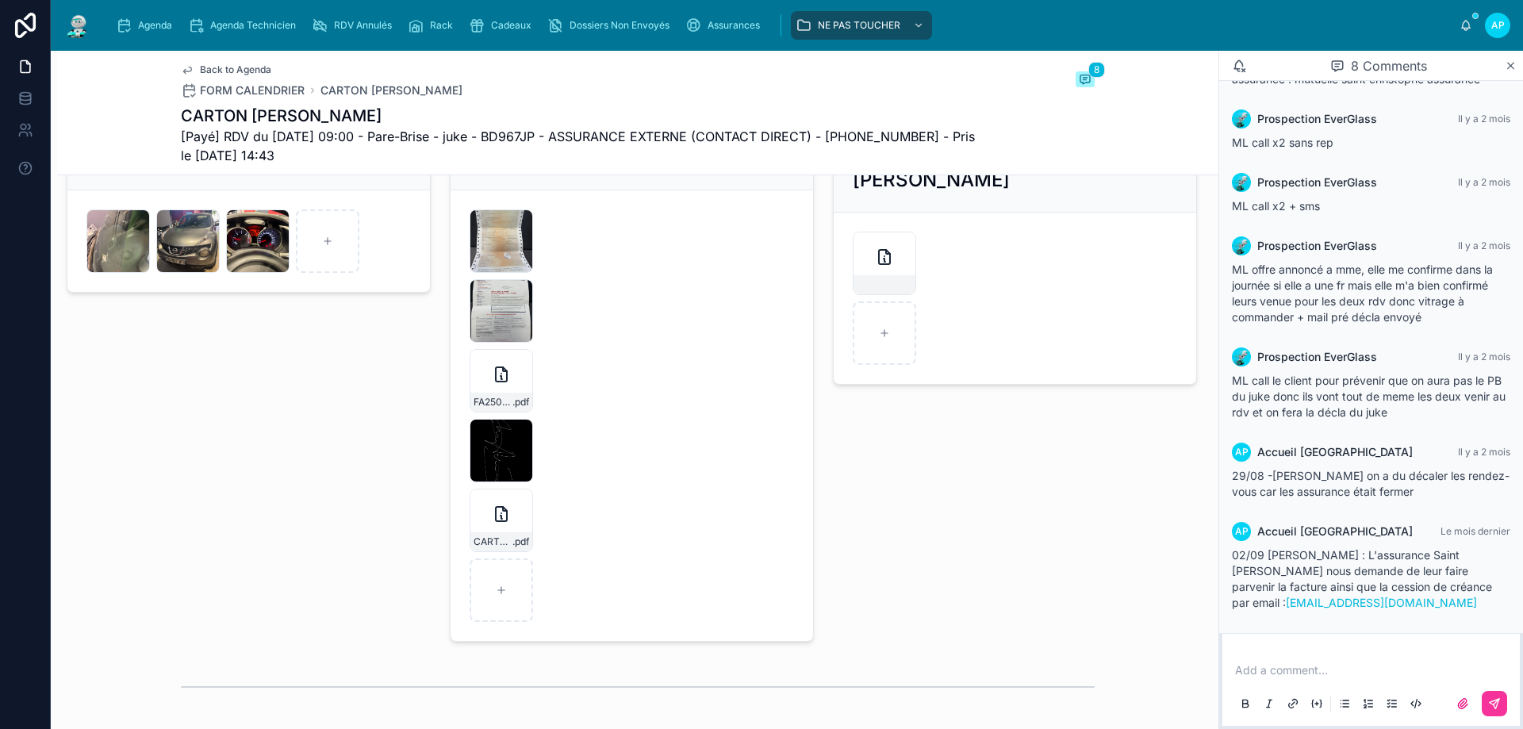
click at [496, 384] on icon at bounding box center [501, 374] width 19 height 19
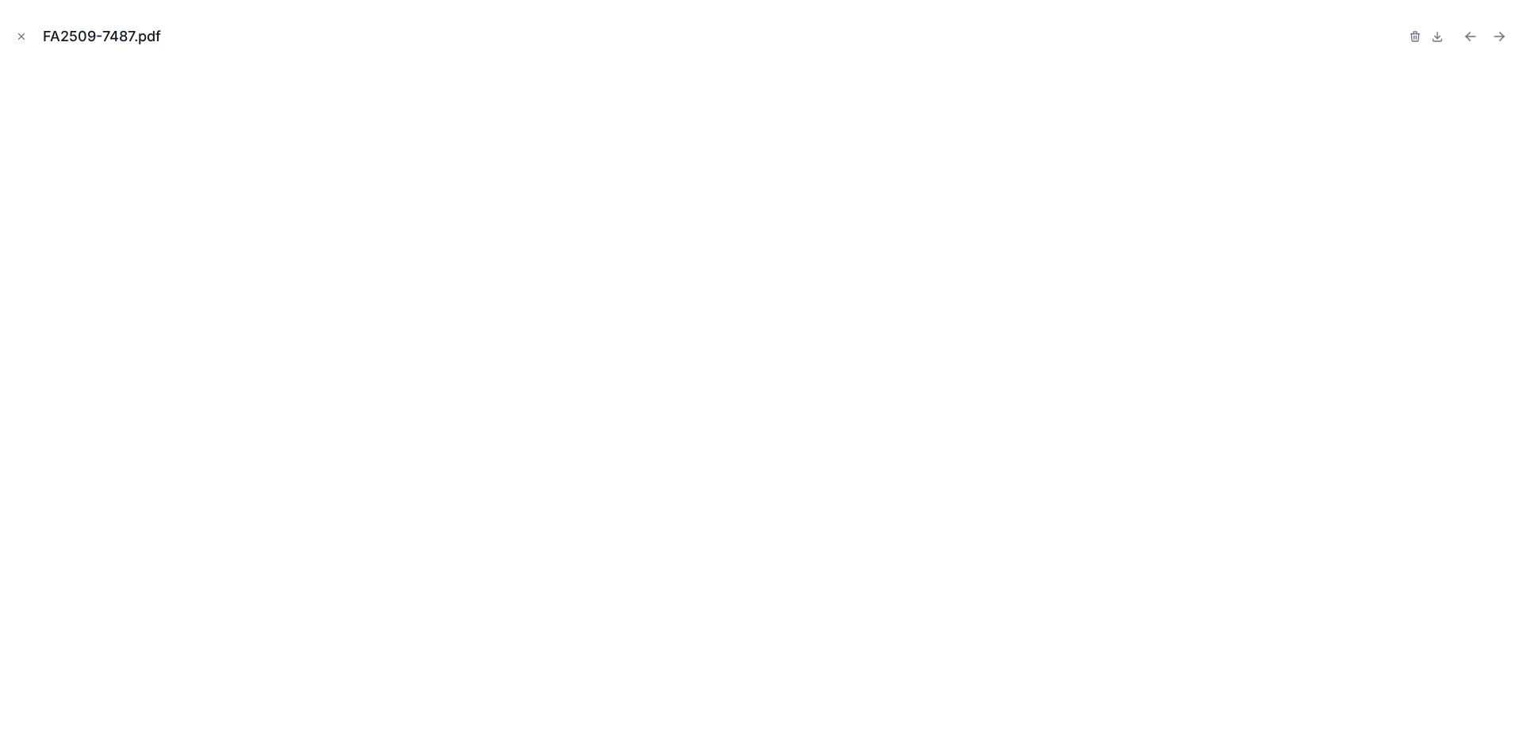
click at [16, 33] on icon "Close modal" at bounding box center [21, 36] width 11 height 11
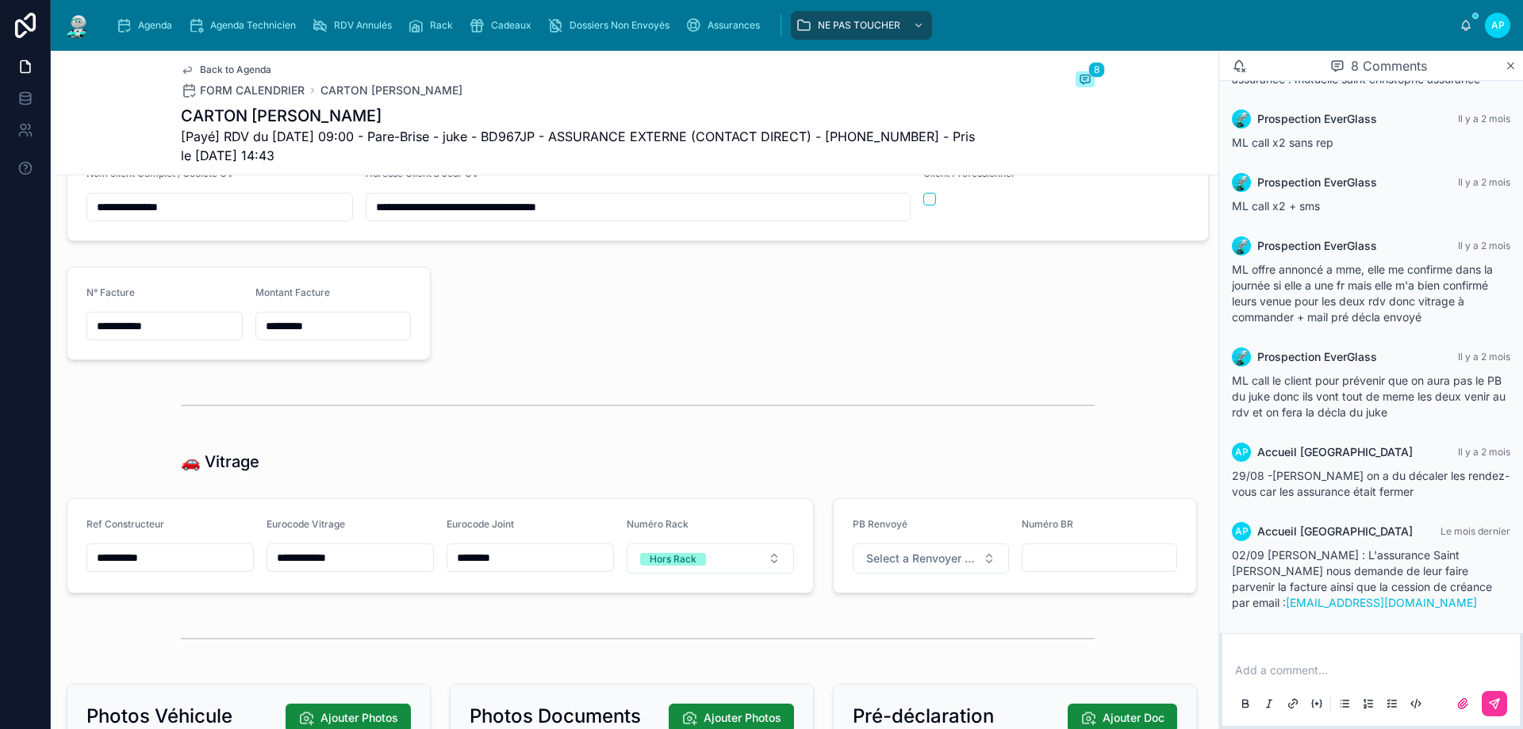
scroll to position [1745, 0]
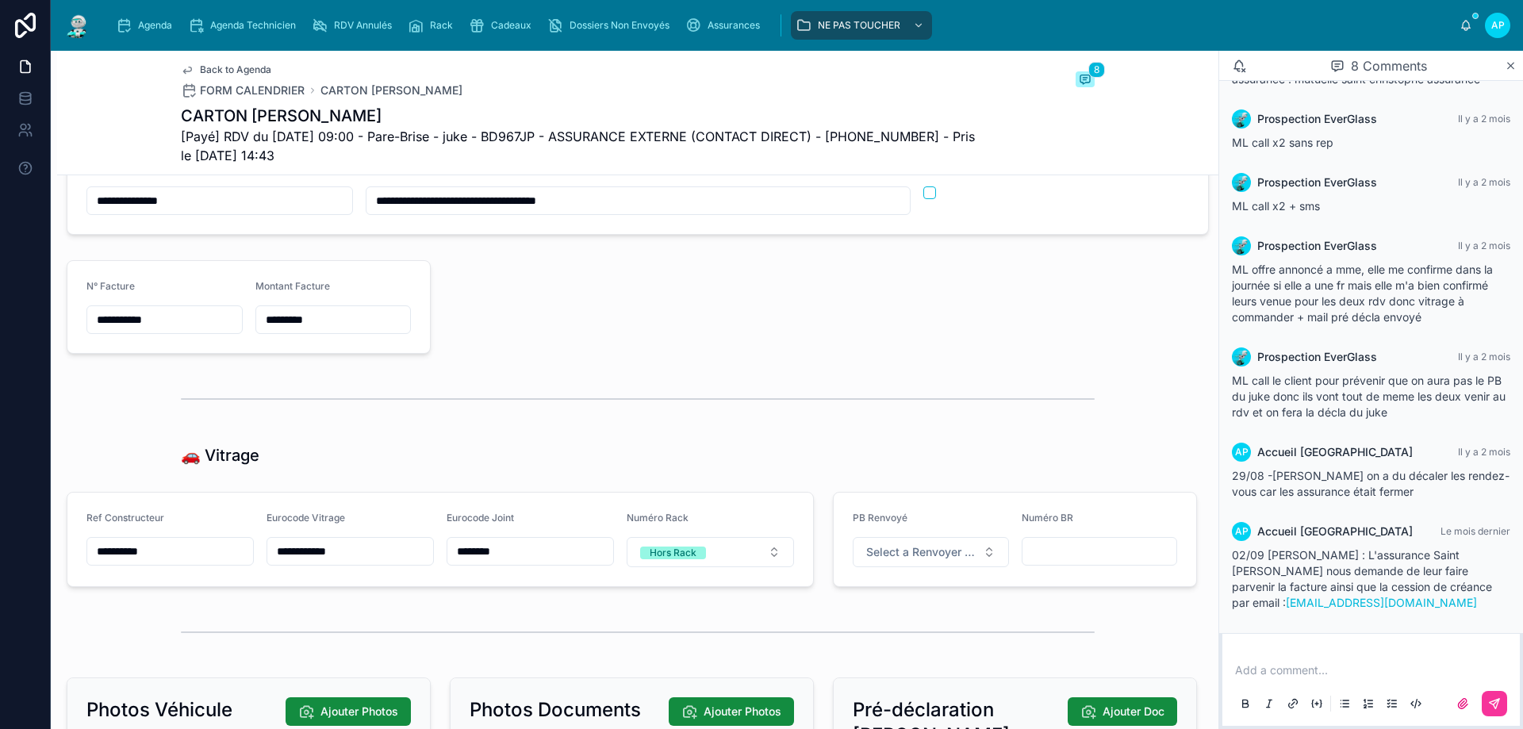
click at [79, 28] on img at bounding box center [77, 25] width 29 height 25
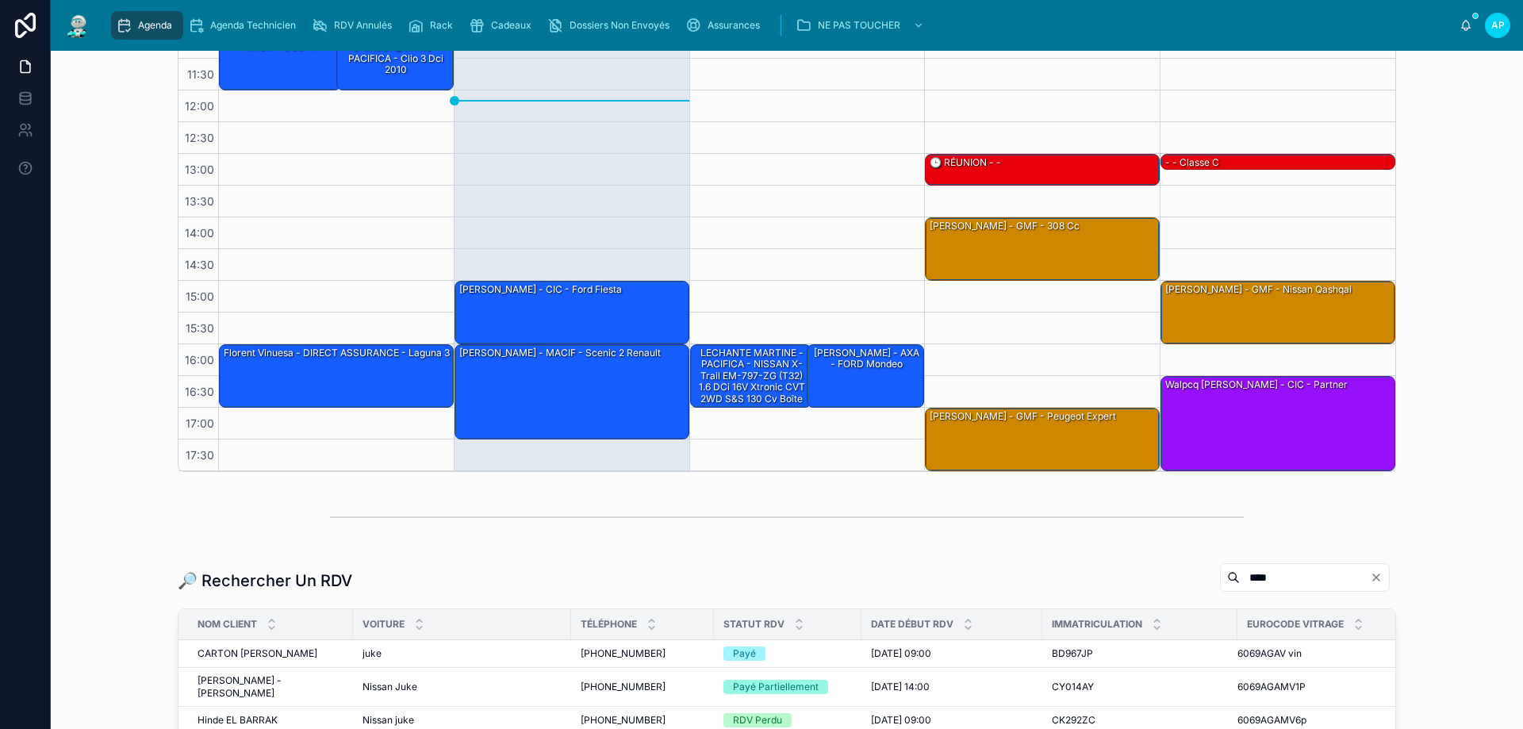
scroll to position [397, 0]
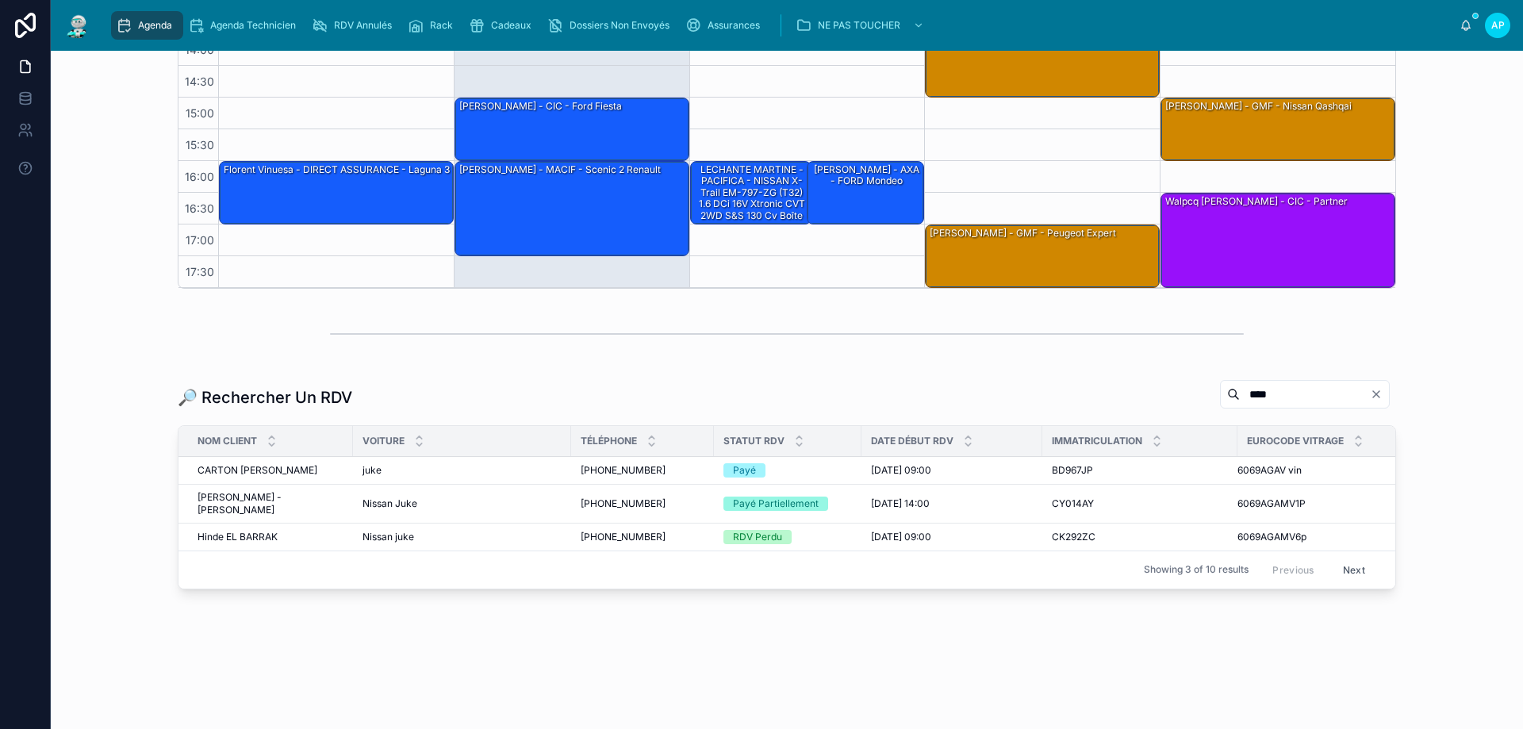
click at [1373, 391] on icon "Clear" at bounding box center [1376, 394] width 6 height 6
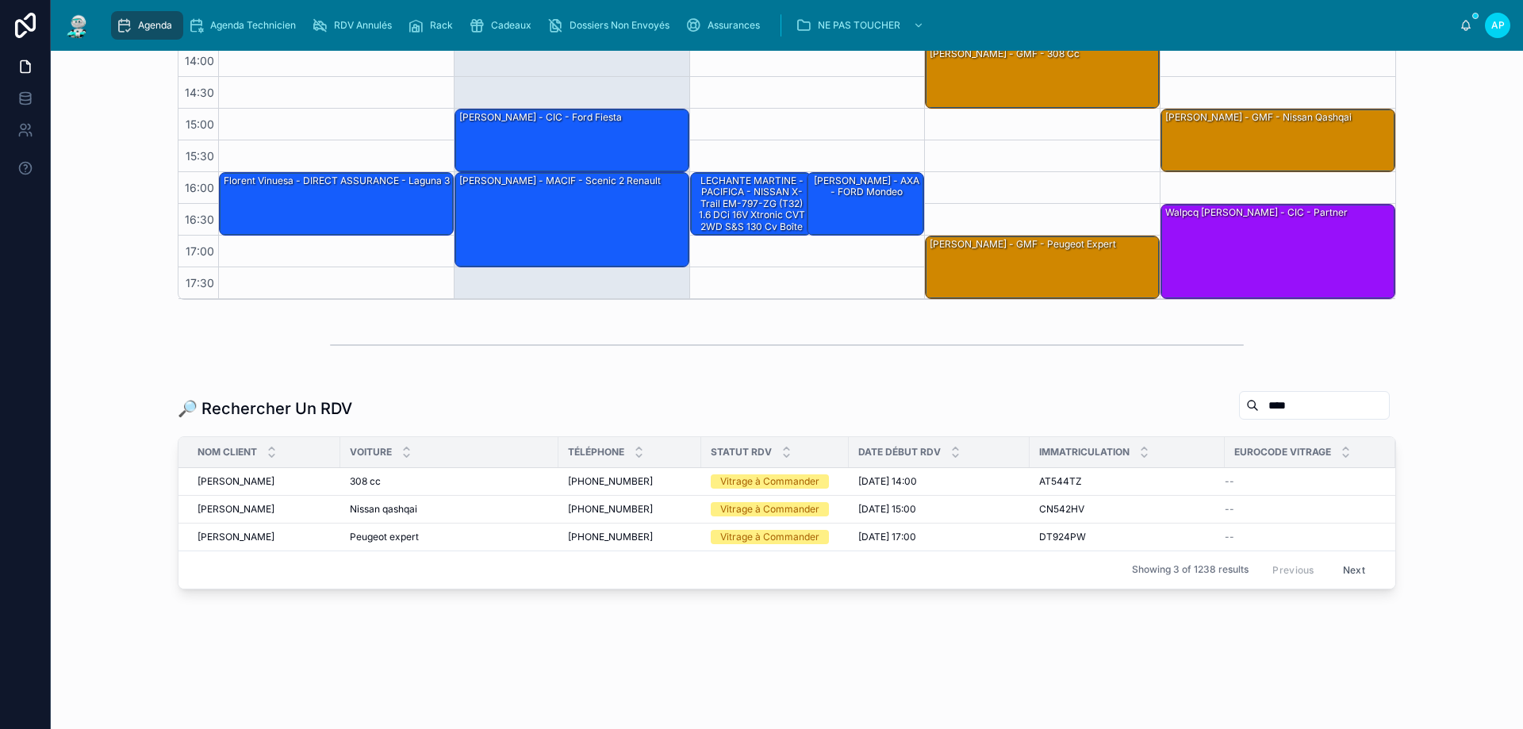
scroll to position [375, 0]
click at [1268, 408] on input "****" at bounding box center [1324, 405] width 130 height 22
type input "*"
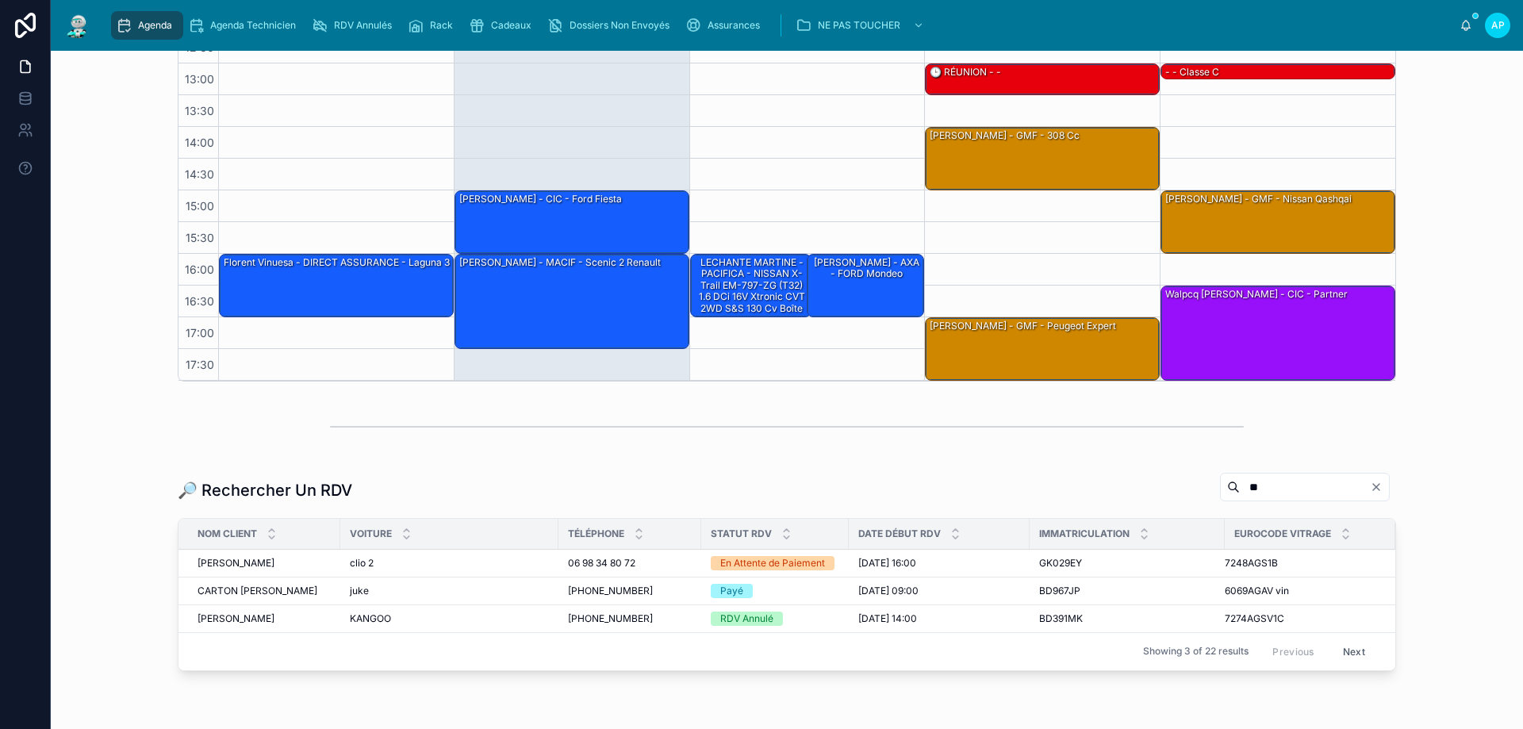
scroll to position [375, 0]
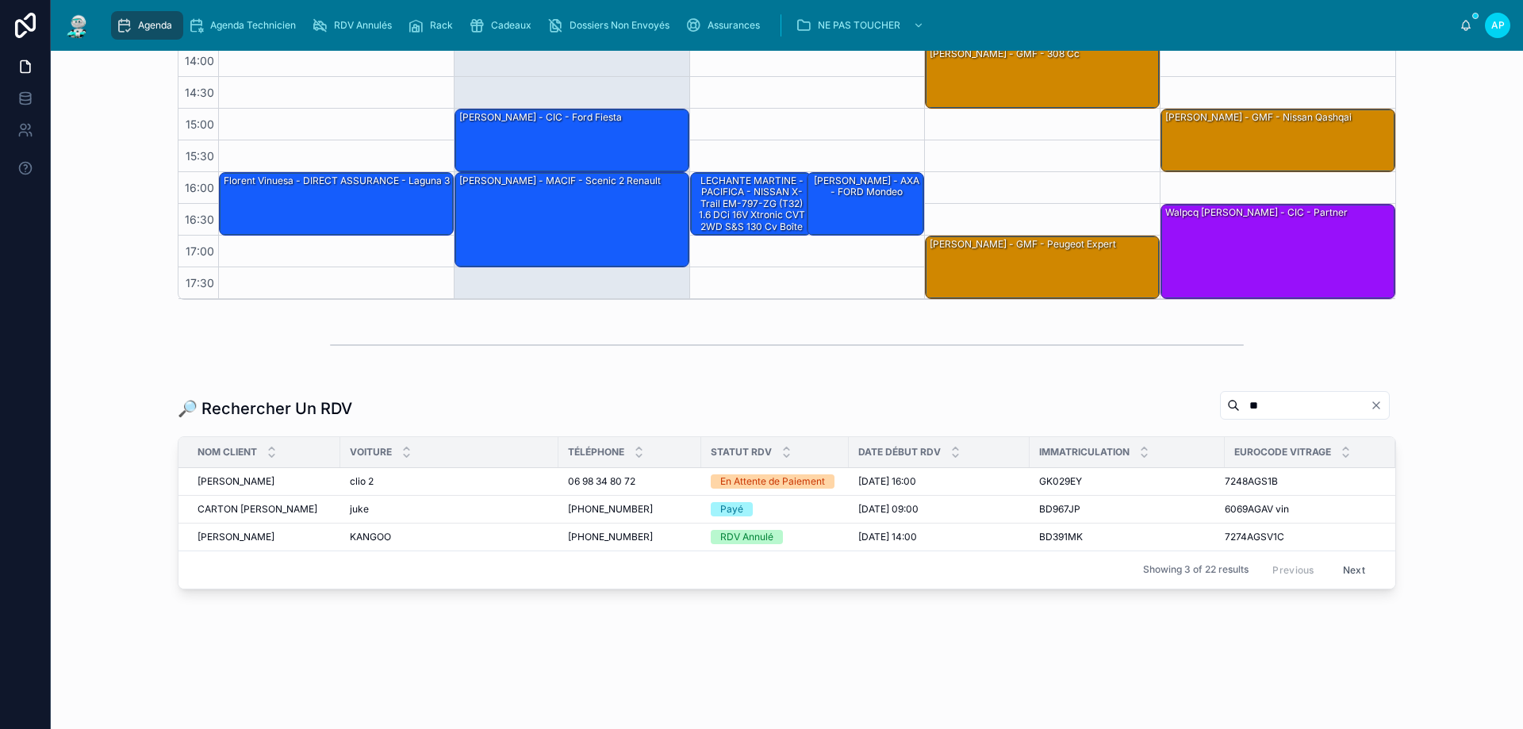
type input "*"
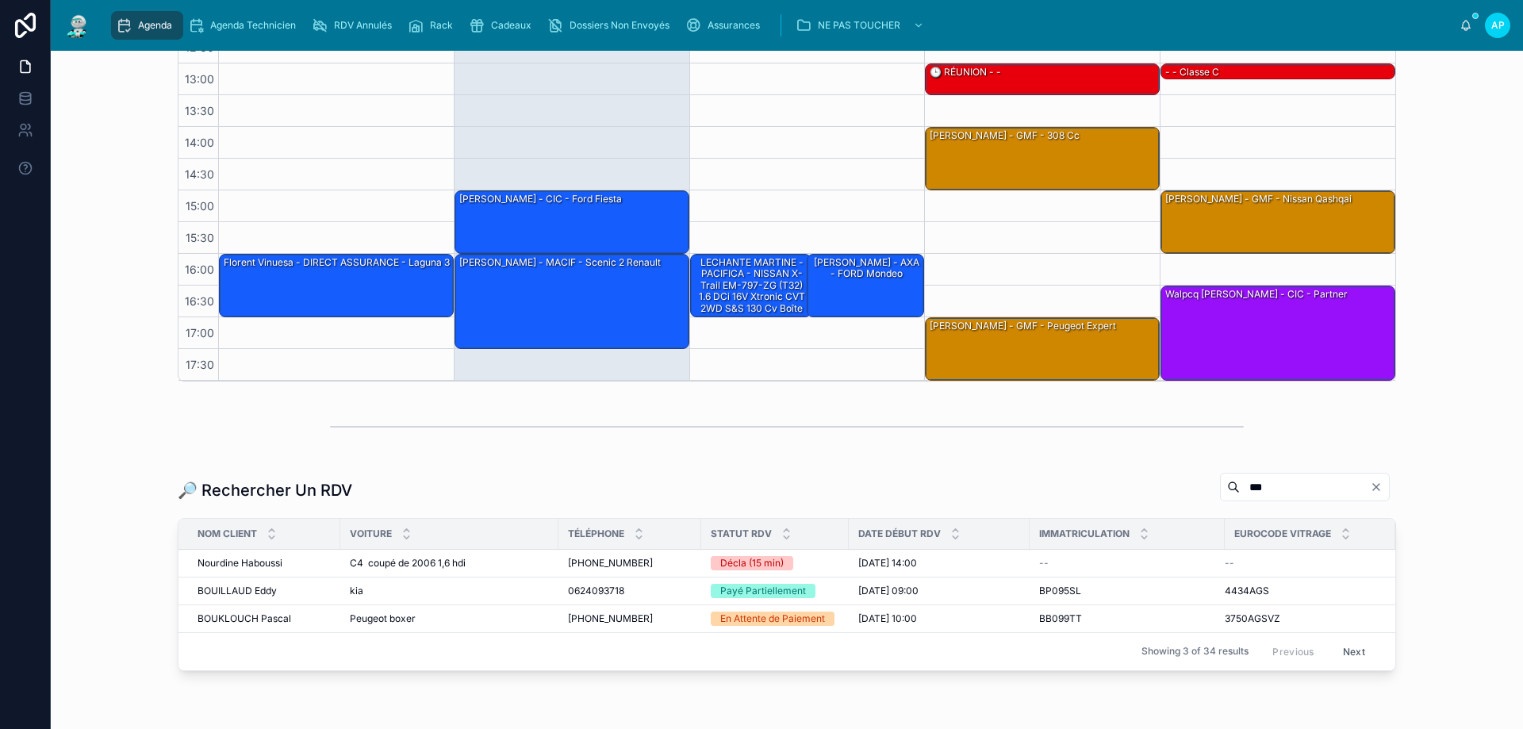
scroll to position [375, 0]
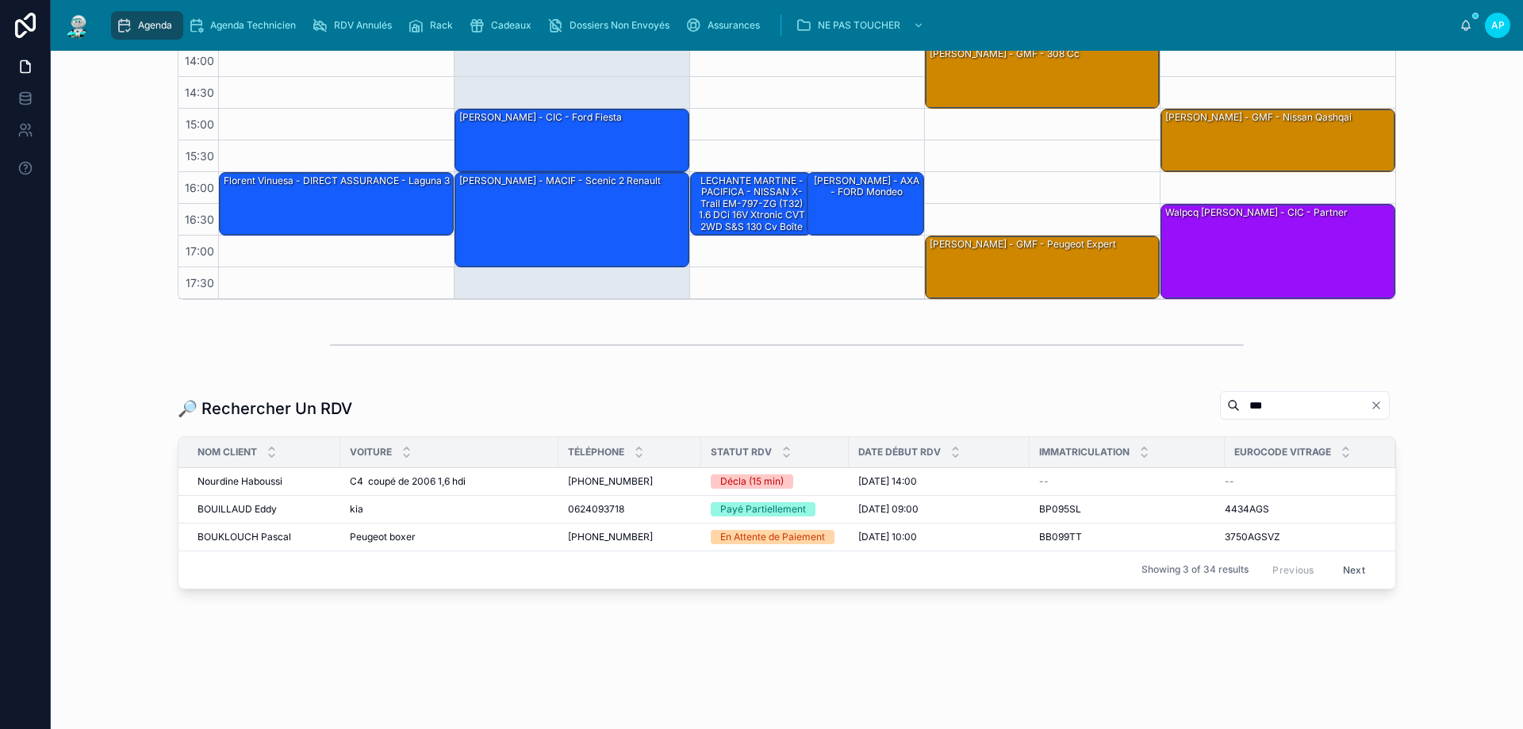
type input "***"
click at [374, 537] on span "Peugeot boxer" at bounding box center [383, 537] width 66 height 13
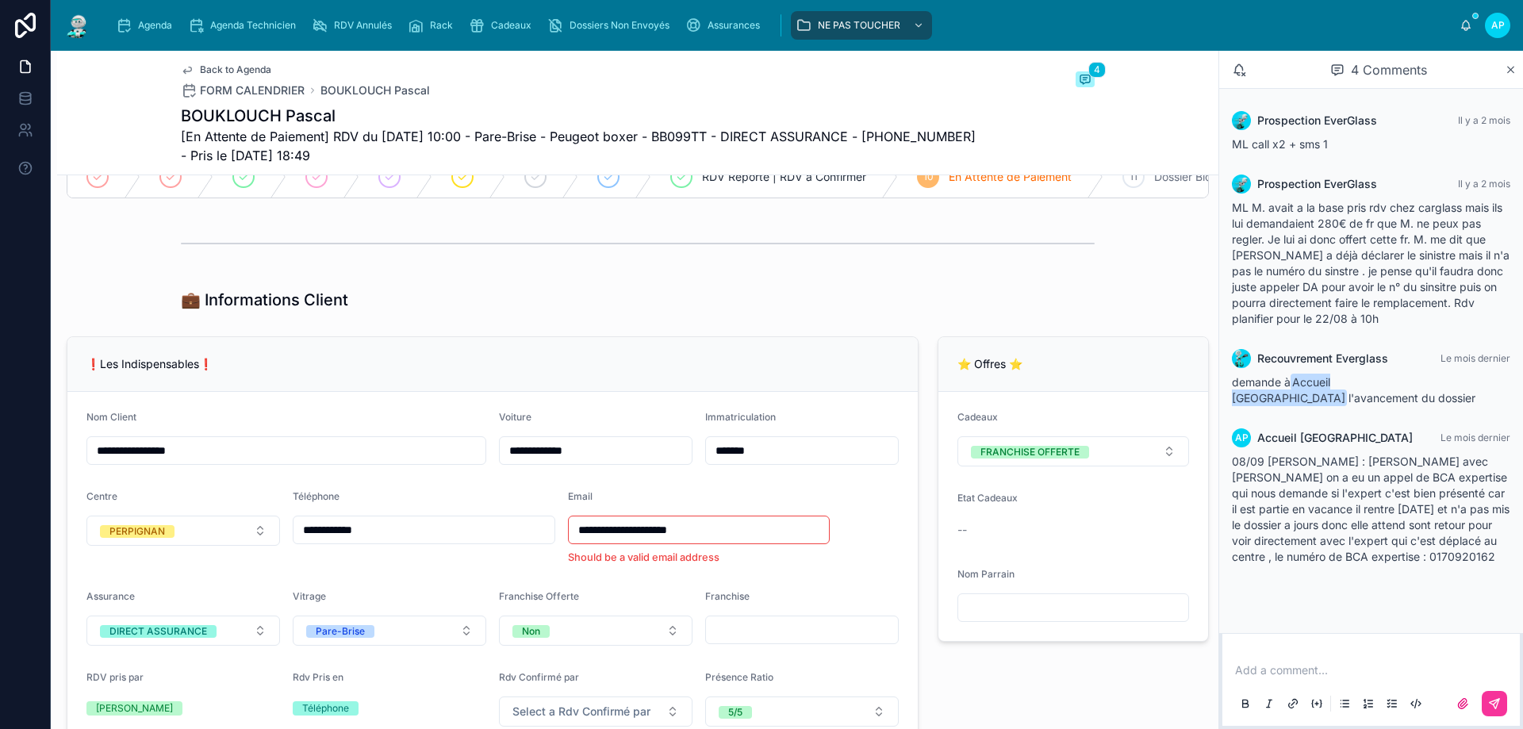
scroll to position [238, 0]
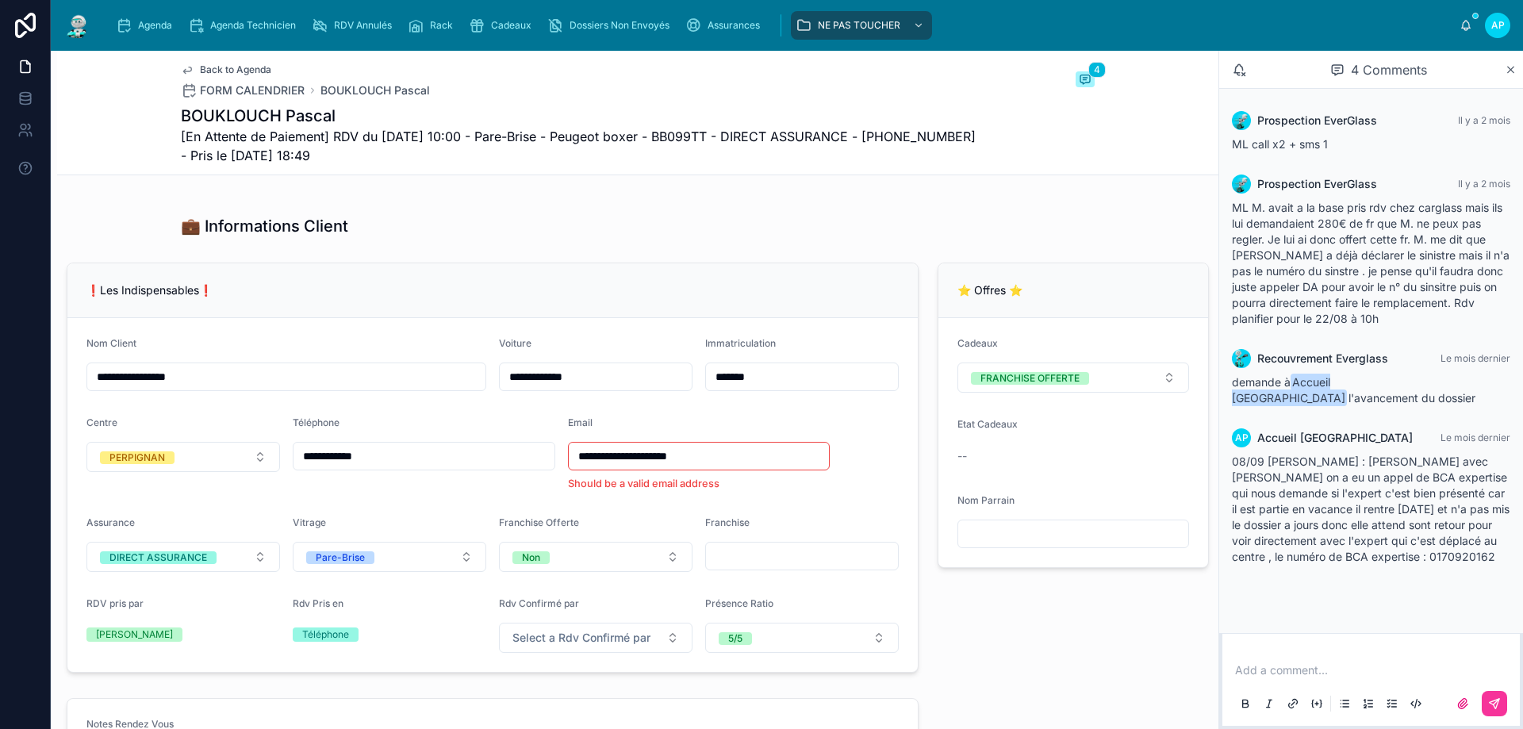
click at [788, 491] on li "Should be a valid email address" at bounding box center [699, 484] width 263 height 14
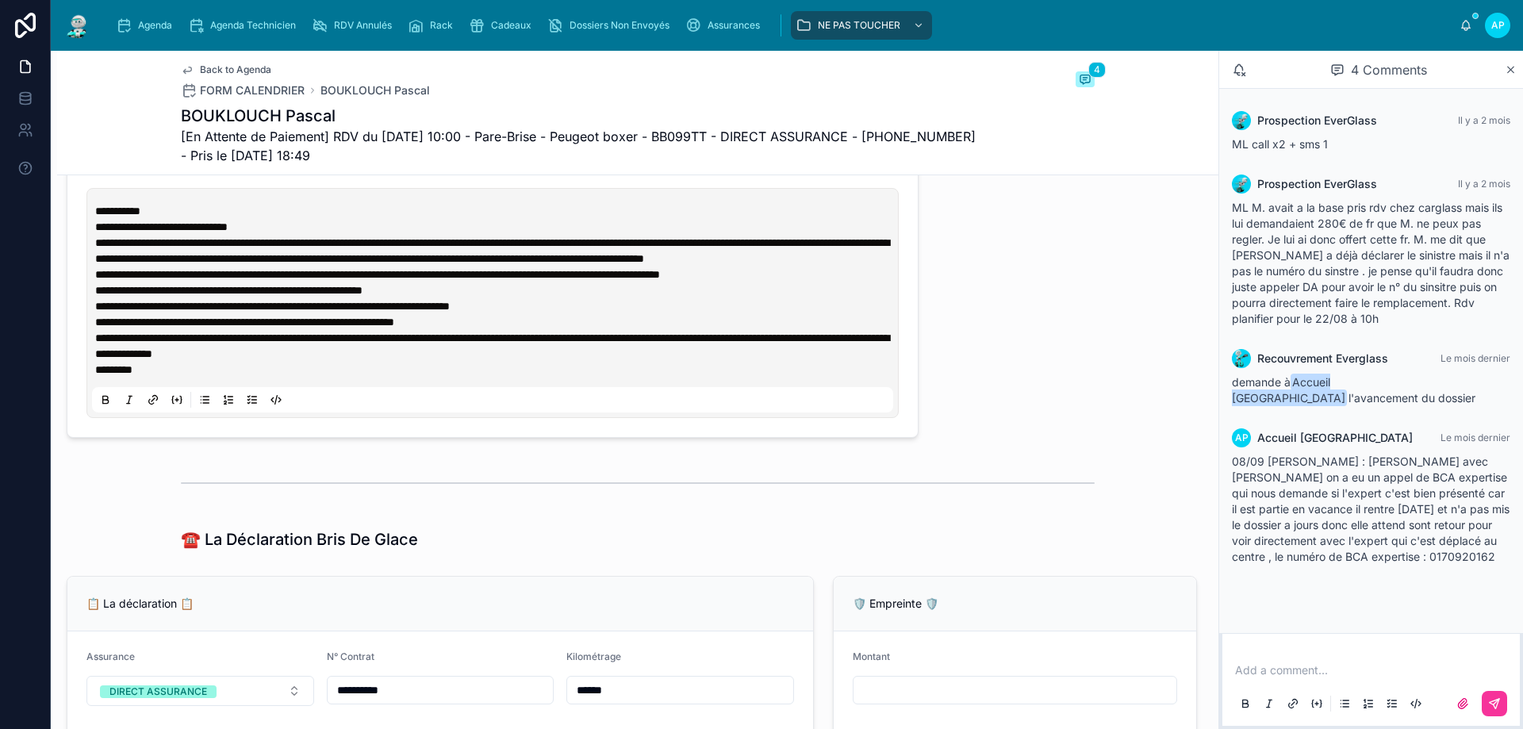
scroll to position [952, 0]
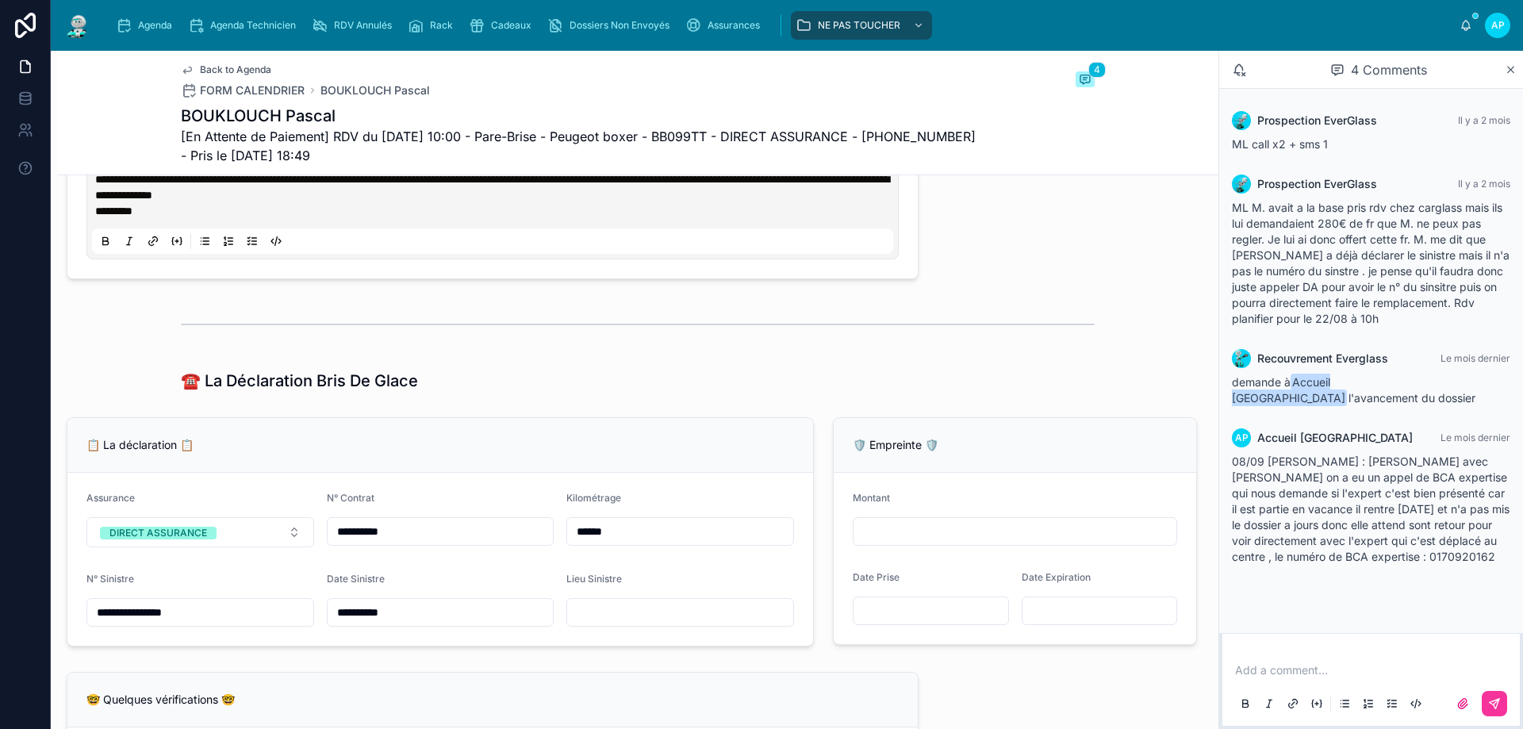
click at [242, 449] on div "📋 La déclaration 📋" at bounding box center [440, 445] width 746 height 55
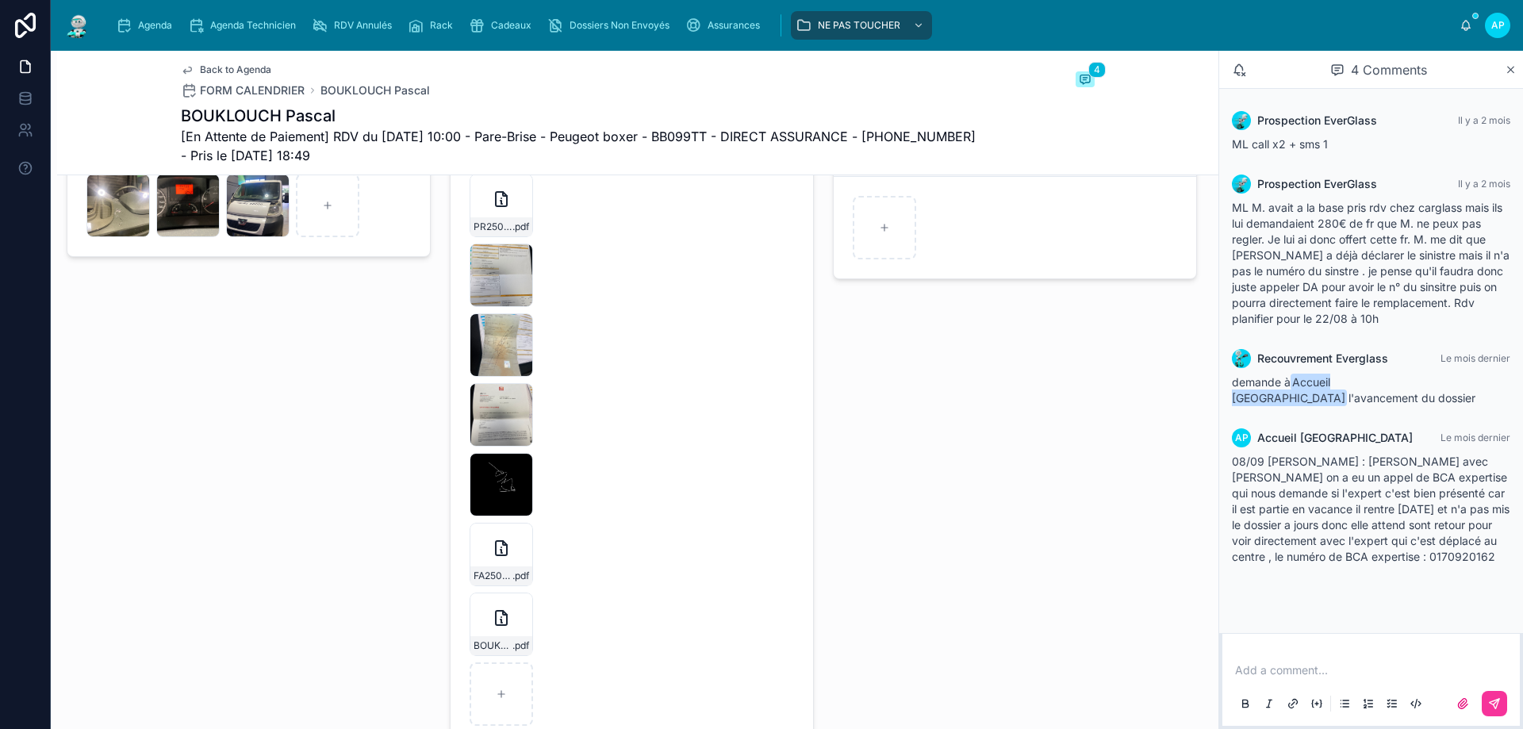
scroll to position [2538, 0]
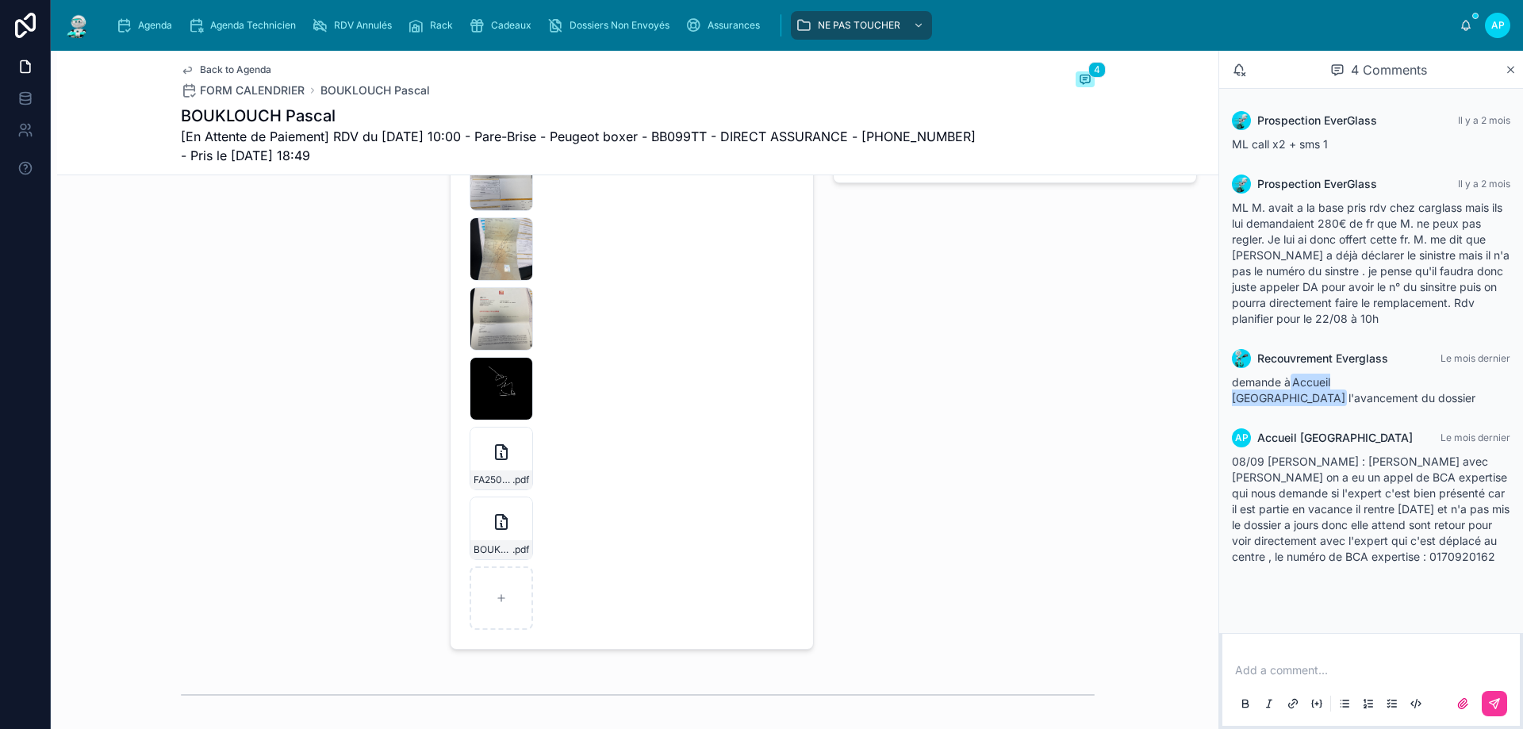
click at [486, 557] on div "BOUKLOUCH-PASCAL-FA2509-7486 .pdf" at bounding box center [501, 528] width 63 height 63
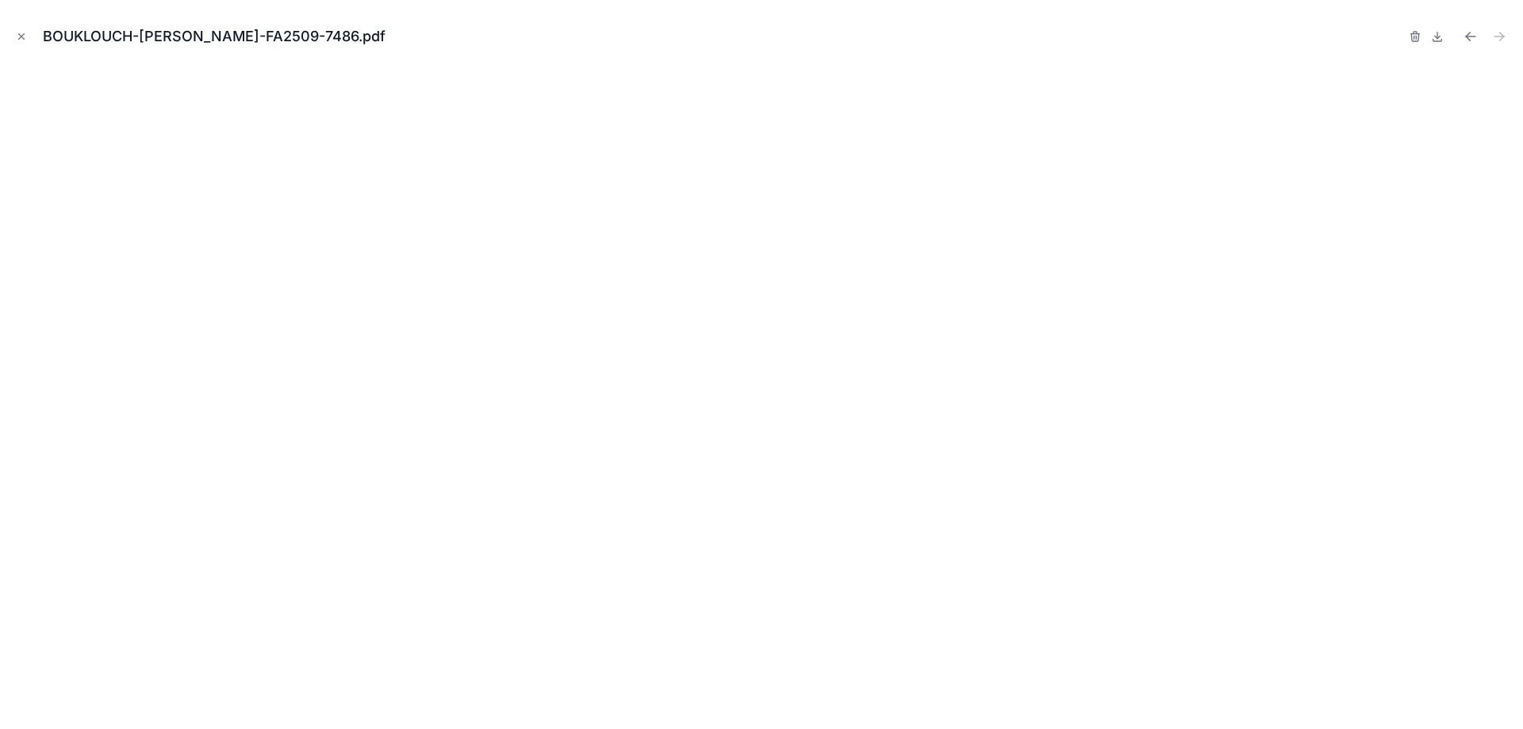
click at [13, 34] on button "Close modal" at bounding box center [21, 36] width 17 height 17
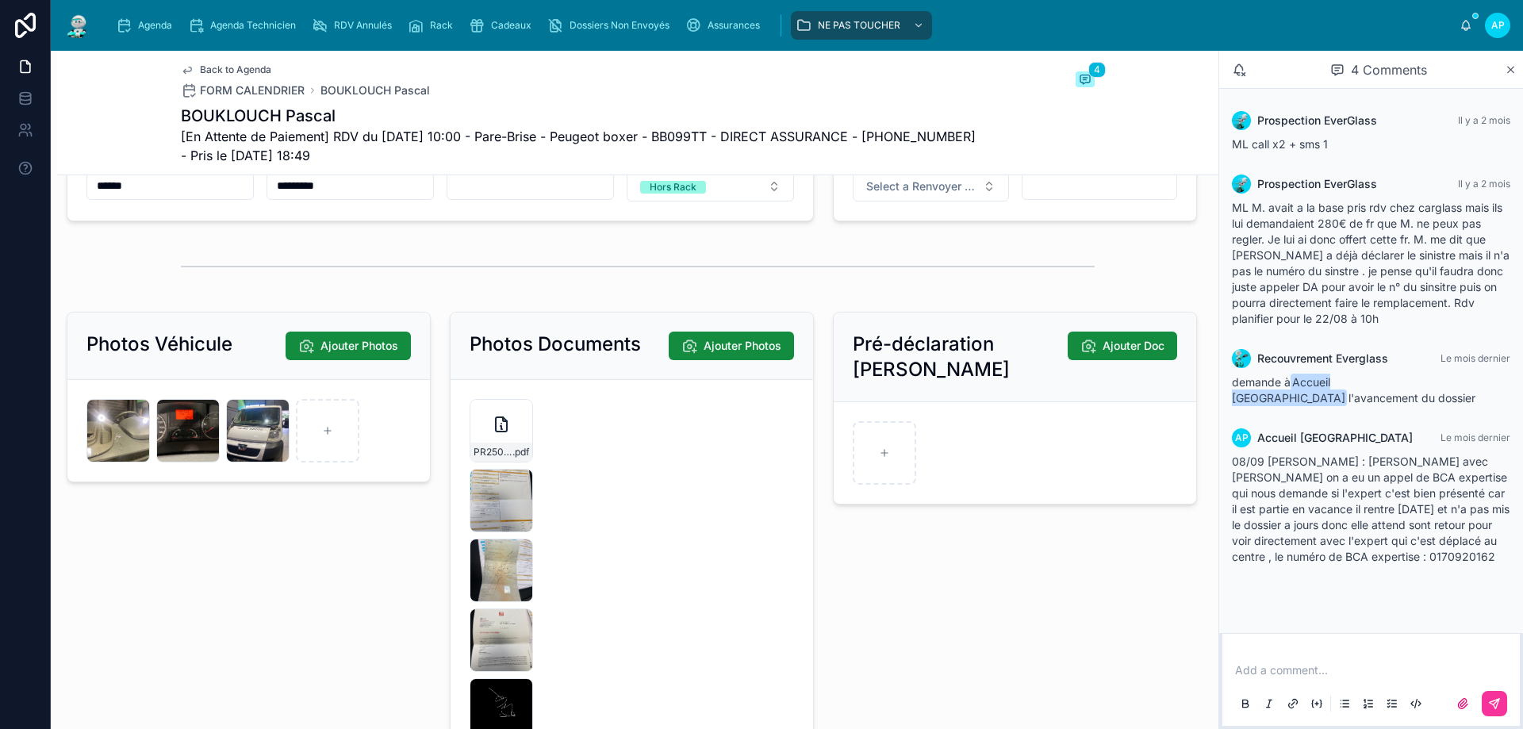
scroll to position [2221, 0]
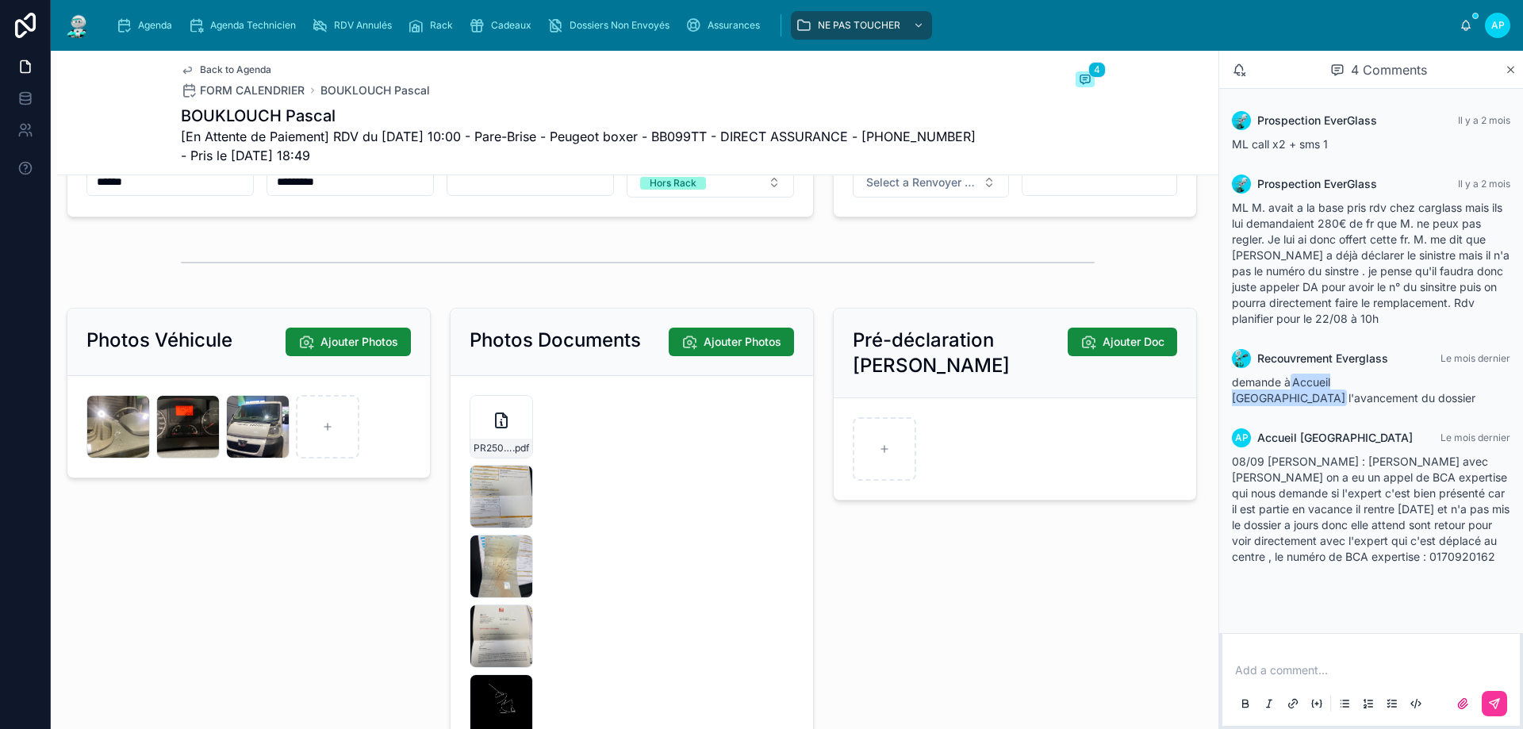
click at [481, 458] on div "PR2508-1621 .pdf" at bounding box center [501, 426] width 63 height 63
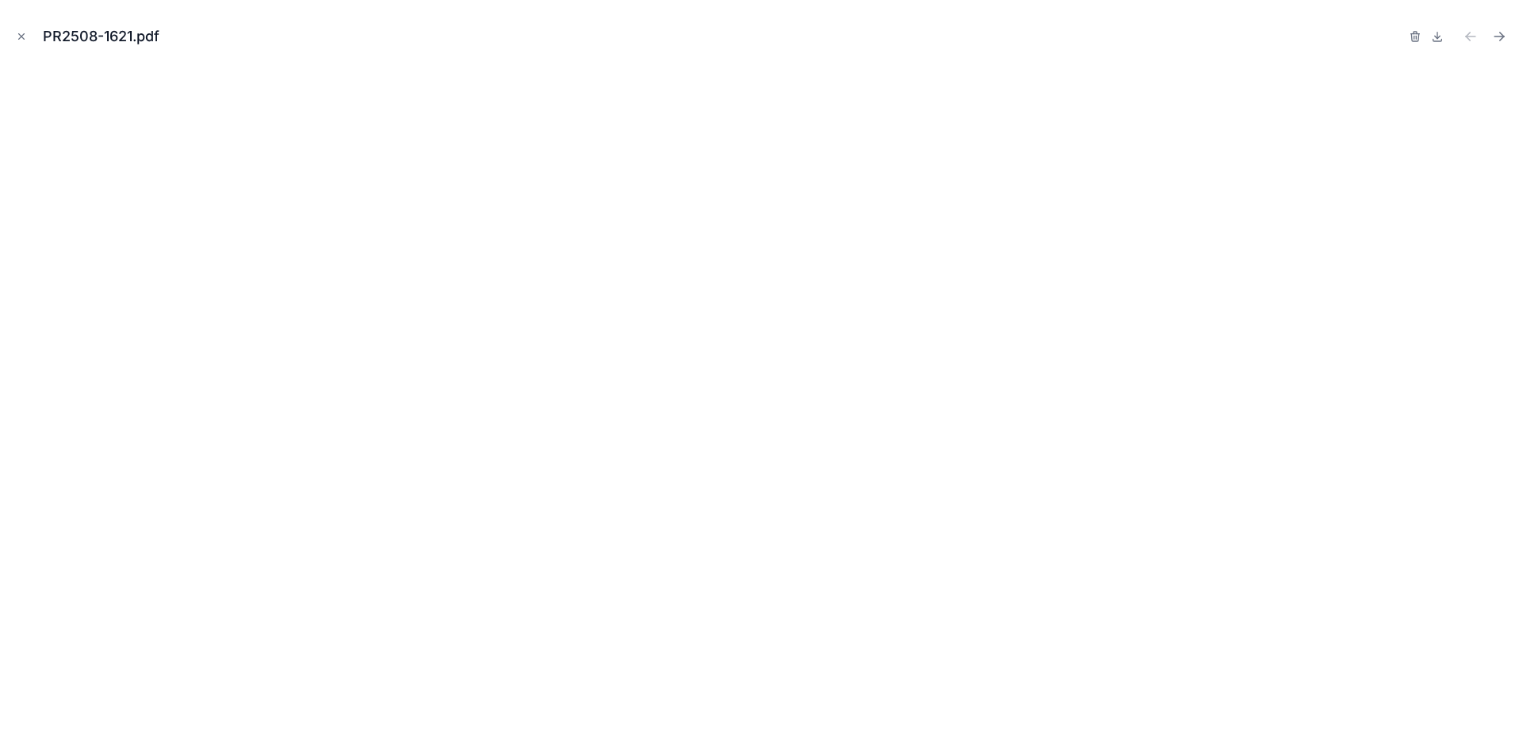
click at [20, 35] on icon "Close modal" at bounding box center [22, 37] width 6 height 6
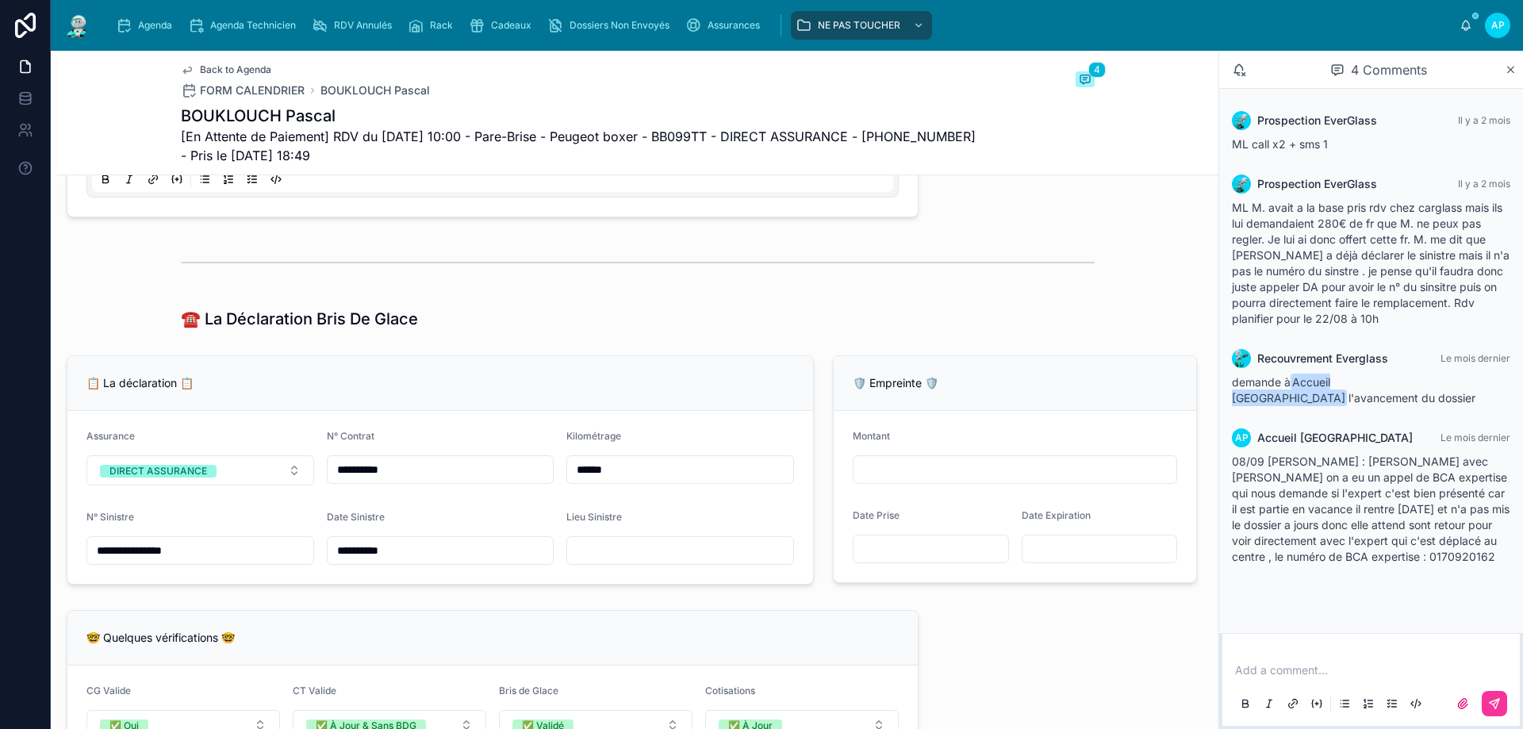
scroll to position [1111, 0]
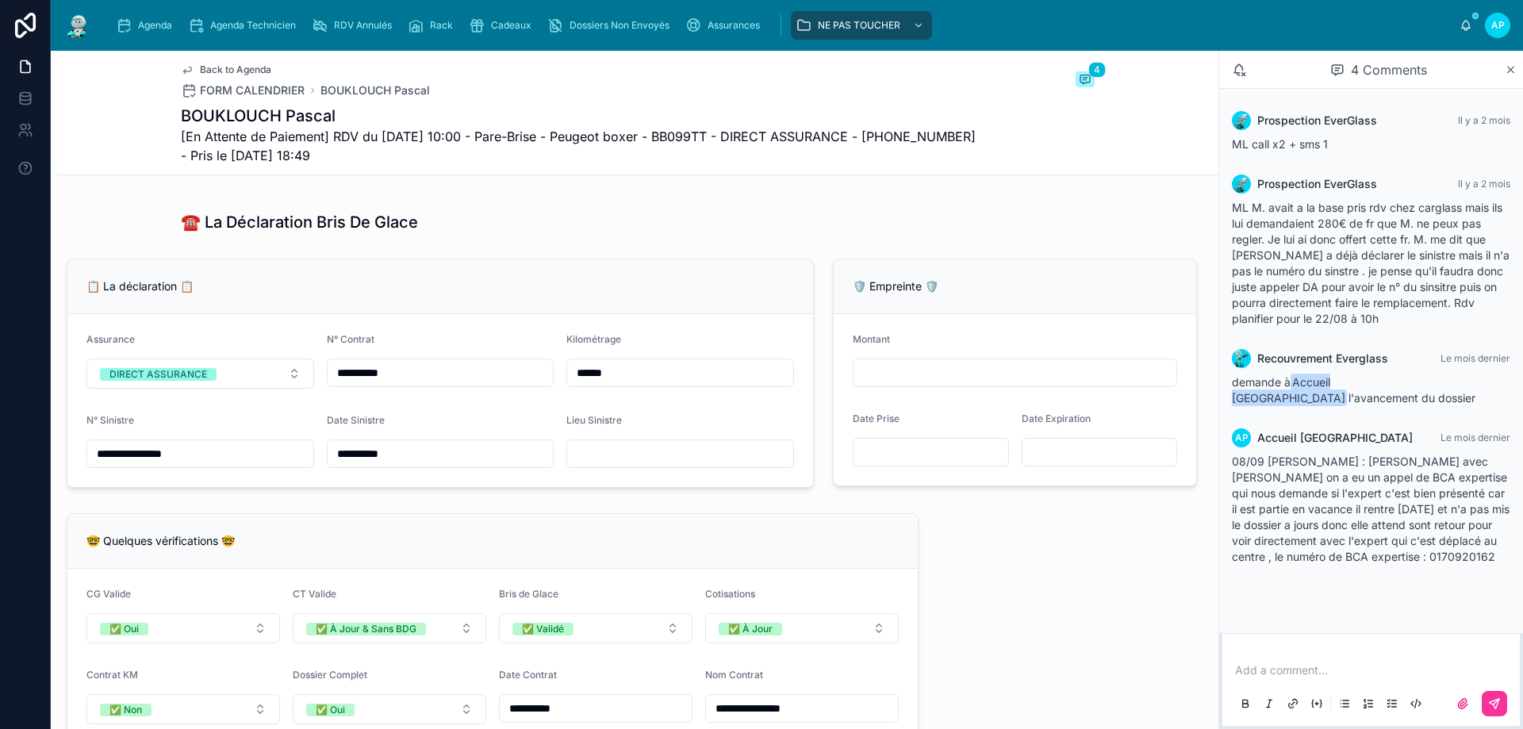
click at [578, 465] on input "text" at bounding box center [680, 454] width 226 height 22
click at [579, 465] on input "text" at bounding box center [680, 454] width 226 height 22
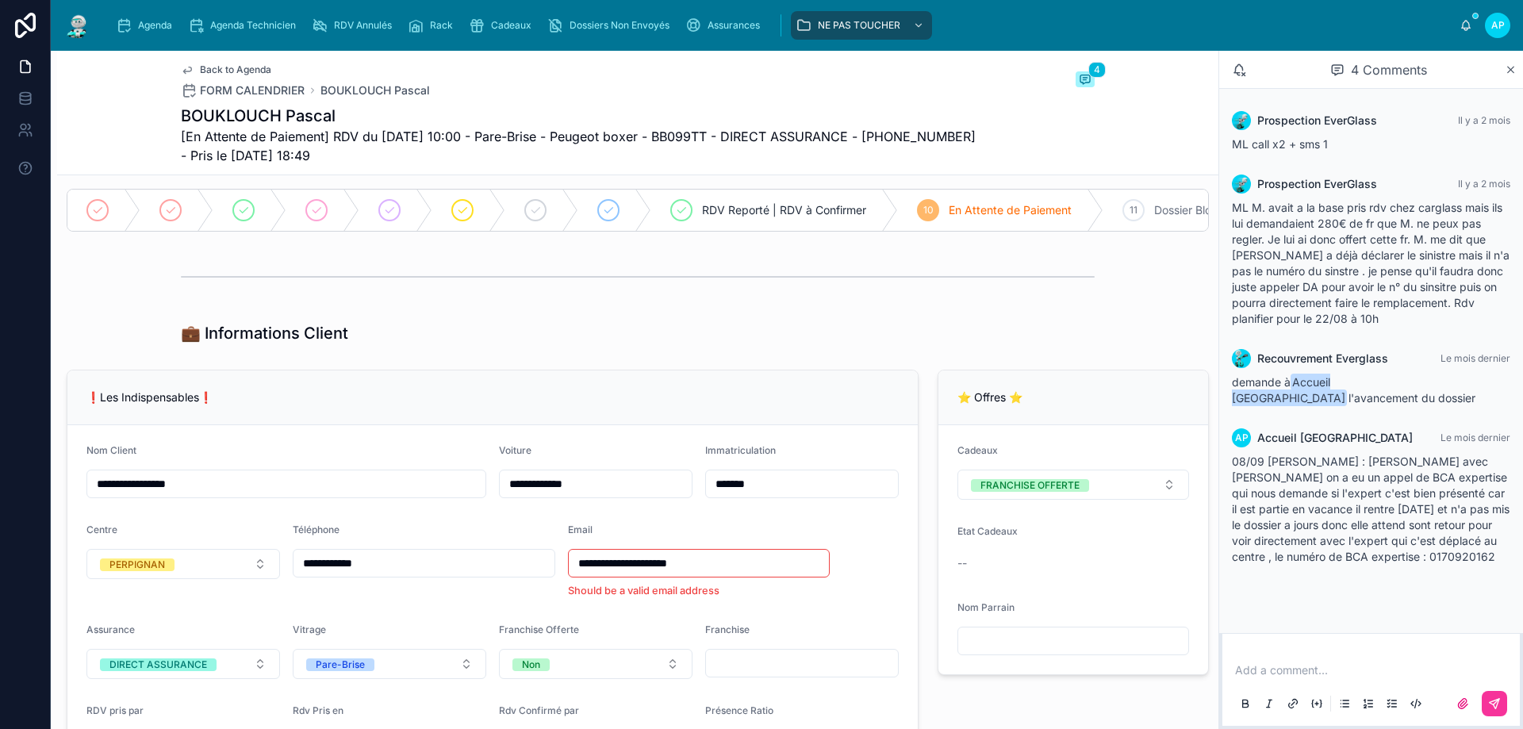
scroll to position [159, 0]
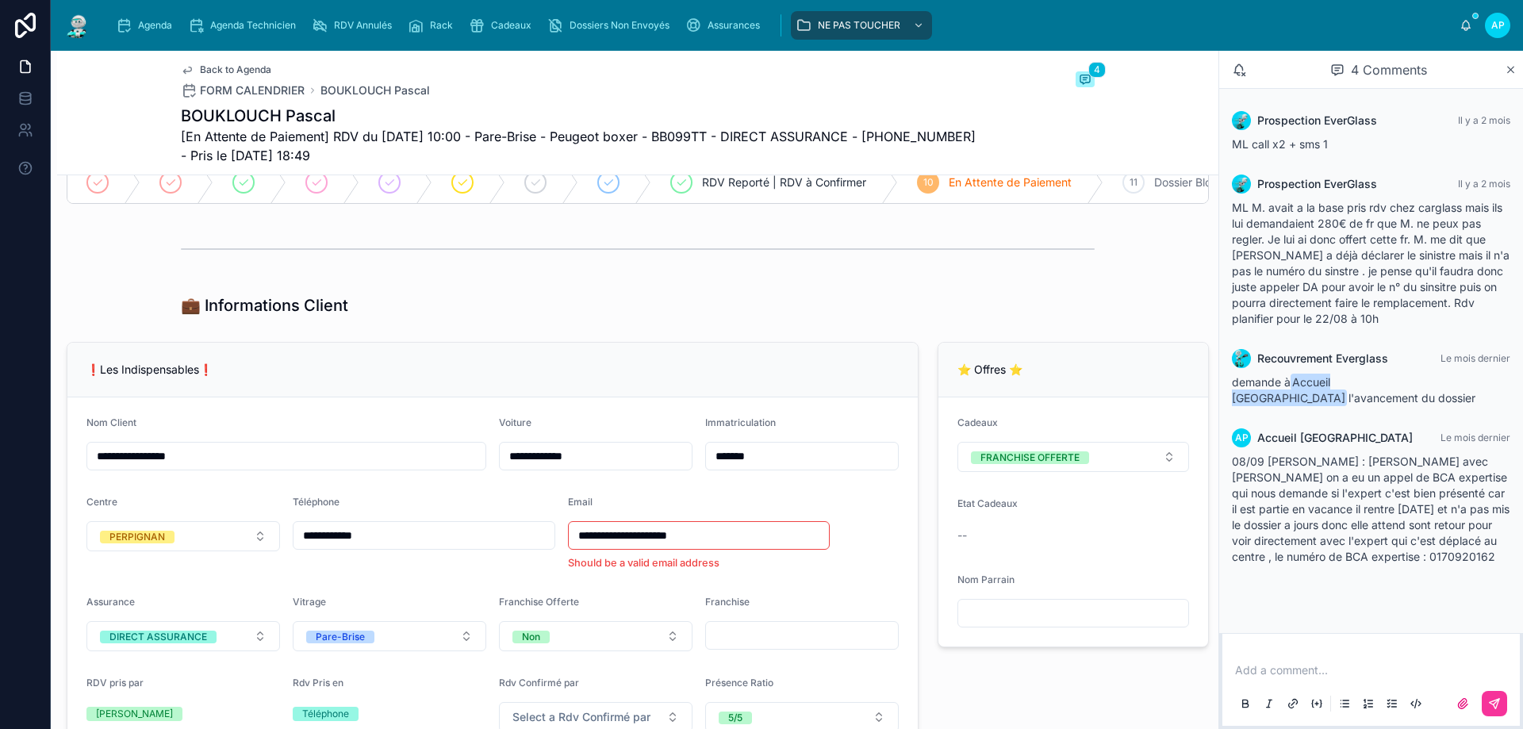
click at [761, 467] on input "*******" at bounding box center [802, 456] width 192 height 22
click at [393, 515] on div "Téléphone" at bounding box center [424, 505] width 263 height 19
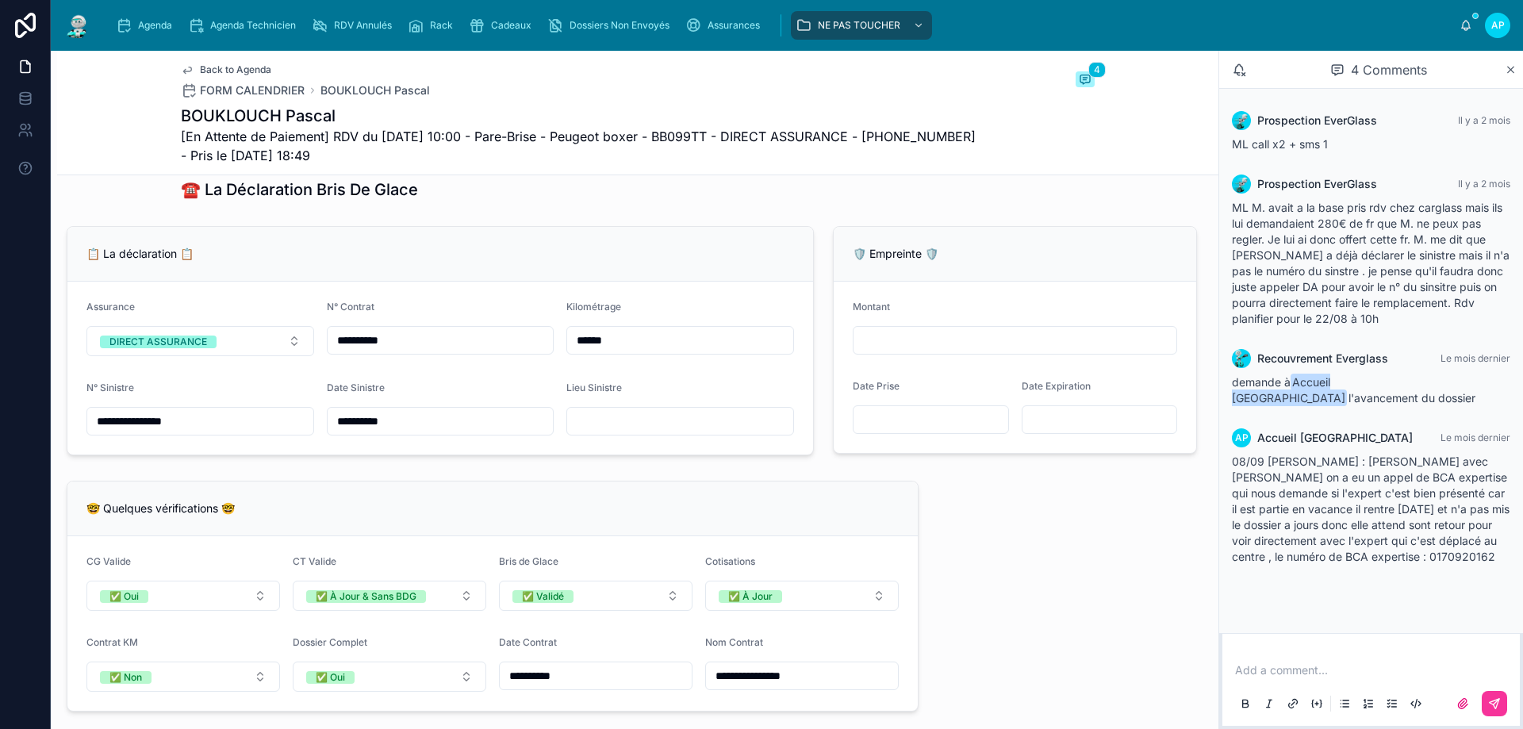
scroll to position [1190, 0]
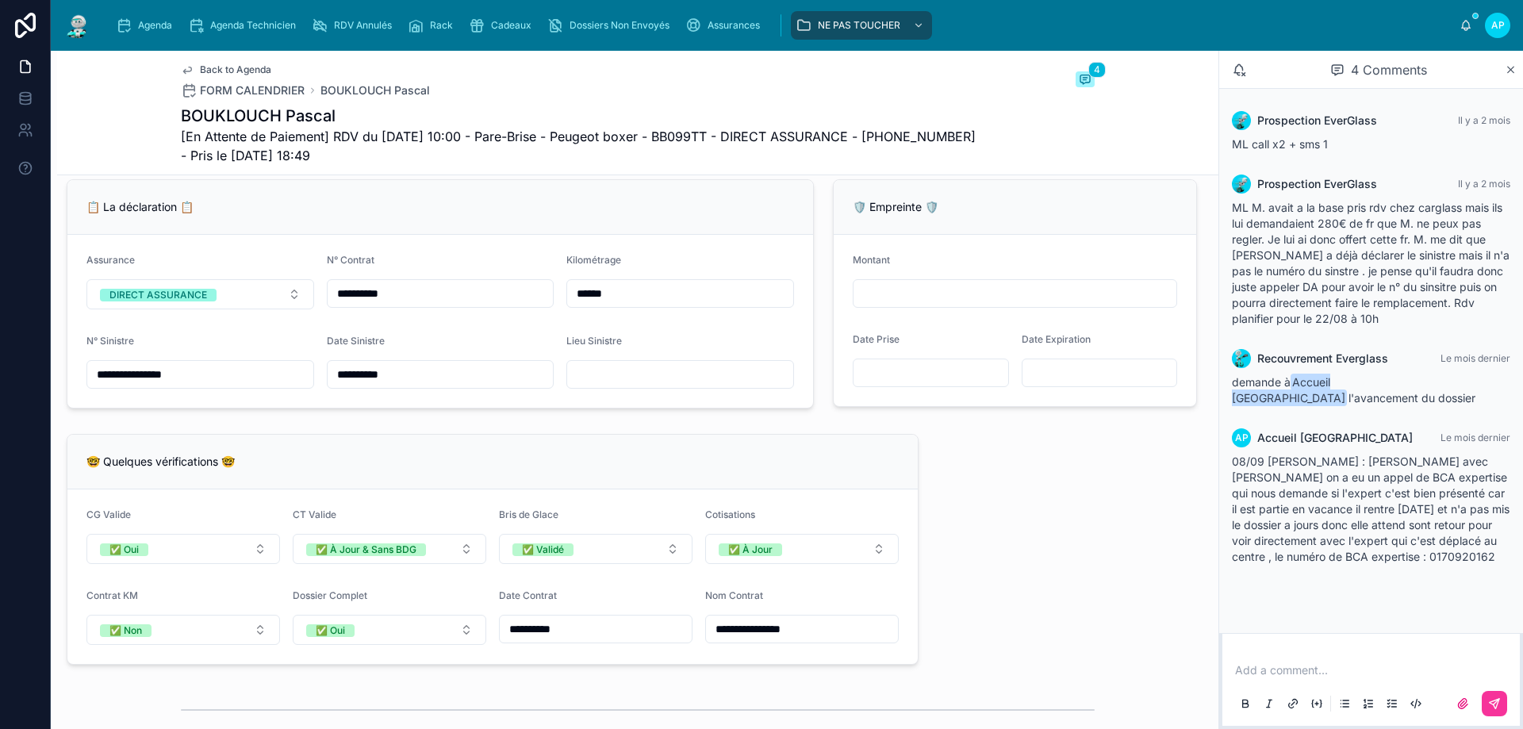
drag, startPoint x: 155, startPoint y: 390, endPoint x: 155, endPoint y: 401, distance: 10.3
click at [155, 389] on div "**********" at bounding box center [200, 374] width 228 height 29
click at [155, 386] on input "**********" at bounding box center [200, 374] width 226 height 22
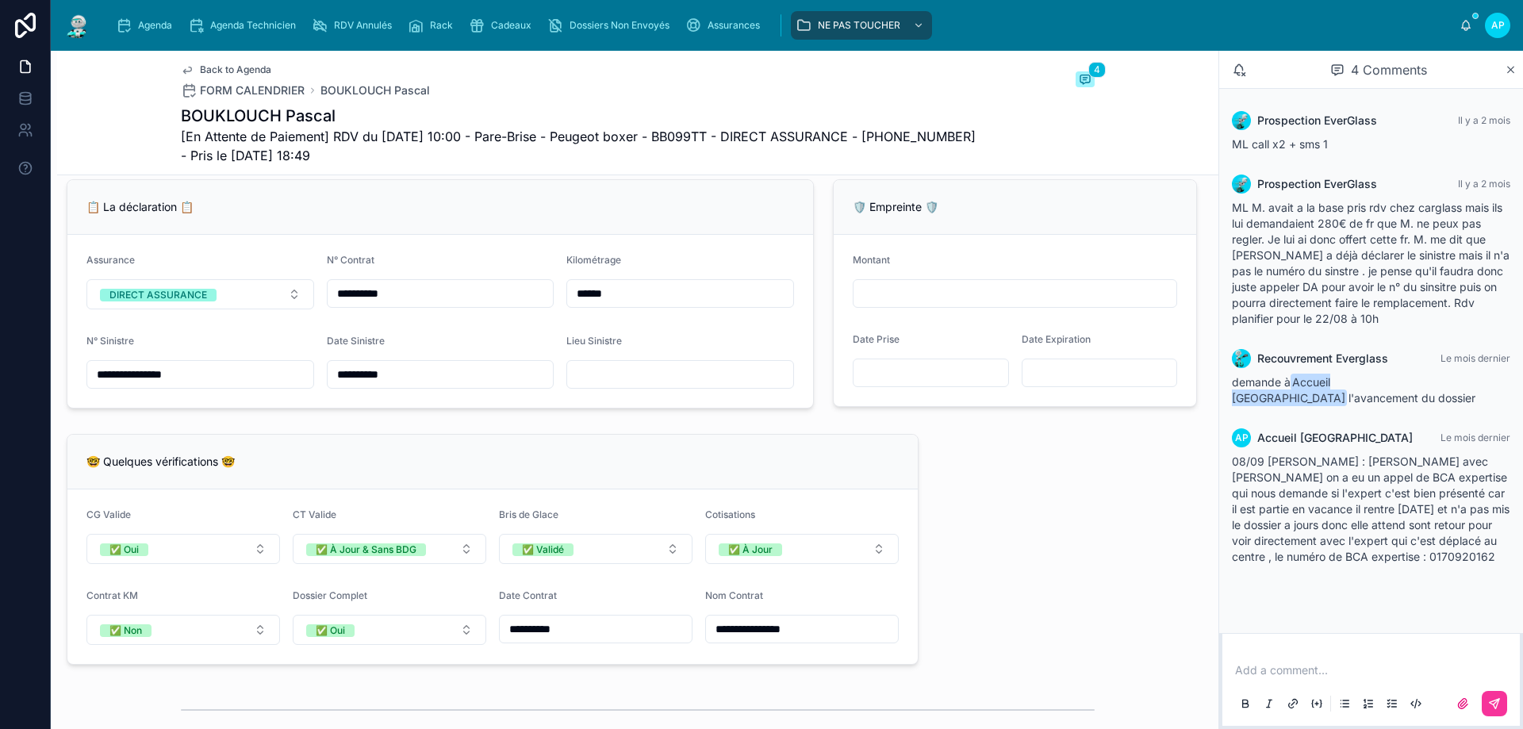
click at [127, 117] on div "Back to Agenda FORM CALENDRIER BOUKLOUCH Pascal 4 BOUKLOUCH Pascal [En Attente …" at bounding box center [637, 113] width 1161 height 125
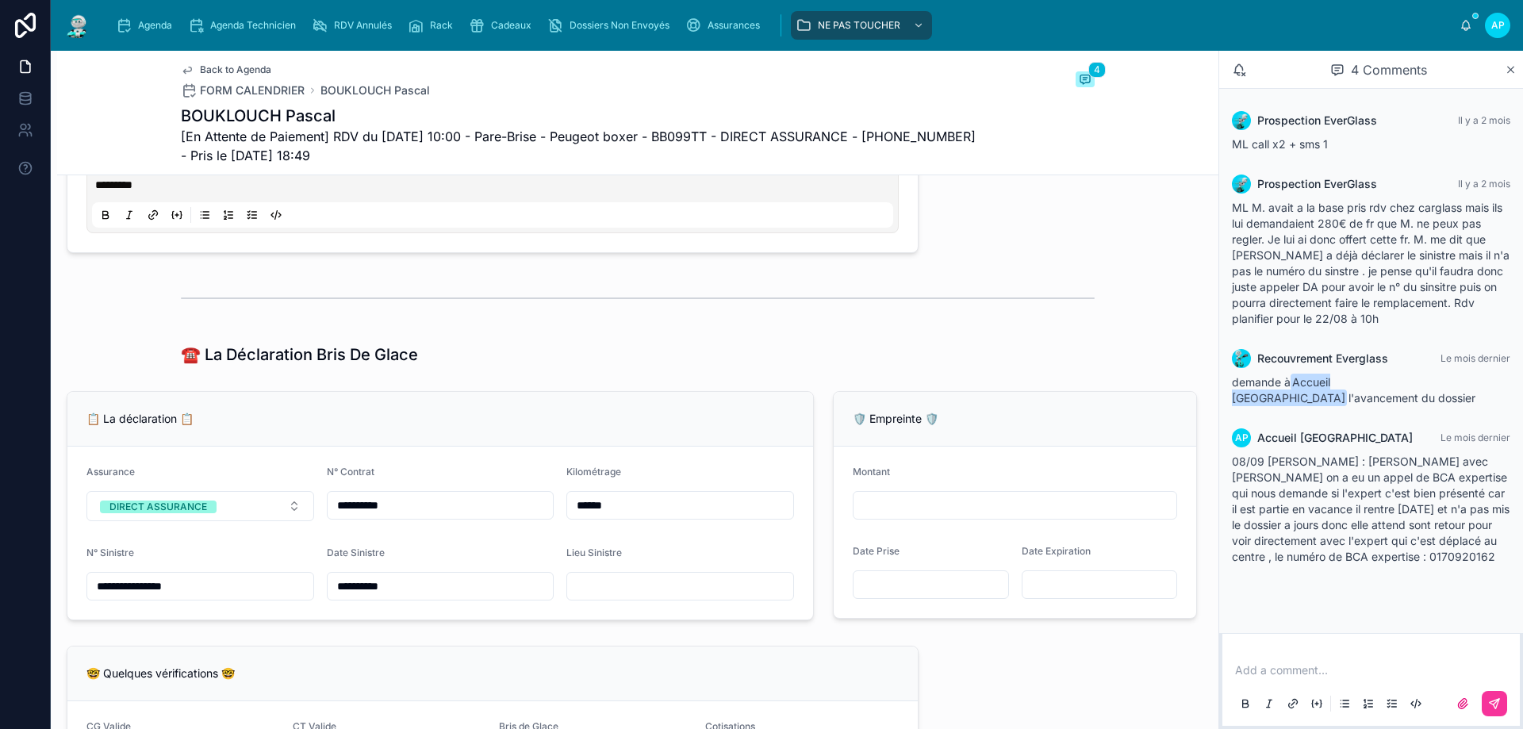
scroll to position [1031, 0]
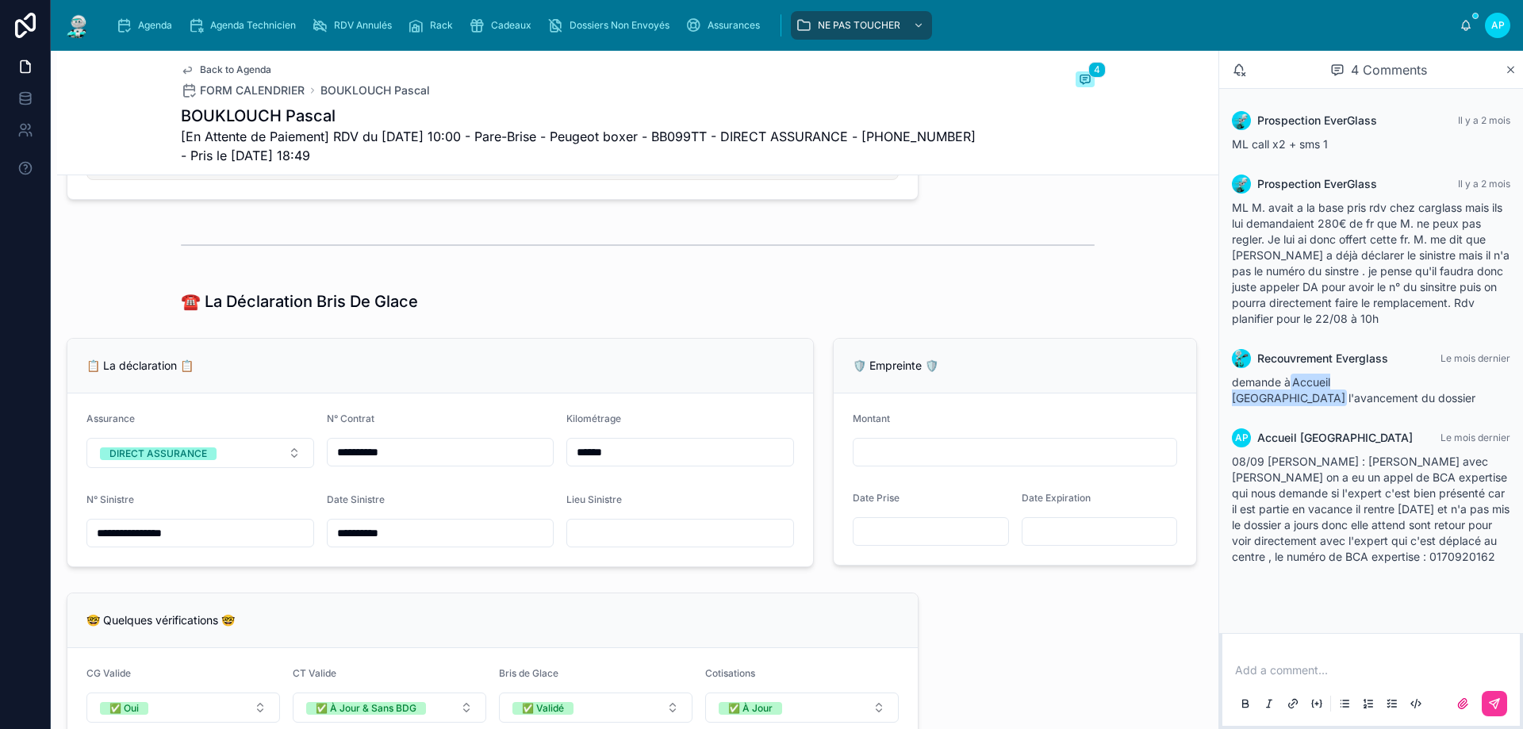
click at [708, 135] on span "[En Attente de Paiement] RDV du 22/08/2025 10:00 - Pare-Brise - Peugeot boxer -…" at bounding box center [578, 146] width 795 height 38
copy span "BB099TT"
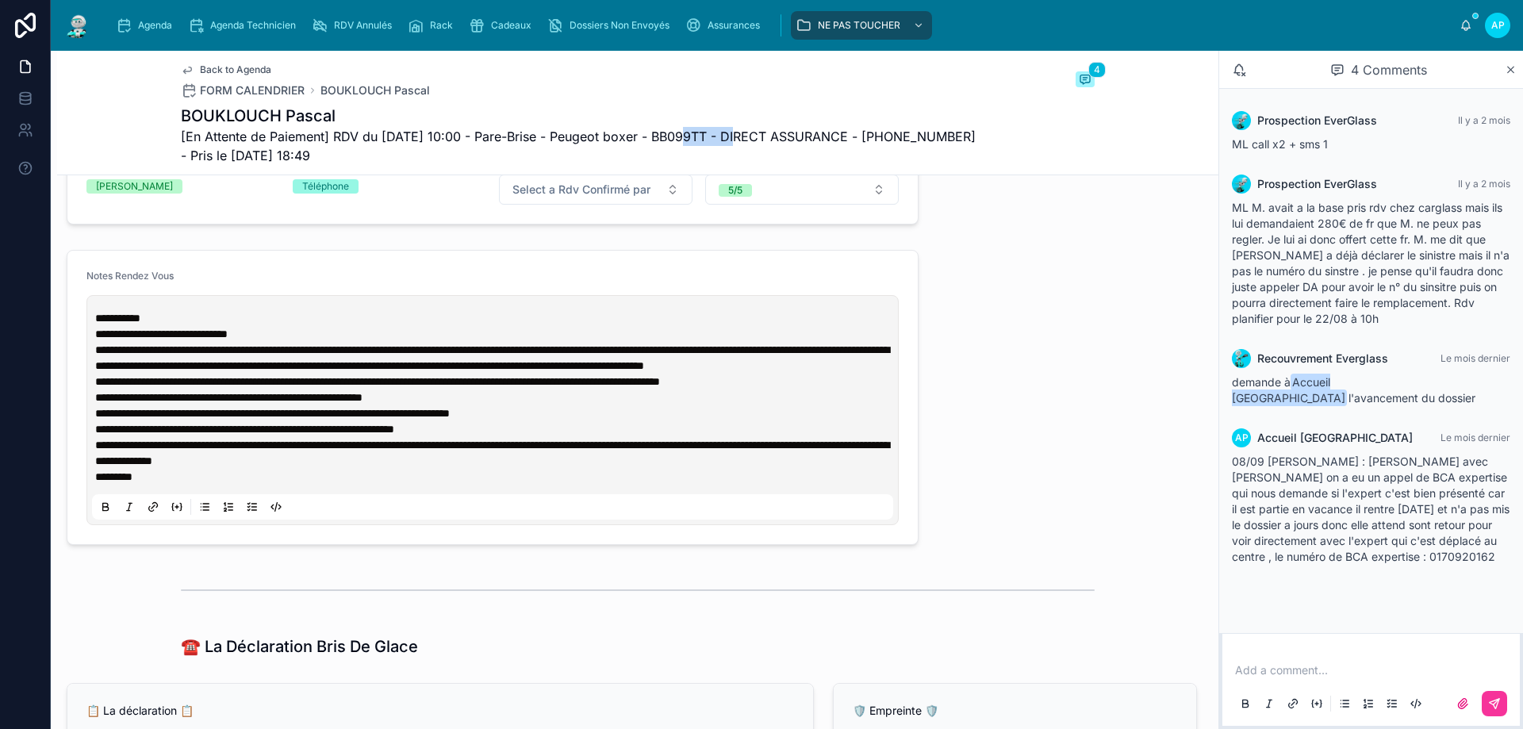
scroll to position [714, 0]
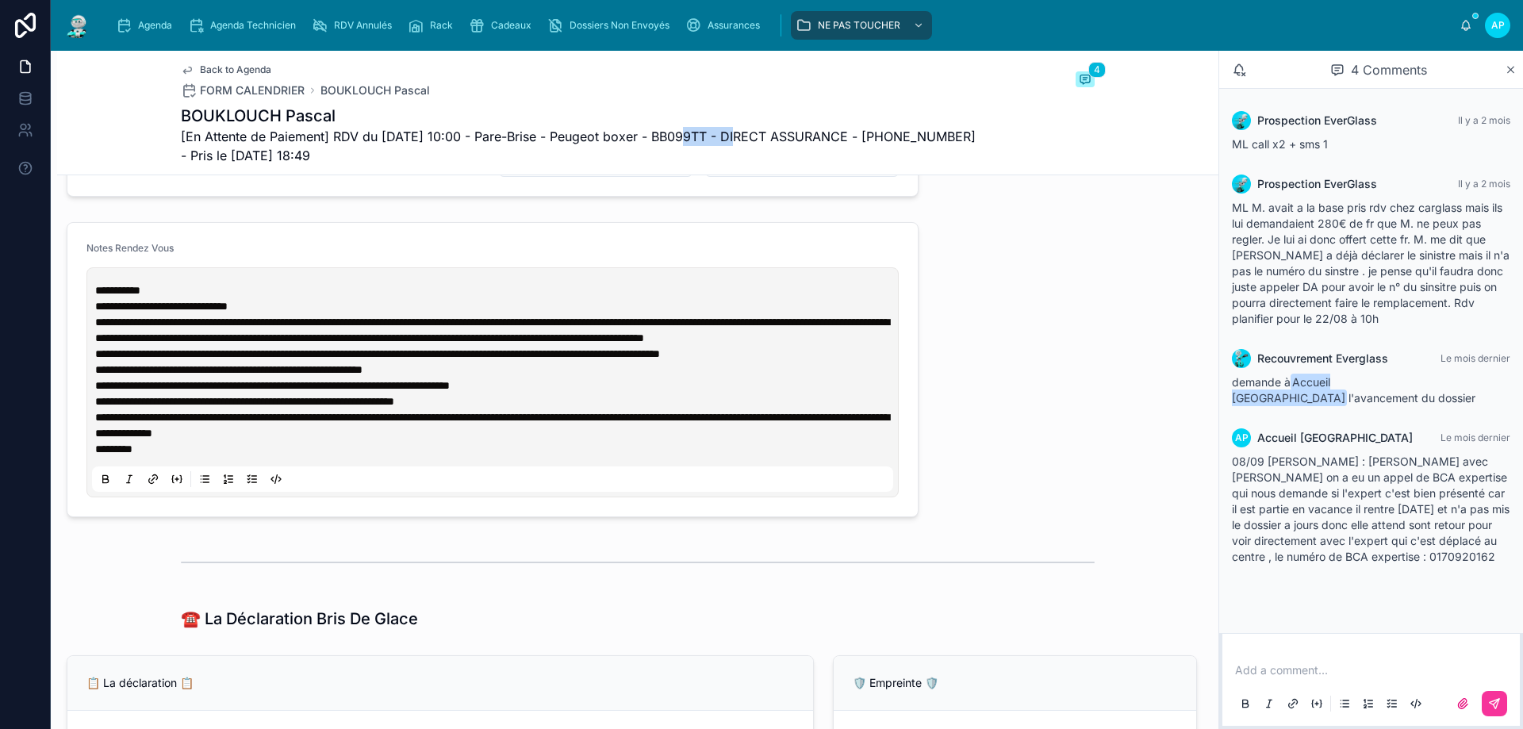
click at [106, 439] on span "**********" at bounding box center [492, 425] width 794 height 27
click at [107, 439] on span "**********" at bounding box center [492, 425] width 794 height 27
drag, startPoint x: 124, startPoint y: 445, endPoint x: 87, endPoint y: 444, distance: 36.5
click at [87, 444] on div "**********" at bounding box center [492, 382] width 812 height 230
copy span "*****"
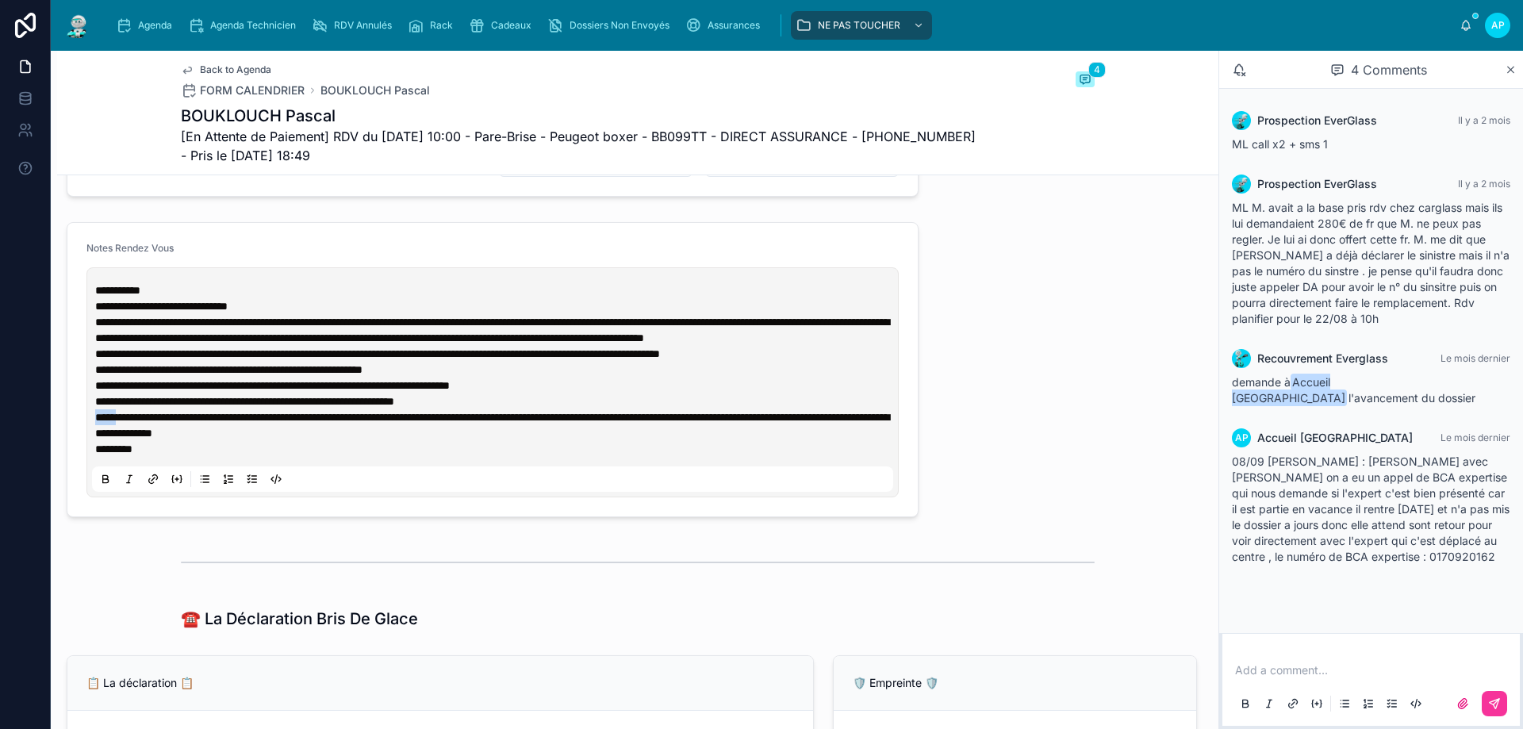
click at [107, 391] on span "**********" at bounding box center [272, 385] width 355 height 11
click at [130, 391] on span "**********" at bounding box center [272, 385] width 355 height 11
drag, startPoint x: 126, startPoint y: 413, endPoint x: 97, endPoint y: 415, distance: 29.4
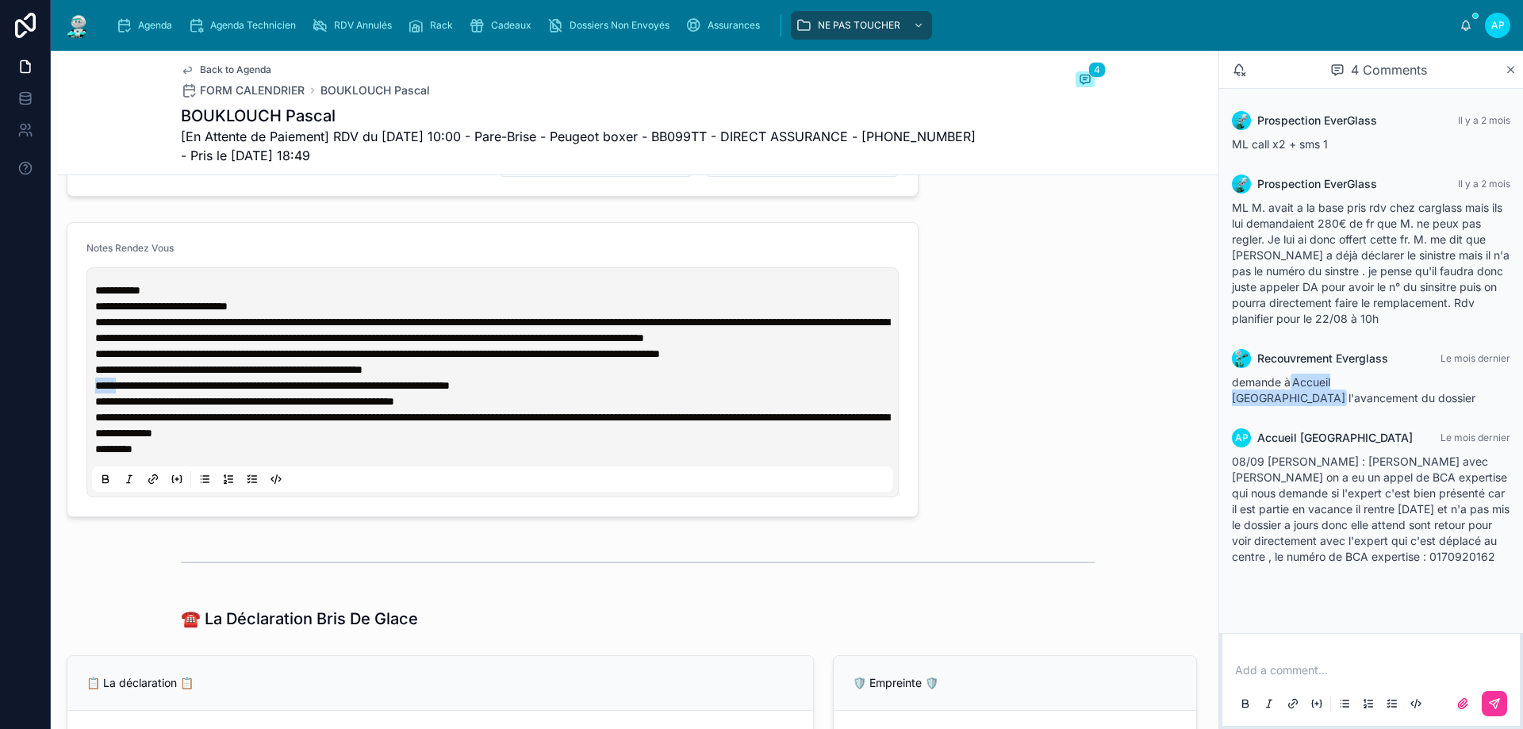
click at [97, 391] on span "**********" at bounding box center [272, 385] width 355 height 11
copy span "*****"
click at [1315, 685] on div "Add a comment..." at bounding box center [1371, 686] width 278 height 67
click at [1316, 669] on p at bounding box center [1374, 670] width 278 height 16
click at [1340, 671] on span "**********" at bounding box center [1374, 662] width 278 height 27
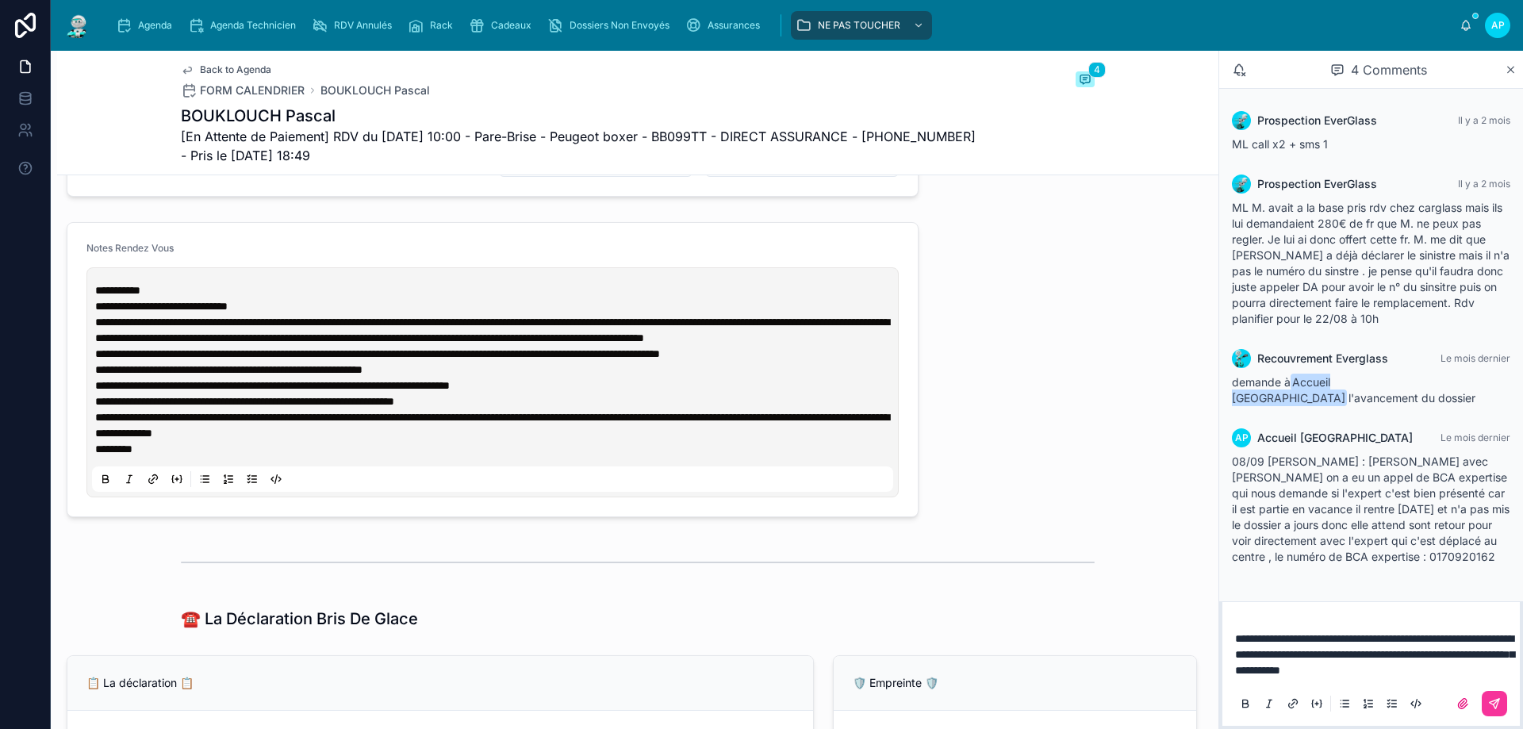
click at [1494, 673] on p "**********" at bounding box center [1374, 655] width 278 height 48
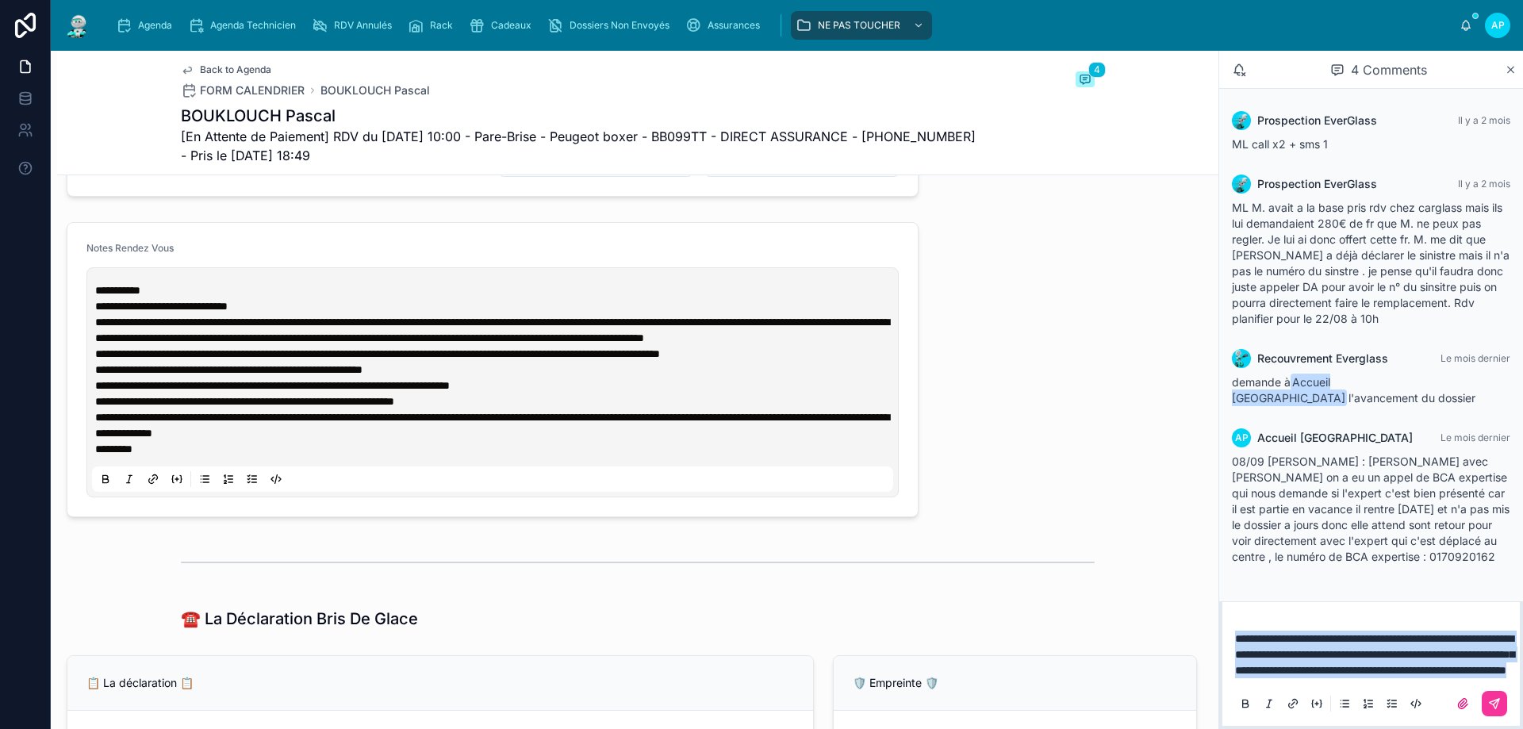
drag, startPoint x: 1509, startPoint y: 671, endPoint x: 1137, endPoint y: 561, distance: 388.8
click at [1137, 561] on div "**********" at bounding box center [787, 390] width 1472 height 678
copy span "**********"
click at [1499, 709] on icon at bounding box center [1494, 703] width 13 height 13
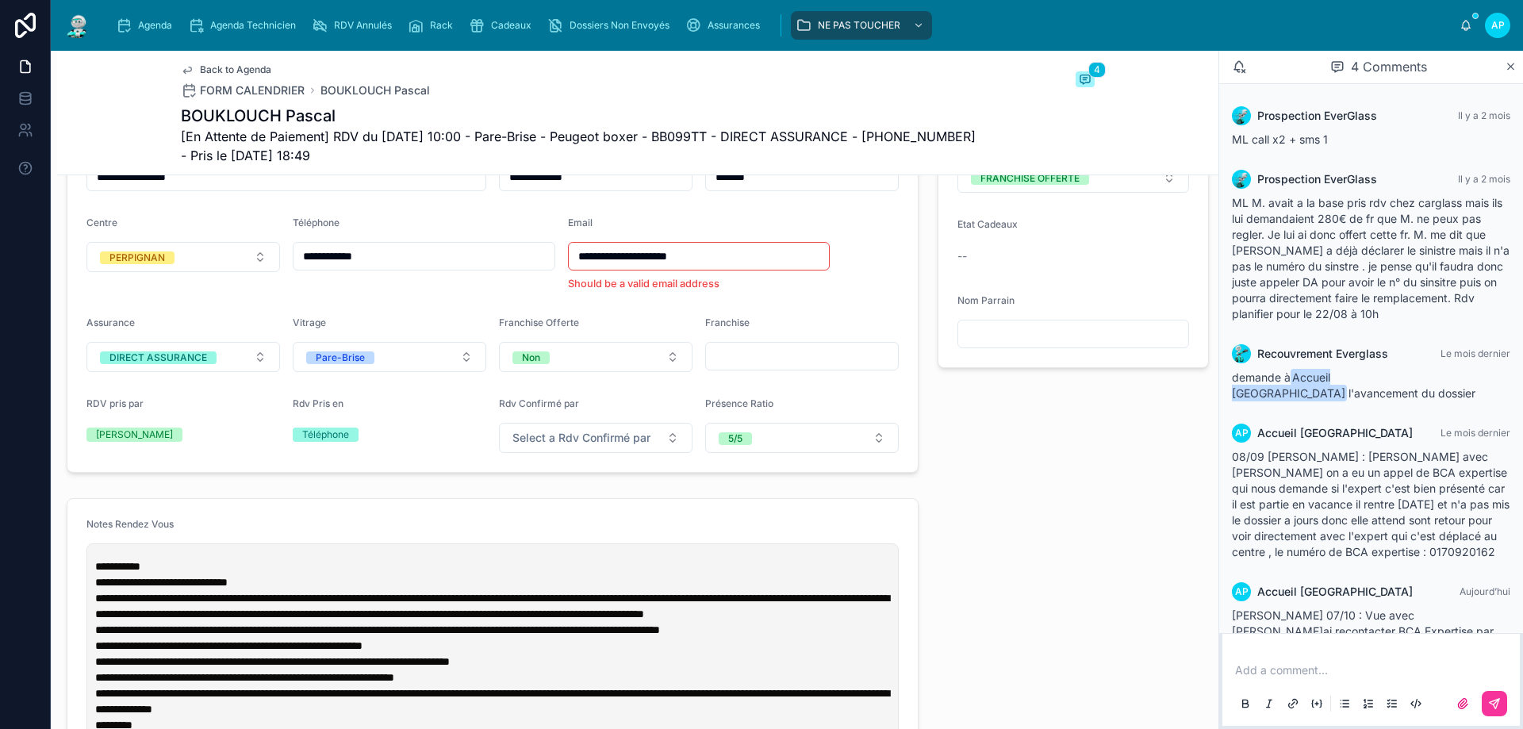
scroll to position [476, 0]
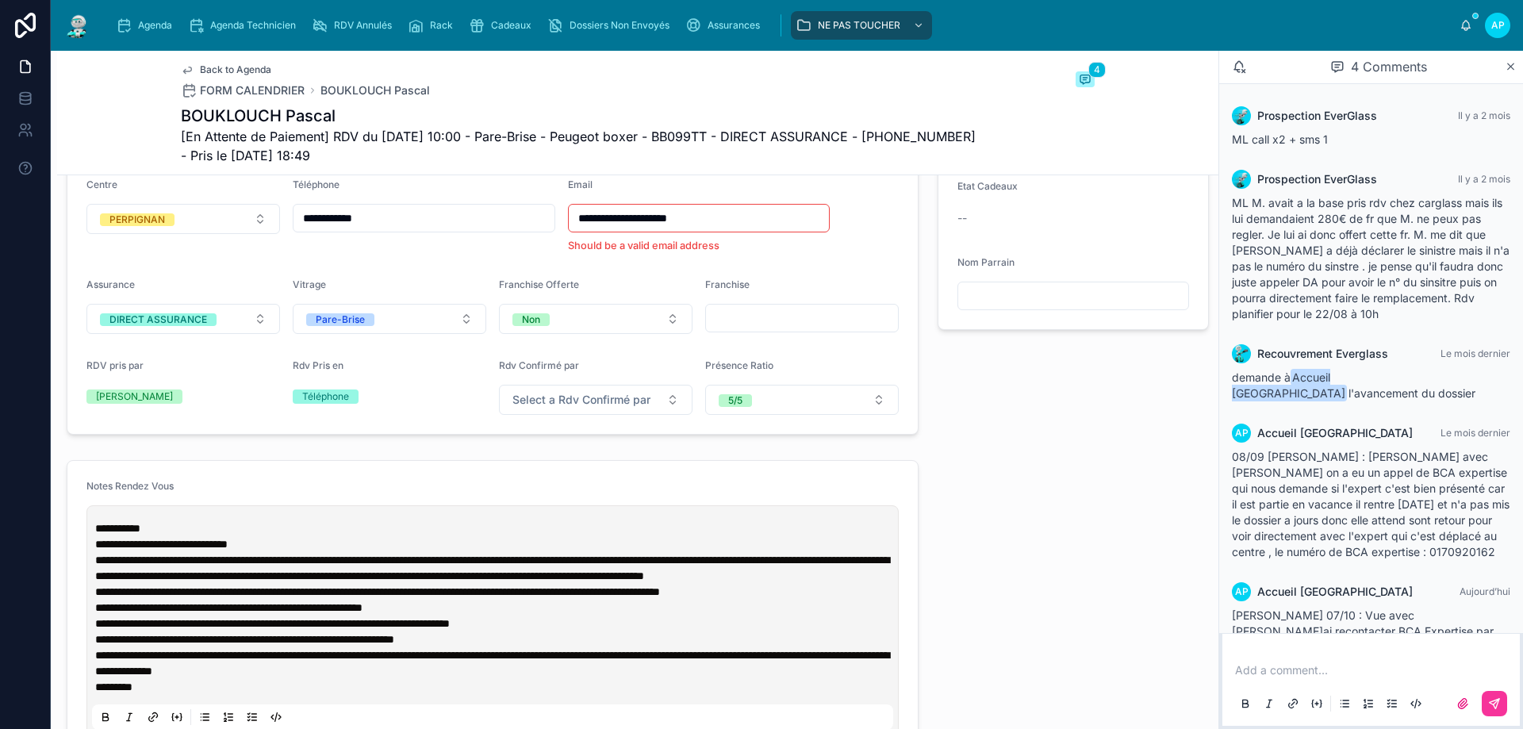
click at [98, 534] on span "**********" at bounding box center [117, 528] width 45 height 11
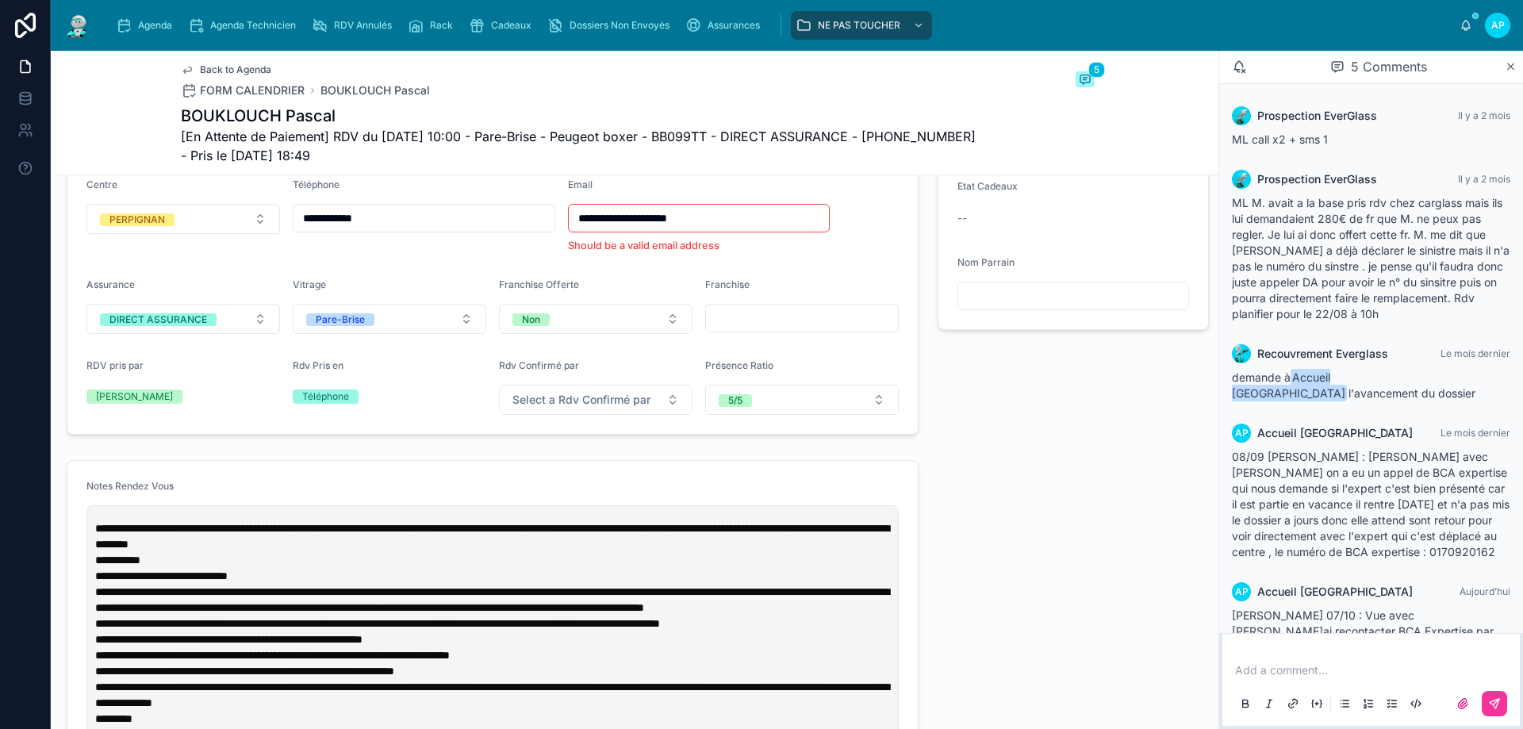
click at [80, 25] on img at bounding box center [77, 25] width 29 height 25
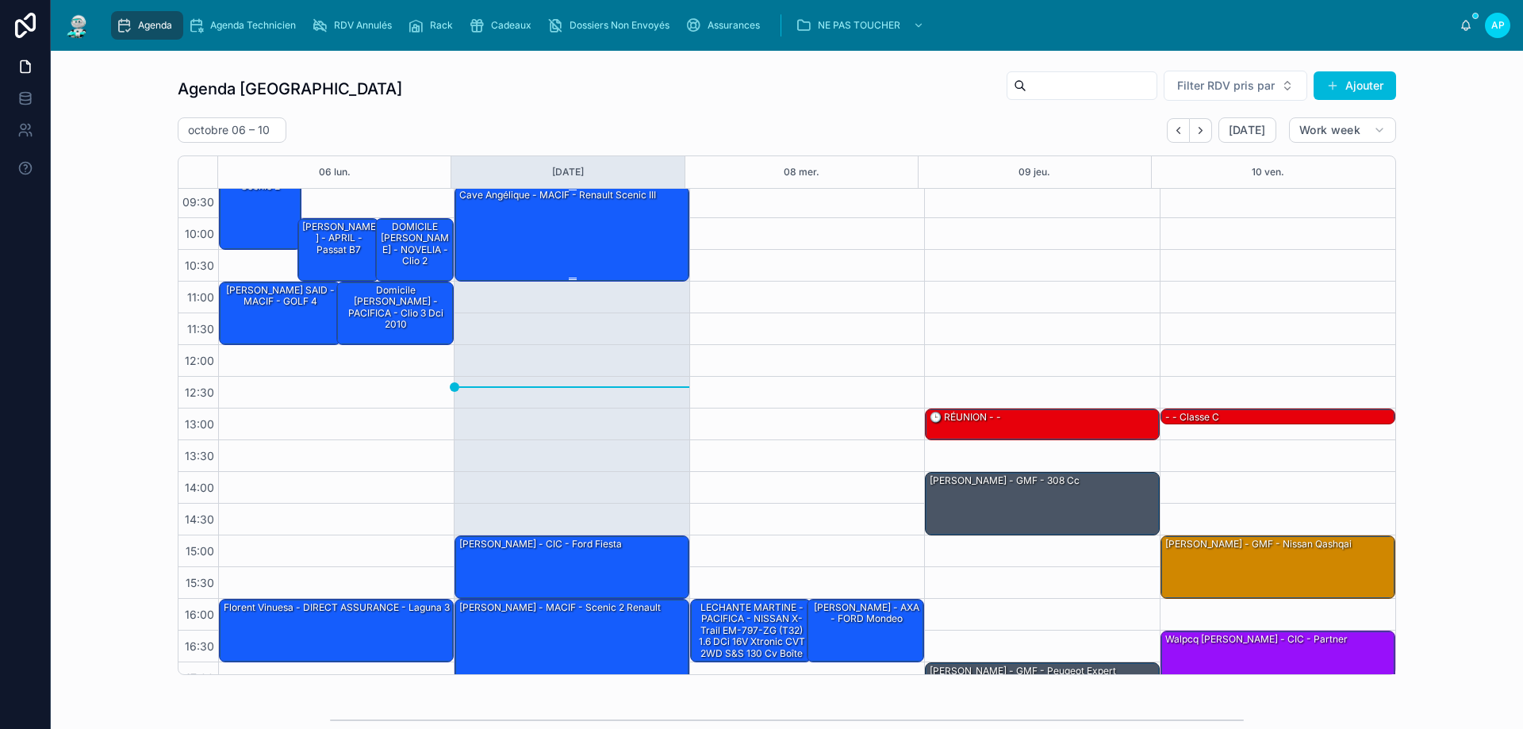
scroll to position [6, 0]
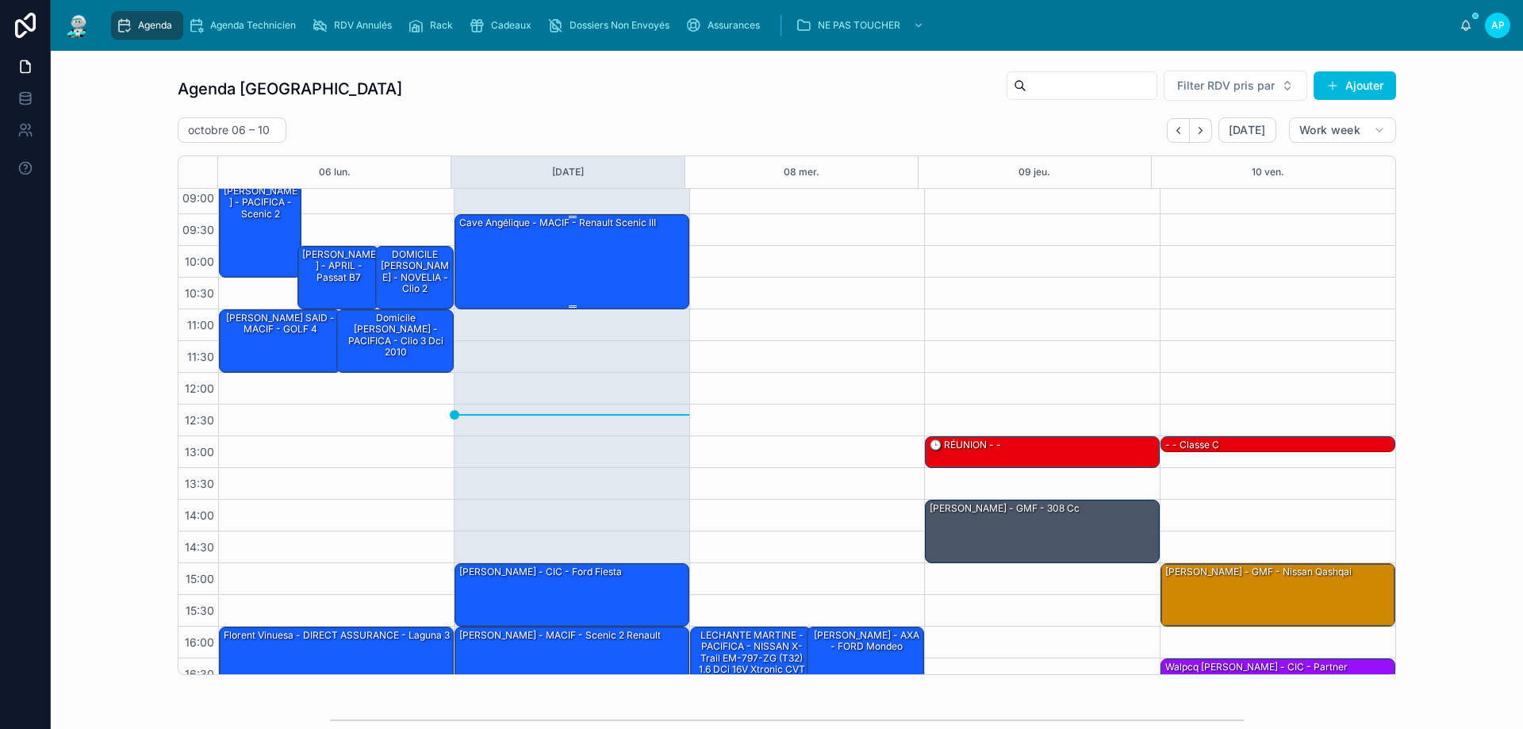
click at [600, 250] on div "Cave Angélique - MACIF - Renault scenic III" at bounding box center [573, 261] width 230 height 92
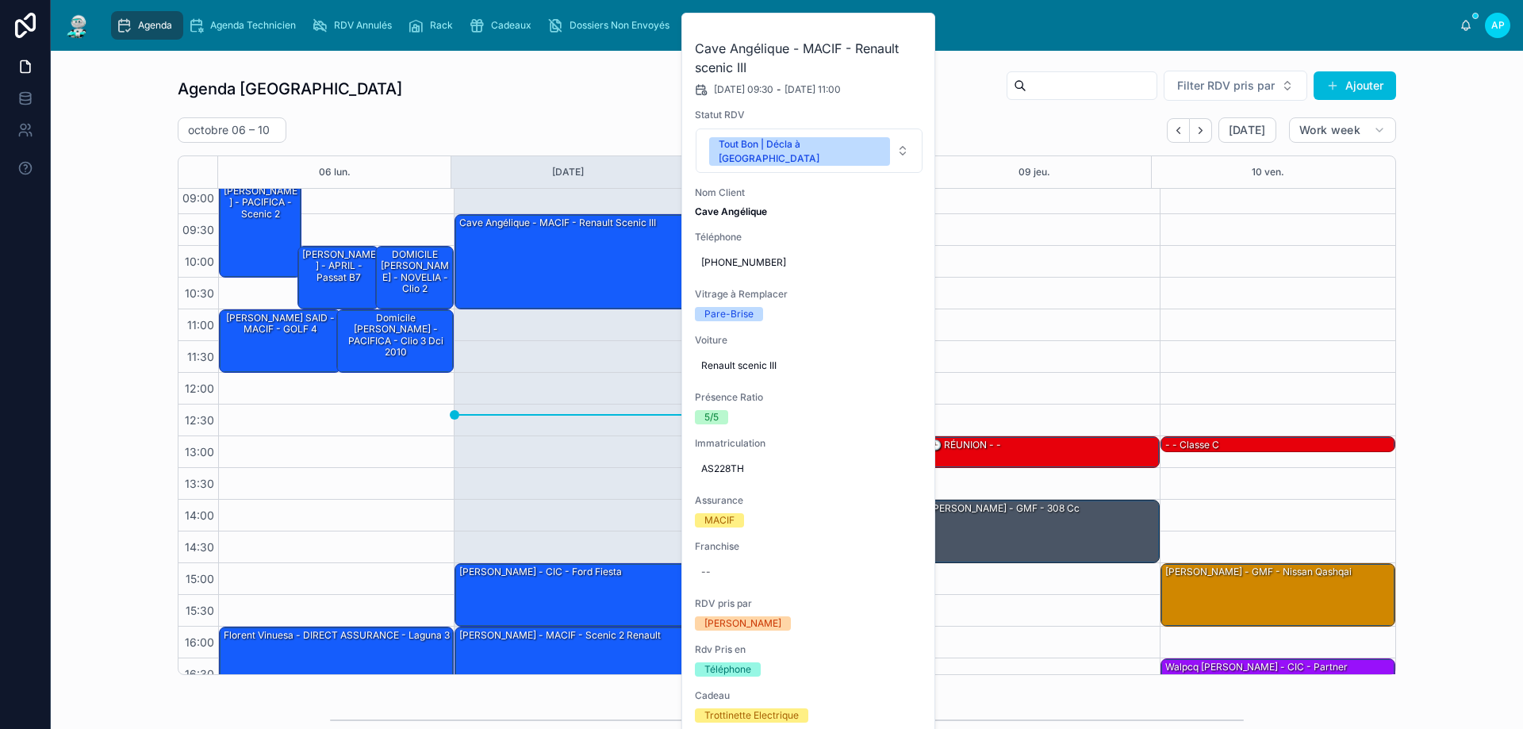
click at [824, 150] on div "Tout Bon | Décla à [GEOGRAPHIC_DATA]" at bounding box center [800, 151] width 162 height 29
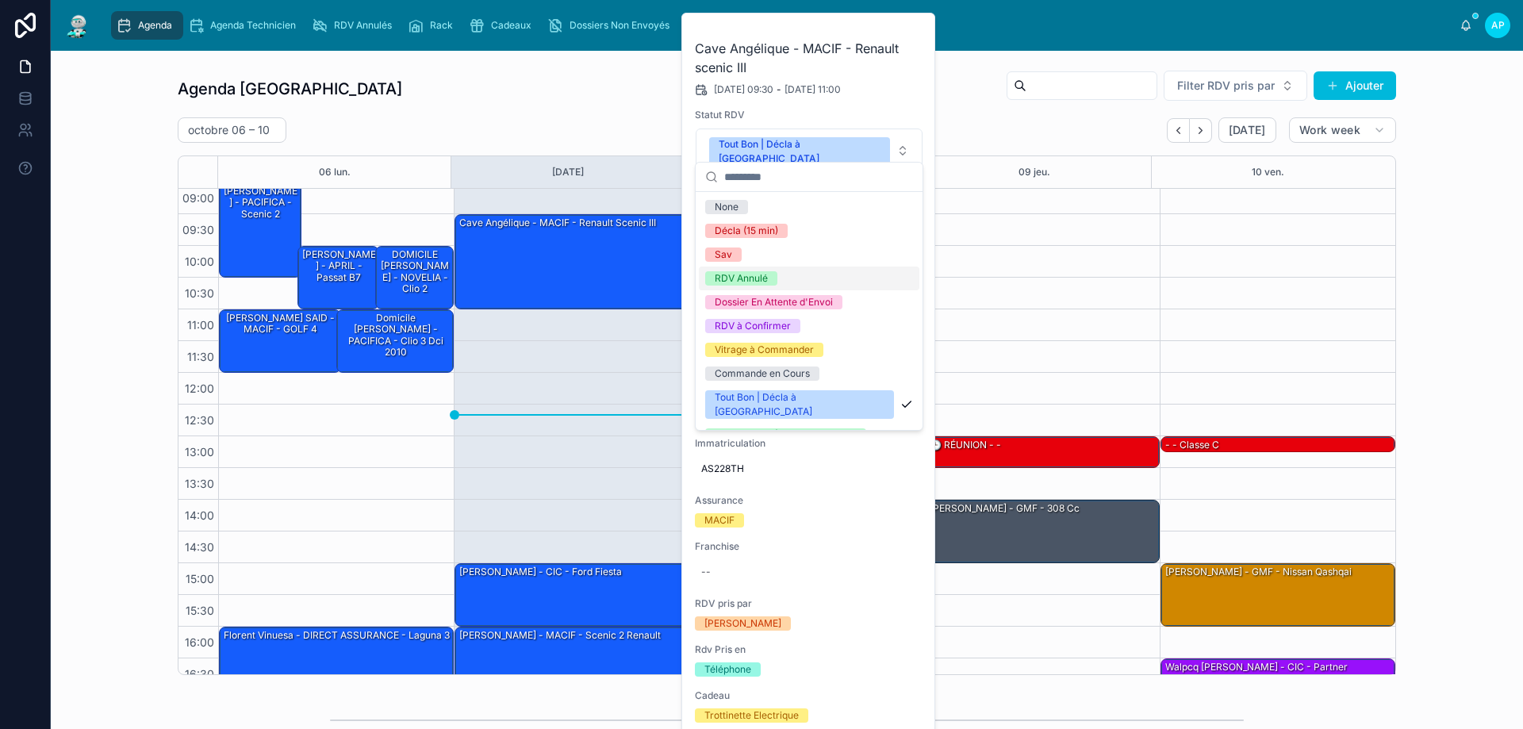
click at [777, 279] on span "RDV Annulé" at bounding box center [741, 278] width 72 height 14
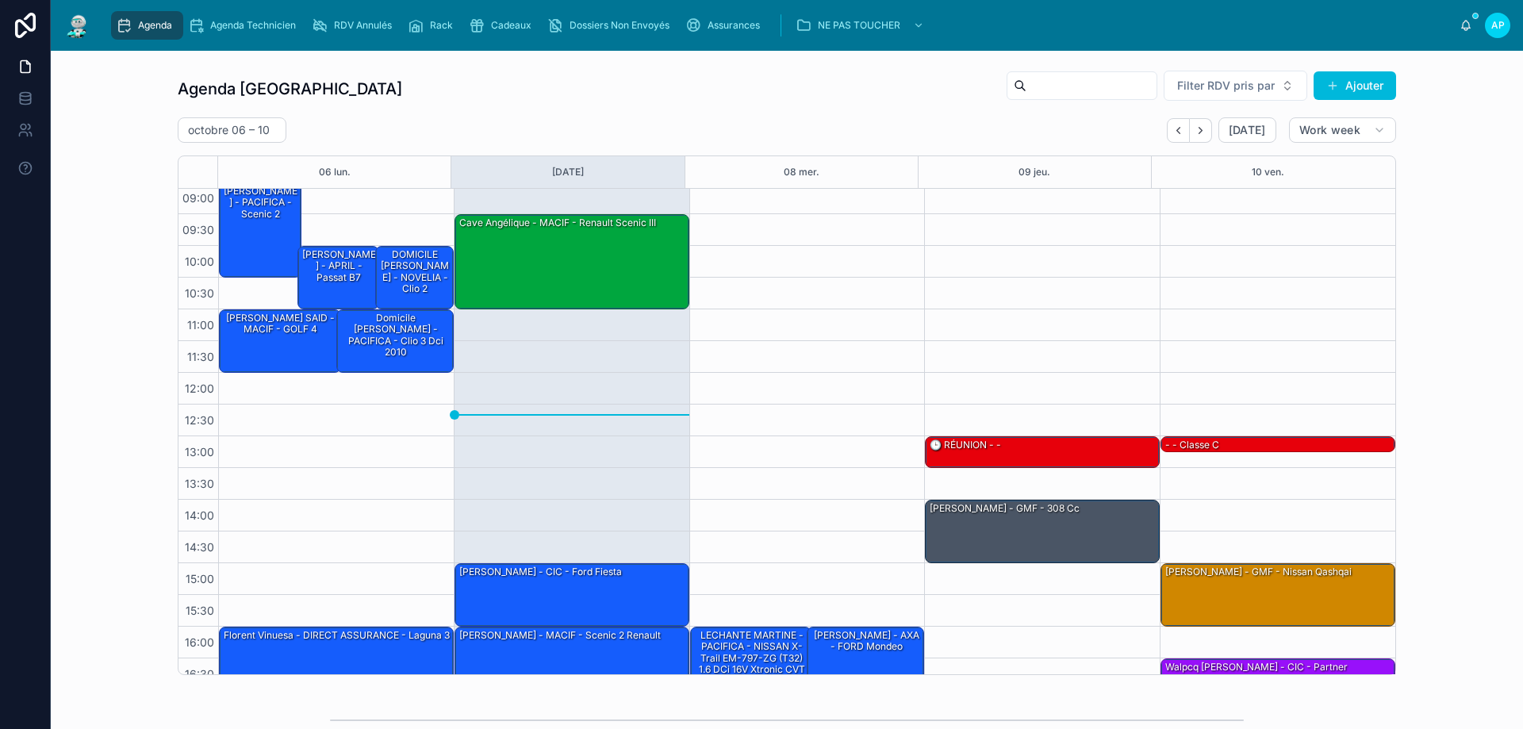
click at [371, 11] on link "RDV Annulés" at bounding box center [355, 25] width 96 height 29
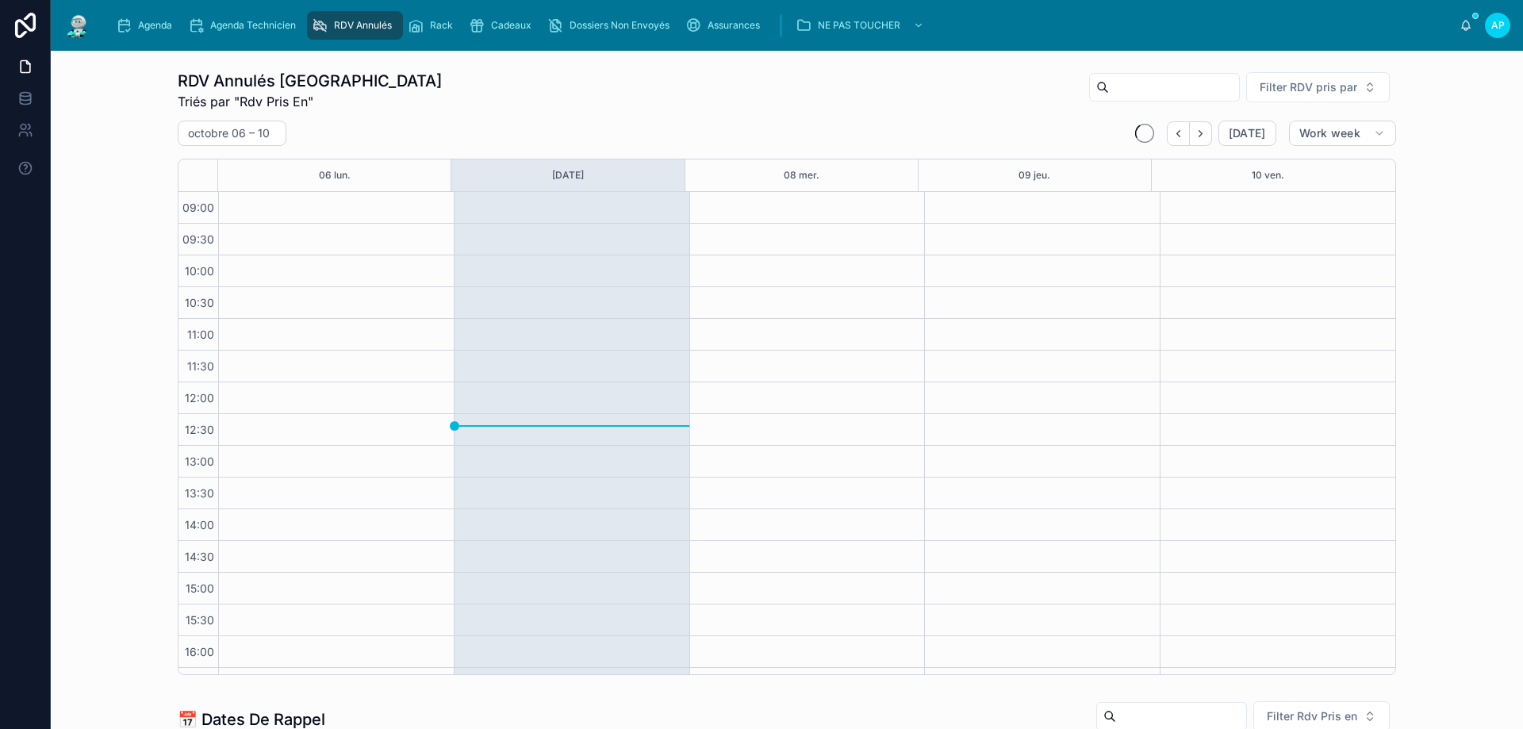
scroll to position [89, 0]
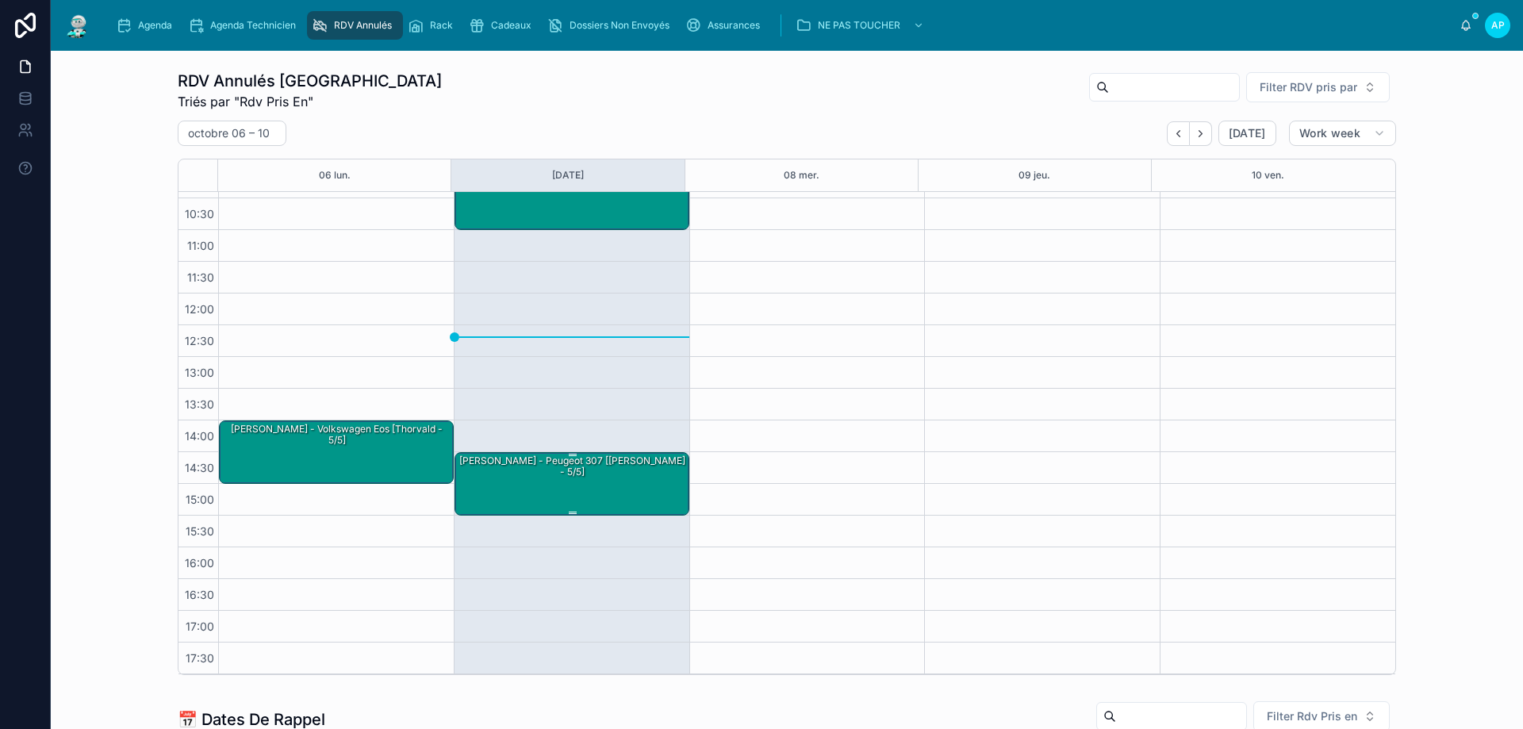
click at [612, 469] on div "Vitu Virginie - Peugeot 307 [Thorvald - 5/5]" at bounding box center [573, 467] width 230 height 28
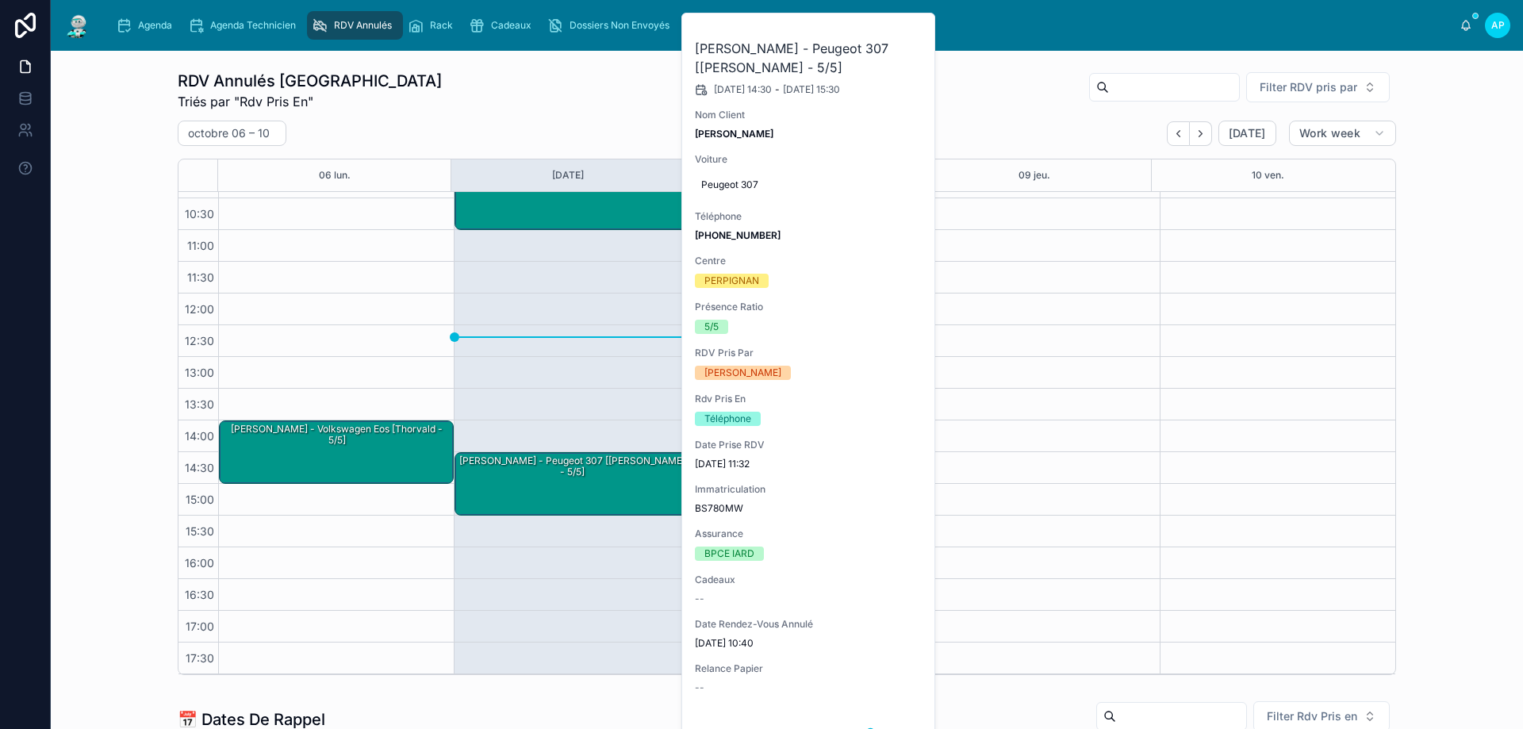
click at [0, 0] on button at bounding box center [0, 0] width 0 height 0
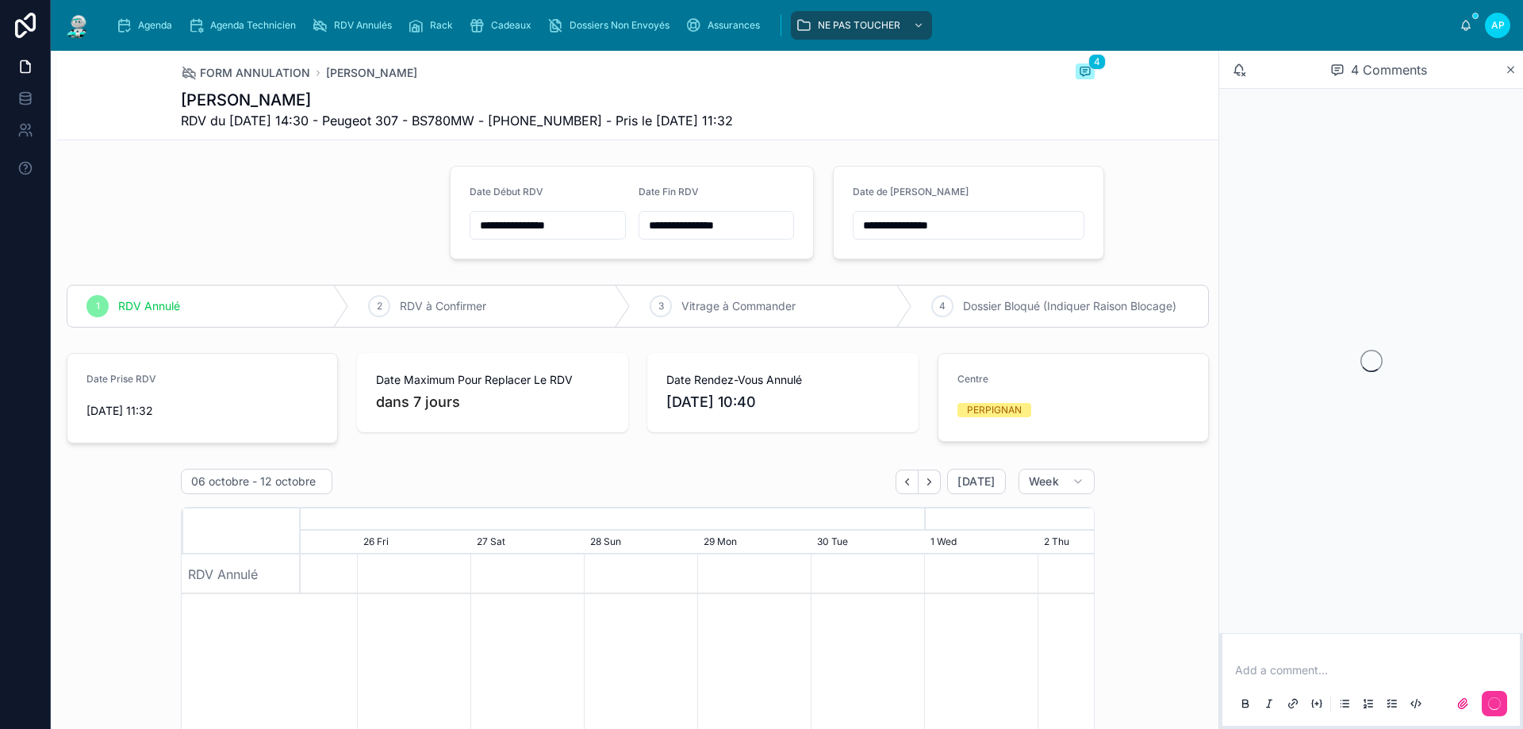
scroll to position [0, 1190]
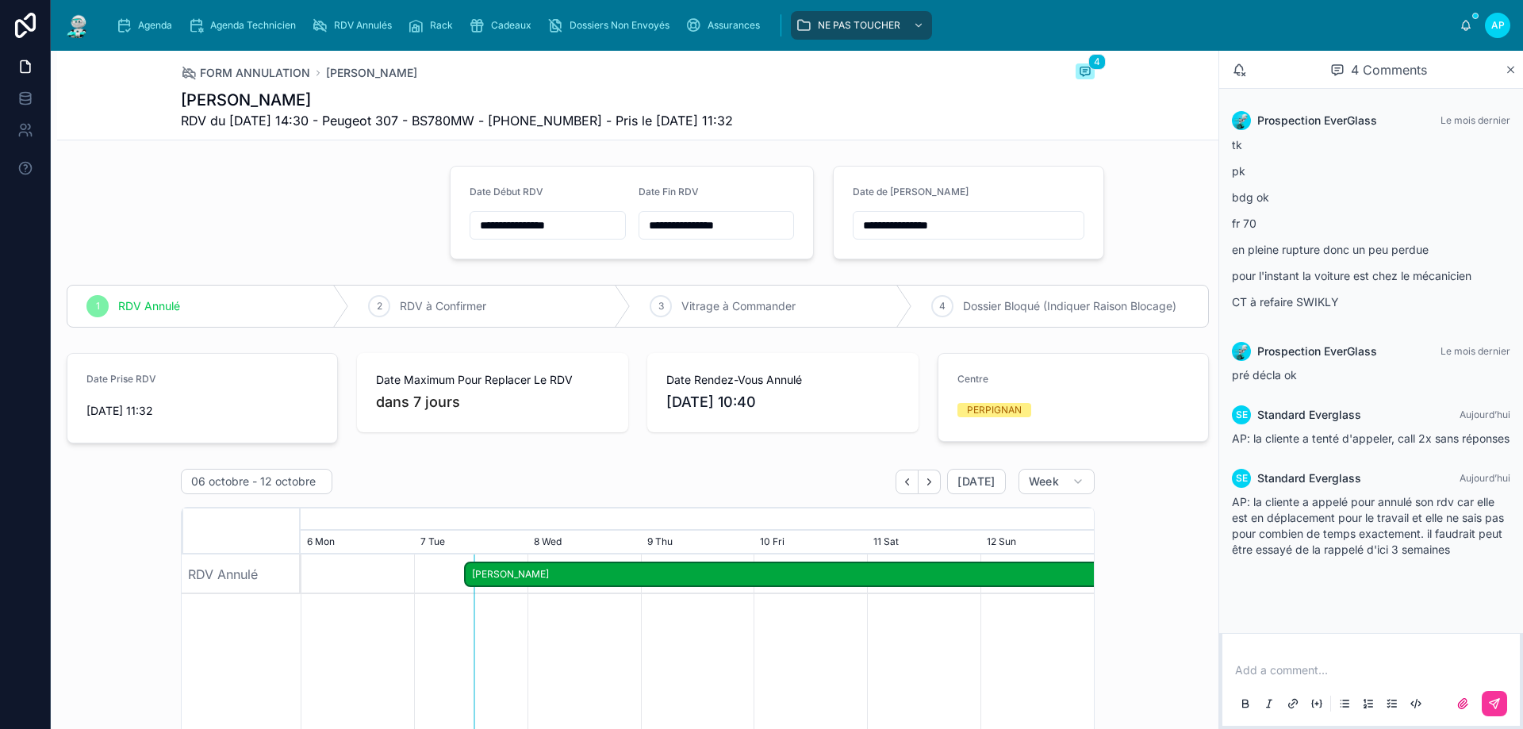
click at [138, 25] on span "Agenda" at bounding box center [155, 25] width 34 height 13
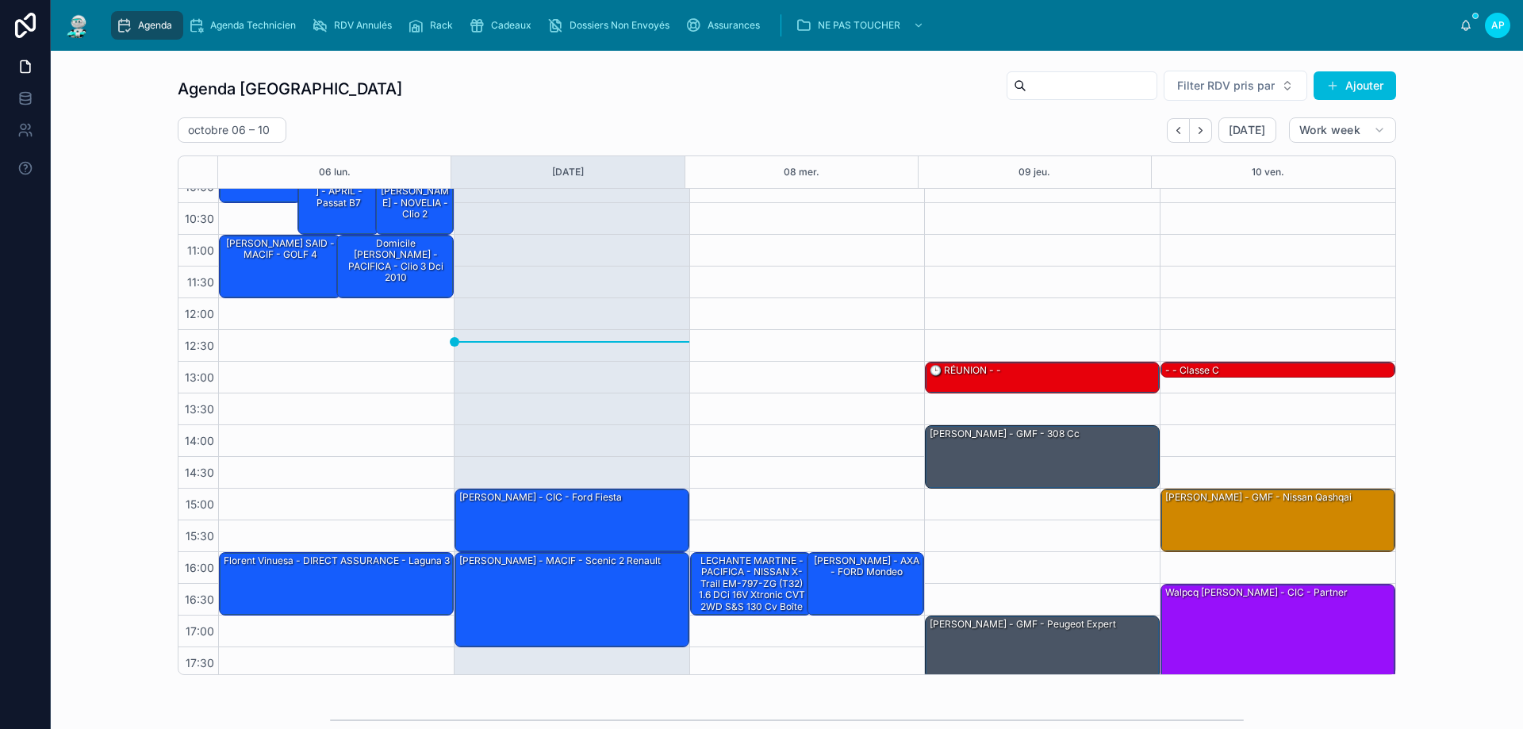
scroll to position [86, 0]
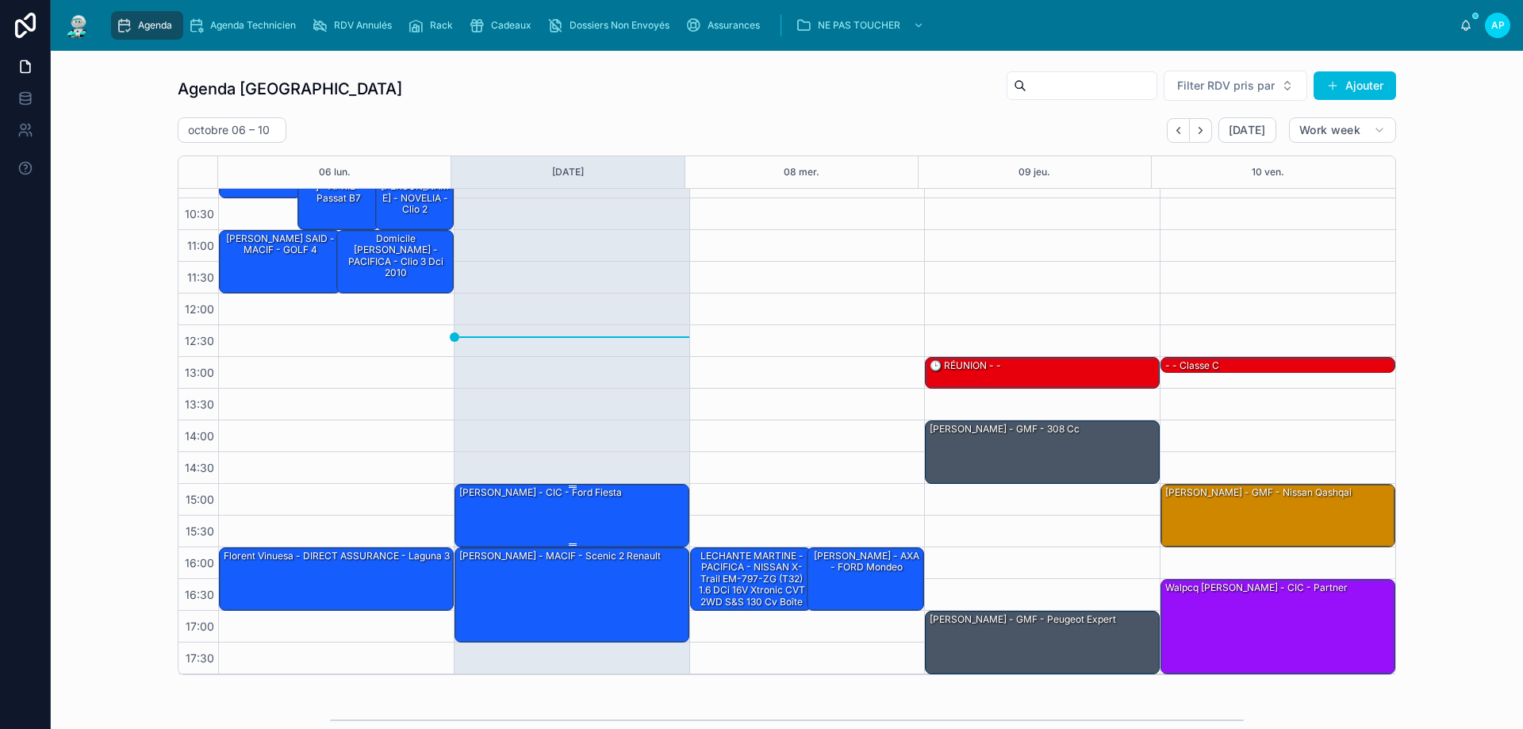
click at [595, 500] on div "[PERSON_NAME] - CIC - ford fiesta" at bounding box center [541, 492] width 166 height 14
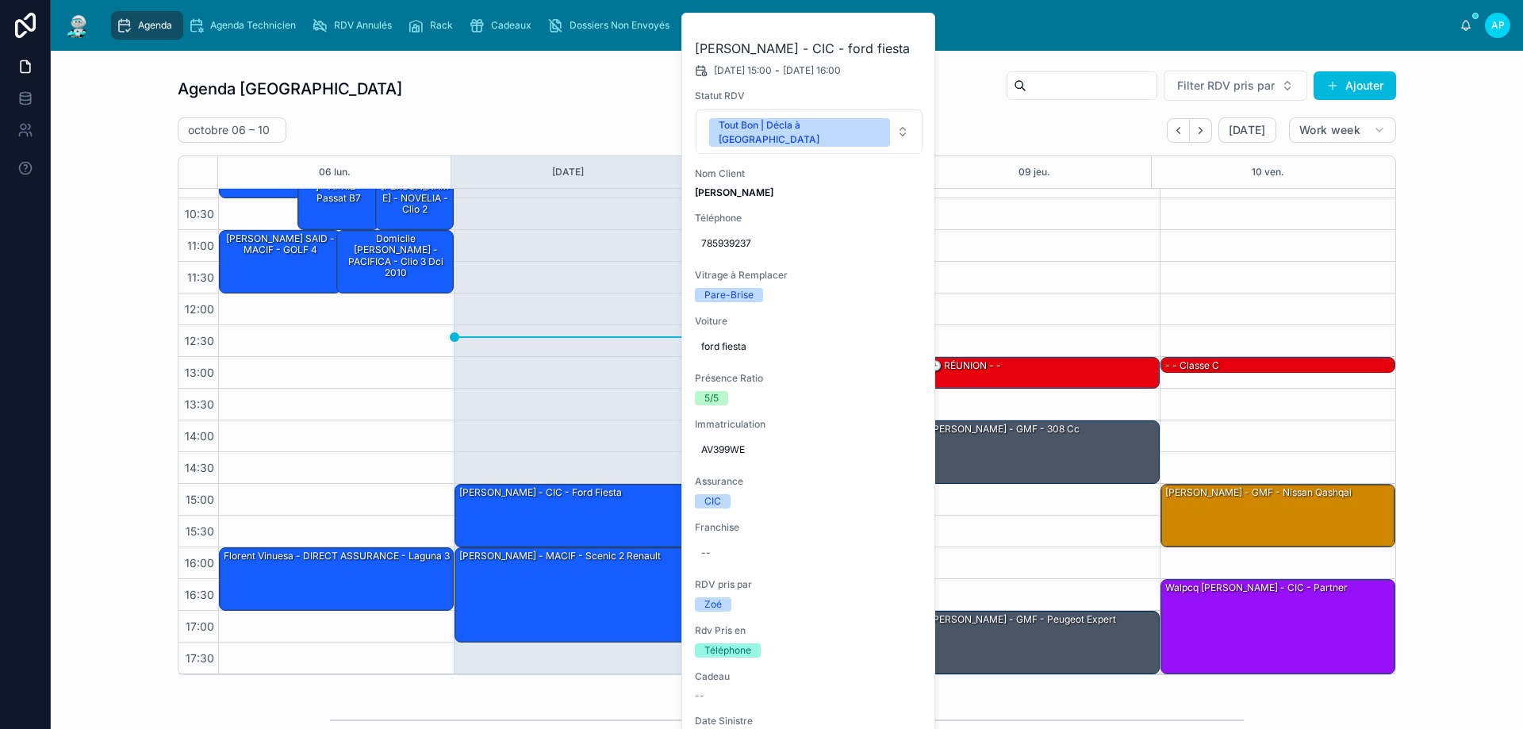
click at [0, 0] on button at bounding box center [0, 0] width 0 height 0
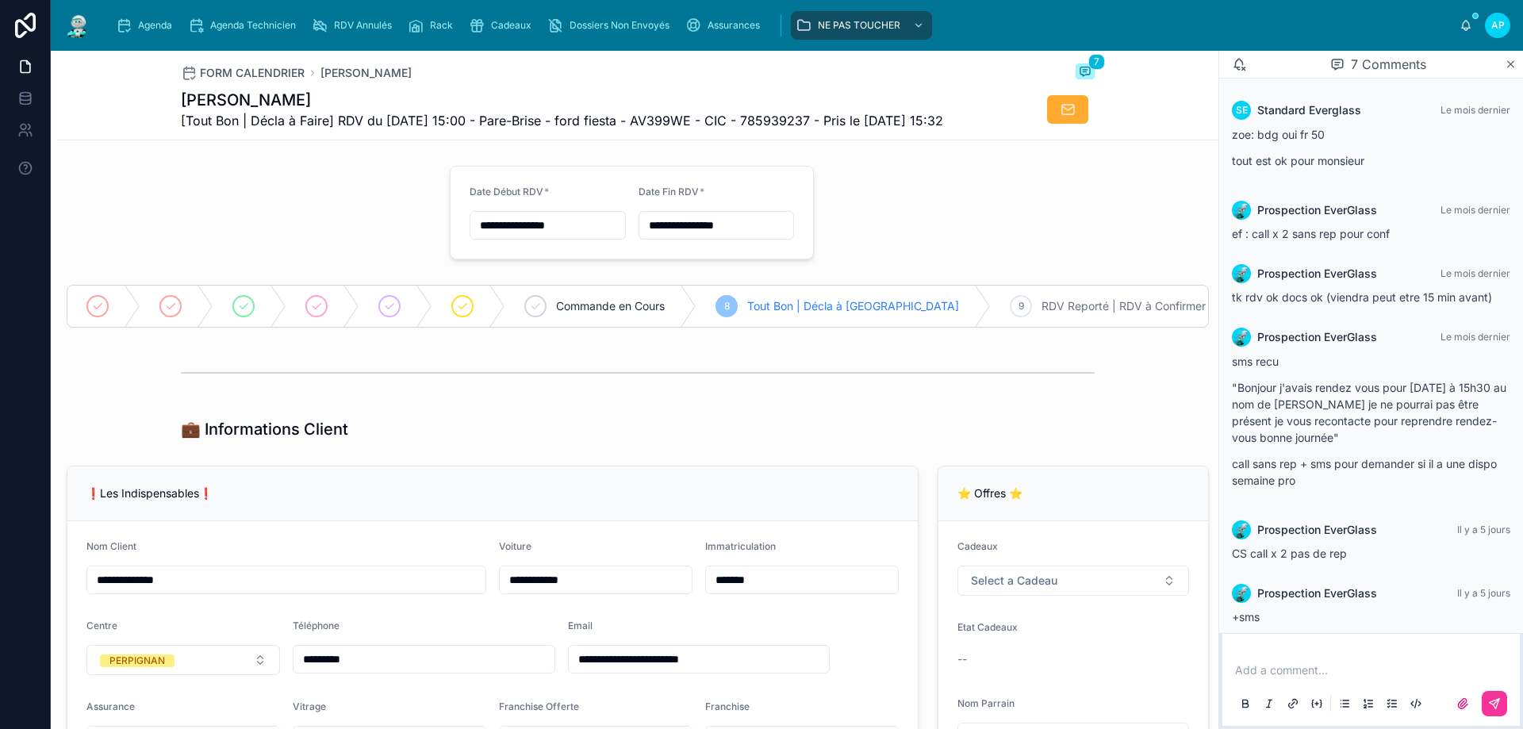
click at [168, 14] on div "Agenda" at bounding box center [147, 25] width 63 height 25
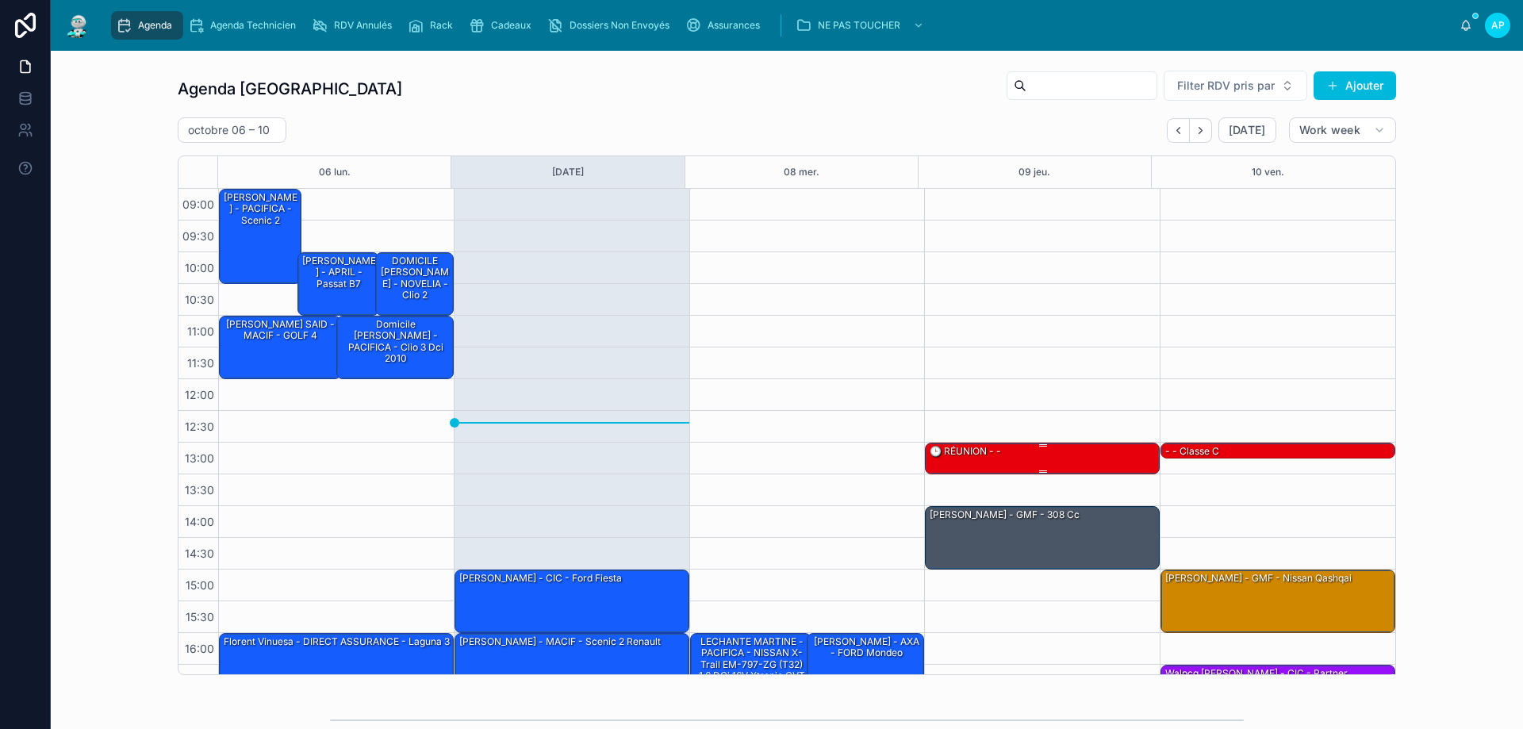
scroll to position [86, 0]
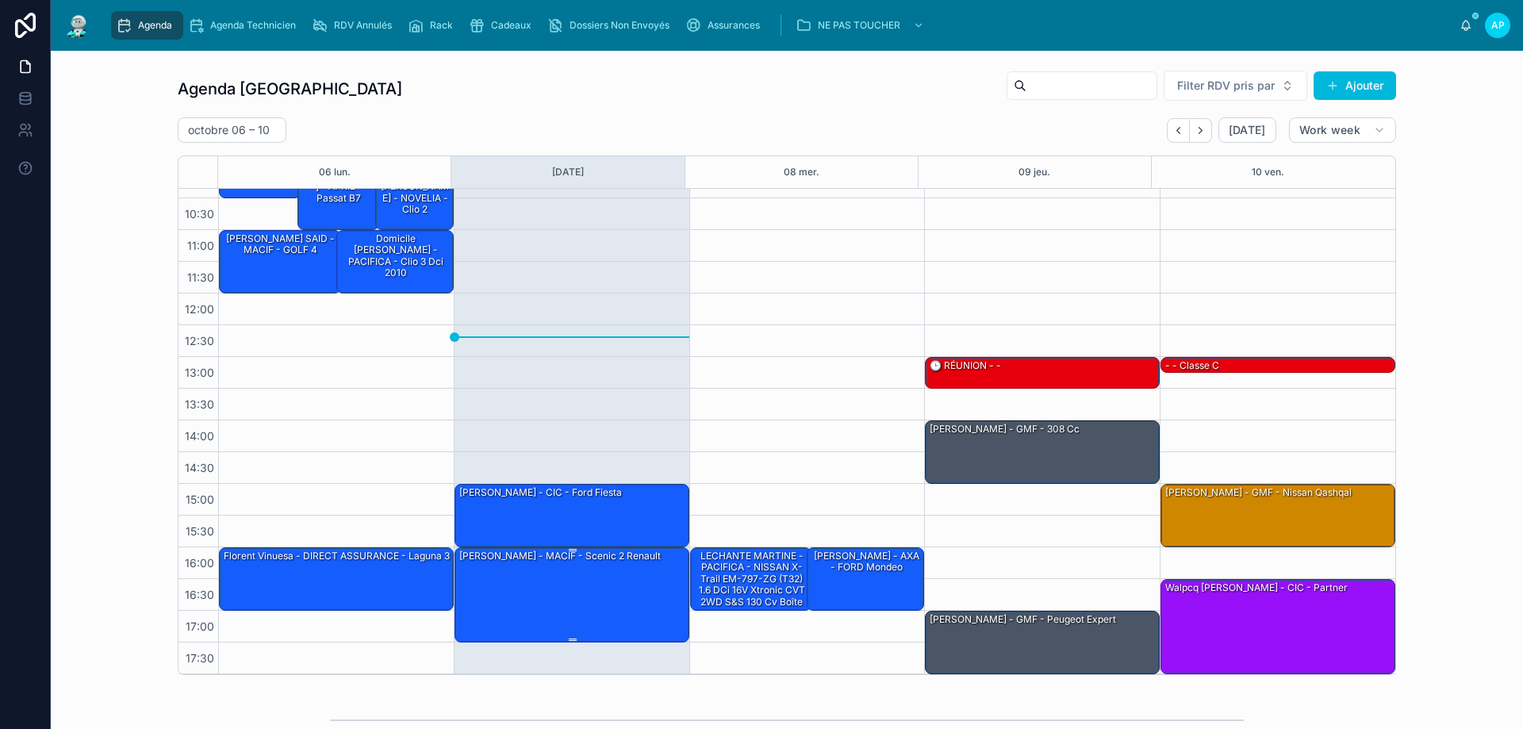
click at [593, 580] on div "[PERSON_NAME] - MACIF - scenic 2 renault" at bounding box center [573, 594] width 230 height 92
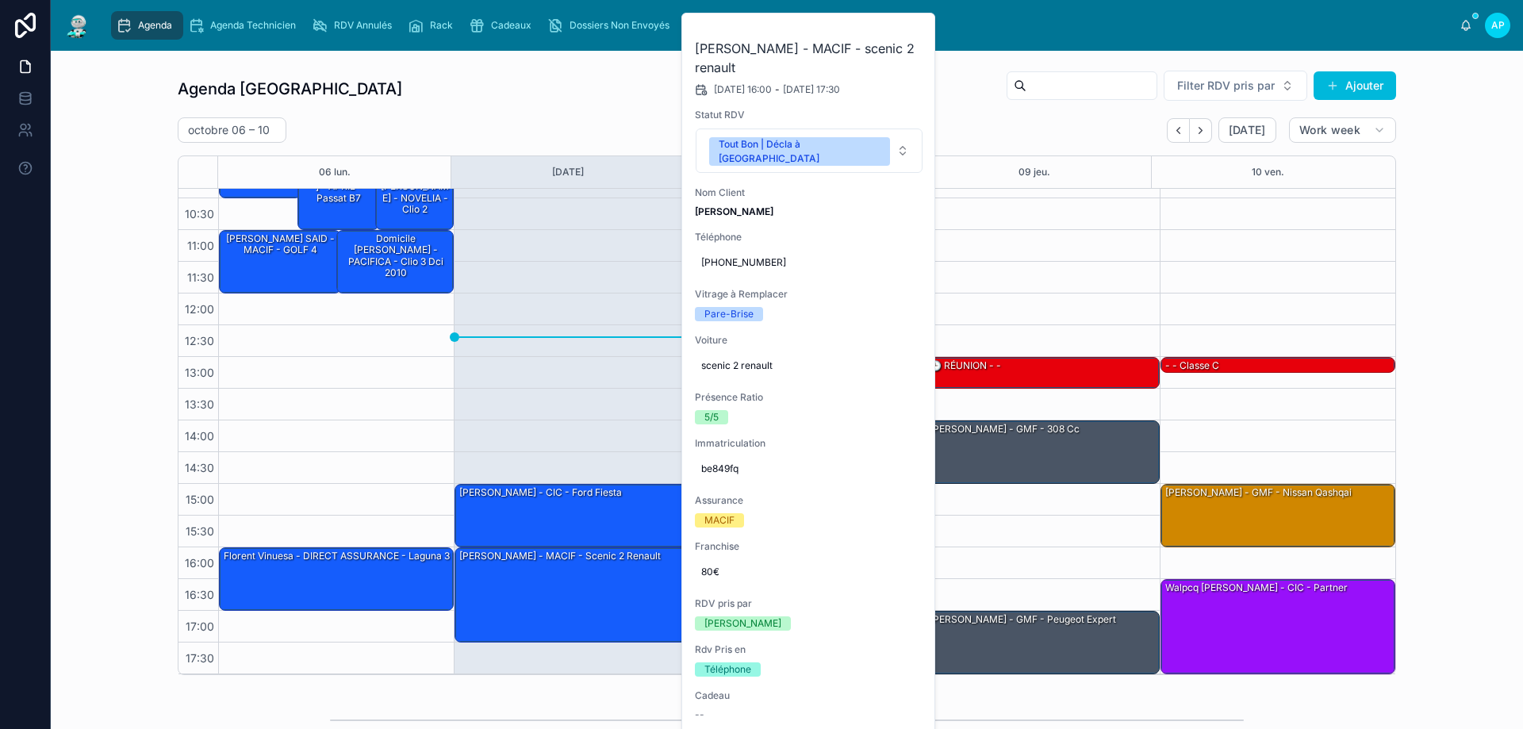
click at [0, 0] on icon at bounding box center [0, 0] width 0 height 0
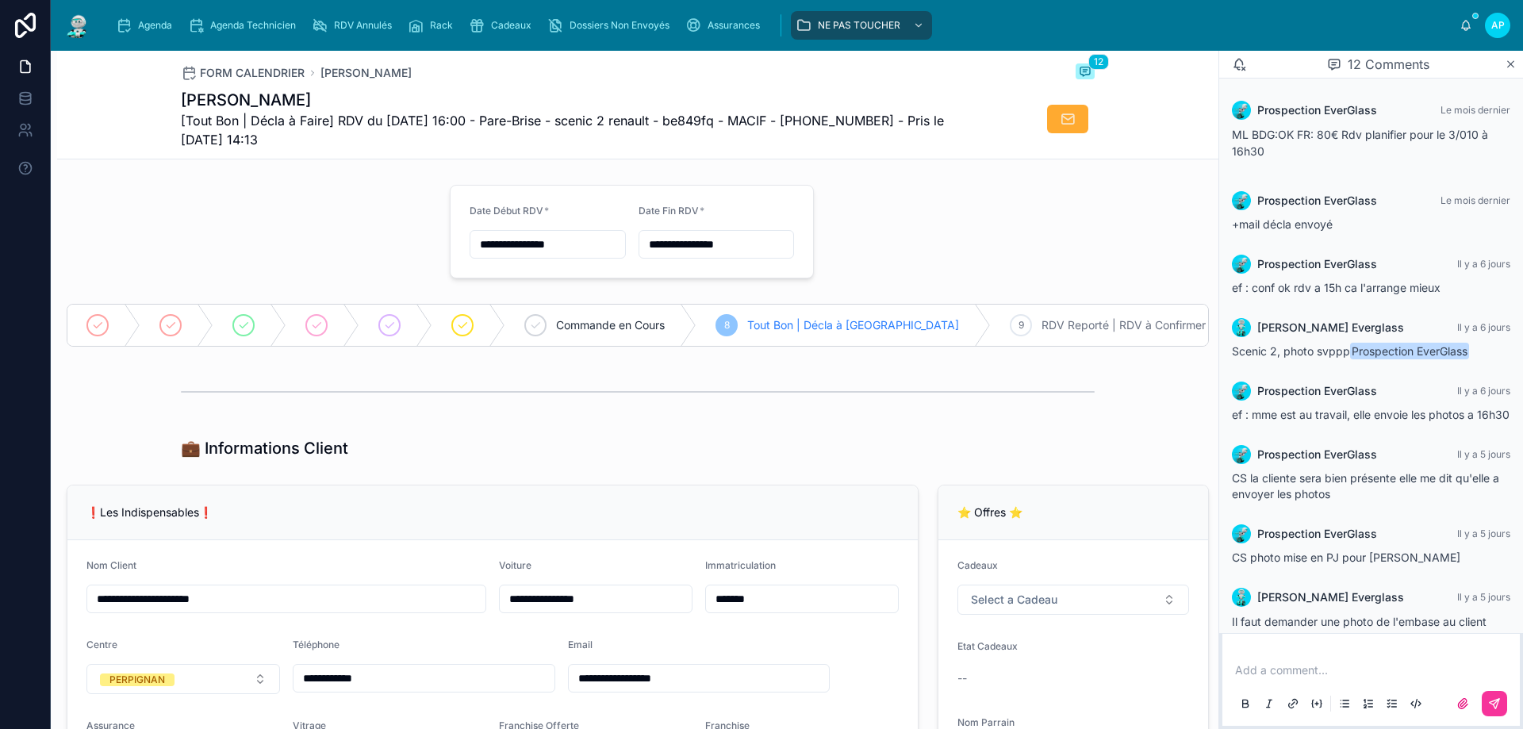
scroll to position [443, 0]
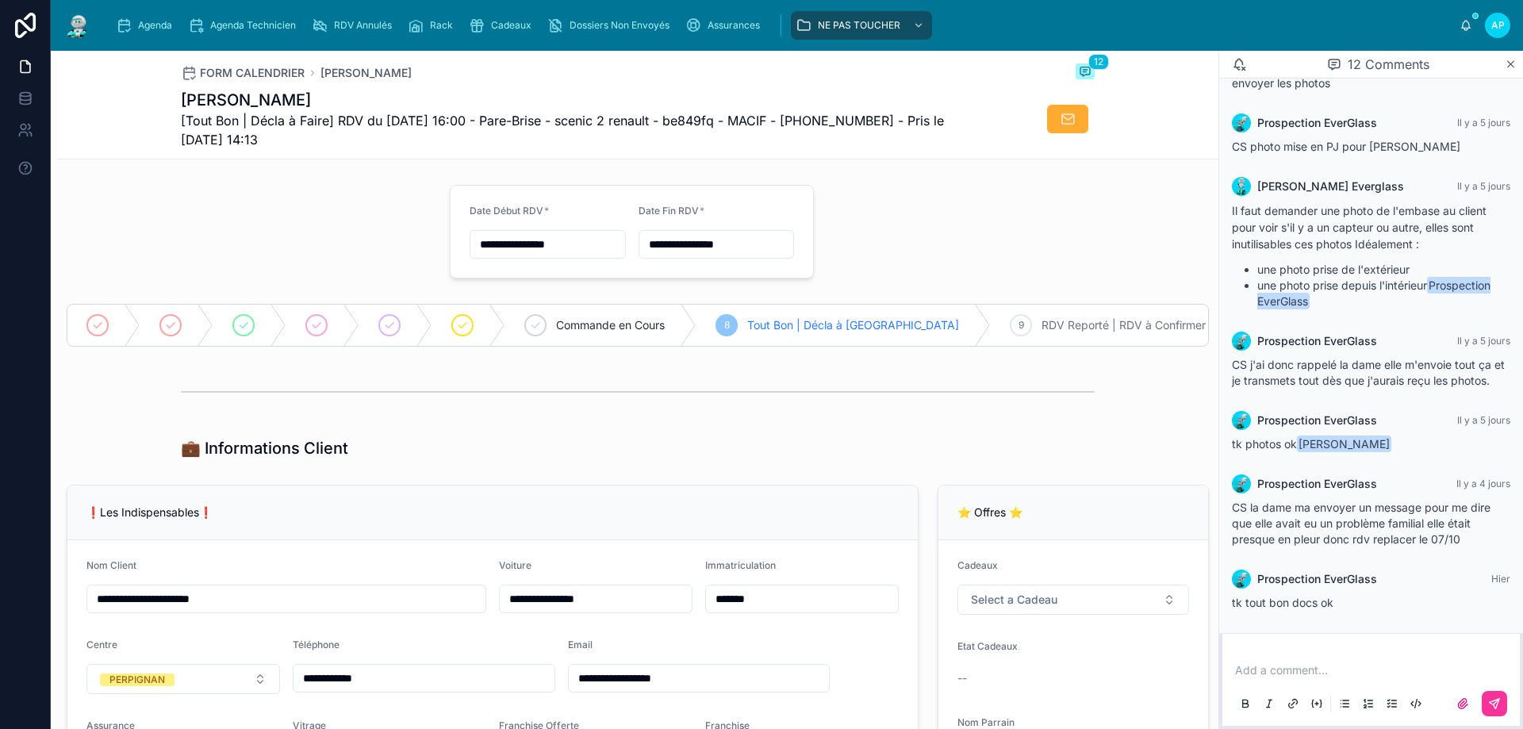
click at [127, 13] on div "Agenda" at bounding box center [147, 25] width 63 height 25
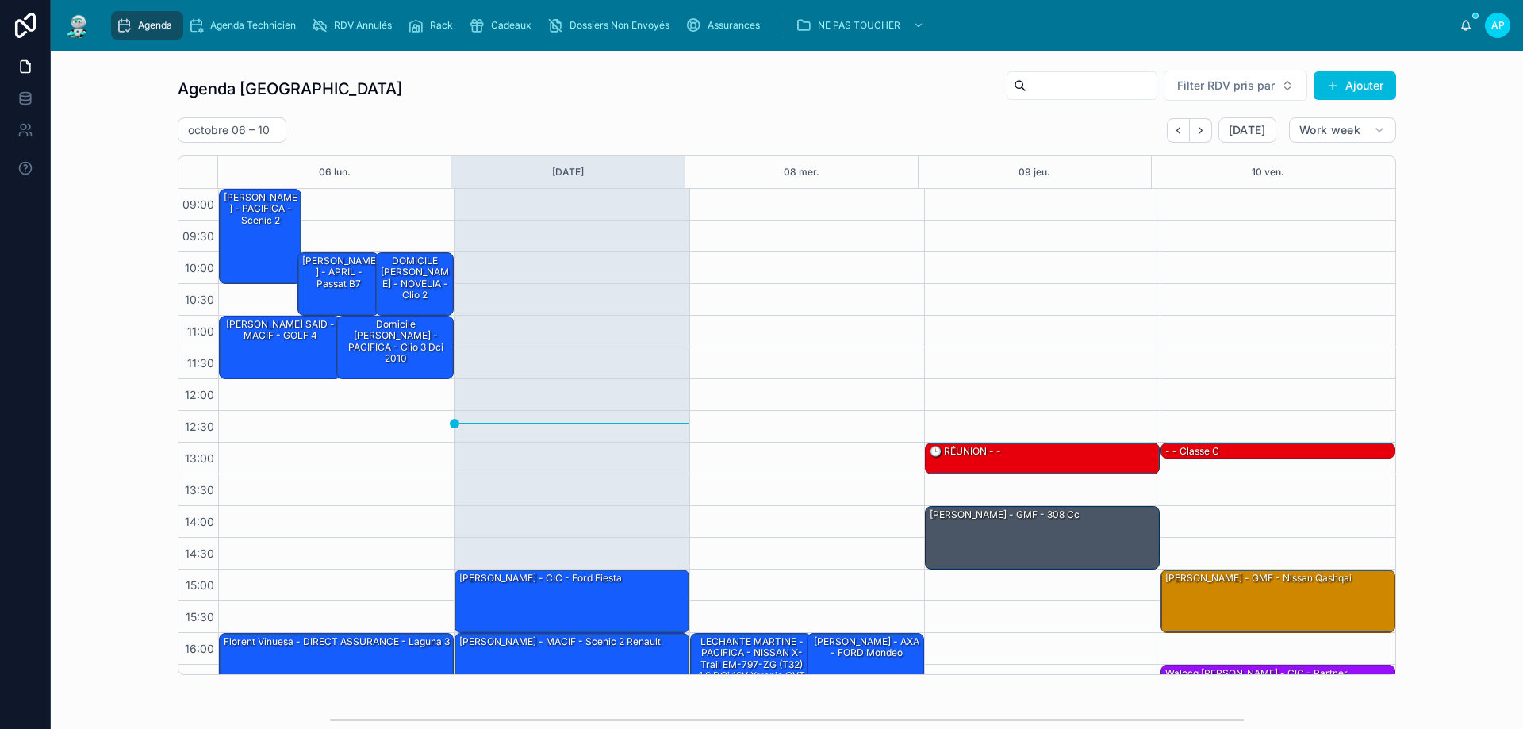
scroll to position [86, 0]
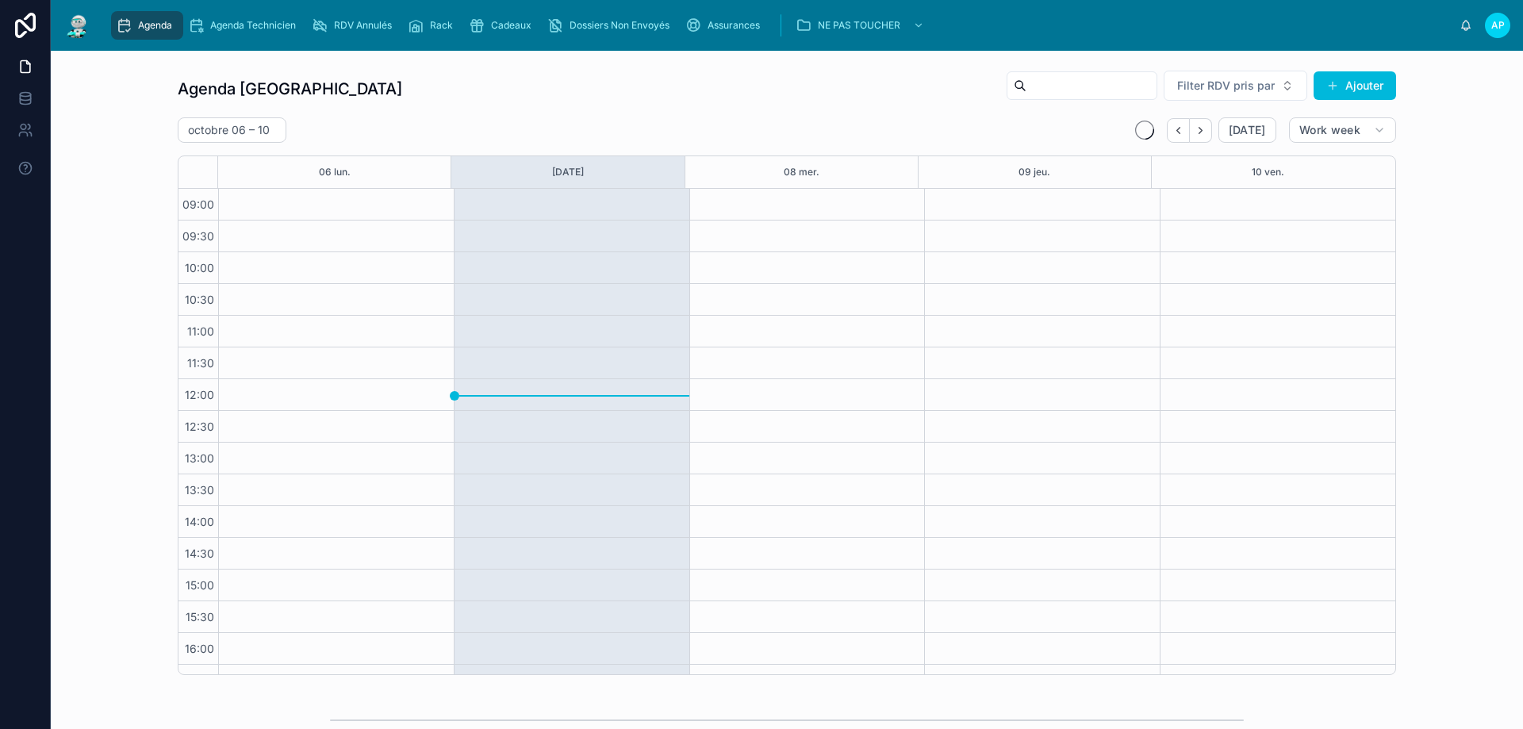
scroll to position [86, 0]
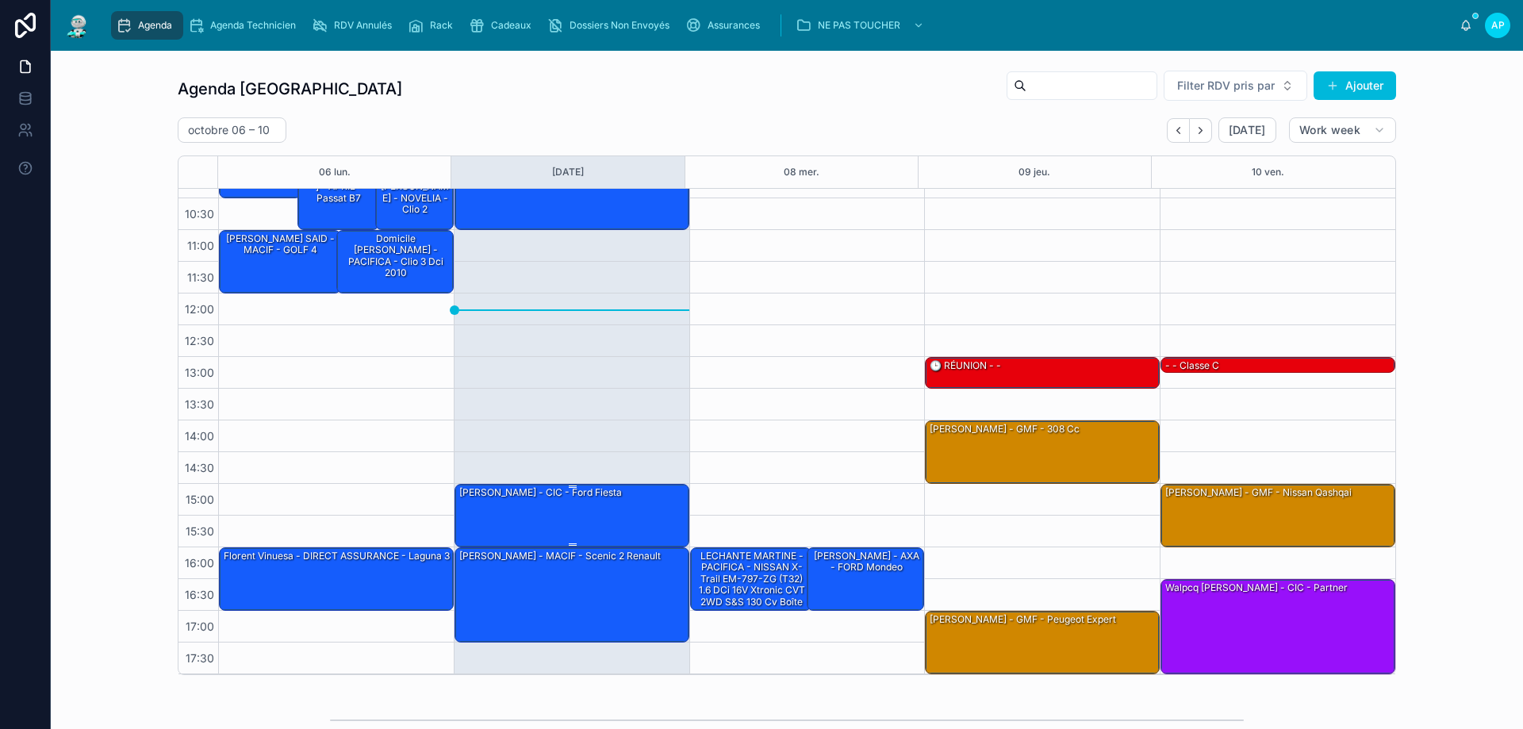
click at [610, 513] on div "[PERSON_NAME] - CIC - ford fiesta" at bounding box center [573, 515] width 230 height 60
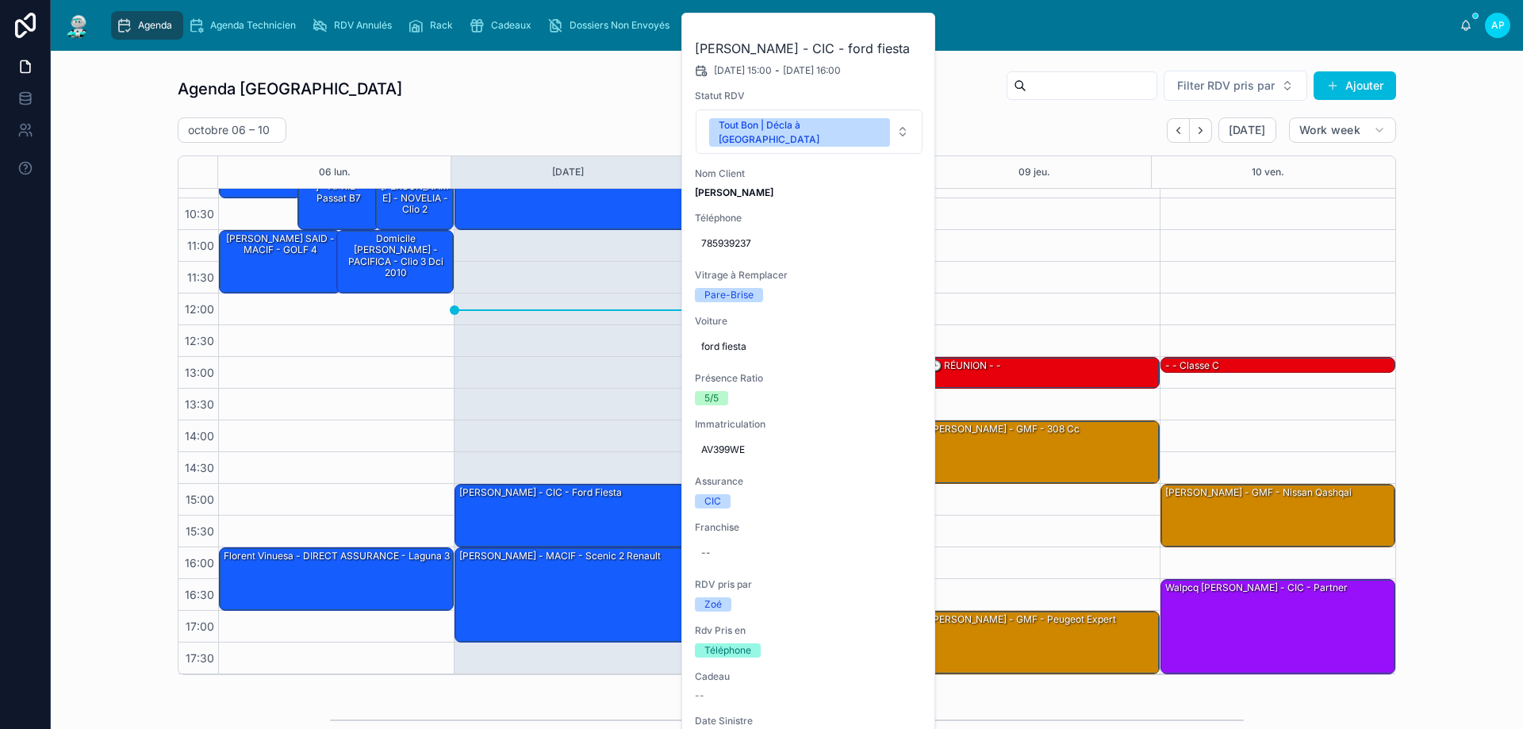
click at [593, 86] on div "Agenda Perpignan Filter RDV pris par [PERSON_NAME]" at bounding box center [787, 89] width 1218 height 38
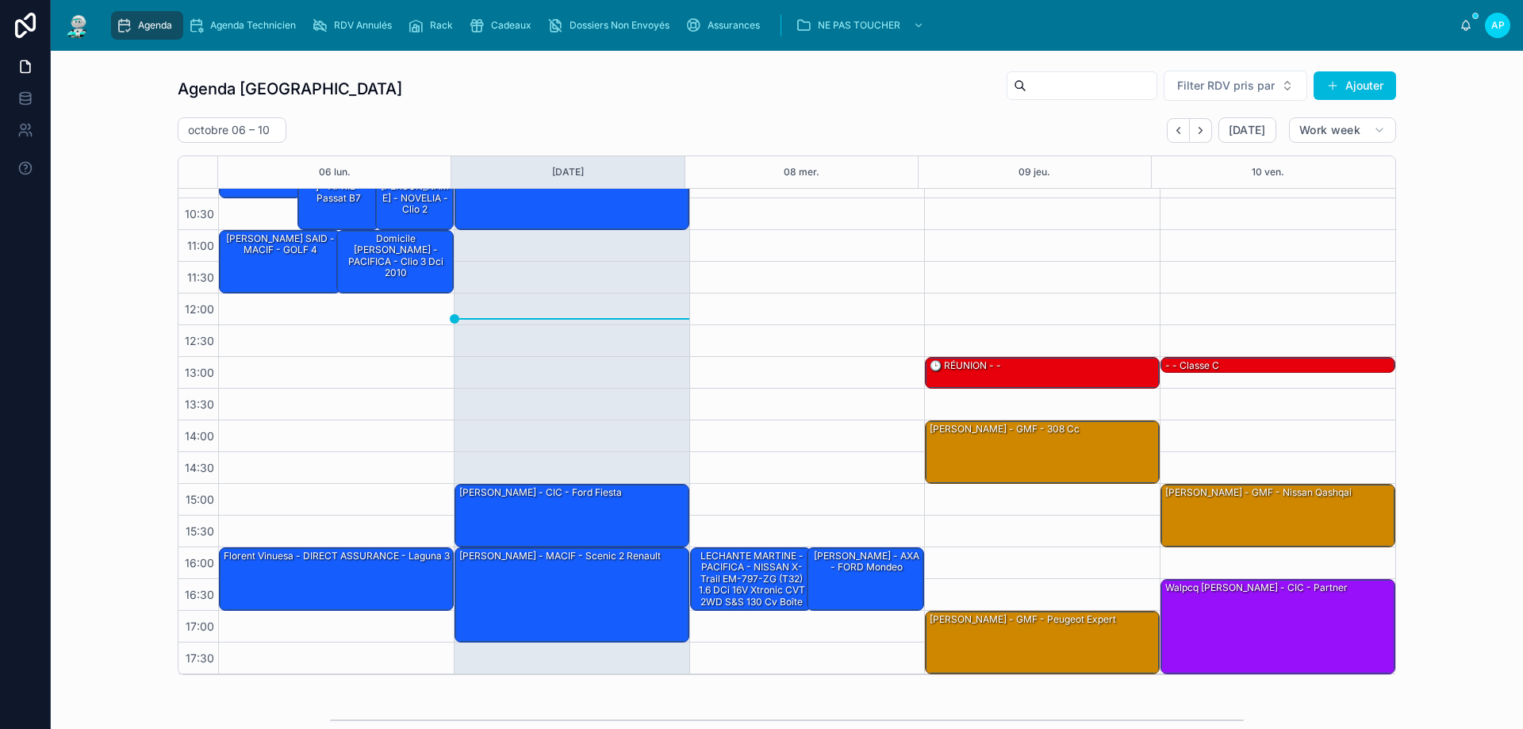
click at [1182, 125] on button "Back" at bounding box center [1178, 130] width 23 height 25
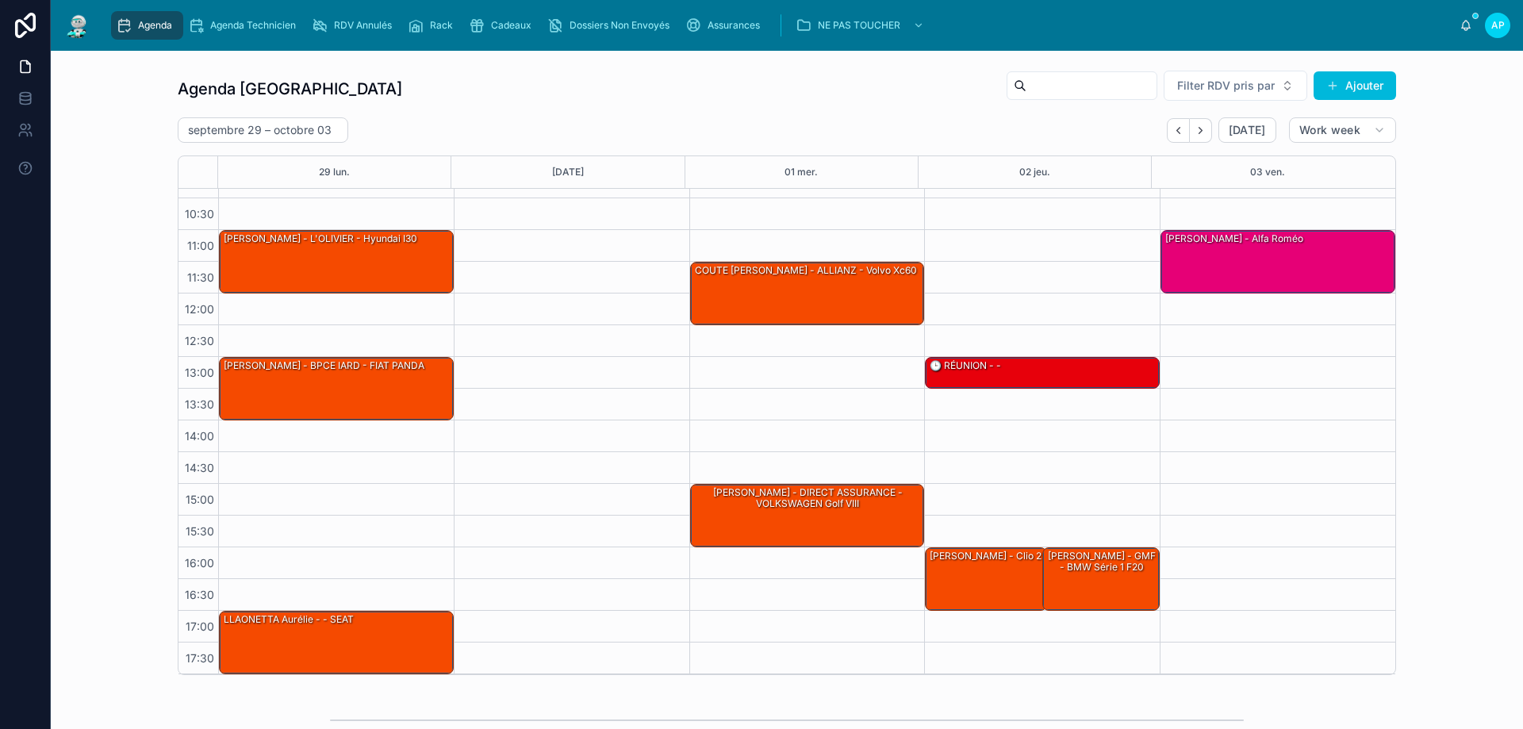
click at [1172, 125] on icon "Back" at bounding box center [1178, 131] width 12 height 12
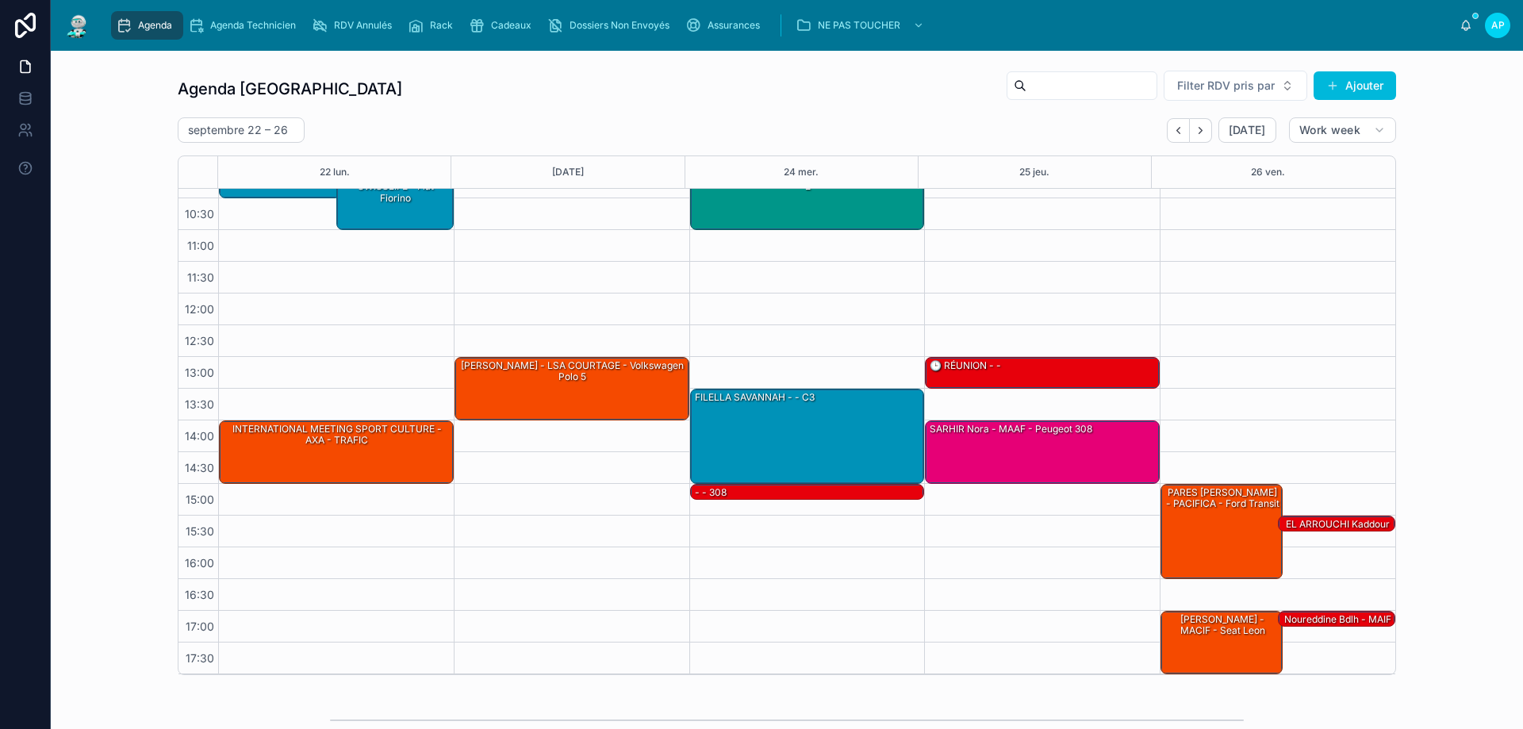
click at [1172, 125] on icon "Back" at bounding box center [1178, 131] width 12 height 12
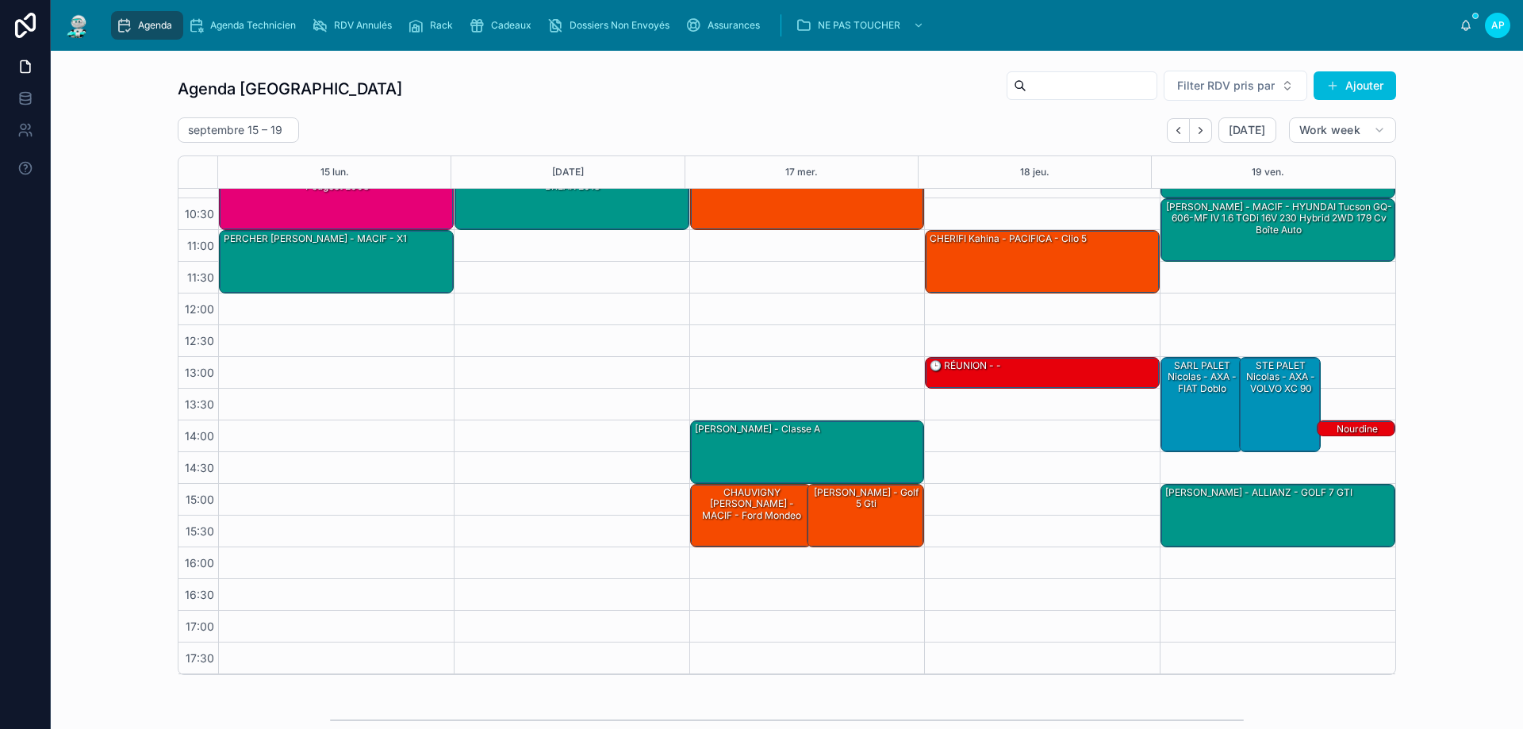
click at [1172, 126] on icon "Back" at bounding box center [1178, 131] width 12 height 12
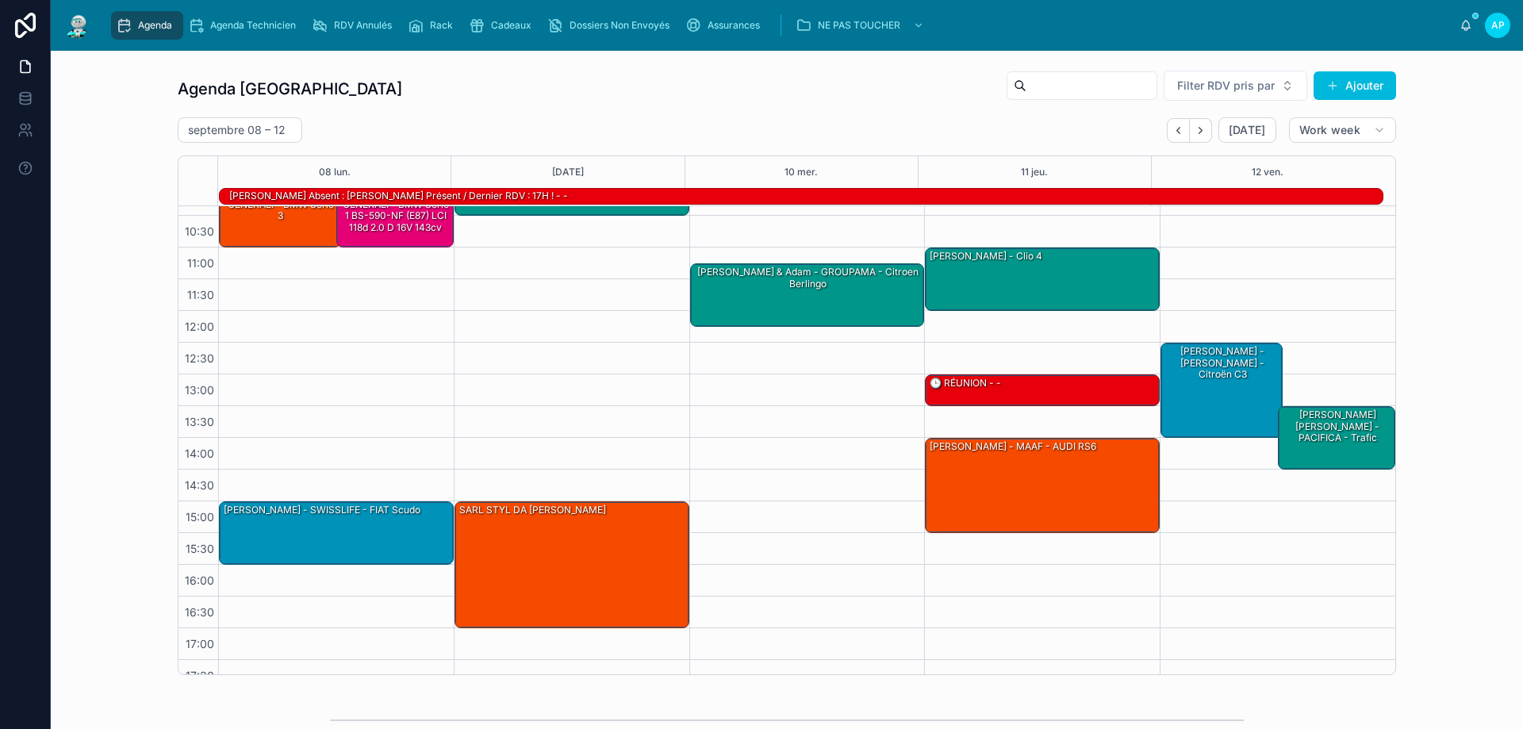
click at [1172, 126] on icon "Back" at bounding box center [1178, 131] width 12 height 12
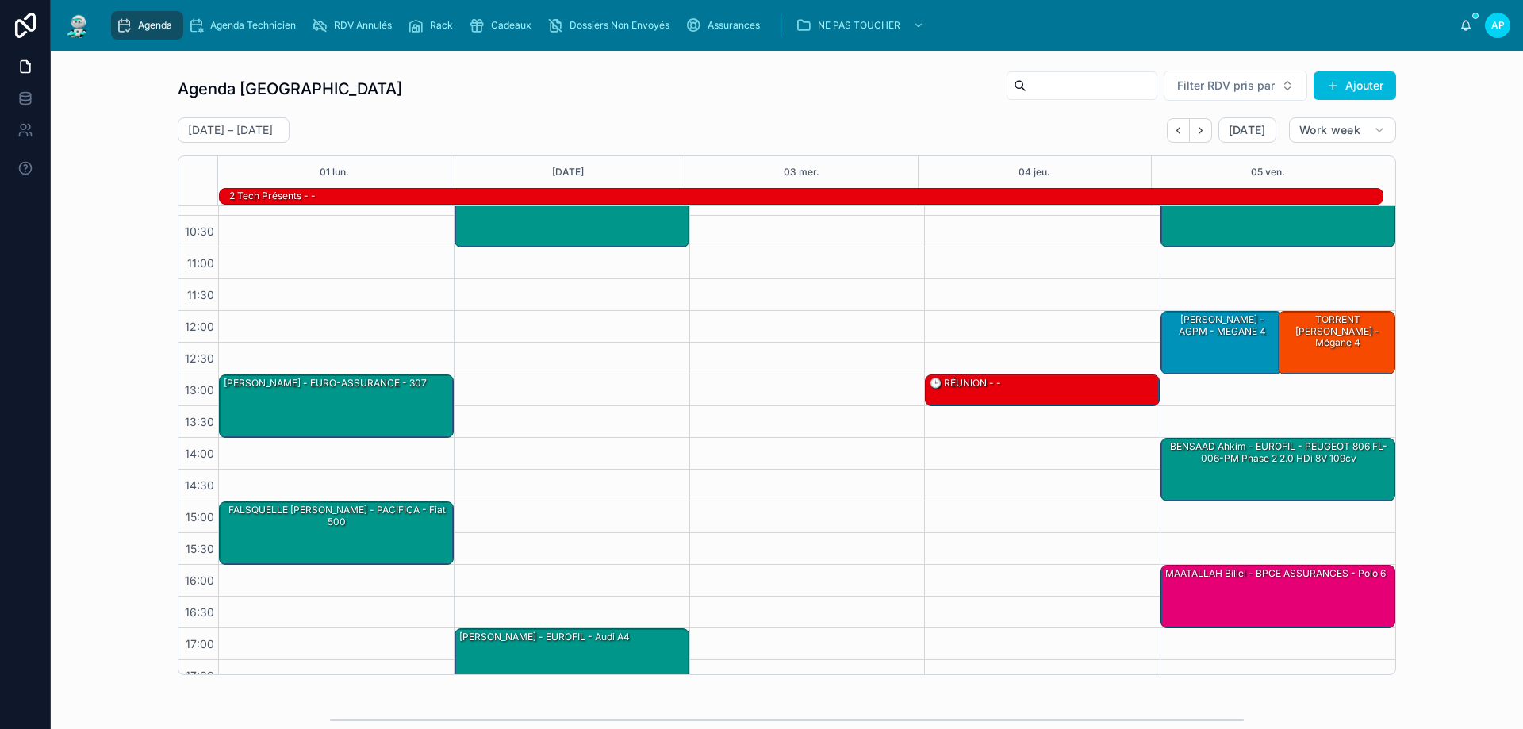
click at [1172, 127] on icon "Back" at bounding box center [1178, 131] width 12 height 12
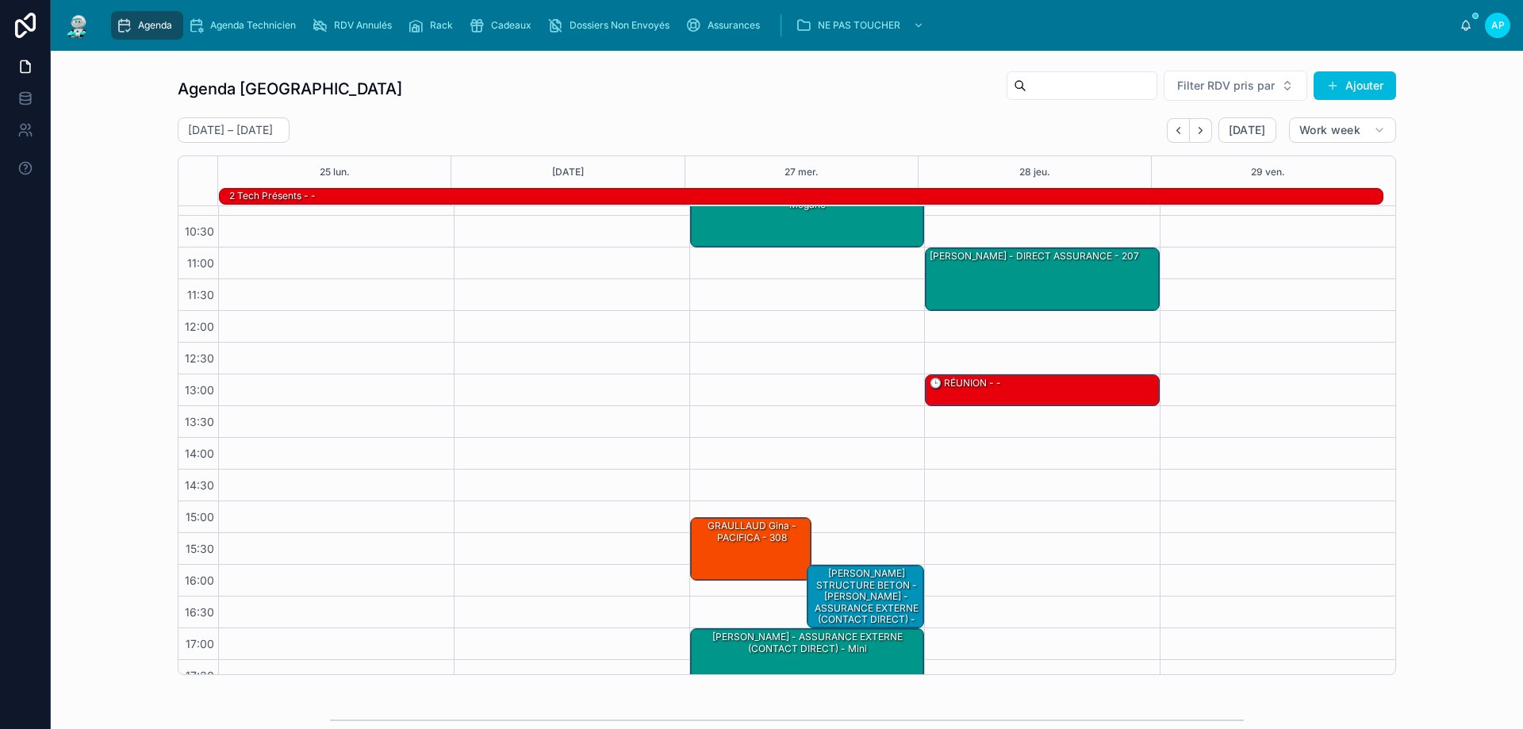
click at [1172, 127] on icon "Back" at bounding box center [1178, 131] width 12 height 12
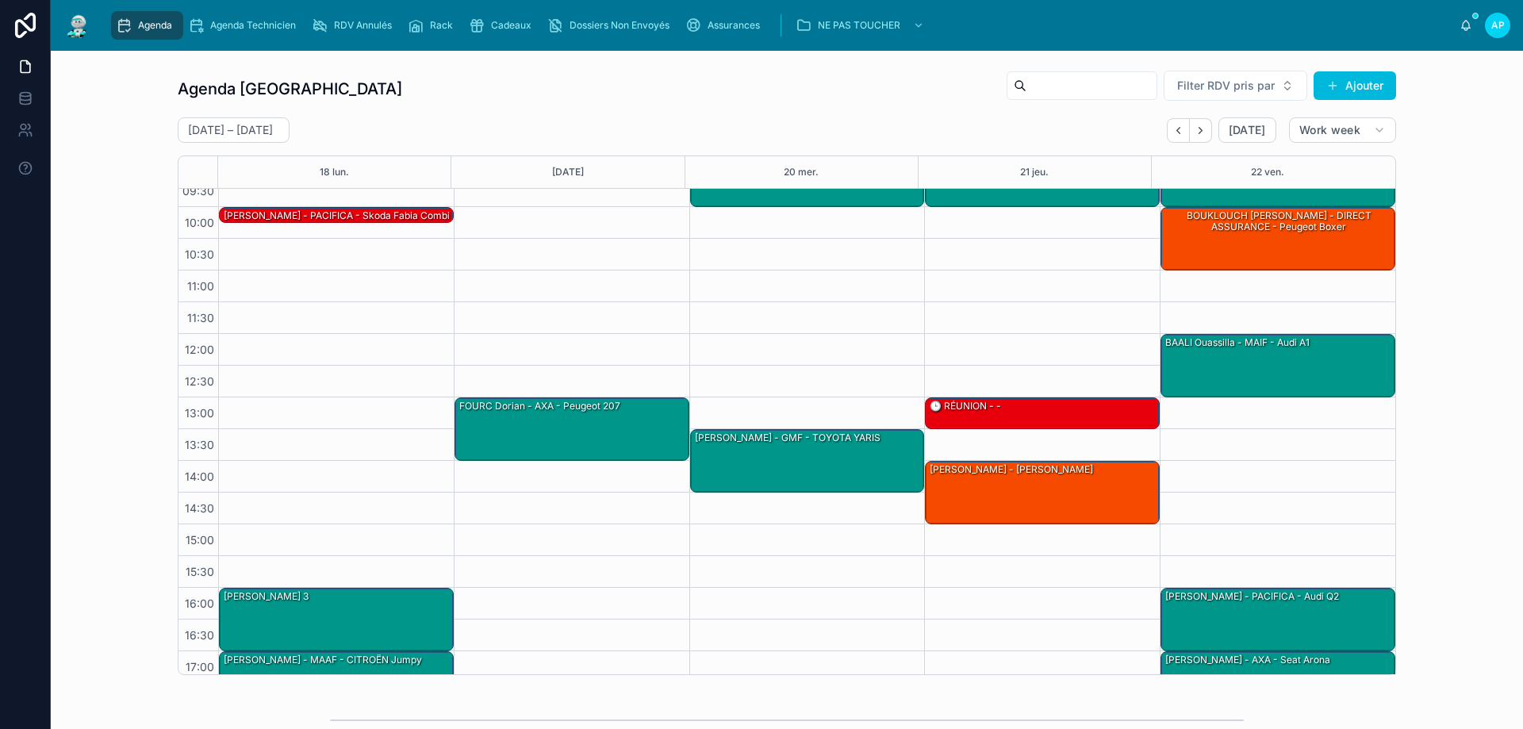
scroll to position [86, 0]
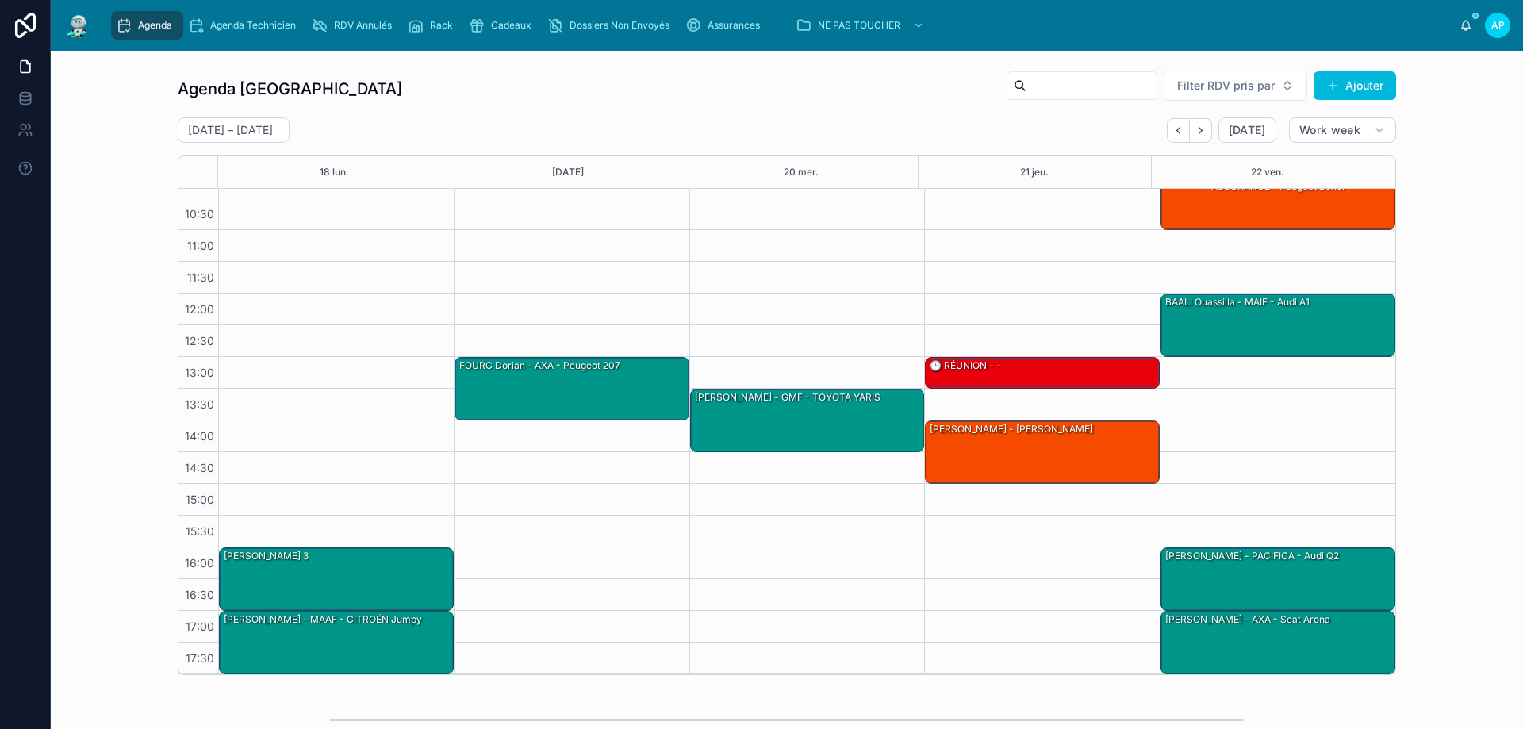
click at [1196, 130] on icon "Next" at bounding box center [1201, 131] width 12 height 12
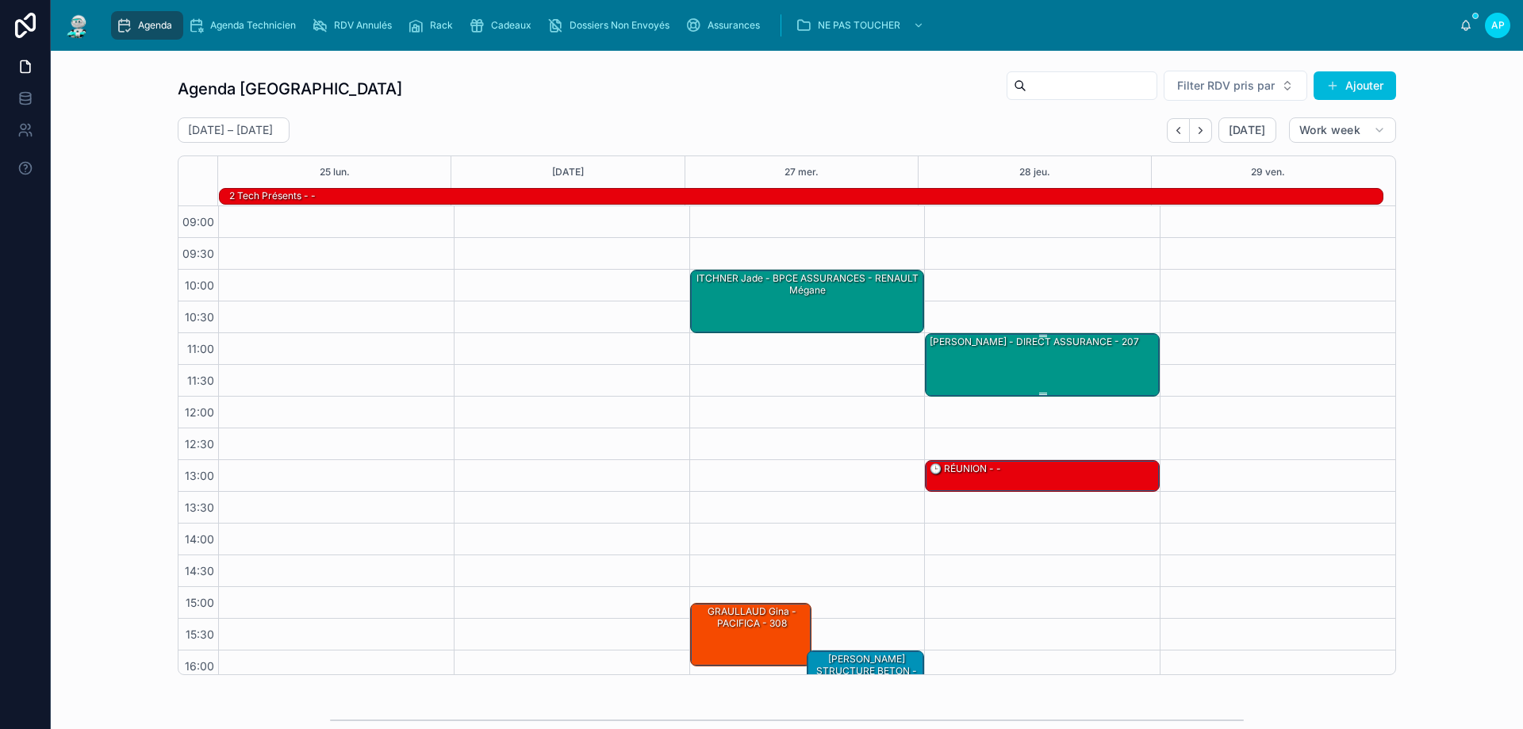
click at [1104, 356] on div "[PERSON_NAME] - DIRECT ASSURANCE - 207" at bounding box center [1043, 364] width 230 height 60
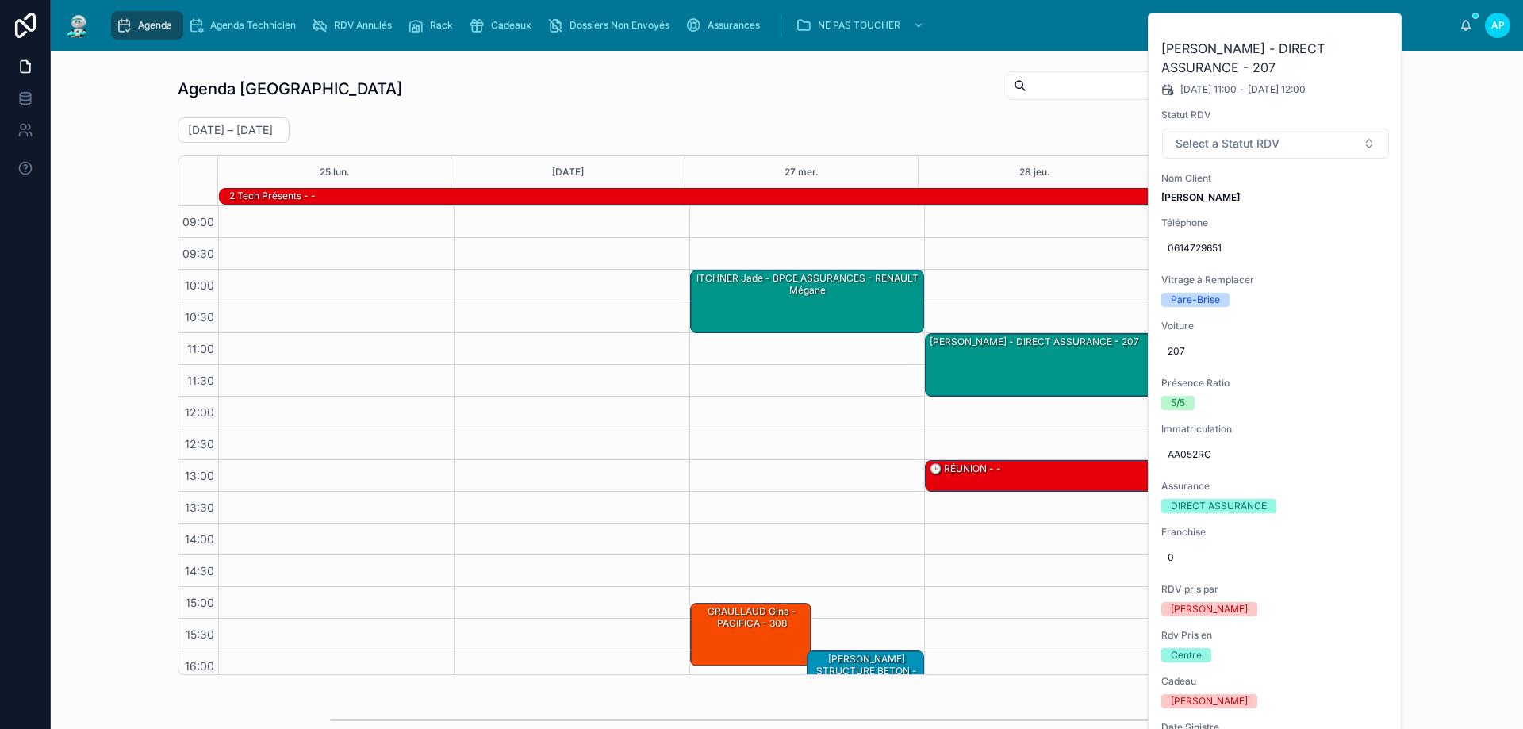
click at [0, 0] on button at bounding box center [0, 0] width 0 height 0
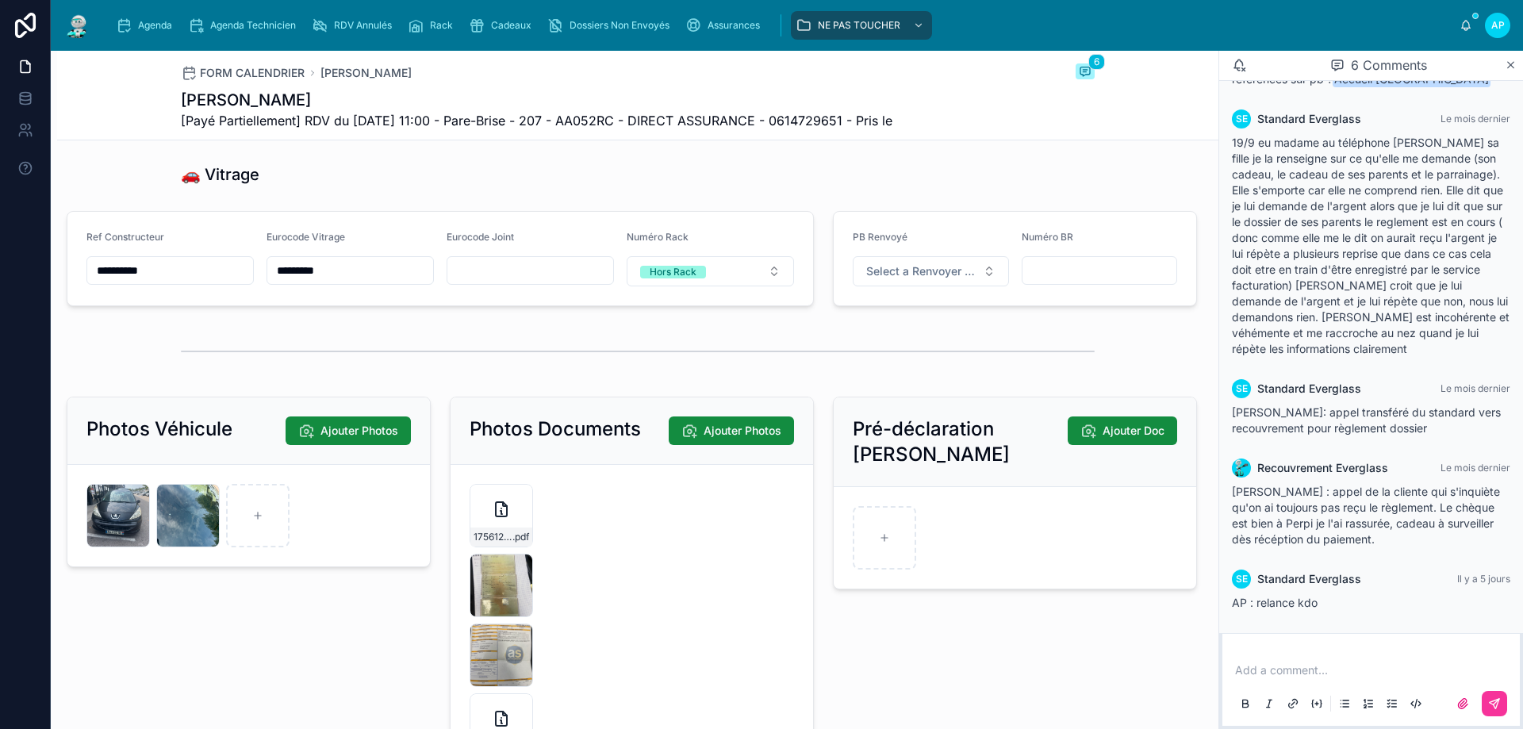
scroll to position [2221, 0]
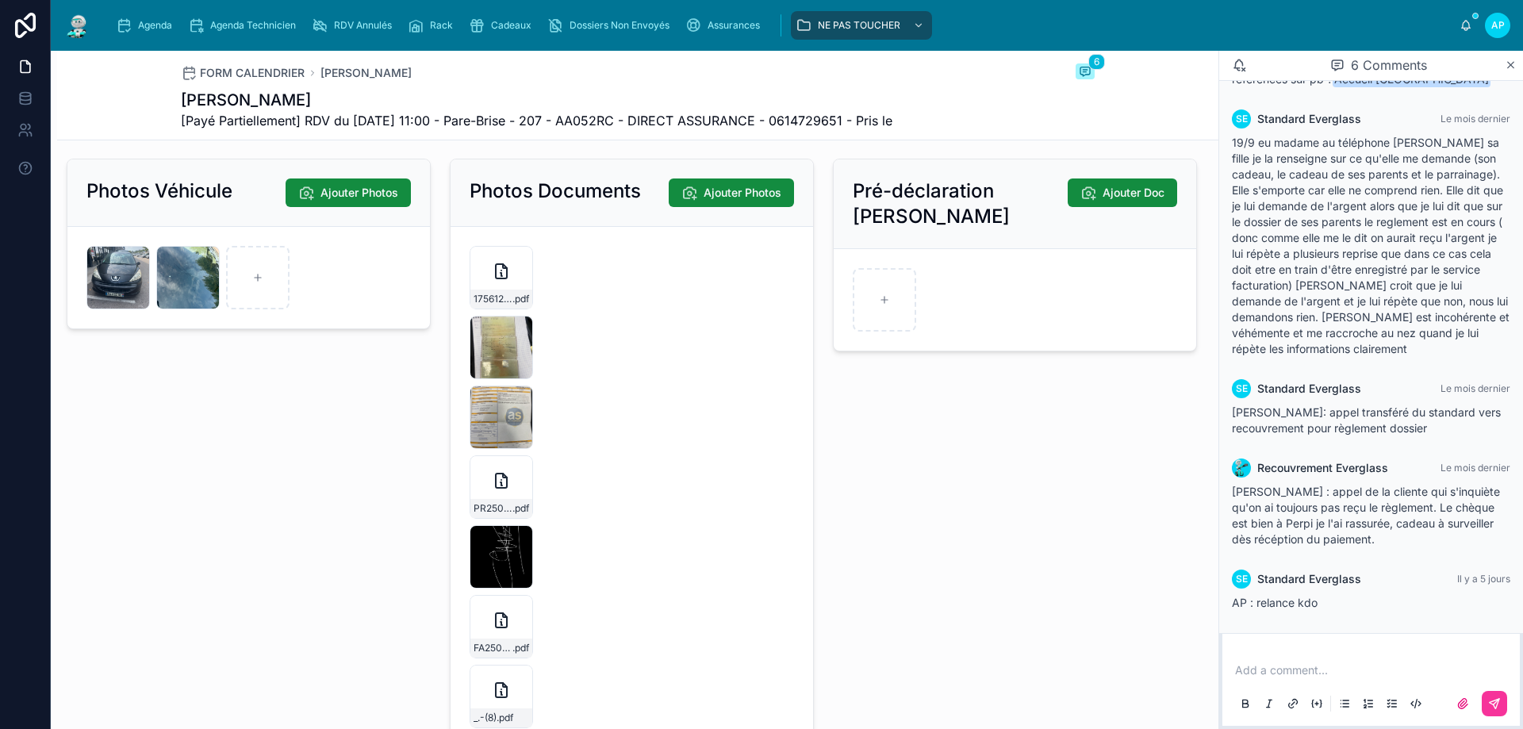
click at [477, 519] on div "PR2508-1644-(1) .pdf" at bounding box center [501, 486] width 63 height 63
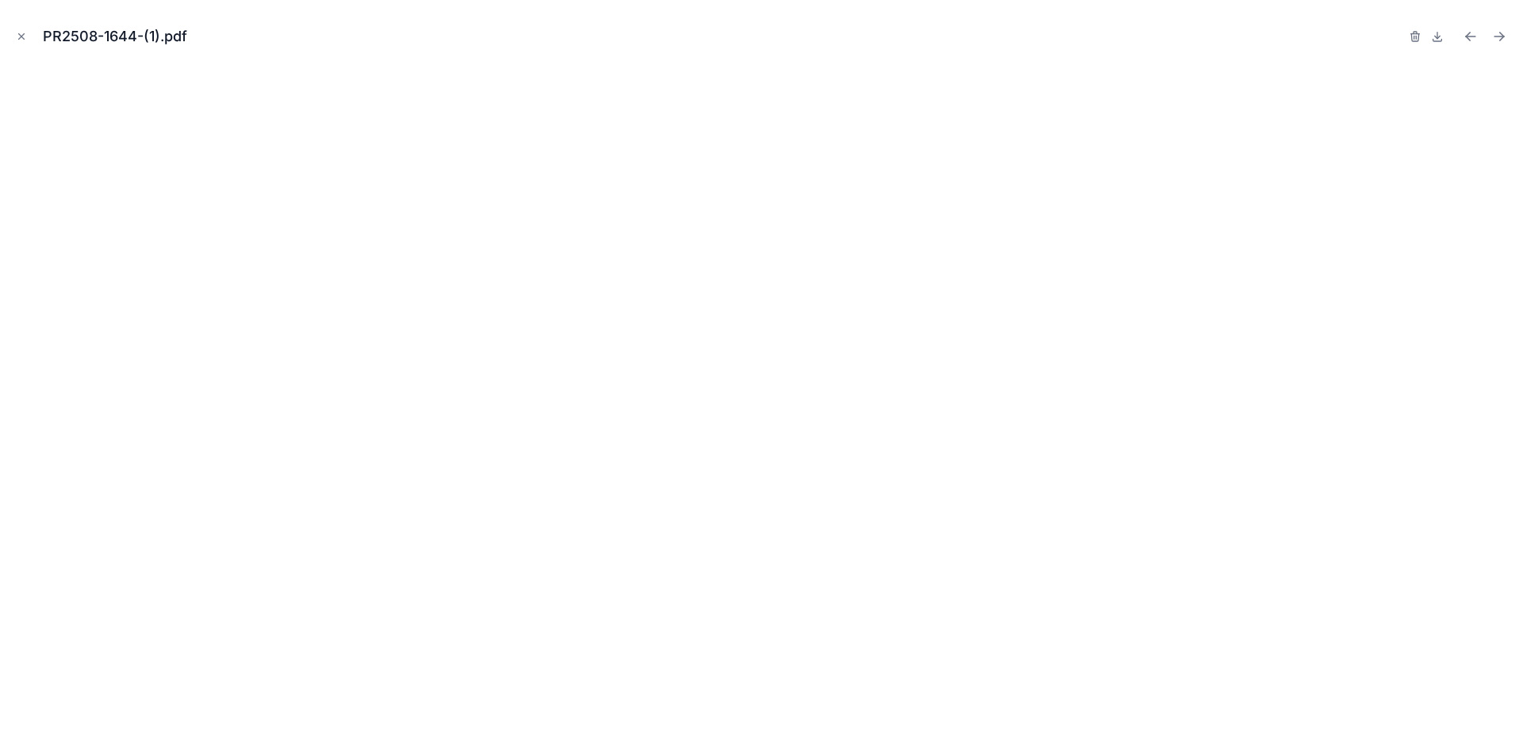
click at [19, 36] on icon "Close modal" at bounding box center [21, 36] width 11 height 11
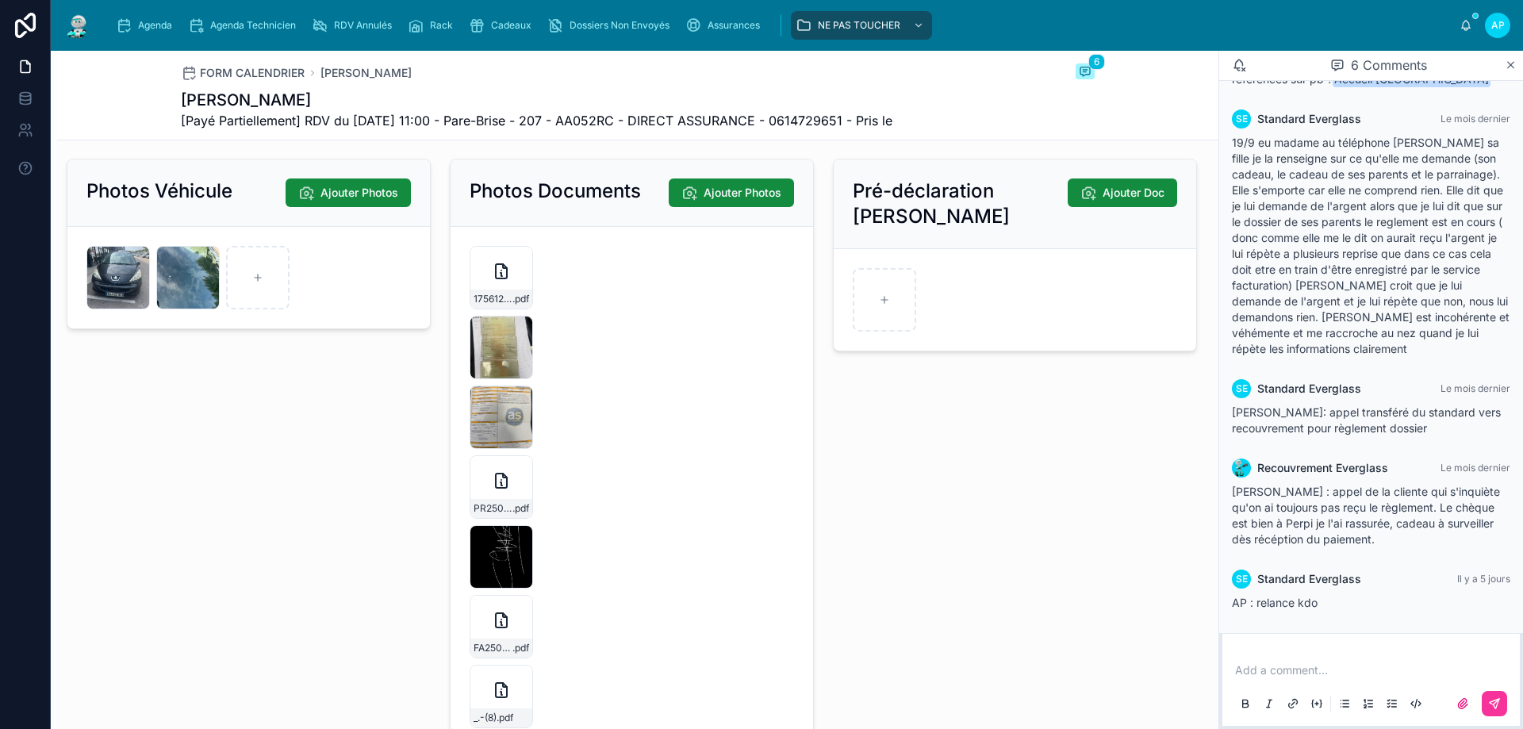
click at [470, 306] on div "1756126686009-(1) .pdf" at bounding box center [501, 277] width 63 height 63
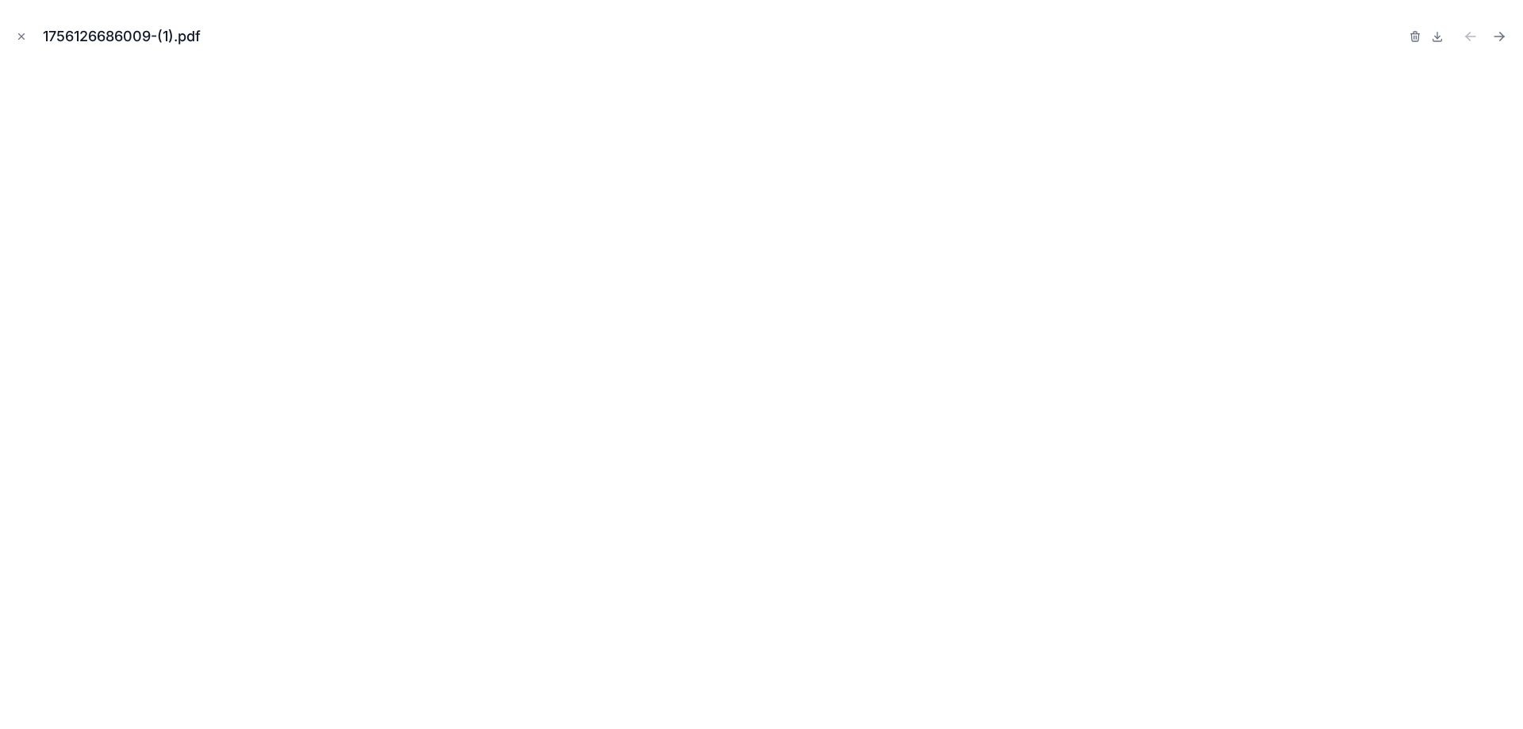
click at [17, 31] on icon "Close modal" at bounding box center [21, 36] width 11 height 11
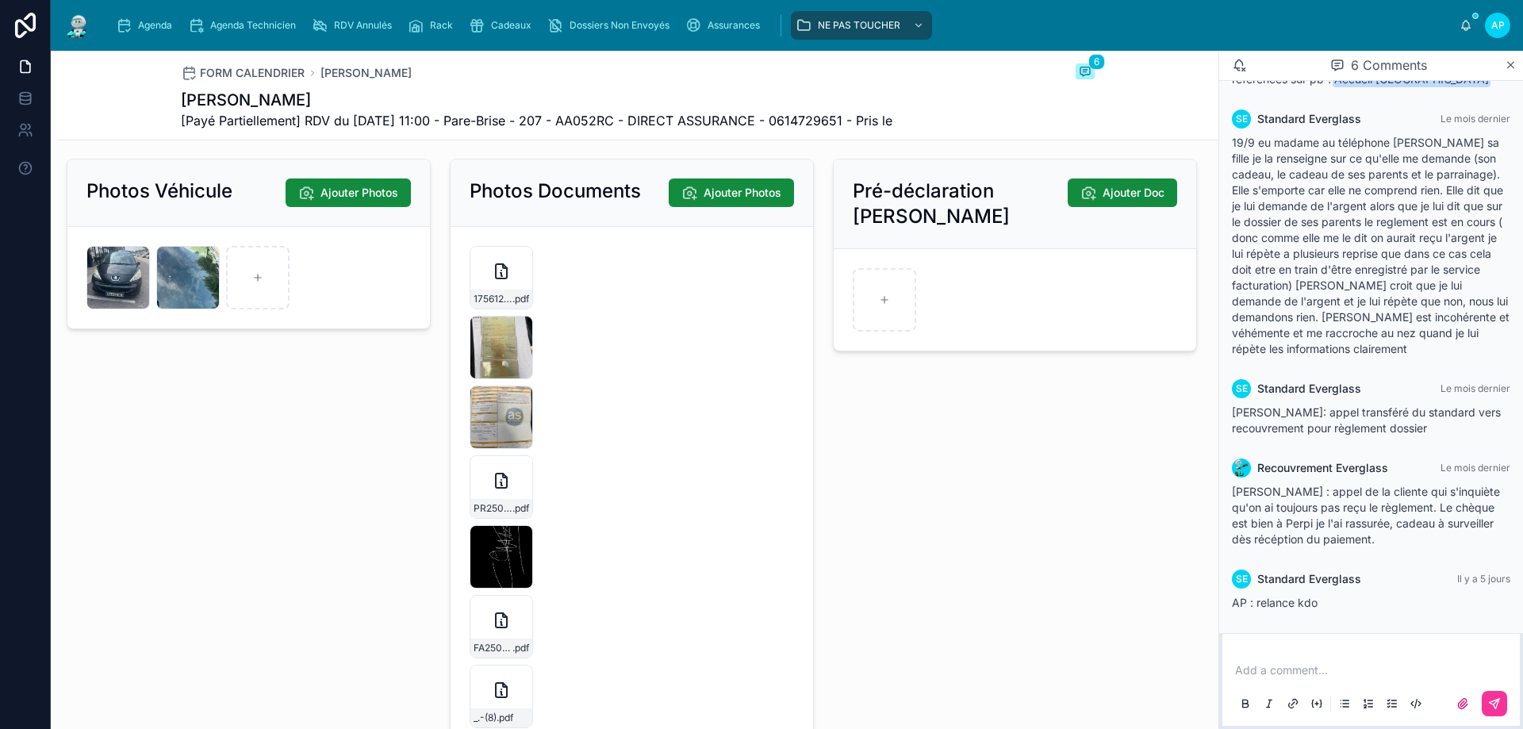
scroll to position [2459, 0]
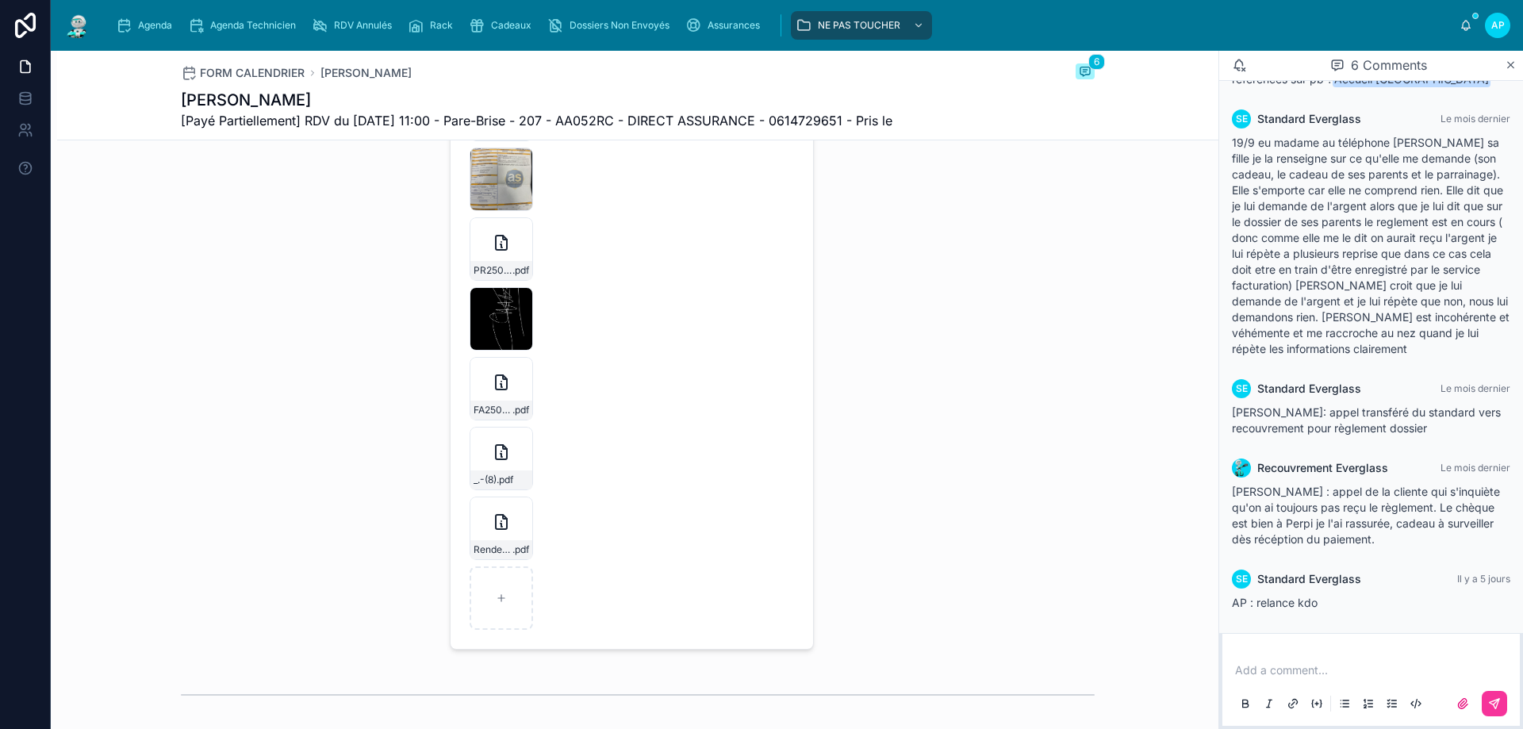
click at [482, 560] on div "RenderPdfServlet-(4)-(2) .pdf" at bounding box center [501, 528] width 63 height 63
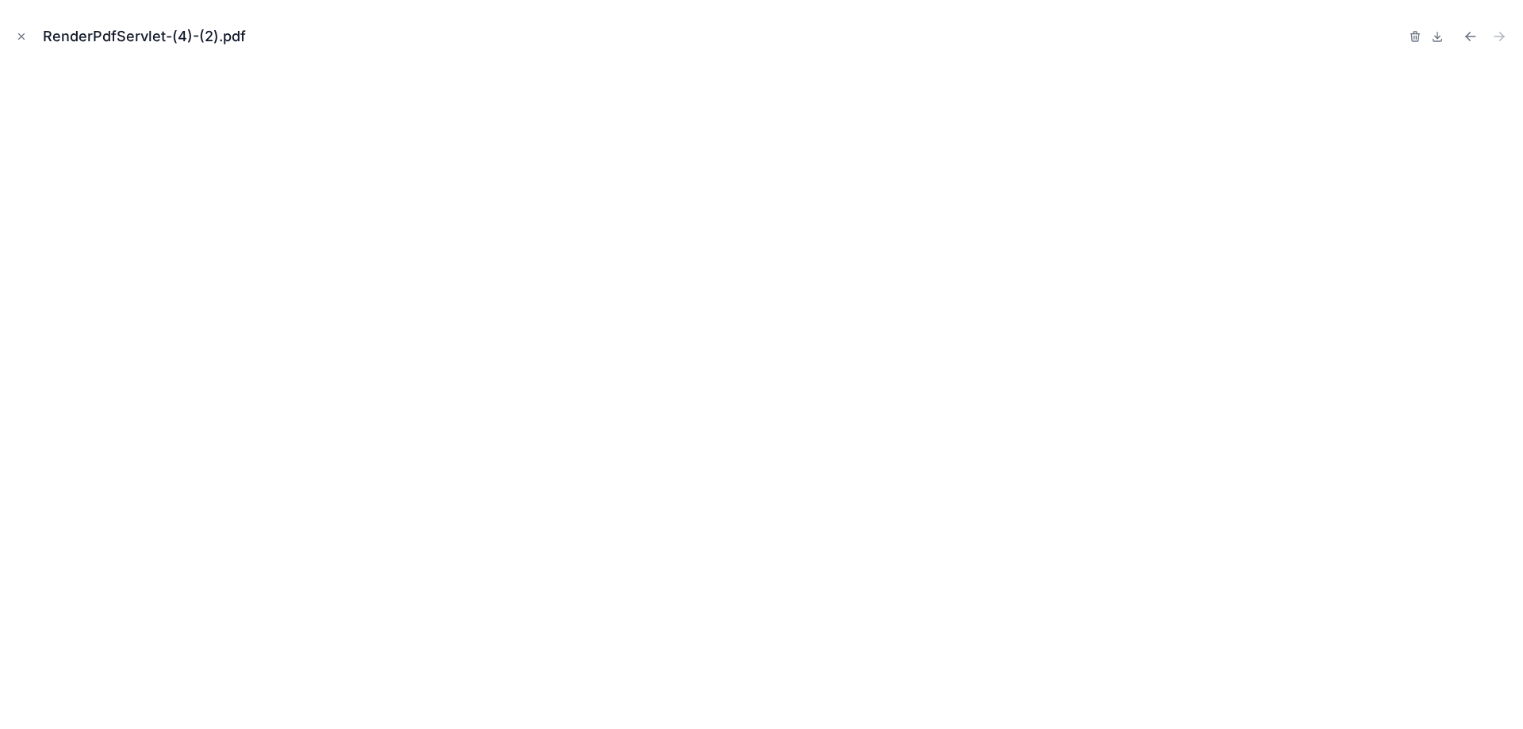
click at [16, 33] on icon "Close modal" at bounding box center [21, 36] width 11 height 11
